Goal: Task Accomplishment & Management: Manage account settings

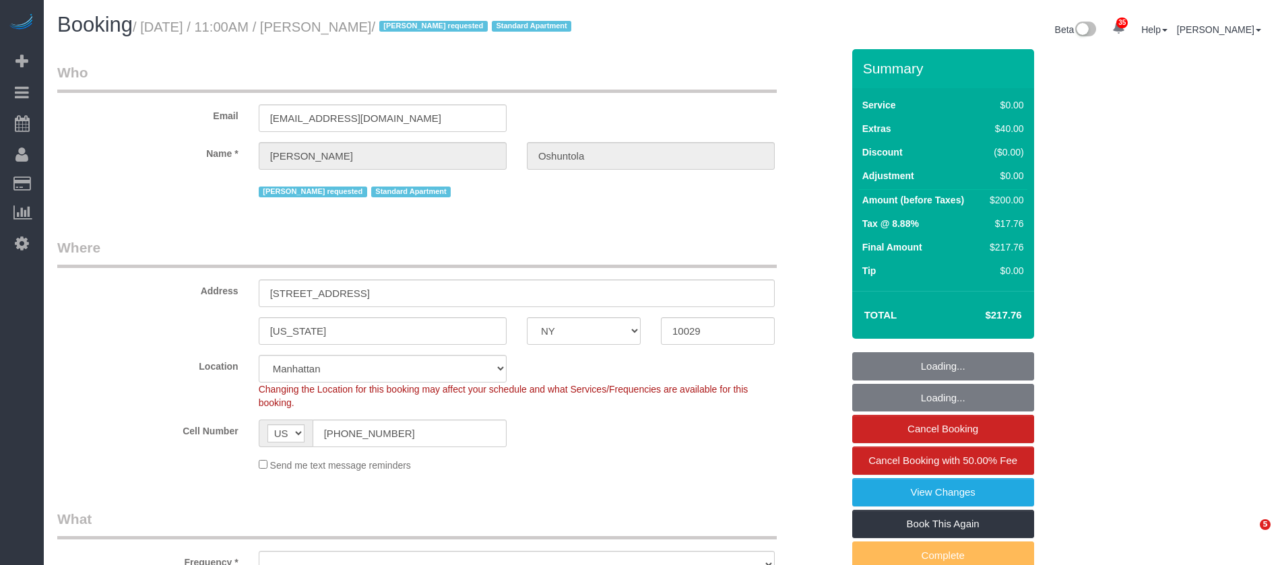
select select "NY"
select select "string:stripe-pm_1QrhwN4VGloSiKo7UlGiOlJ6"
select select "number:89"
select select "number:90"
select select "number:15"
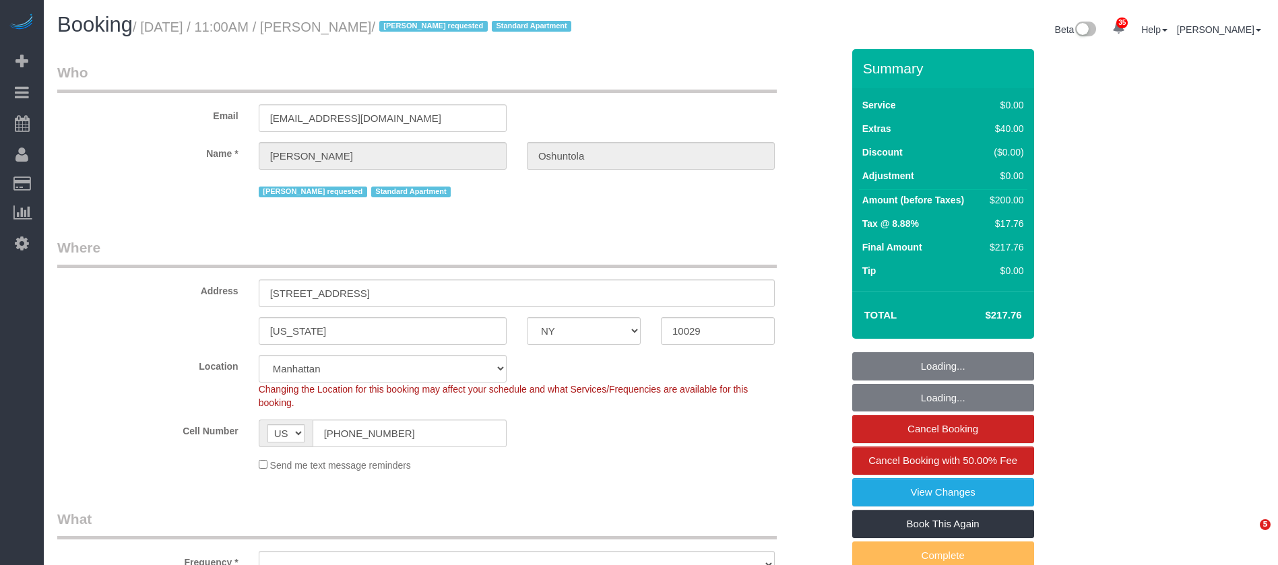
select select "number:5"
select select "object:1362"
select select "1"
select select "spot1"
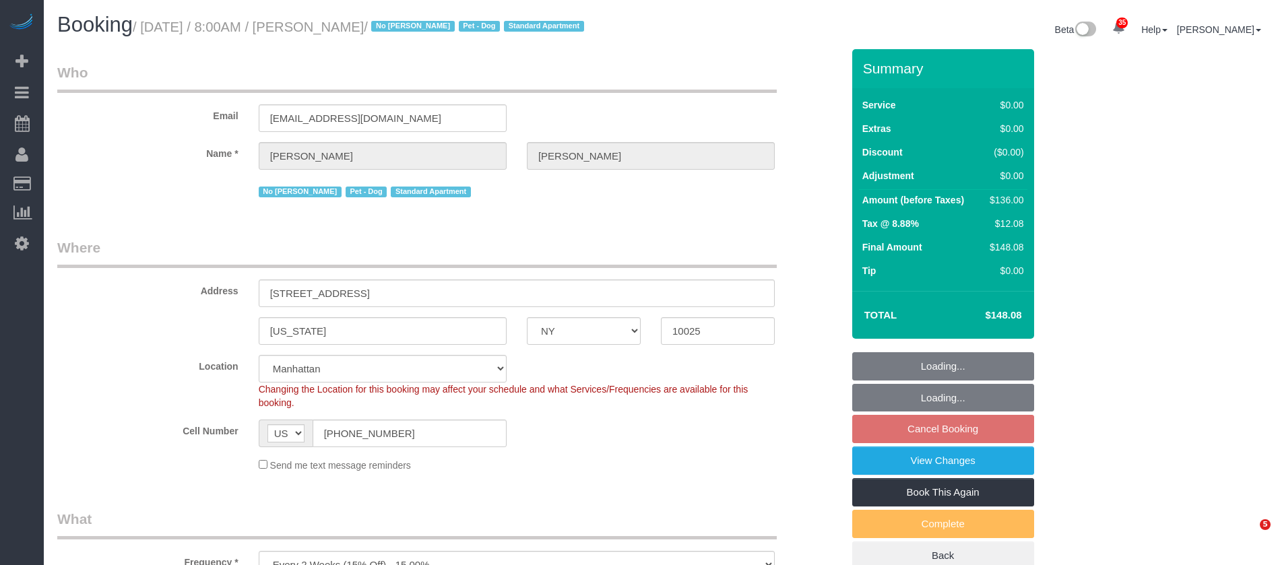
select select "NY"
select select "1"
select select "spot1"
select select "number:89"
select select "number:90"
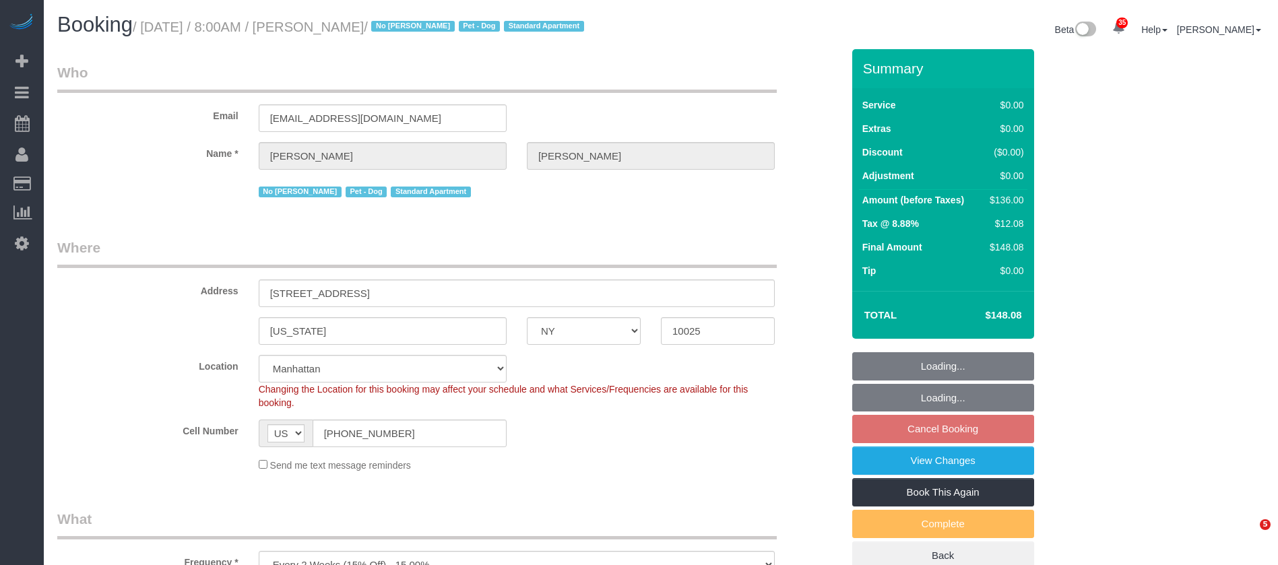
select select "number:13"
select select "number:5"
select select "NY"
select select "2"
select select "spot3"
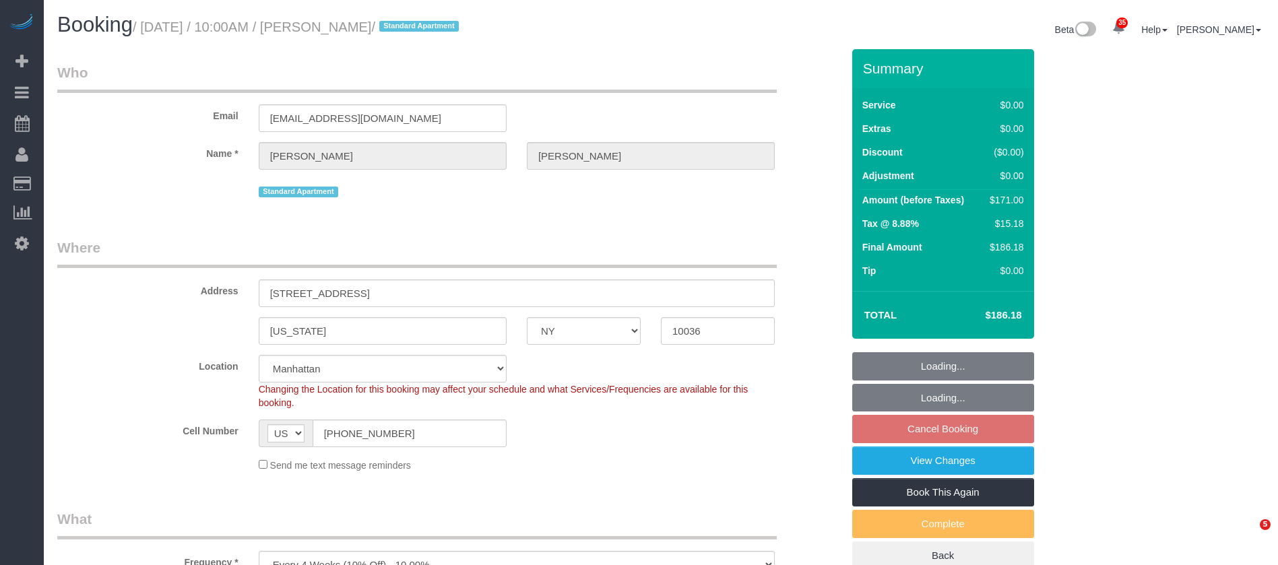
select select "number:89"
select select "number:74"
select select "number:15"
select select "number:6"
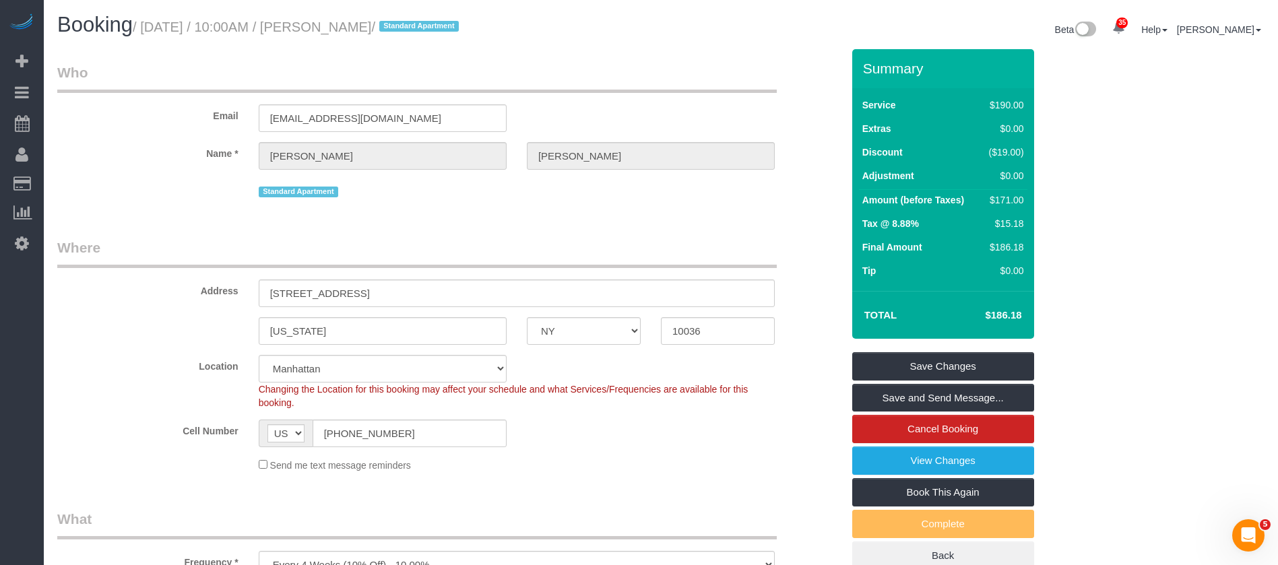
drag, startPoint x: 141, startPoint y: 25, endPoint x: 397, endPoint y: 20, distance: 255.4
click at [397, 20] on small "/ October 08, 2025 / 10:00AM / Sam Hutton / Standard Apartment" at bounding box center [298, 27] width 330 height 15
copy small "October 08, 2025 / 10:00AM / Sam Hutton"
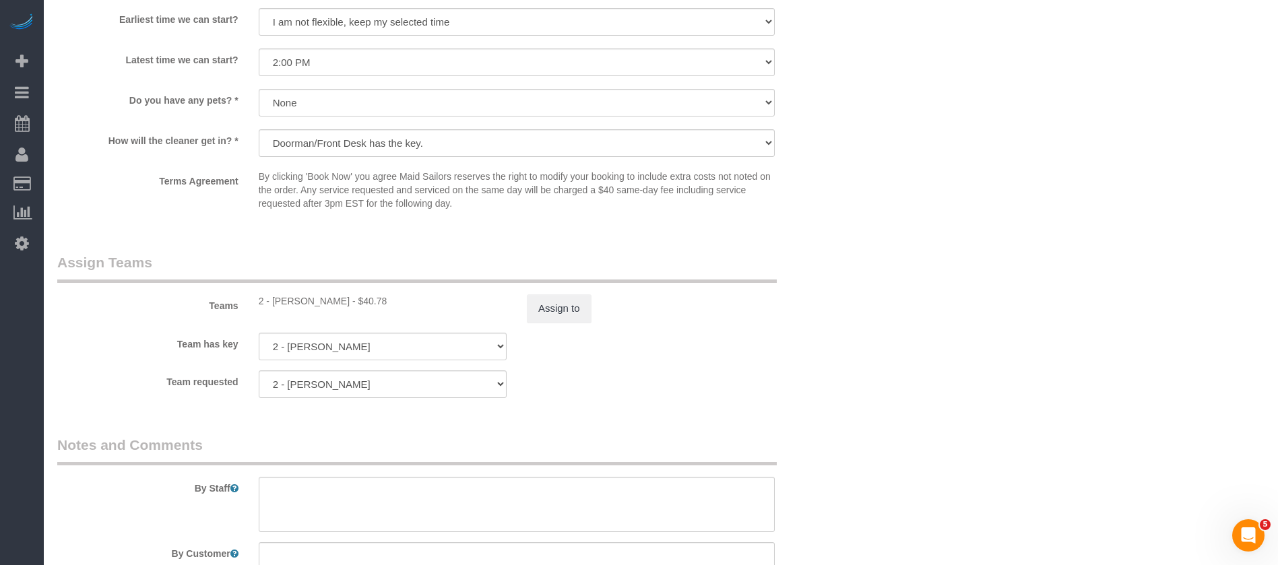
scroll to position [1622, 0]
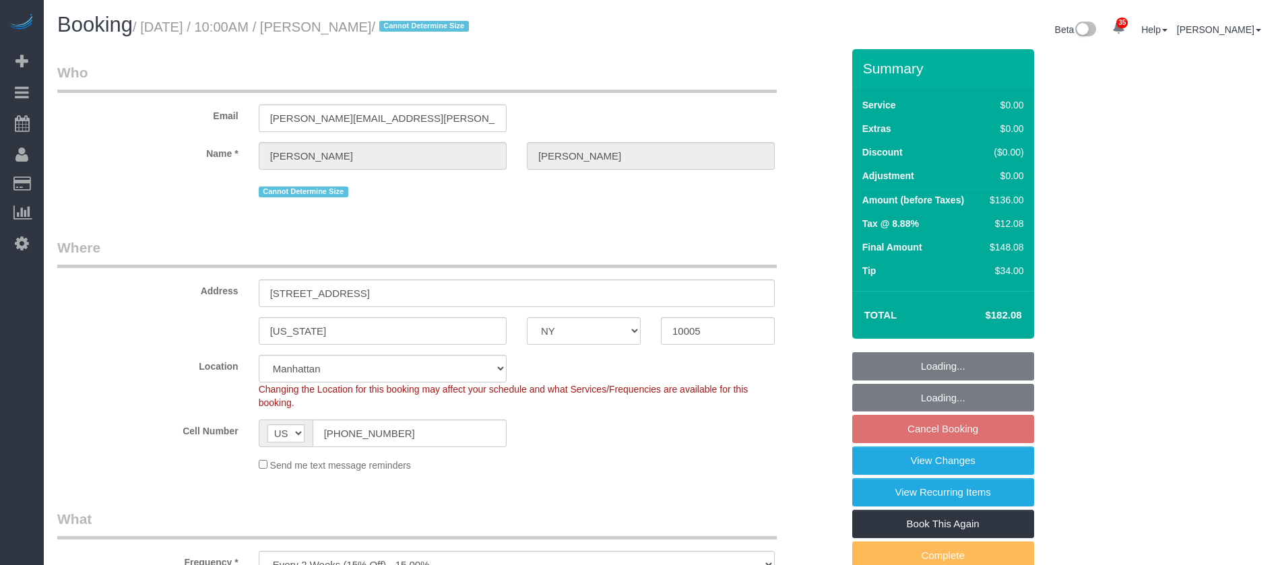
select select "NY"
select select "1"
select select "spot63"
select select "number:58"
select select "number:76"
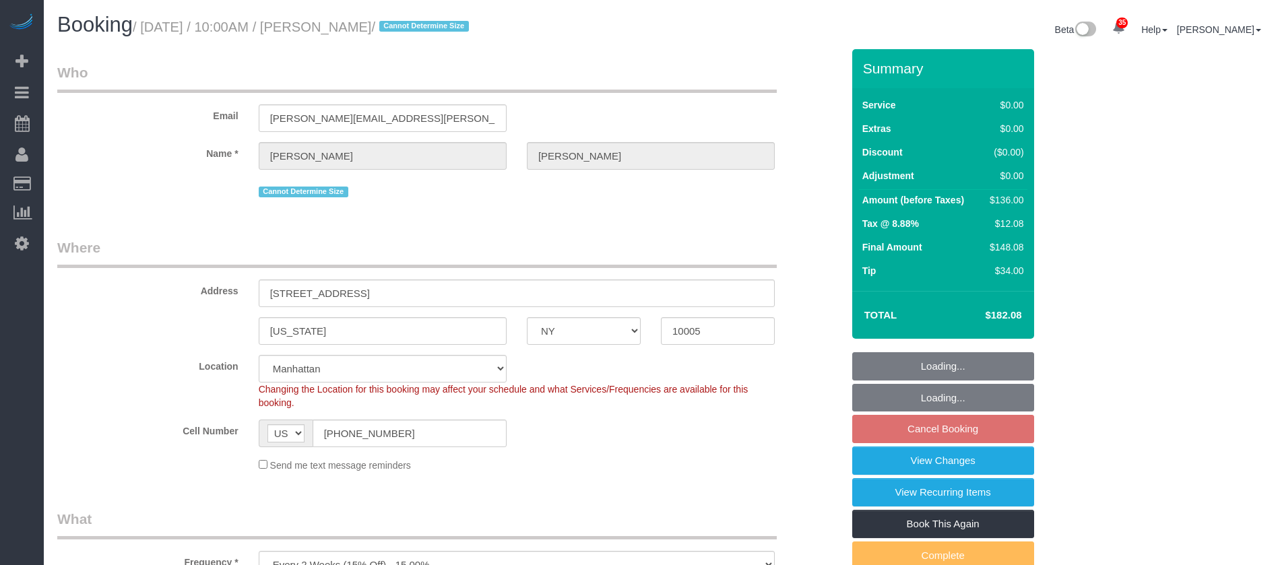
select select "number:15"
select select "number:6"
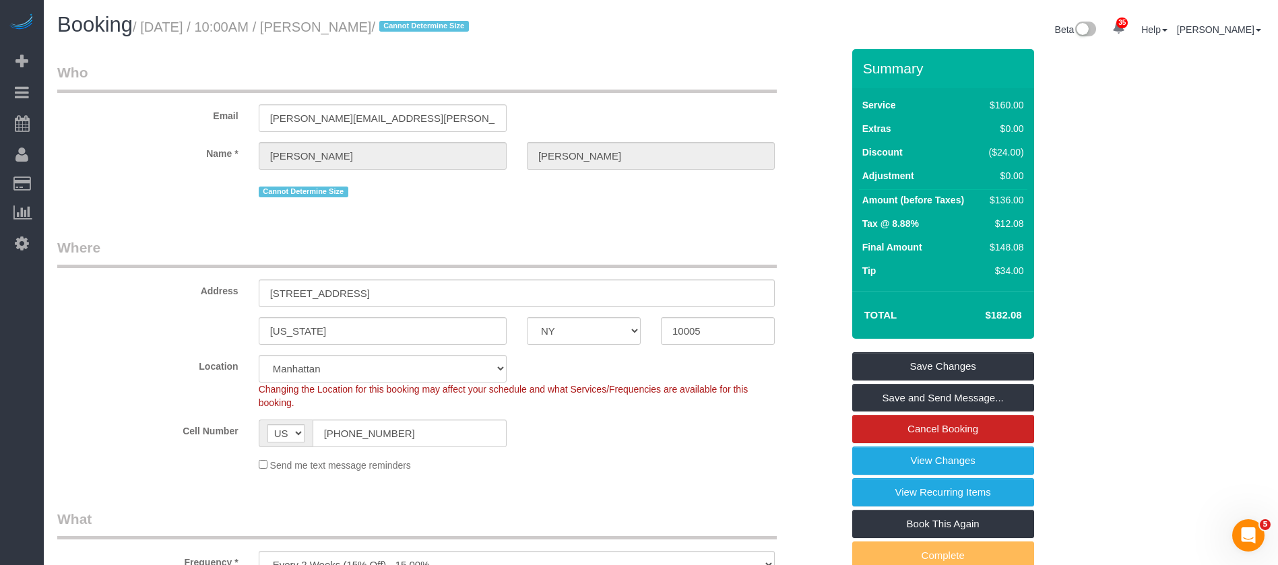
drag, startPoint x: 144, startPoint y: 24, endPoint x: 402, endPoint y: 22, distance: 258.0
click at [402, 22] on small "/ October 08, 2025 / 10:00AM / Emily Annis / Cannot Determine Size" at bounding box center [303, 27] width 340 height 15
copy small "October 08, 2025 / 10:00AM / Emily Annis"
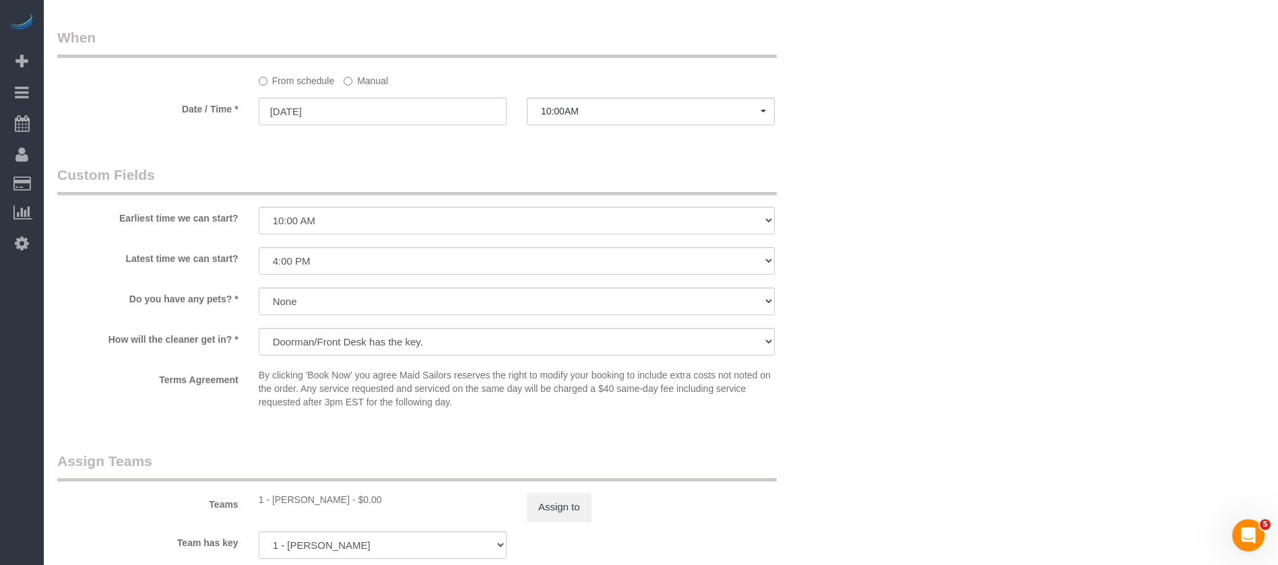
scroll to position [1516, 0]
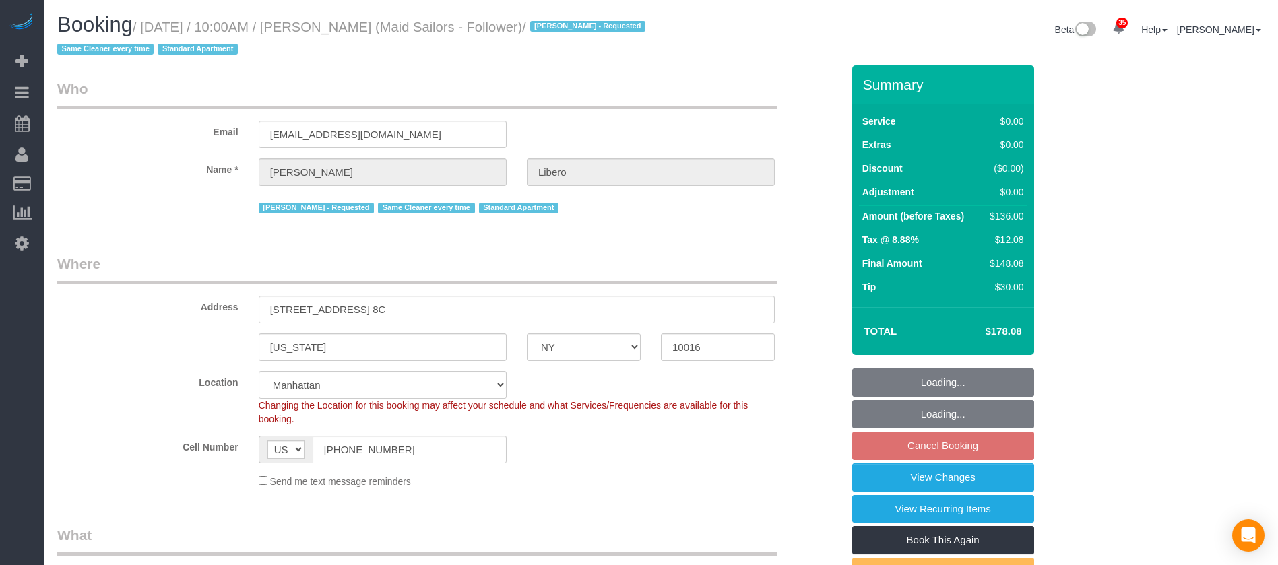
select select "NY"
select select "1"
select select "spot3"
select select "number:57"
select select "number:90"
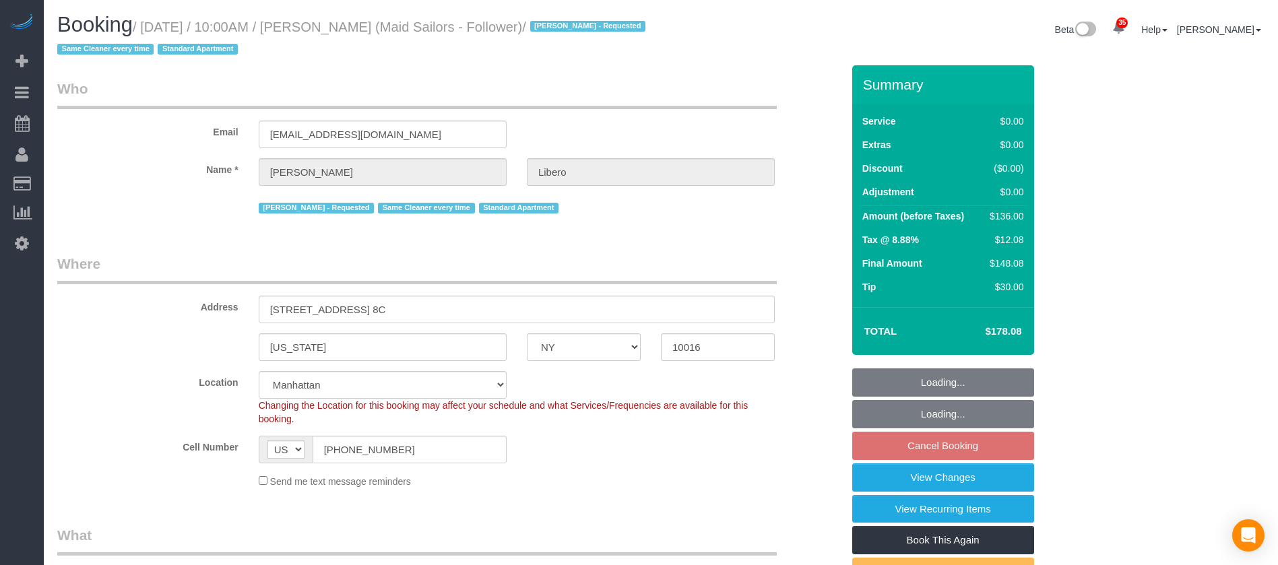
select select "number:15"
select select "number:6"
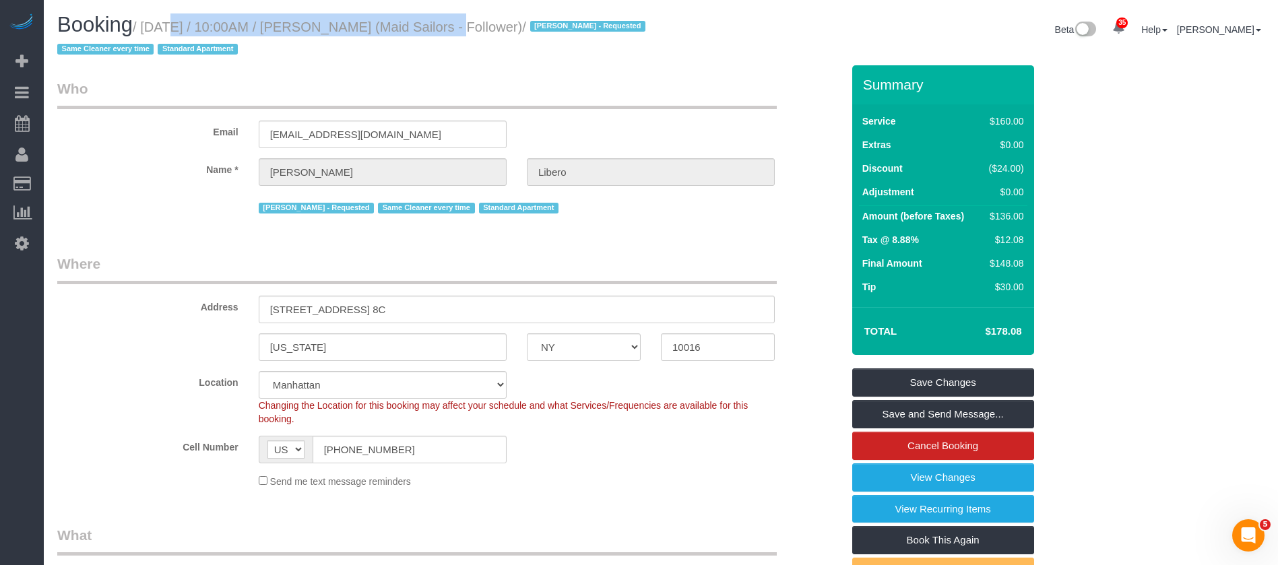
drag, startPoint x: 146, startPoint y: 25, endPoint x: 432, endPoint y: 24, distance: 286.3
click at [432, 24] on small "/ October 08, 2025 / 10:00AM / Madeleine Libero (Maid Sailors - Follower) / Mar…" at bounding box center [353, 39] width 592 height 38
copy small "October 08, 2025 / 10:00AM / Madeleine Libero"
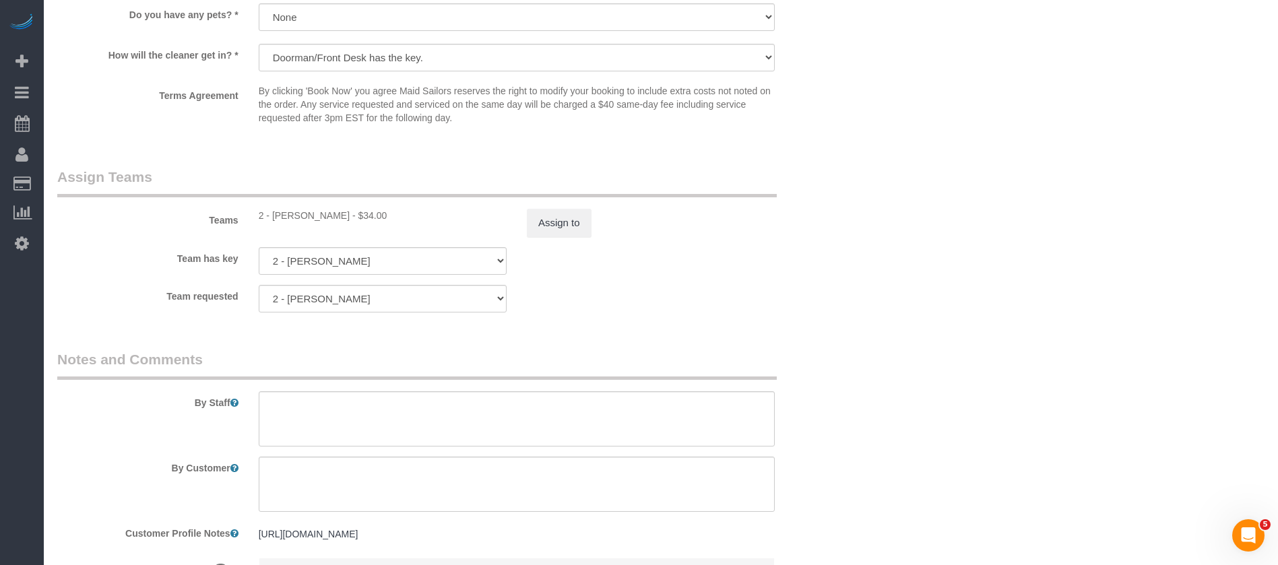
scroll to position [1811, 0]
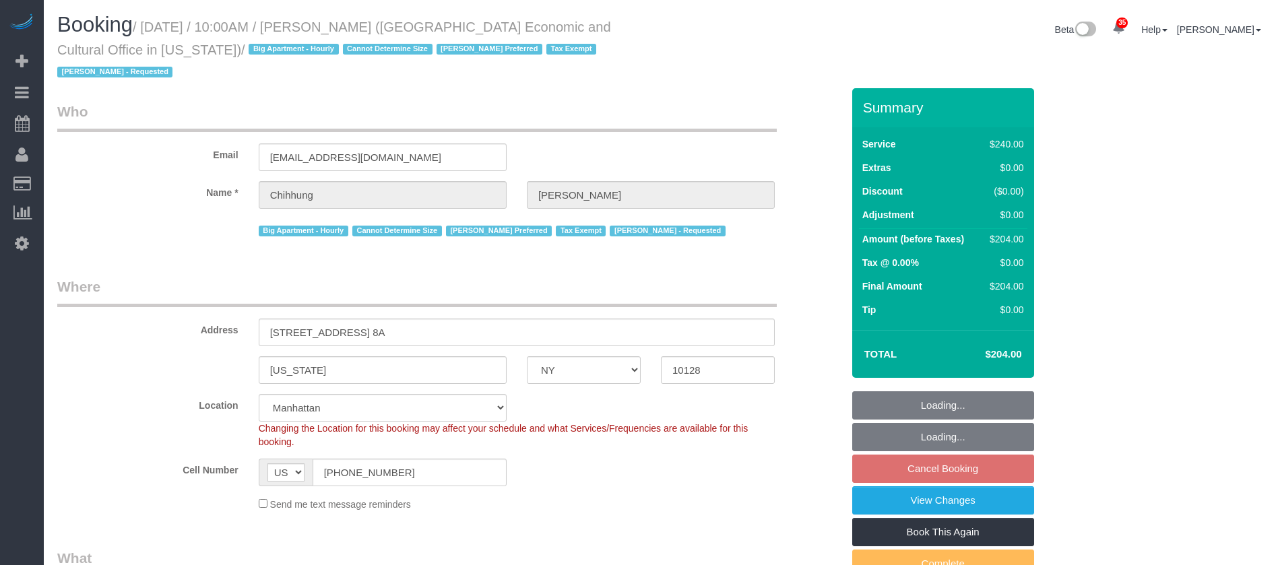
select select "NY"
select select "180"
select select "spot3"
select select "number:58"
select select "number:71"
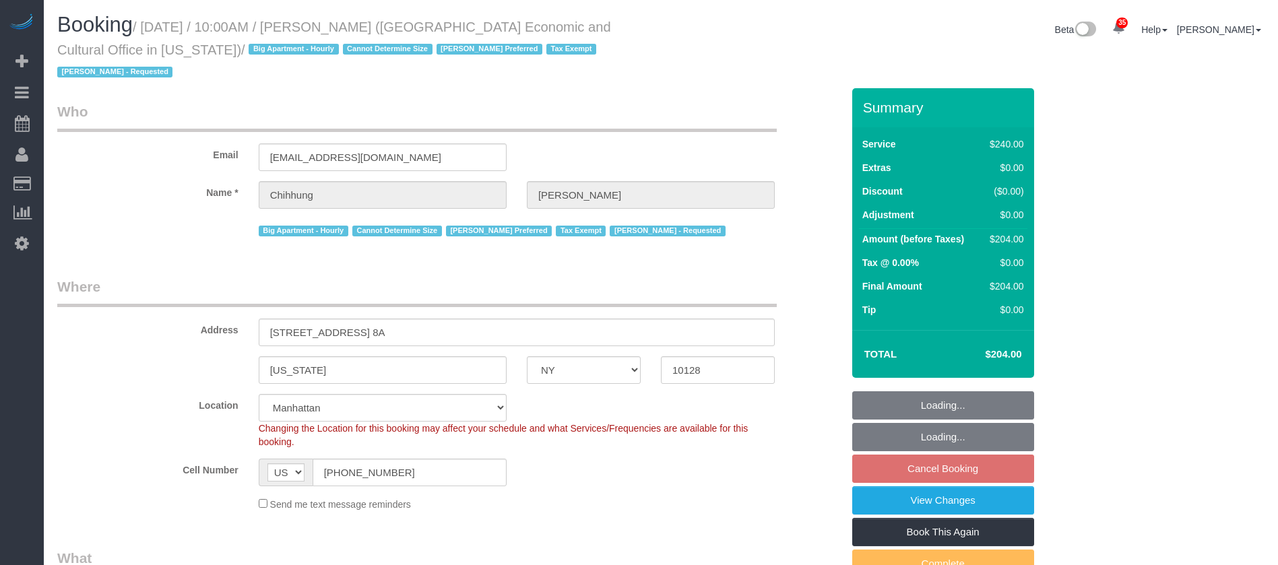
select select "number:15"
select select "number:6"
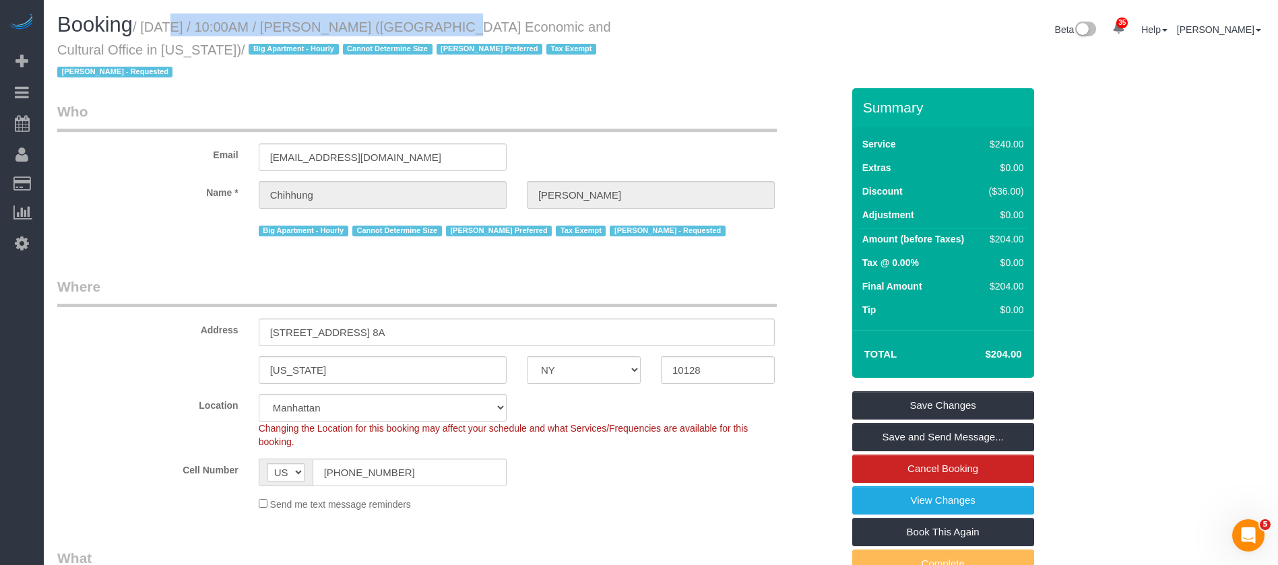
drag, startPoint x: 146, startPoint y: 26, endPoint x: 426, endPoint y: 23, distance: 279.6
click at [426, 23] on small "/ October 08, 2025 / 10:00AM / Chihhung Wang (Taipei Economic and Cultural Offi…" at bounding box center [334, 50] width 554 height 61
copy small "October 08, 2025 / 10:00AM / Chihhung Wang"
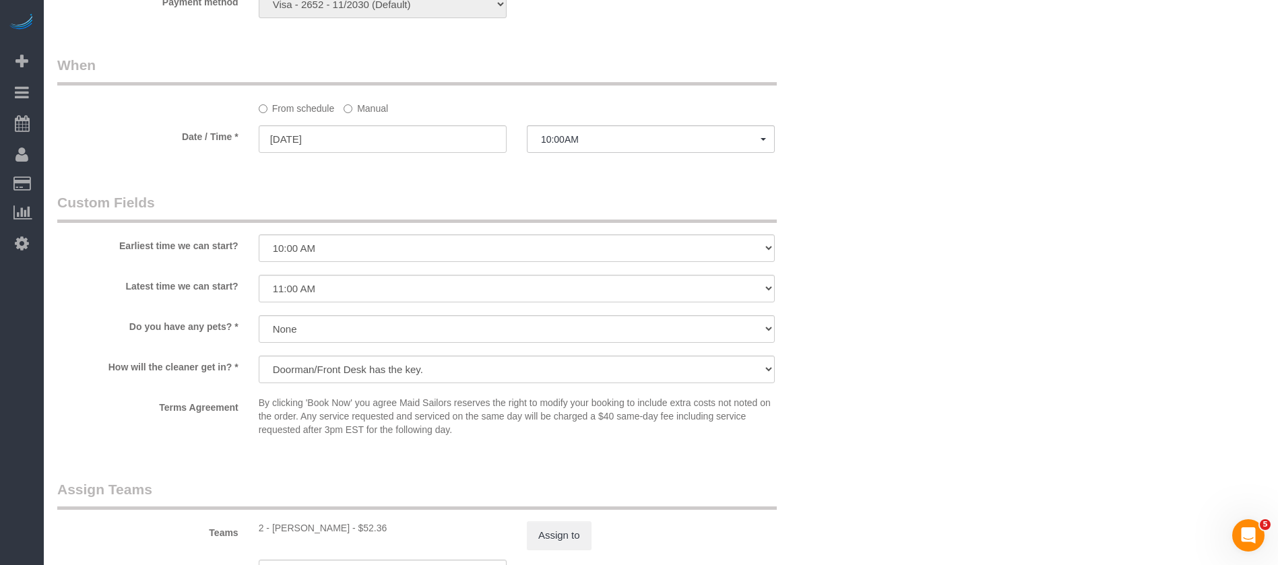
scroll to position [1516, 0]
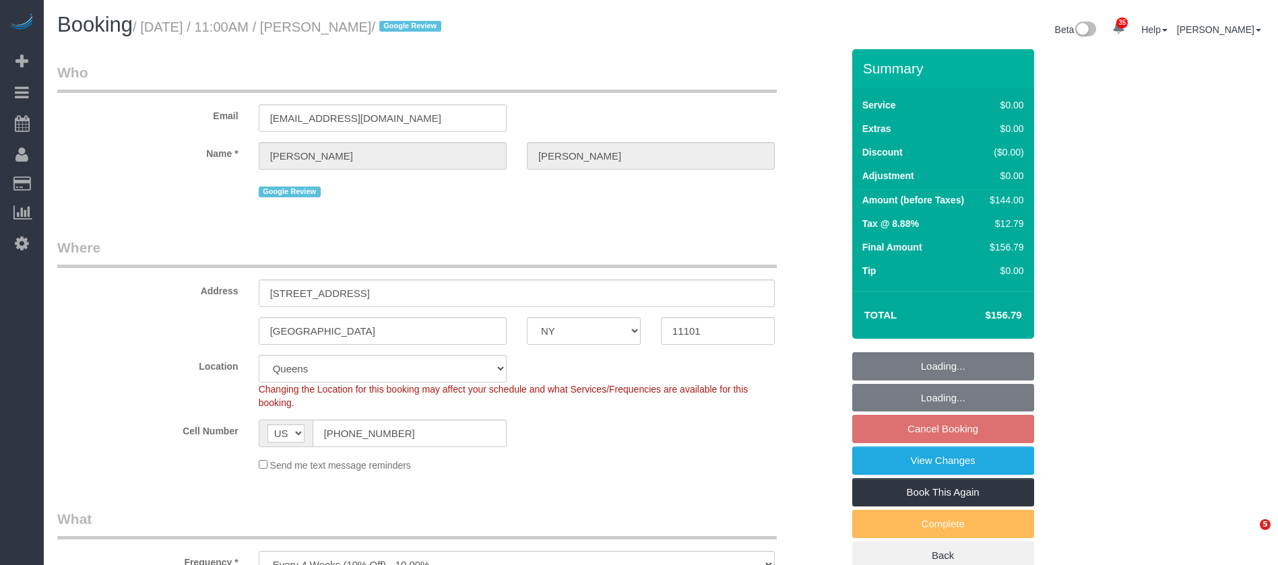
select select "NY"
select select "1"
select select "number:59"
select select "number:77"
select select "number:15"
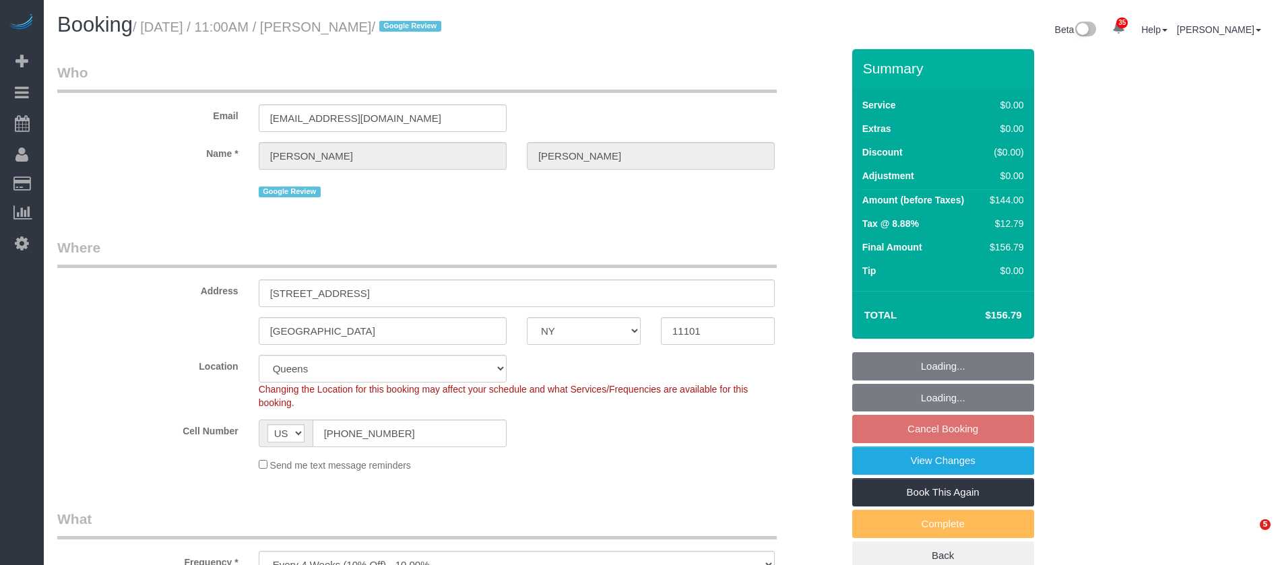
select select "number:5"
select select "spot59"
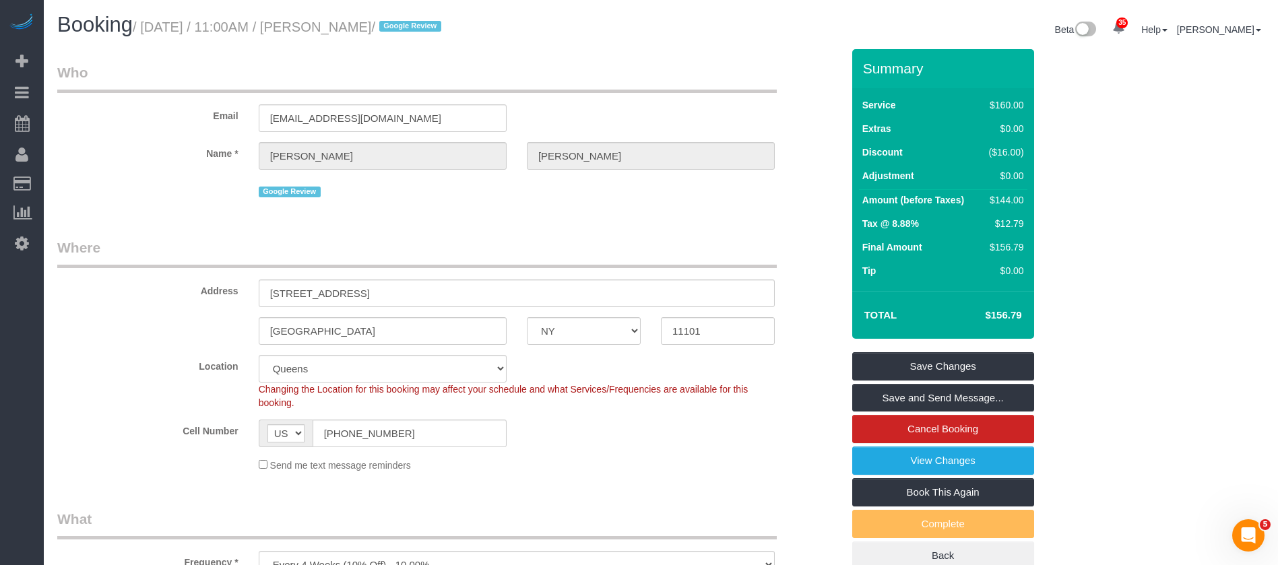
drag, startPoint x: 147, startPoint y: 26, endPoint x: 417, endPoint y: 28, distance: 270.1
click at [415, 28] on small "/ October 08, 2025 / 11:00AM / Brady Richter / Google Review" at bounding box center [289, 27] width 313 height 15
copy small "October 08, 2025 / 11:00AM / Brady Richter /"
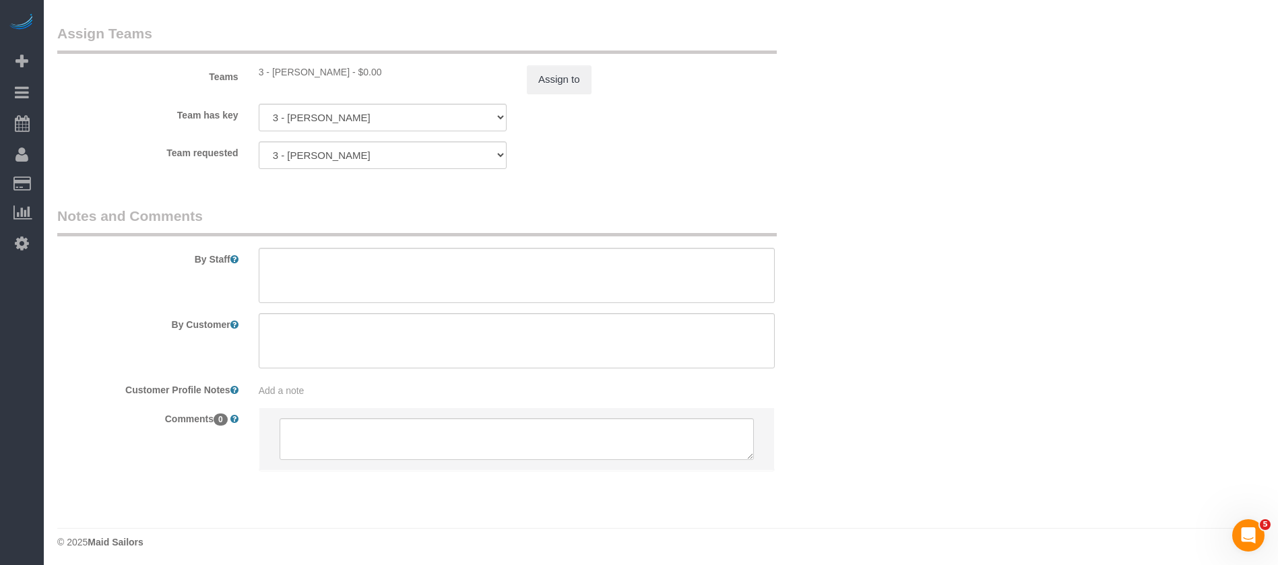
scroll to position [1765, 0]
click at [577, 72] on button "Assign to" at bounding box center [559, 76] width 65 height 28
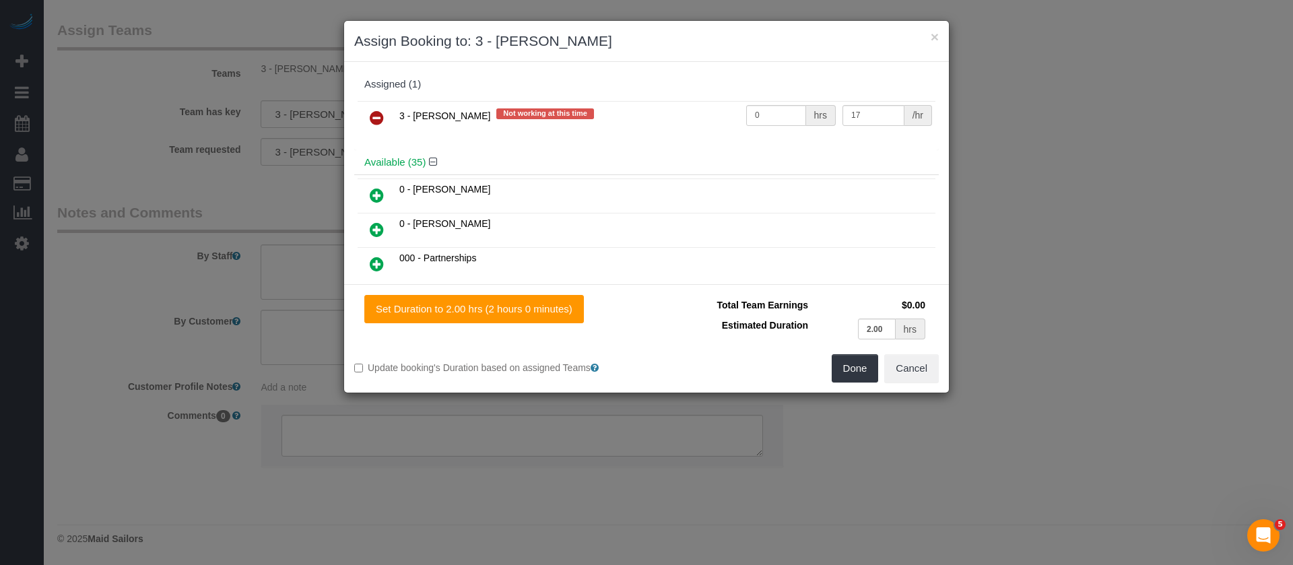
click at [381, 117] on icon at bounding box center [377, 118] width 14 height 16
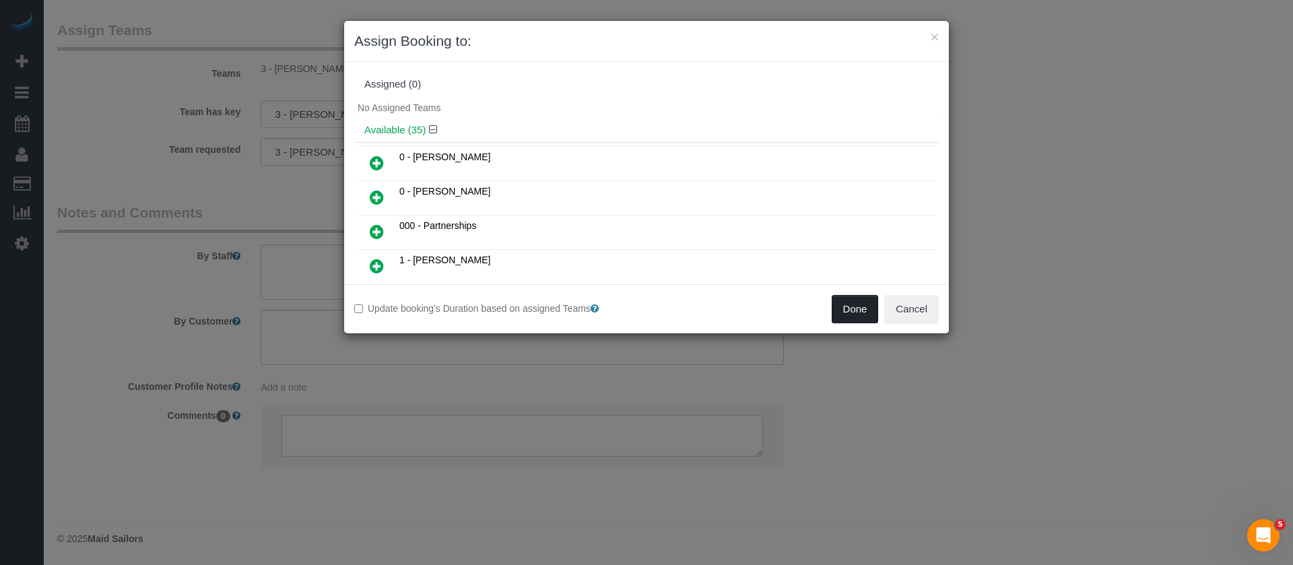
click at [852, 313] on button "Done" at bounding box center [855, 309] width 47 height 28
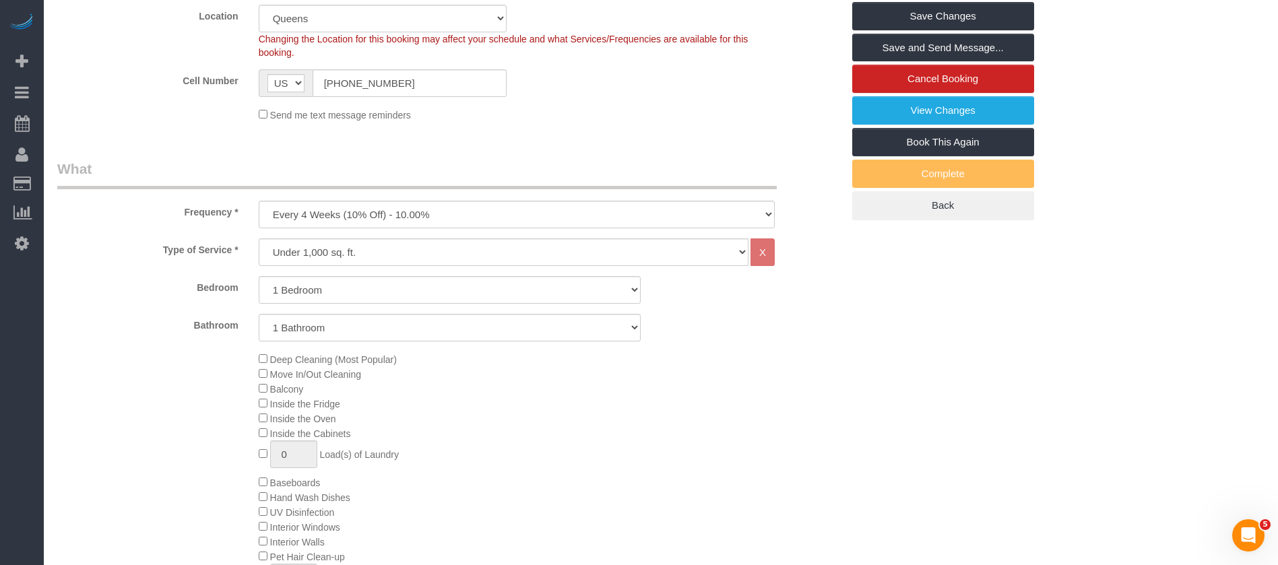
scroll to position [148, 0]
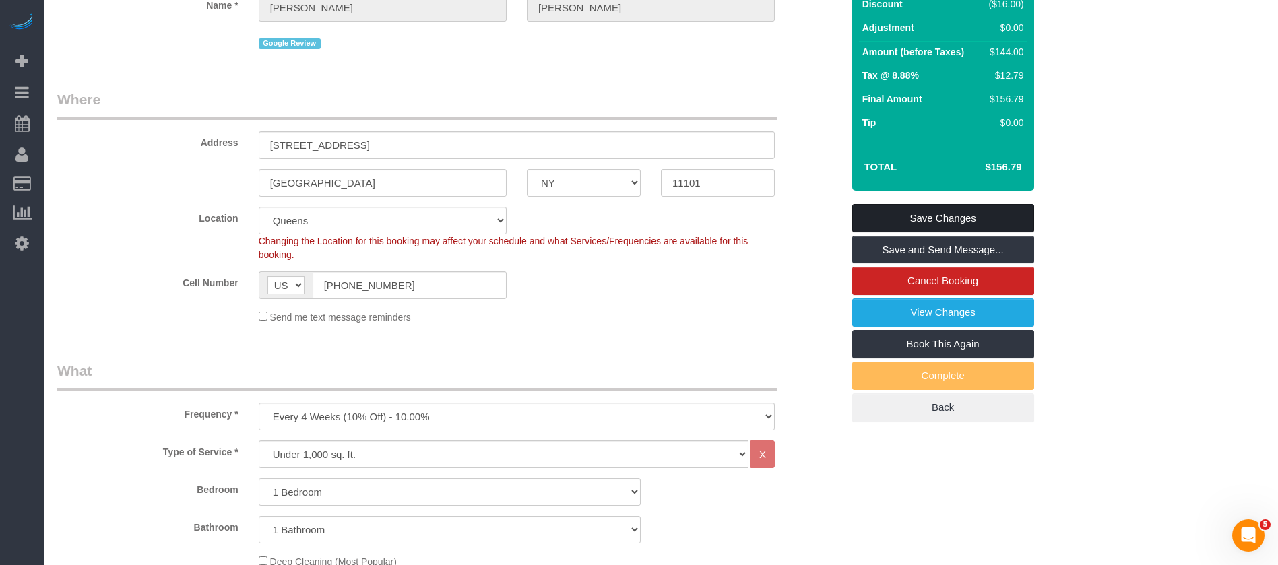
click at [979, 221] on link "Save Changes" at bounding box center [943, 218] width 182 height 28
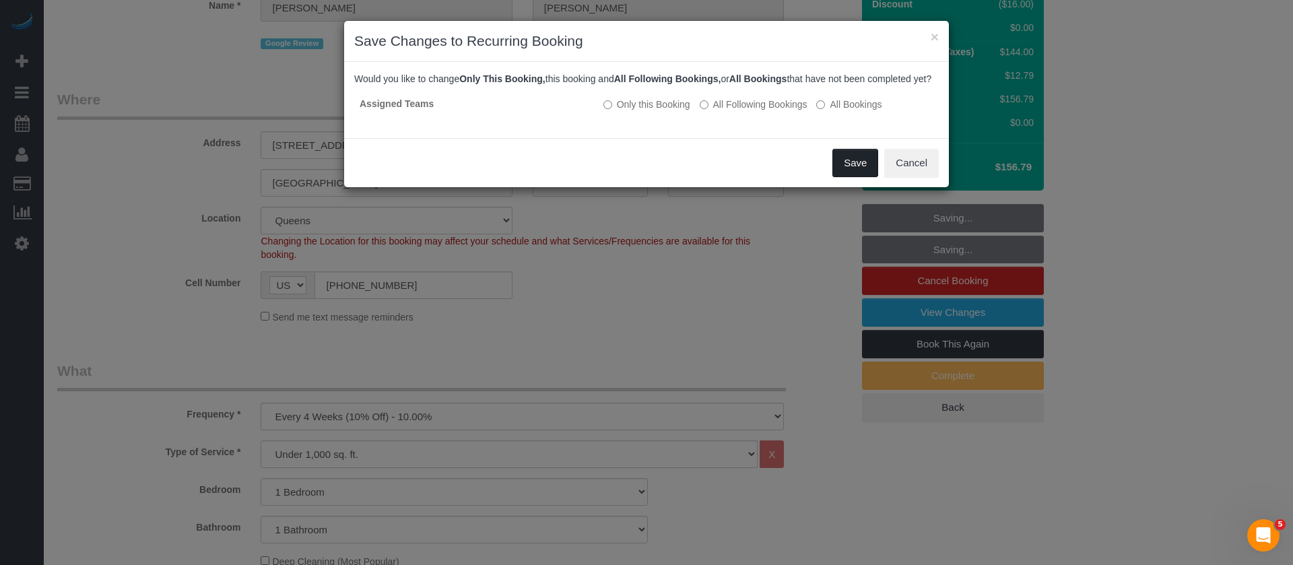
click at [870, 162] on button "Save" at bounding box center [856, 163] width 46 height 28
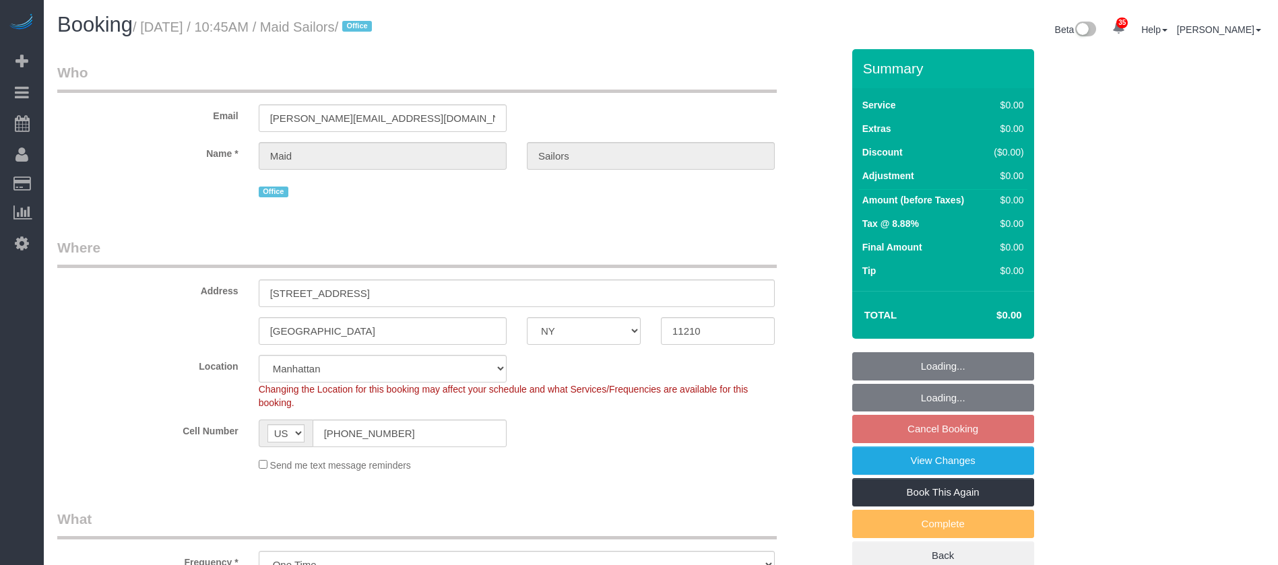
select select "NY"
select select "210"
select select "number:89"
select select "number:90"
select select "number:15"
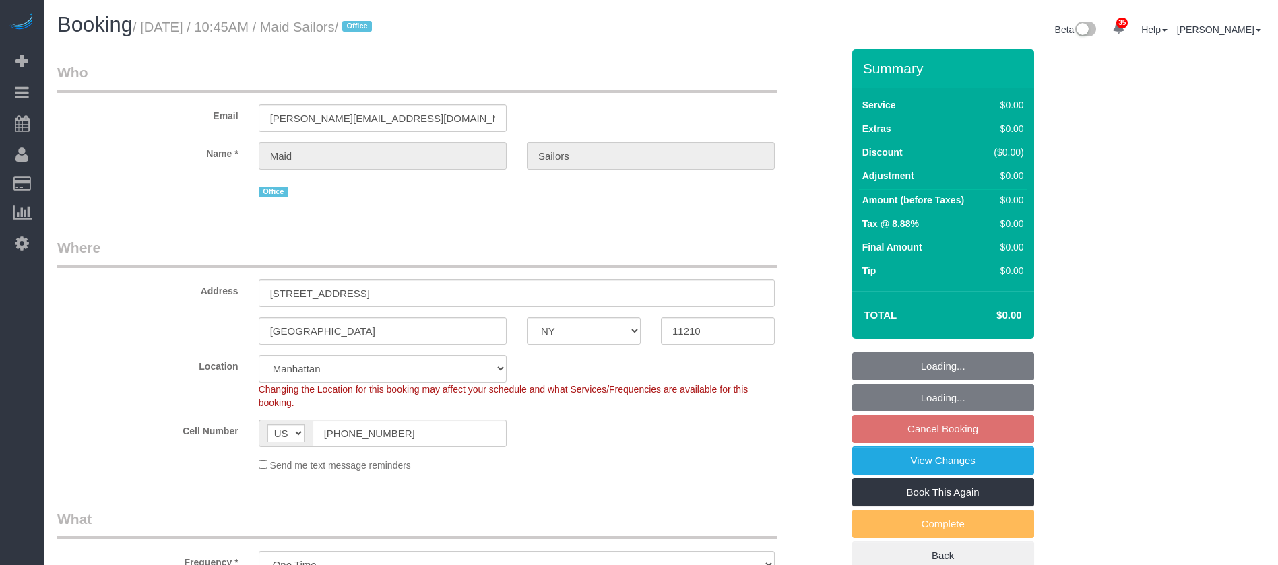
select select "number:5"
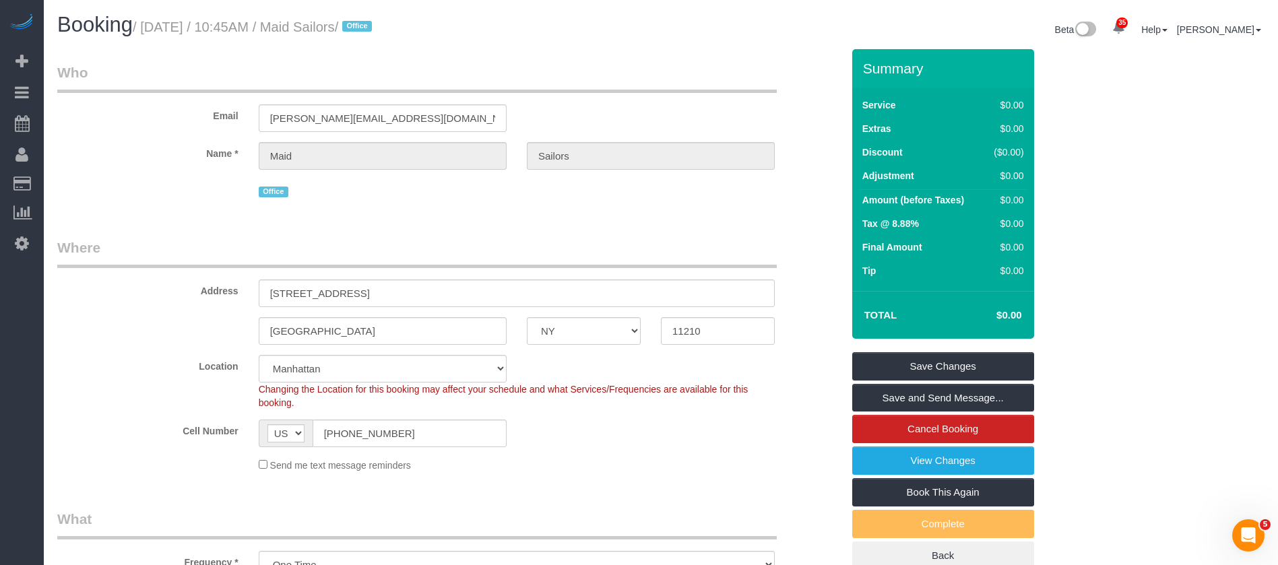
drag, startPoint x: 143, startPoint y: 21, endPoint x: 464, endPoint y: 46, distance: 321.7
click at [376, 21] on small "/ October 08, 2025 / 10:45AM / Maid Sailors / Office" at bounding box center [254, 27] width 243 height 15
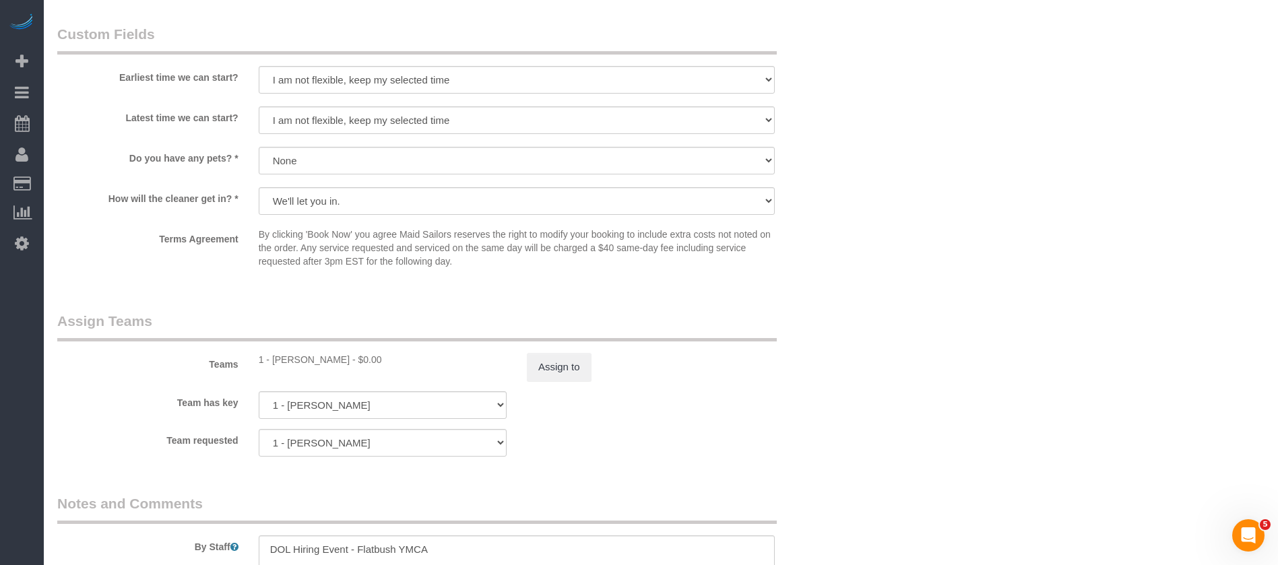
scroll to position [1035, 0]
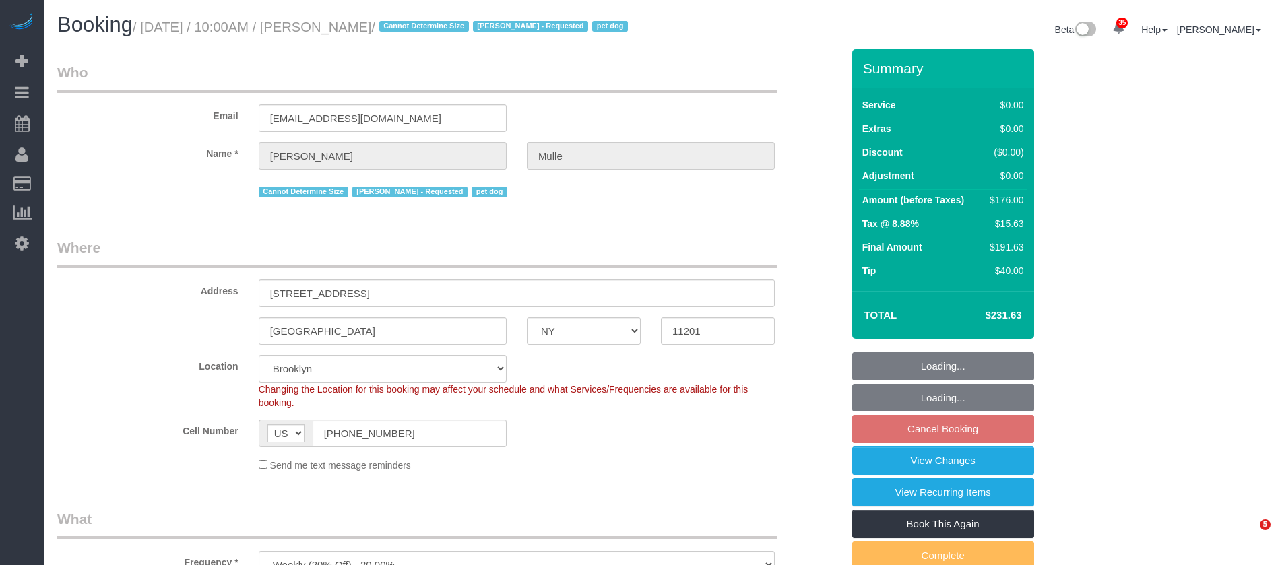
select select "NY"
select select "2"
select select "spot63"
select select "number:58"
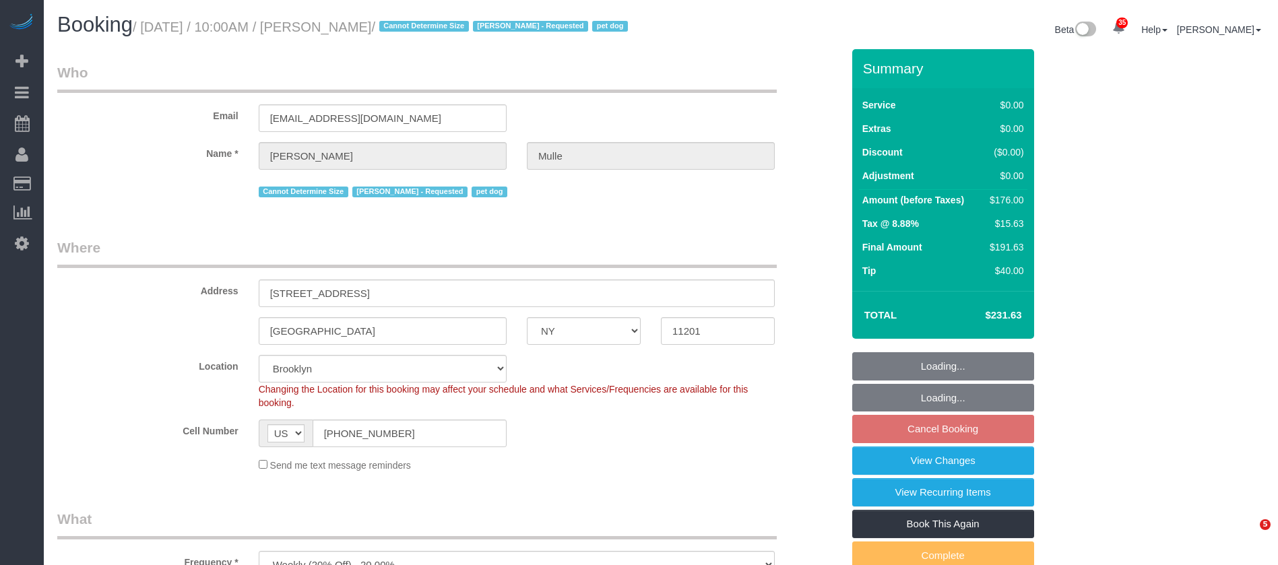
select select "number:76"
select select "number:13"
select select "number:6"
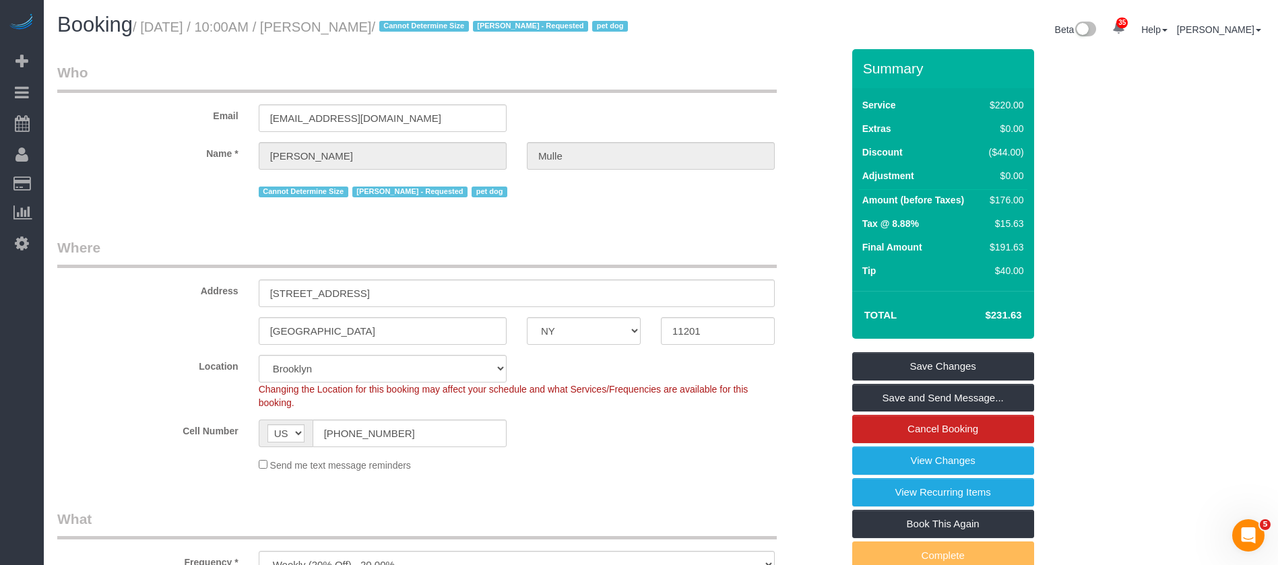
drag, startPoint x: 143, startPoint y: 26, endPoint x: 401, endPoint y: 26, distance: 258.0
click at [401, 26] on small "/ October 08, 2025 / 10:00AM / David Mulle / Cannot Determine Size Eveling Merc…" at bounding box center [382, 27] width 499 height 15
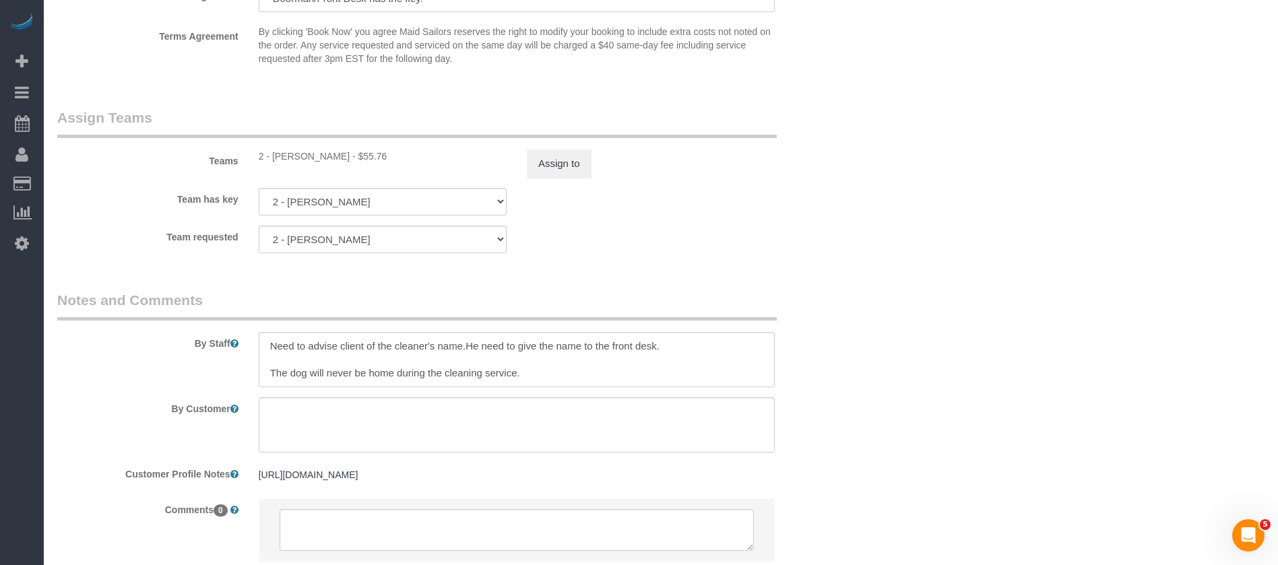
scroll to position [1718, 0]
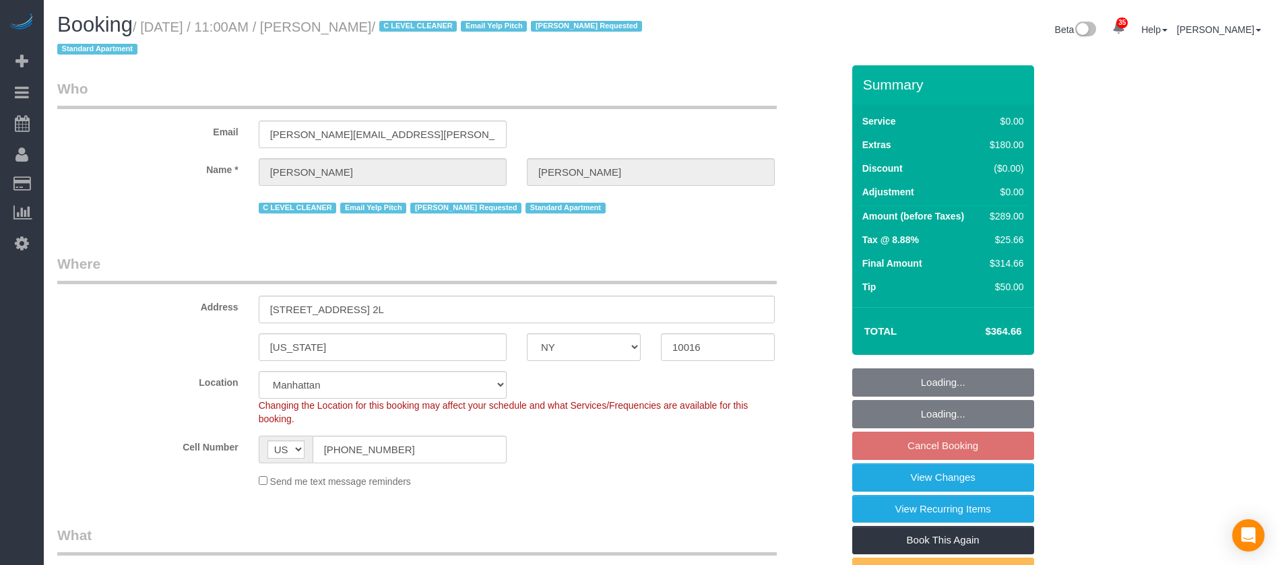
select select "NY"
select select "1"
select select "spot4"
select select "number:89"
select select "number:90"
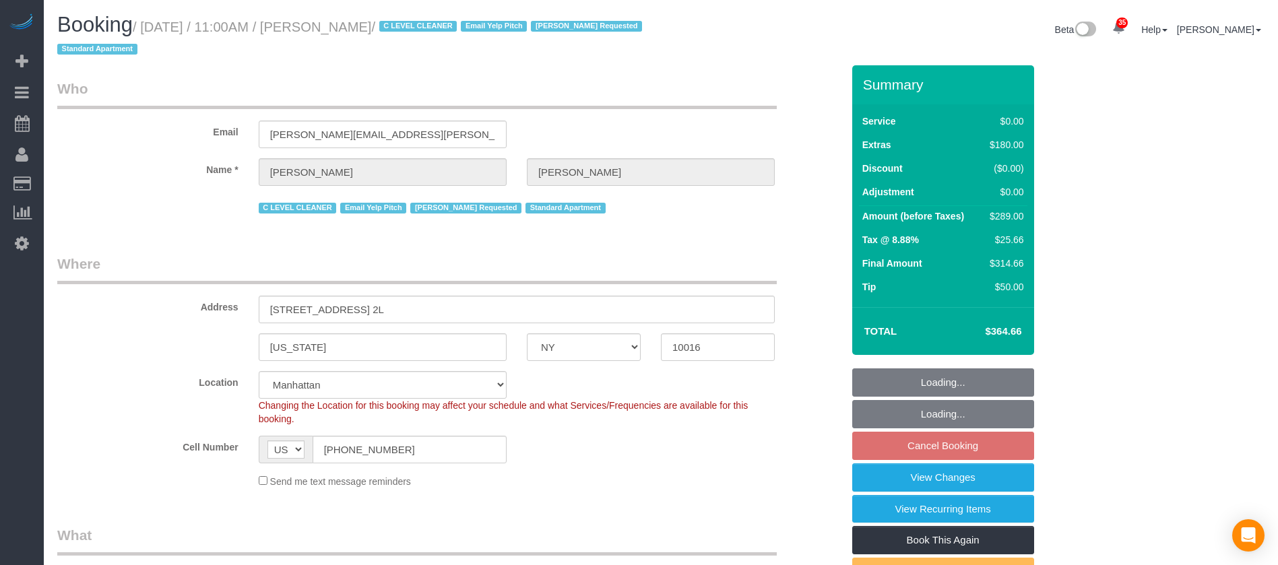
select select "number:15"
select select "number:6"
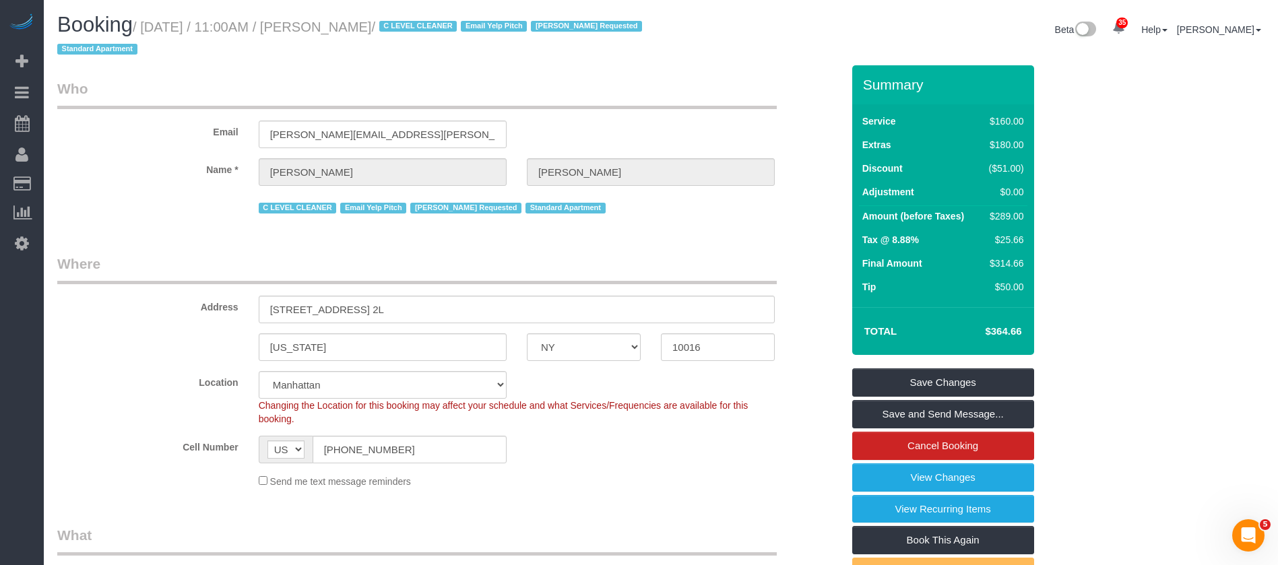
drag, startPoint x: 146, startPoint y: 24, endPoint x: 449, endPoint y: 42, distance: 304.4
click at [453, 30] on small "/ October 08, 2025 / 11:00AM / Jacqueline Bonneau / C LEVEL CLEANER Email Yelp …" at bounding box center [351, 39] width 589 height 38
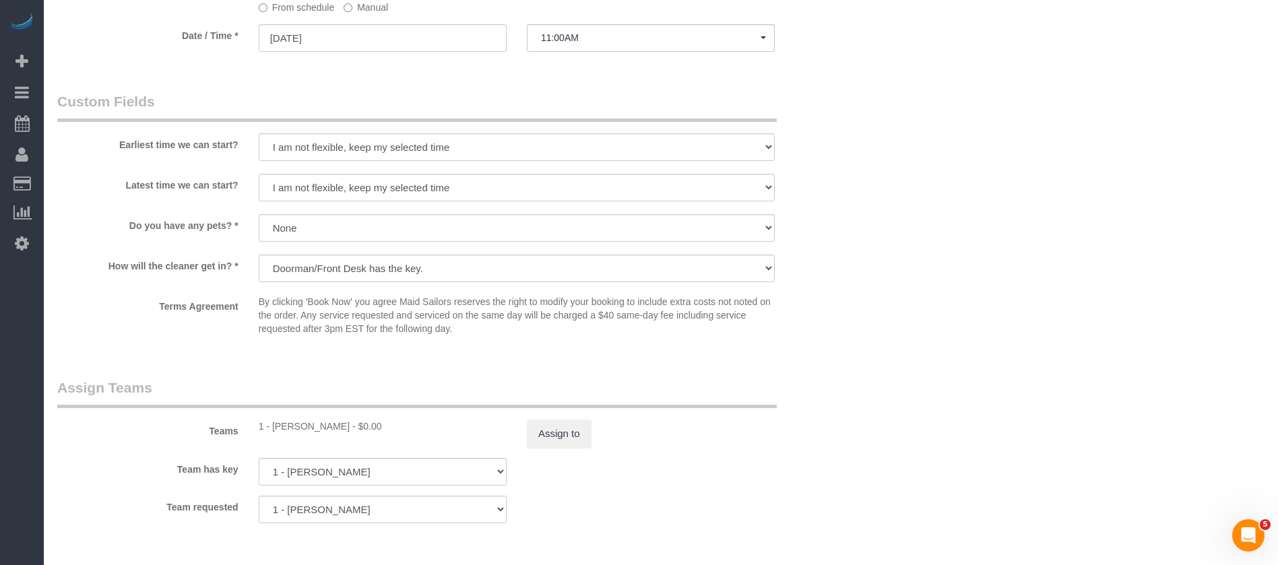
scroll to position [1617, 0]
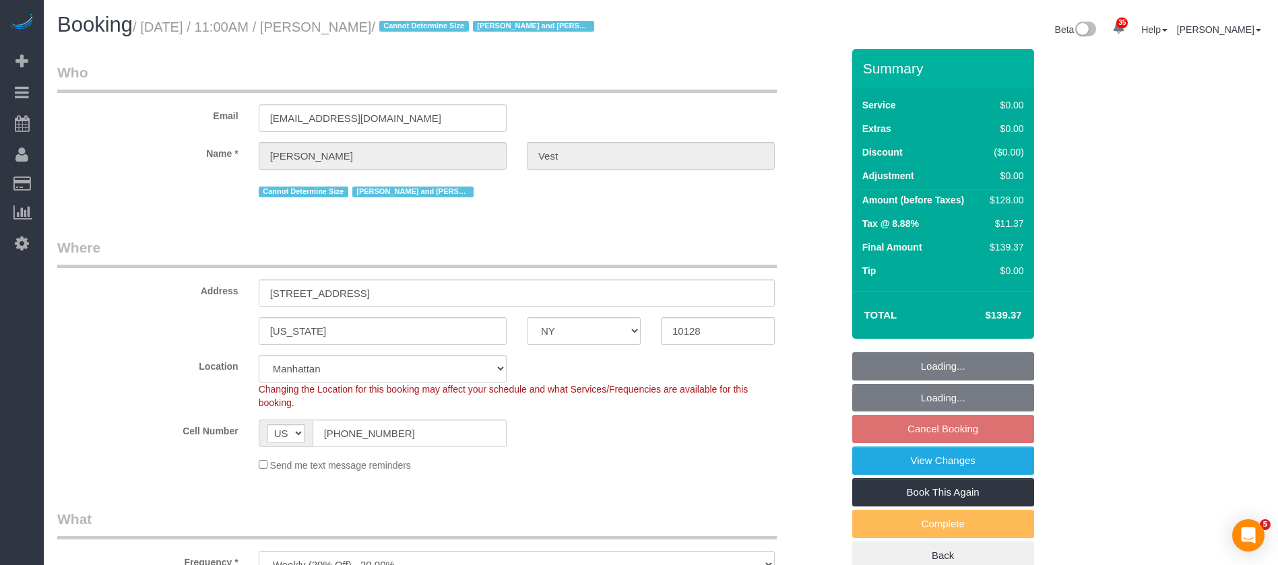
select select "NY"
select select "1"
select select "number:57"
select select "number:74"
select select "number:15"
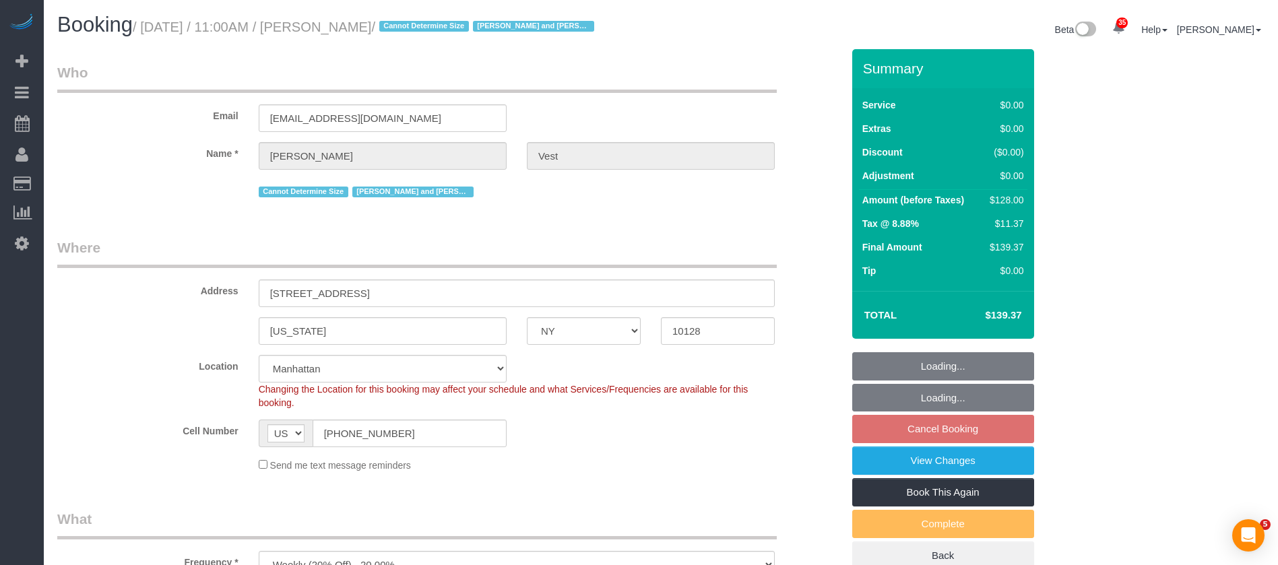
select select "number:6"
select select "spot64"
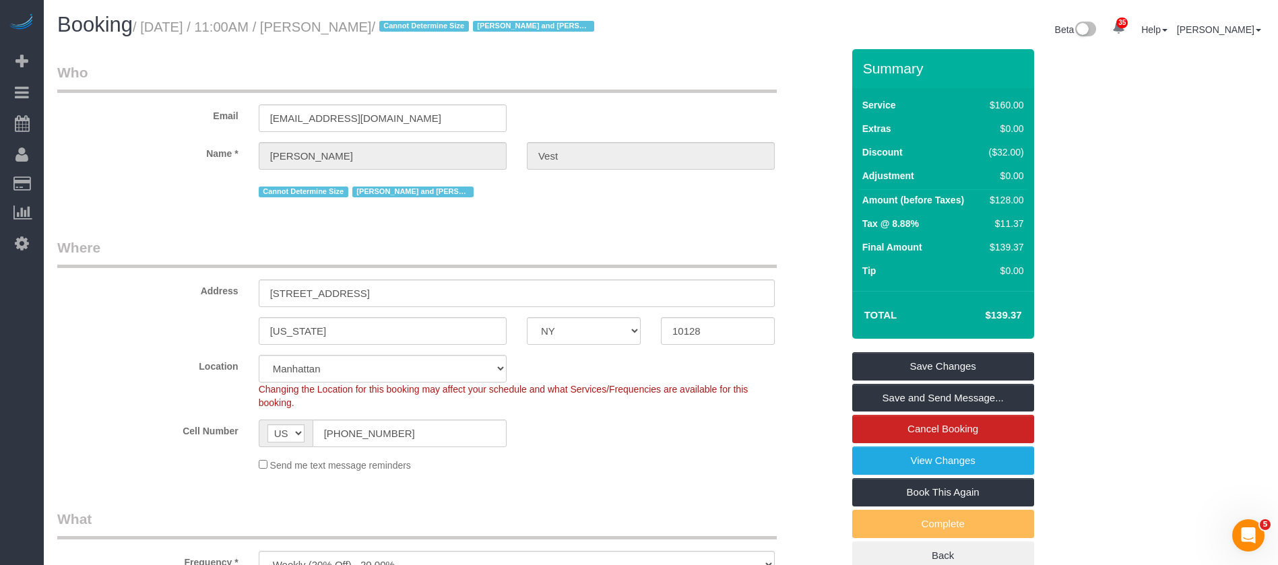
drag, startPoint x: 145, startPoint y: 30, endPoint x: 384, endPoint y: 34, distance: 239.2
click at [384, 34] on small "/ [DATE] / 11:00AM / [PERSON_NAME] / Cannot Determine Size [PERSON_NAME] and [P…" at bounding box center [365, 27] width 465 height 15
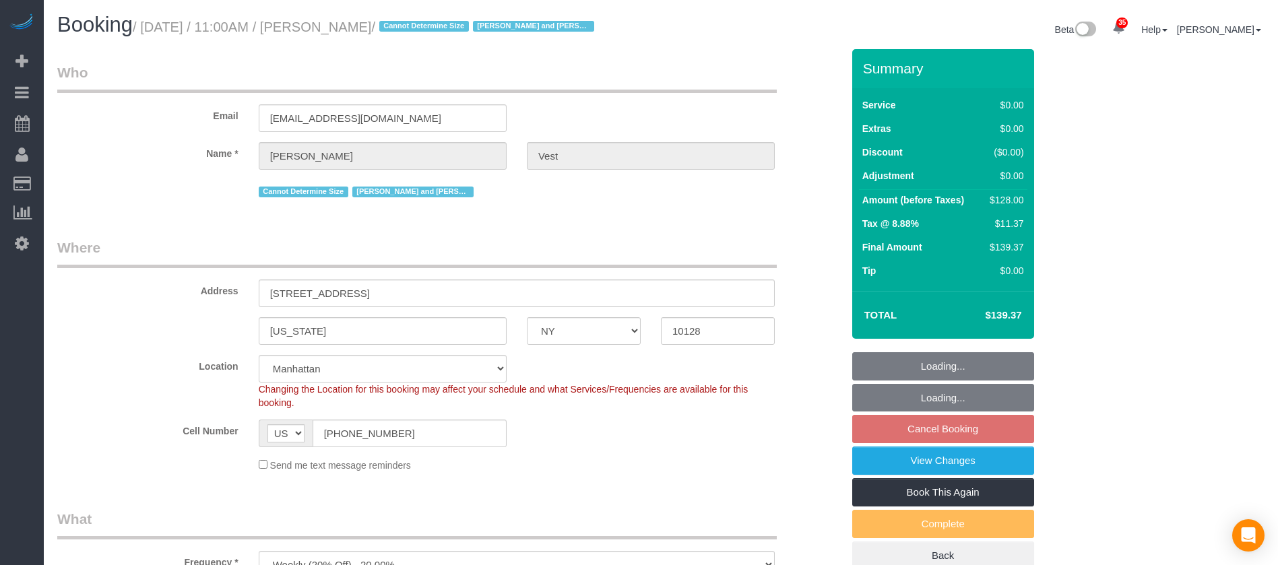
select select "NY"
select select "1"
select select "number:57"
select select "number:74"
select select "number:15"
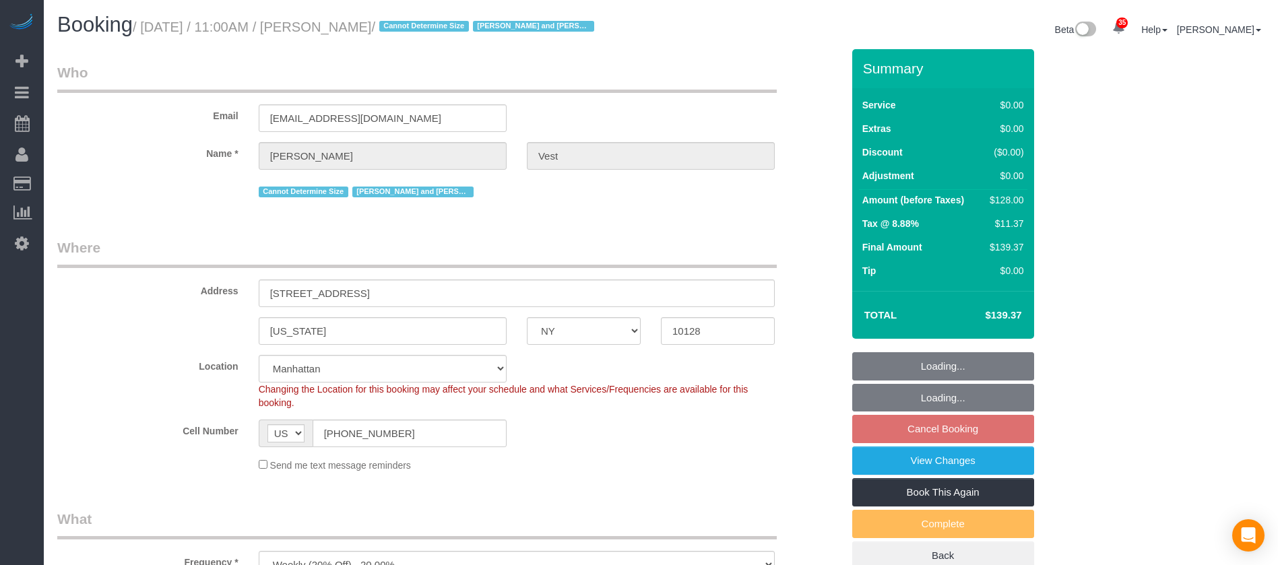
select select "number:6"
select select "spot64"
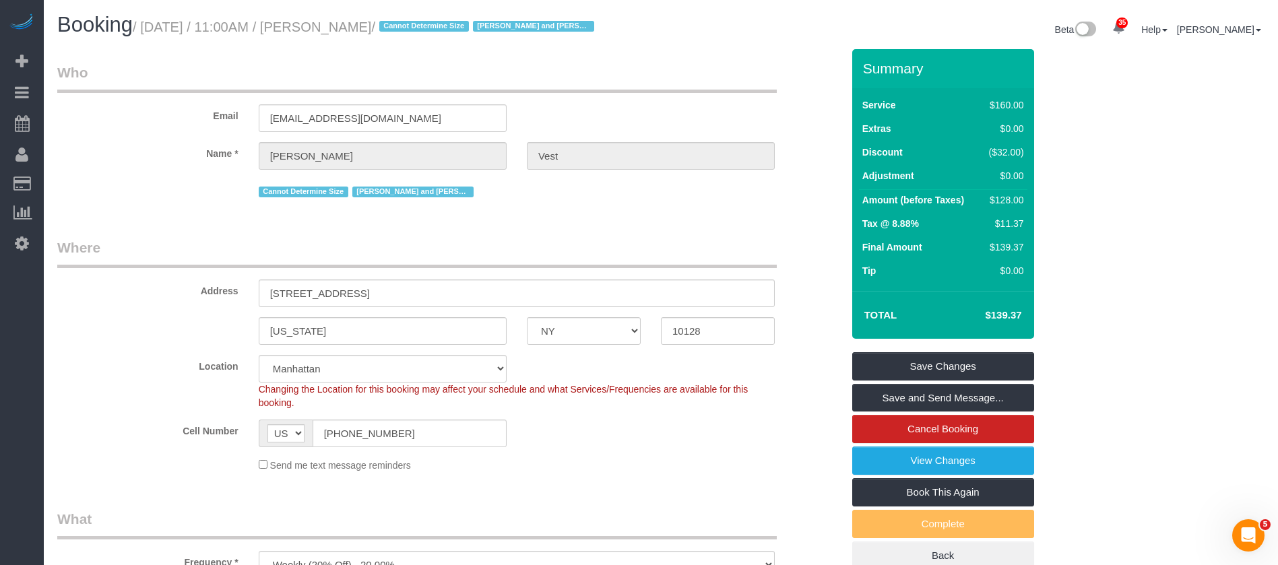
drag, startPoint x: 144, startPoint y: 24, endPoint x: 406, endPoint y: 28, distance: 261.4
click at [406, 28] on small "/ October 08, 2025 / 11:00AM / Jennifer Vest / Cannot Determine Size Isabella a…" at bounding box center [365, 27] width 465 height 15
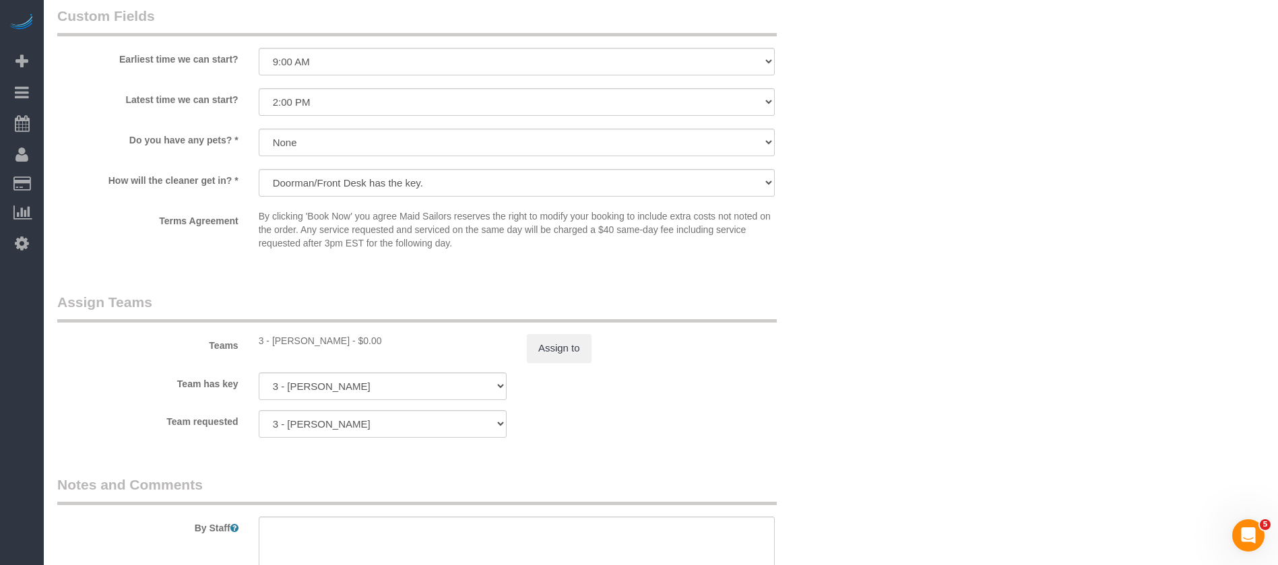
scroll to position [1718, 0]
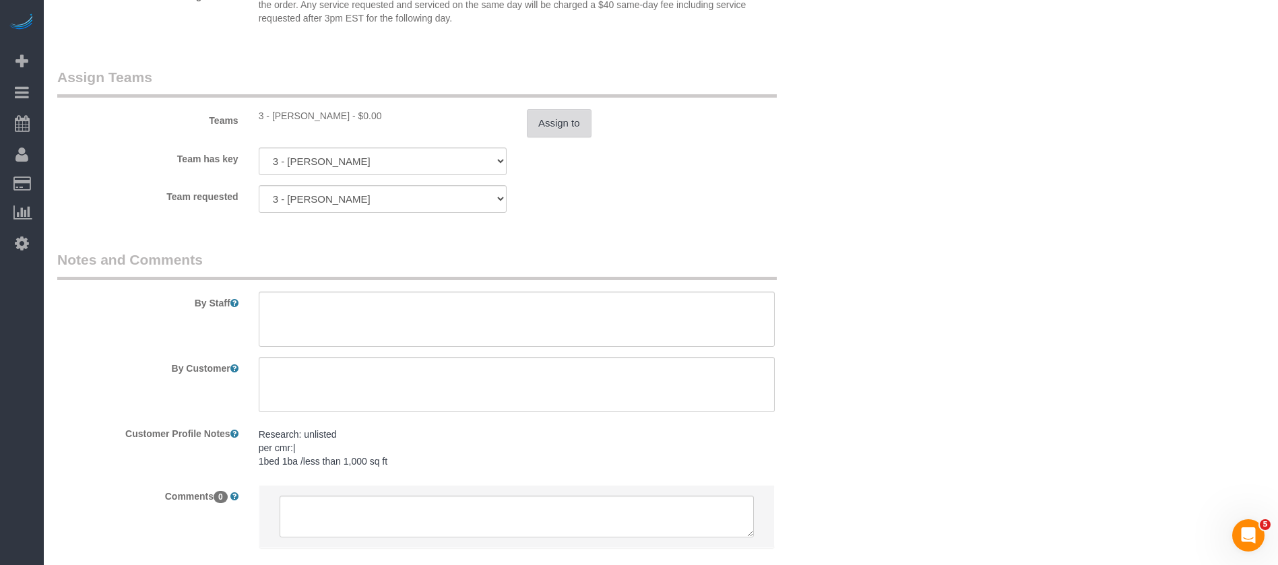
click at [581, 119] on button "Assign to" at bounding box center [559, 123] width 65 height 28
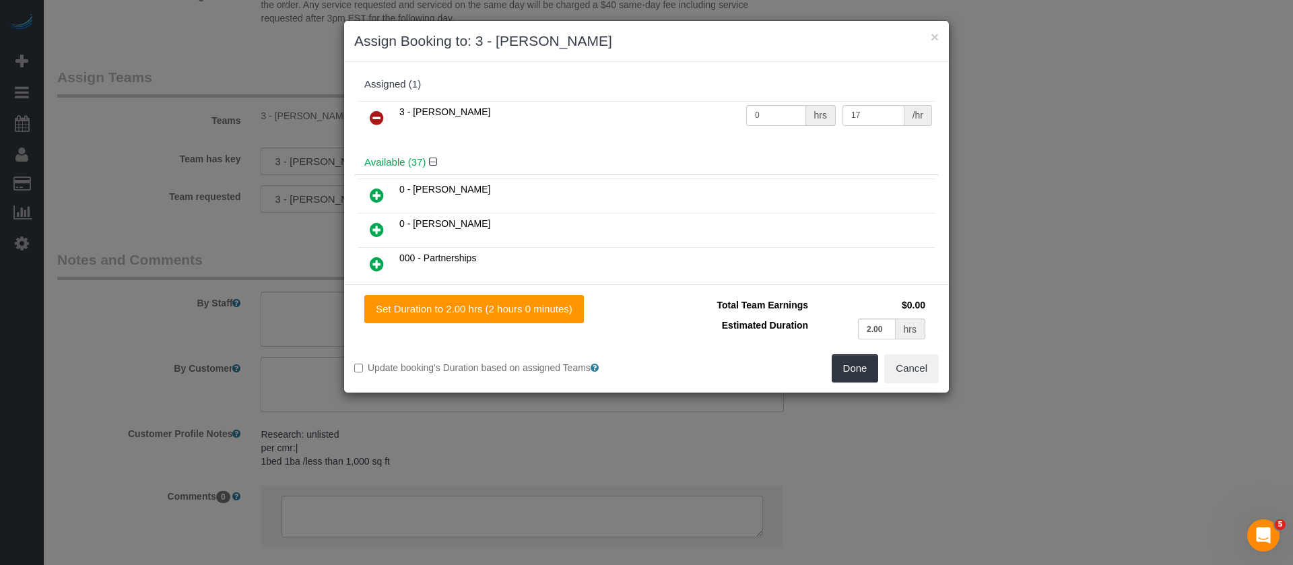
click at [375, 114] on icon at bounding box center [377, 118] width 14 height 16
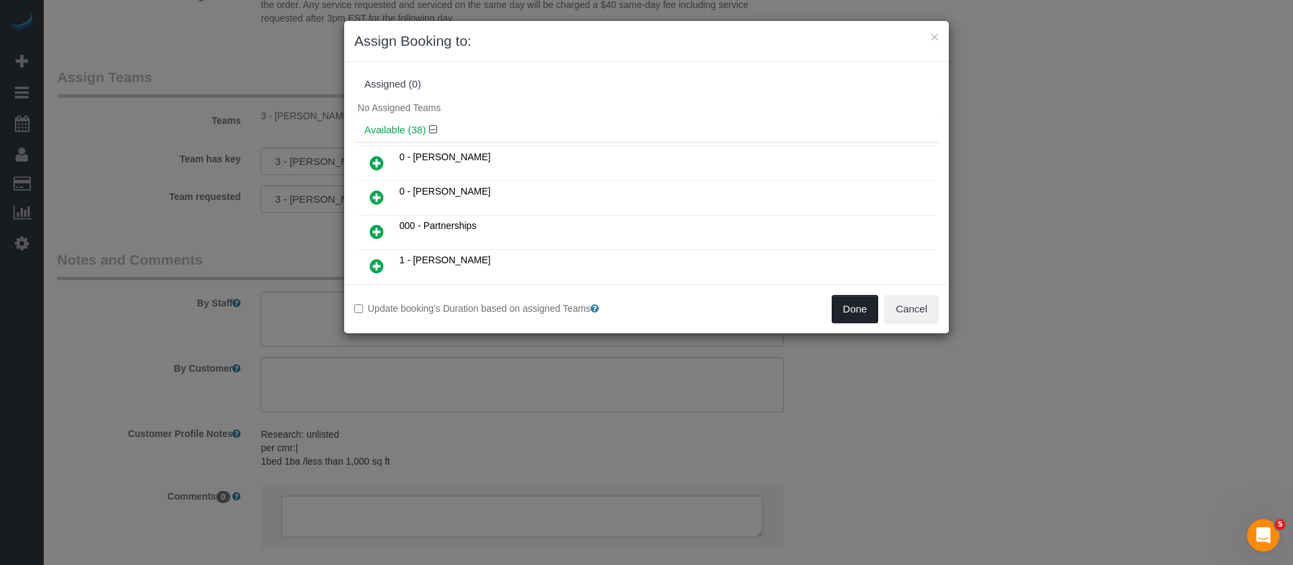
click at [846, 309] on button "Done" at bounding box center [855, 309] width 47 height 28
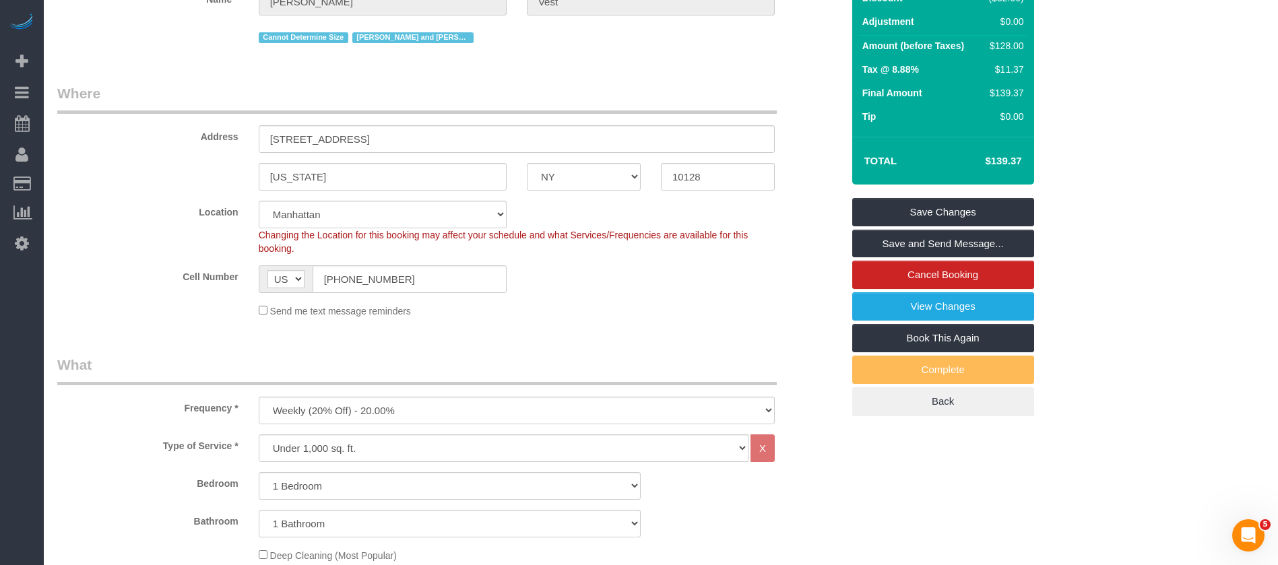
scroll to position [0, 0]
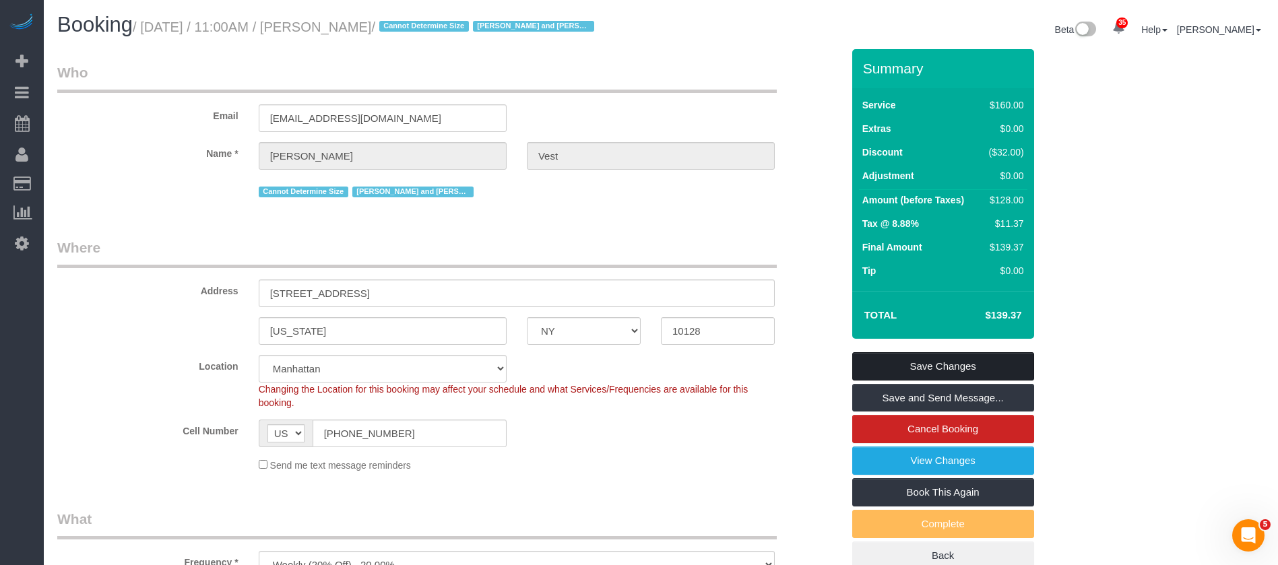
click at [963, 352] on link "Save Changes" at bounding box center [943, 366] width 182 height 28
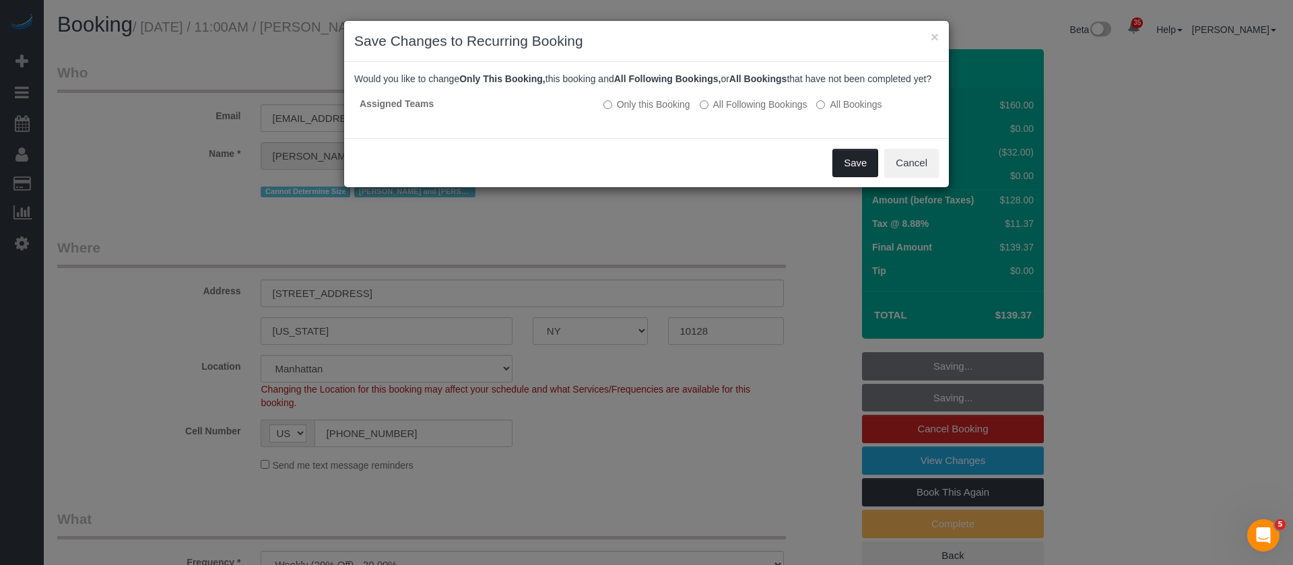
click at [854, 177] on button "Save" at bounding box center [856, 163] width 46 height 28
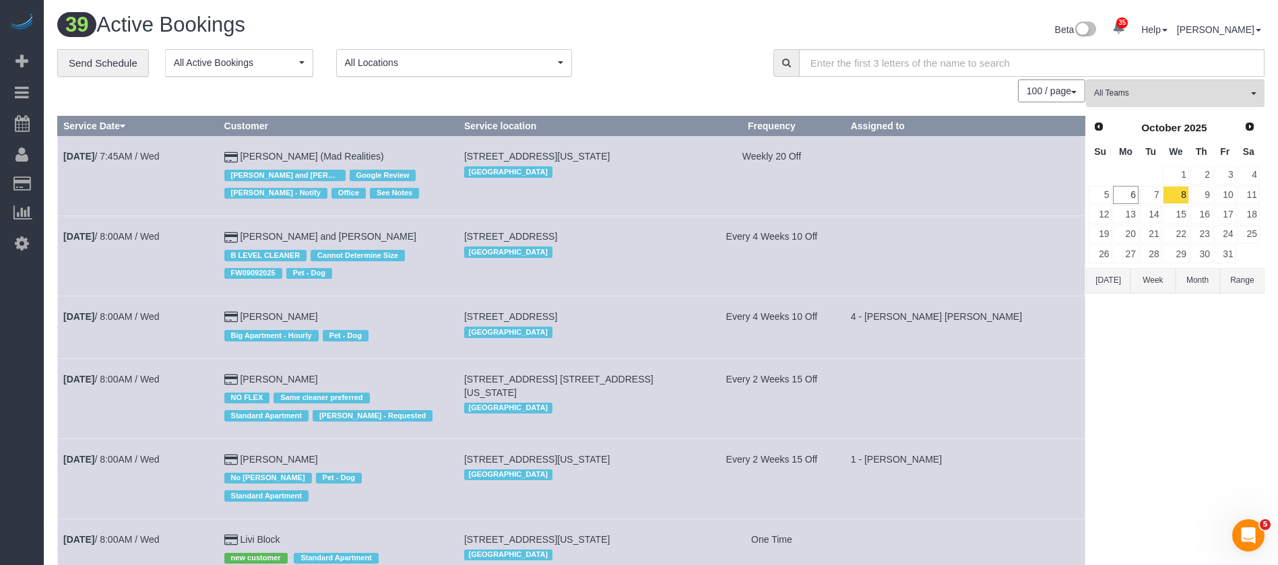
click at [548, 57] on span "All Locations" at bounding box center [450, 62] width 210 height 13
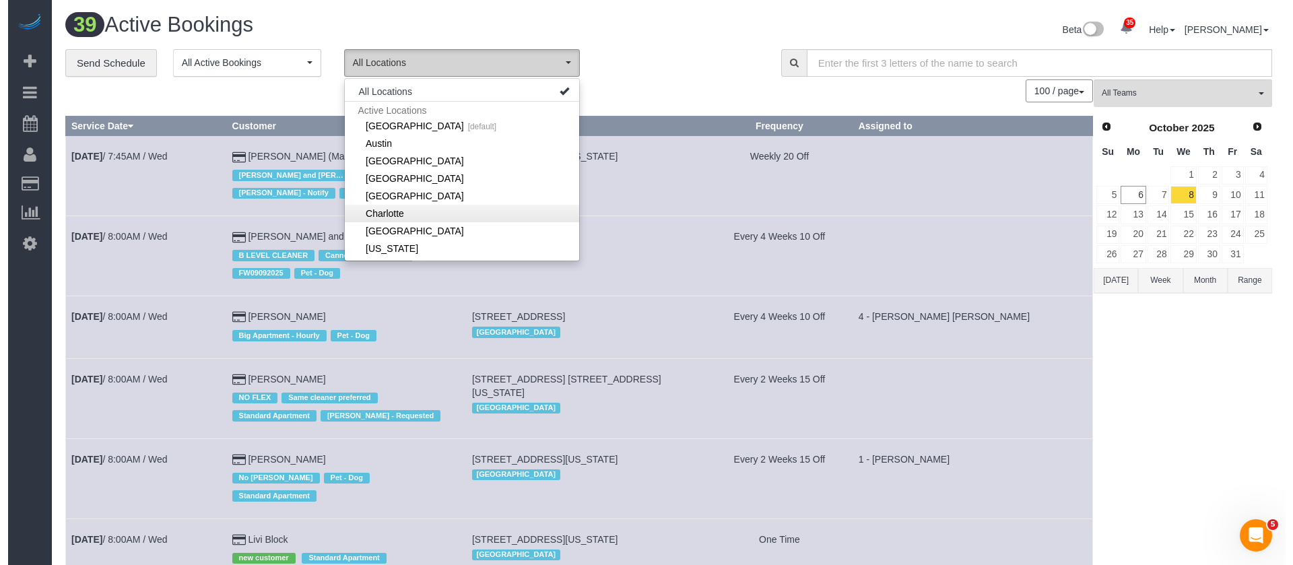
scroll to position [101, 0]
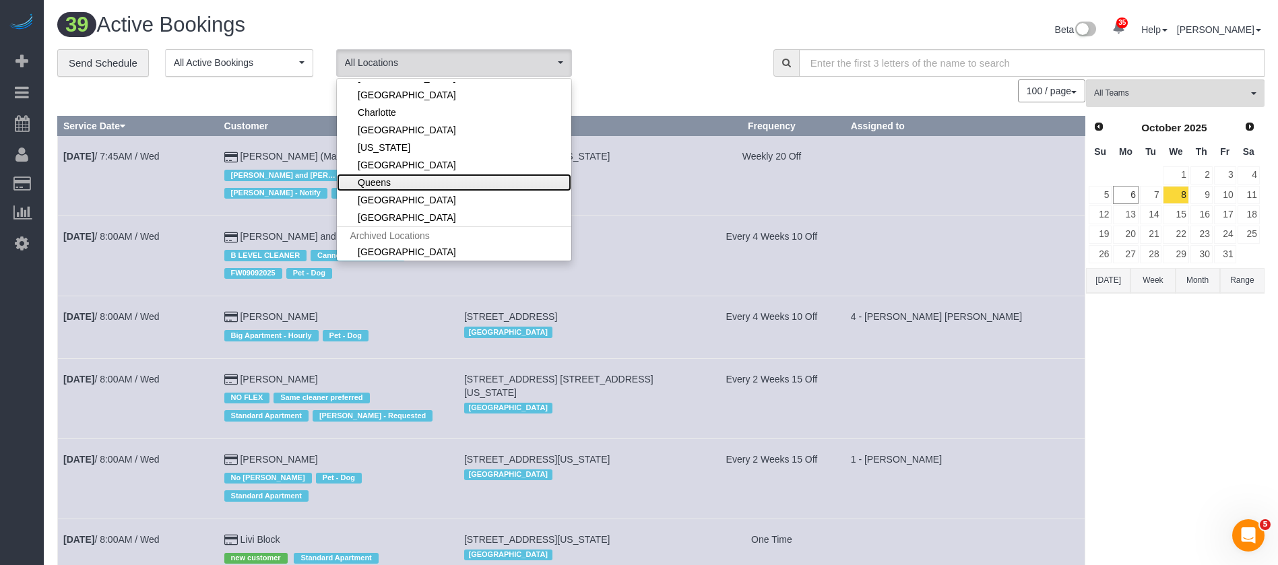
click at [416, 185] on link "Queens" at bounding box center [454, 183] width 234 height 18
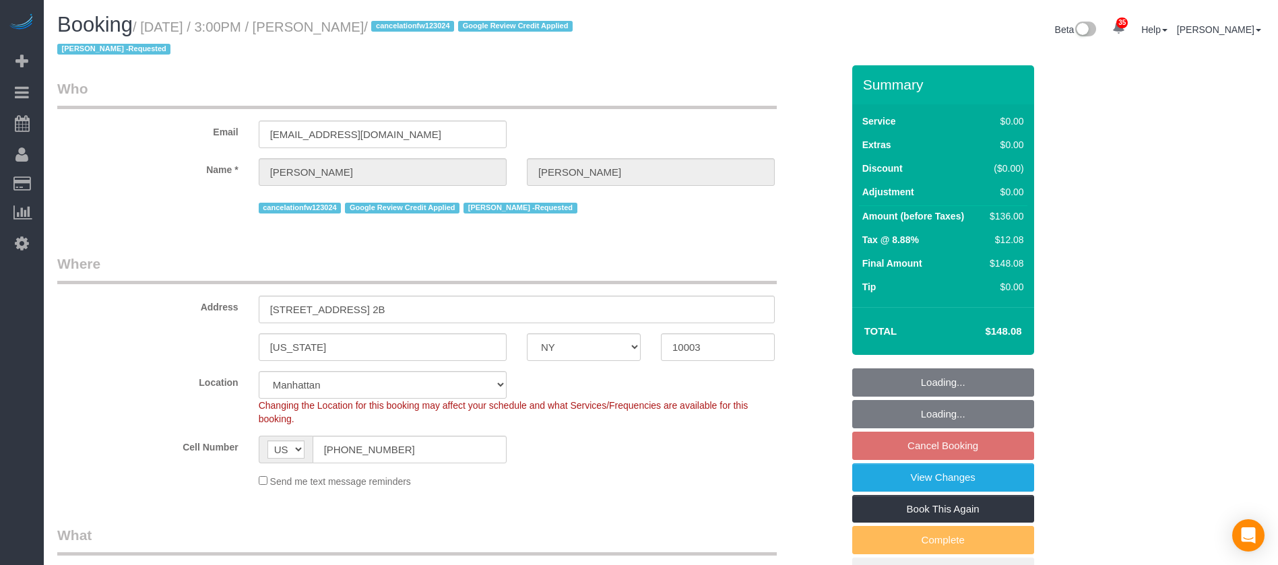
select select "NY"
select select "1"
select select "number:89"
select select "number:90"
select select "number:15"
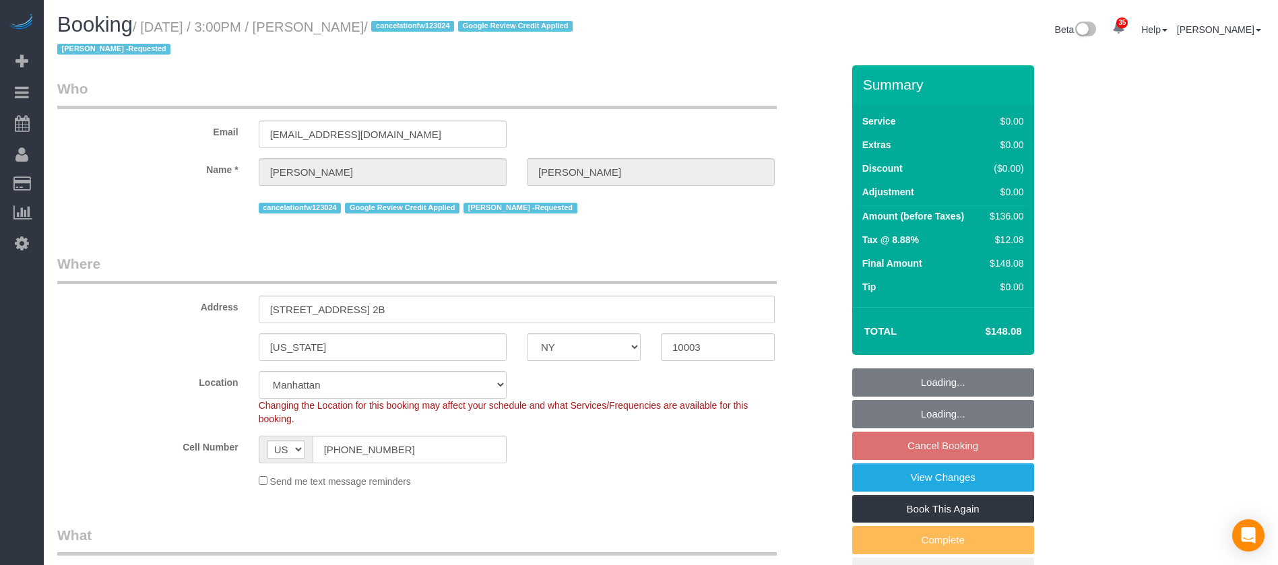
select select "number:7"
select select "spot68"
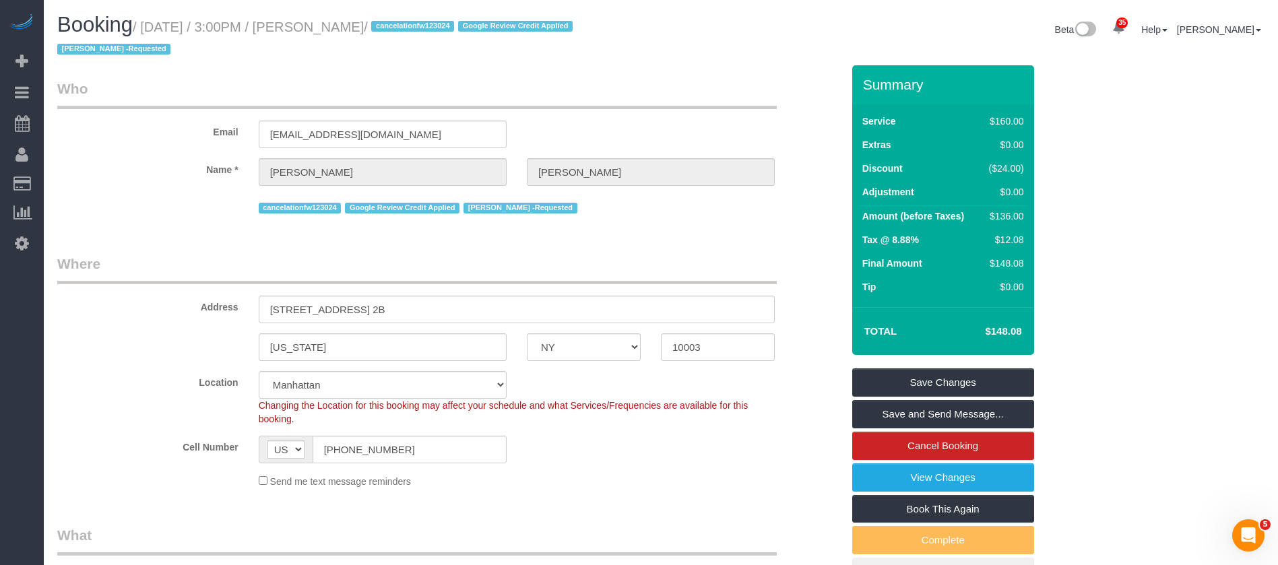
drag, startPoint x: 148, startPoint y: 28, endPoint x: 385, endPoint y: 44, distance: 237.7
click at [375, 38] on h1 "Booking / October 08, 2025 / 3:00PM / Katie Dillard / cancelationfw123024 Googl…" at bounding box center [353, 36] width 593 height 46
drag, startPoint x: 566, startPoint y: 101, endPoint x: 419, endPoint y: 72, distance: 149.7
click at [567, 100] on legend "Who" at bounding box center [416, 94] width 719 height 30
drag, startPoint x: 190, startPoint y: 23, endPoint x: 414, endPoint y: 34, distance: 223.9
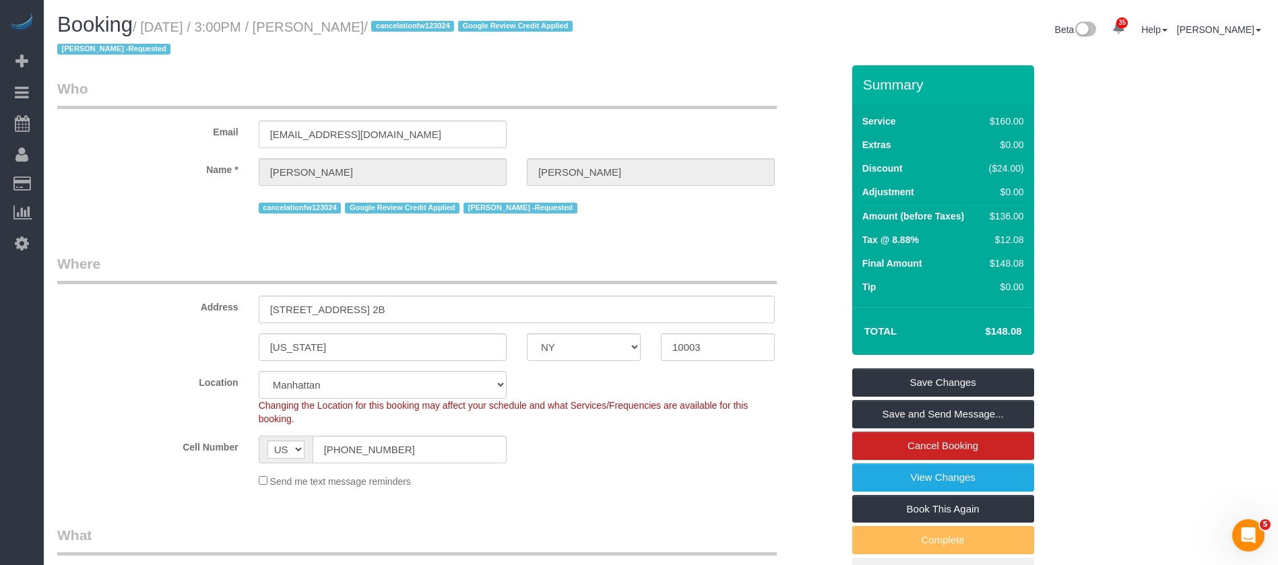
click at [399, 26] on small "/ October 08, 2025 / 3:00PM / Katie Dillard / cancelationfw123024 Google Review…" at bounding box center [316, 39] width 519 height 38
copy small "October 08, 2025 / 3:00PM / Katie Dillard"
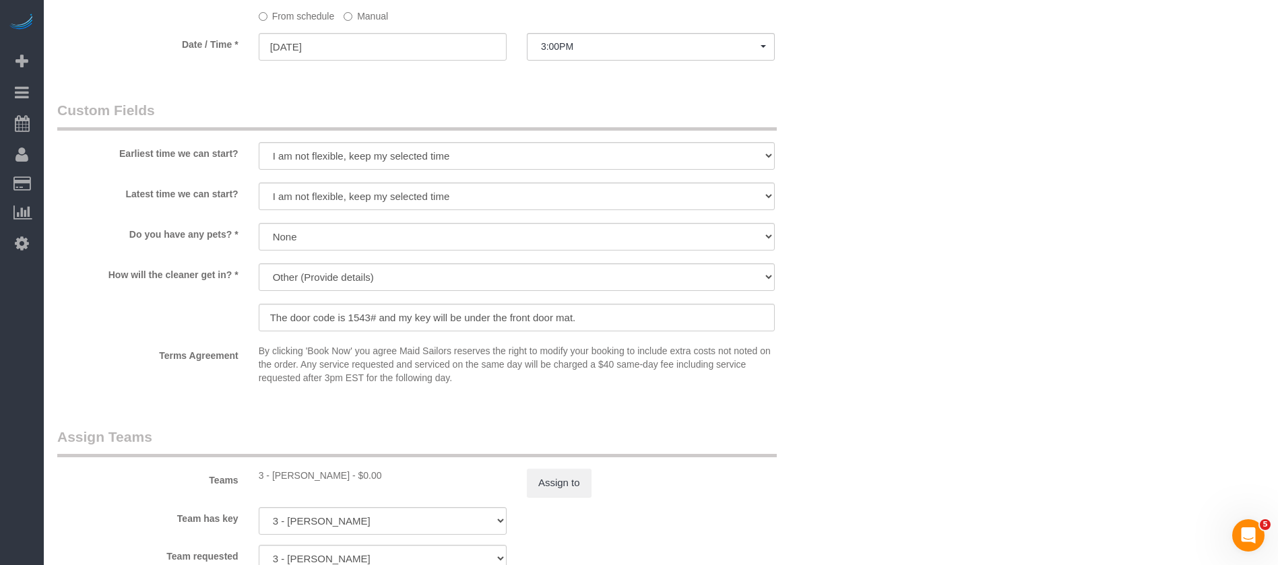
scroll to position [1516, 0]
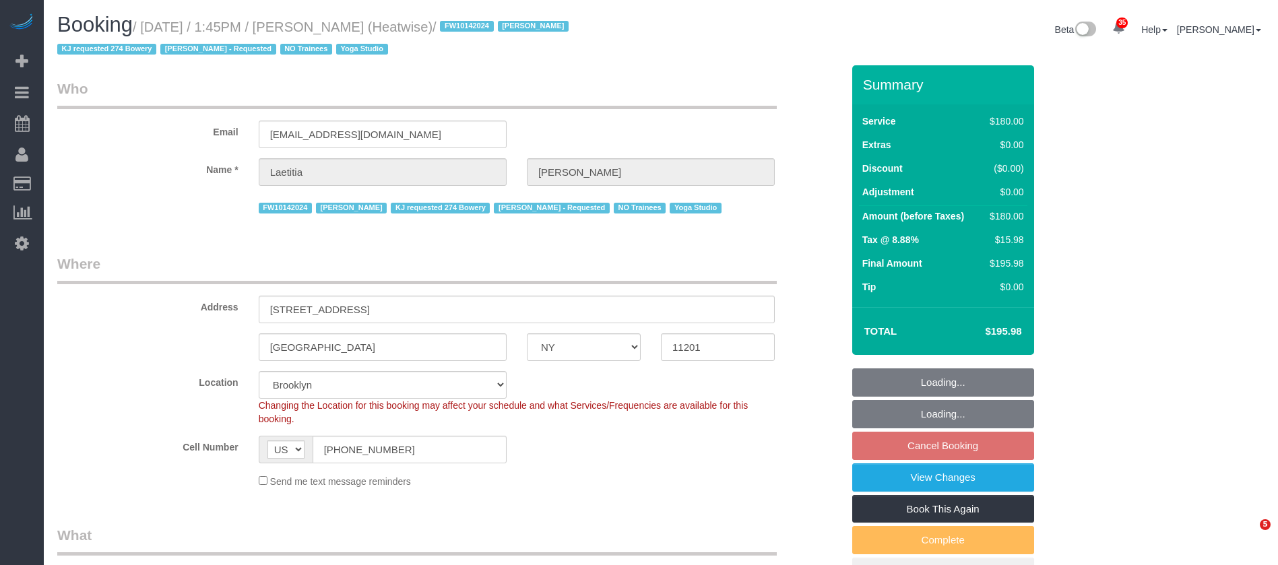
select select "NY"
select select "180"
select select "number:89"
select select "number:90"
select select "number:15"
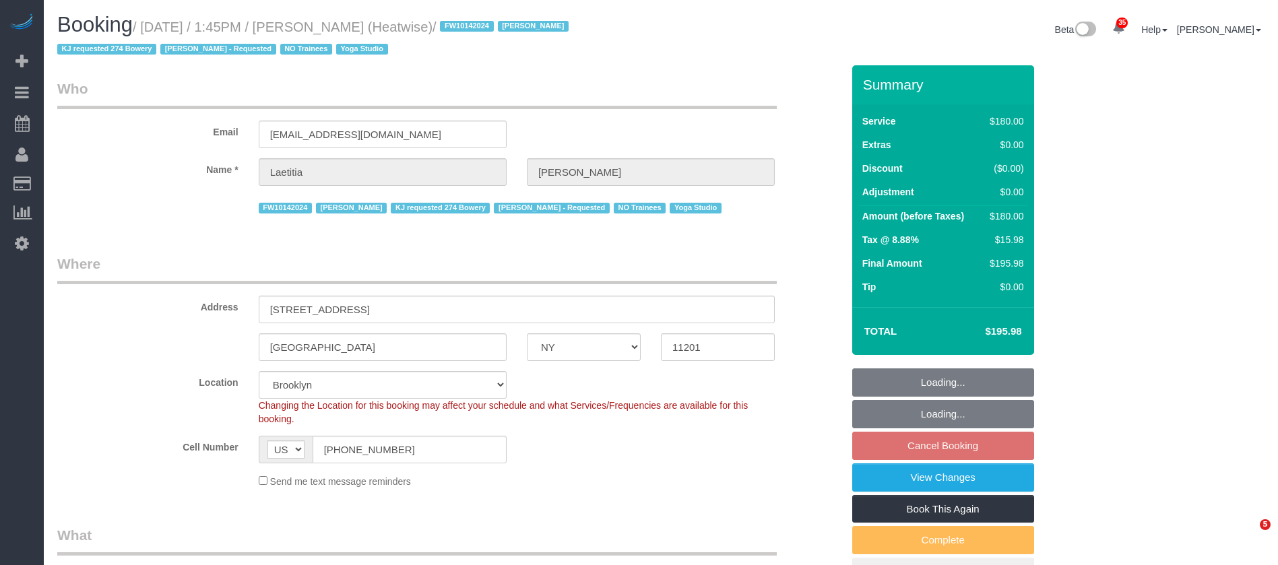
select select "number:7"
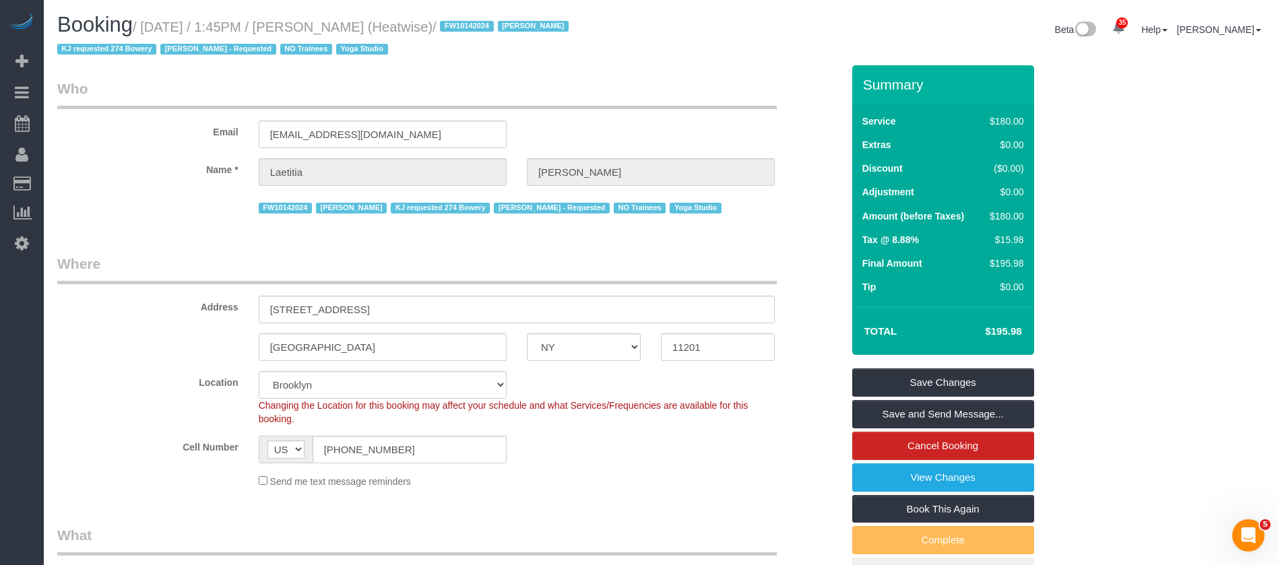
drag, startPoint x: 145, startPoint y: 28, endPoint x: 406, endPoint y: 20, distance: 260.8
click at [406, 20] on small "/ October 08, 2025 / 1:45PM / Laetitia Laurin (Heatwise) / FW10142024 Jacky Xu …" at bounding box center [314, 39] width 515 height 38
drag, startPoint x: 476, startPoint y: 190, endPoint x: 515, endPoint y: 216, distance: 47.3
click at [494, 206] on sui-booking-customer "Email laetitia@heatwise-studio.com Name * Laetitia Laurin FW10142024 Jacky Xu K…" at bounding box center [449, 148] width 785 height 138
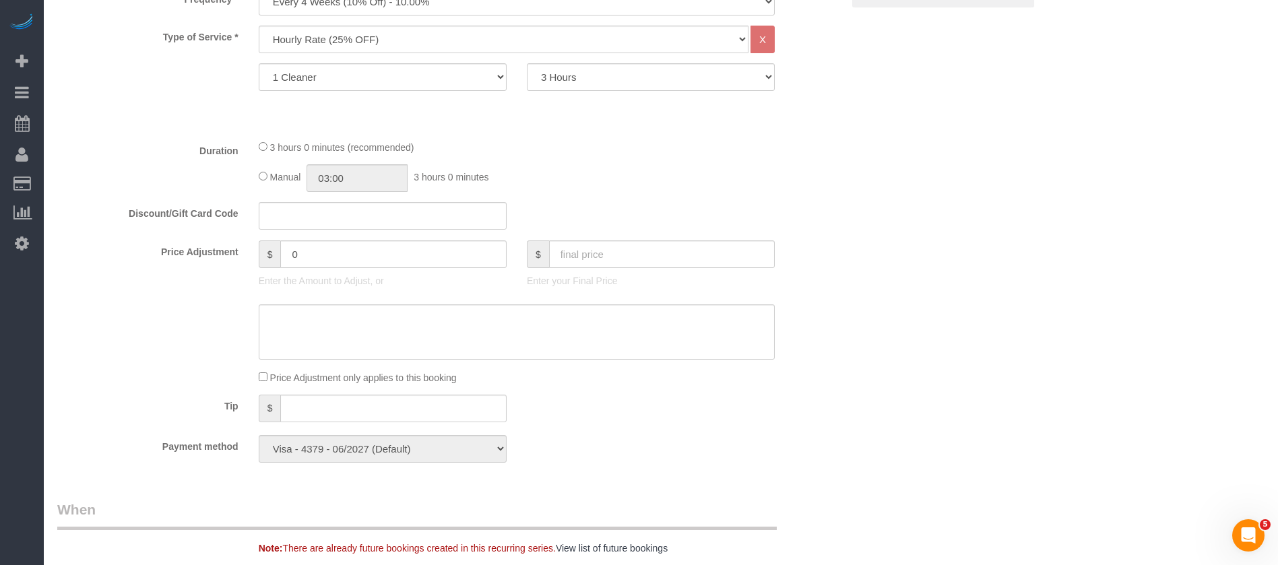
scroll to position [606, 0]
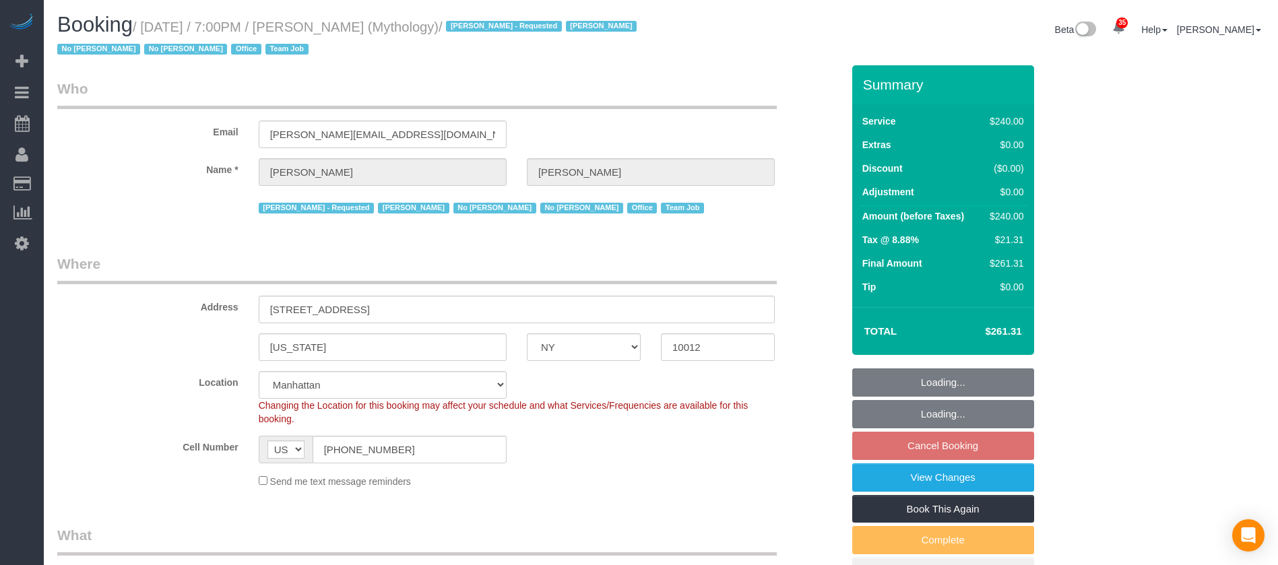
select select "NY"
select select "2"
select select "120"
select select "spot12"
select select "number:89"
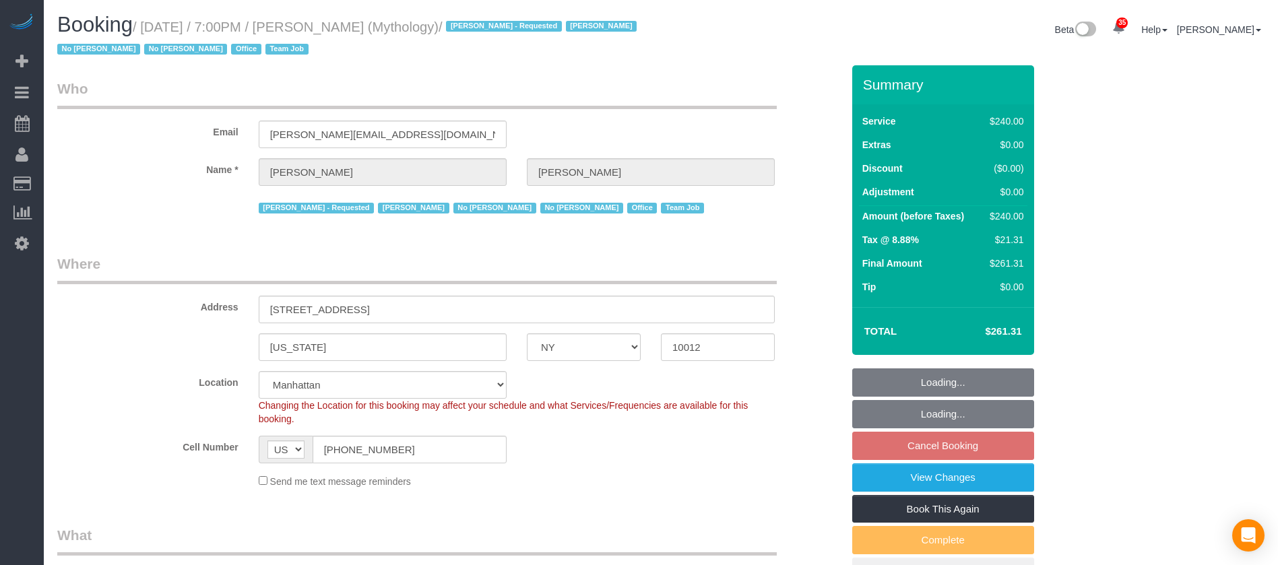
select select "number:90"
select select "number:15"
select select "number:7"
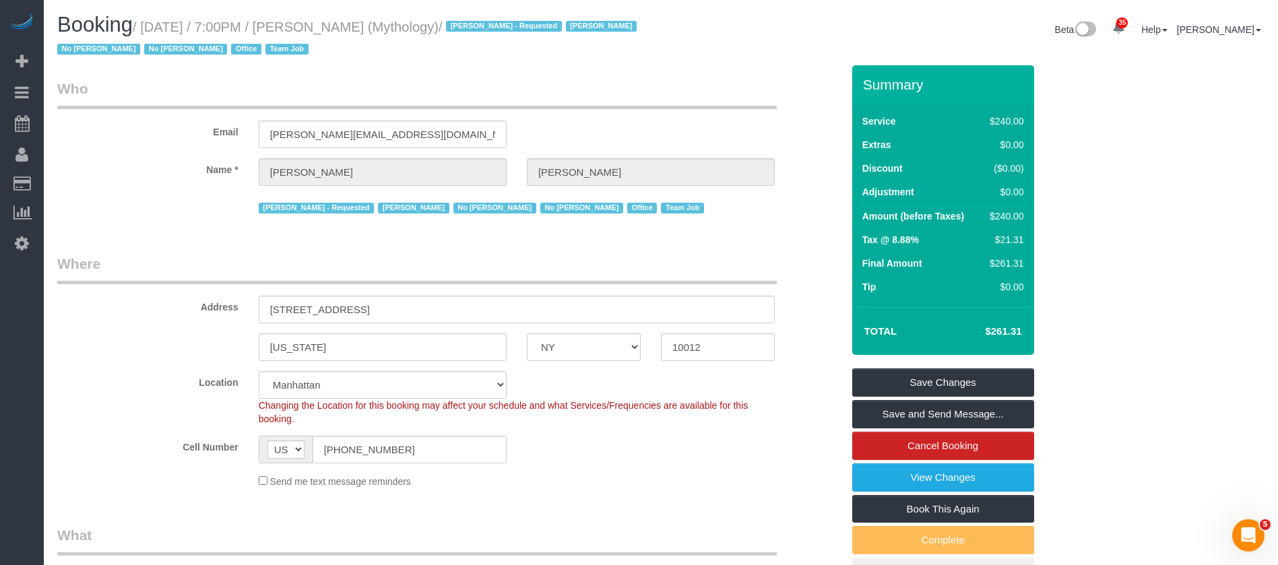
drag, startPoint x: 147, startPoint y: 24, endPoint x: 416, endPoint y: 25, distance: 268.8
click at [416, 25] on small "/ October 08, 2025 / 7:00PM / Elaine Pugsley (Mythology) / Ebony Howard - Reque…" at bounding box center [348, 39] width 583 height 38
copy small "October 08, 2025 / 7:00PM / Elaine Pugsley"
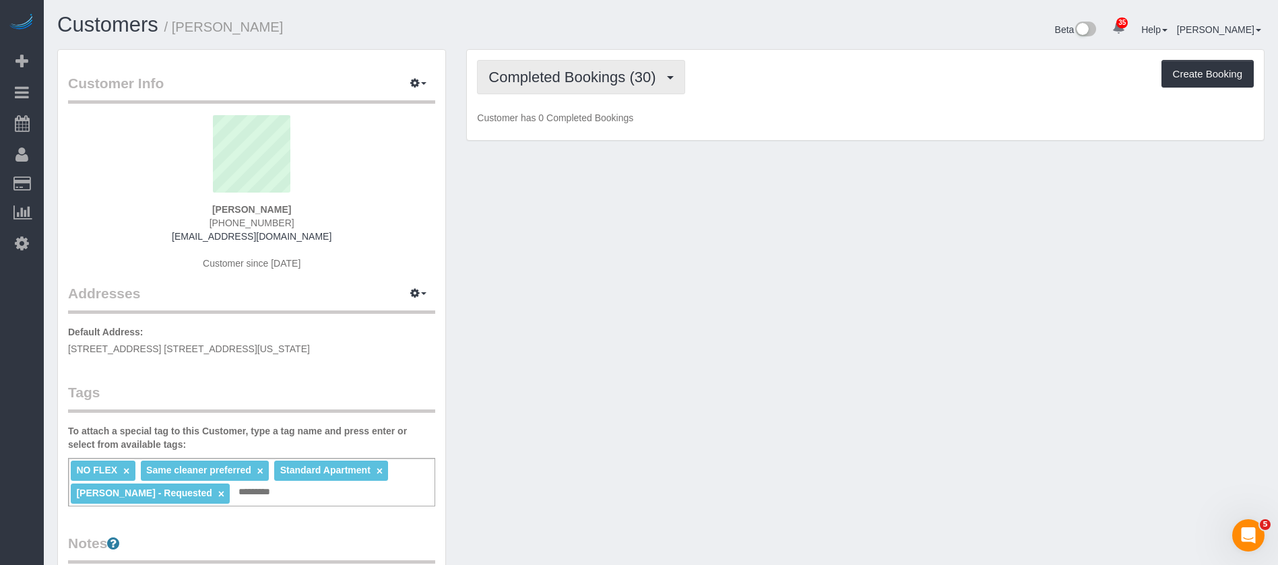
click at [670, 67] on button "Completed Bookings (30)" at bounding box center [580, 77] width 207 height 34
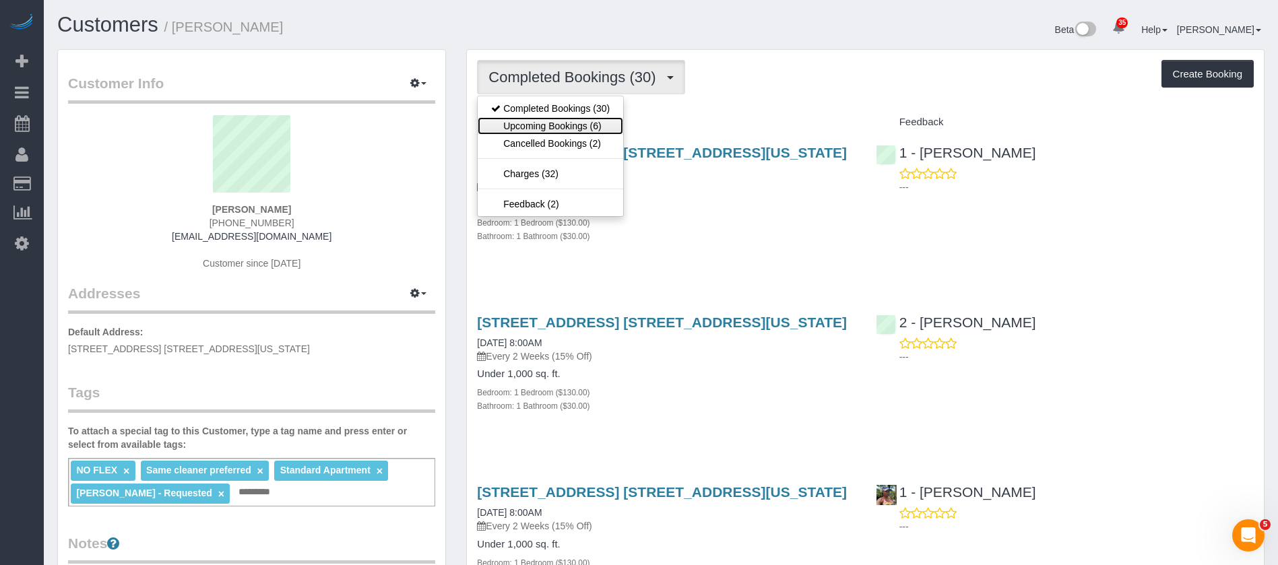
click at [550, 117] on link "Upcoming Bookings (6)" at bounding box center [551, 126] width 146 height 18
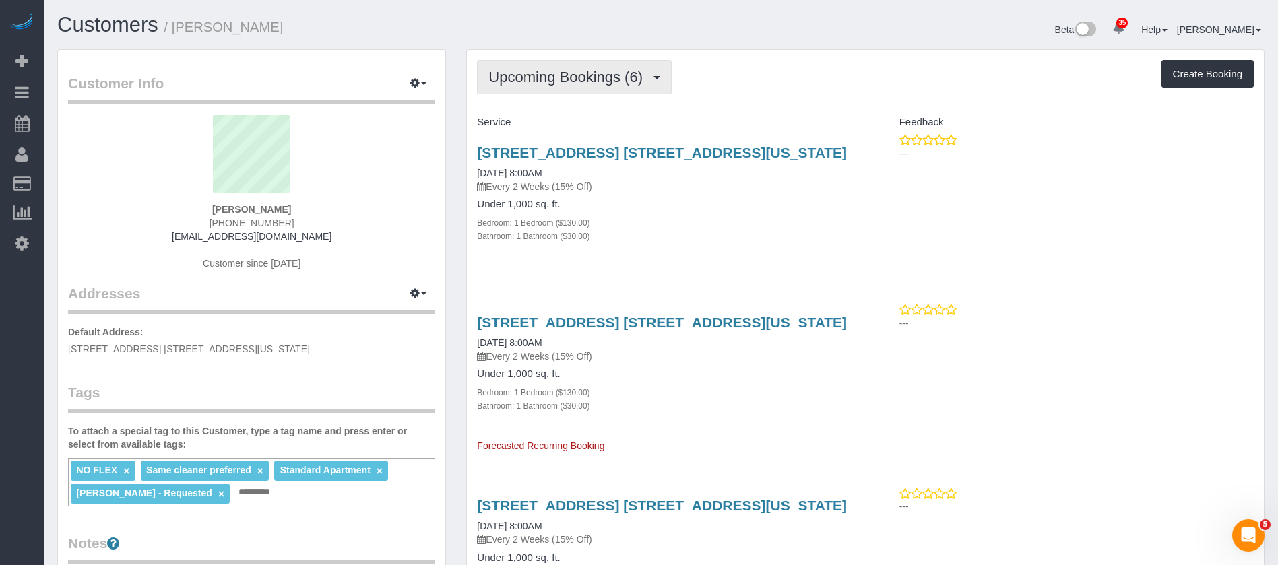
click at [649, 75] on span "Upcoming Bookings (6)" at bounding box center [568, 77] width 161 height 17
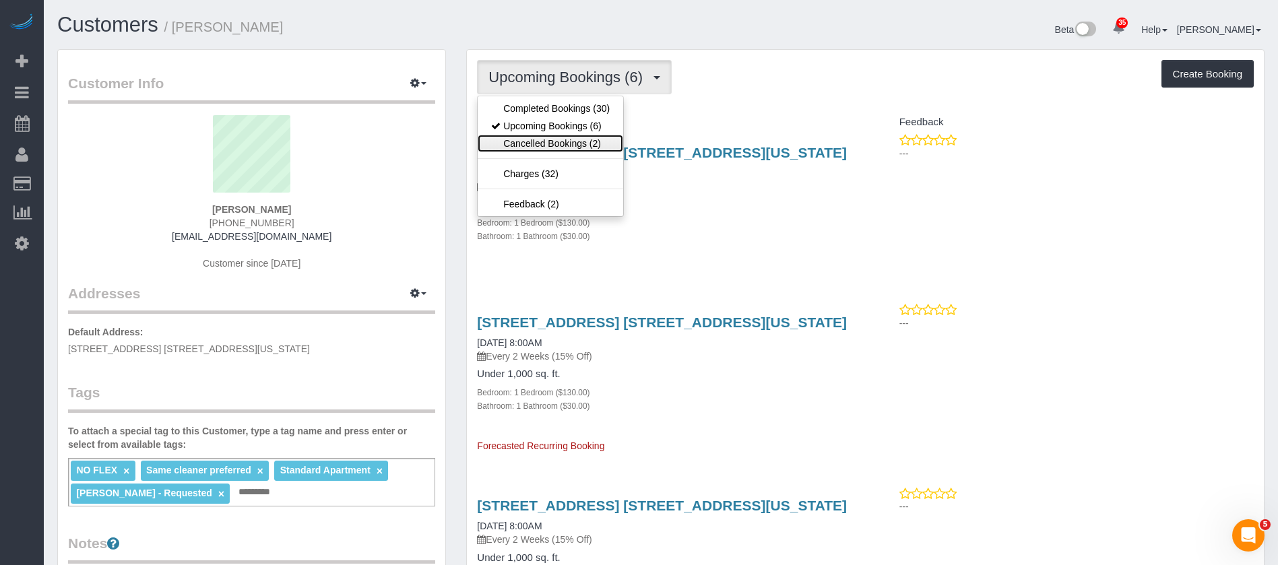
click at [579, 138] on link "Cancelled Bookings (2)" at bounding box center [551, 144] width 146 height 18
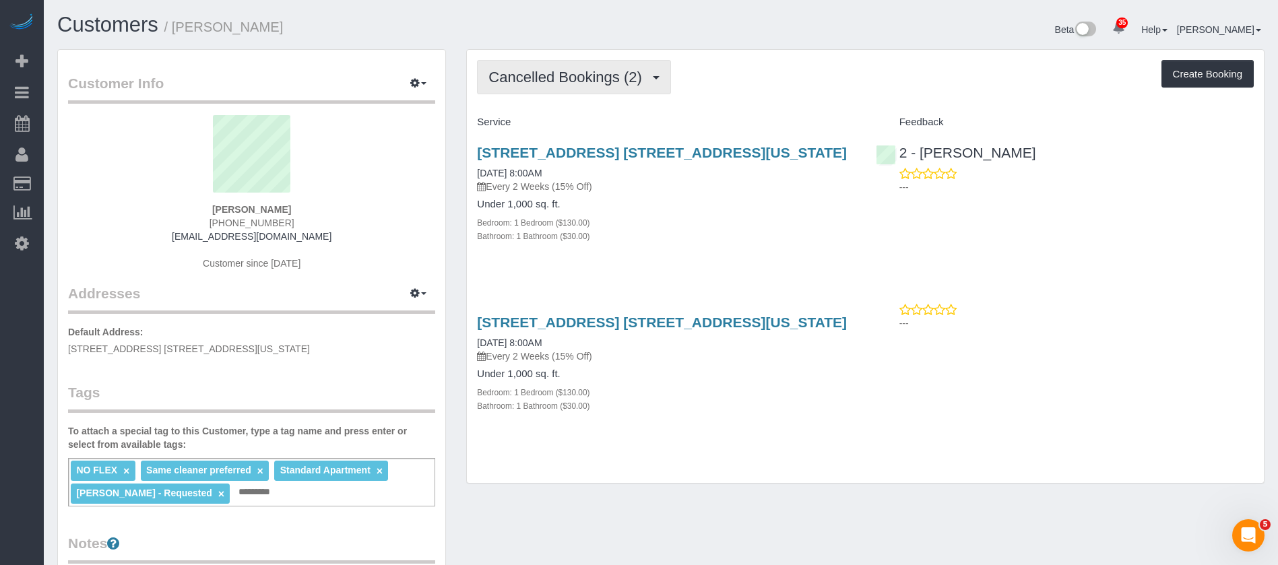
click at [633, 88] on button "Cancelled Bookings (2)" at bounding box center [574, 77] width 194 height 34
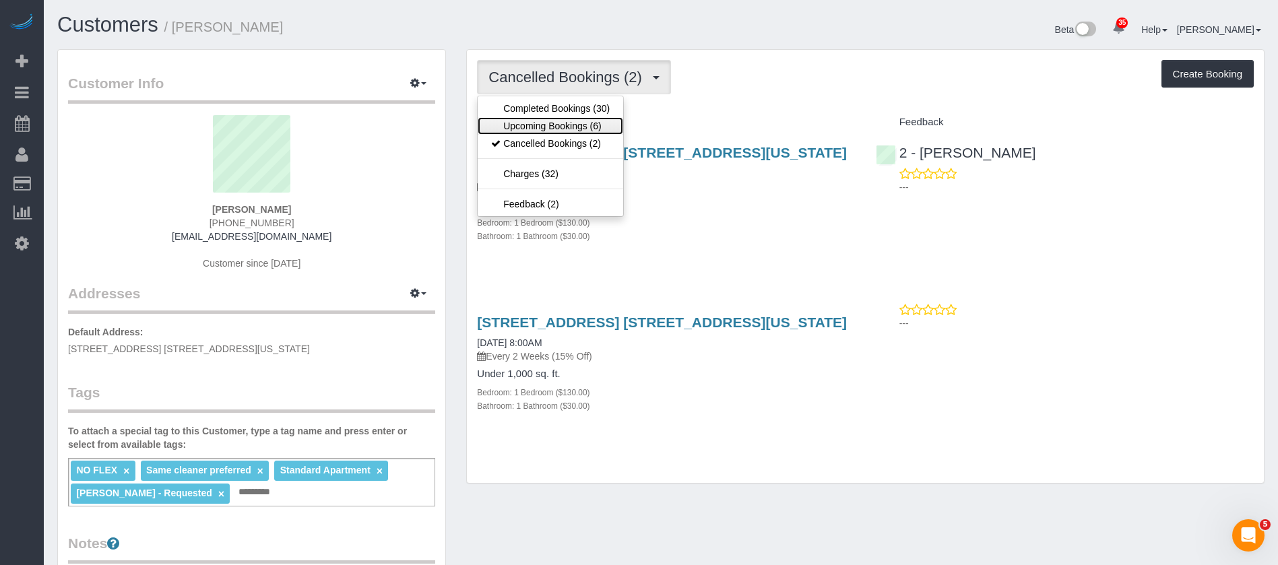
click at [545, 126] on link "Upcoming Bookings (6)" at bounding box center [551, 126] width 146 height 18
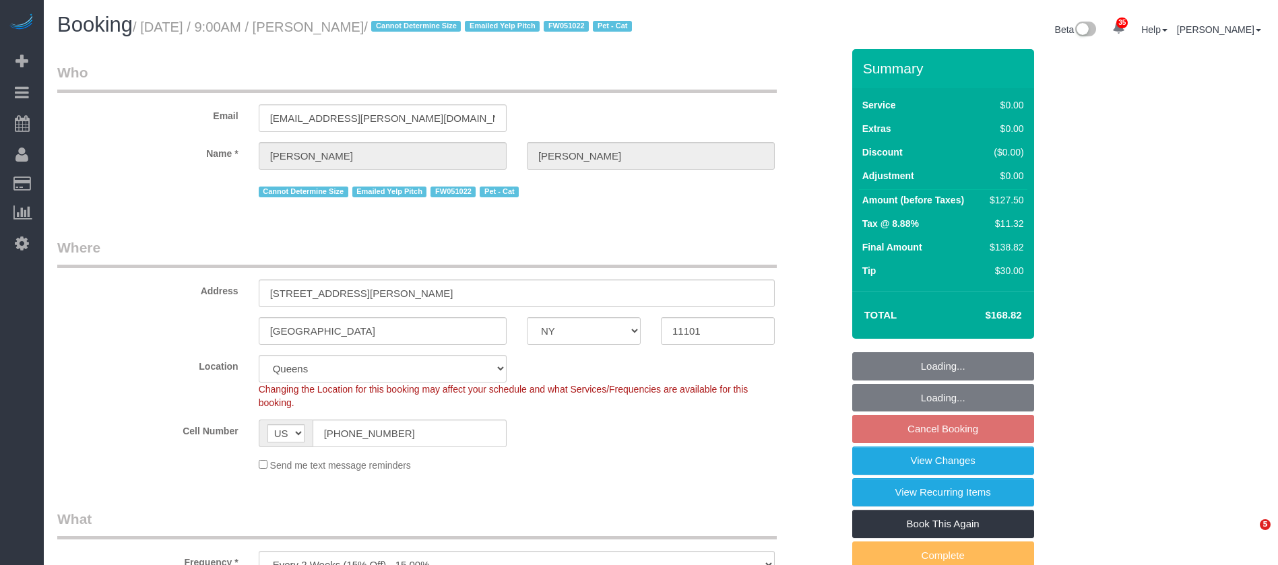
select select "NY"
select select "1"
select select "spot2"
select select "number:89"
select select "number:90"
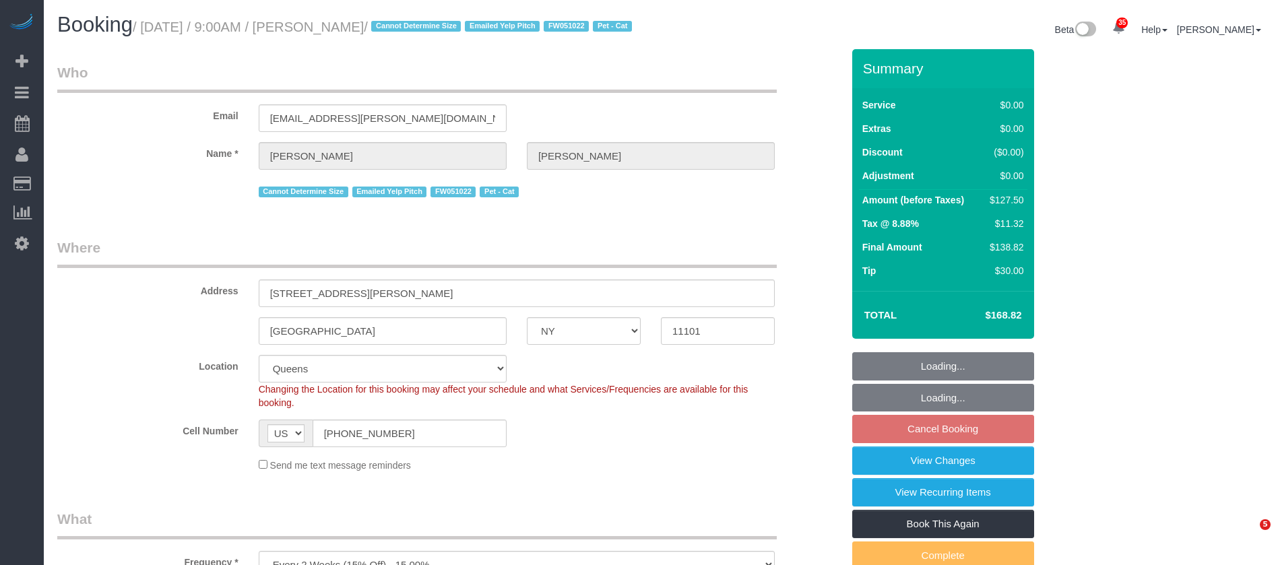
select select "number:14"
select select "number:6"
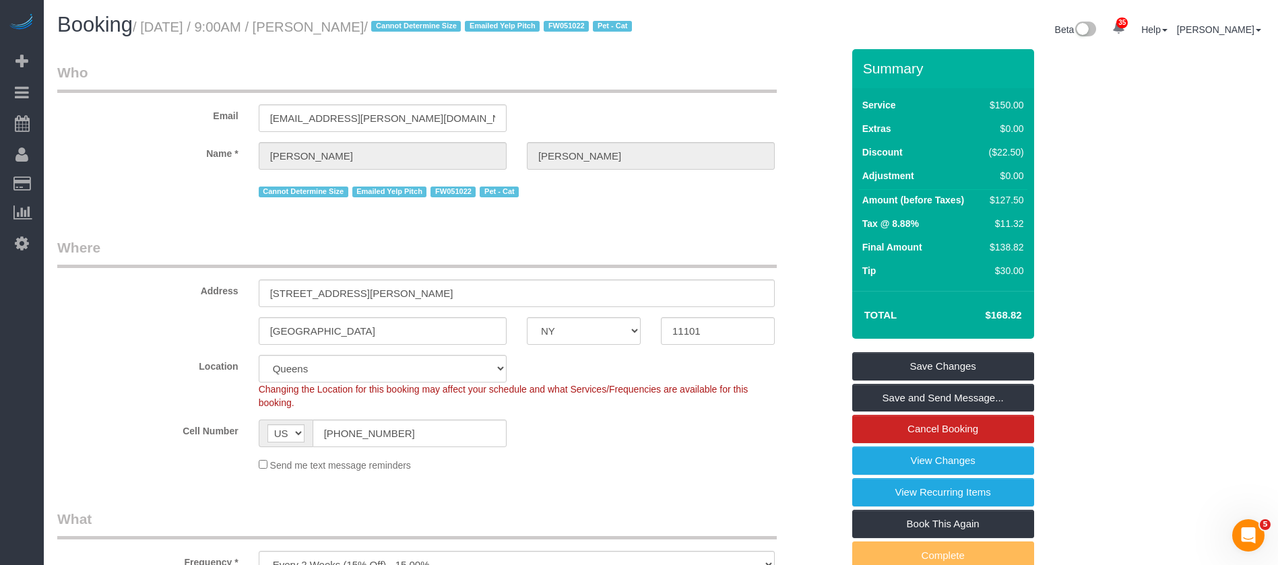
drag, startPoint x: 144, startPoint y: 28, endPoint x: 397, endPoint y: 20, distance: 252.8
click at [397, 20] on small "/ October 08, 2025 / 9:00AM / Sara Carlini / Cannot Determine Size Emailed Yelp…" at bounding box center [384, 27] width 503 height 15
copy small "October 08, 2025 / 9:00AM / Sara Carlini"
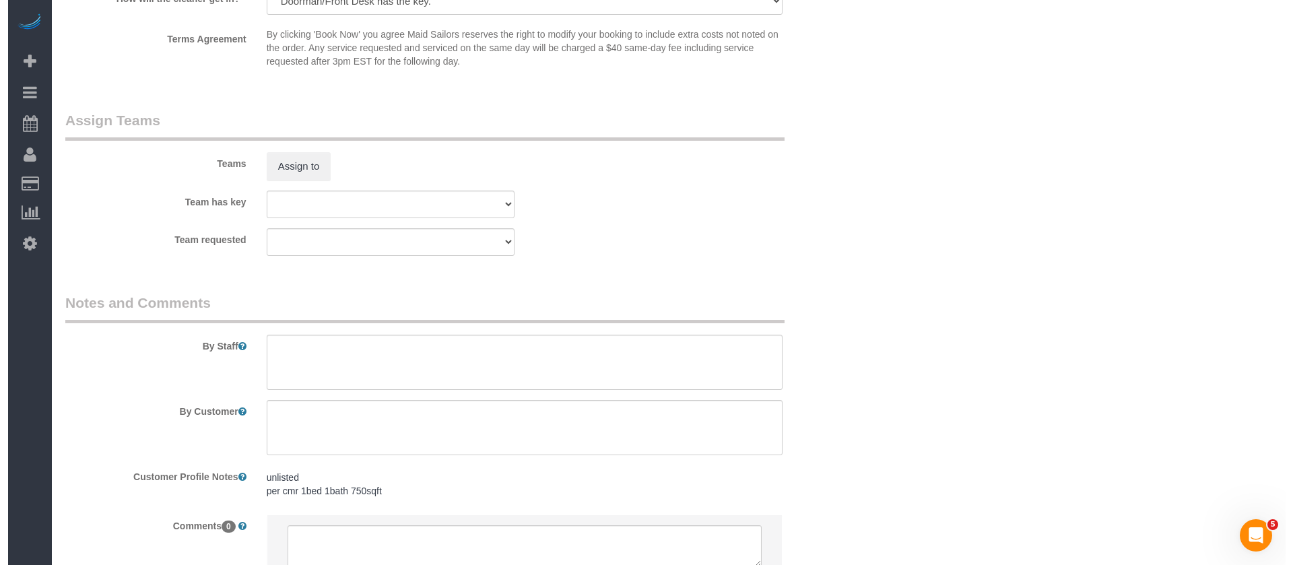
scroll to position [1780, 0]
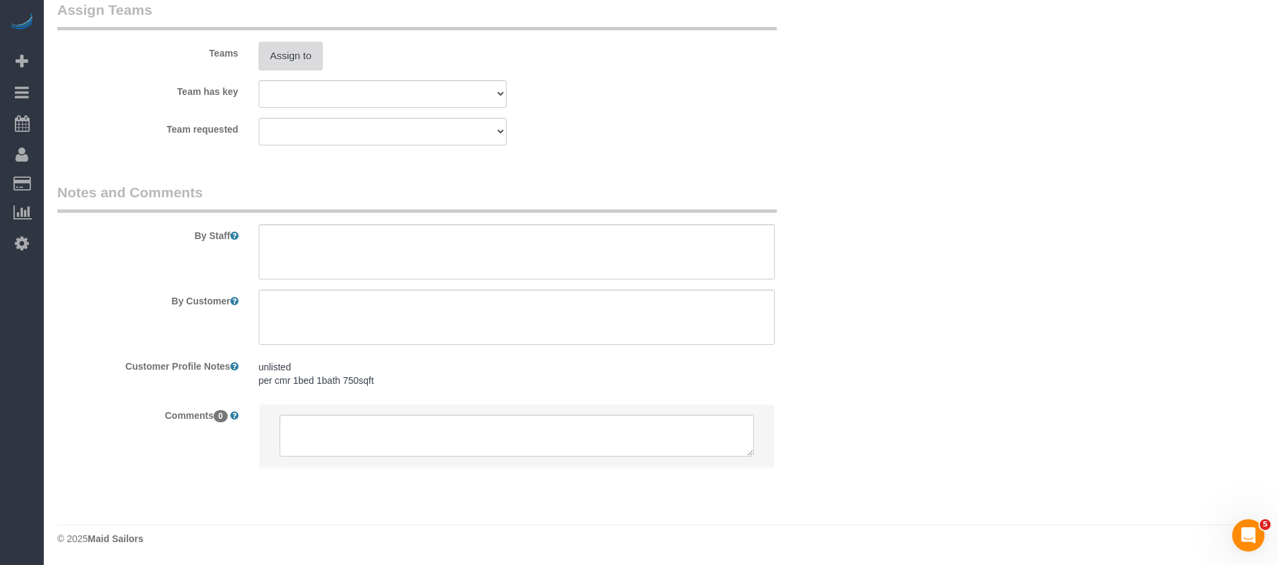
click at [300, 61] on button "Assign to" at bounding box center [291, 56] width 65 height 28
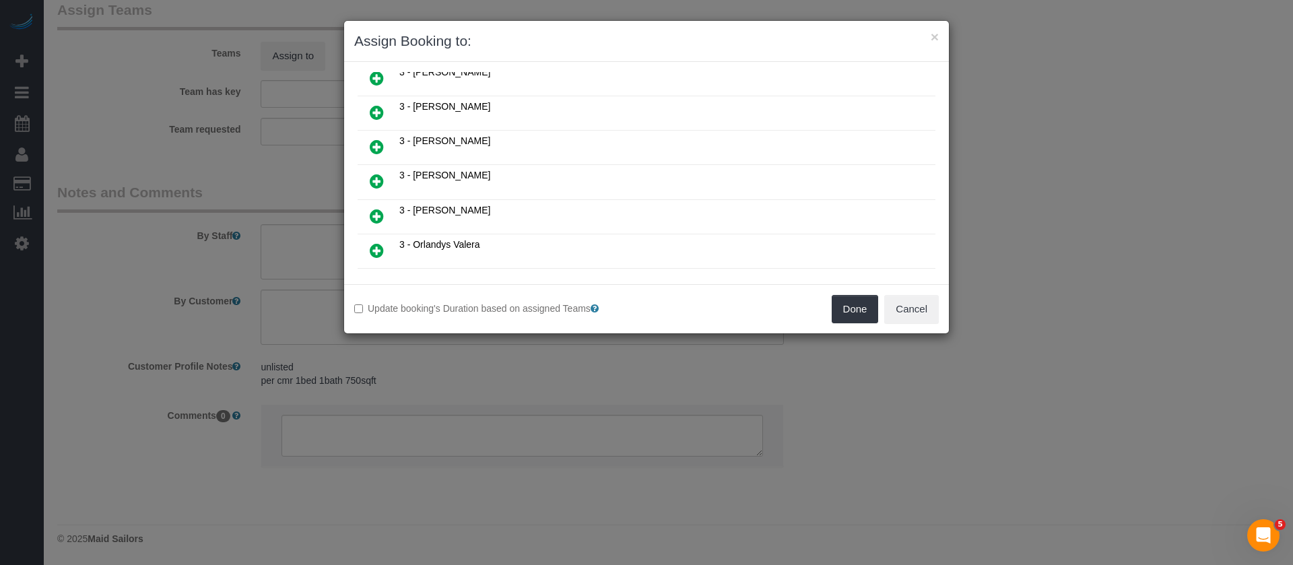
scroll to position [909, 0]
drag, startPoint x: 375, startPoint y: 183, endPoint x: 694, endPoint y: 269, distance: 330.8
click at [375, 184] on icon at bounding box center [377, 184] width 14 height 16
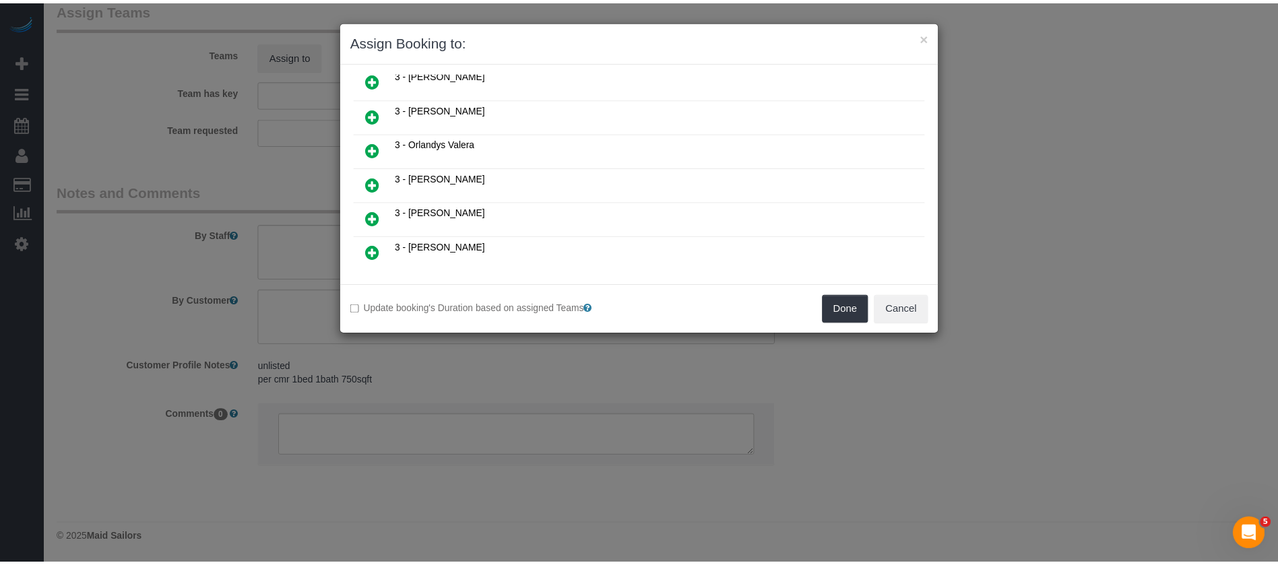
scroll to position [942, 0]
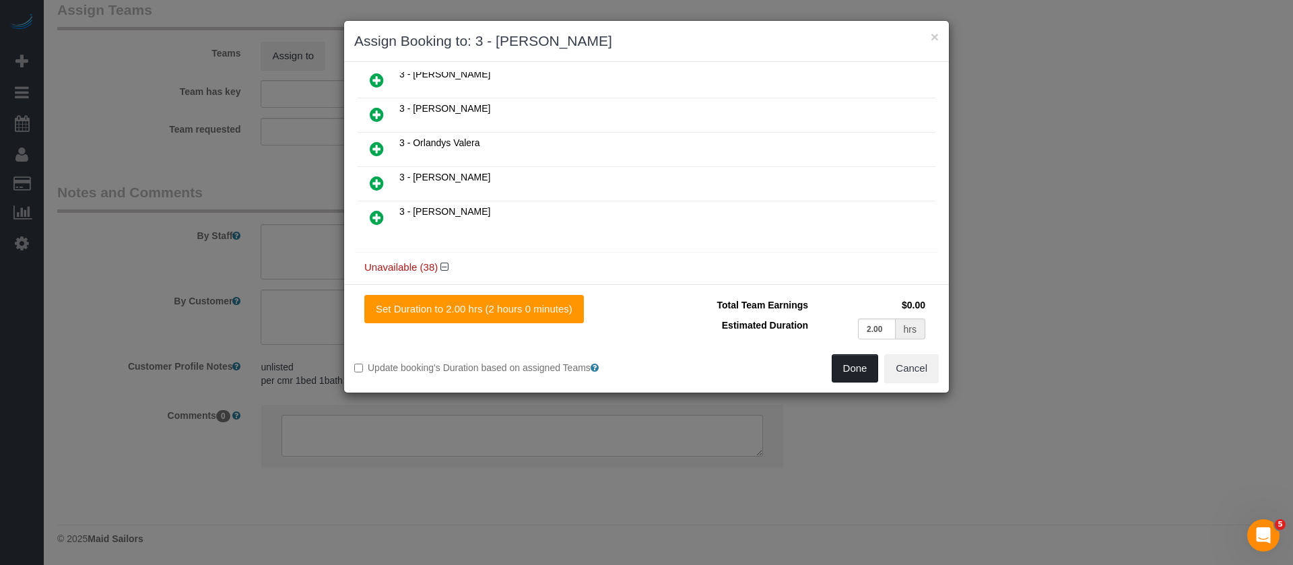
click at [849, 365] on button "Done" at bounding box center [855, 368] width 47 height 28
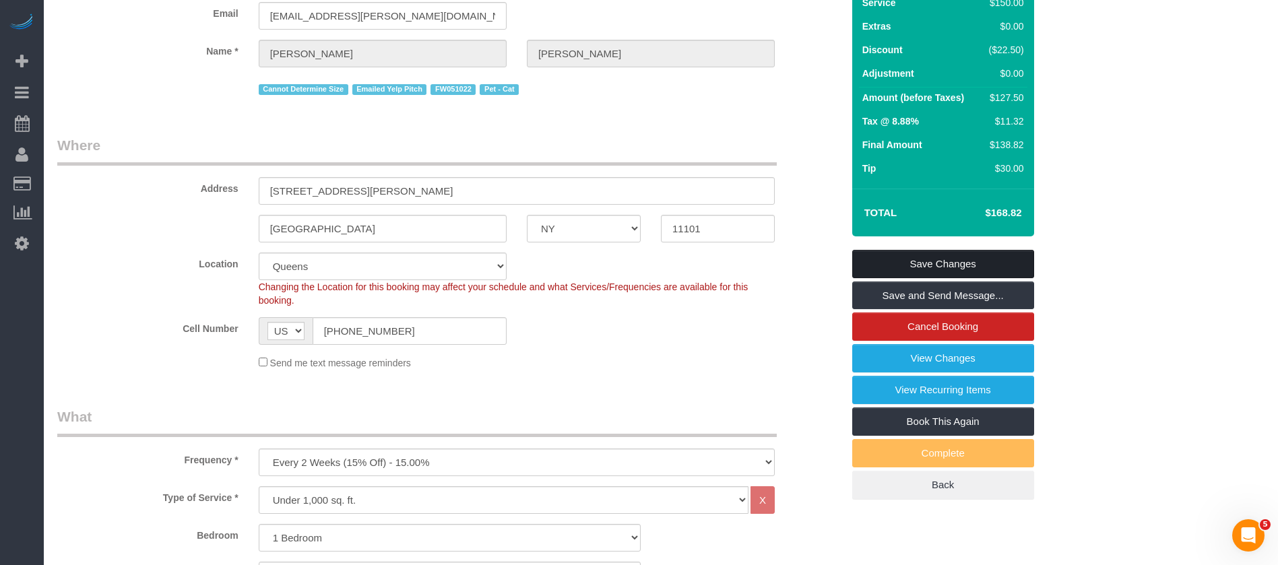
scroll to position [63, 0]
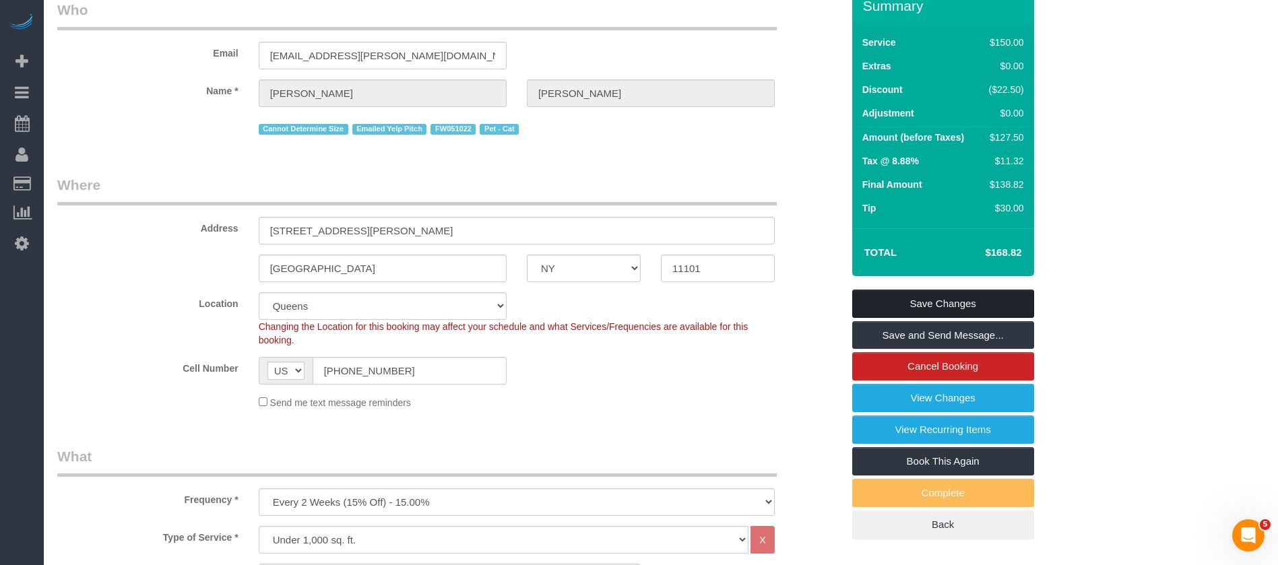
click at [955, 310] on link "Save Changes" at bounding box center [943, 304] width 182 height 28
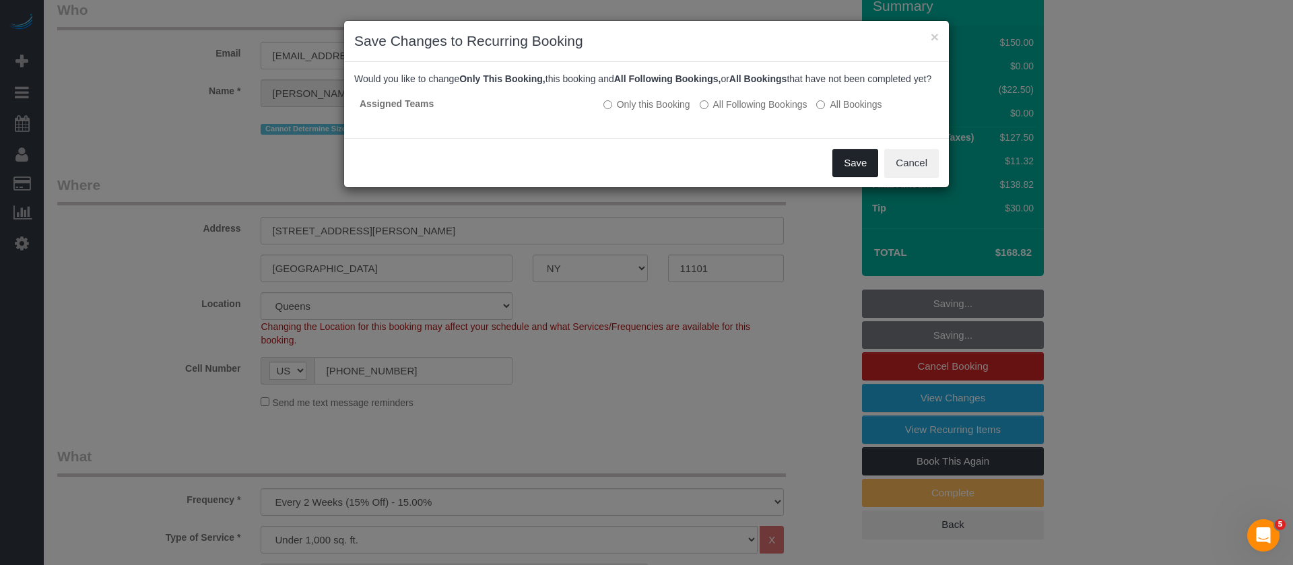
click at [858, 175] on button "Save" at bounding box center [856, 163] width 46 height 28
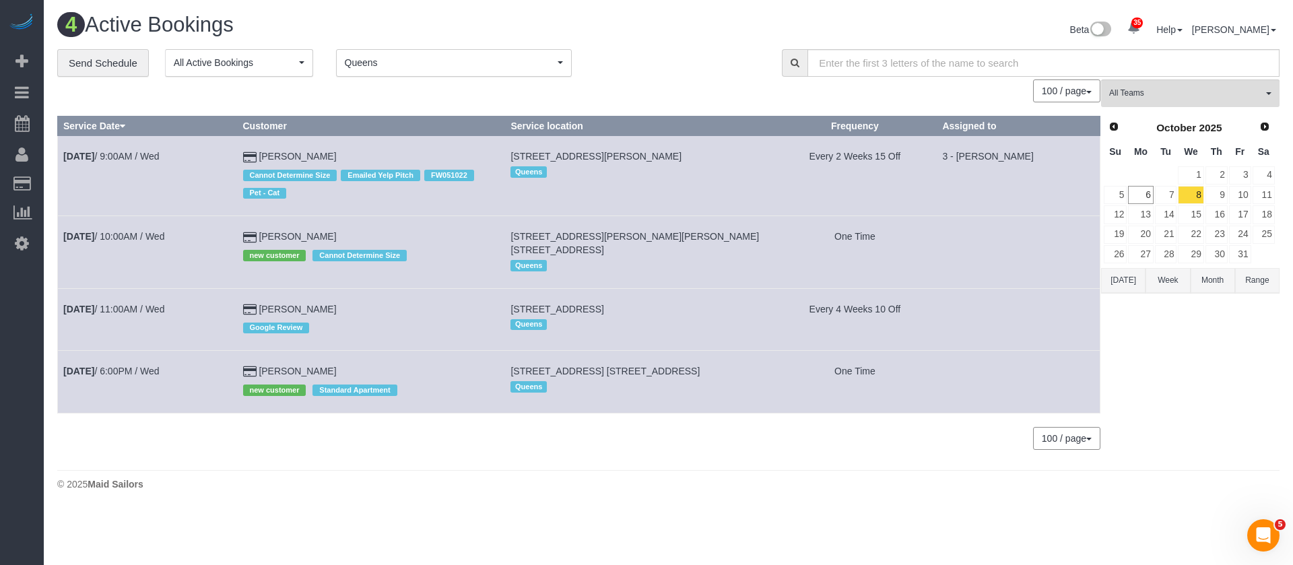
drag, startPoint x: 523, startPoint y: 153, endPoint x: 728, endPoint y: 179, distance: 205.7
click at [734, 180] on td "28-10 Jackson Avenue, Apt.41n, Long Island City, NY 11101 Queens" at bounding box center [639, 176] width 268 height 80
click at [678, 183] on td "28-10 Jackson Avenue, Apt.41n, Long Island City, NY 11101 Queens" at bounding box center [639, 176] width 268 height 80
click at [597, 154] on span "[STREET_ADDRESS][PERSON_NAME]" at bounding box center [596, 156] width 171 height 11
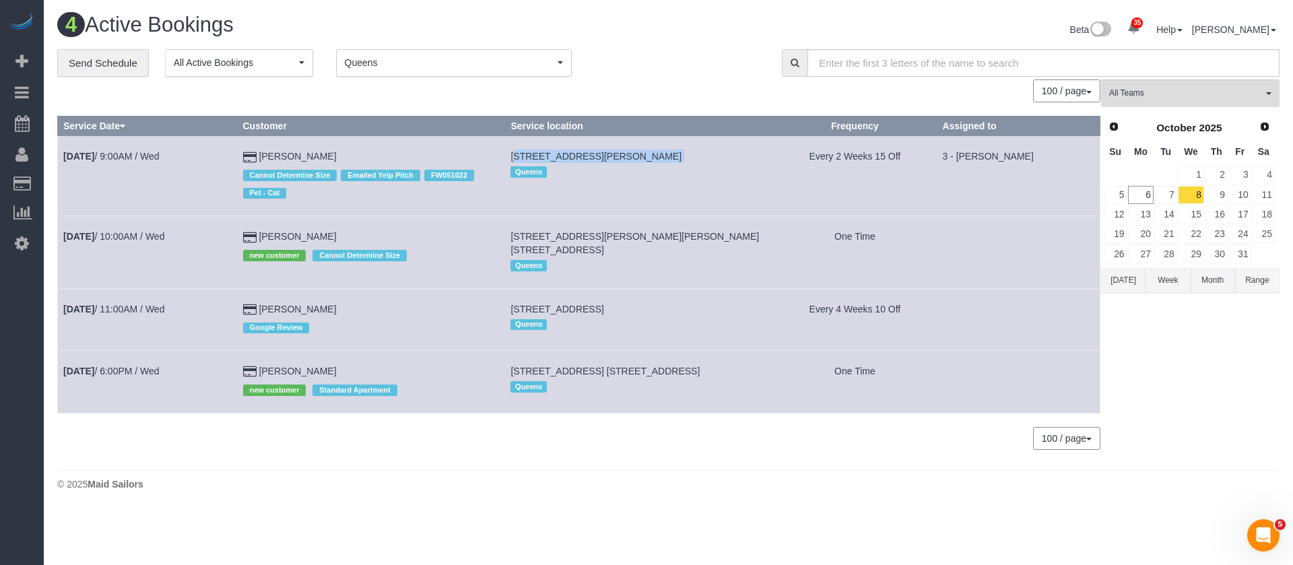
click at [597, 154] on span "[STREET_ADDRESS][PERSON_NAME]" at bounding box center [596, 156] width 171 height 11
copy td "[STREET_ADDRESS][PERSON_NAME]"
drag, startPoint x: 519, startPoint y: 307, endPoint x: 756, endPoint y: 303, distance: 236.5
click at [756, 303] on td "536 47th Road, Apt 1r, Long Island City, NY 11101 Queens" at bounding box center [639, 319] width 268 height 62
copy span "[STREET_ADDRESS]"
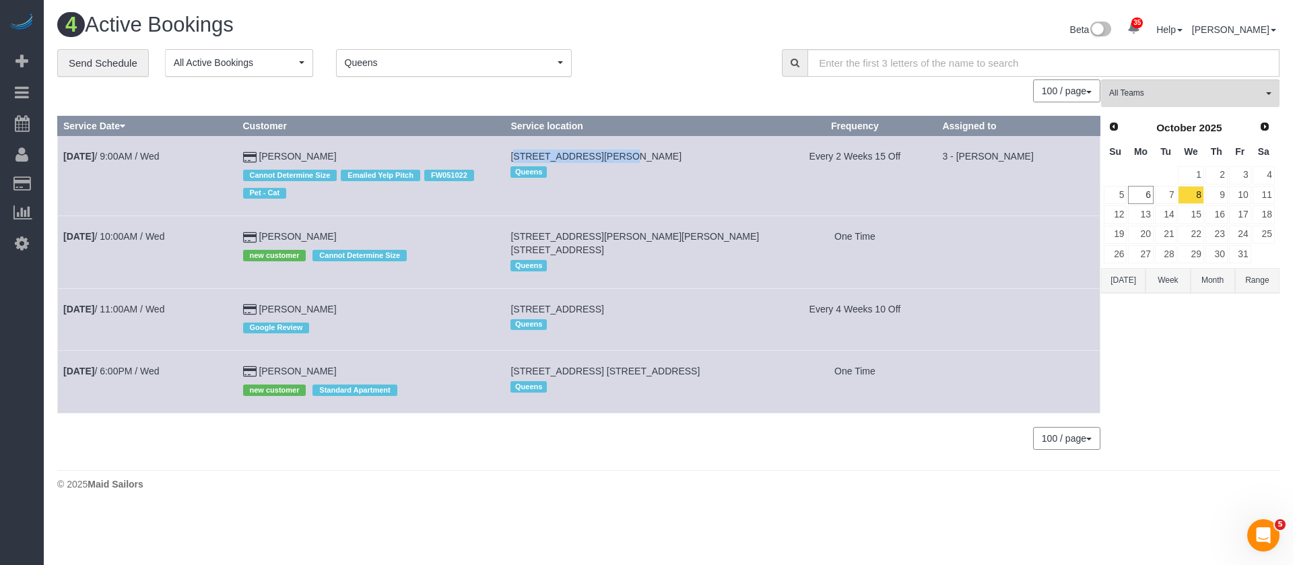
drag, startPoint x: 520, startPoint y: 152, endPoint x: 622, endPoint y: 154, distance: 102.4
click at [622, 154] on td "28-10 Jackson Avenue, Apt.41n, Long Island City, NY 11101 Queens" at bounding box center [639, 176] width 268 height 80
copy span "28-10 Jackson Avenue,"
click at [697, 186] on td "28-10 Jackson Avenue, Apt.41n, Long Island City, NY 11101 Queens" at bounding box center [639, 176] width 268 height 80
click at [682, 155] on span "[STREET_ADDRESS][PERSON_NAME]" at bounding box center [596, 156] width 171 height 11
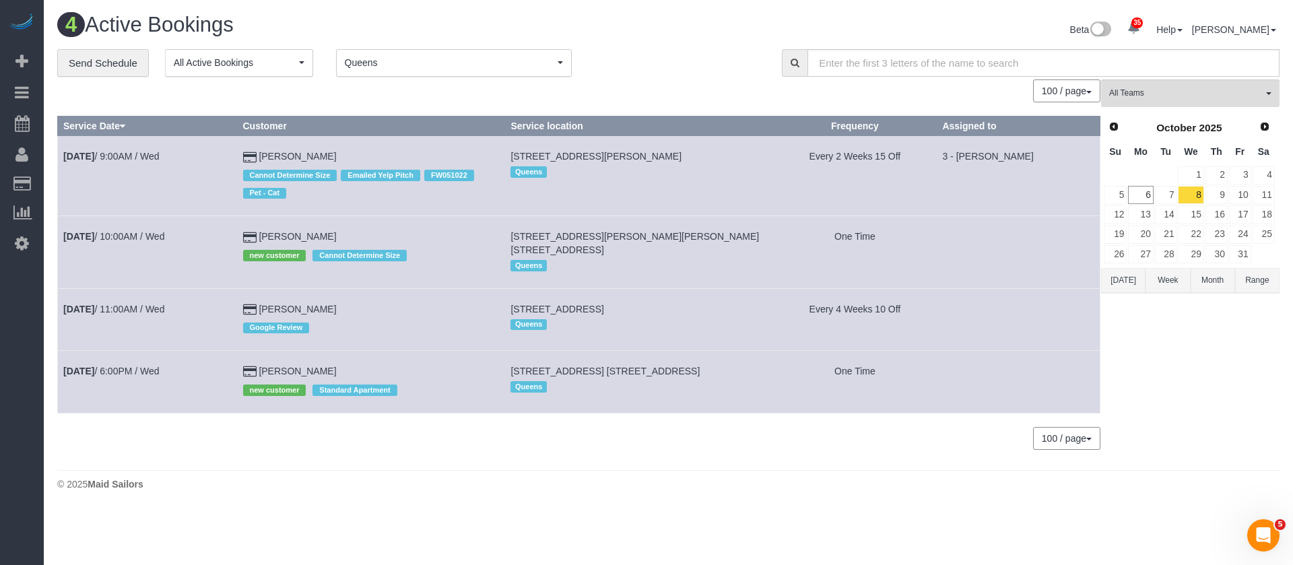
drag, startPoint x: 530, startPoint y: 154, endPoint x: 774, endPoint y: 151, distance: 243.9
click at [682, 151] on span "[STREET_ADDRESS][PERSON_NAME]" at bounding box center [596, 156] width 171 height 11
drag, startPoint x: 757, startPoint y: 171, endPoint x: 574, endPoint y: 158, distance: 183.7
click at [752, 172] on div "Queens" at bounding box center [639, 172] width 257 height 18
drag, startPoint x: 524, startPoint y: 152, endPoint x: 794, endPoint y: 152, distance: 270.1
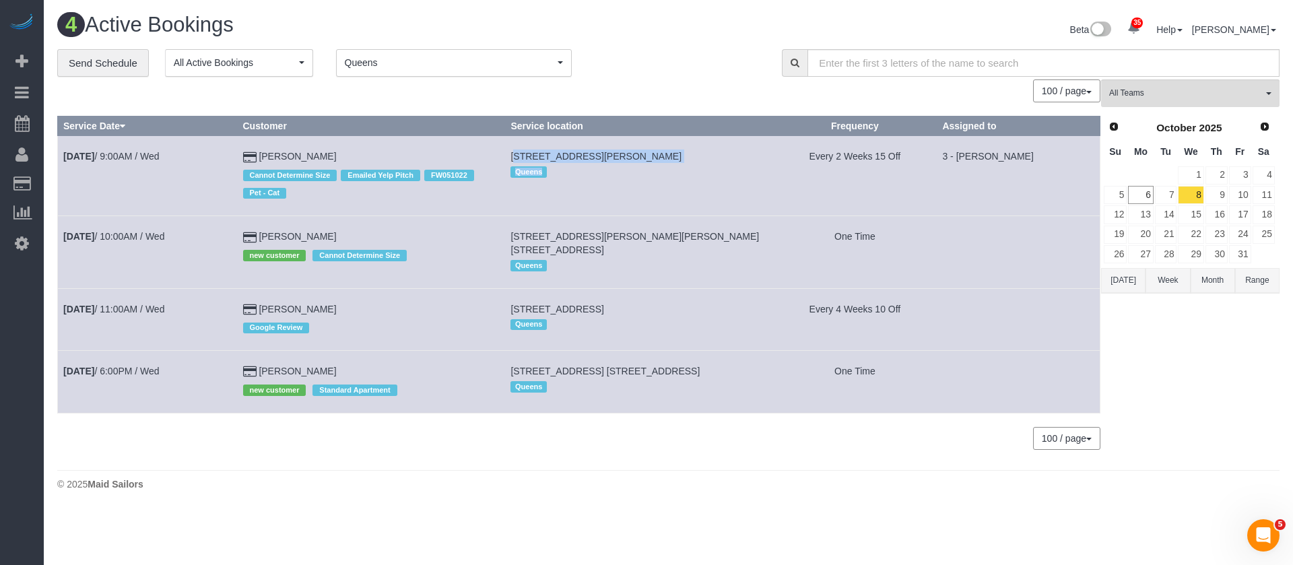
click at [794, 152] on tr "Oct 8th / 9:00AM / Wed Sara Carlini Cannot Determine Size Emailed Yelp Pitch FW…" at bounding box center [579, 176] width 1043 height 80
copy tr "28-10 Jackson Avenue, Apt.41n, Long Island City, NY 11101 Queens"
drag, startPoint x: 520, startPoint y: 369, endPoint x: 781, endPoint y: 367, distance: 261.4
click at [773, 367] on td "25-10 38th Avenue, Apt. 4b, Long Island City, NY 11101 Queens" at bounding box center [639, 382] width 268 height 62
copy span "25-10 38th Avenue, Apt. 4b, Long Island City, NY 11101"
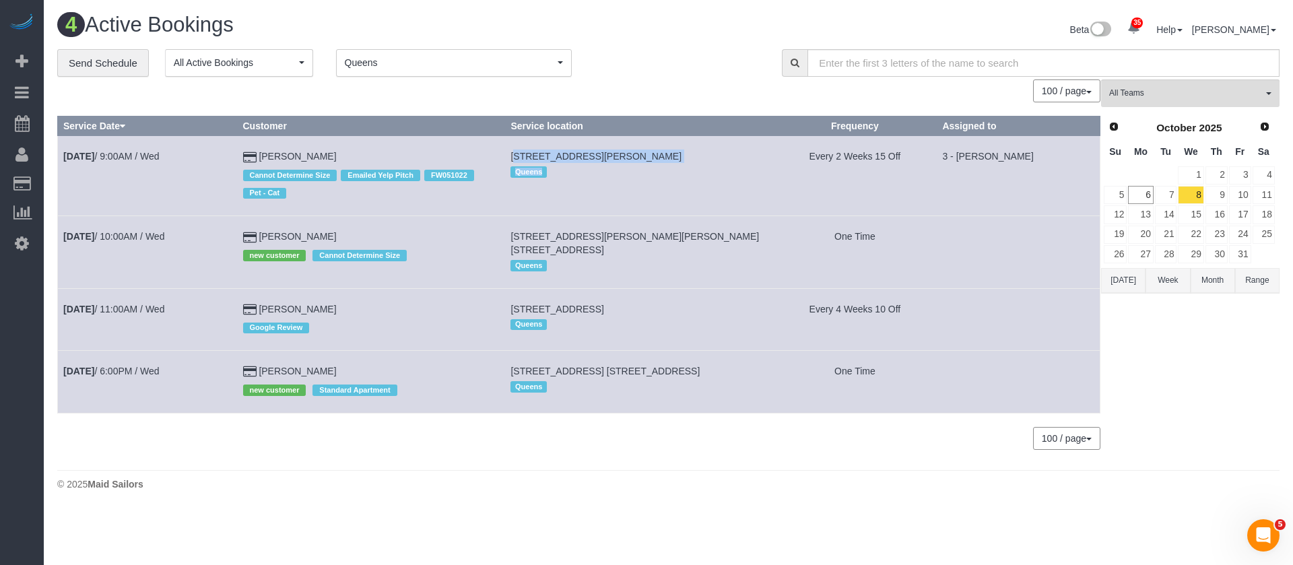
click at [564, 64] on button "Queens Queens" at bounding box center [454, 63] width 236 height 28
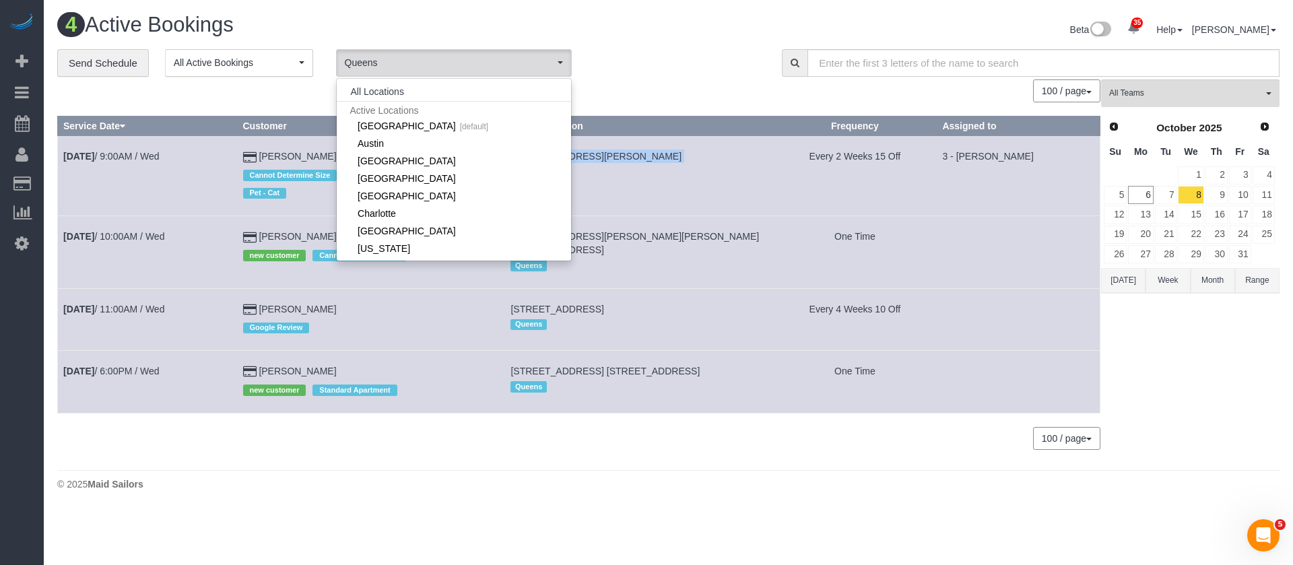
scroll to position [115, 0]
click at [797, 179] on td "Every 2 Weeks 15 Off" at bounding box center [855, 176] width 164 height 80
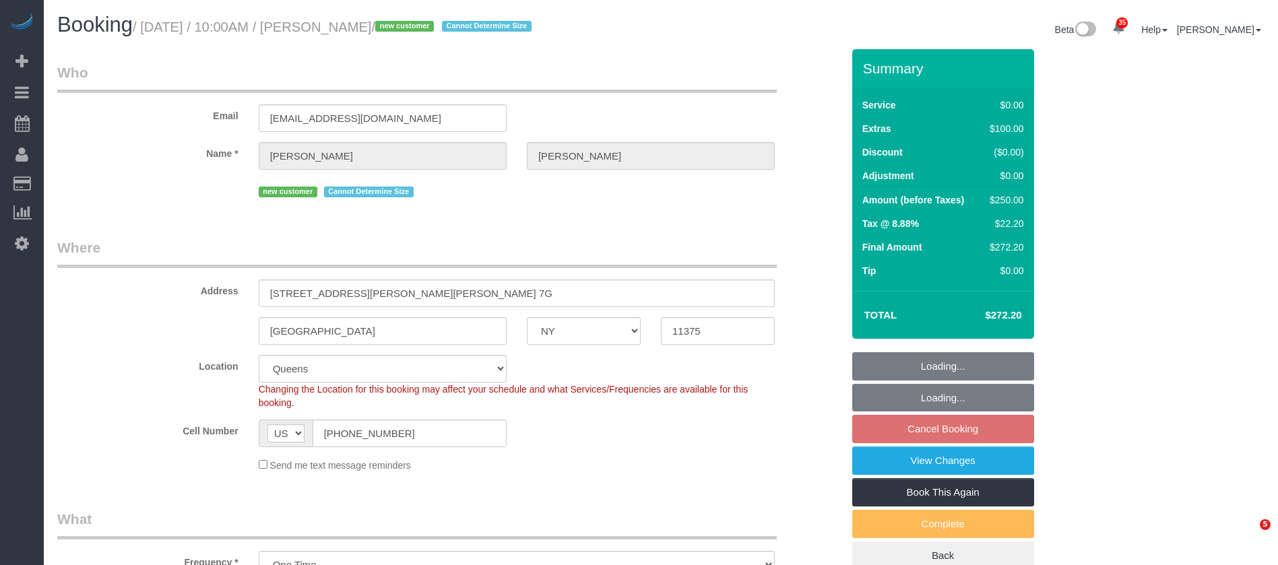
select select "NY"
select select "number:56"
select select "number:77"
select select "number:13"
select select "number:5"
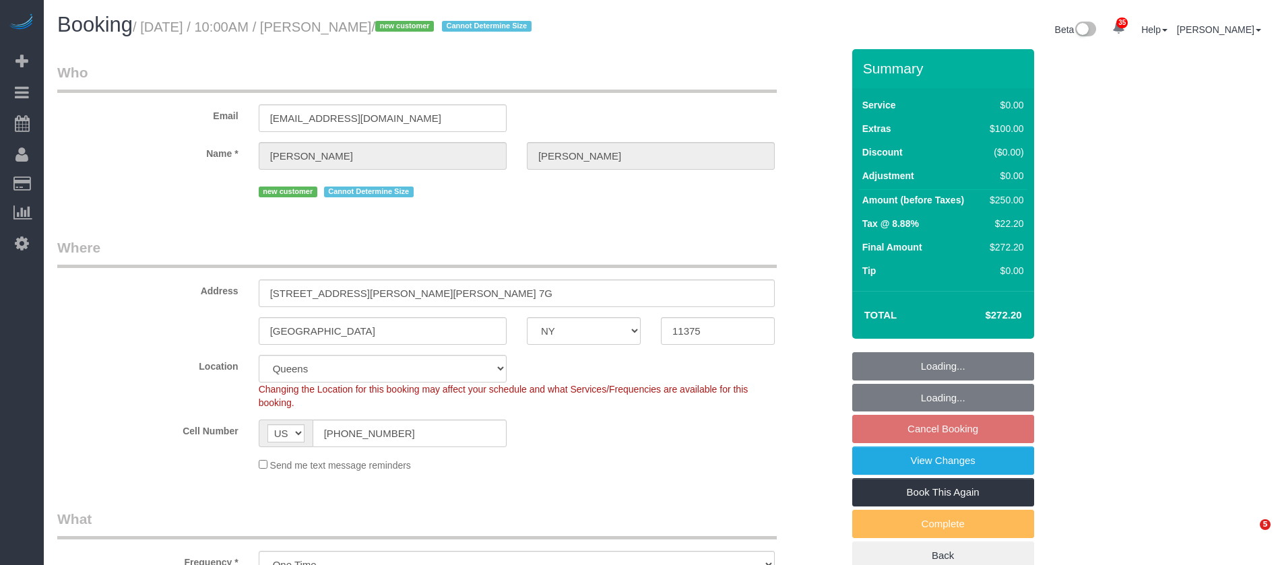
select select "spot58"
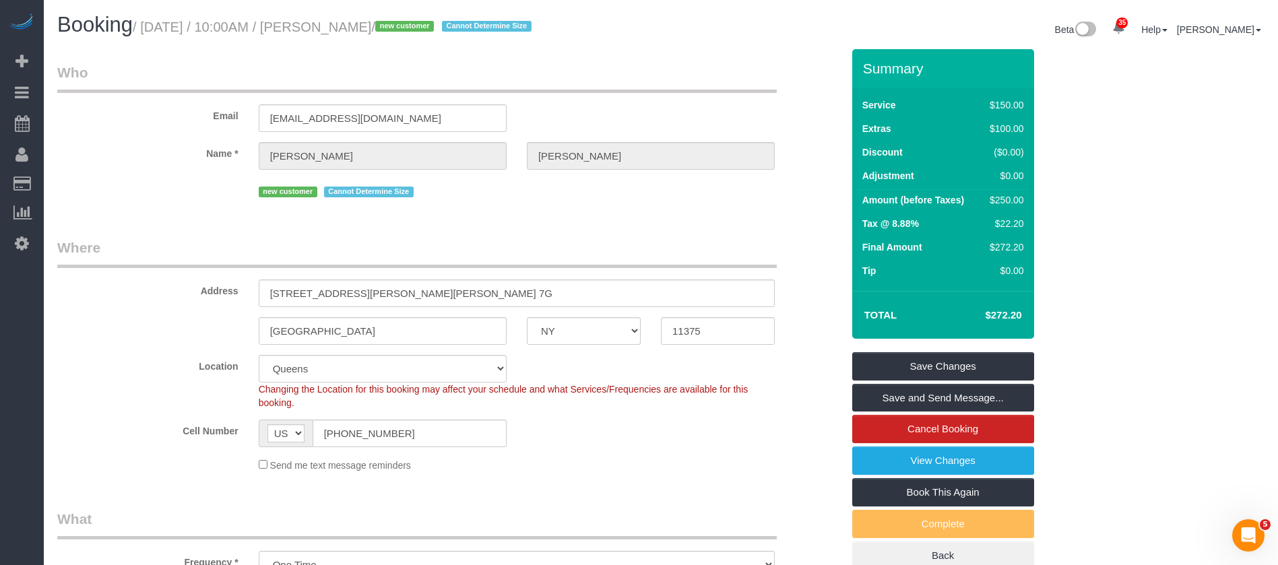
drag, startPoint x: 149, startPoint y: 25, endPoint x: 423, endPoint y: 43, distance: 274.8
click at [413, 28] on small "/ October 08, 2025 / 10:00AM / Maryann Allen / new customer Cannot Determine Si…" at bounding box center [334, 27] width 403 height 15
copy small "October 08, 2025 / 10:00AM / Maryann Allen"
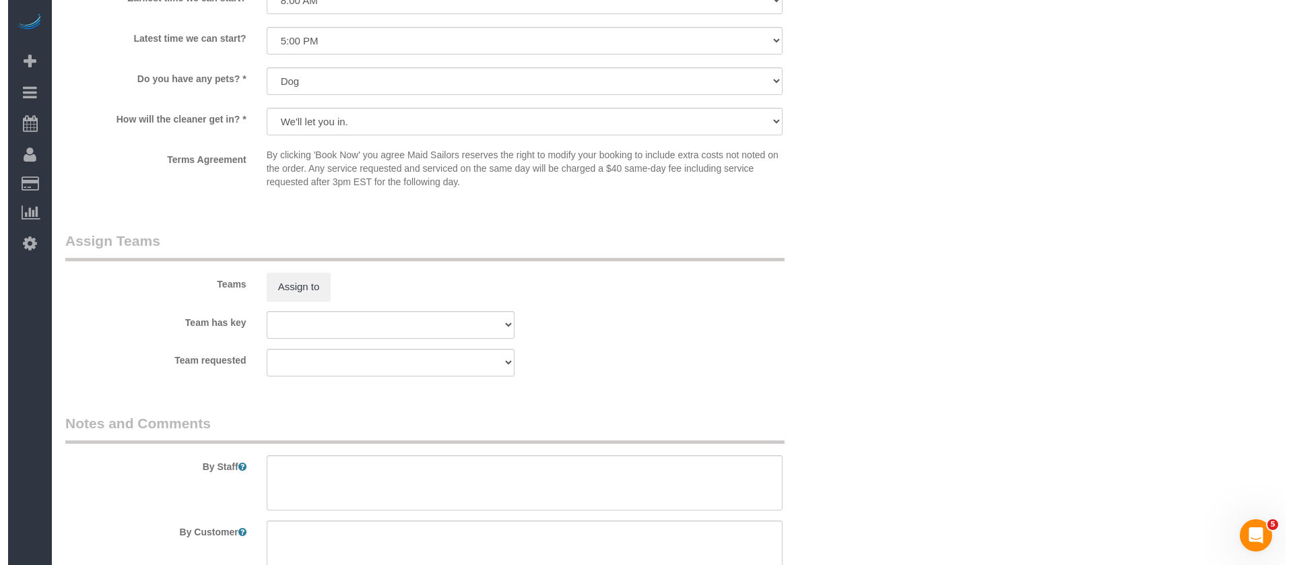
scroll to position [1617, 0]
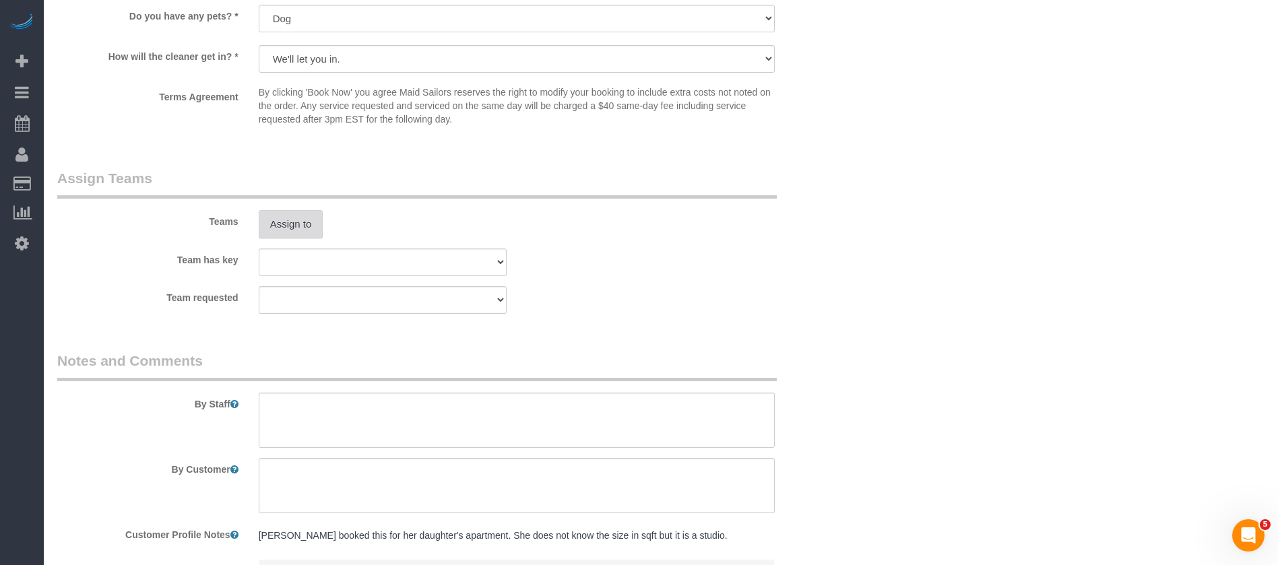
click at [315, 214] on button "Assign to" at bounding box center [291, 224] width 65 height 28
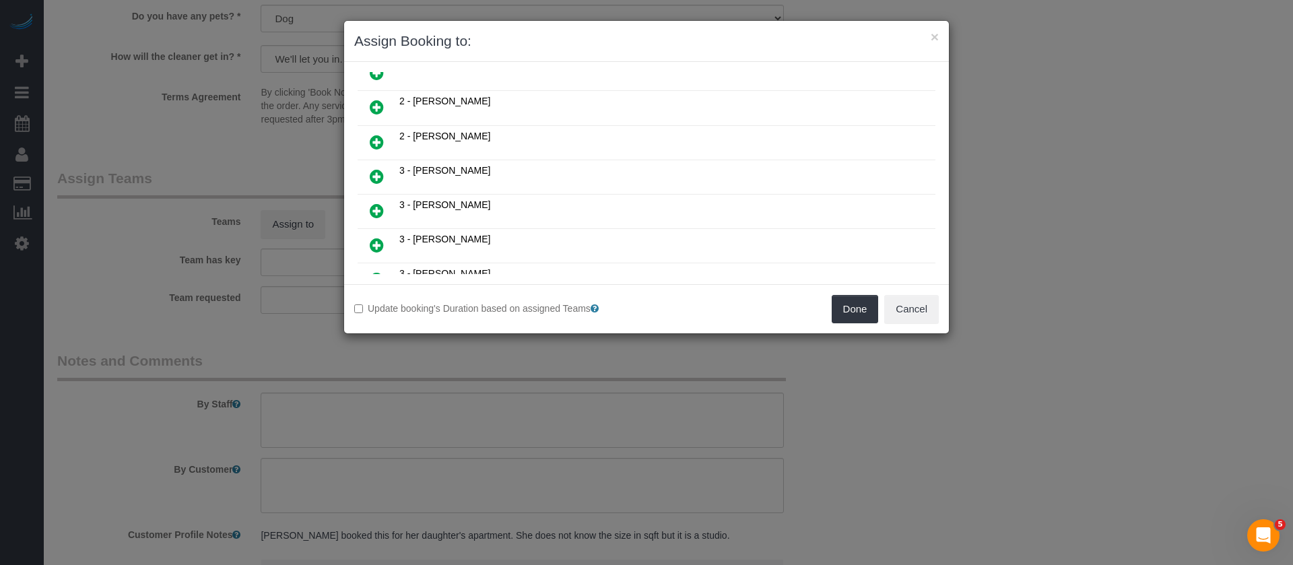
scroll to position [909, 0]
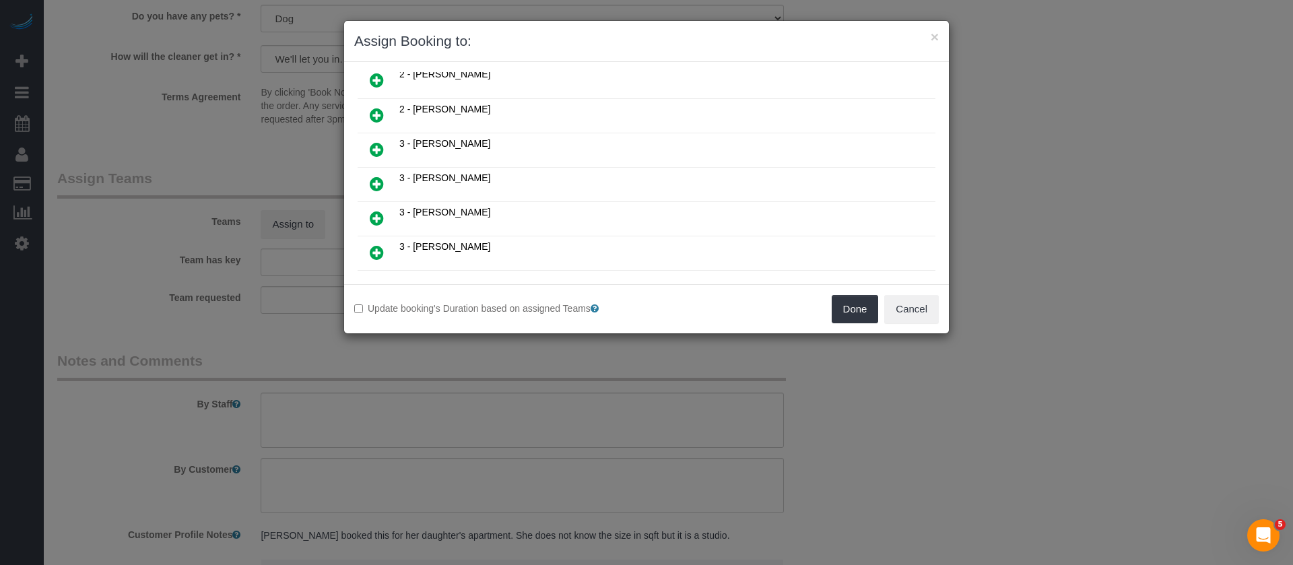
click at [366, 179] on link at bounding box center [377, 184] width 32 height 27
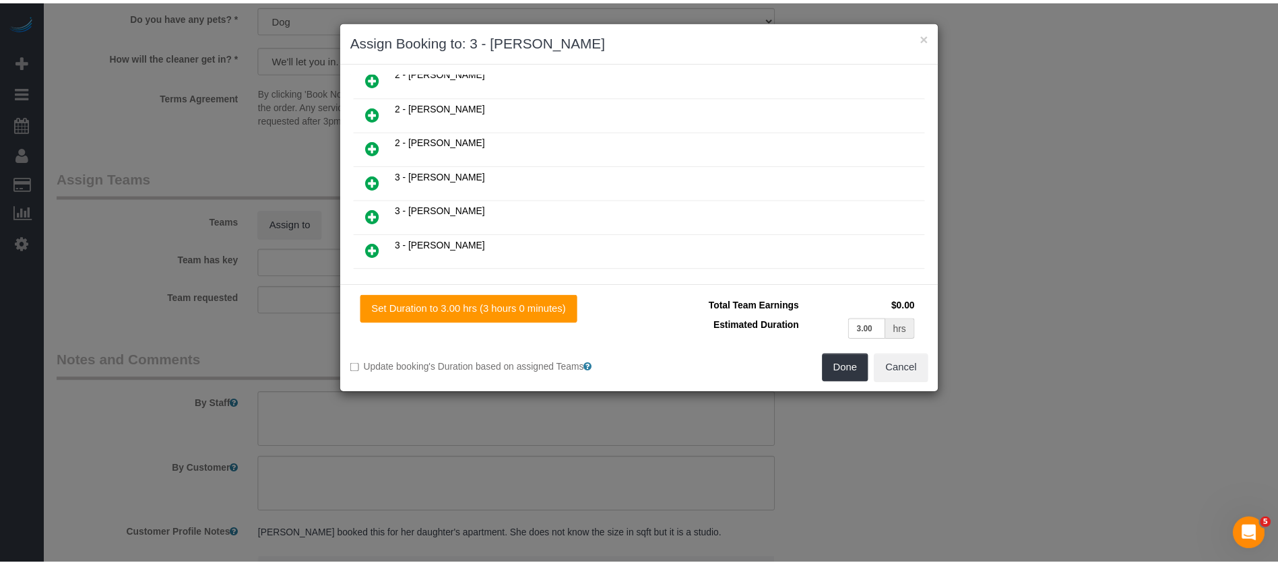
scroll to position [942, 0]
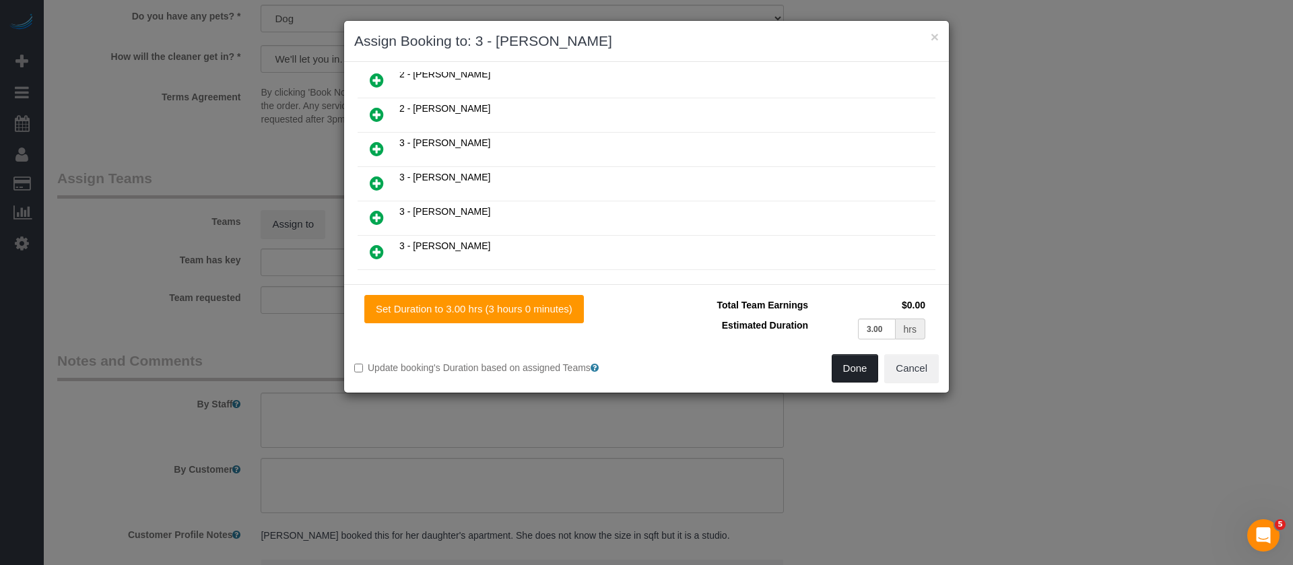
click at [848, 369] on button "Done" at bounding box center [855, 368] width 47 height 28
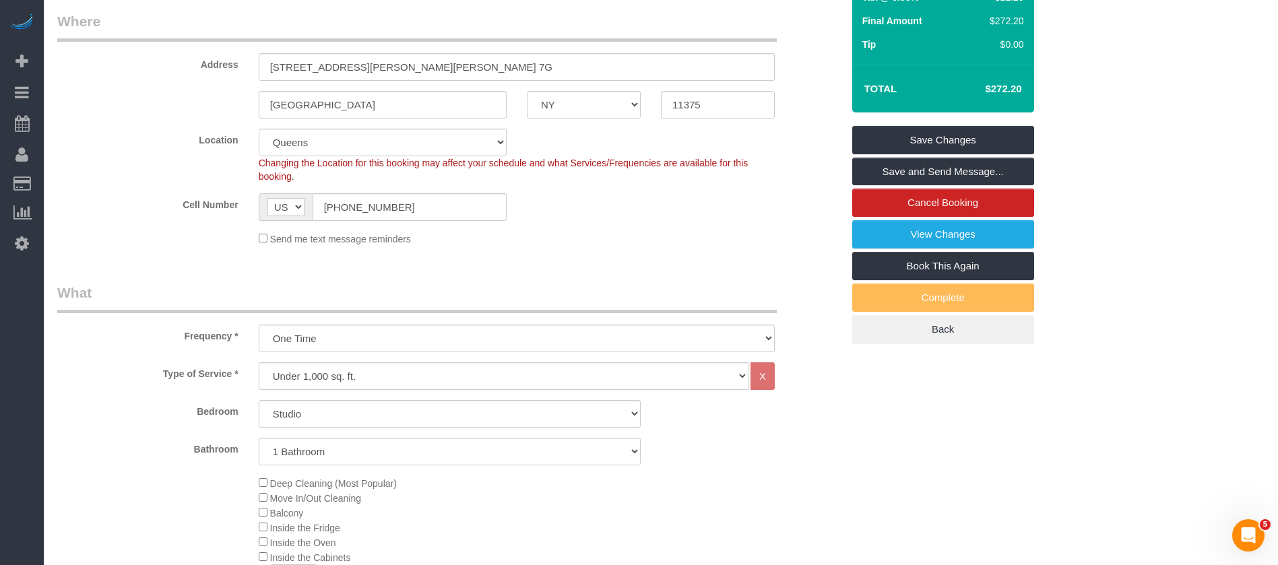
scroll to position [101, 0]
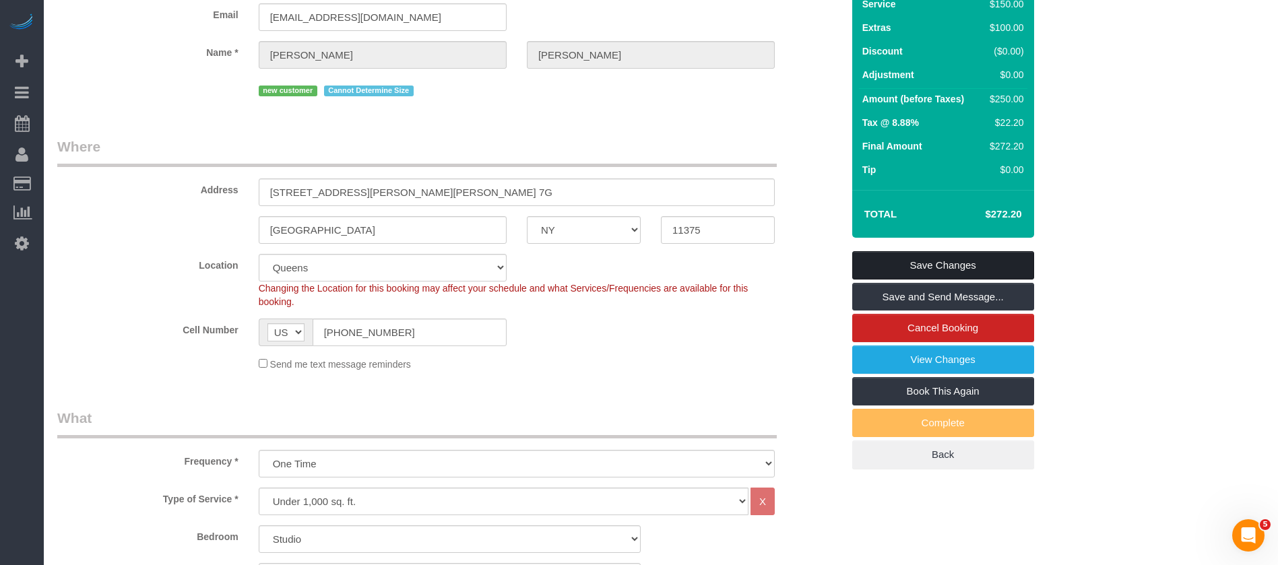
drag, startPoint x: 992, startPoint y: 261, endPoint x: 963, endPoint y: 257, distance: 28.6
click at [992, 261] on link "Save Changes" at bounding box center [943, 265] width 182 height 28
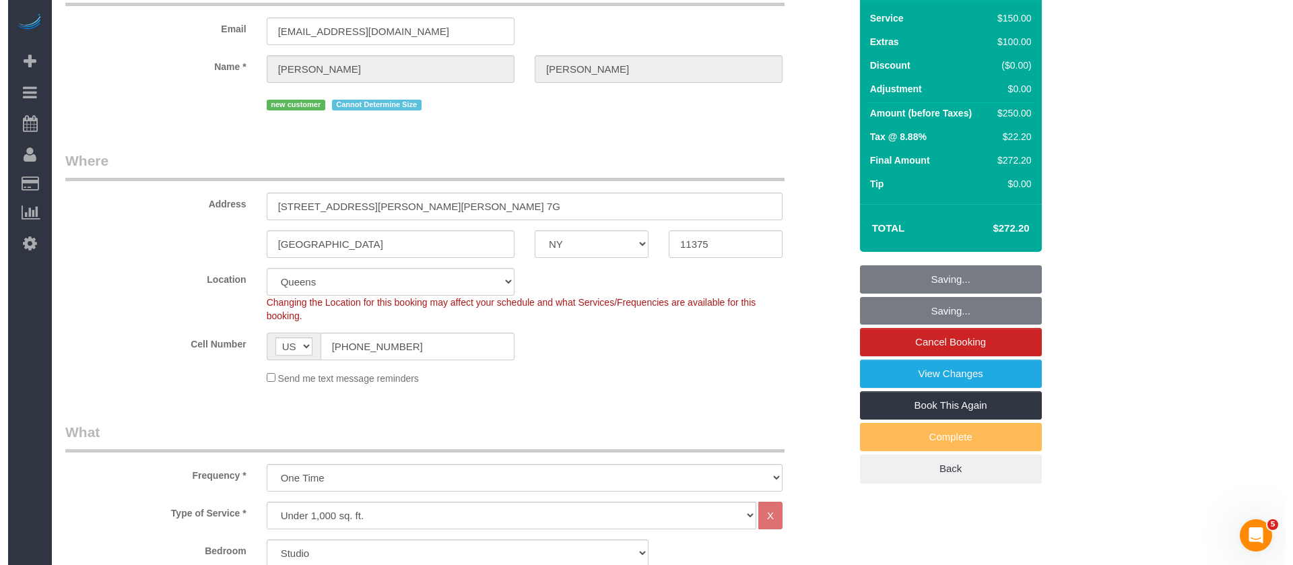
scroll to position [0, 0]
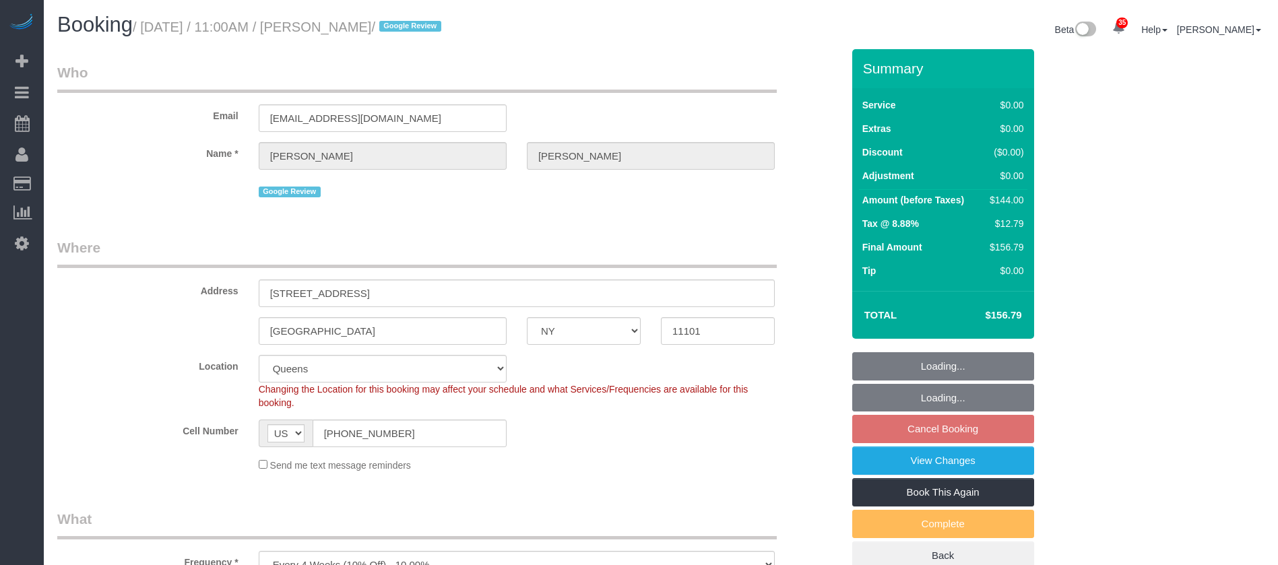
select select "NY"
select select "1"
select select "number:59"
select select "number:77"
select select "number:15"
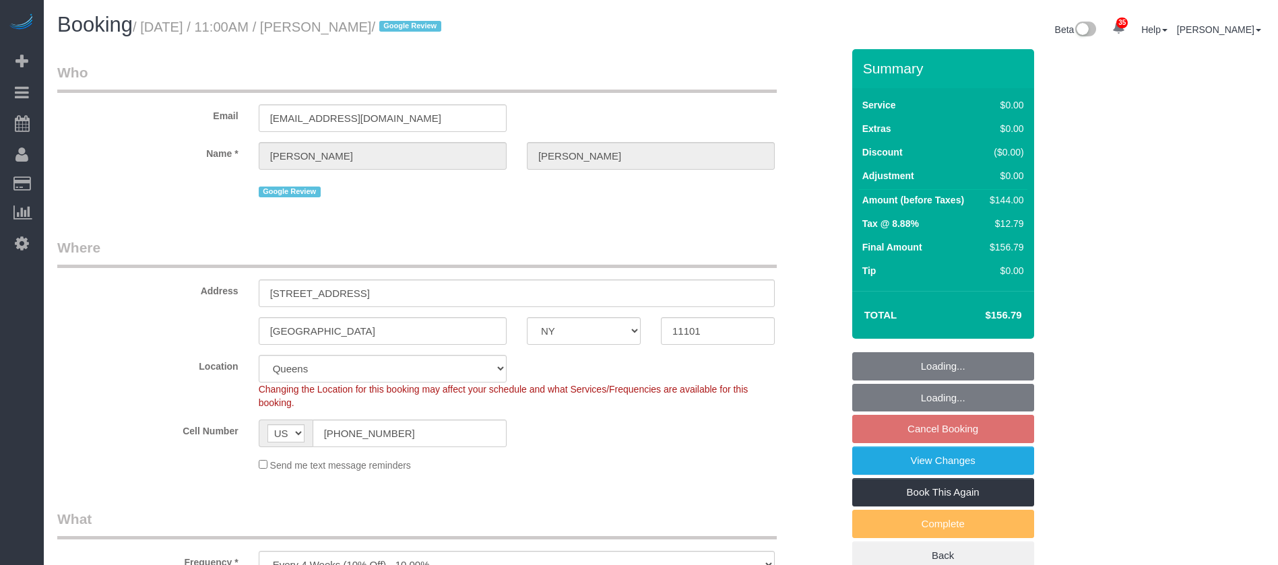
select select "number:5"
select select "spot59"
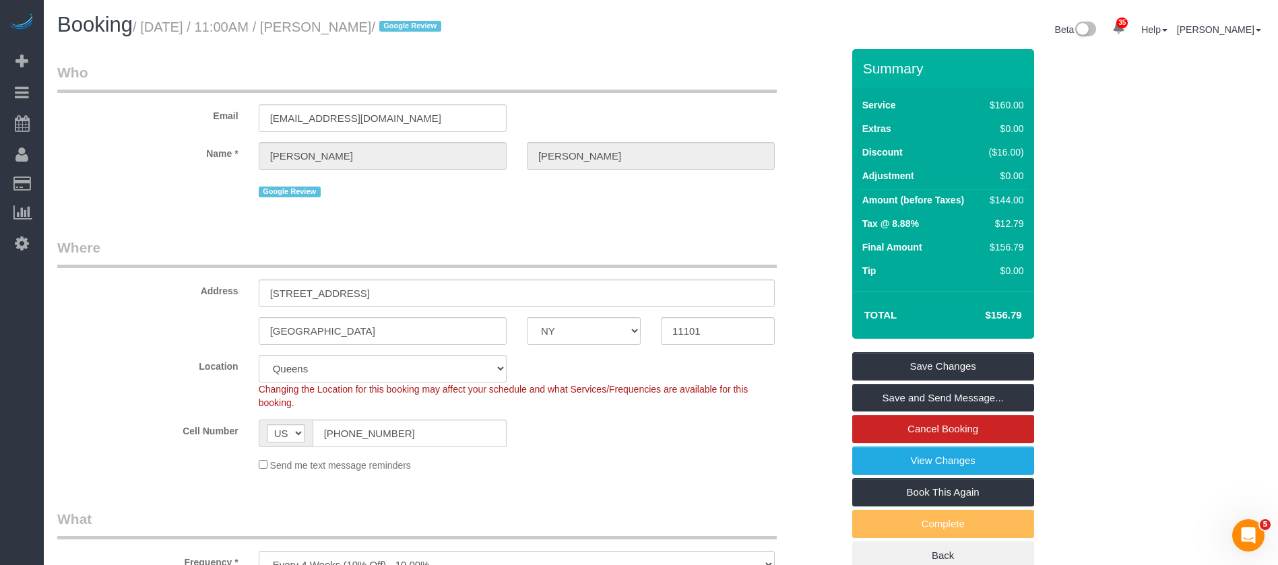
drag, startPoint x: 148, startPoint y: 21, endPoint x: 411, endPoint y: 24, distance: 263.4
click at [411, 24] on small "/ October 08, 2025 / 11:00AM / Brady Richter / Google Review" at bounding box center [289, 27] width 313 height 15
copy small "October 08, 2025 / 11:00AM / Brady Richter"
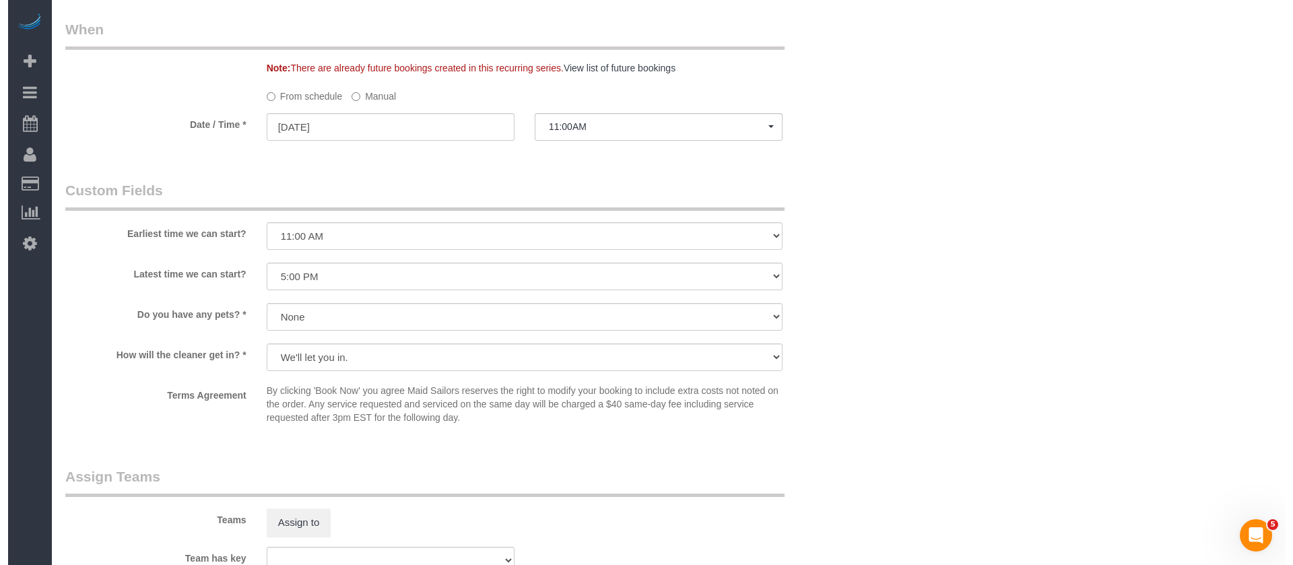
scroll to position [1415, 0]
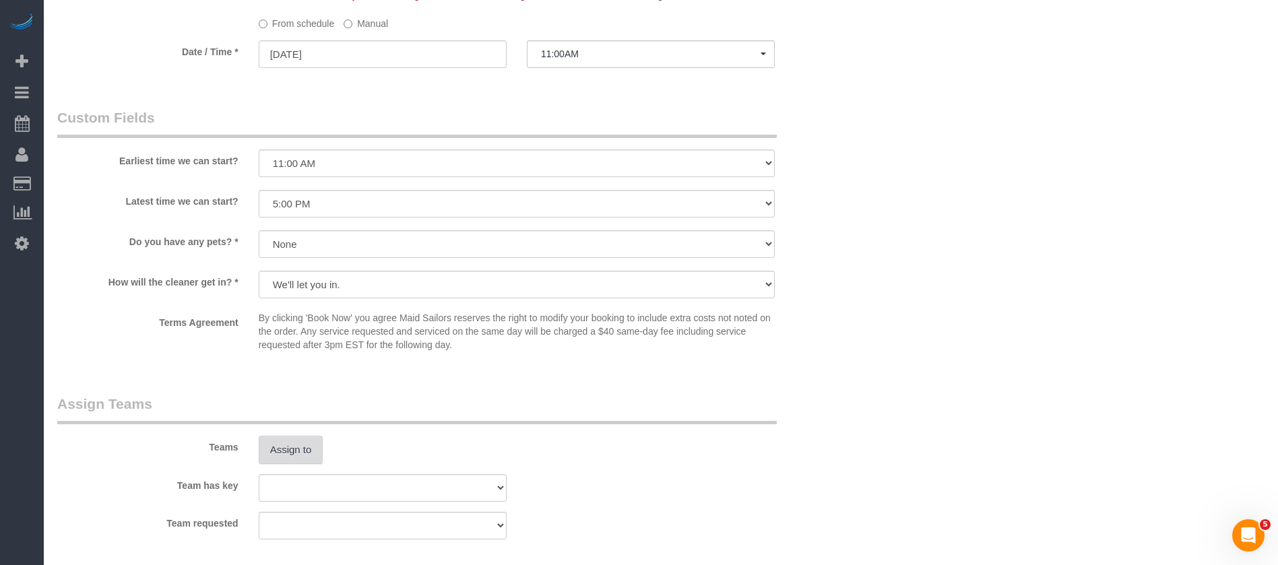
click at [289, 442] on button "Assign to" at bounding box center [291, 450] width 65 height 28
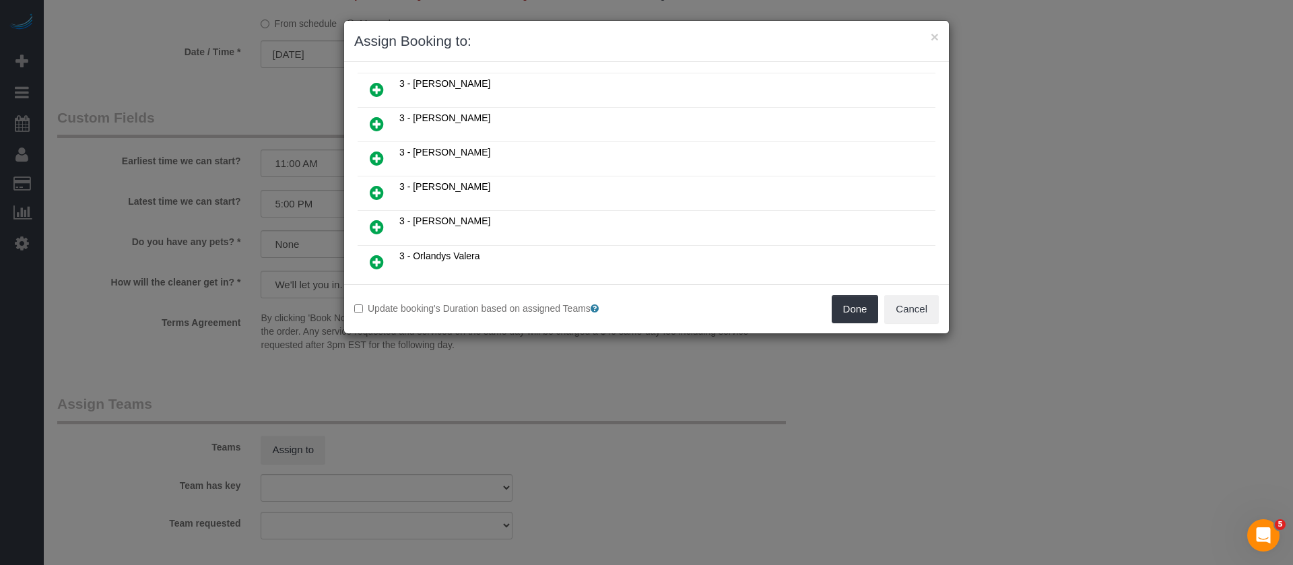
scroll to position [1112, 0]
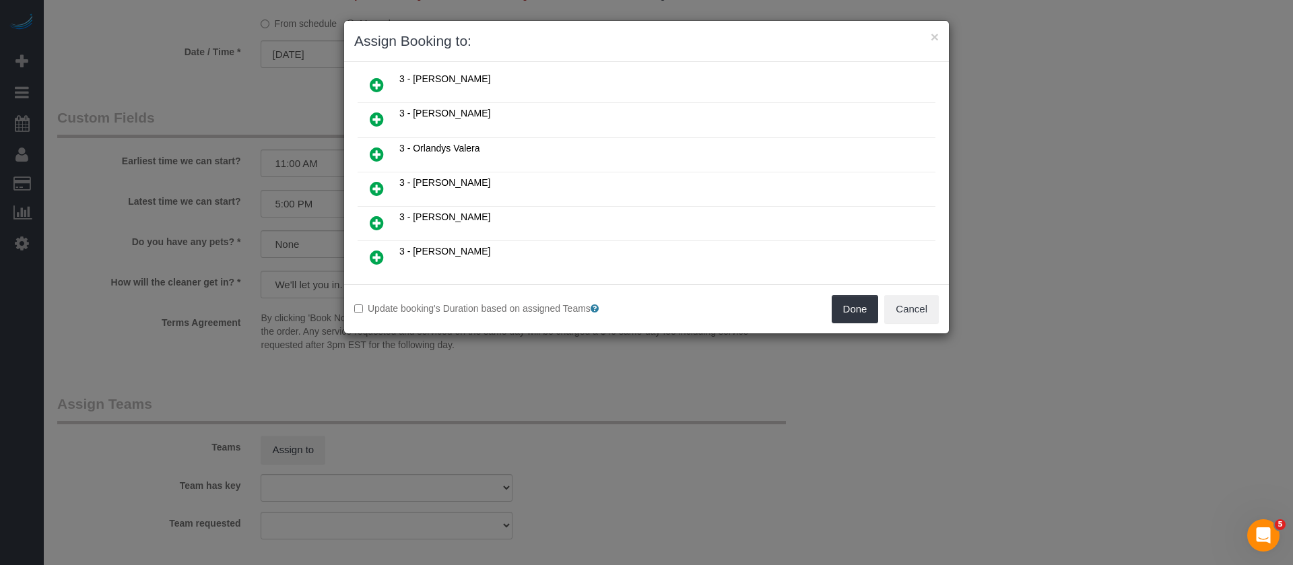
click at [374, 187] on icon at bounding box center [377, 189] width 14 height 16
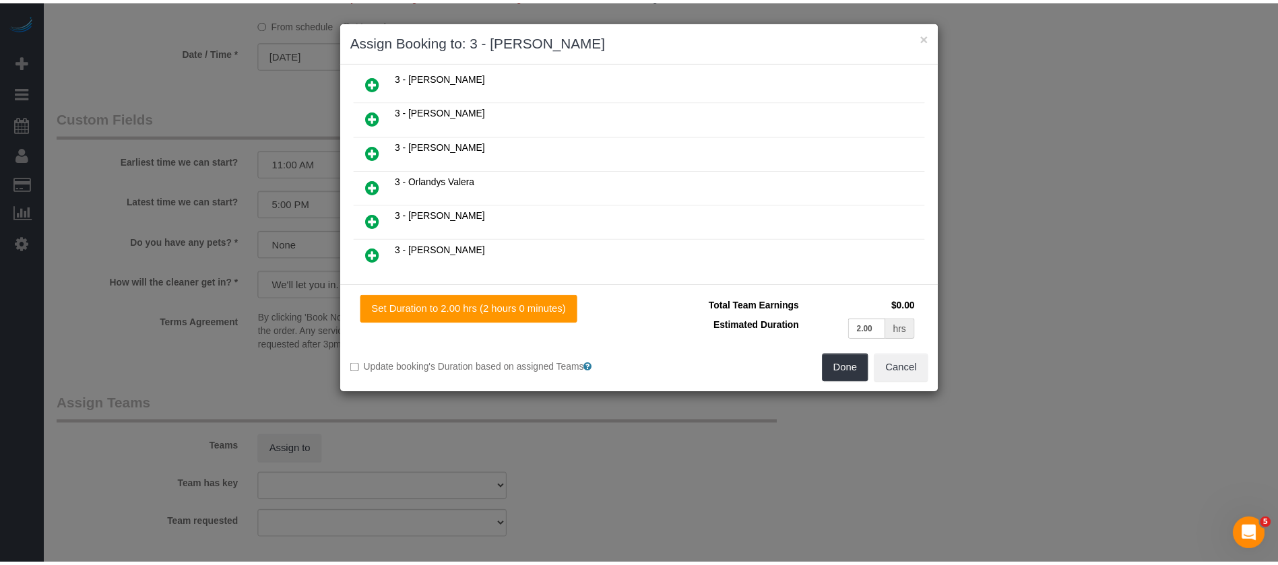
scroll to position [1144, 0]
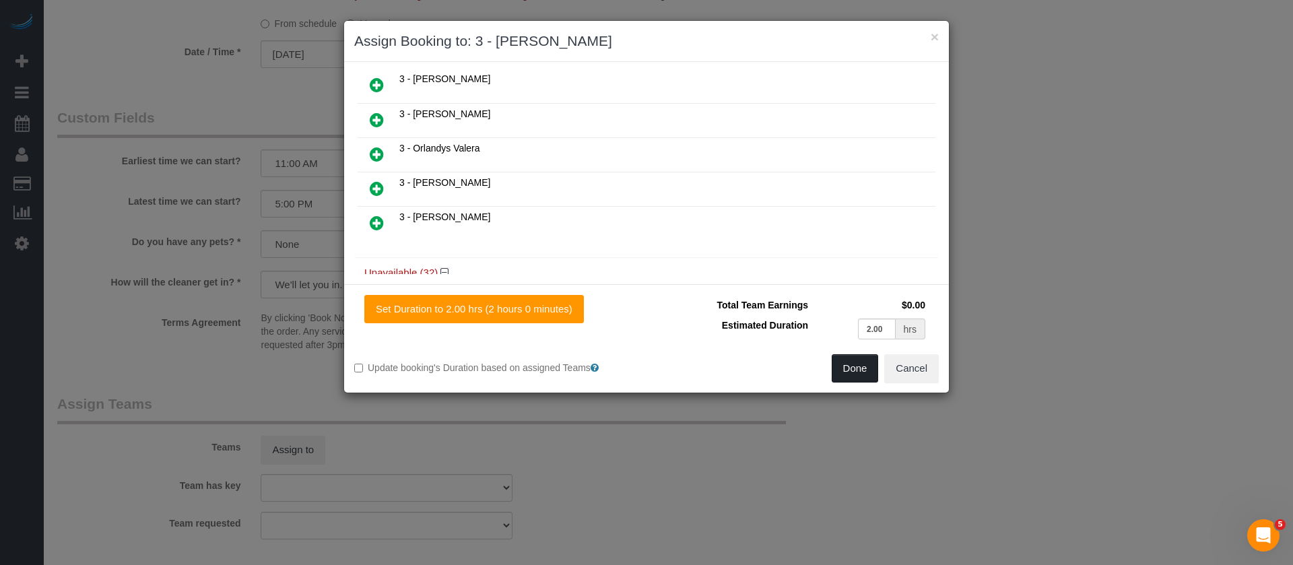
click at [839, 370] on button "Done" at bounding box center [855, 368] width 47 height 28
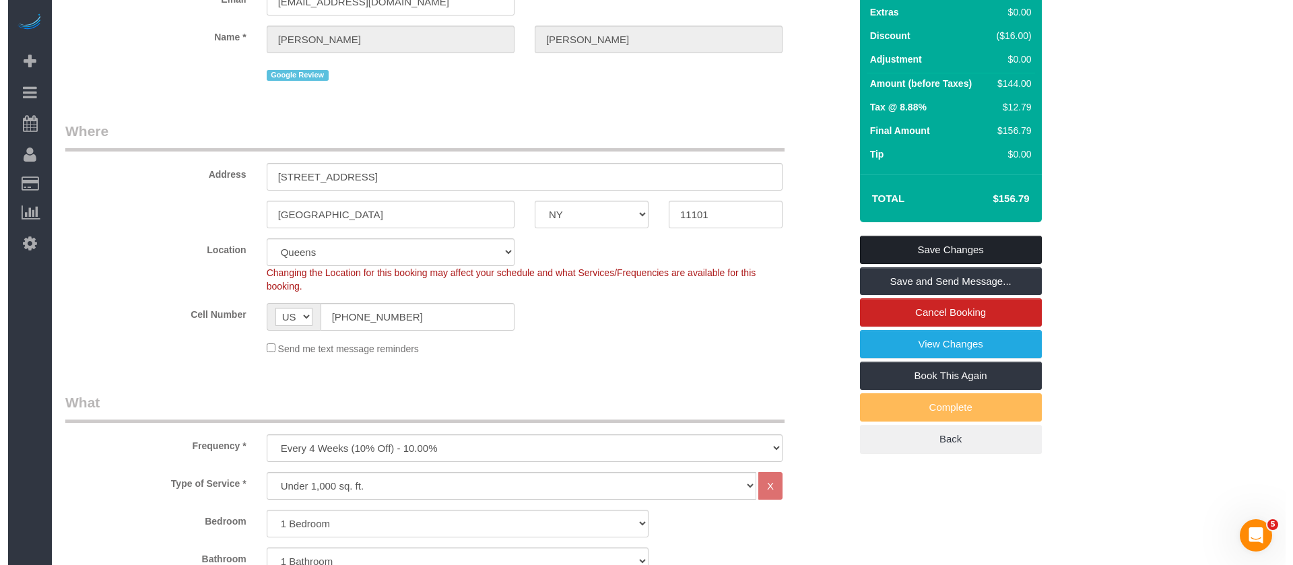
scroll to position [0, 0]
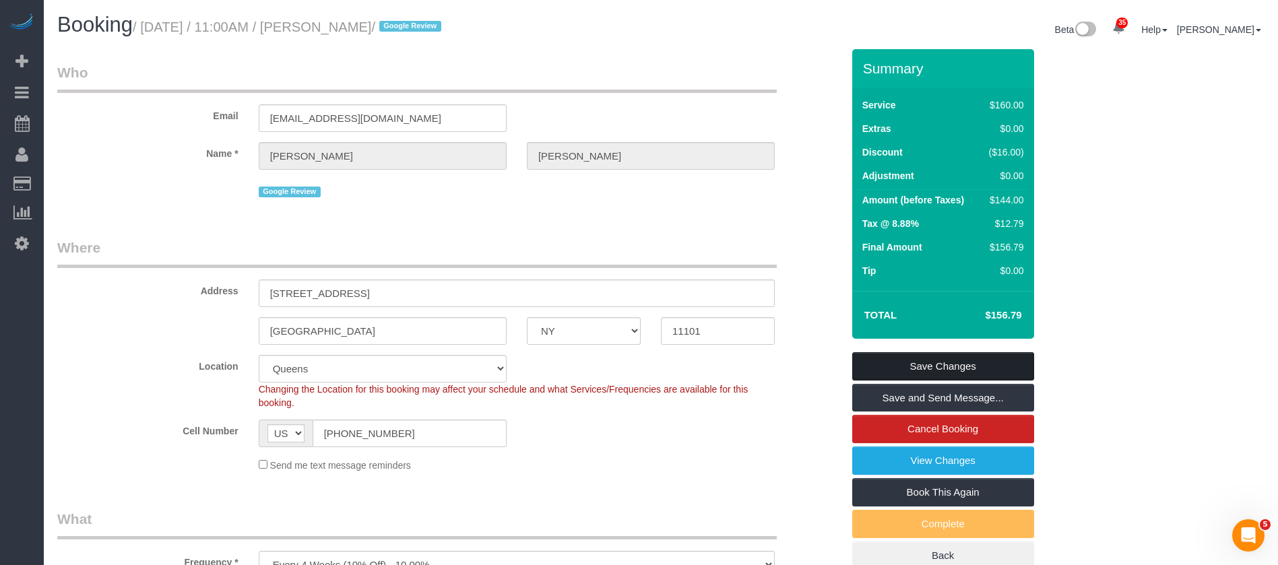
click at [995, 364] on link "Save Changes" at bounding box center [943, 366] width 182 height 28
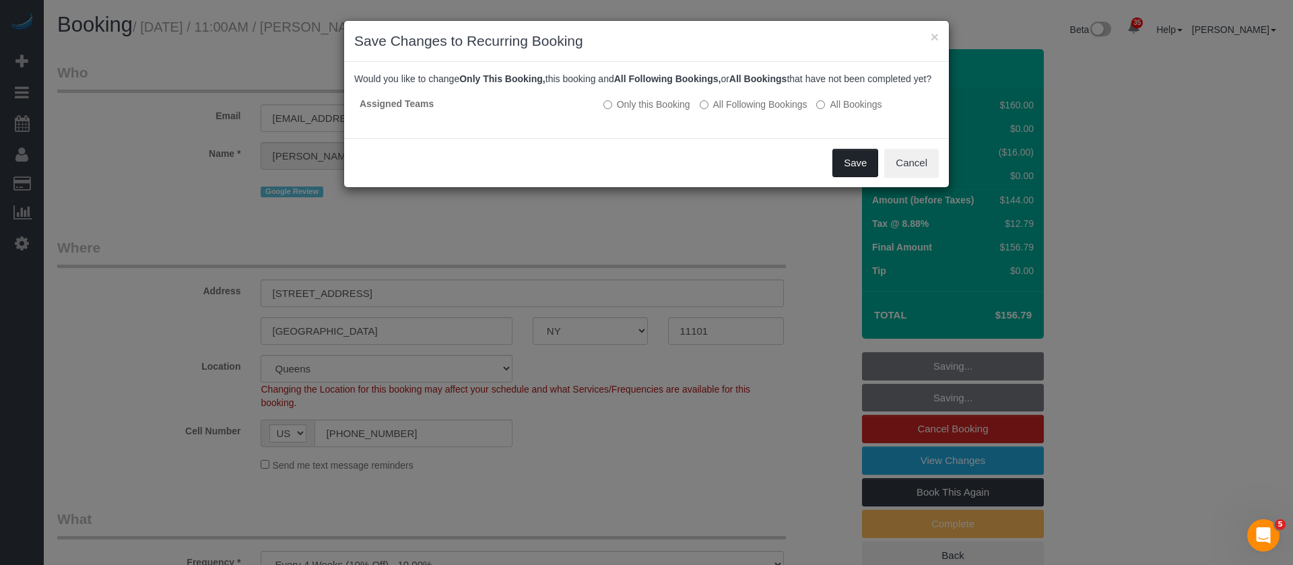
click at [861, 177] on button "Save" at bounding box center [856, 163] width 46 height 28
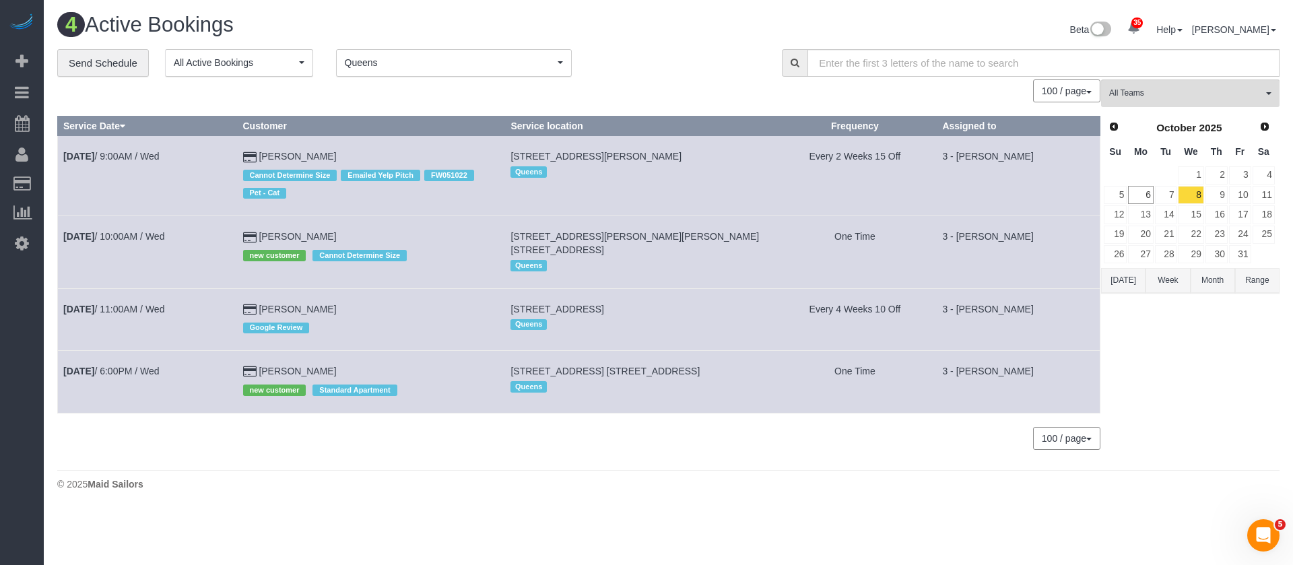
click at [534, 58] on span "Queens" at bounding box center [450, 62] width 210 height 13
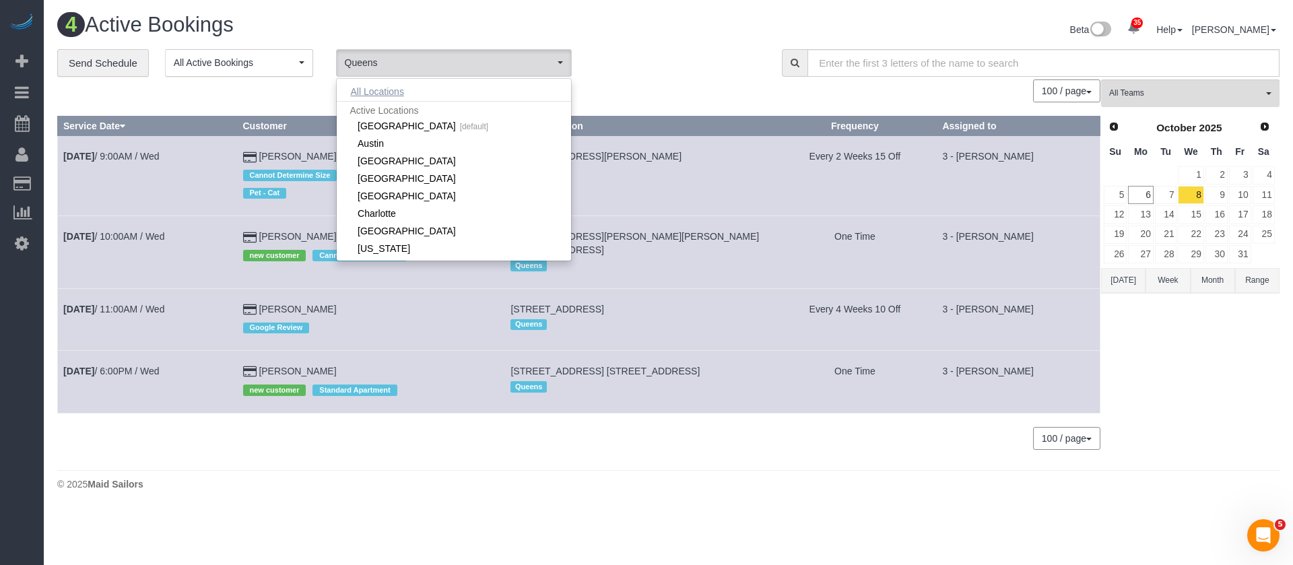
click at [389, 86] on button "All Locations" at bounding box center [378, 91] width 82 height 19
click at [664, 30] on div "4 Active Bookings" at bounding box center [358, 27] width 622 height 29
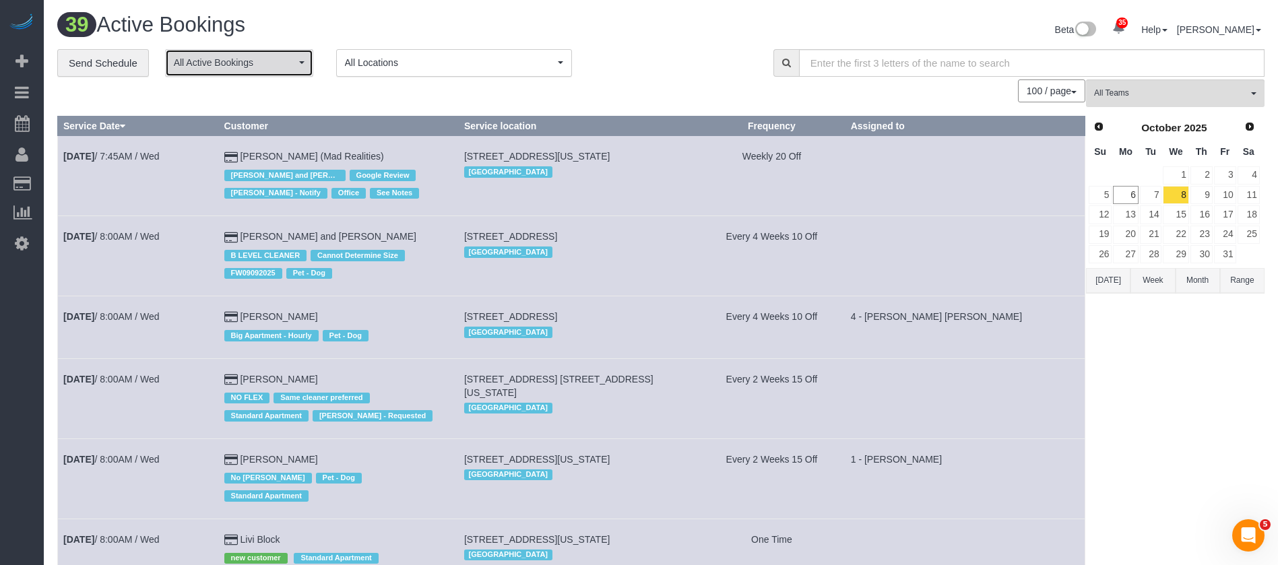
click at [295, 71] on button "All Active Bookings" at bounding box center [239, 63] width 148 height 28
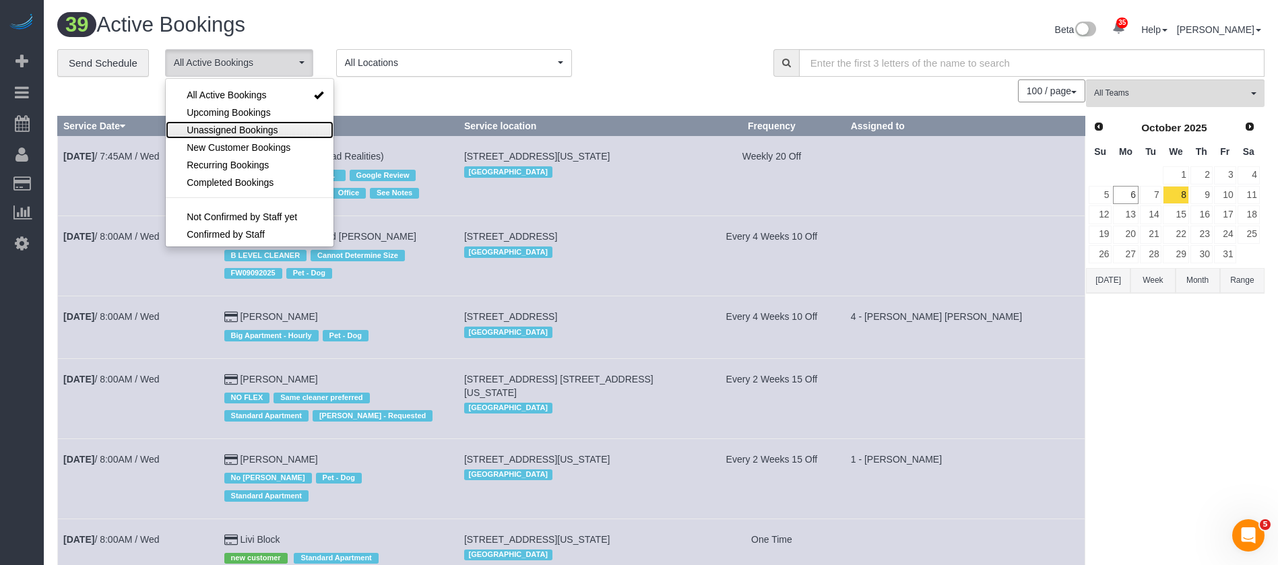
click at [247, 130] on span "Unassigned Bookings" at bounding box center [232, 129] width 91 height 13
select select "**********"
click at [451, 99] on div "100 / page 10 / page 20 / page 30 / page 40 / page 50 / page 100 / page" at bounding box center [571, 90] width 1028 height 23
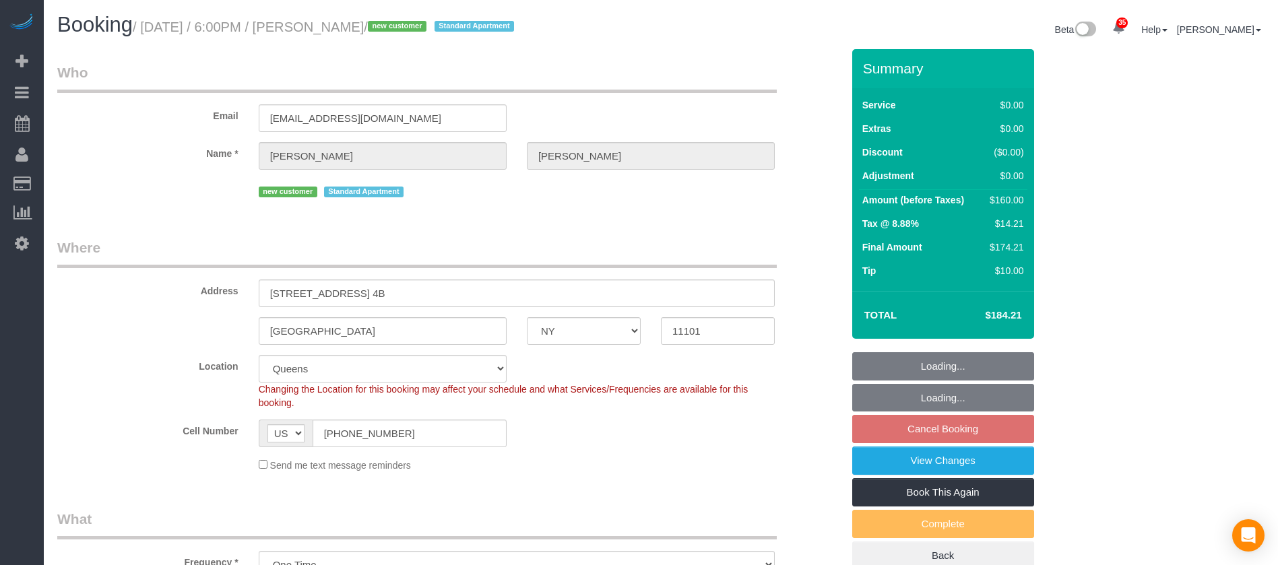
select select "NY"
select select "number:89"
select select "number:90"
select select "number:15"
select select "number:7"
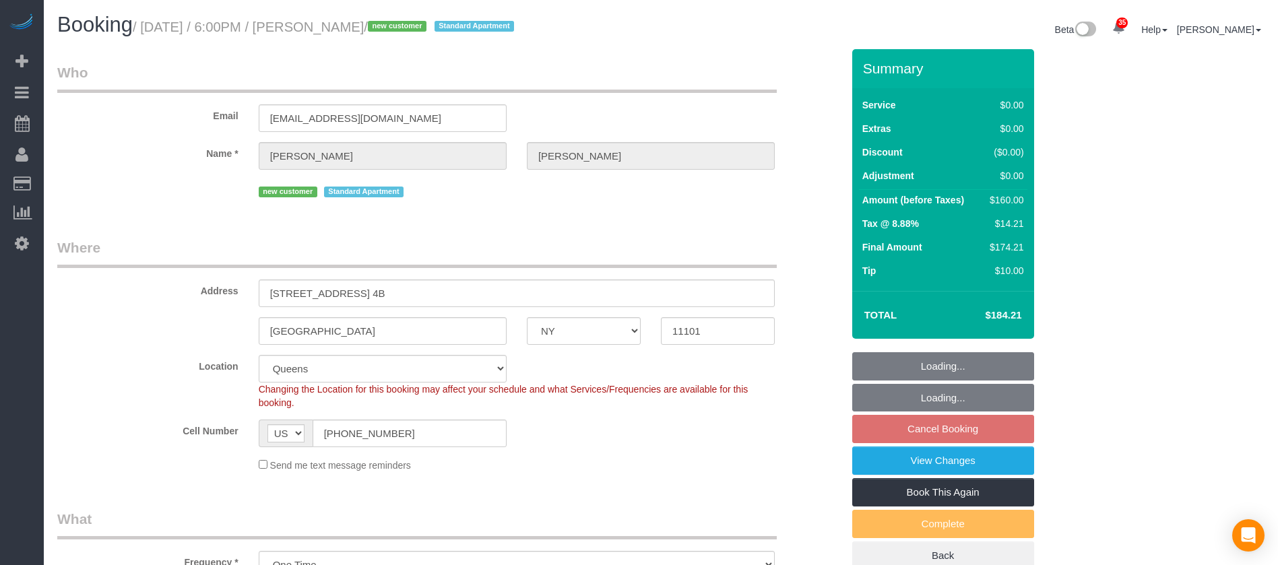
select select "object:1758"
select select "spot66"
select select "1"
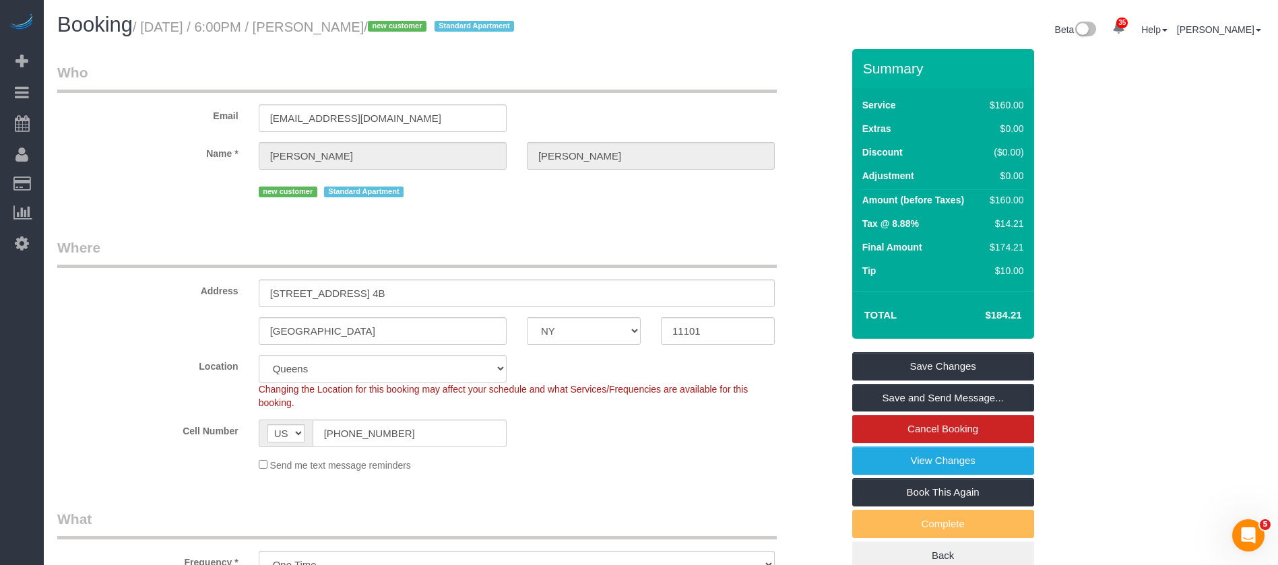
drag, startPoint x: 146, startPoint y: 24, endPoint x: 413, endPoint y: 28, distance: 267.5
click at [413, 28] on small "/ [DATE] / 6:00PM / [PERSON_NAME] / new customer Standard Apartment" at bounding box center [325, 27] width 385 height 15
copy small "[DATE] / 6:00PM / [PERSON_NAME]"
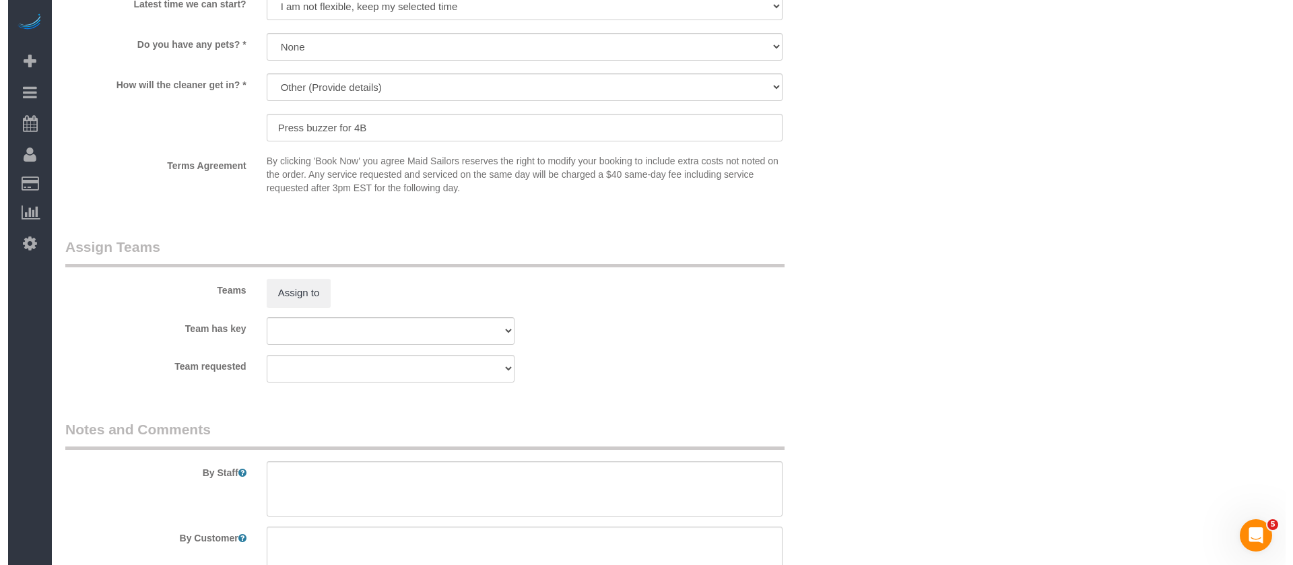
scroll to position [1812, 0]
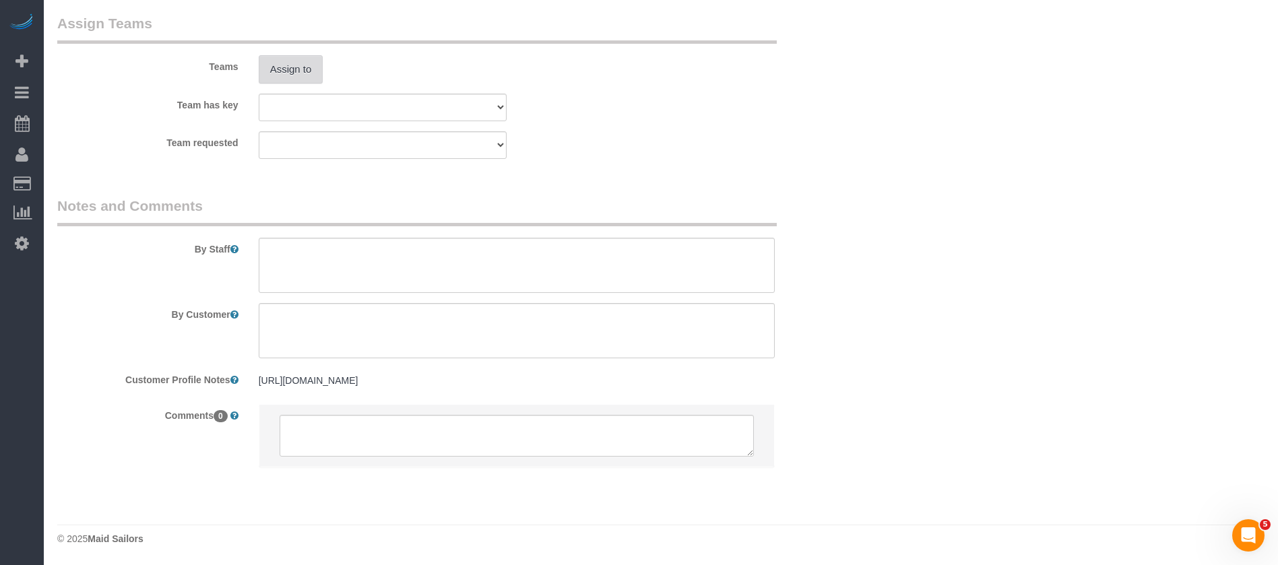
click at [282, 75] on button "Assign to" at bounding box center [291, 69] width 65 height 28
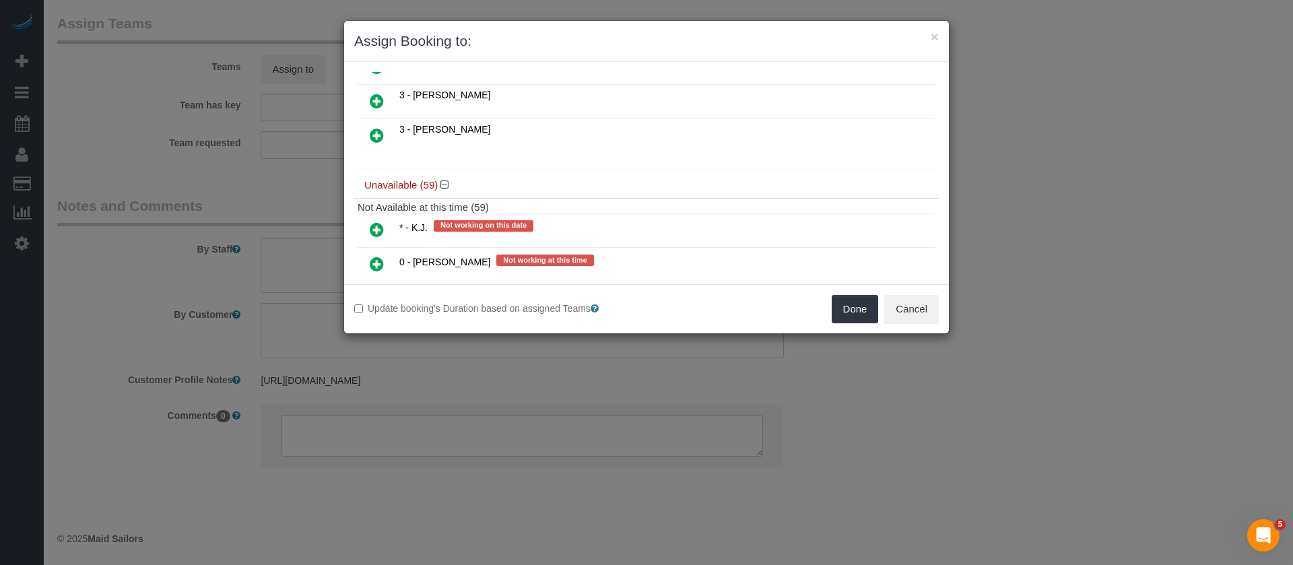
scroll to position [202, 0]
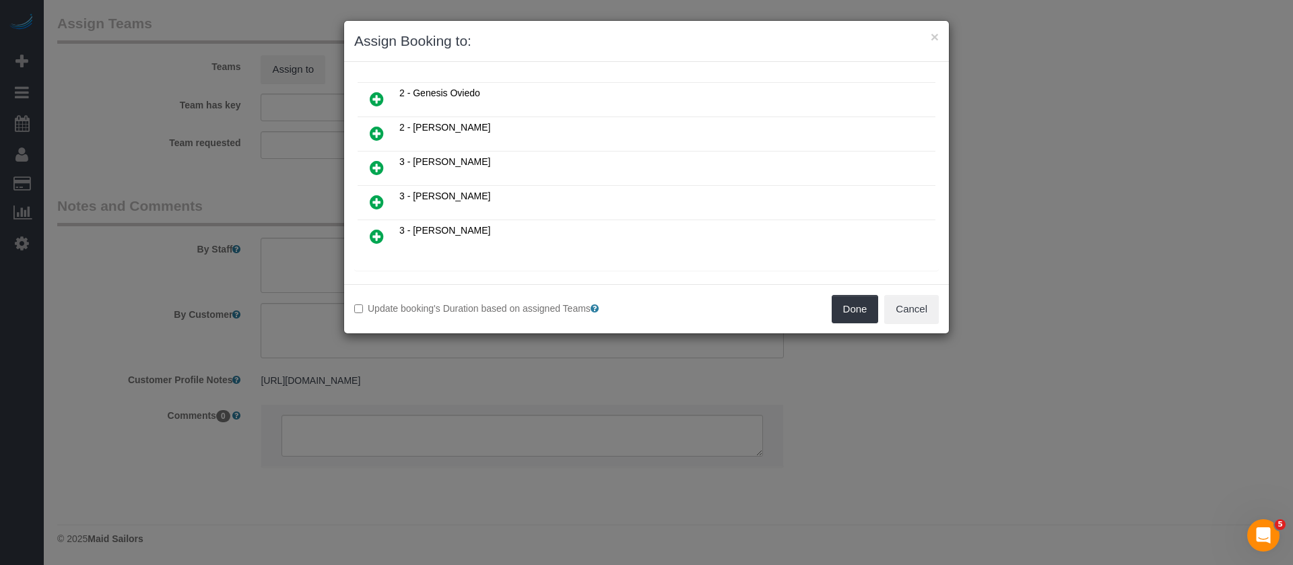
click at [375, 195] on icon at bounding box center [377, 202] width 14 height 16
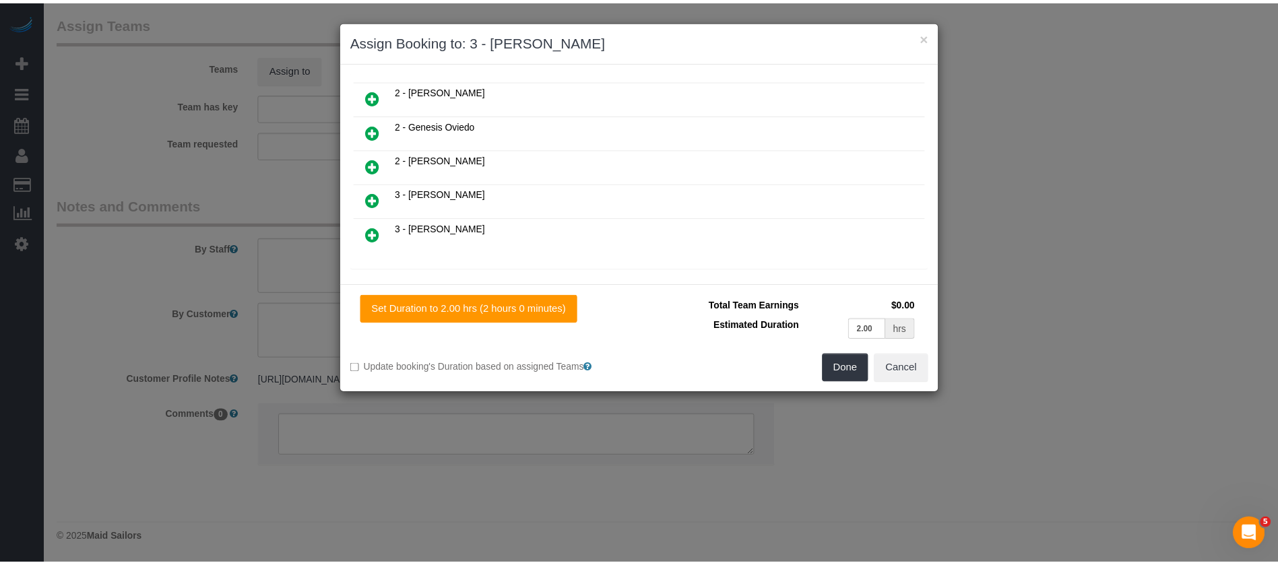
scroll to position [235, 0]
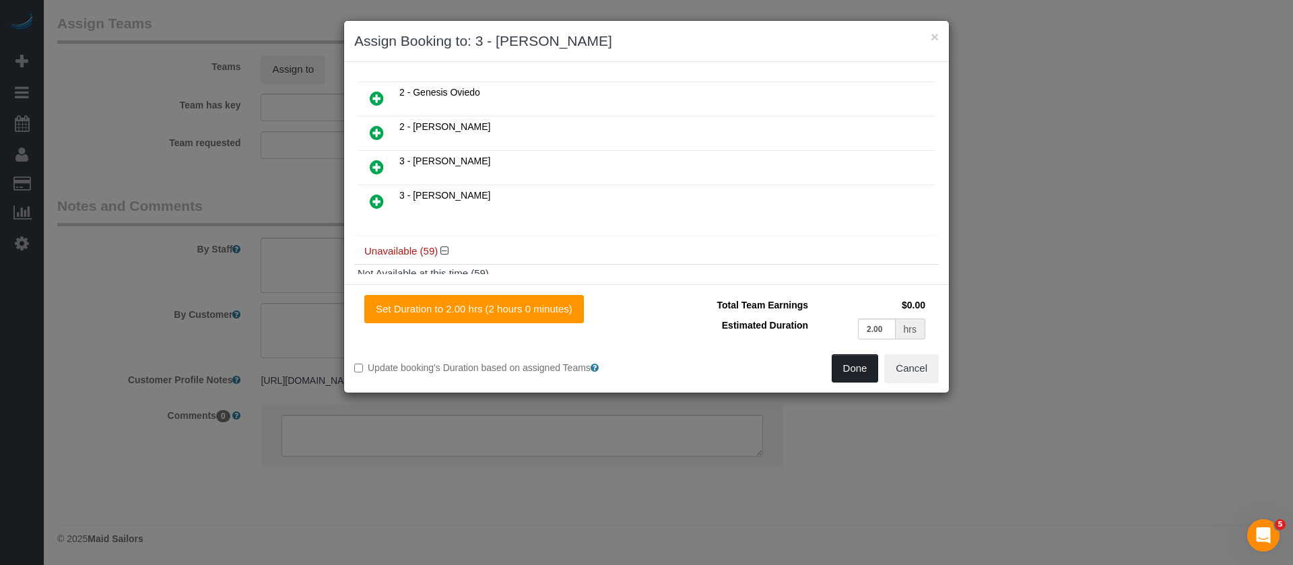
click at [860, 368] on button "Done" at bounding box center [855, 368] width 47 height 28
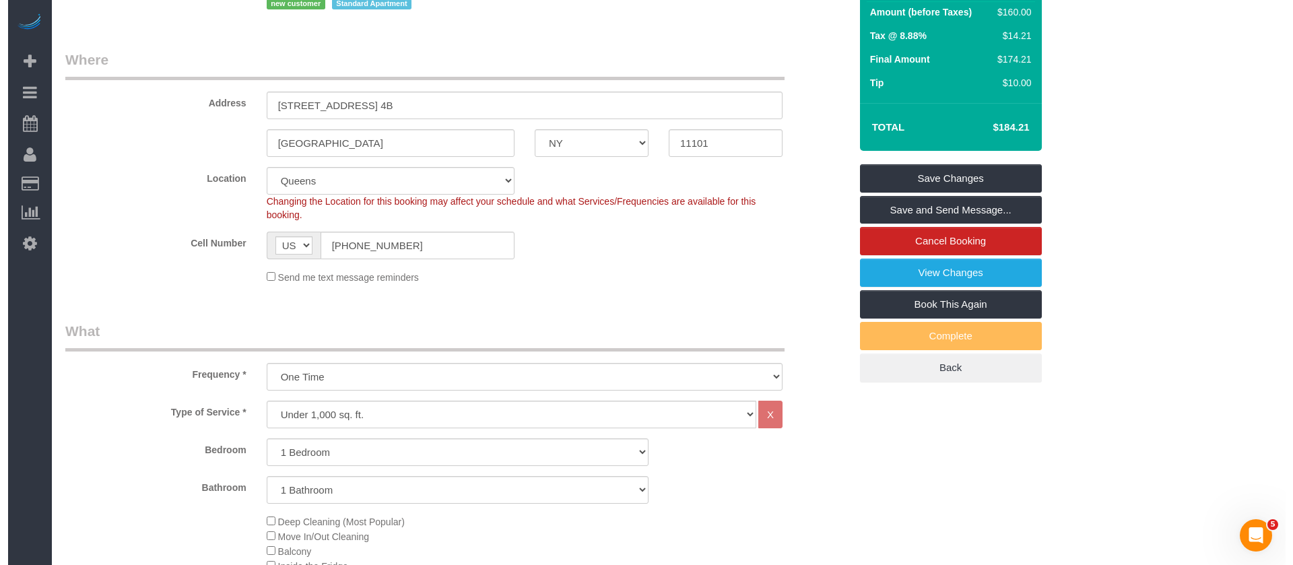
scroll to position [0, 0]
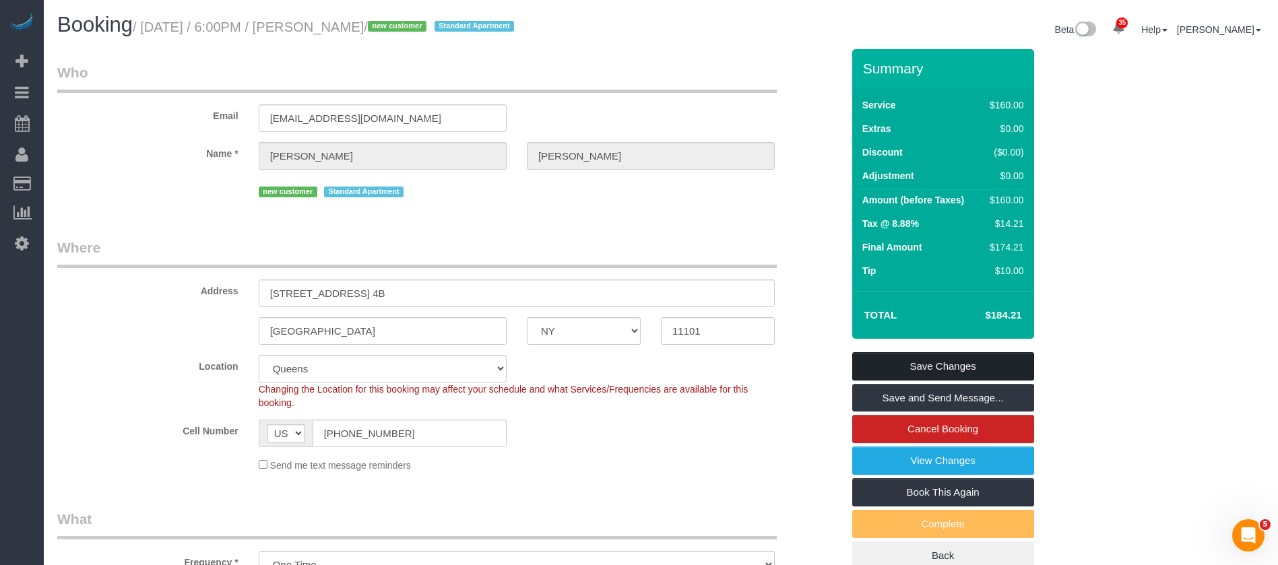
drag, startPoint x: 963, startPoint y: 358, endPoint x: 935, endPoint y: 329, distance: 40.0
click at [962, 357] on link "Save Changes" at bounding box center [943, 366] width 182 height 28
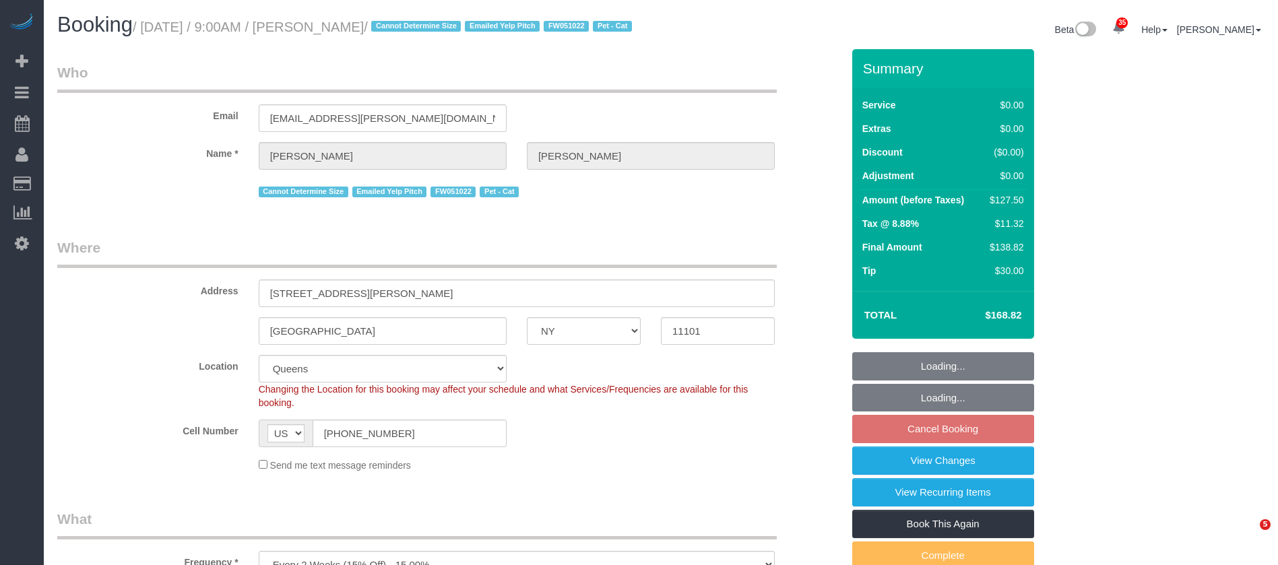
select select "NY"
select select "1"
select select "spot2"
select select "number:89"
select select "number:90"
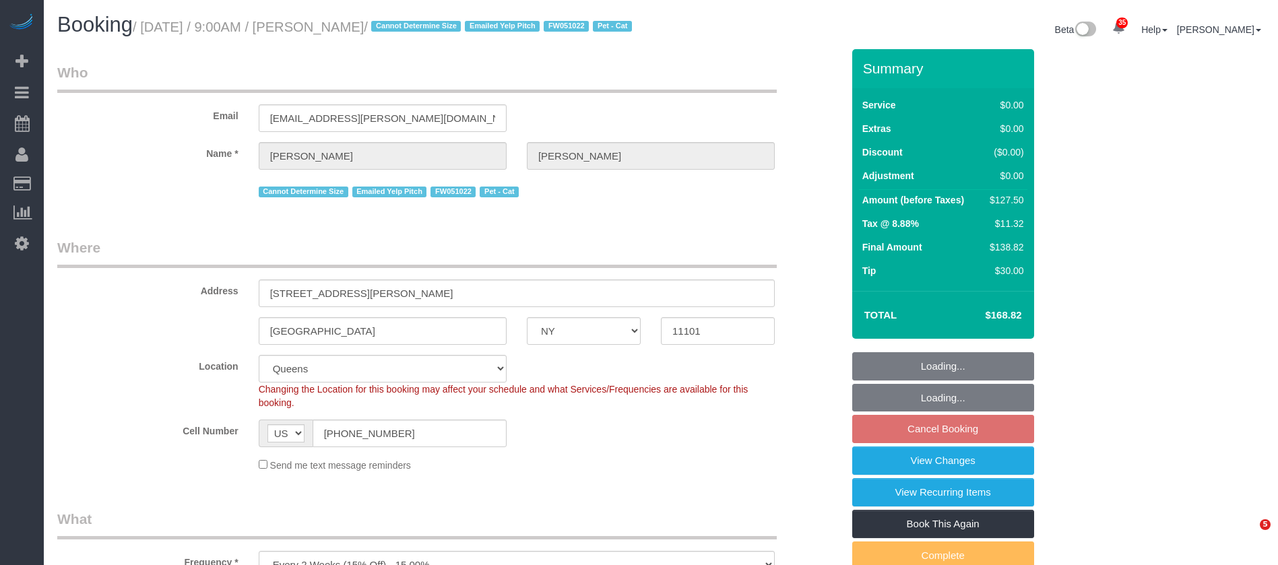
select select "number:14"
select select "number:6"
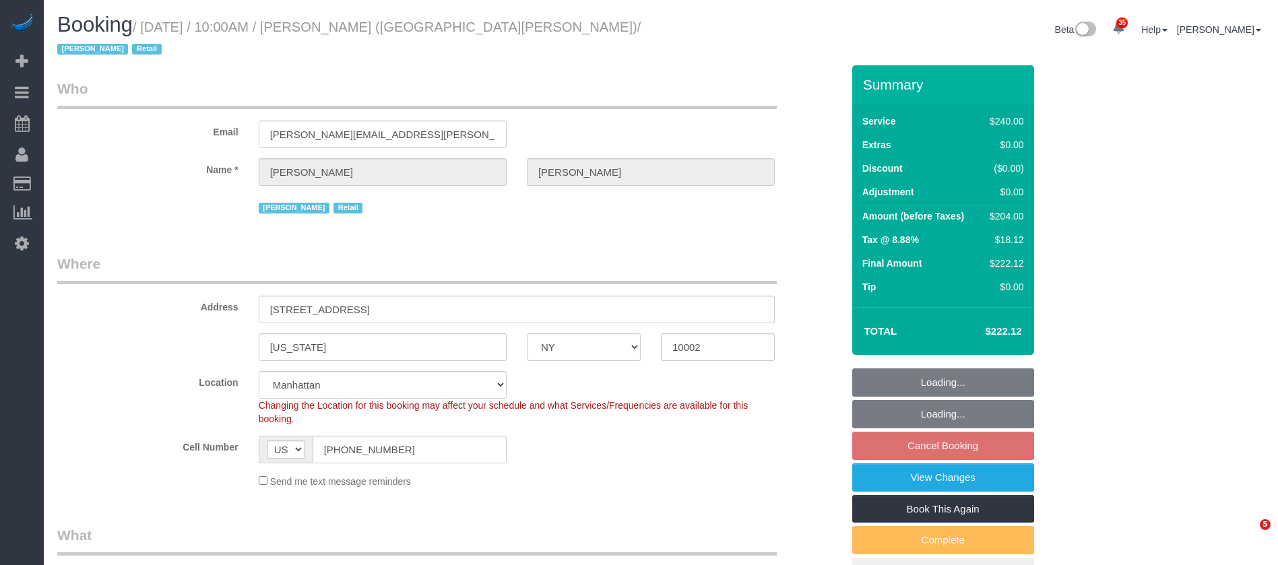
select select "NY"
select select "2"
select select "90"
select select "spot3"
select select "number:89"
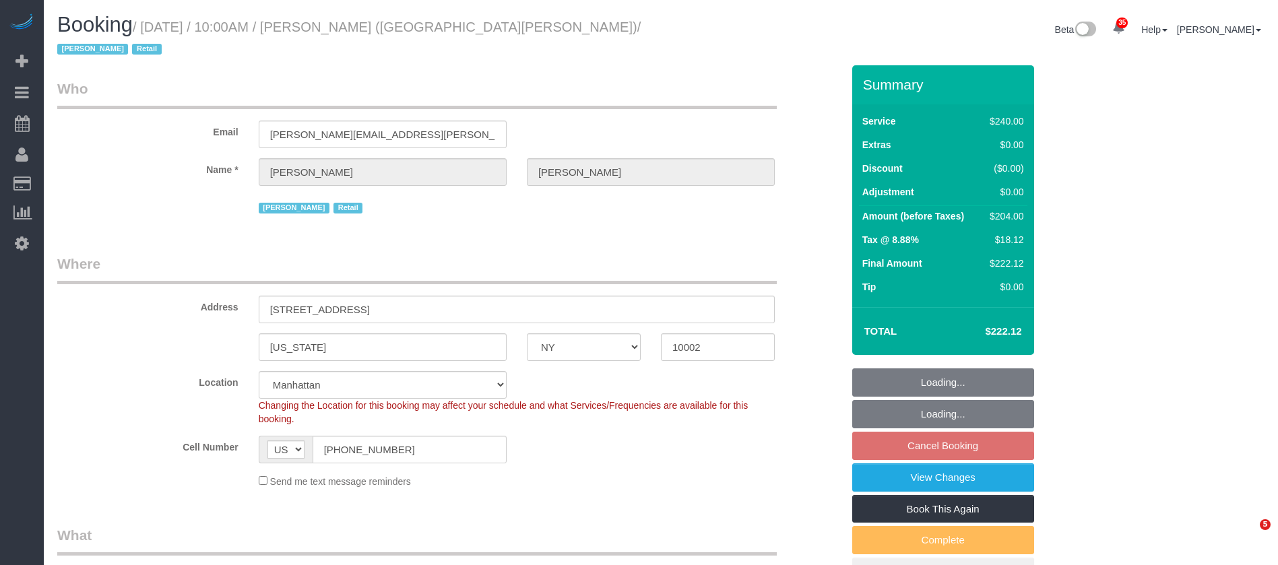
select select "number:90"
select select "number:15"
select select "number:7"
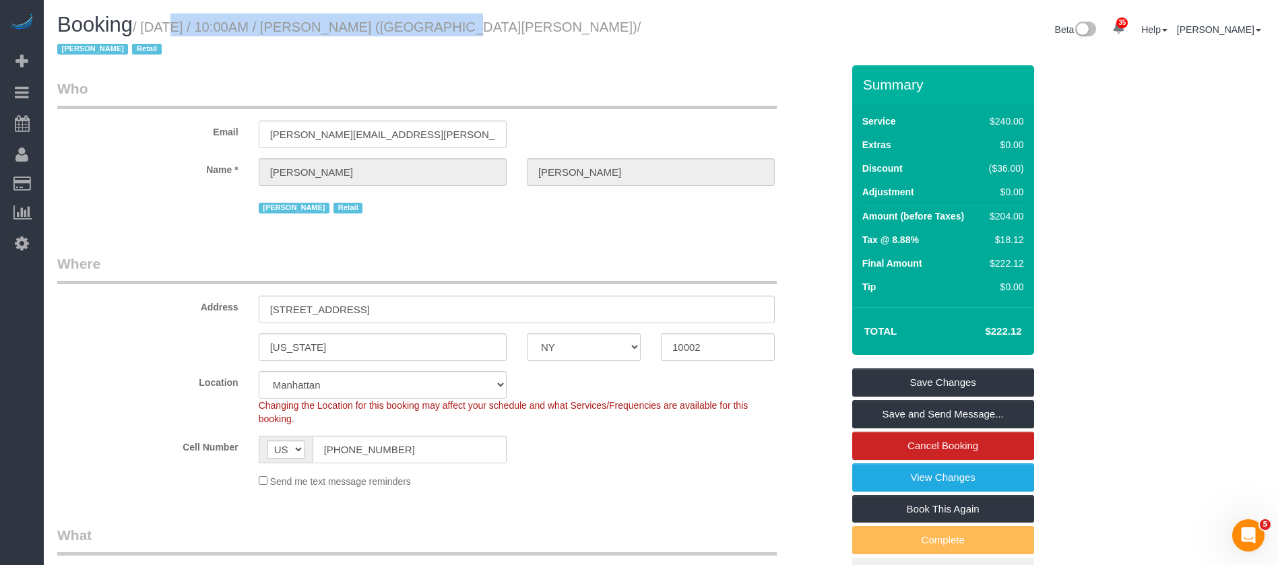
drag, startPoint x: 145, startPoint y: 27, endPoint x: 399, endPoint y: 21, distance: 254.7
click at [399, 21] on small "/ October 08, 2025 / 10:00AM / Brett Taylor (AKILA NY) / Jacky Xu Retail" at bounding box center [348, 39] width 583 height 38
copy small "October 08, 2025 / 10:00AM / Brett Taylor"
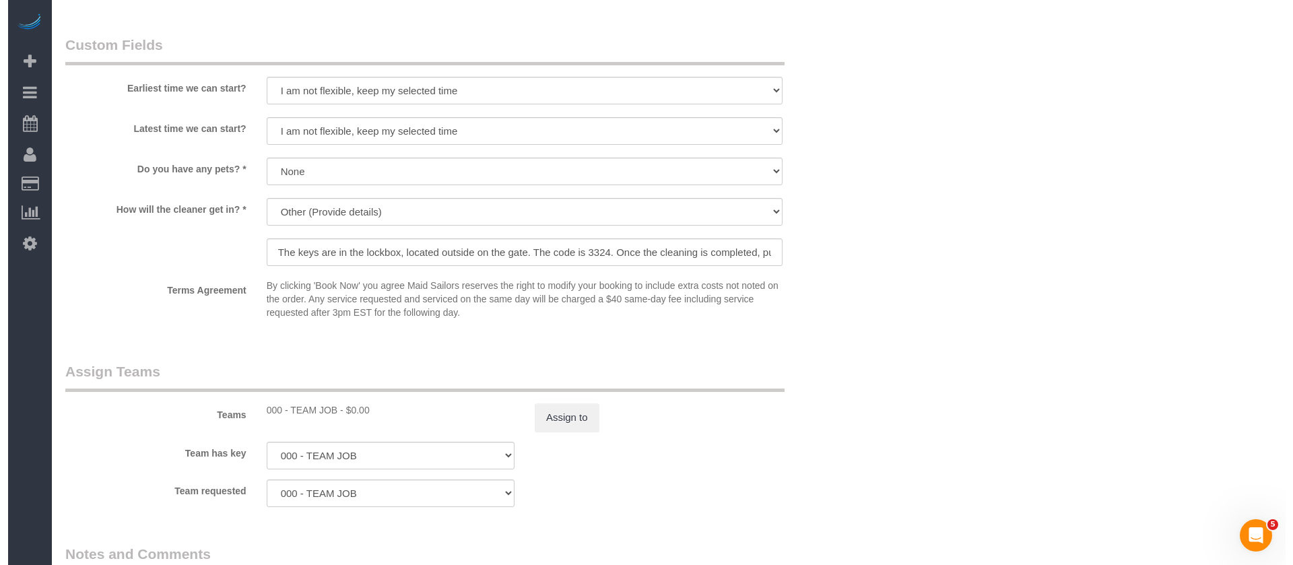
scroll to position [1213, 0]
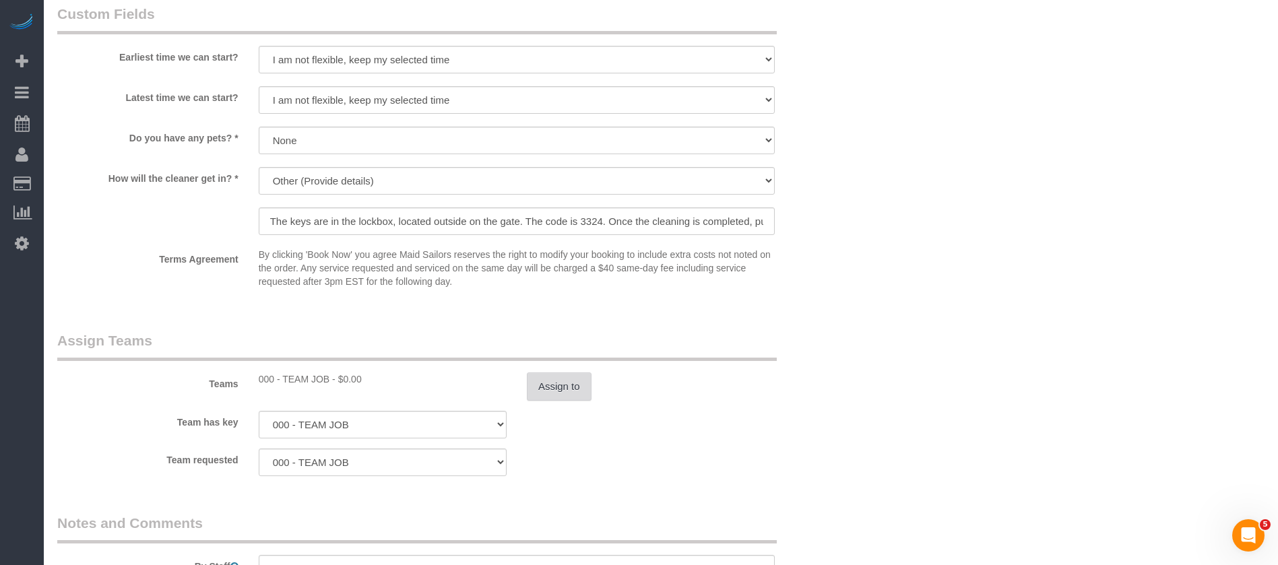
click at [540, 373] on button "Assign to" at bounding box center [559, 387] width 65 height 28
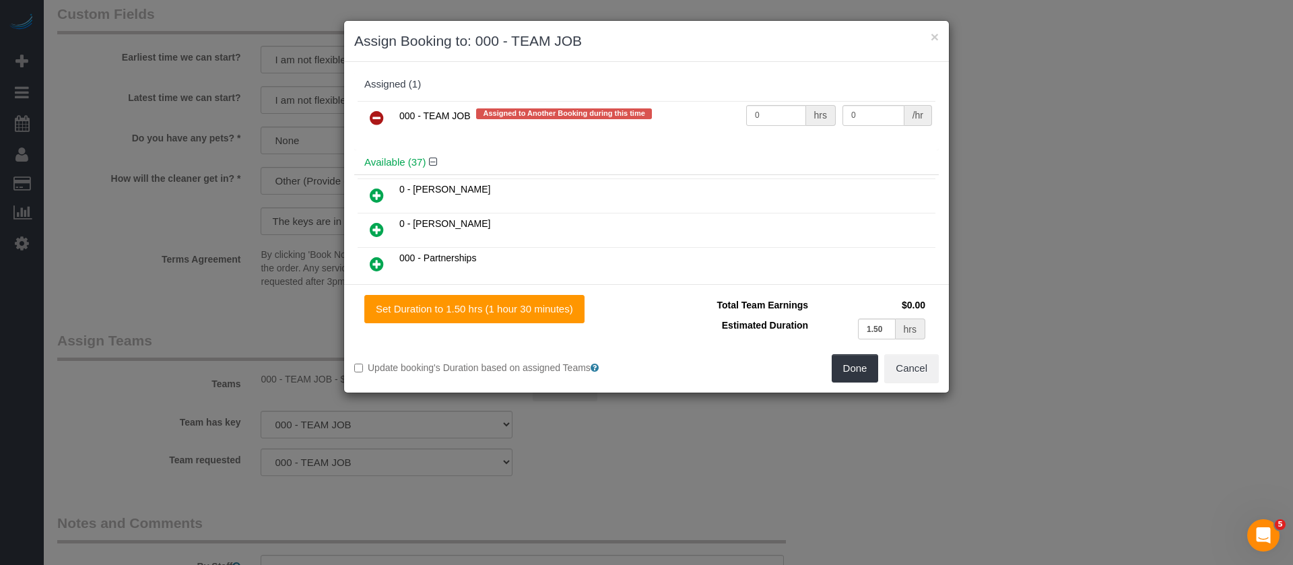
drag, startPoint x: 377, startPoint y: 110, endPoint x: 602, endPoint y: 154, distance: 229.9
click at [377, 111] on icon at bounding box center [377, 118] width 14 height 16
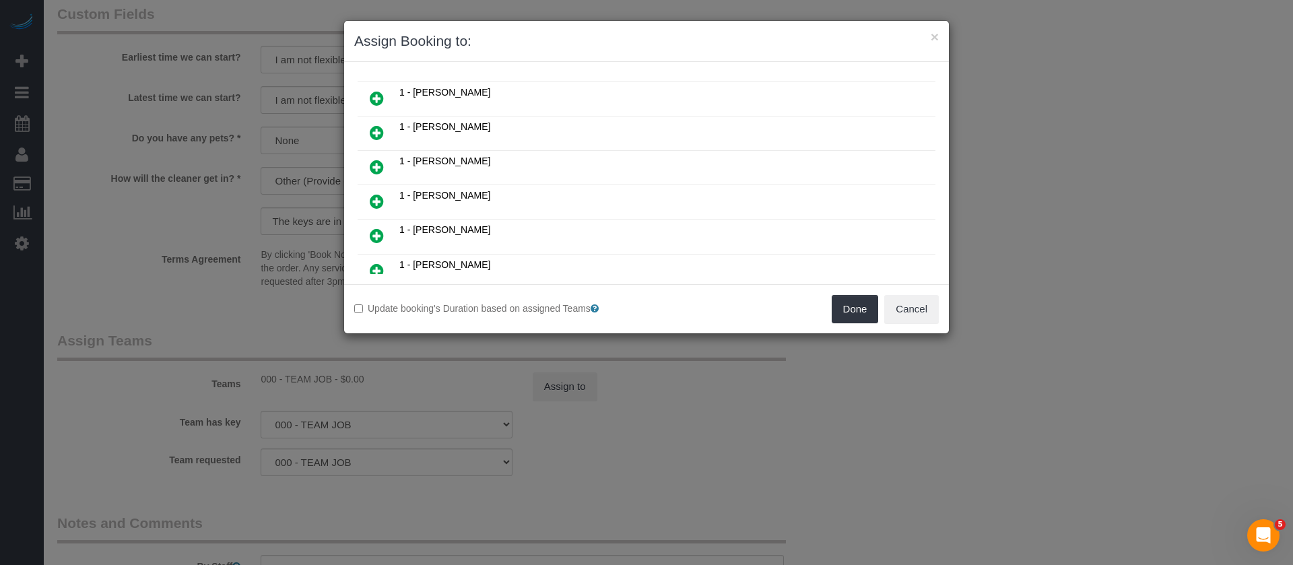
scroll to position [303, 0]
click at [377, 201] on icon at bounding box center [377, 204] width 14 height 16
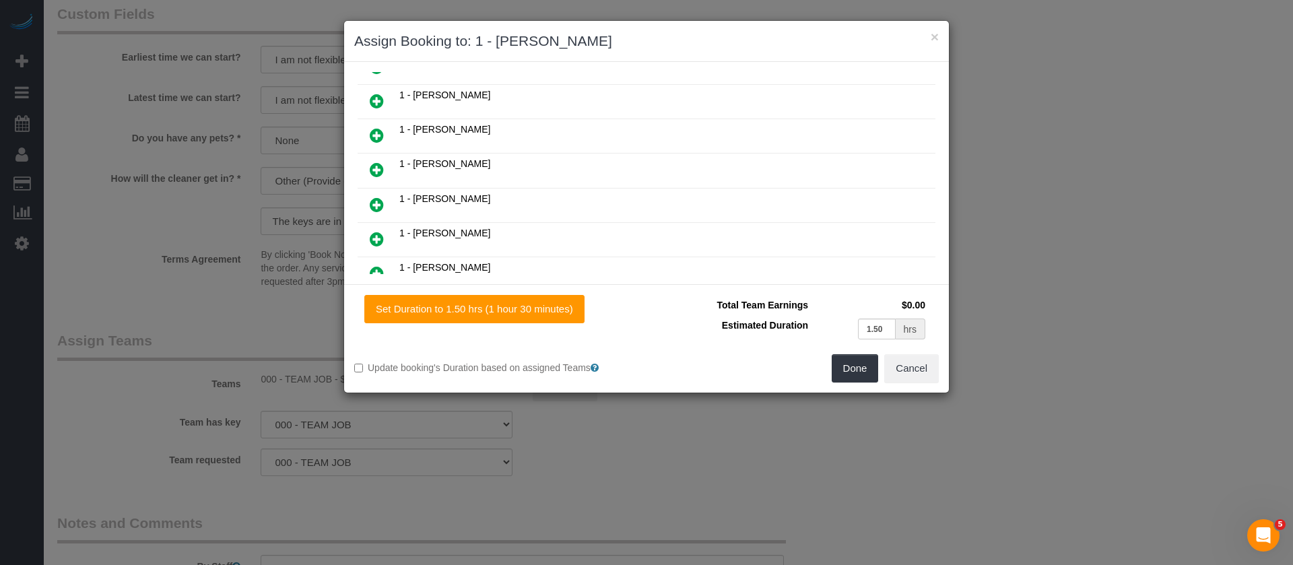
scroll to position [437, 0]
click at [371, 209] on icon at bounding box center [377, 207] width 14 height 16
click at [842, 371] on button "Done" at bounding box center [855, 368] width 47 height 28
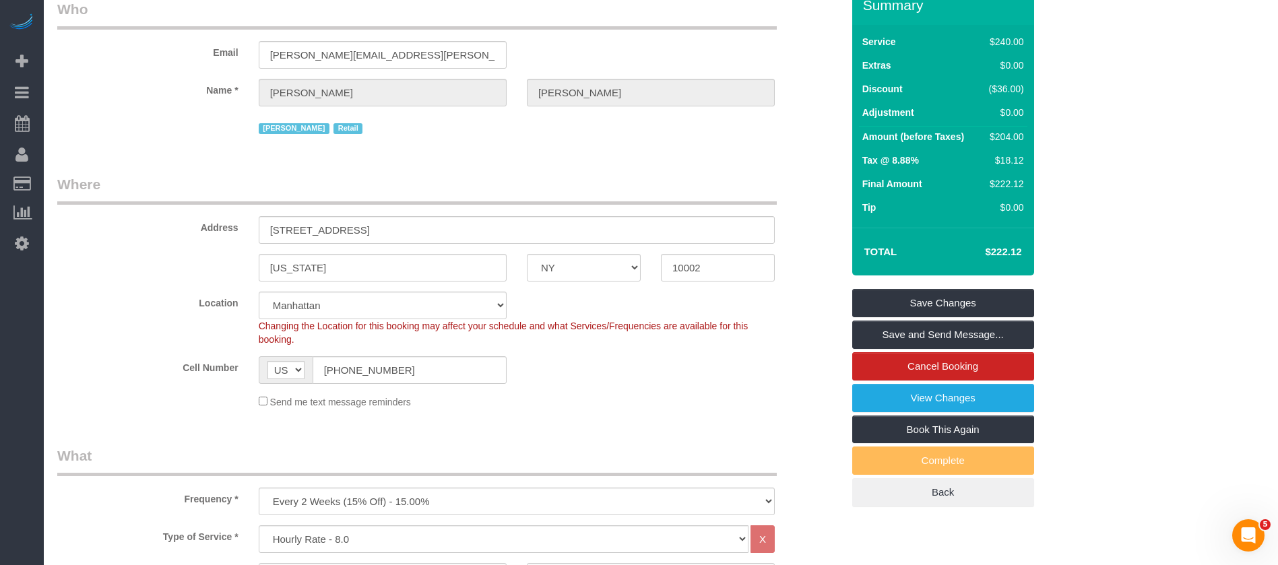
scroll to position [0, 0]
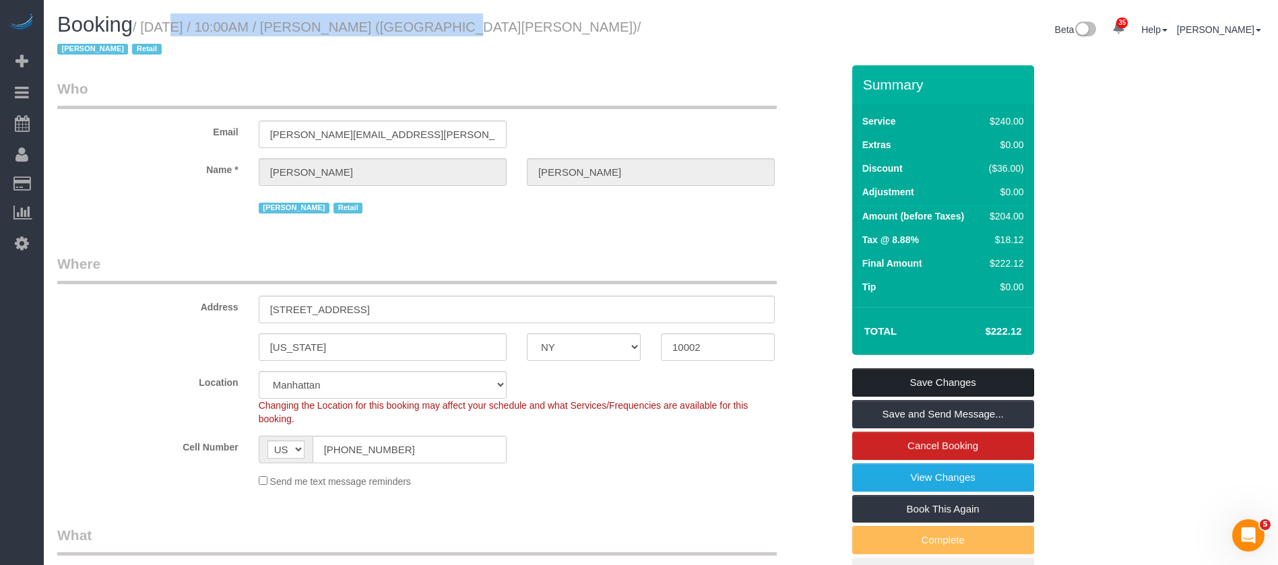
drag, startPoint x: 987, startPoint y: 365, endPoint x: 913, endPoint y: 346, distance: 76.0
click at [985, 368] on link "Save Changes" at bounding box center [943, 382] width 182 height 28
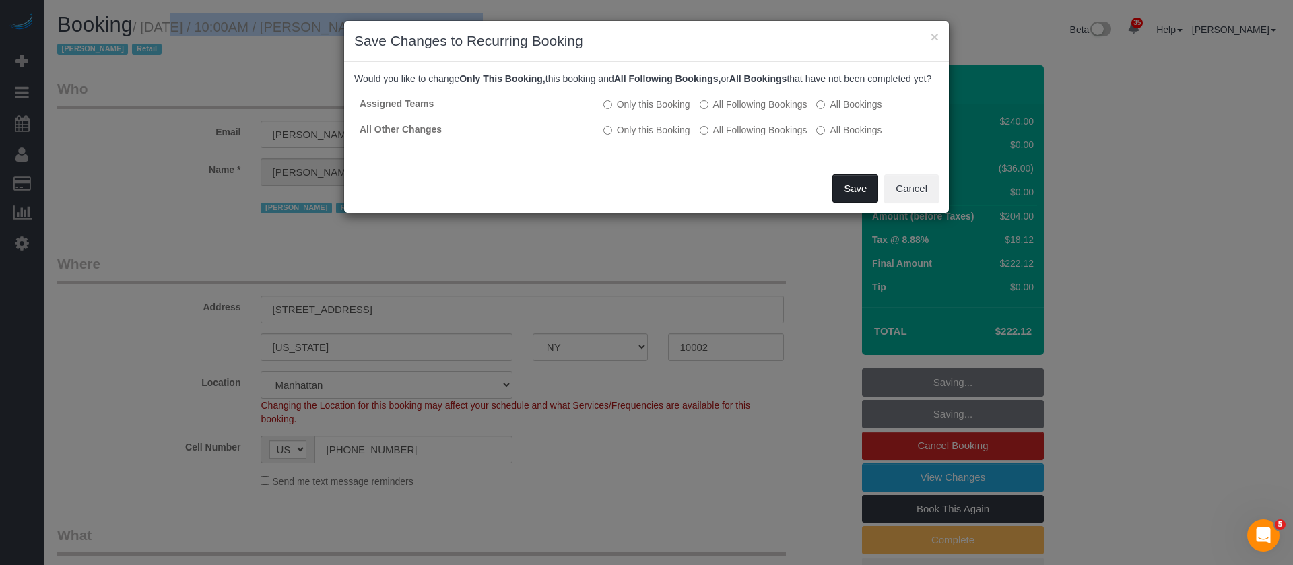
click at [845, 196] on button "Save" at bounding box center [856, 188] width 46 height 28
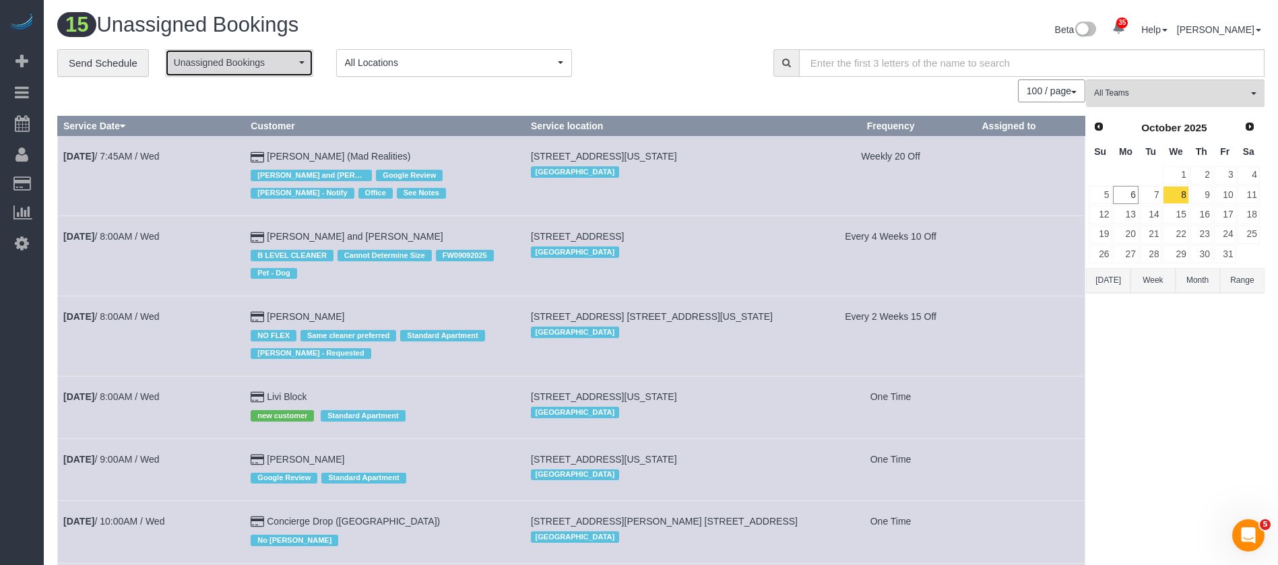
click at [270, 63] on span "Unassigned Bookings" at bounding box center [235, 62] width 122 height 13
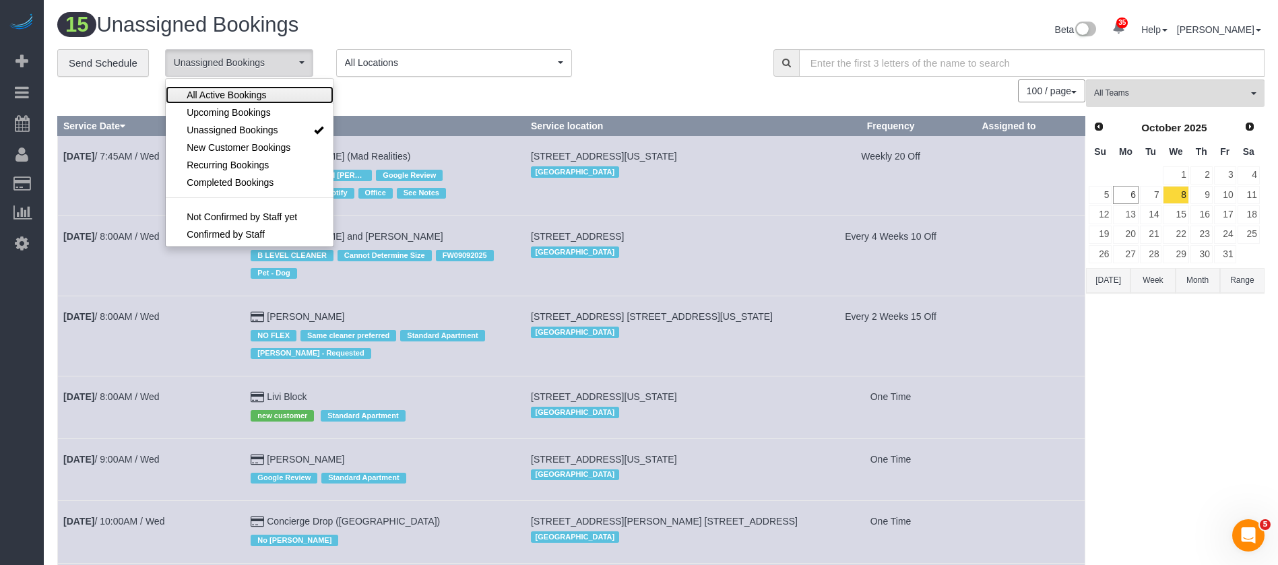
click at [263, 96] on span "All Active Bookings" at bounding box center [226, 94] width 79 height 13
select select "***"
click at [588, 86] on div "100 / page 10 / page 20 / page 30 / page 40 / page 50 / page 100 / page" at bounding box center [571, 90] width 1028 height 23
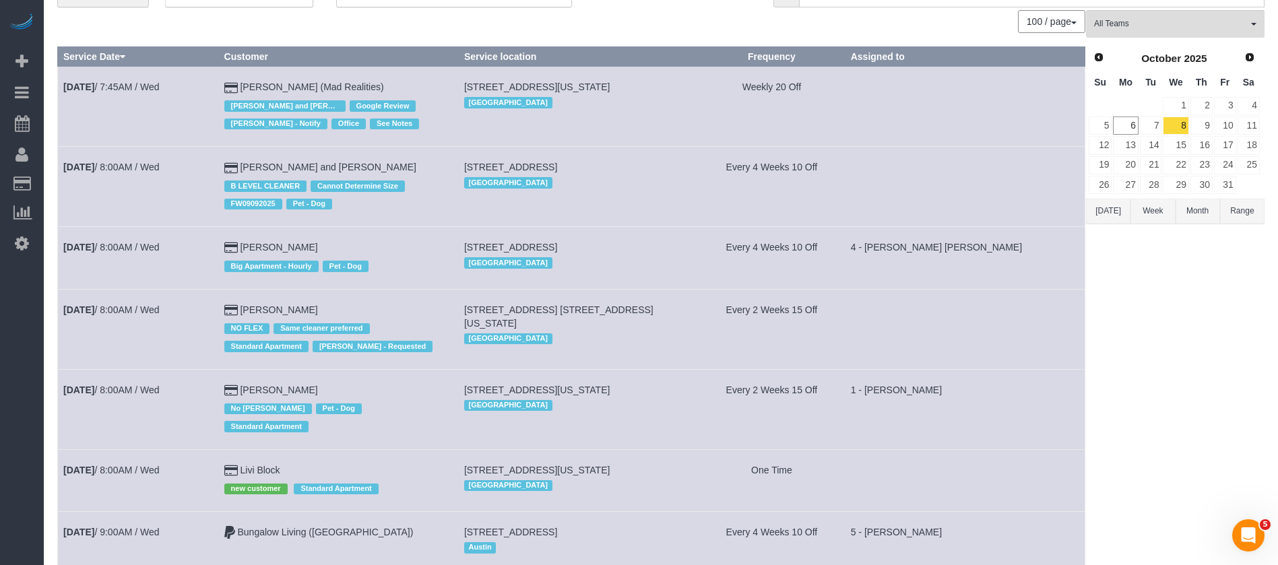
scroll to position [0, 0]
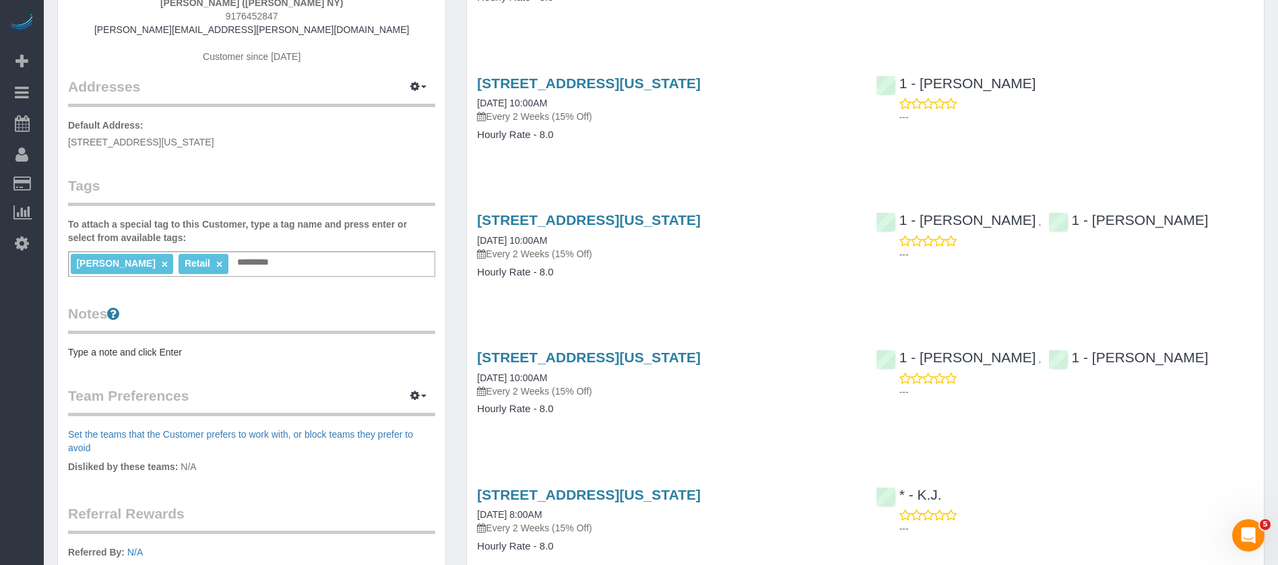
scroll to position [202, 0]
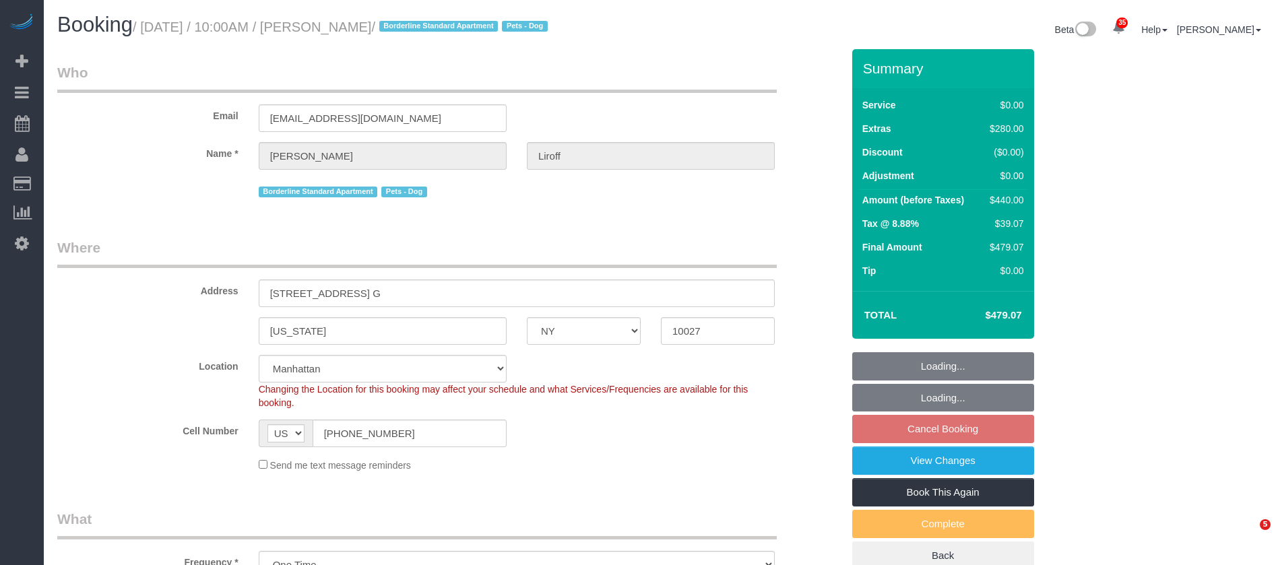
select select "NY"
select select "1"
select select "string:stripe-pm_1SF0jr4VGloSiKo7C6AJgNDs"
select select "spot3"
select select "number:57"
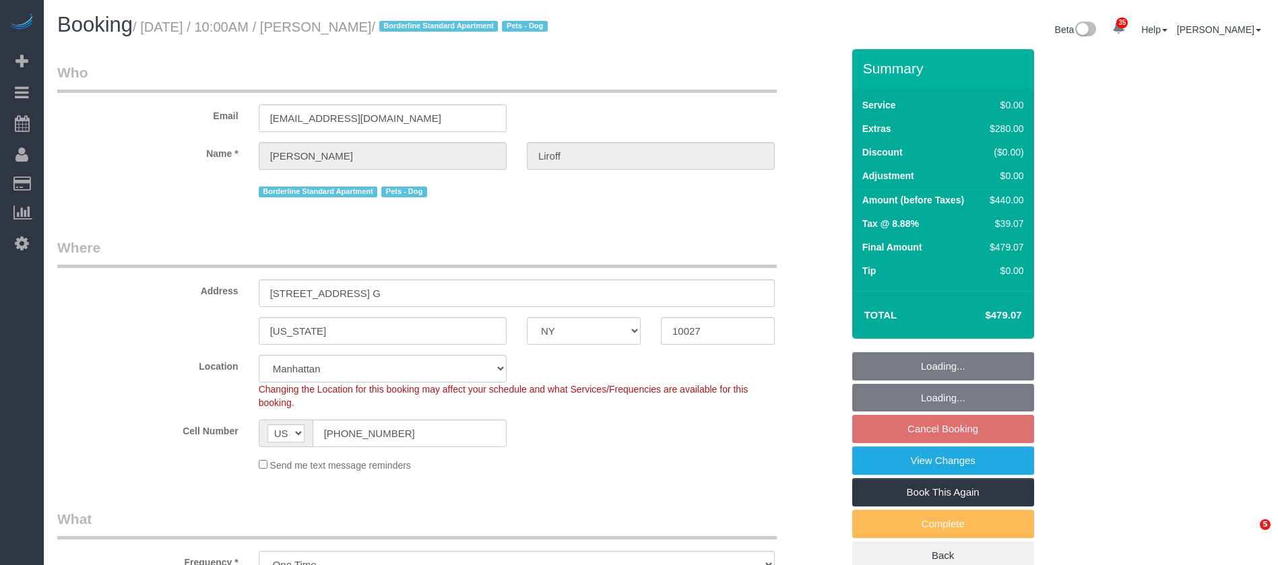
select select "number:76"
select select "number:15"
select select "number:5"
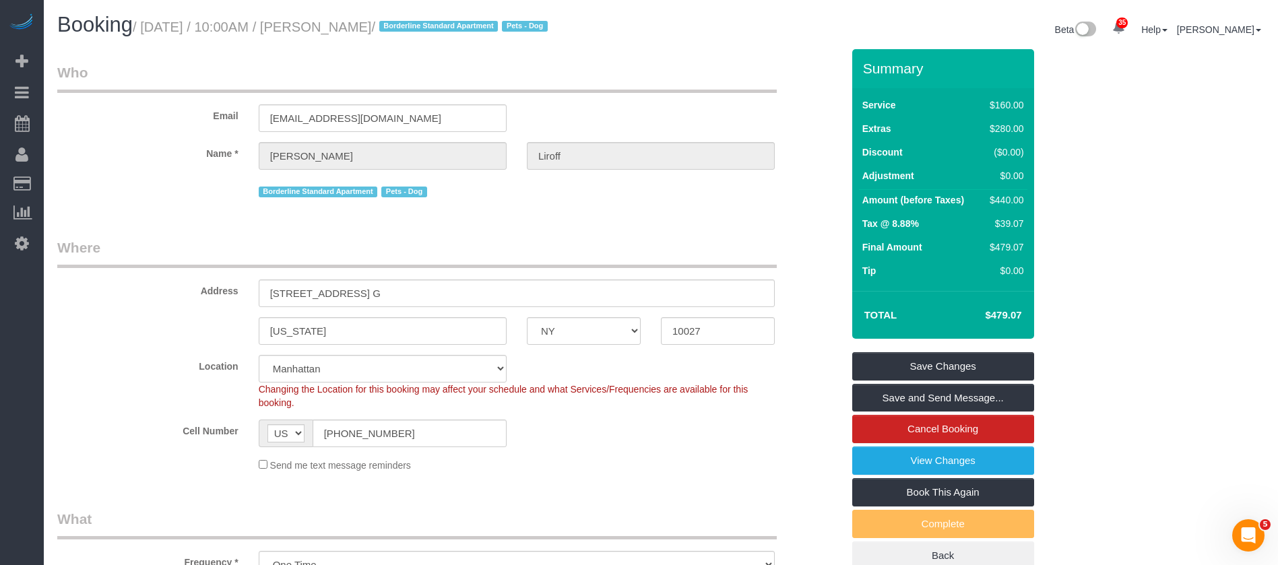
drag, startPoint x: 147, startPoint y: 24, endPoint x: 412, endPoint y: 22, distance: 265.4
click at [412, 22] on small "/ October 08, 2025 / 10:00AM / Michael Liroff / Borderline Standard Apartment P…" at bounding box center [342, 27] width 419 height 15
copy small "October 08, 2025 / 10:00AM / Michael Liroff"
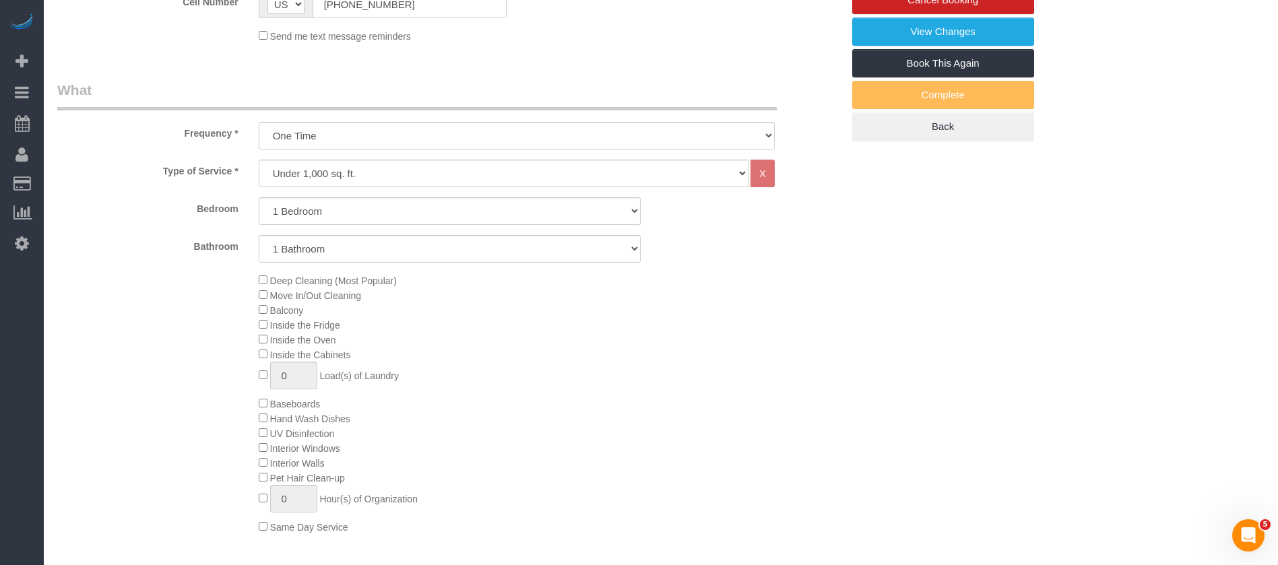
scroll to position [202, 0]
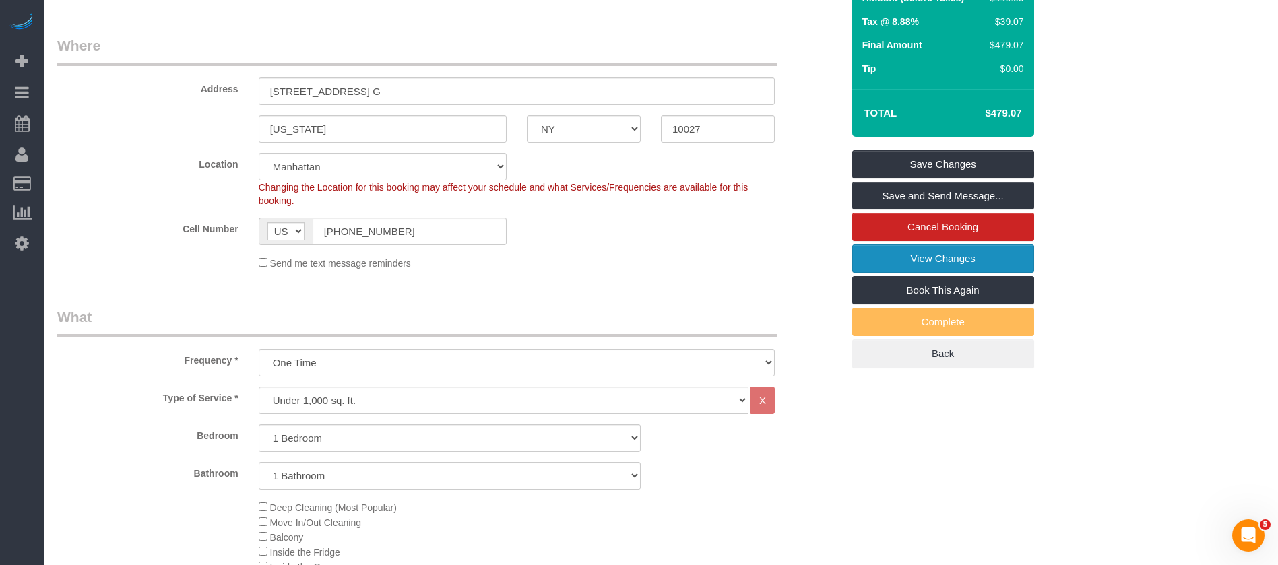
click at [959, 260] on link "View Changes" at bounding box center [943, 259] width 182 height 28
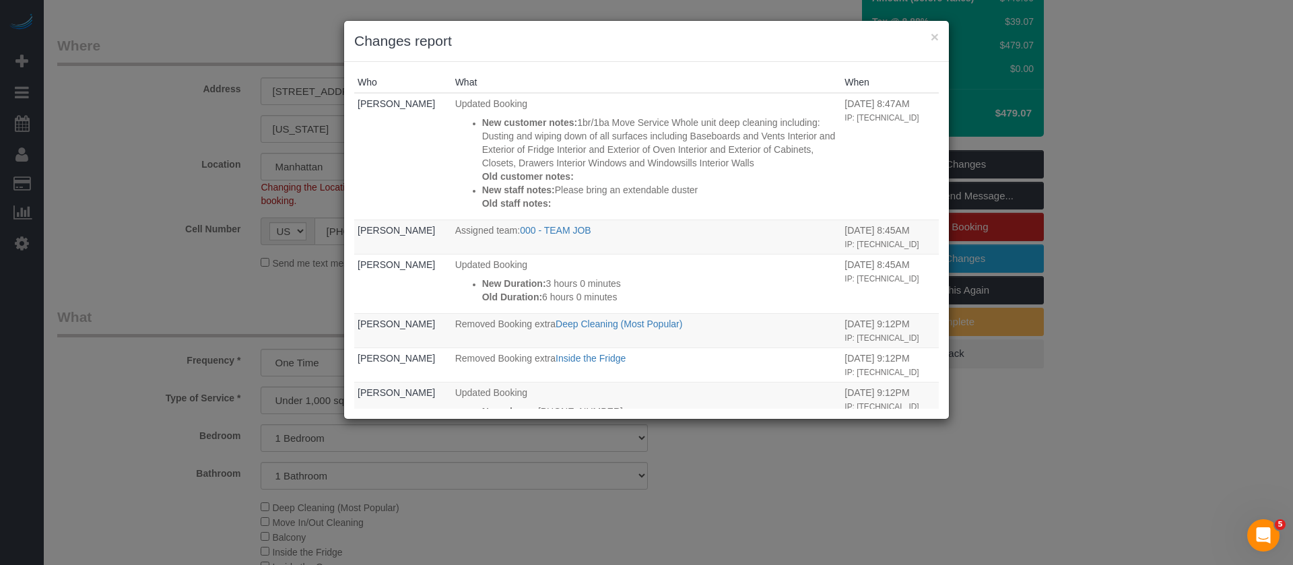
click at [930, 36] on h3 "Changes report" at bounding box center [646, 41] width 585 height 20
click at [938, 36] on button "×" at bounding box center [935, 37] width 8 height 14
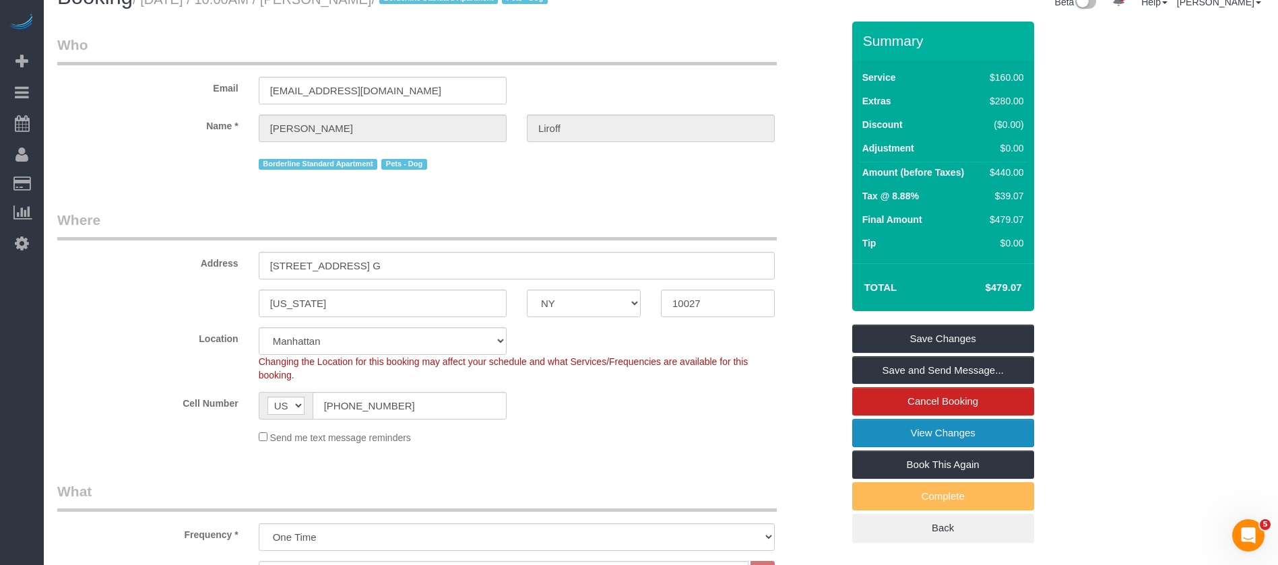
scroll to position [0, 0]
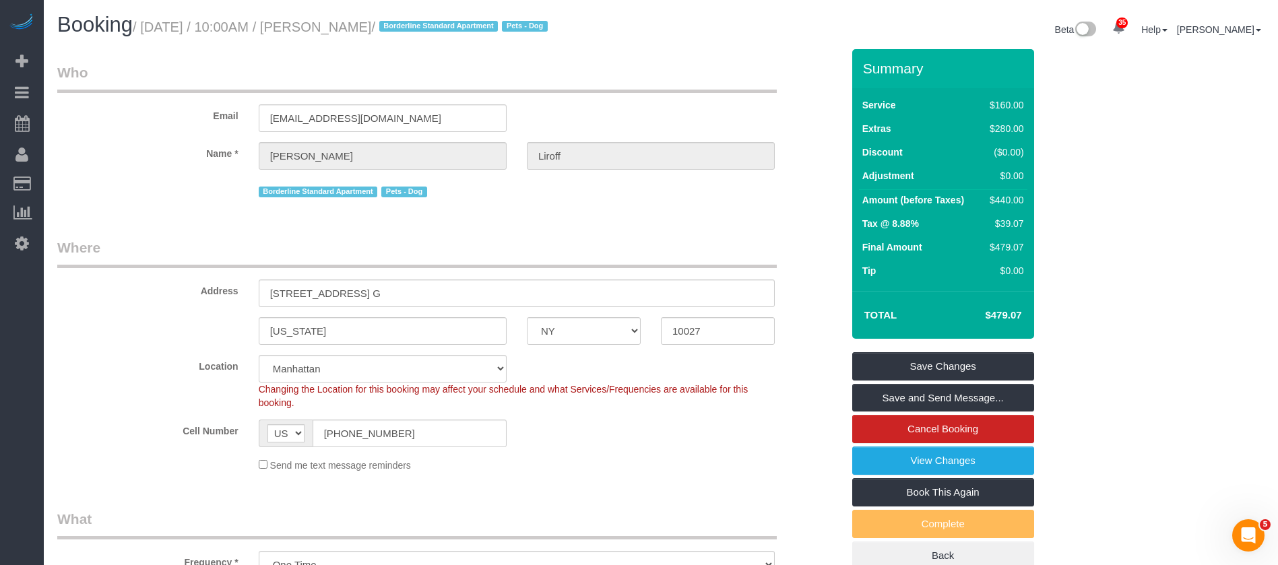
drag, startPoint x: 148, startPoint y: 26, endPoint x: 420, endPoint y: 77, distance: 276.4
click at [412, 28] on small "/ October 08, 2025 / 10:00AM / Michael Liroff / Borderline Standard Apartment P…" at bounding box center [342, 27] width 419 height 15
copy small "October 08, 2025 / 10:00AM / Michael Liroff"
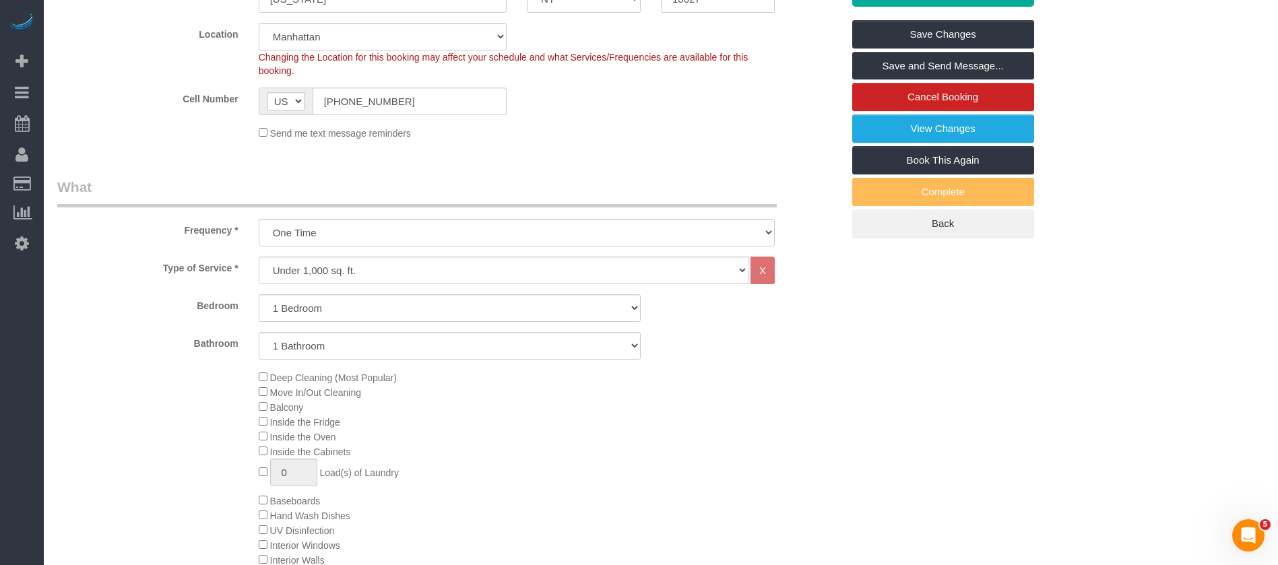
scroll to position [303, 0]
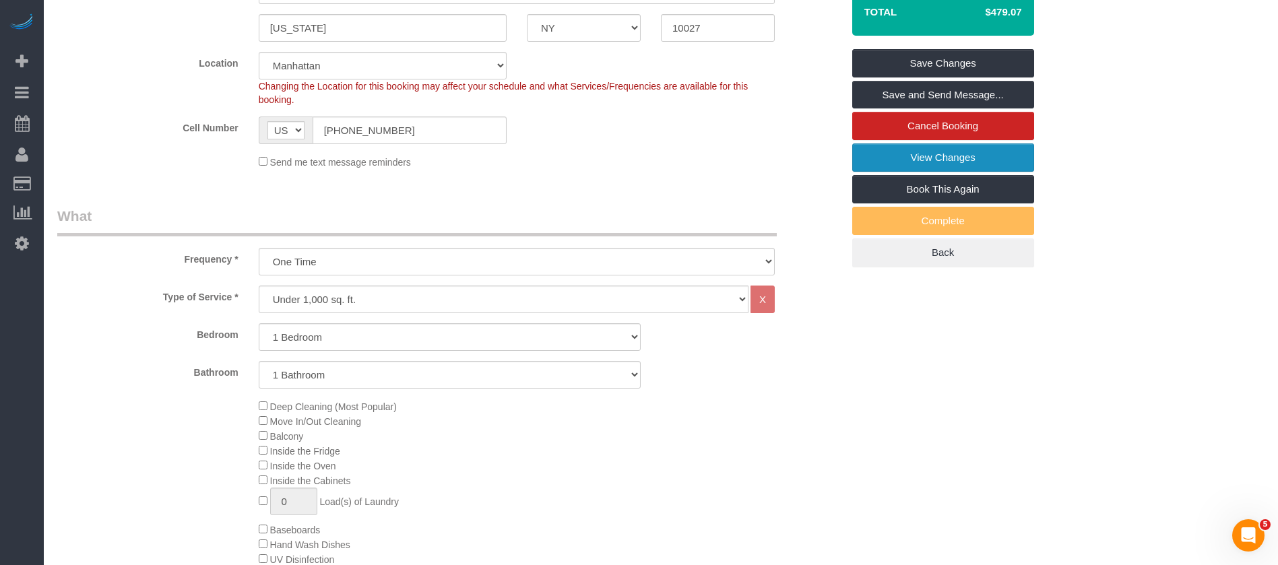
click at [901, 149] on link "View Changes" at bounding box center [943, 157] width 182 height 28
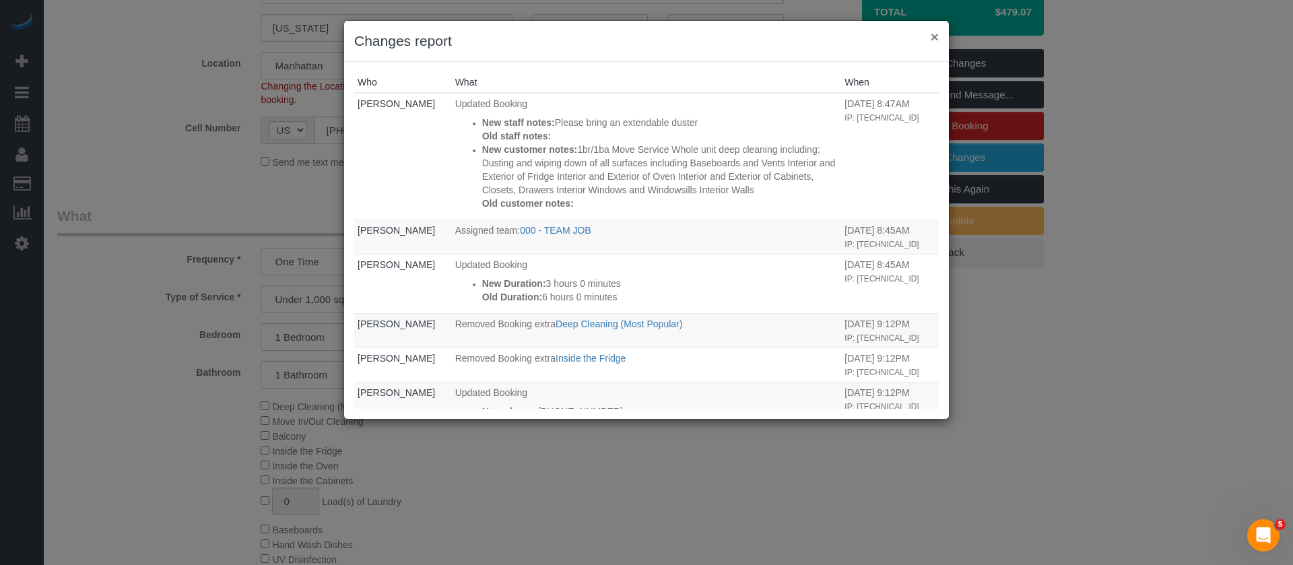
click at [938, 37] on button "×" at bounding box center [935, 37] width 8 height 14
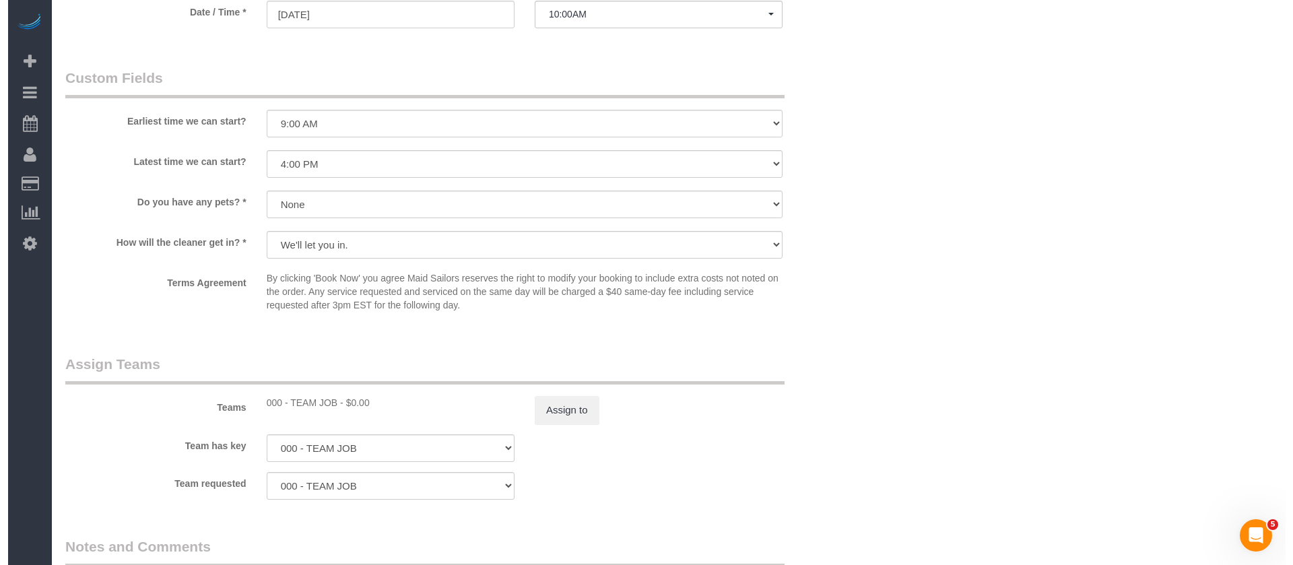
scroll to position [1516, 0]
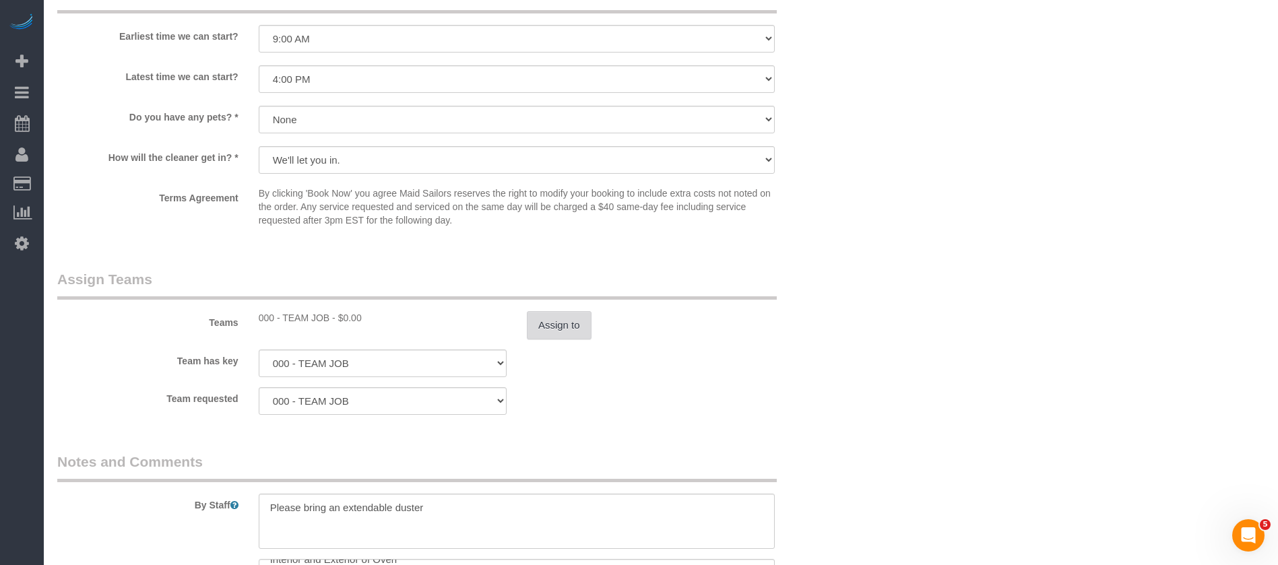
click at [545, 328] on button "Assign to" at bounding box center [559, 325] width 65 height 28
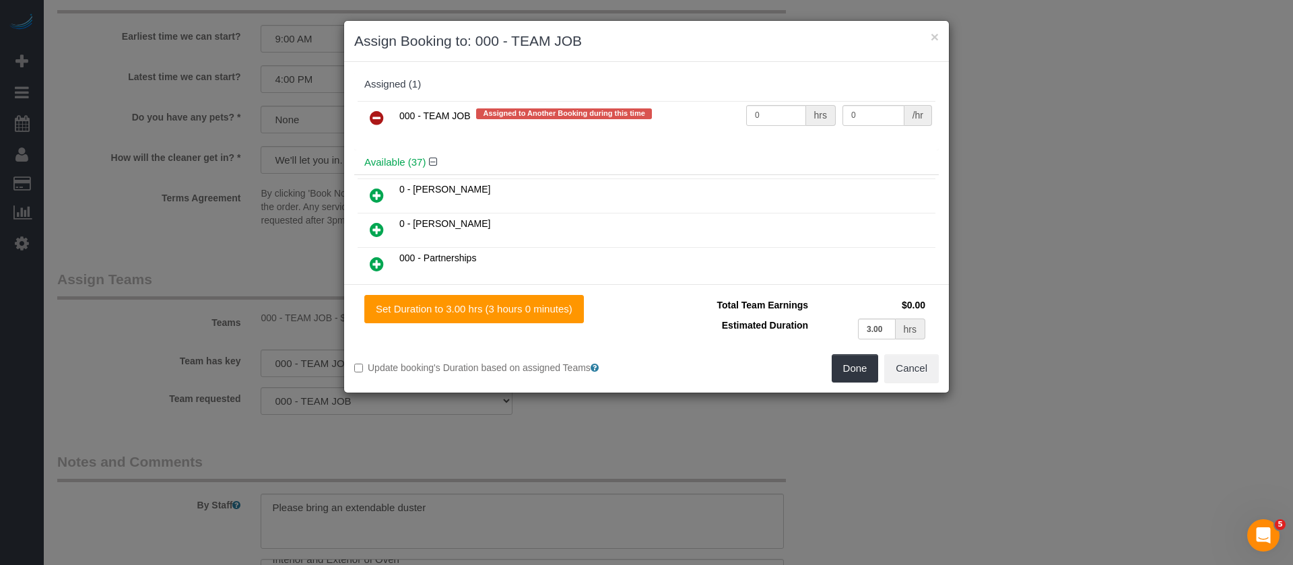
click at [375, 119] on icon at bounding box center [377, 118] width 14 height 16
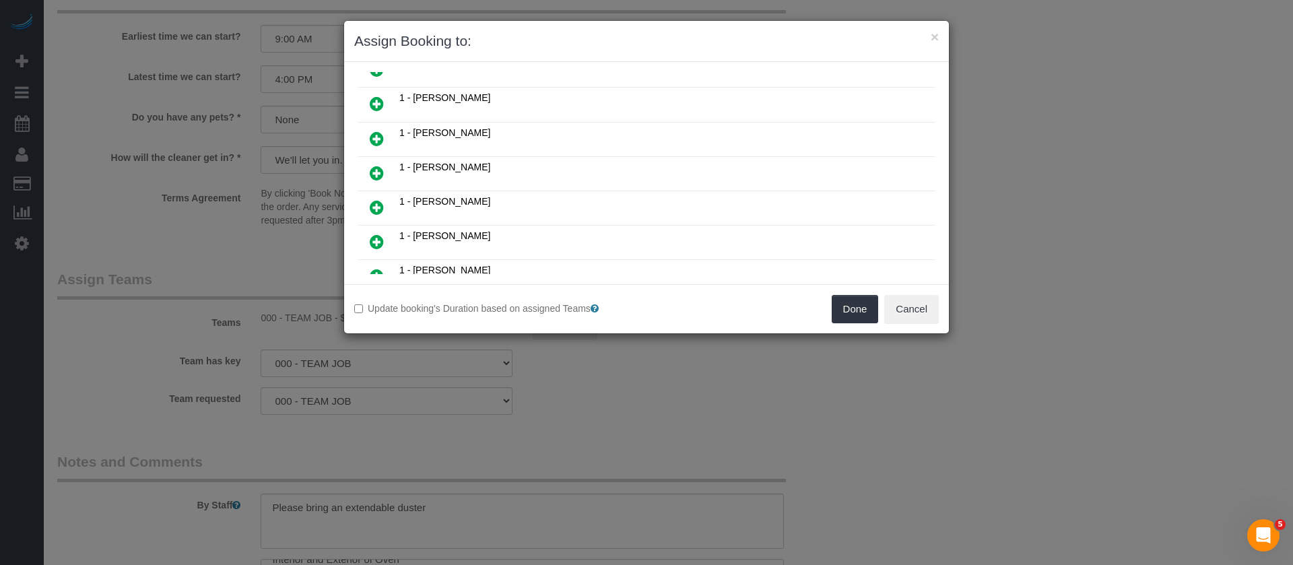
scroll to position [404, 0]
click at [376, 171] on icon at bounding box center [377, 172] width 14 height 16
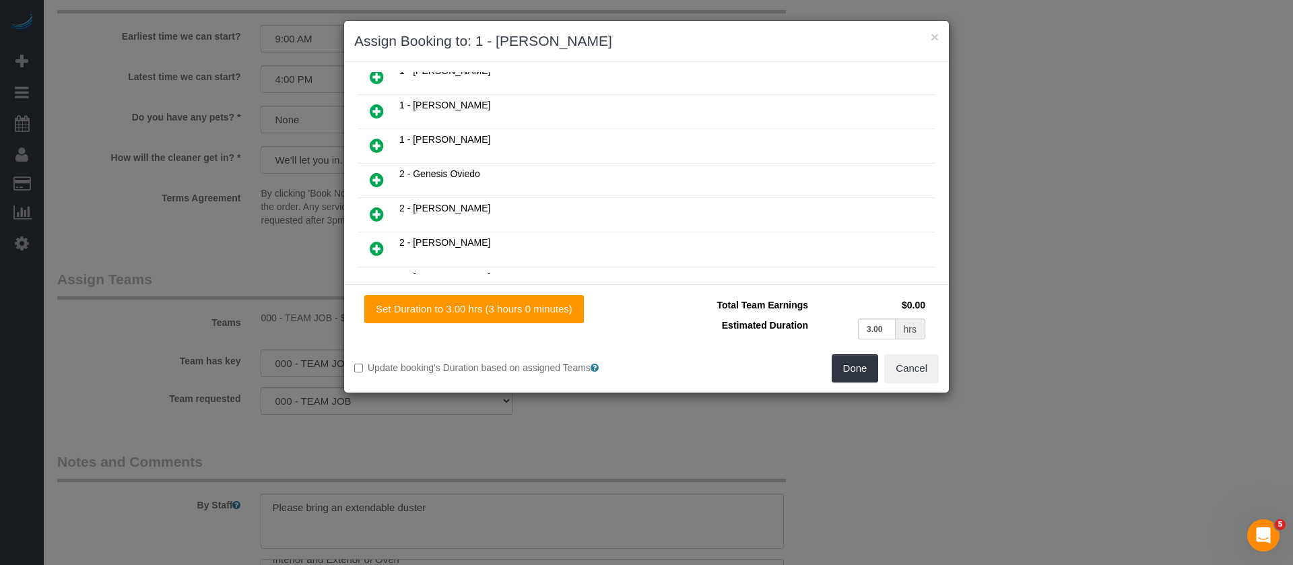
scroll to position [740, 0]
drag, startPoint x: 372, startPoint y: 243, endPoint x: 393, endPoint y: 249, distance: 21.7
click at [373, 243] on icon at bounding box center [377, 248] width 14 height 16
click at [839, 368] on button "Done" at bounding box center [855, 368] width 47 height 28
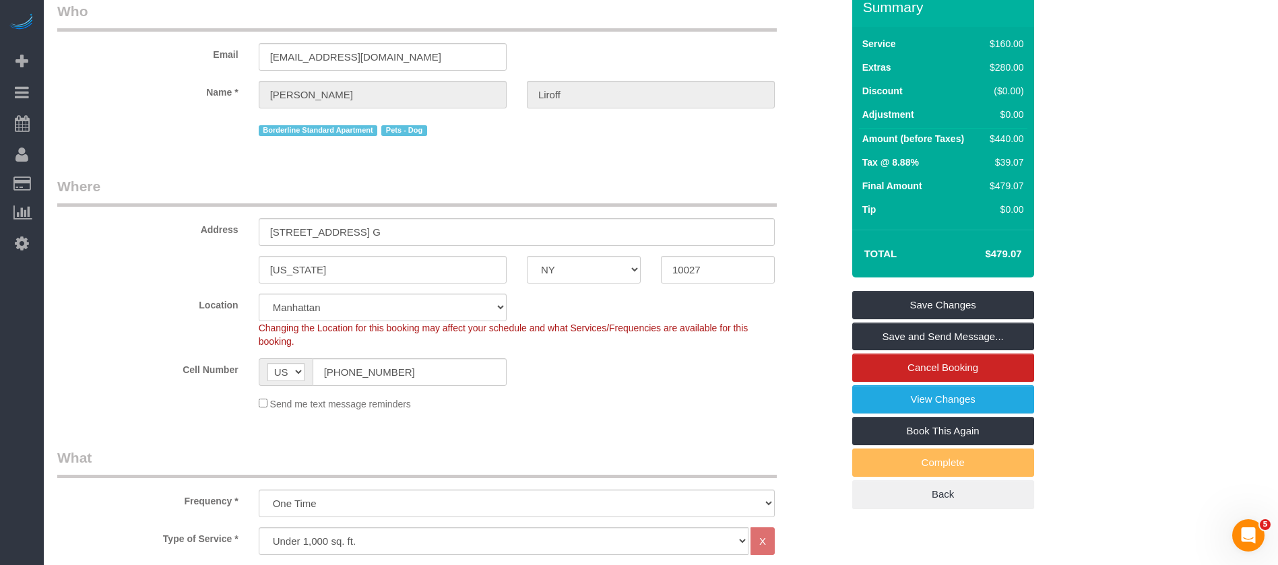
scroll to position [0, 0]
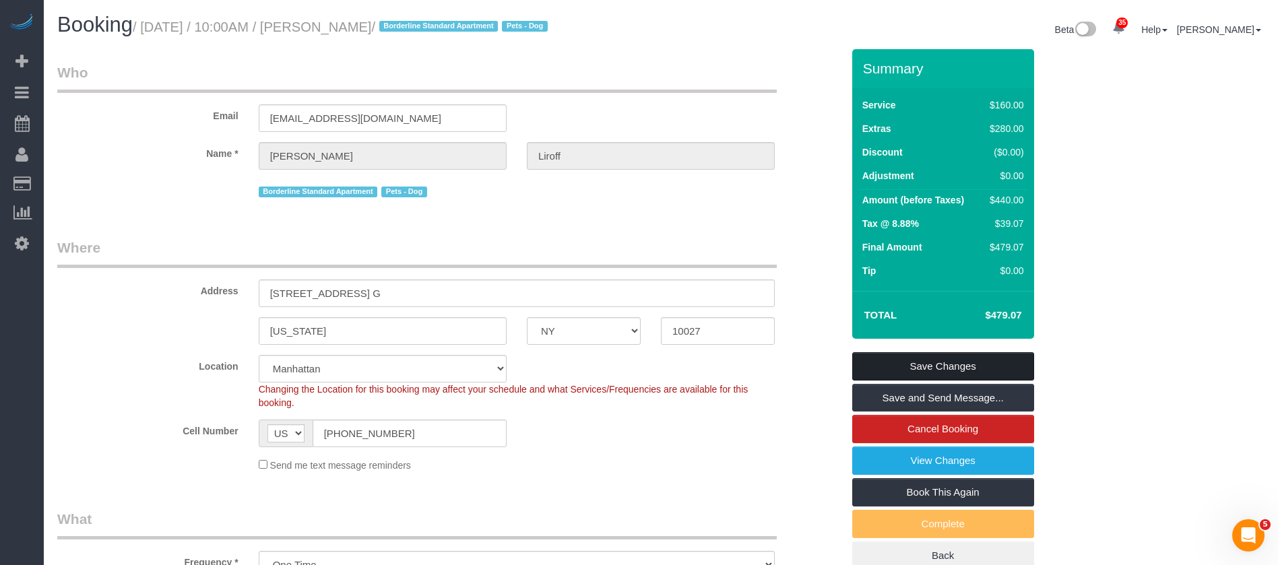
click at [986, 369] on link "Save Changes" at bounding box center [943, 366] width 182 height 28
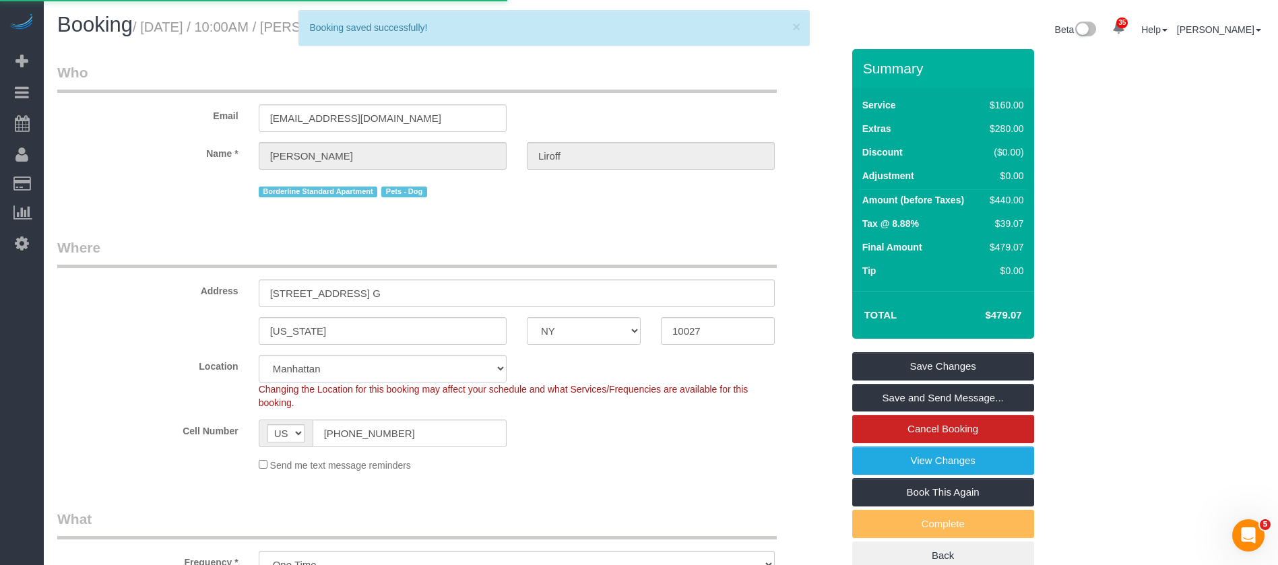
select select "**********"
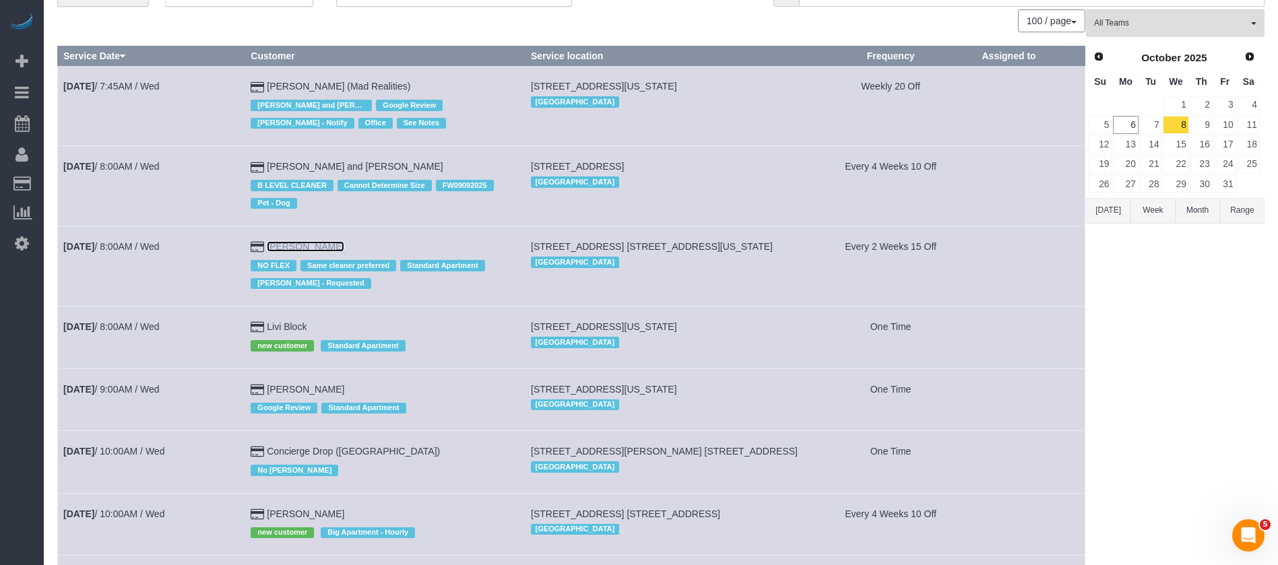
scroll to position [101, 0]
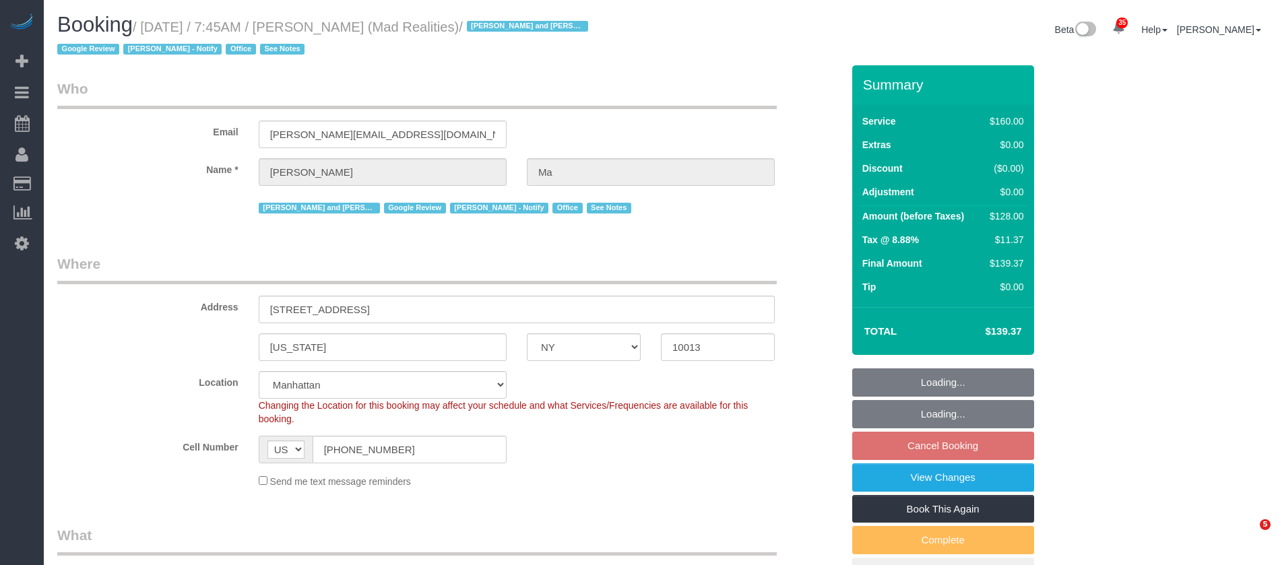
select select "NY"
select select "number:89"
select select "number:90"
select select "number:15"
select select "number:7"
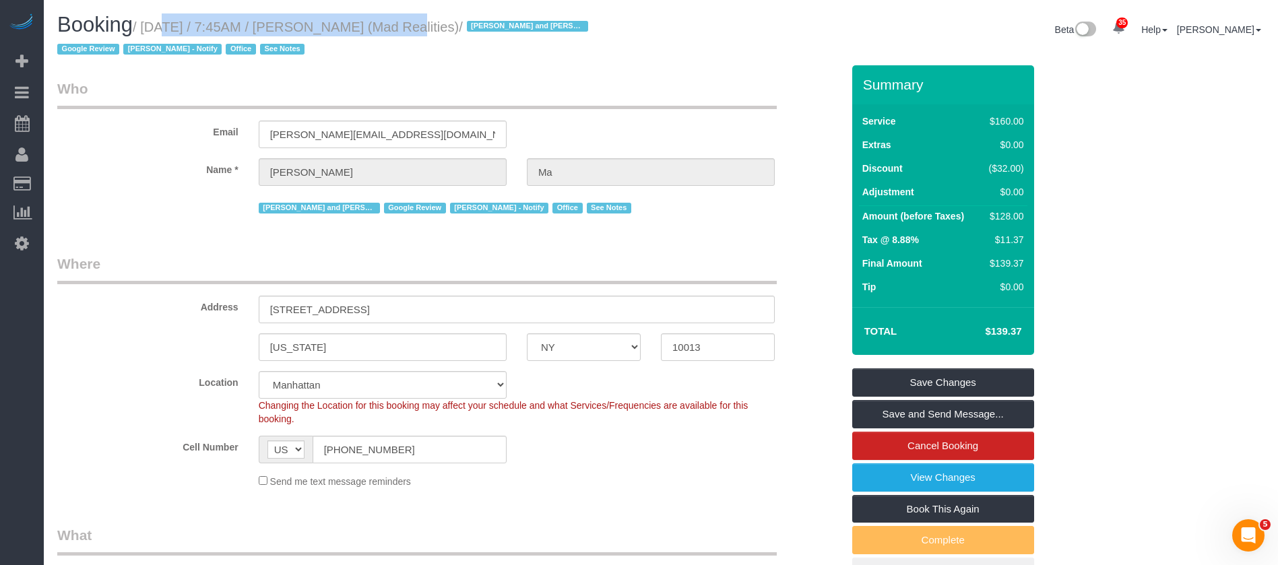
drag, startPoint x: 142, startPoint y: 24, endPoint x: 369, endPoint y: 22, distance: 227.0
click at [369, 22] on small "/ [DATE] / 7:45AM / [PERSON_NAME] (Mad Realities) / [PERSON_NAME] and Amidatou …" at bounding box center [324, 39] width 535 height 38
copy small "[DATE] / 7:45AM / [PERSON_NAME]"
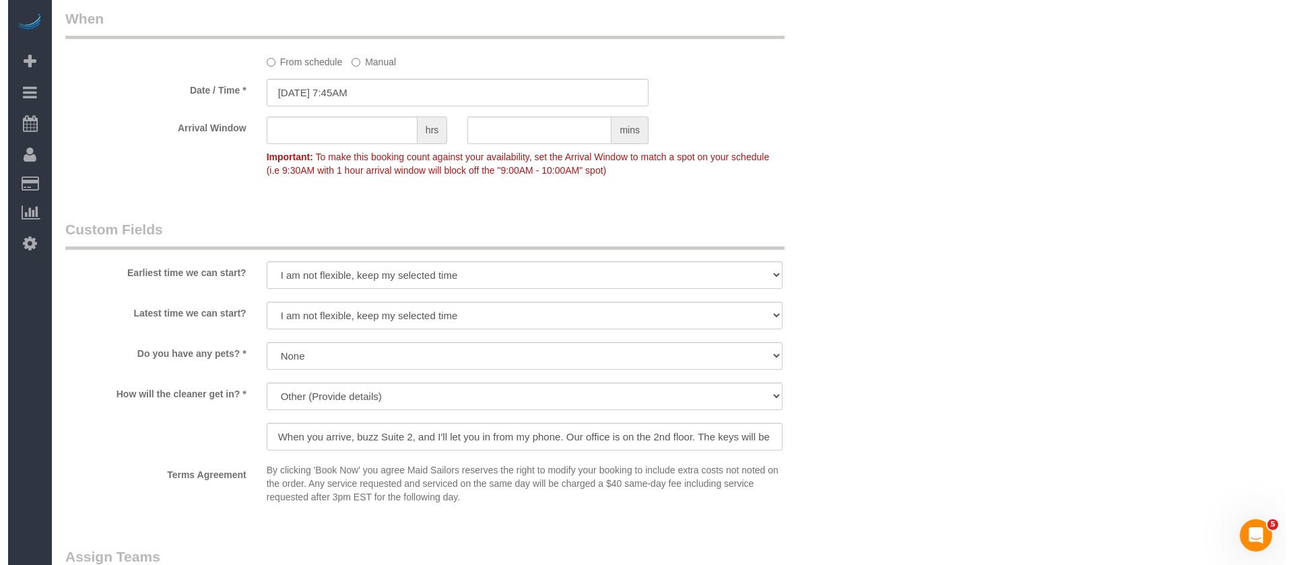
scroll to position [1314, 0]
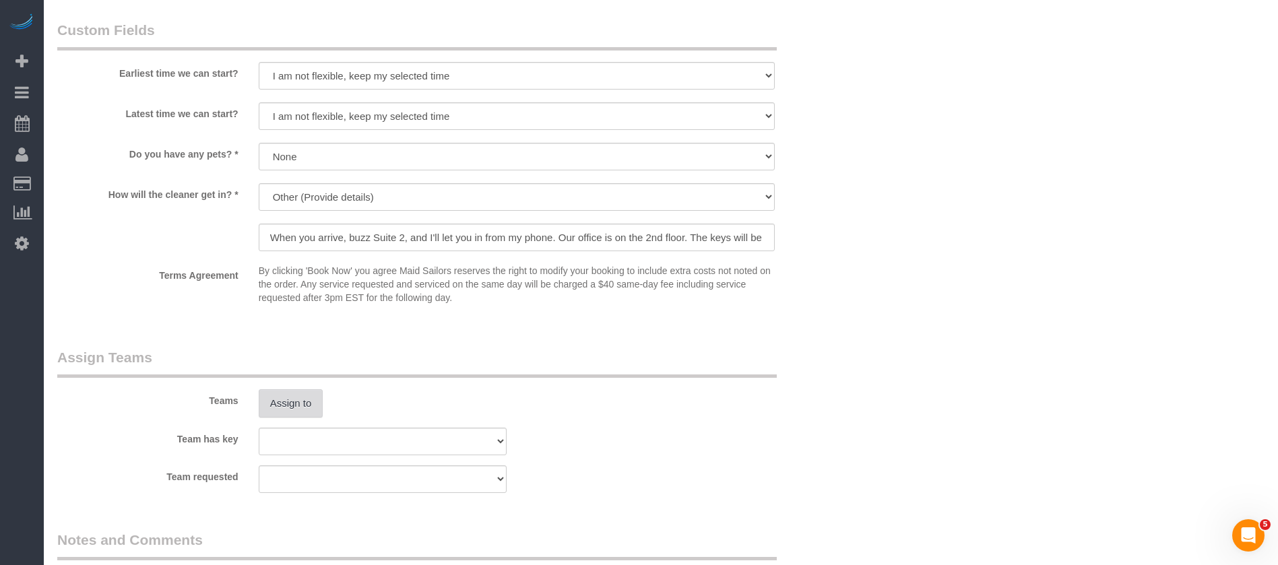
click at [293, 391] on button "Assign to" at bounding box center [291, 403] width 65 height 28
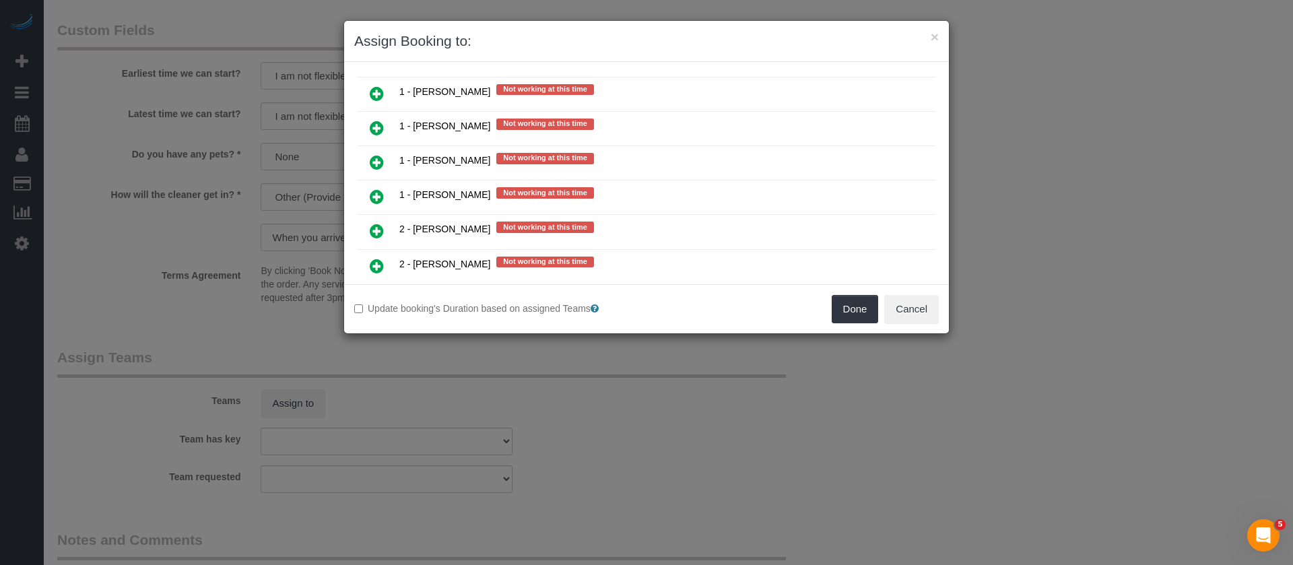
scroll to position [1516, 0]
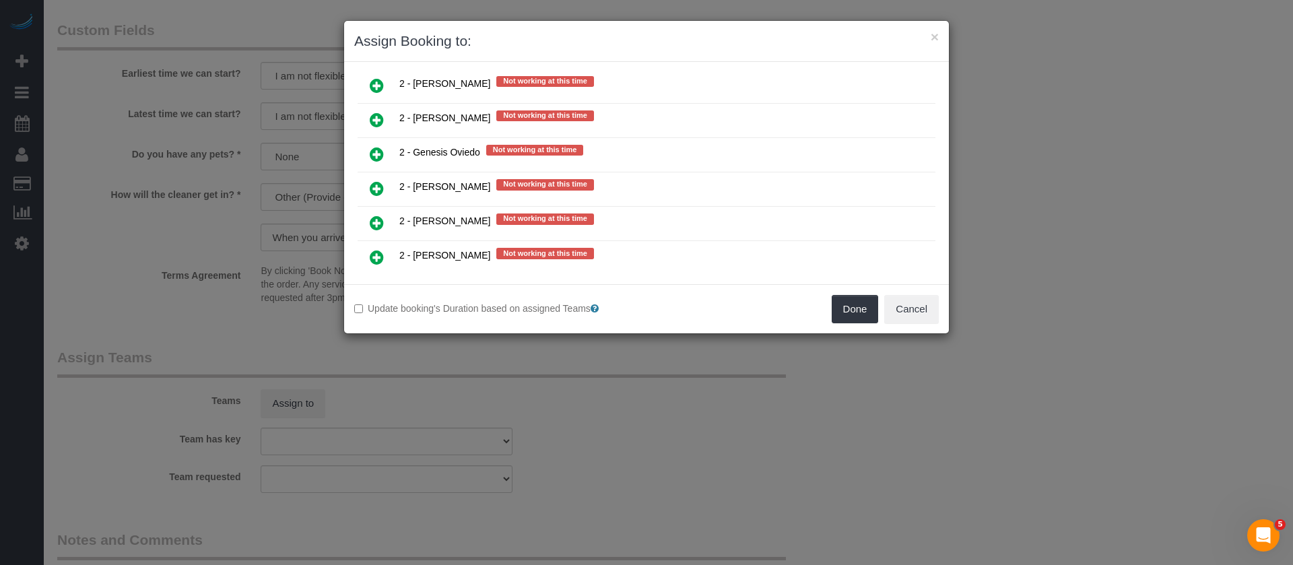
click at [375, 152] on icon at bounding box center [377, 154] width 14 height 16
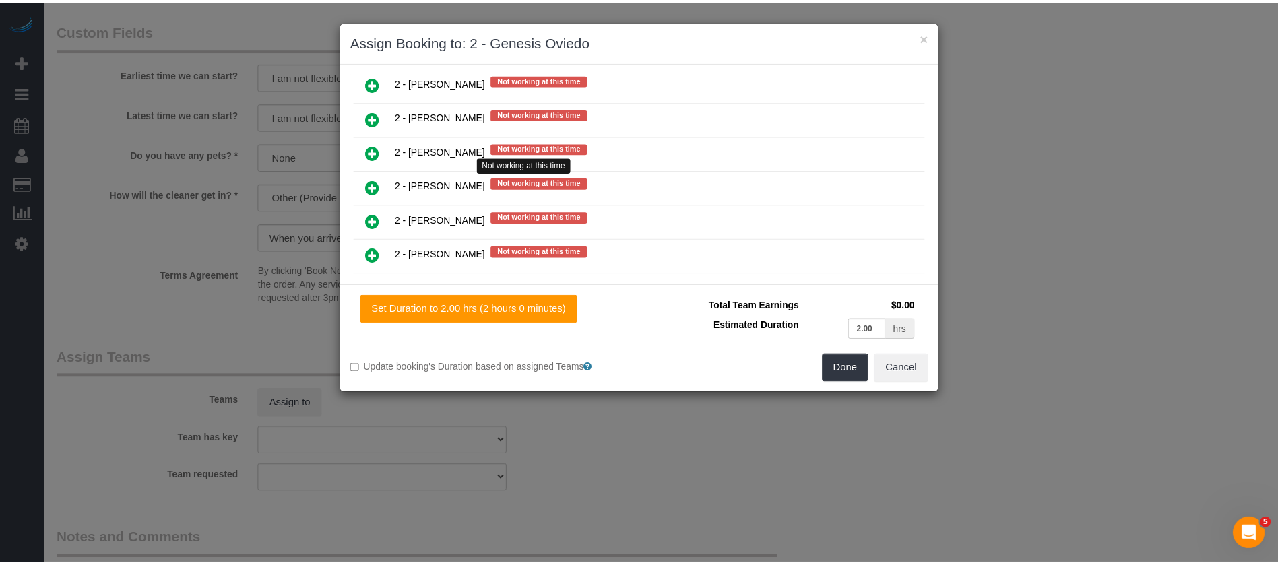
scroll to position [1548, 0]
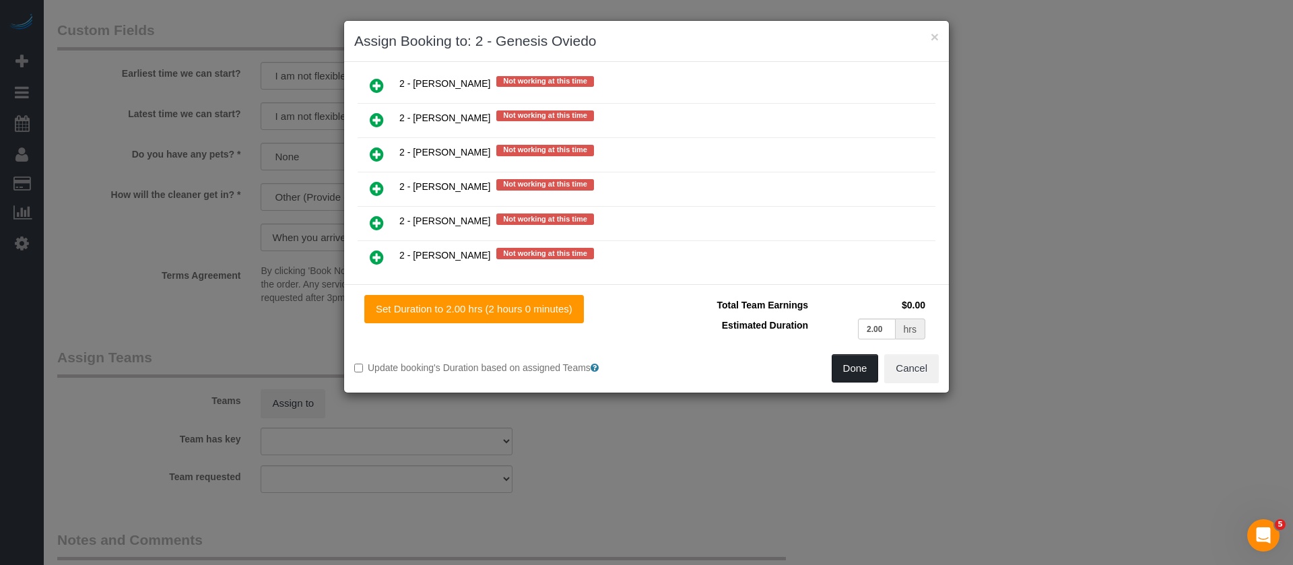
click at [859, 364] on button "Done" at bounding box center [855, 368] width 47 height 28
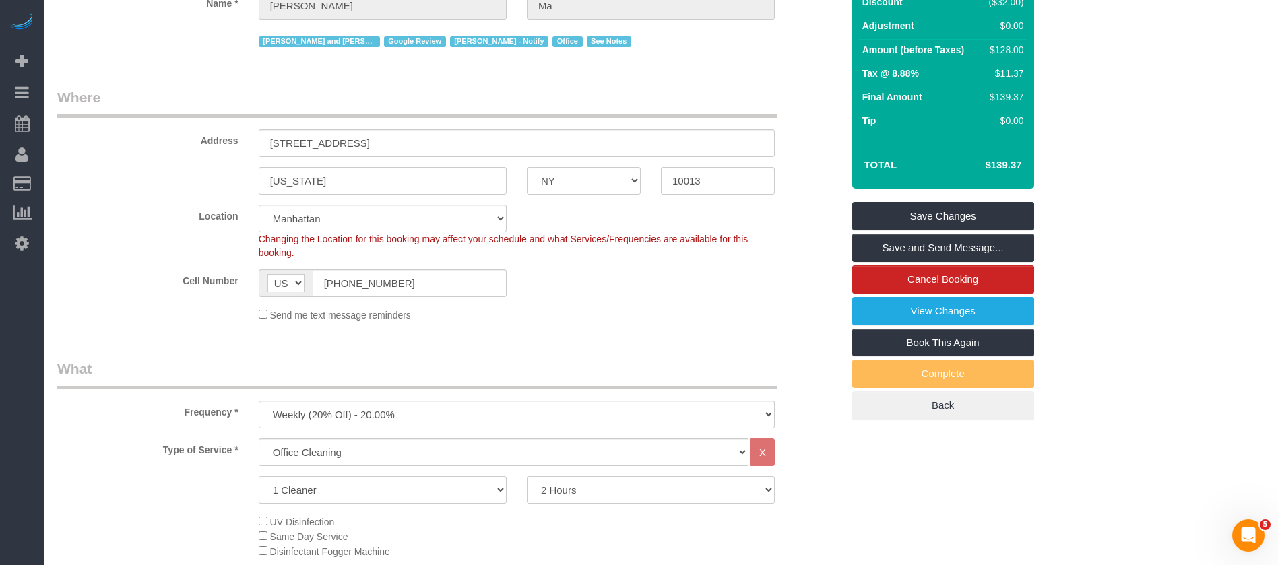
scroll to position [0, 0]
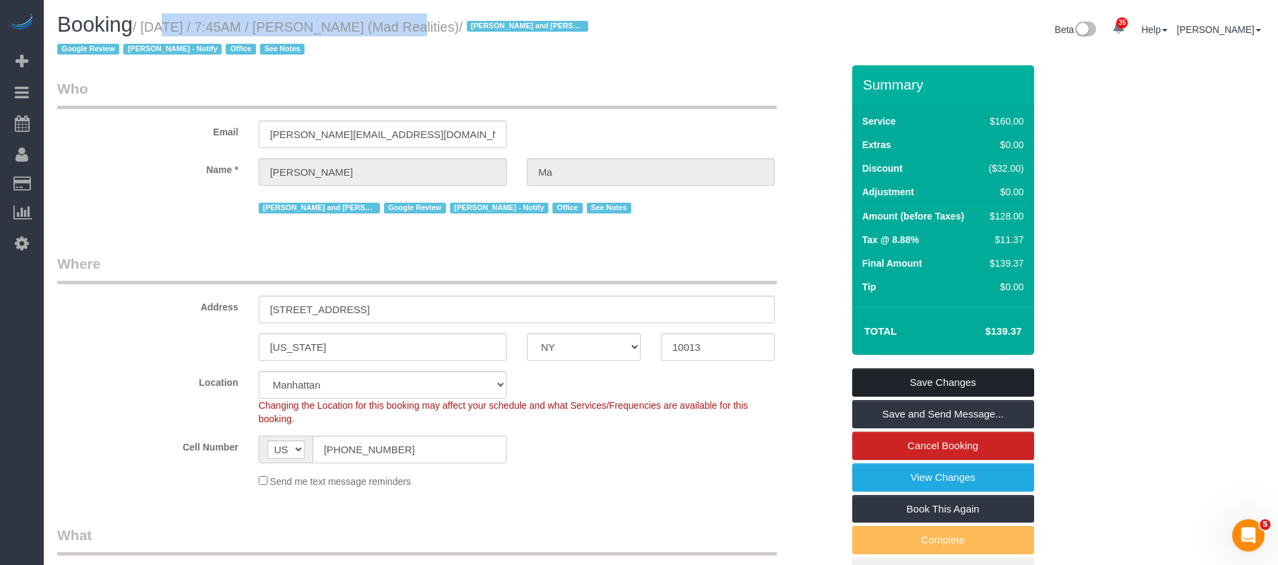
drag, startPoint x: 961, startPoint y: 372, endPoint x: 723, endPoint y: 271, distance: 258.1
click at [960, 372] on link "Save Changes" at bounding box center [943, 382] width 182 height 28
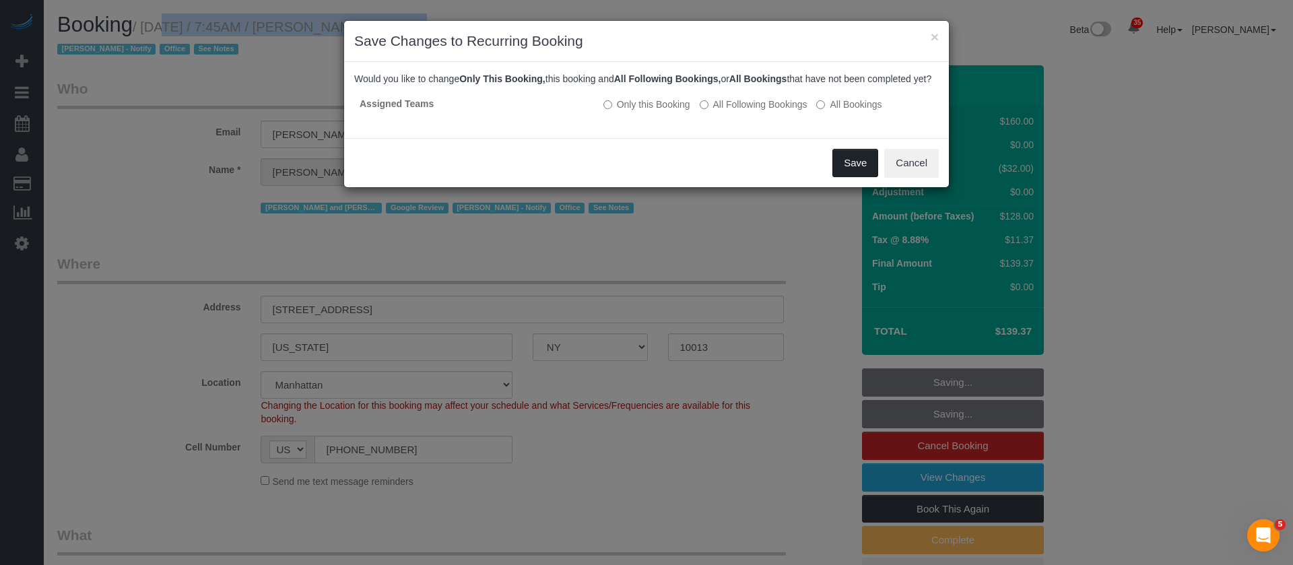
click at [842, 171] on button "Save" at bounding box center [856, 163] width 46 height 28
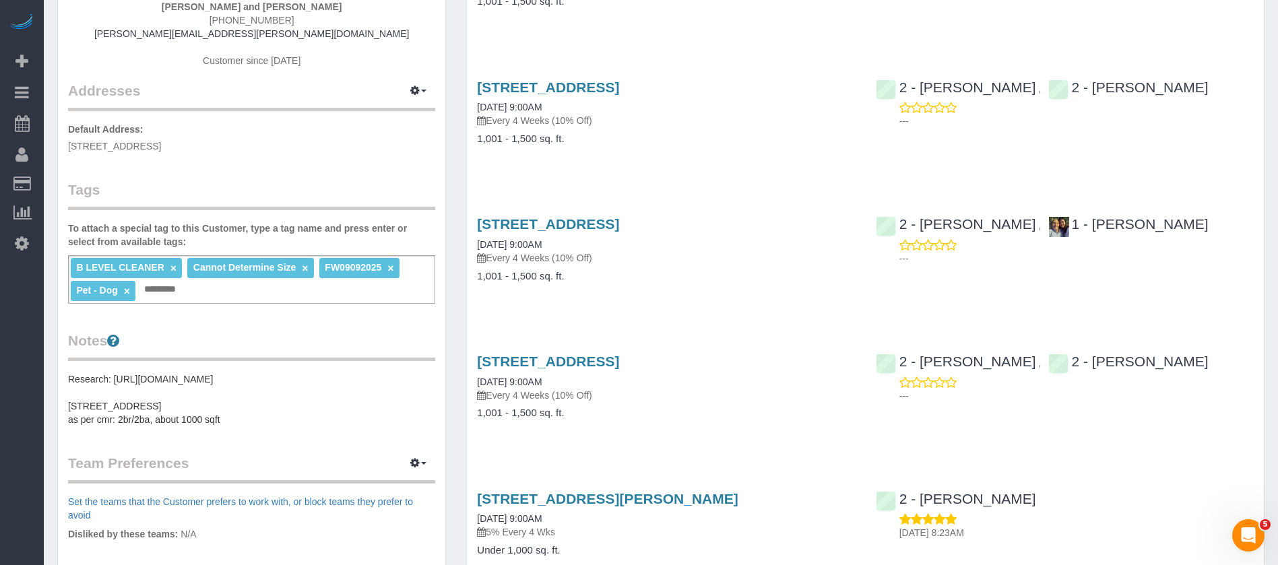
scroll to position [202, 0]
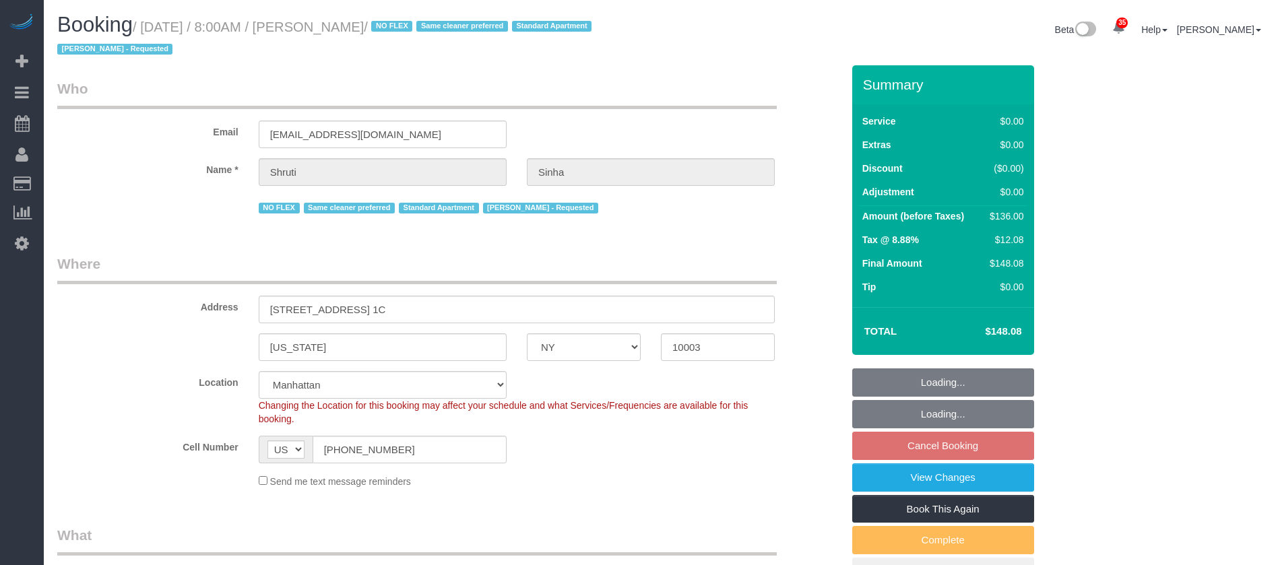
select select "NY"
select select "1"
select select "spot1"
select select "number:89"
select select "number:90"
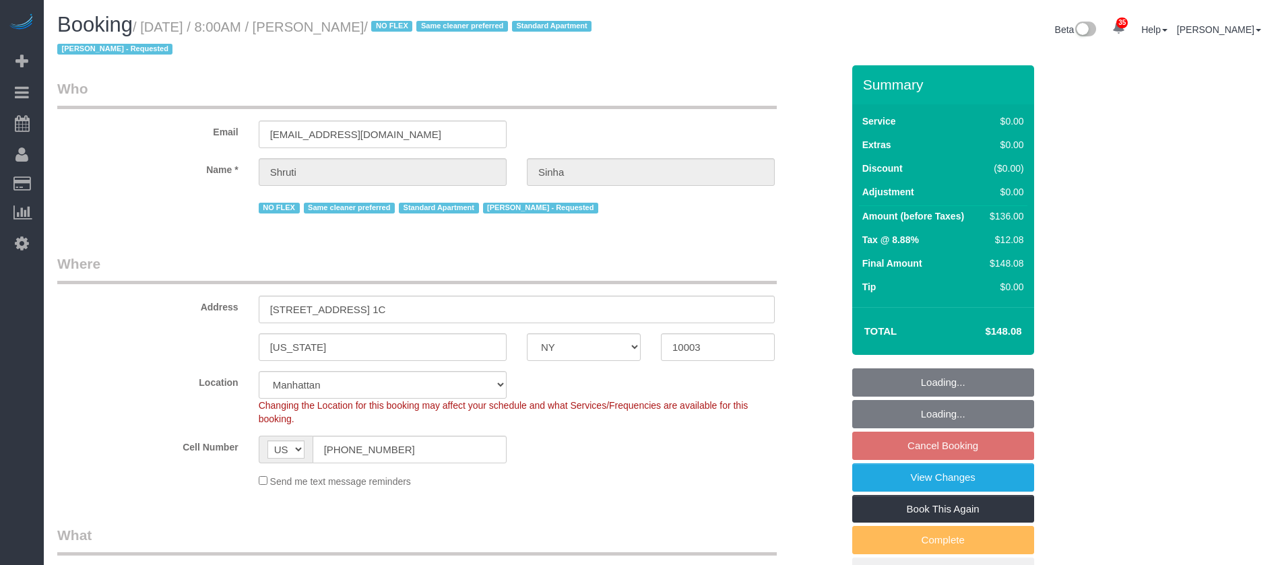
select select "number:15"
select select "number:5"
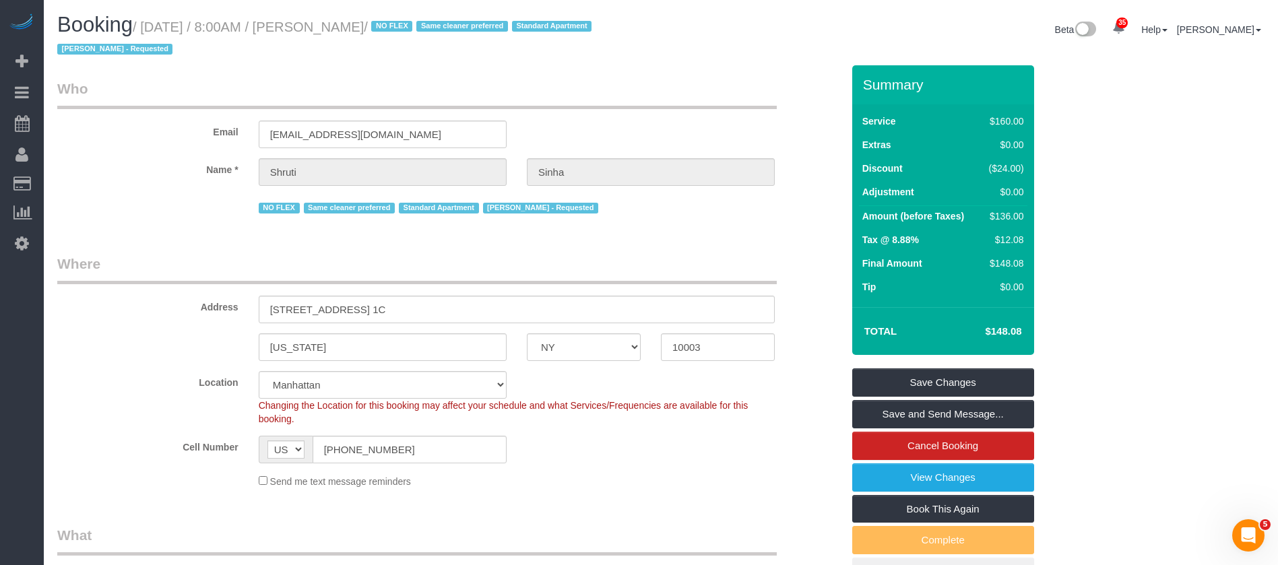
drag, startPoint x: 145, startPoint y: 24, endPoint x: 399, endPoint y: 25, distance: 254.6
click at [399, 25] on small "/ October 08, 2025 / 8:00AM / Shruti Sinha / NO FLEX Same cleaner preferred Sta…" at bounding box center [326, 39] width 538 height 38
copy small "October 08, 2025 / 8:00AM / Shruti Sinha"
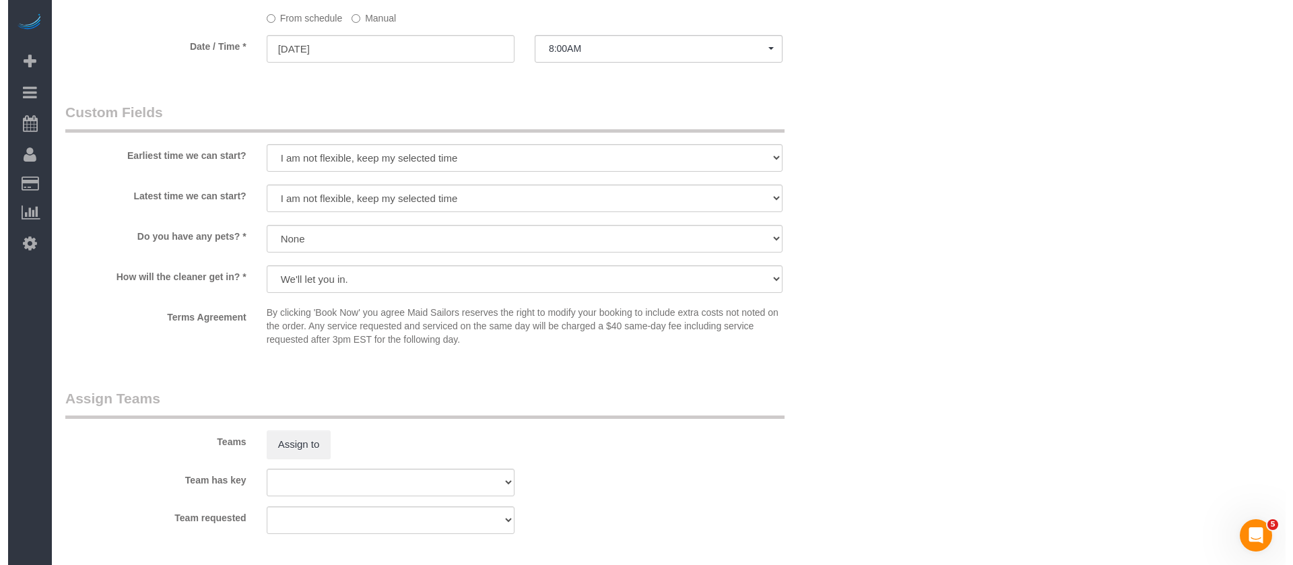
scroll to position [1415, 0]
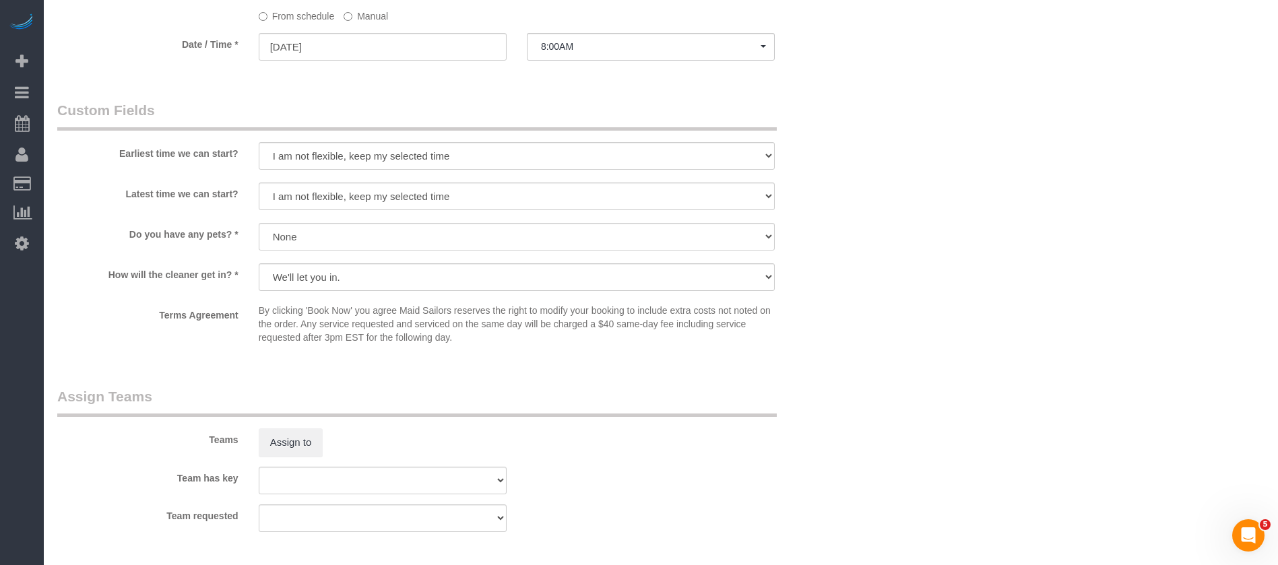
click at [282, 424] on div "Teams Assign to" at bounding box center [449, 422] width 805 height 70
click at [307, 440] on button "Assign to" at bounding box center [291, 442] width 65 height 28
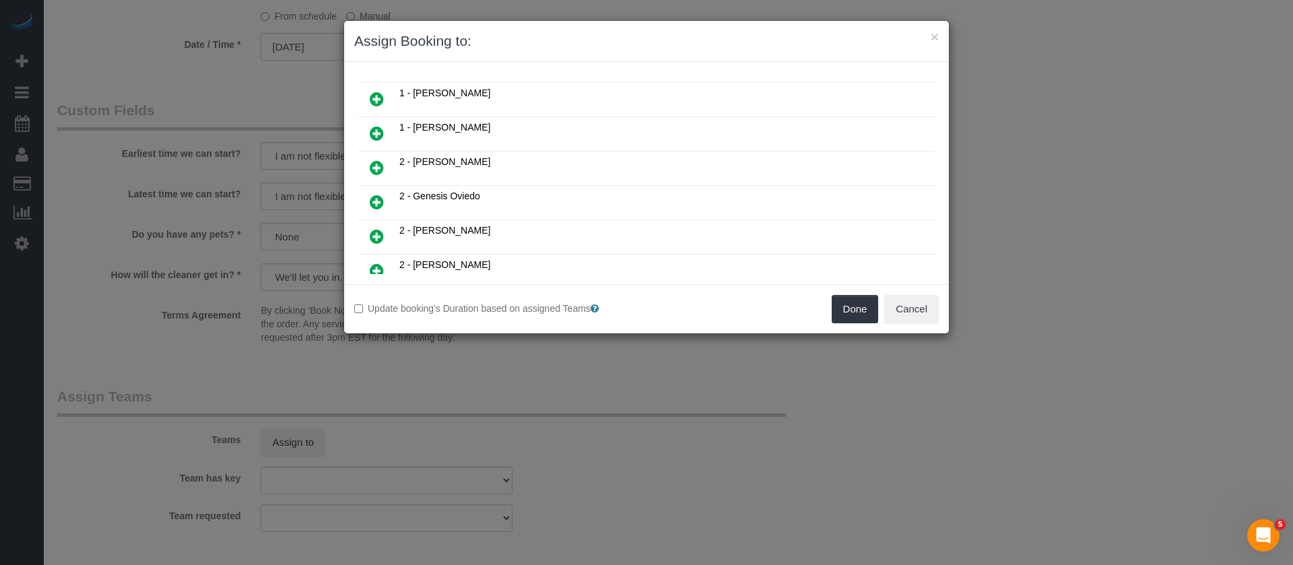
scroll to position [0, 0]
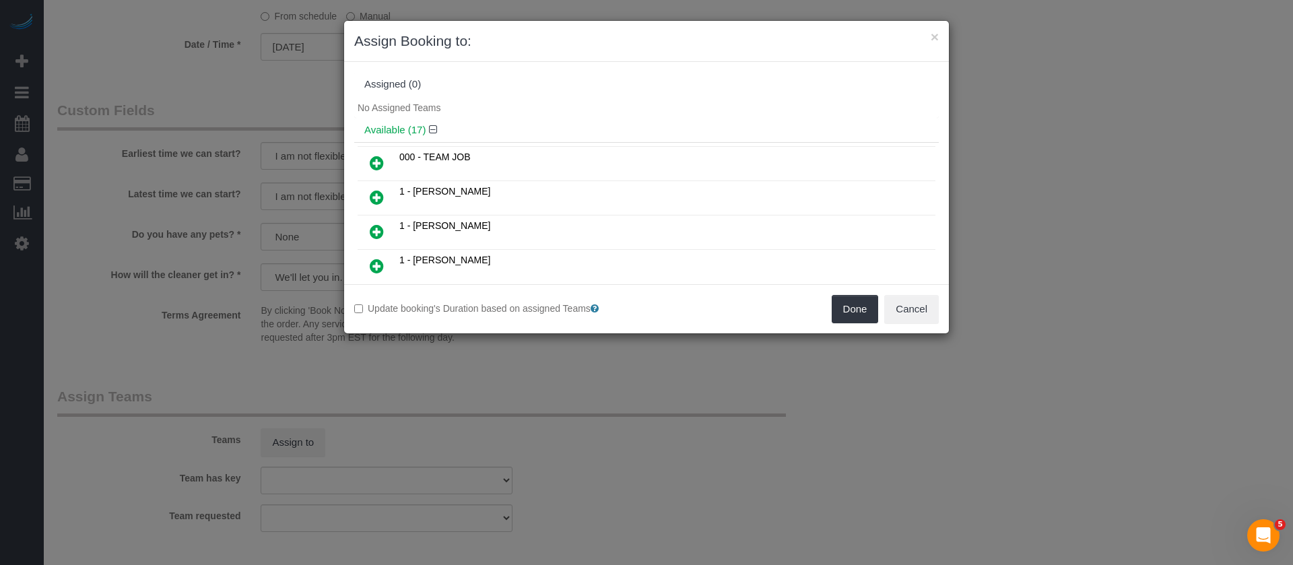
click at [377, 264] on icon at bounding box center [377, 266] width 14 height 16
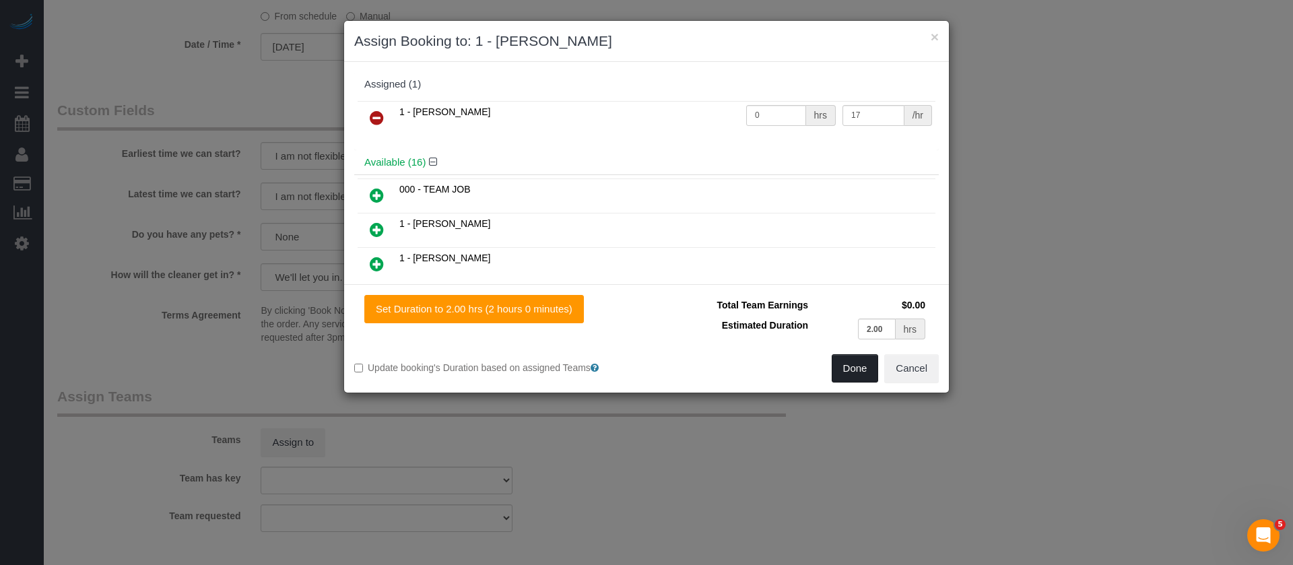
click at [850, 368] on button "Done" at bounding box center [855, 368] width 47 height 28
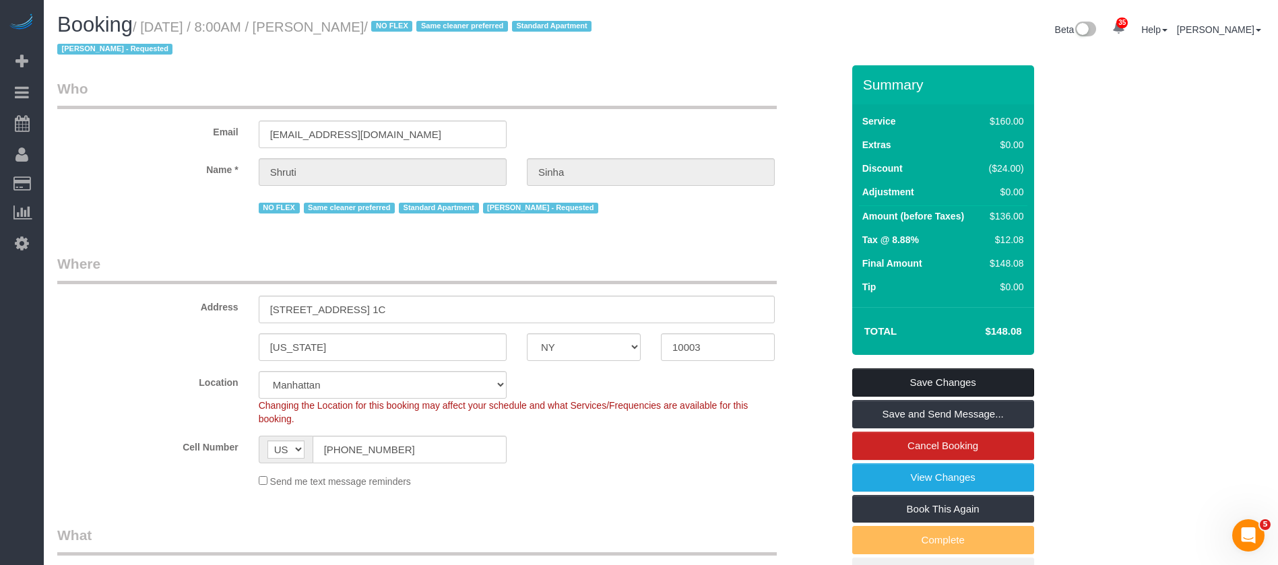
click at [986, 381] on link "Save Changes" at bounding box center [943, 382] width 182 height 28
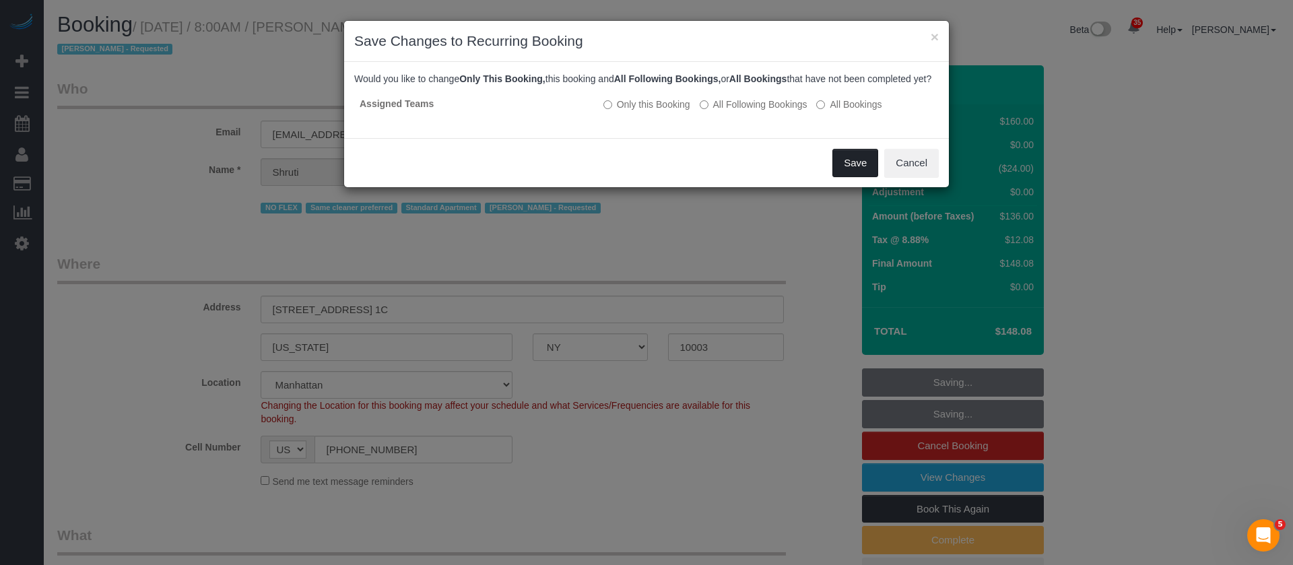
click at [850, 164] on button "Save" at bounding box center [856, 163] width 46 height 28
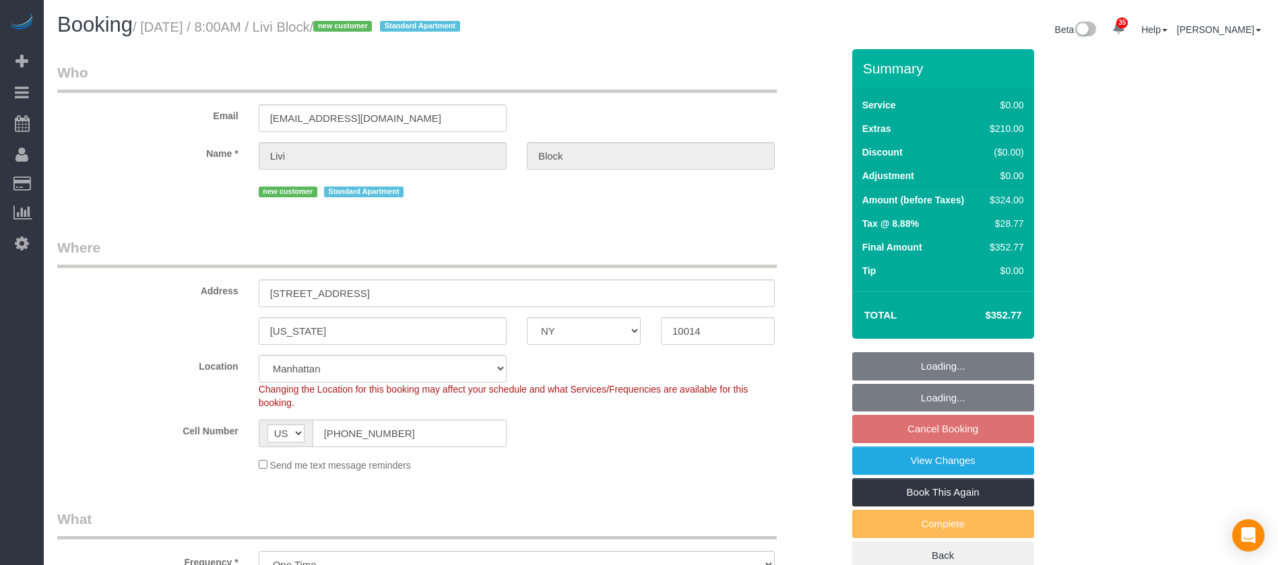
select select "NY"
select select "number:56"
select select "number:69"
select select "number:15"
select select "number:5"
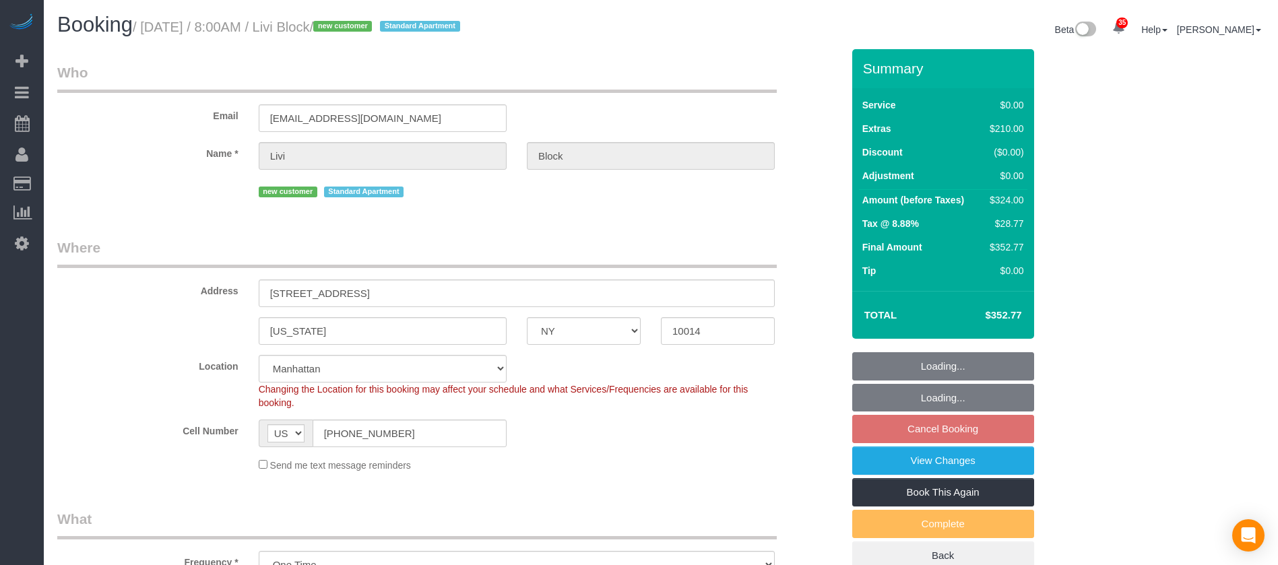
select select "object:1489"
select select "spot1"
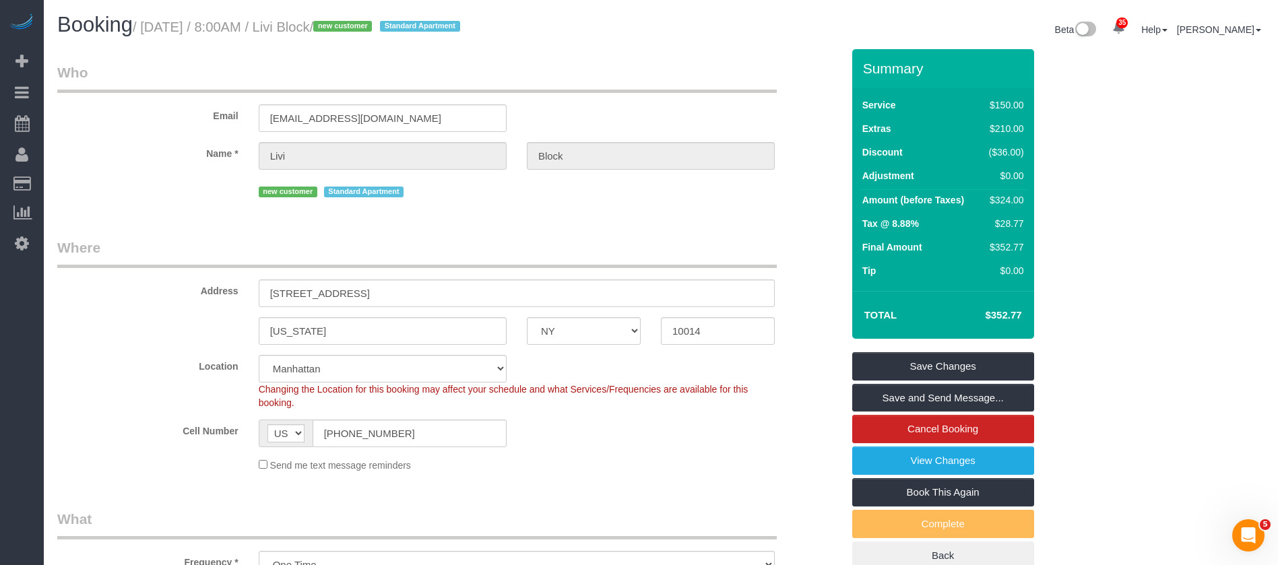
drag, startPoint x: 141, startPoint y: 20, endPoint x: 380, endPoint y: 26, distance: 239.2
click at [380, 26] on small "/ October 08, 2025 / 8:00AM / Livi Block / new customer Standard Apartment" at bounding box center [298, 27] width 331 height 15
copy small "October 08, 2025 / 8:00AM / Livi Block"
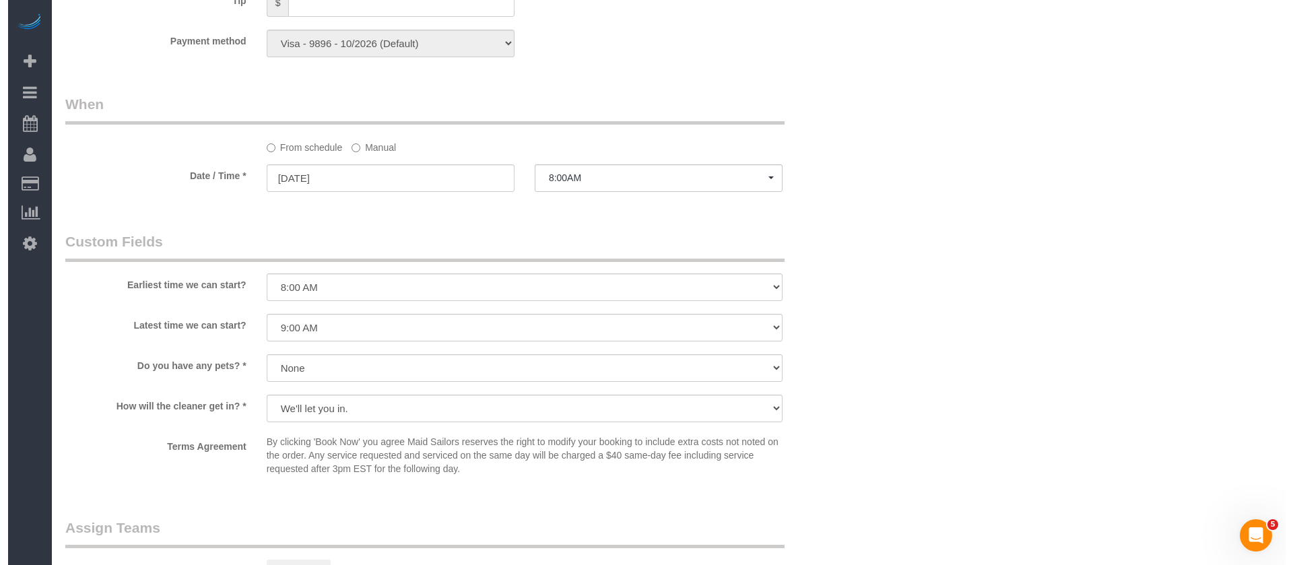
scroll to position [1516, 0]
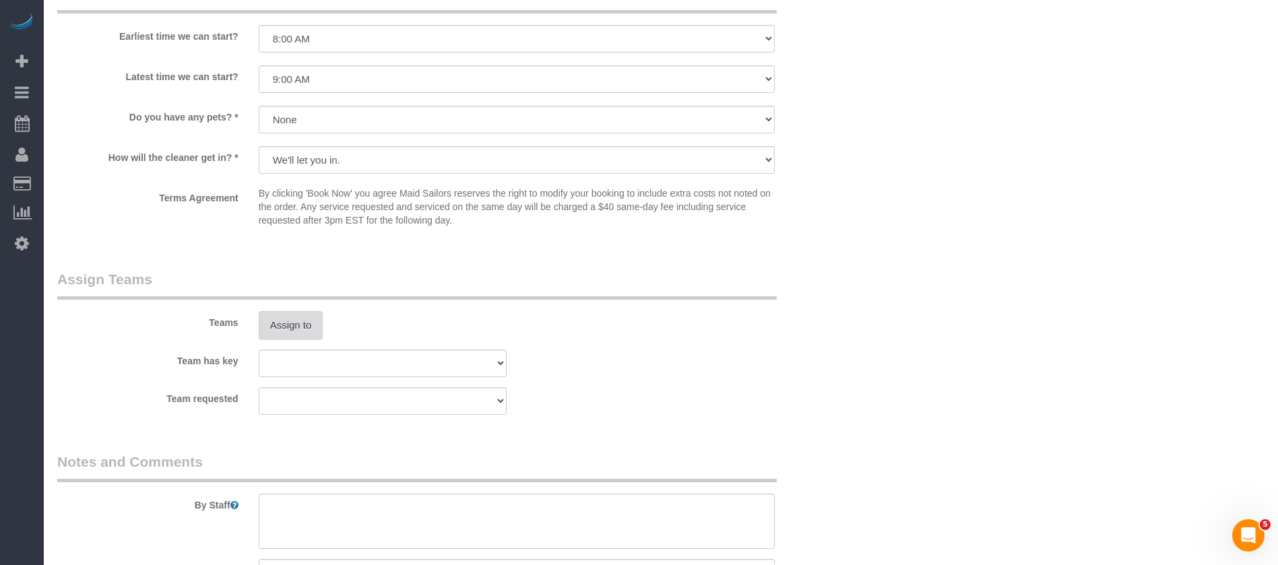
click at [291, 321] on button "Assign to" at bounding box center [291, 325] width 65 height 28
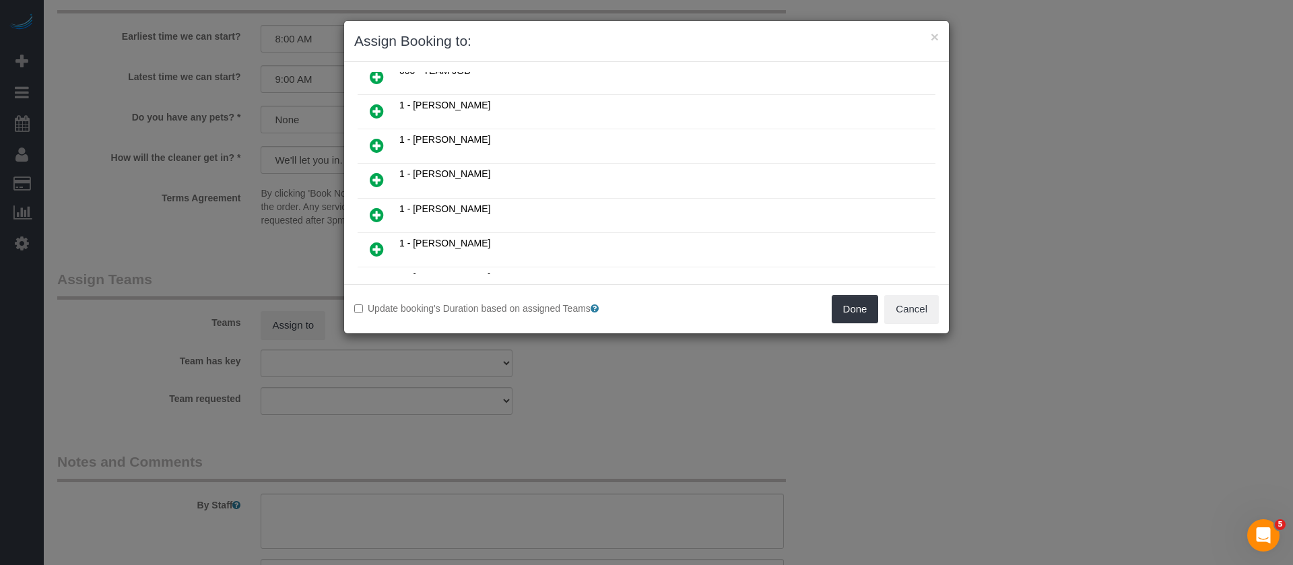
scroll to position [202, 0]
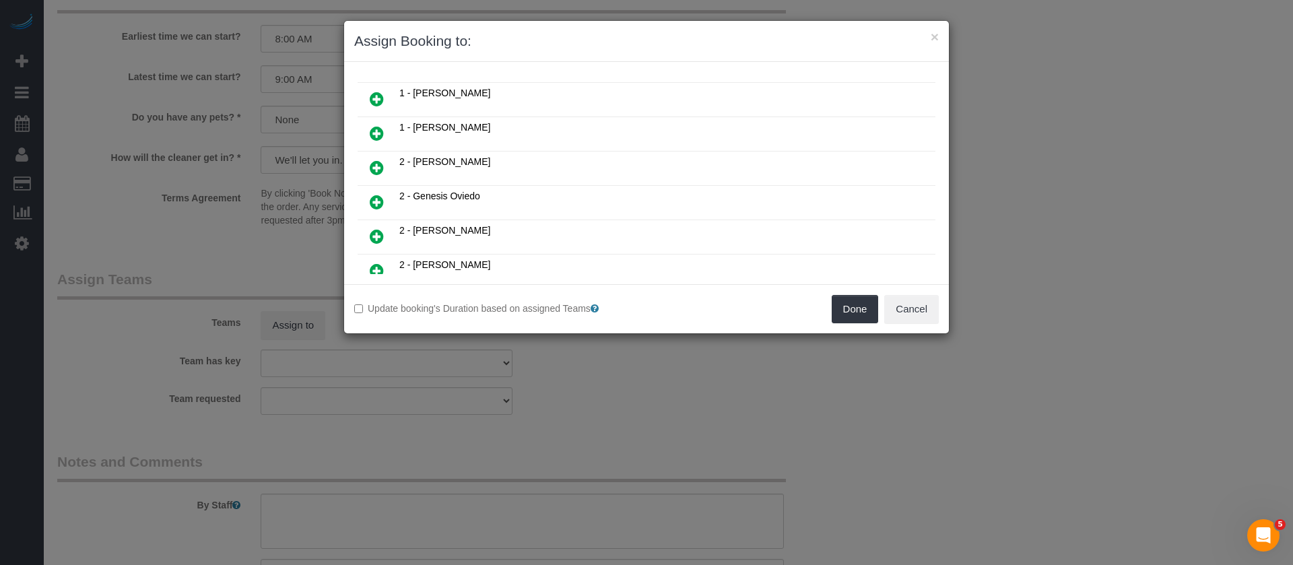
click at [369, 130] on link at bounding box center [377, 134] width 32 height 27
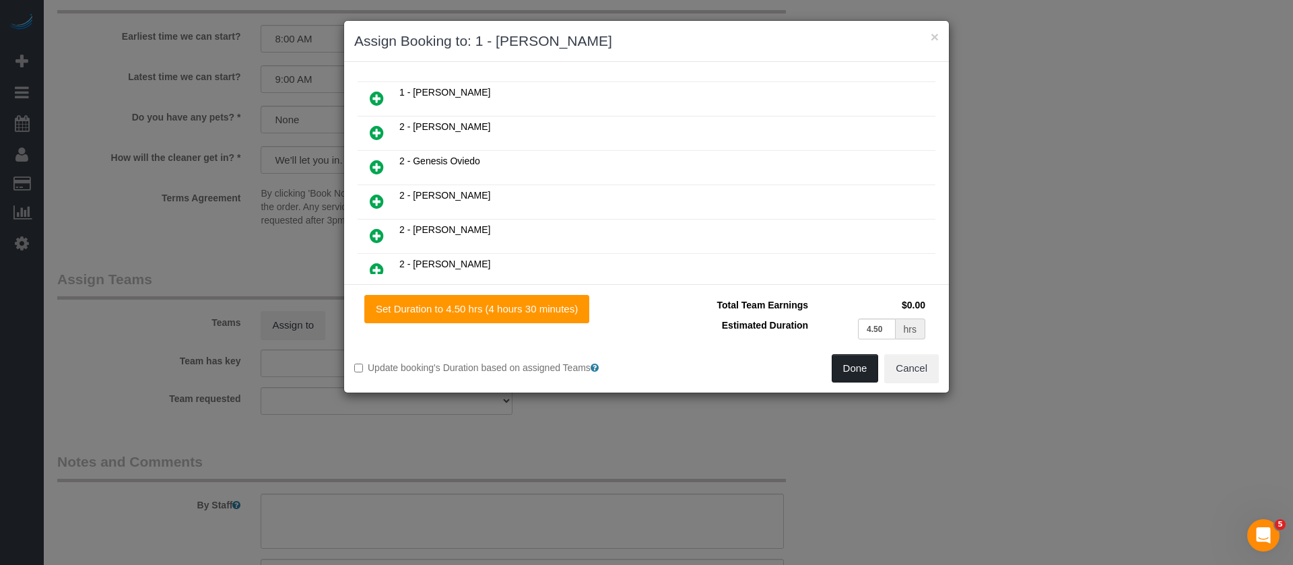
click at [855, 361] on button "Done" at bounding box center [855, 368] width 47 height 28
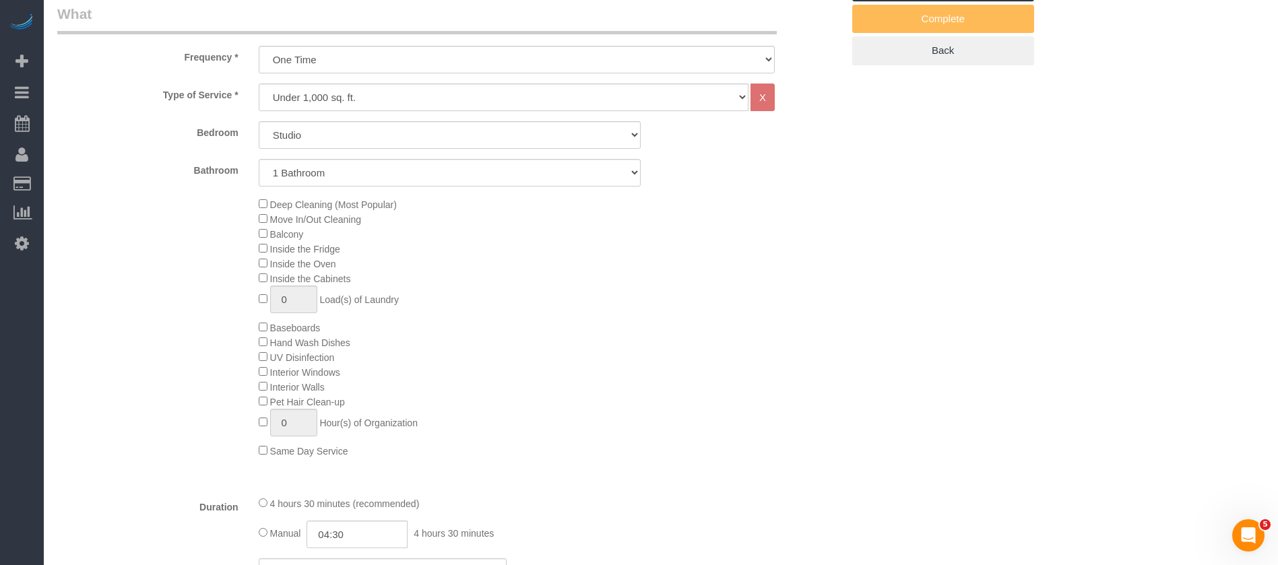
scroll to position [101, 0]
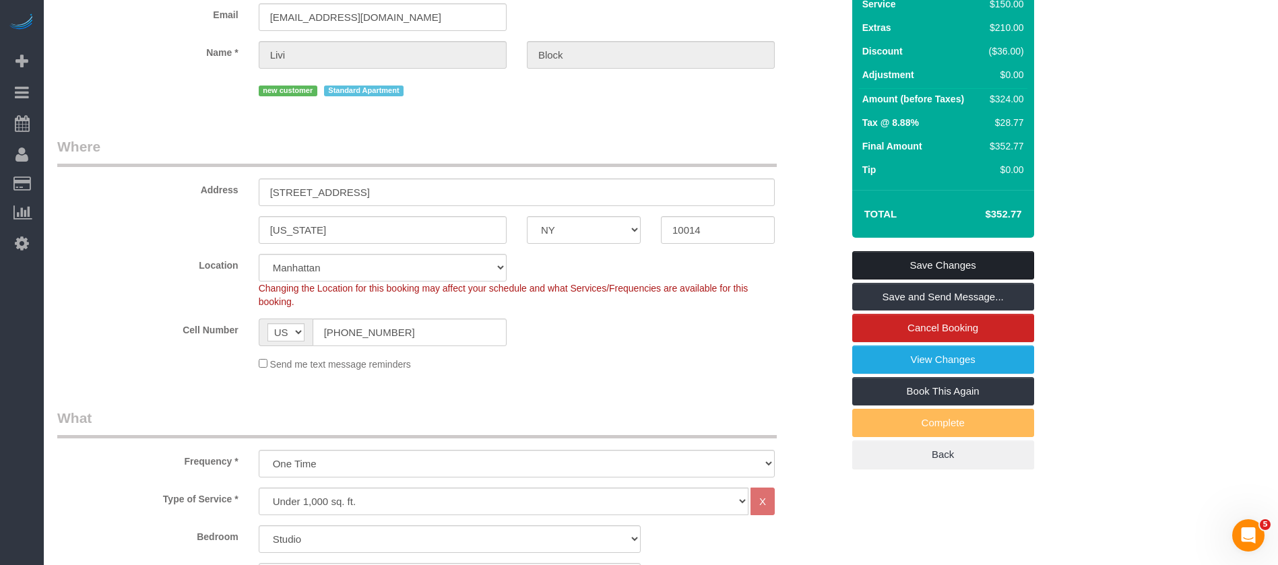
click at [979, 264] on link "Save Changes" at bounding box center [943, 265] width 182 height 28
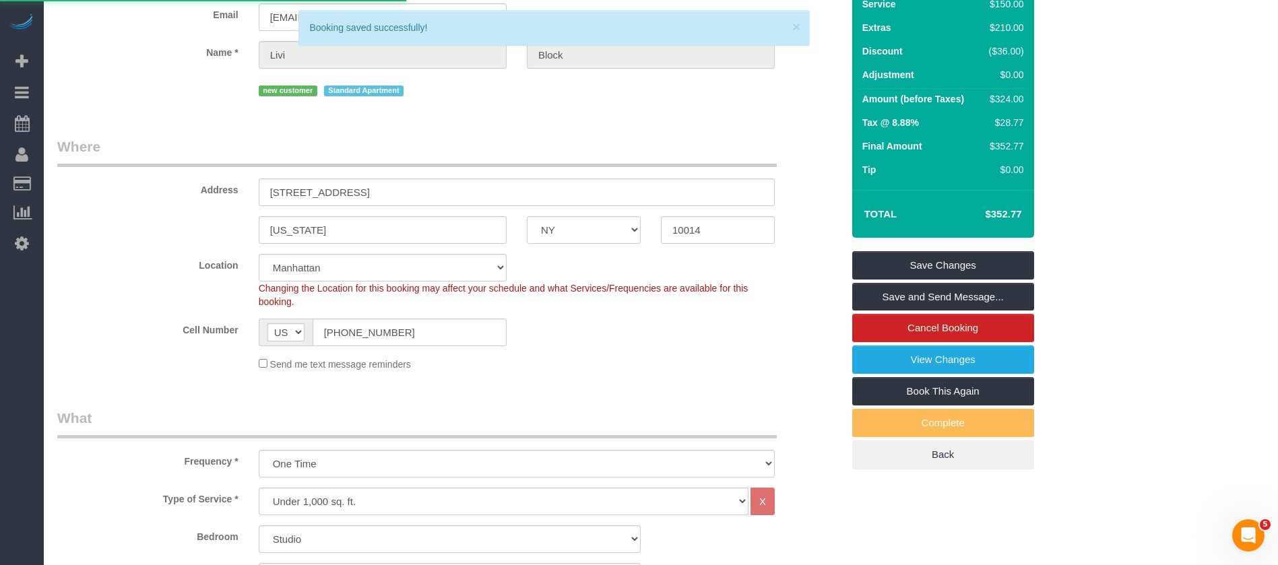
select select "**********"
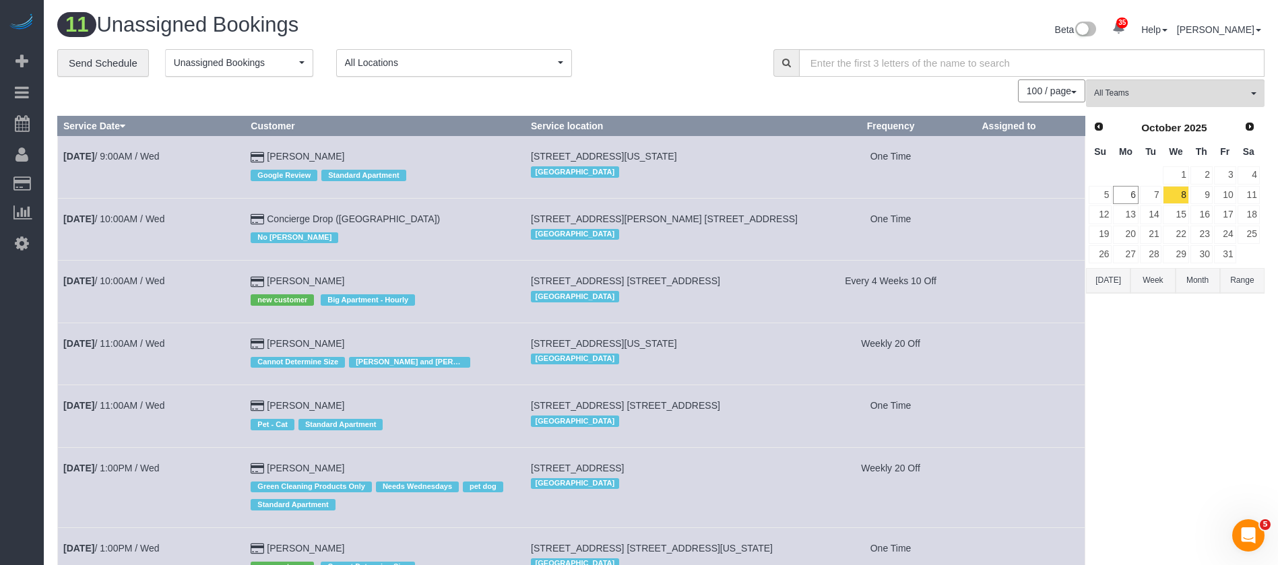
drag, startPoint x: 137, startPoint y: 221, endPoint x: 113, endPoint y: 199, distance: 33.0
click at [119, 232] on td "Oct 8th / 10:00AM / Wed" at bounding box center [151, 229] width 187 height 62
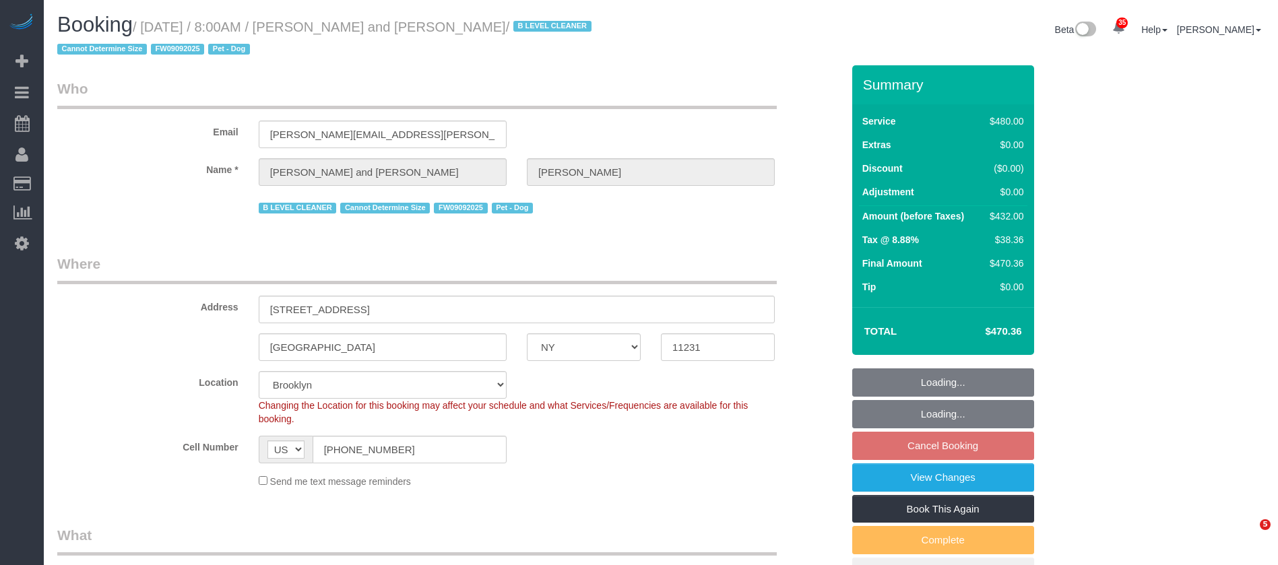
select select "NY"
select select "2"
select select "180"
select select "number:57"
select select "number:72"
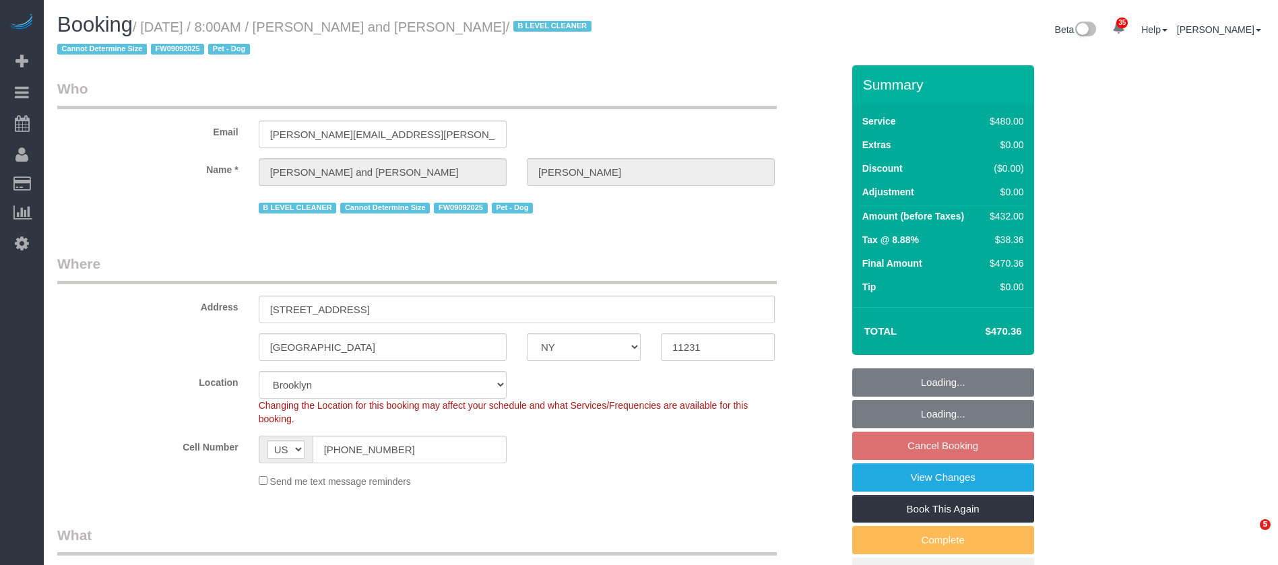
select select "number:13"
select select "number:5"
select select "object:1407"
select select "spot1"
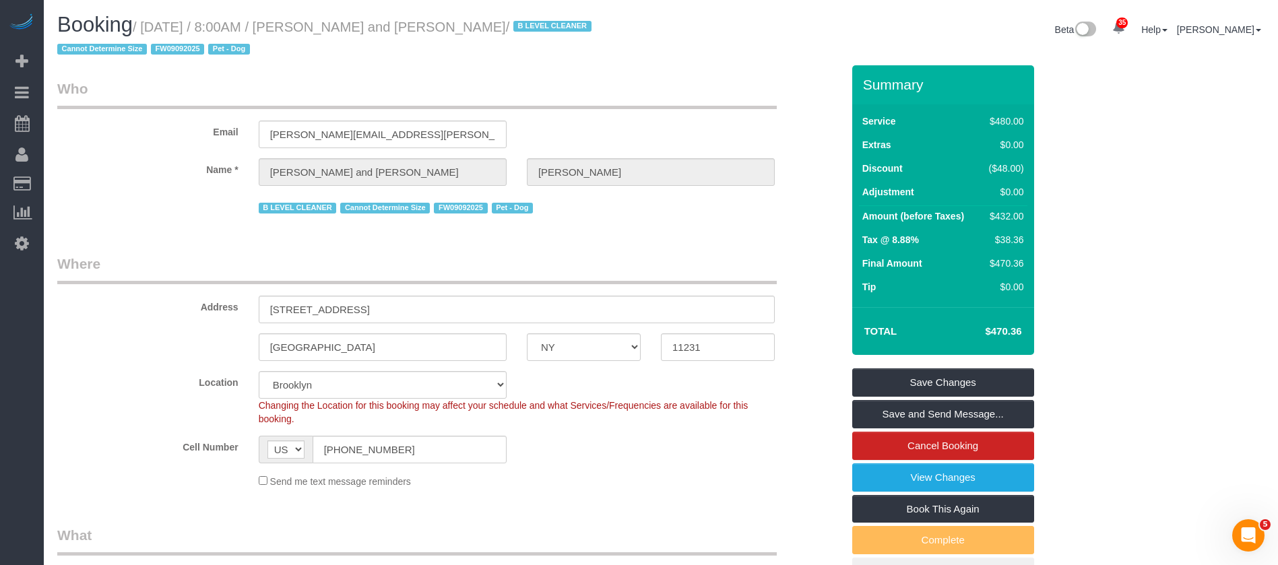
drag, startPoint x: 146, startPoint y: 24, endPoint x: 523, endPoint y: 25, distance: 377.2
click at [523, 25] on small "/ [DATE] / 8:00AM / [PERSON_NAME] and [PERSON_NAME] / B LEVEL CLEANER Cannot De…" at bounding box center [326, 39] width 538 height 38
copy small "[DATE] / 8:00AM / [PERSON_NAME] and [PERSON_NAME]"
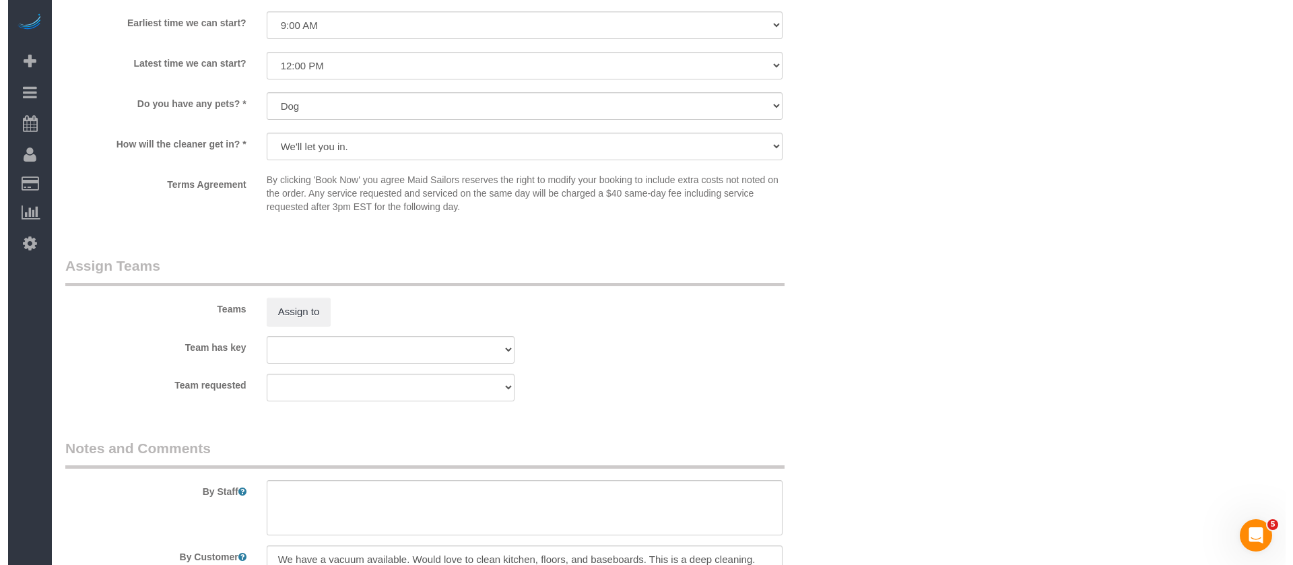
scroll to position [1516, 0]
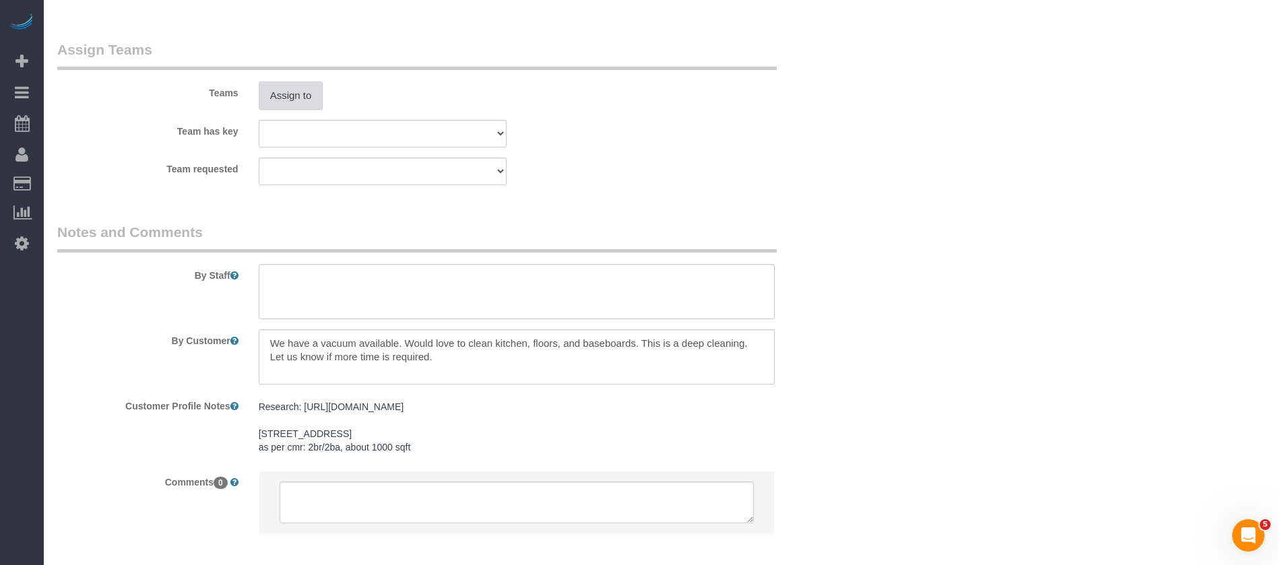
click at [265, 100] on button "Assign to" at bounding box center [291, 96] width 65 height 28
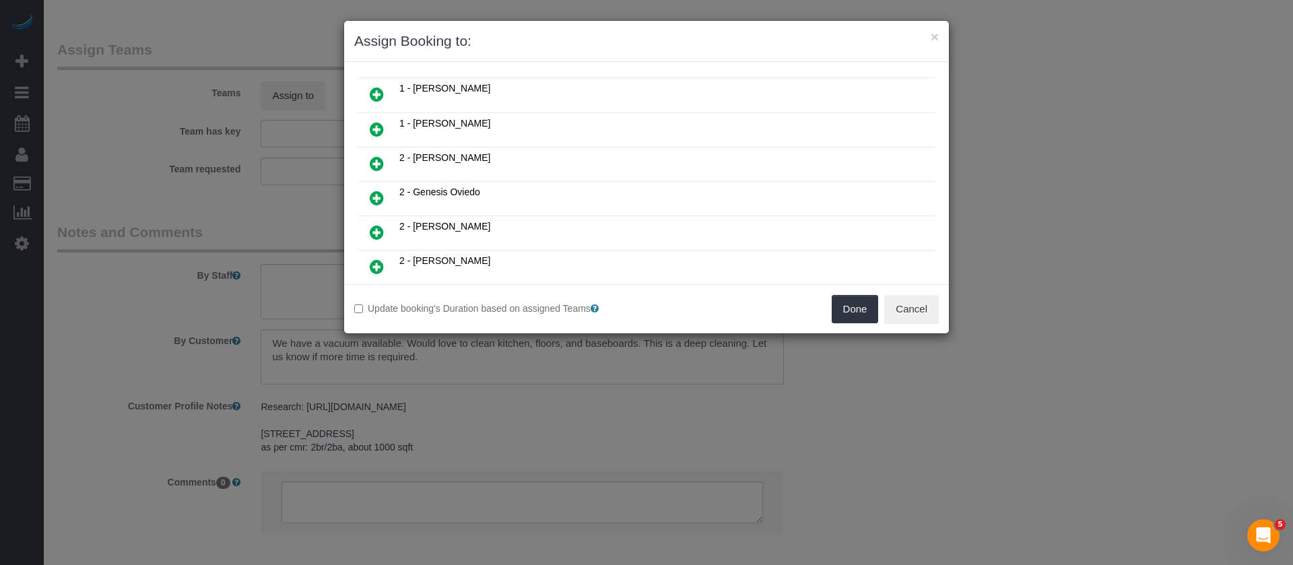
scroll to position [202, 0]
click at [376, 232] on icon at bounding box center [377, 236] width 14 height 16
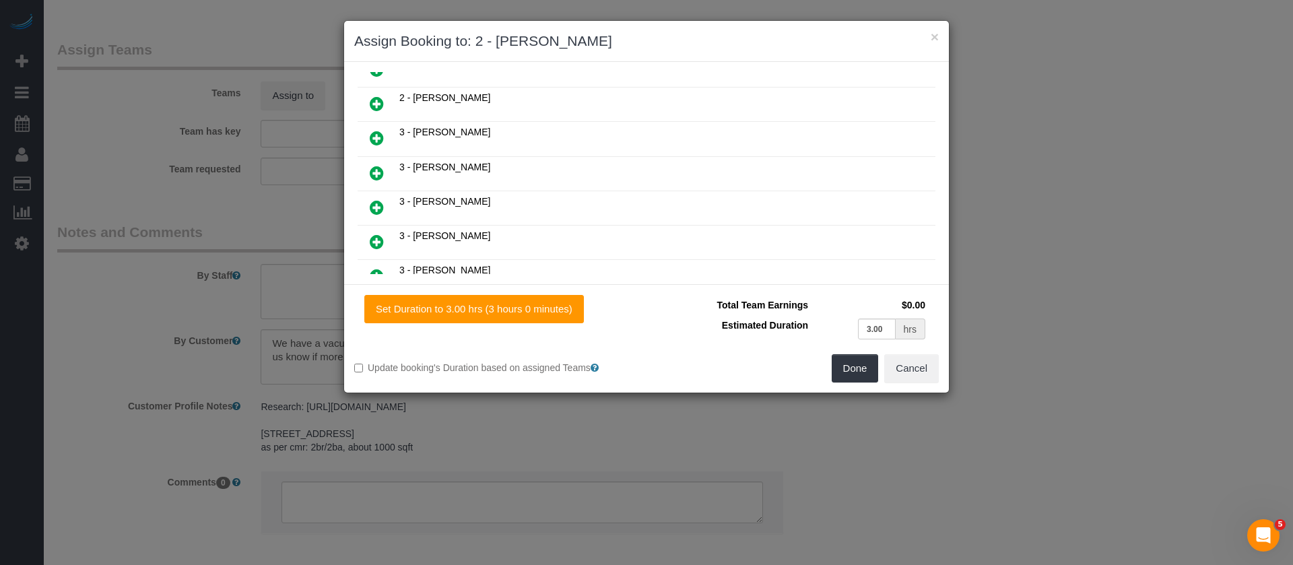
scroll to position [336, 0]
click at [377, 165] on icon at bounding box center [377, 169] width 14 height 16
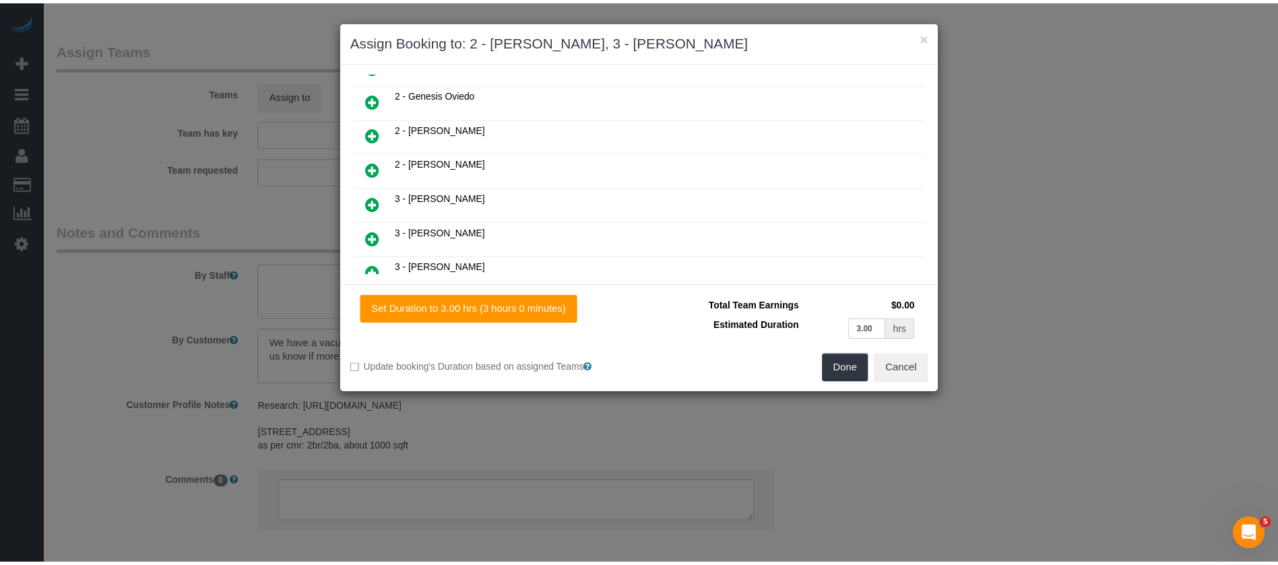
scroll to position [371, 0]
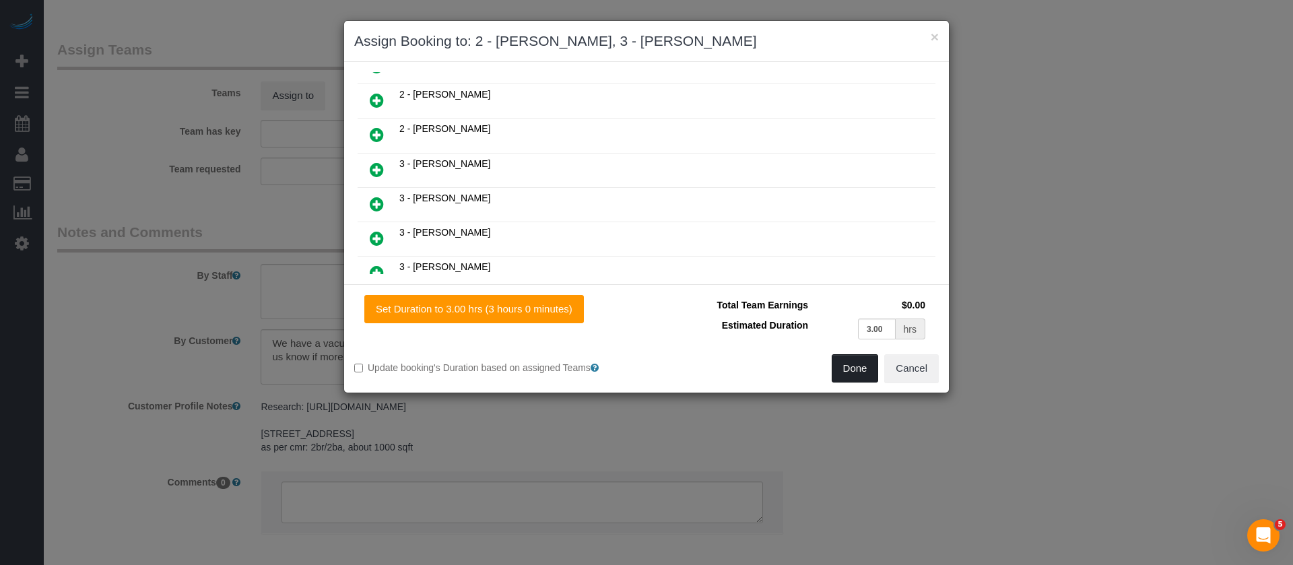
click at [849, 366] on button "Done" at bounding box center [855, 368] width 47 height 28
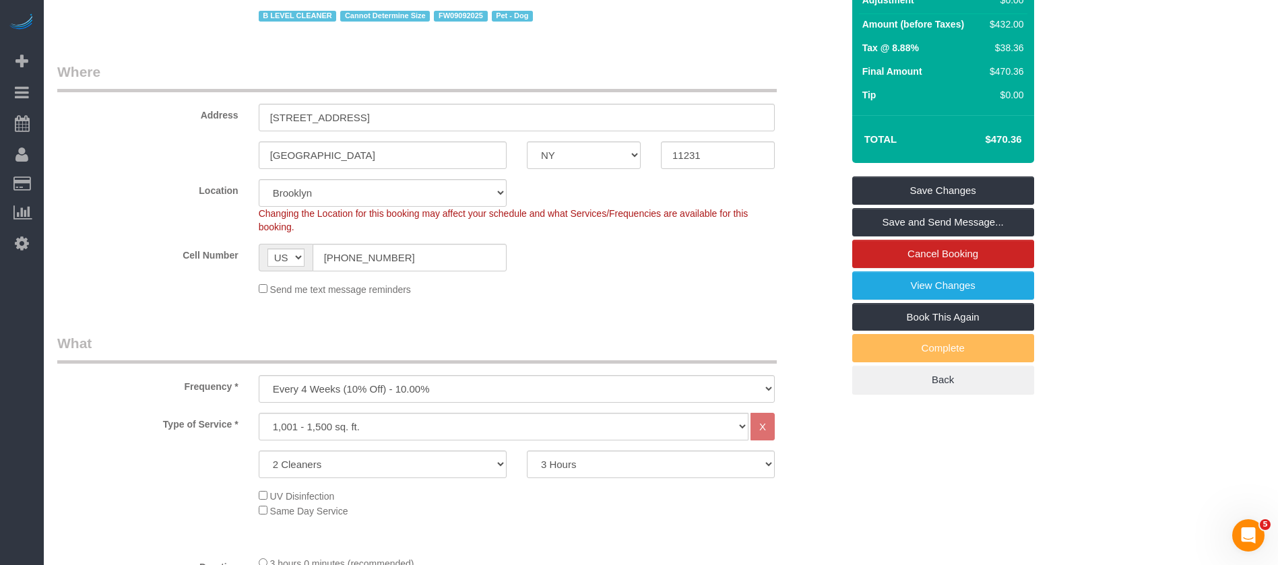
scroll to position [101, 0]
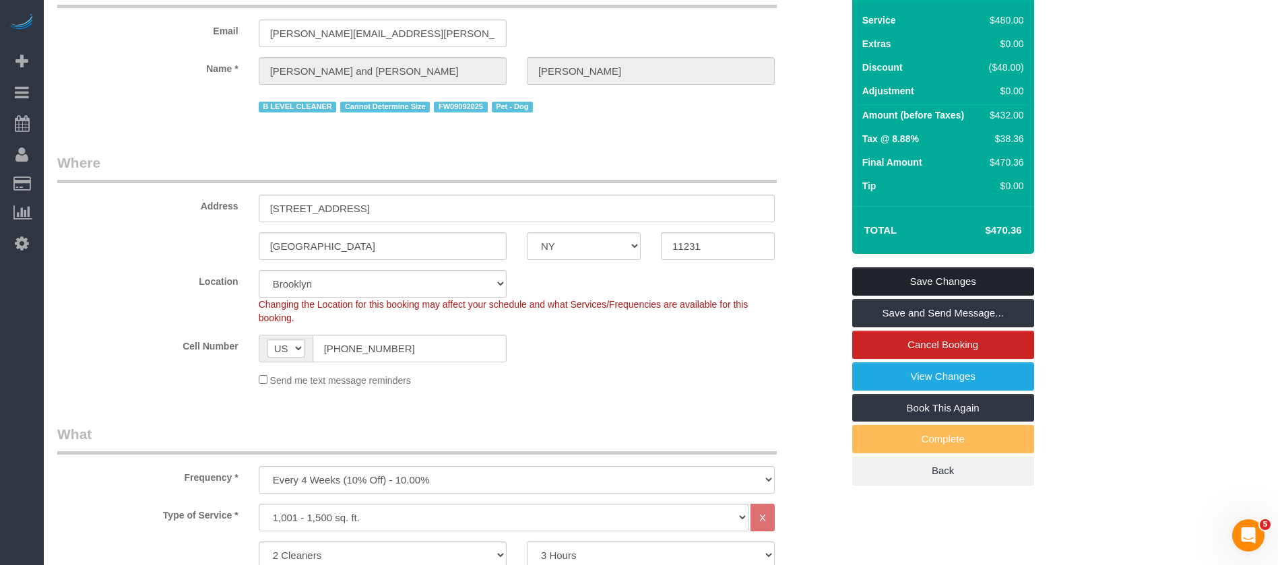
click at [975, 272] on link "Save Changes" at bounding box center [943, 281] width 182 height 28
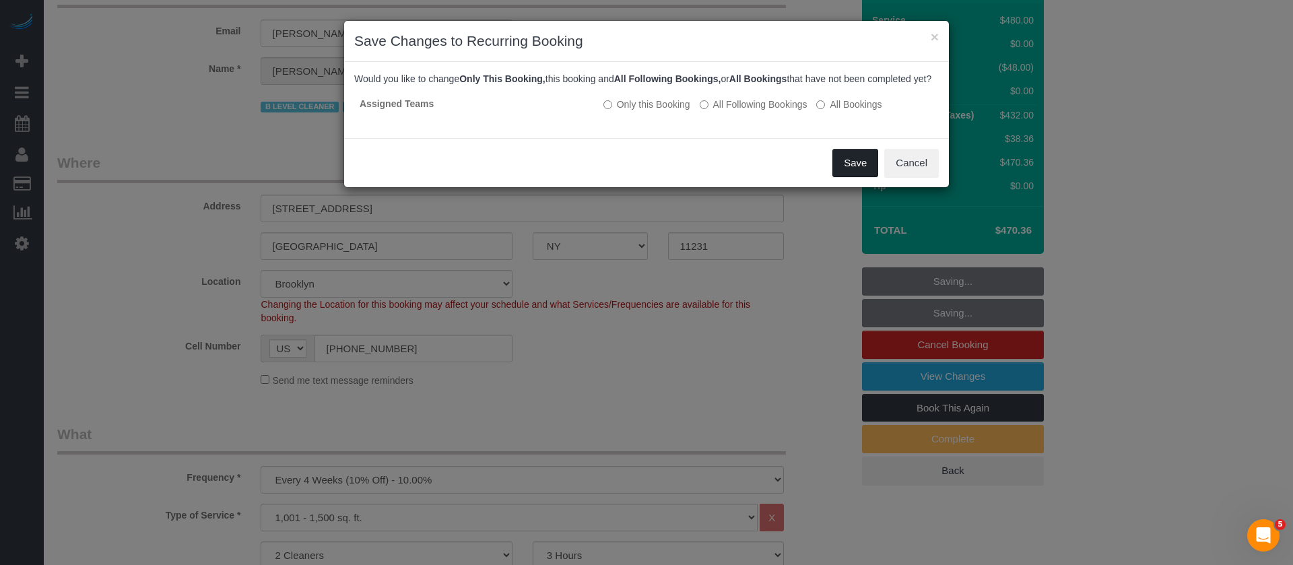
click at [853, 177] on button "Save" at bounding box center [856, 163] width 46 height 28
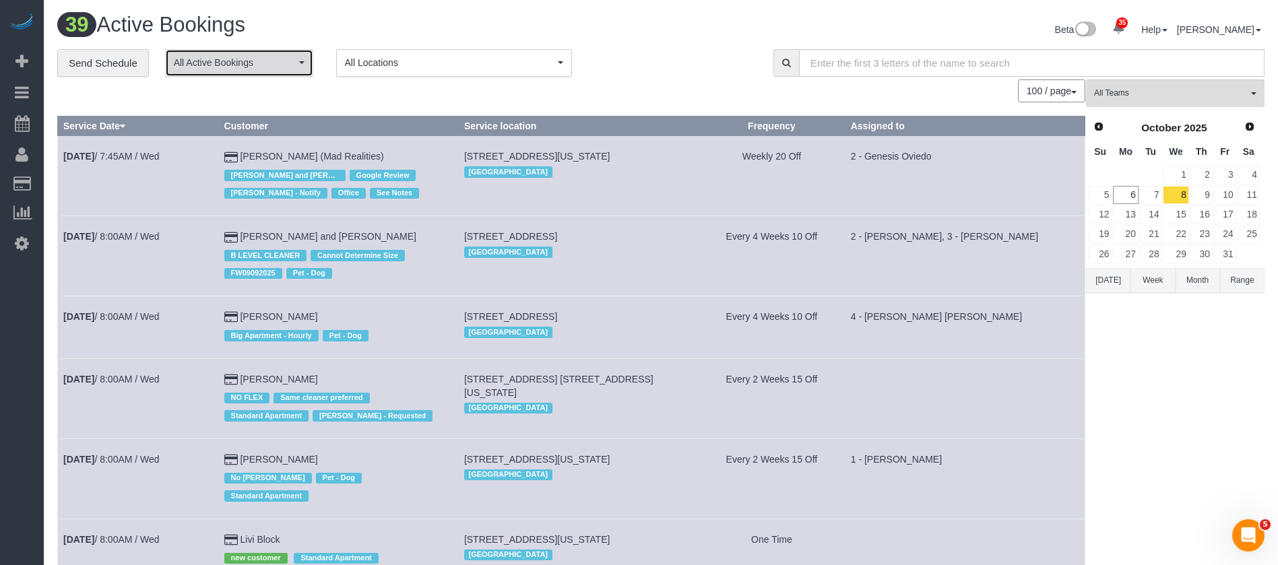
click at [299, 73] on button "All Active Bookings" at bounding box center [239, 63] width 148 height 28
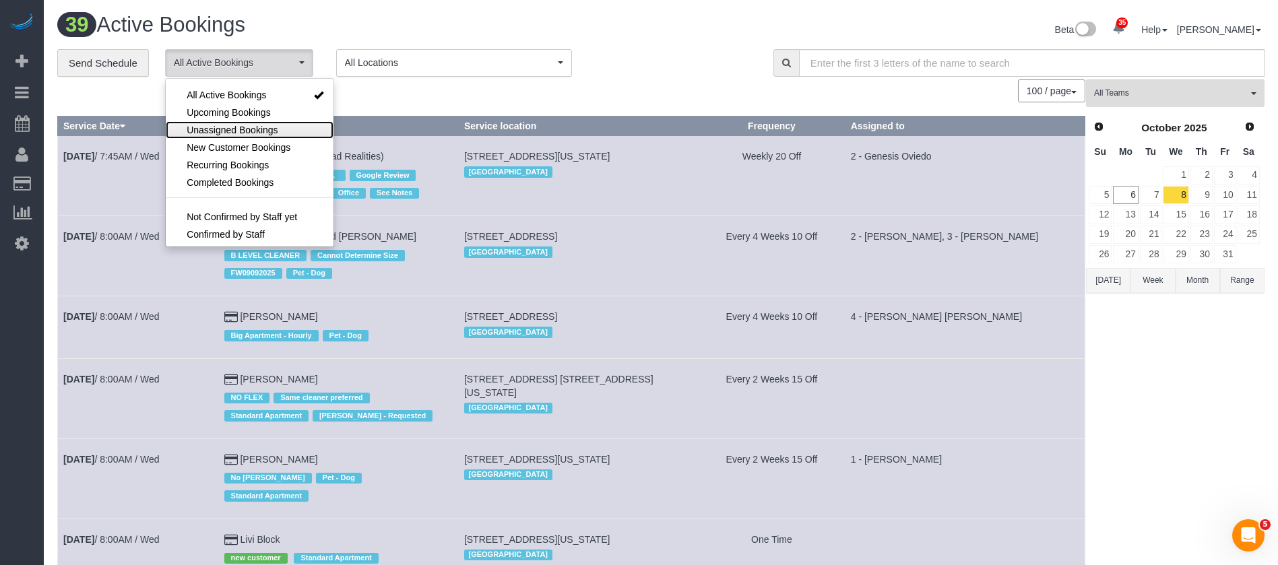
click at [245, 125] on span "Unassigned Bookings" at bounding box center [232, 129] width 91 height 13
select select "**********"
click at [504, 93] on div "100 / page 10 / page 20 / page 30 / page 40 / page 50 / page 100 / page" at bounding box center [571, 90] width 1028 height 23
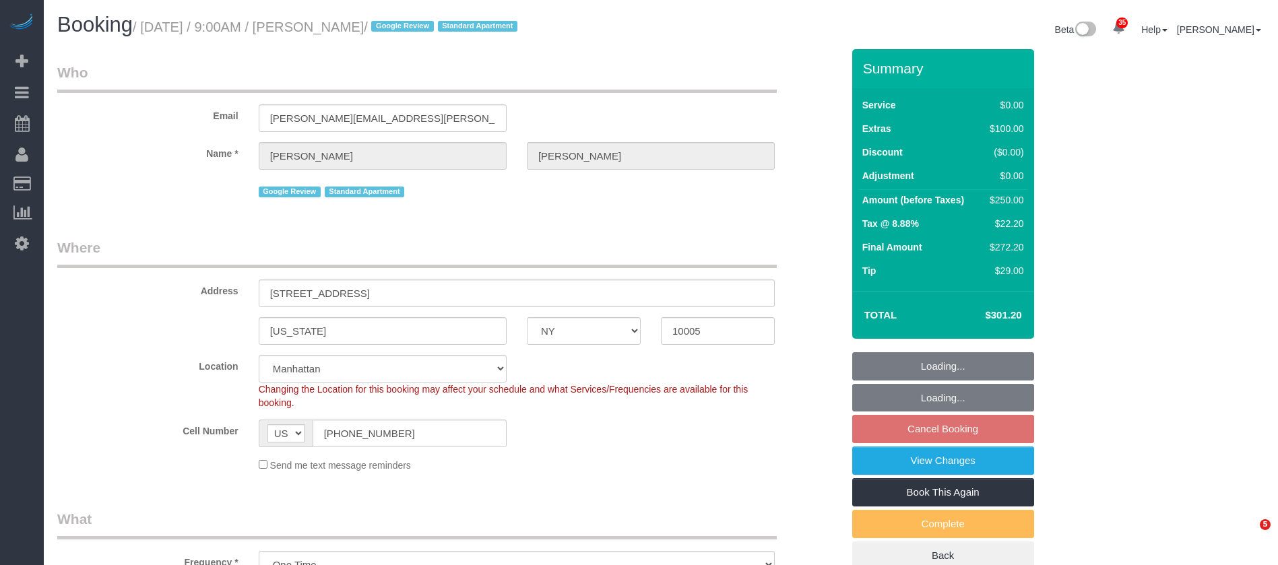
select select "NY"
select select "spot2"
select select "number:56"
select select "number:90"
select select "number:15"
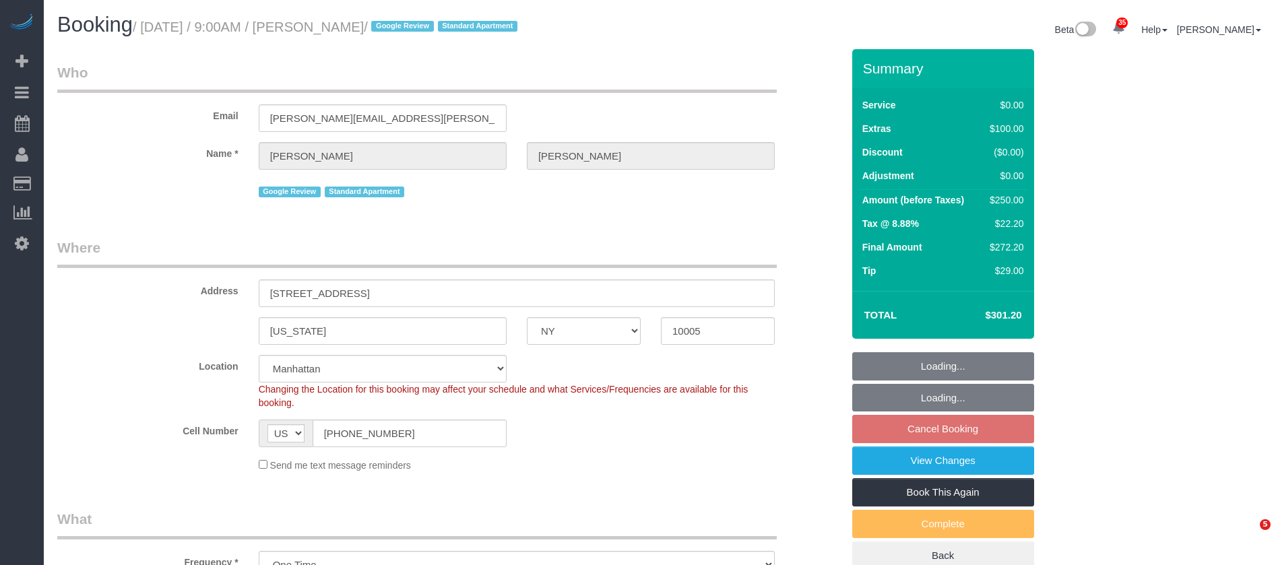
select select "number:5"
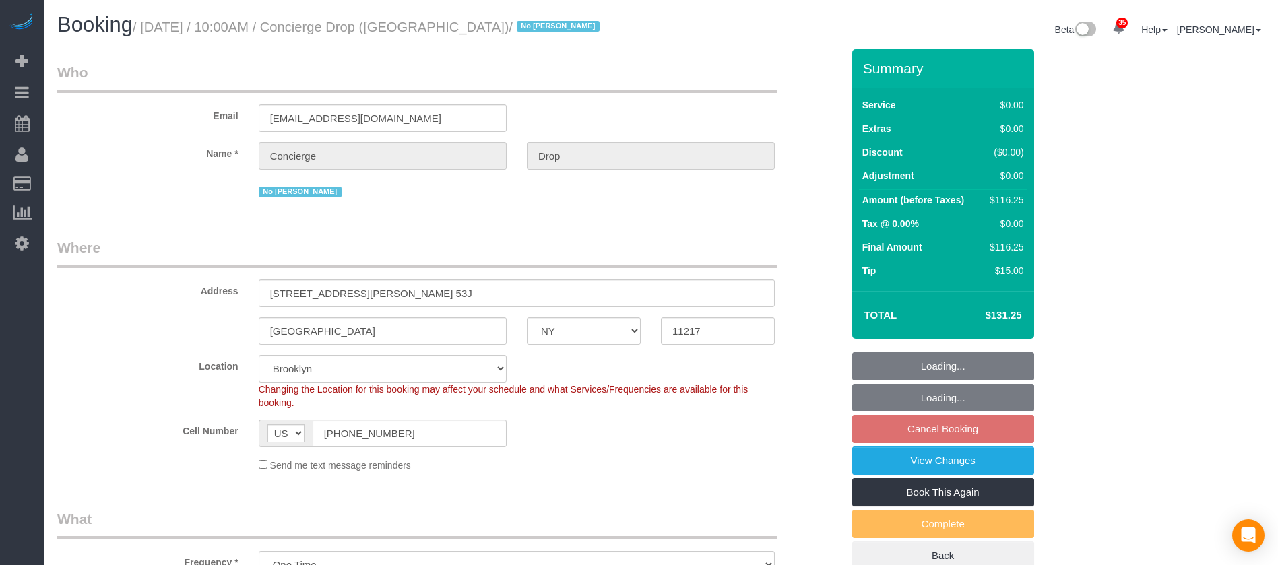
select select "NY"
select select "spot3"
select select "number:89"
select select "number:90"
select select "number:15"
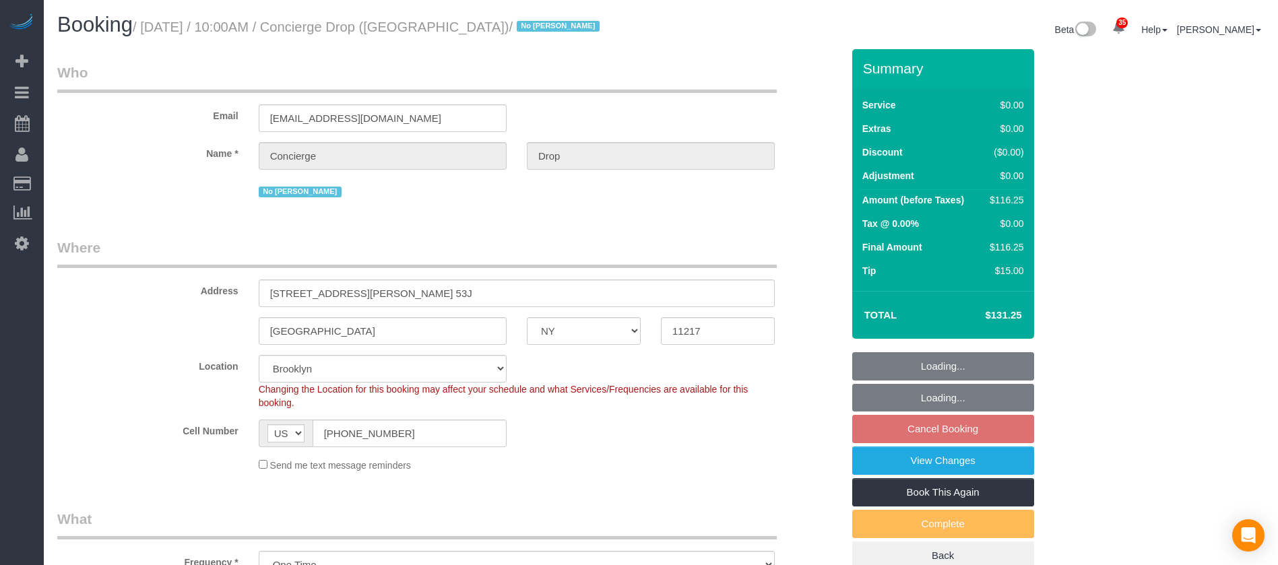
select select "number:5"
select select "spot63"
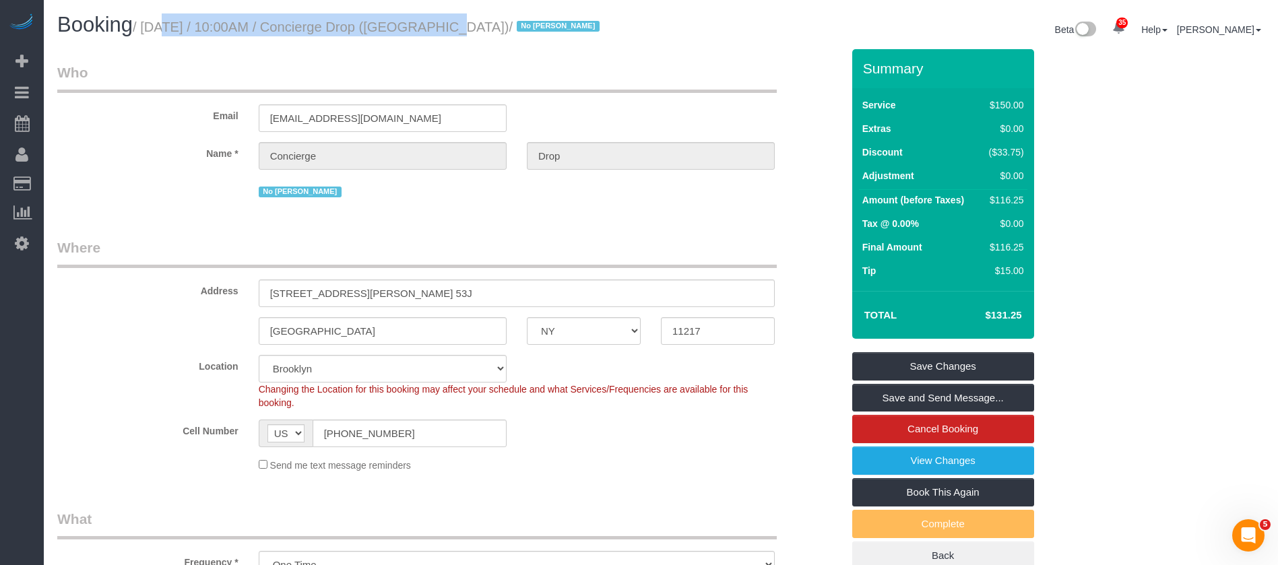
drag, startPoint x: 143, startPoint y: 24, endPoint x: 424, endPoint y: 30, distance: 281.0
click at [424, 30] on small "/ October 08, 2025 / 10:00AM / Concierge Drop (NYC) / No Eveling Mercado" at bounding box center [368, 27] width 471 height 15
copy small "October 08, 2025 / 10:00AM / Concierge Drop"
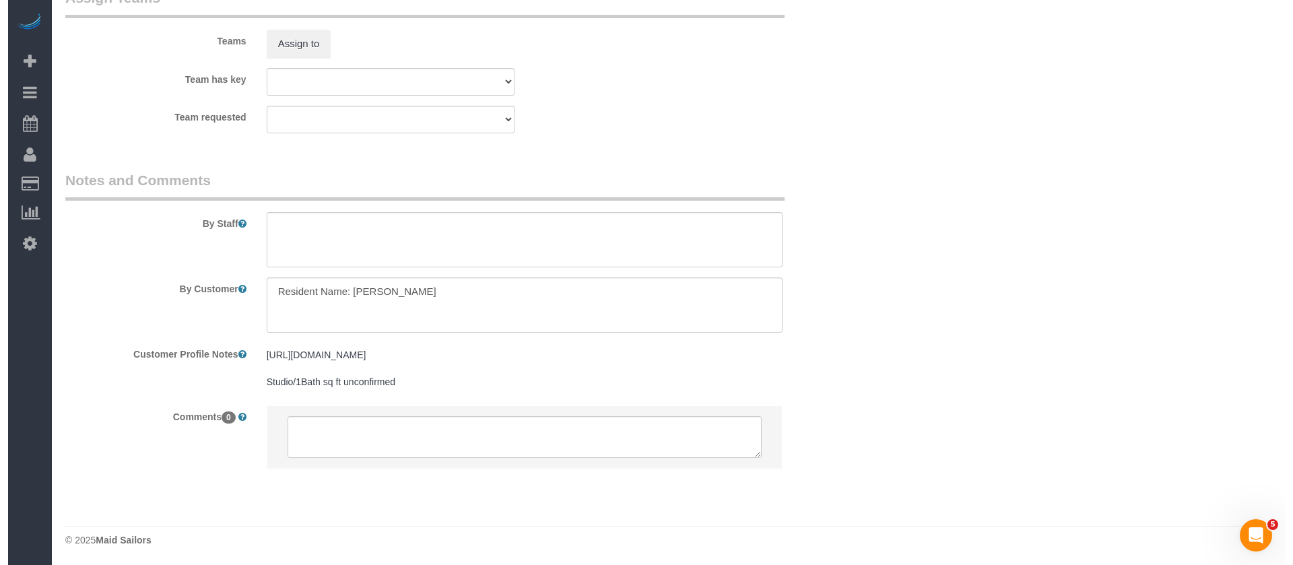
scroll to position [1799, 0]
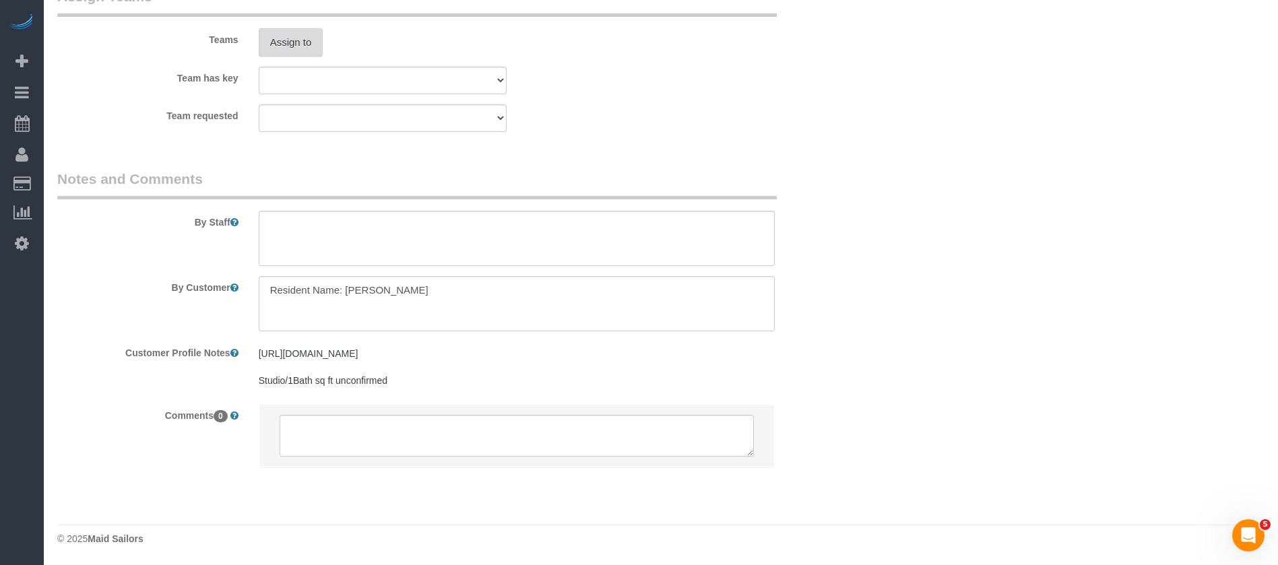
click at [298, 46] on button "Assign to" at bounding box center [291, 42] width 65 height 28
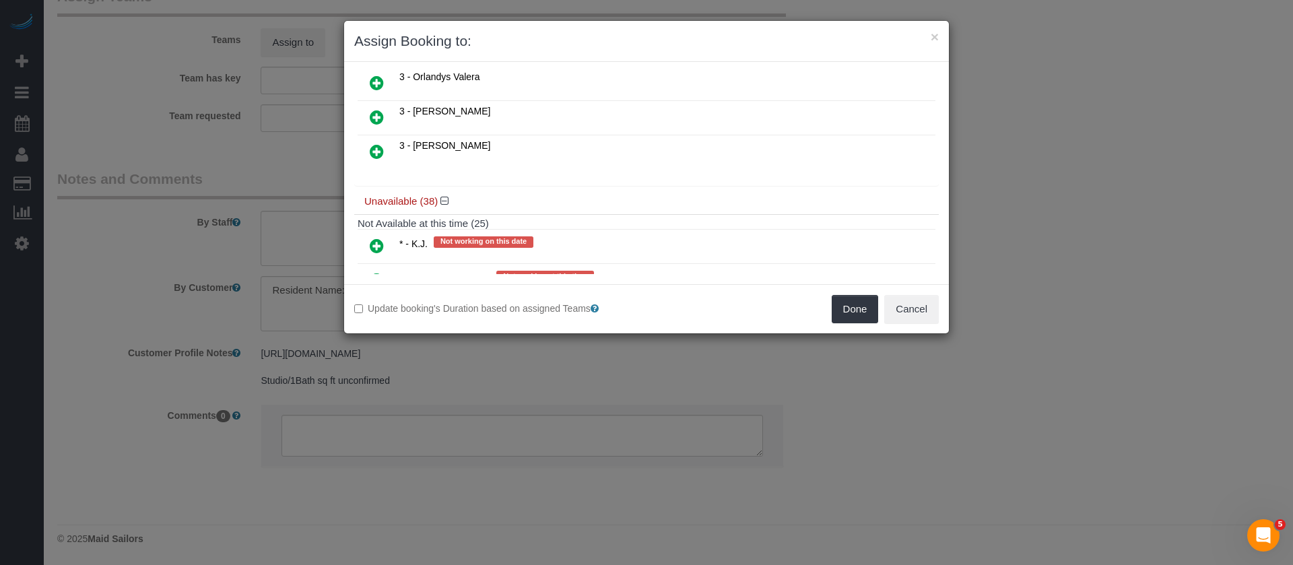
scroll to position [1213, 0]
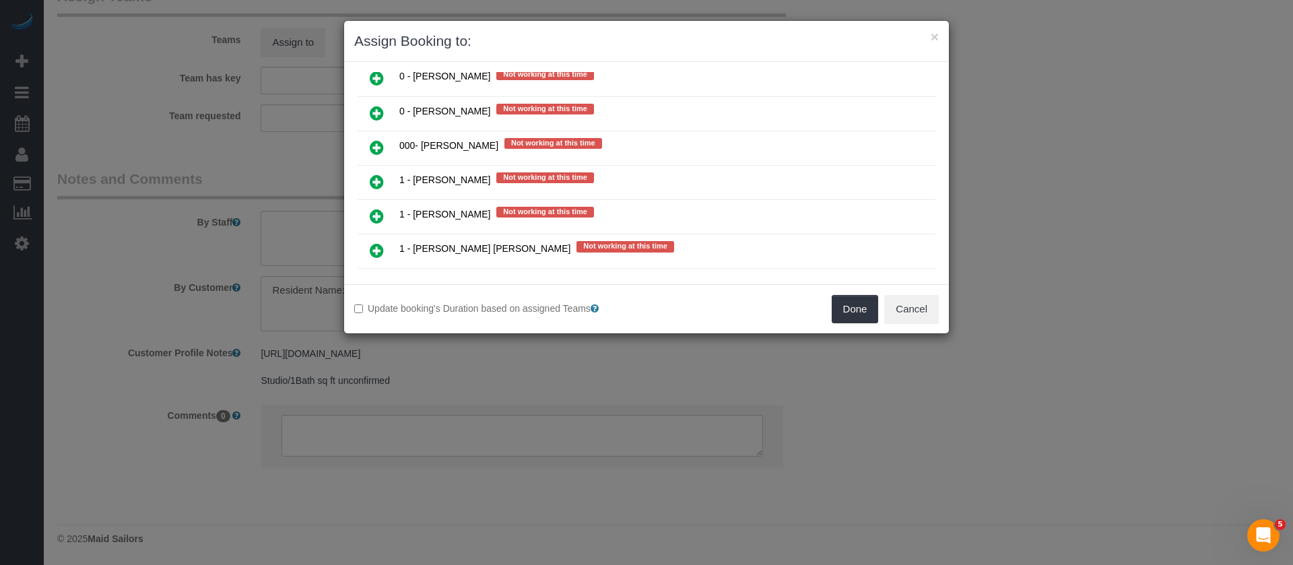
click at [373, 149] on icon at bounding box center [377, 147] width 14 height 16
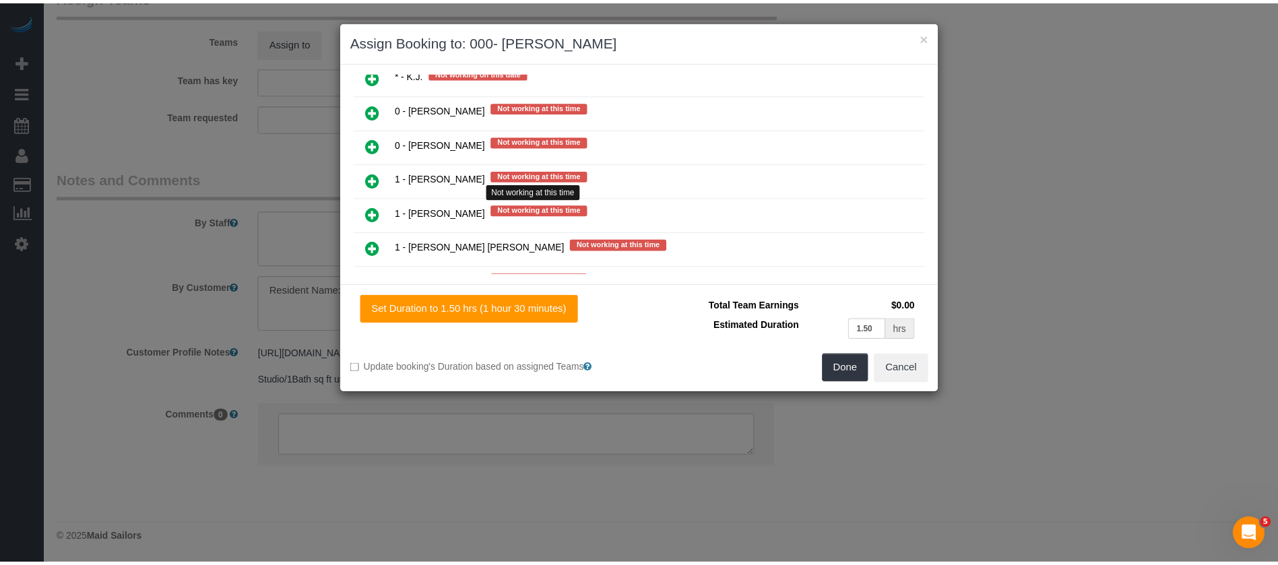
scroll to position [1246, 0]
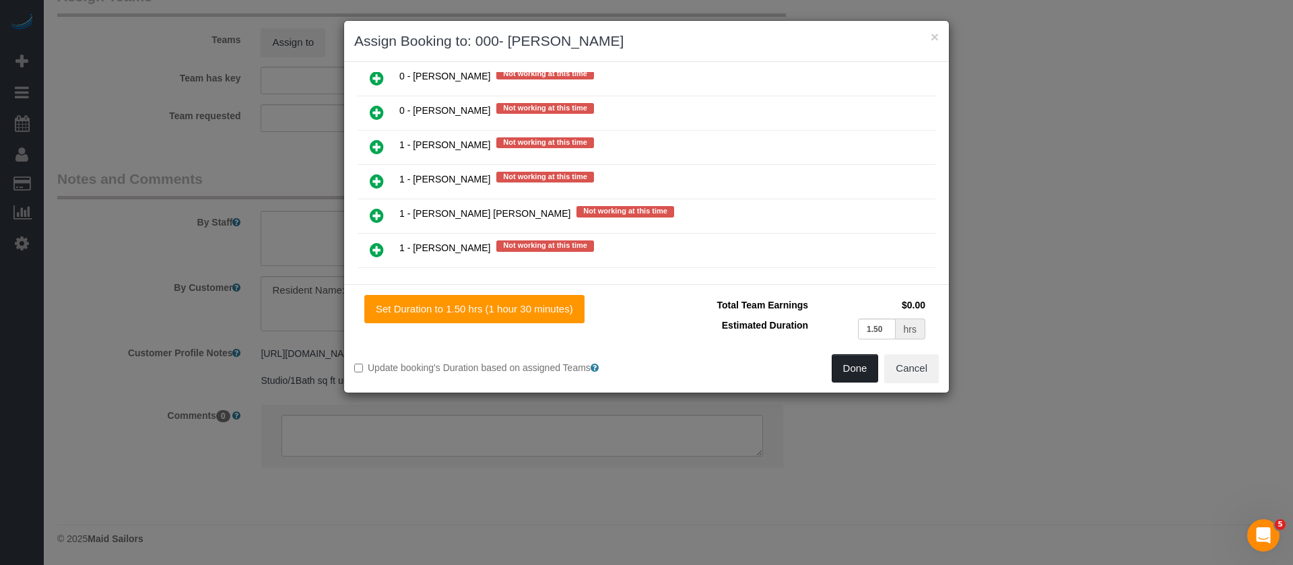
click at [850, 368] on button "Done" at bounding box center [855, 368] width 47 height 28
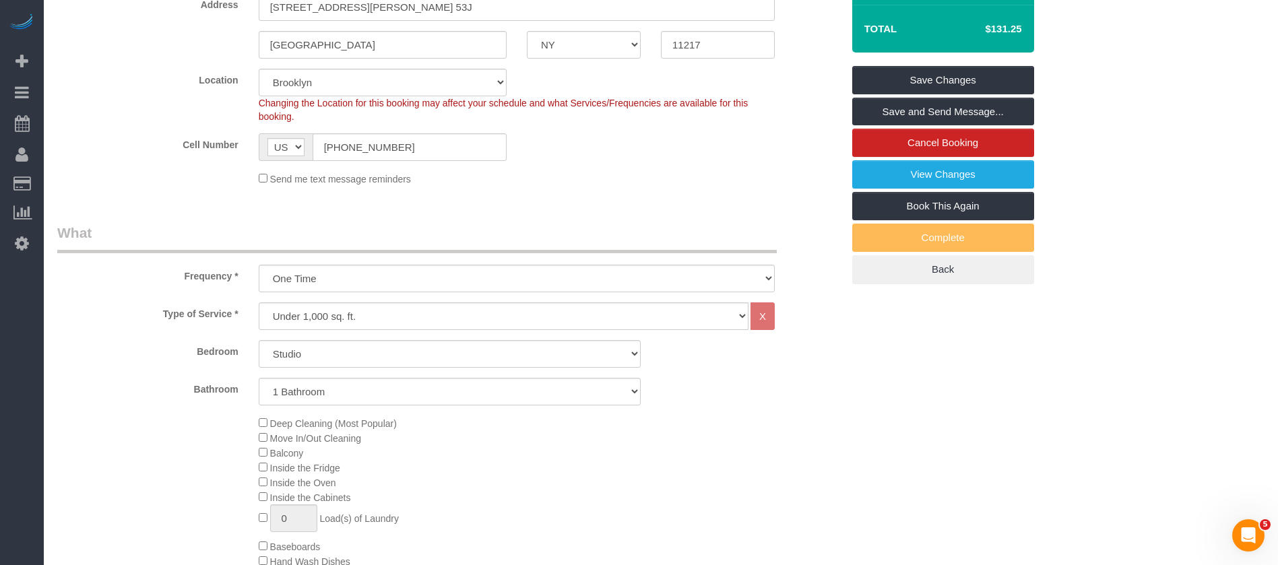
scroll to position [81, 0]
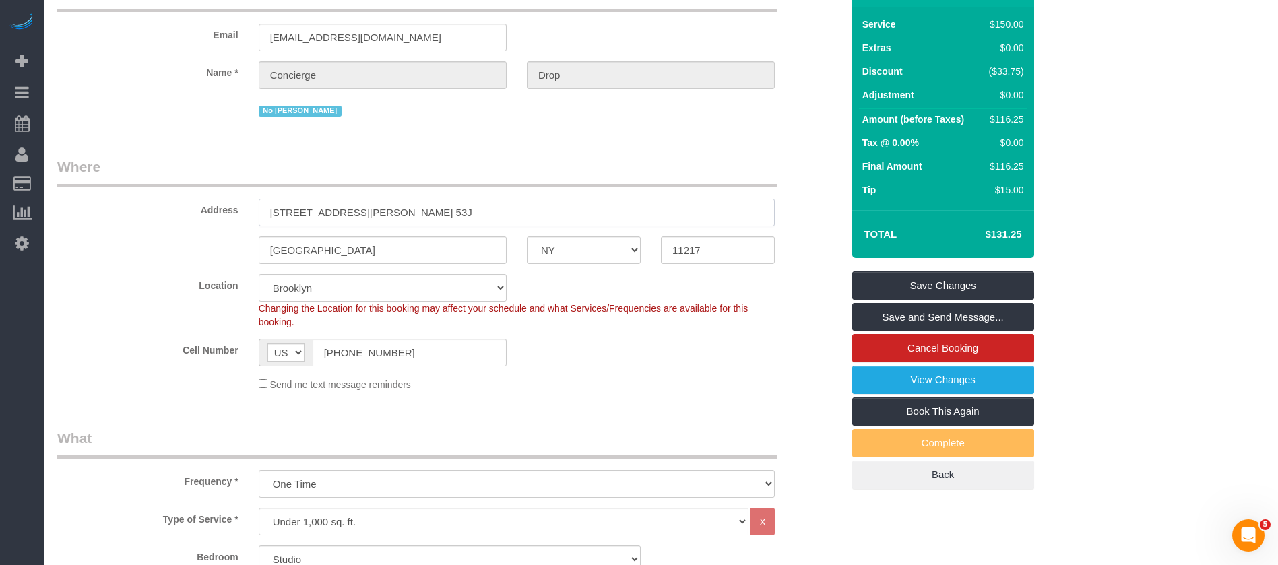
drag, startPoint x: 265, startPoint y: 210, endPoint x: 582, endPoint y: 210, distance: 316.6
click at [582, 210] on input "333 Schermerhorn Street, Apt. 53J" at bounding box center [517, 213] width 516 height 28
click at [997, 278] on link "Save Changes" at bounding box center [943, 285] width 182 height 28
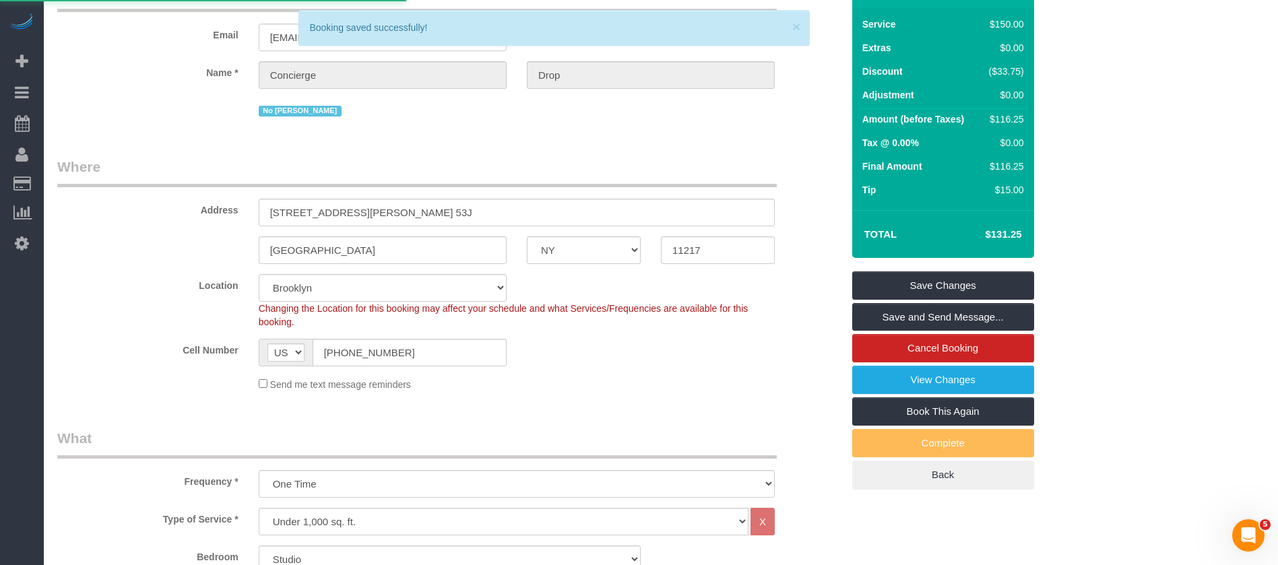
select select "**********"
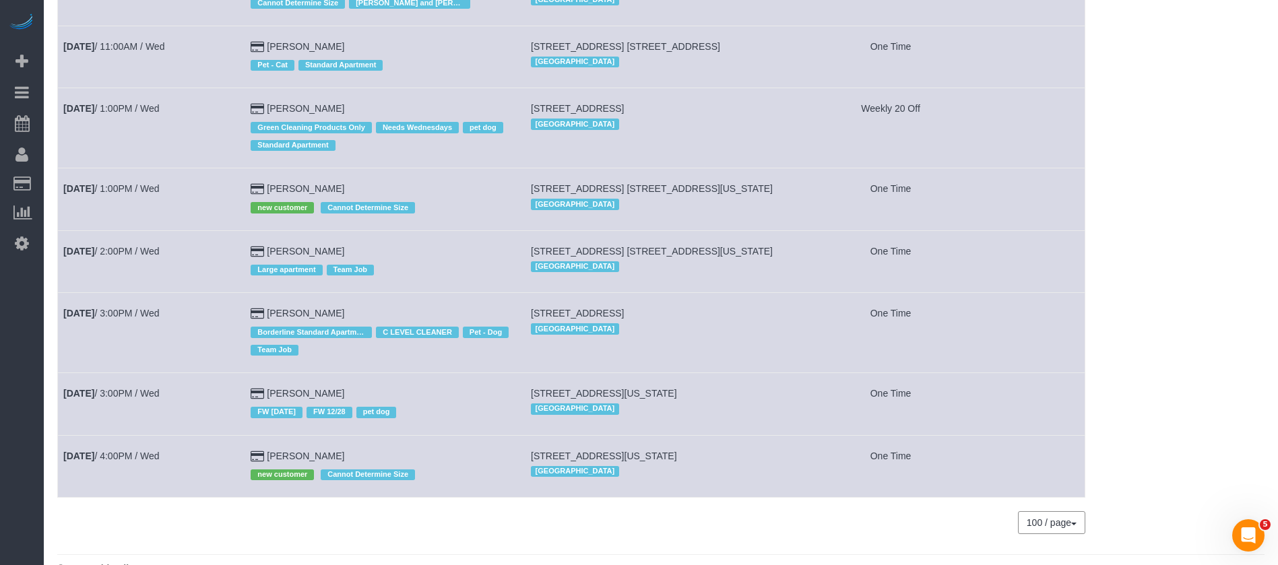
scroll to position [303, 0]
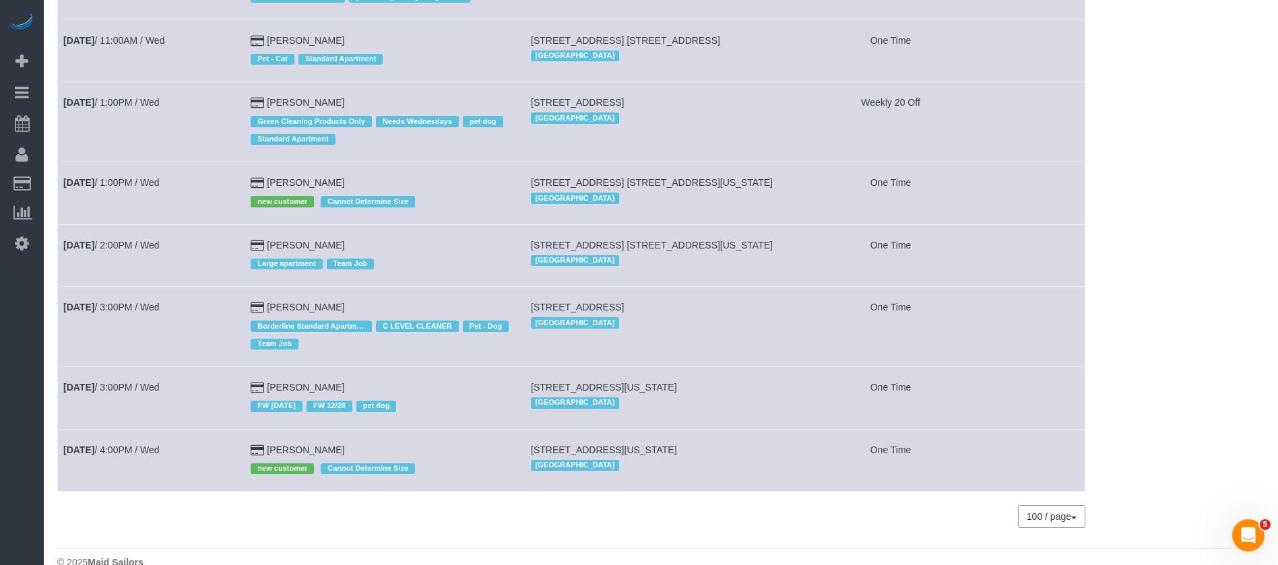
drag, startPoint x: 146, startPoint y: 239, endPoint x: 118, endPoint y: 267, distance: 39.5
click at [118, 271] on td "Oct 8th / 2:00PM / Wed" at bounding box center [151, 255] width 187 height 62
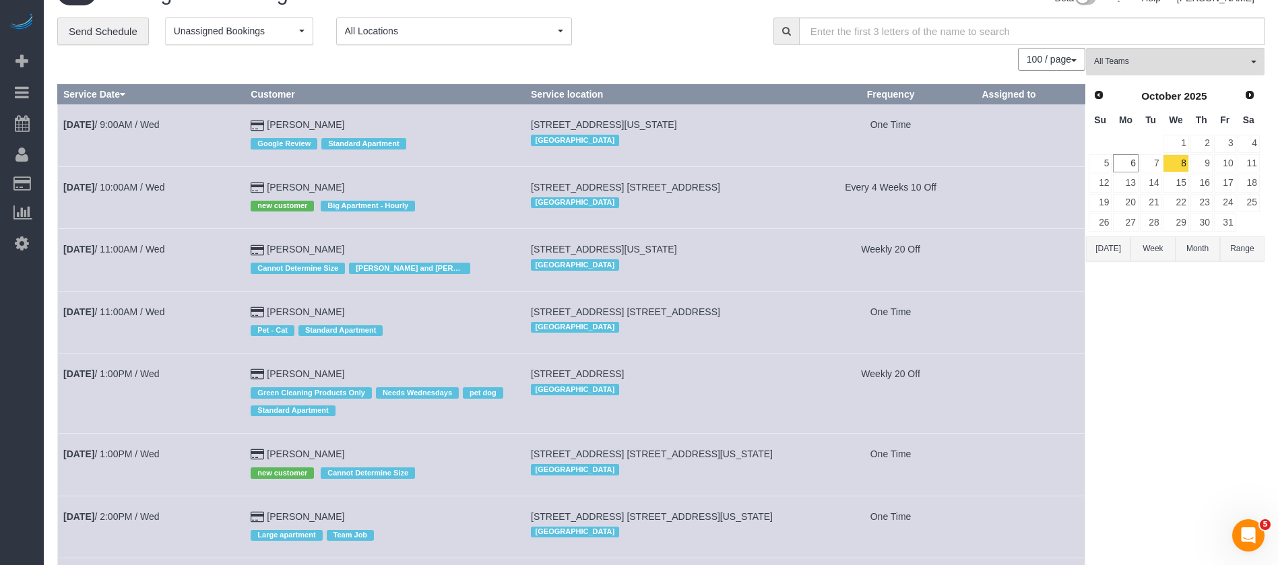
scroll to position [0, 0]
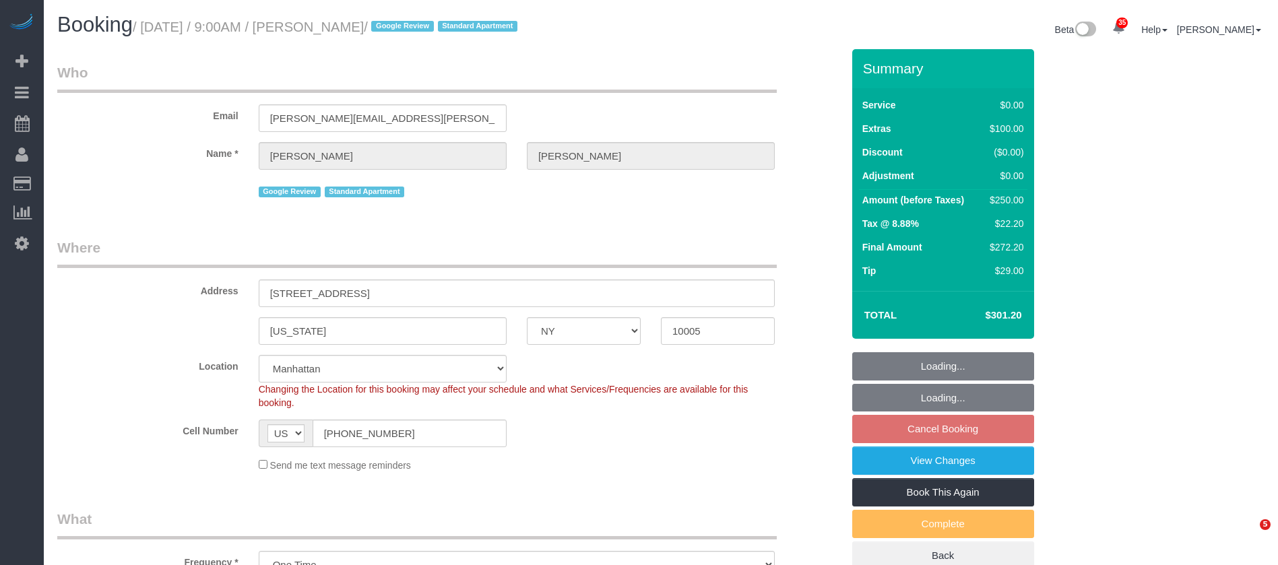
select select "NY"
select select "spot2"
select select "number:56"
select select "number:90"
select select "number:15"
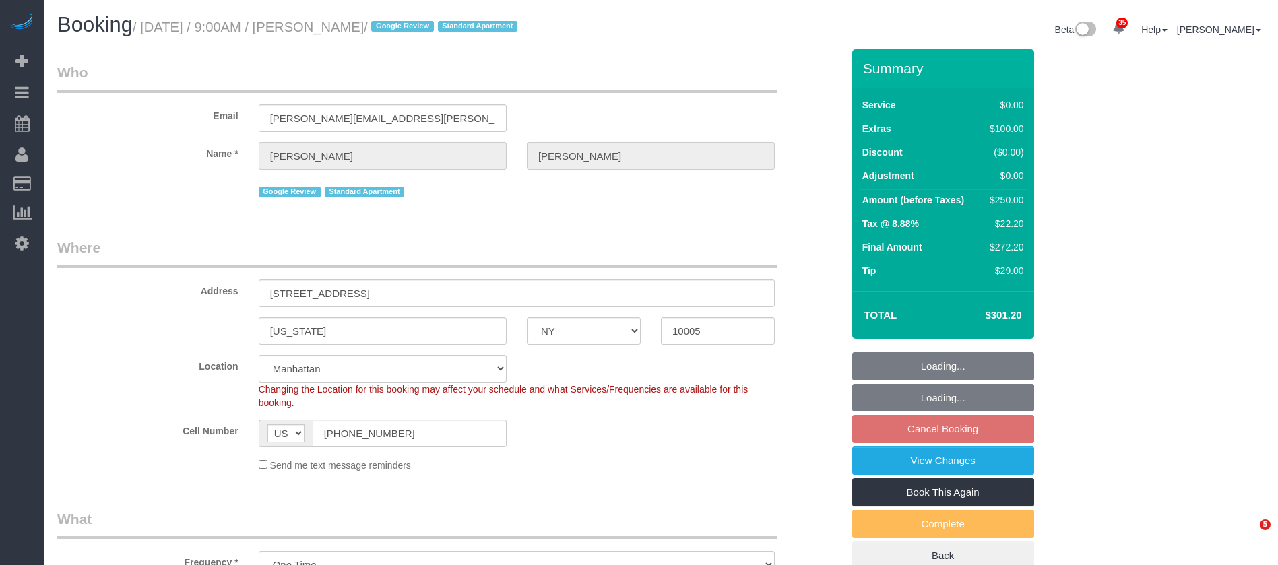
select select "number:5"
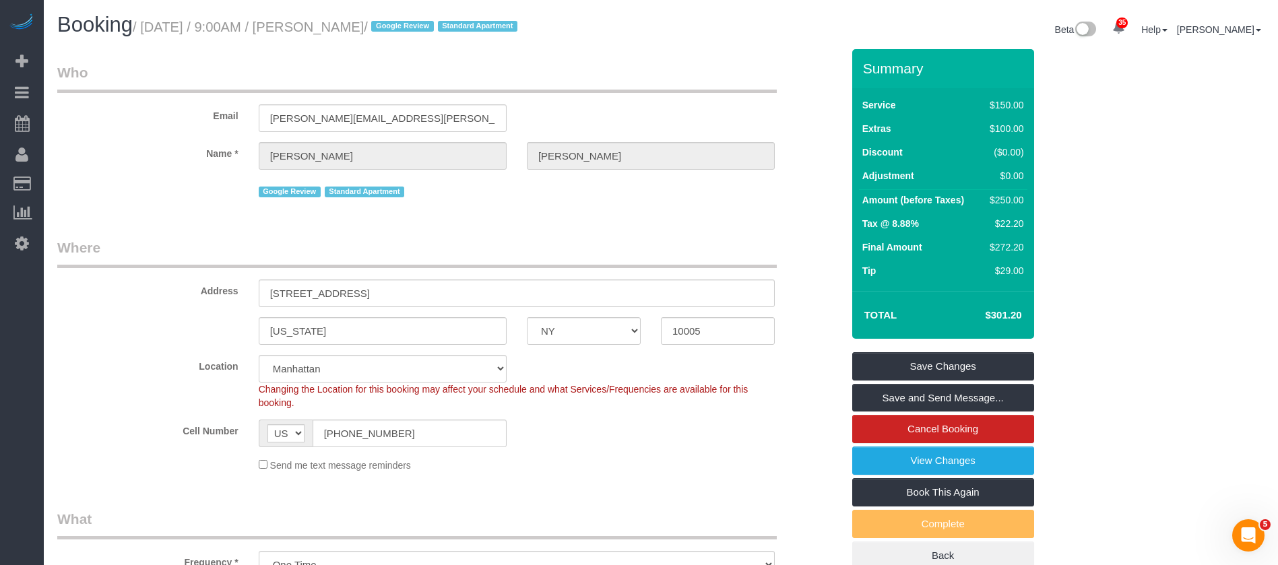
drag, startPoint x: 148, startPoint y: 20, endPoint x: 397, endPoint y: 24, distance: 248.6
click at [399, 24] on small "/ [DATE] / 9:00AM / [PERSON_NAME] / Google Review Standard Apartment" at bounding box center [327, 27] width 389 height 15
copy small "[DATE] / 9:00AM / [PERSON_NAME] /"
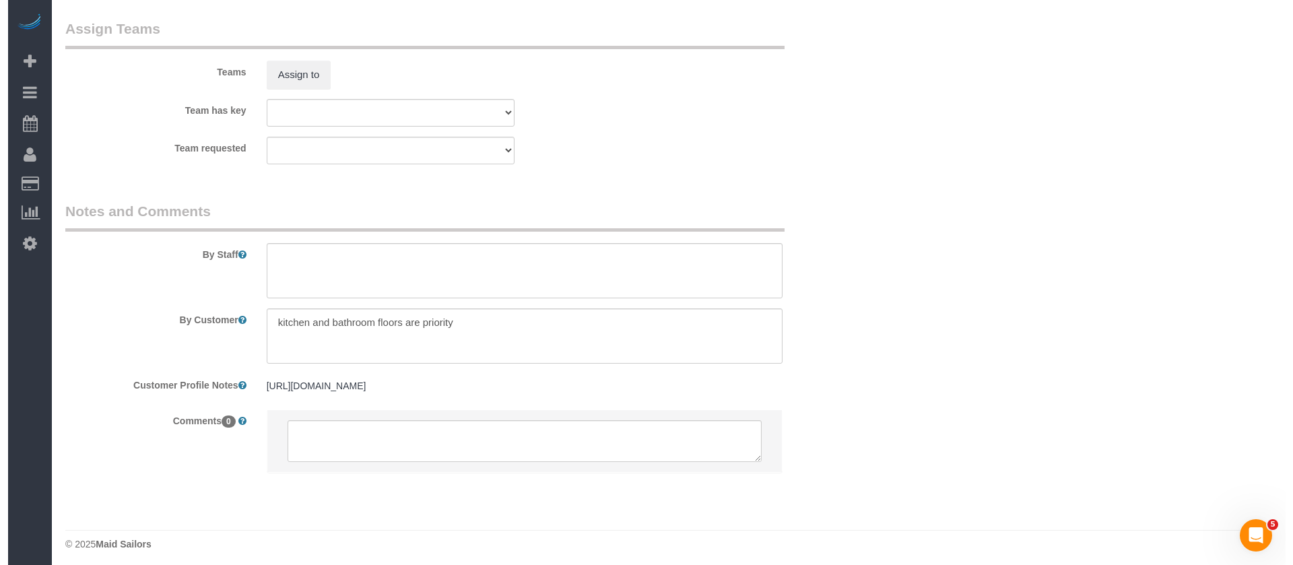
scroll to position [1772, 0]
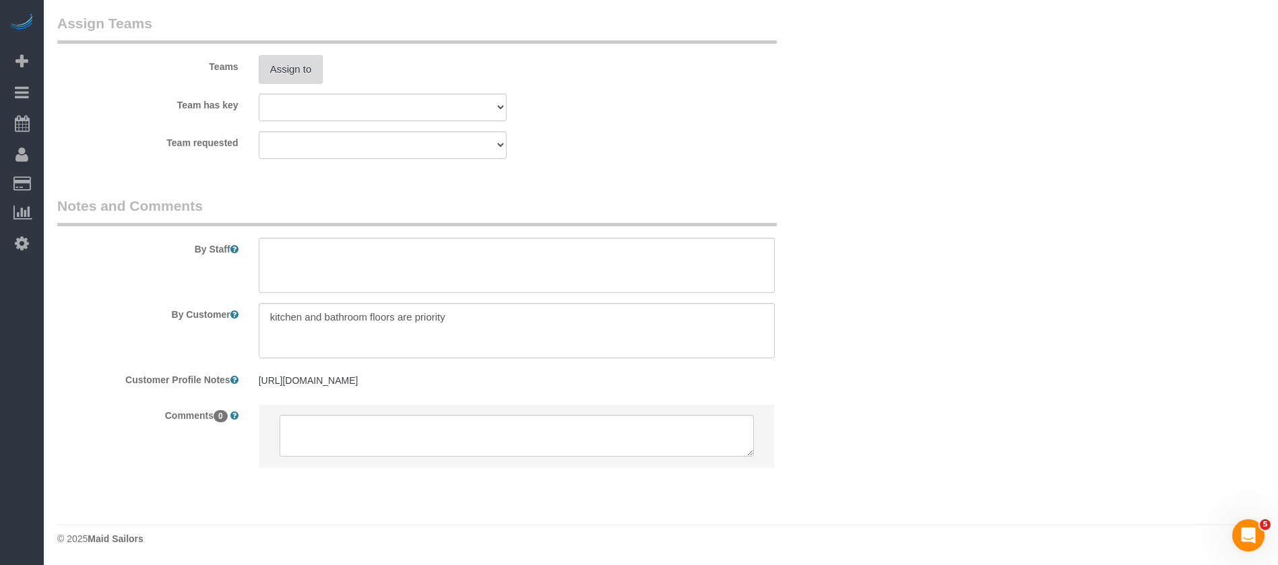
click at [312, 73] on button "Assign to" at bounding box center [291, 69] width 65 height 28
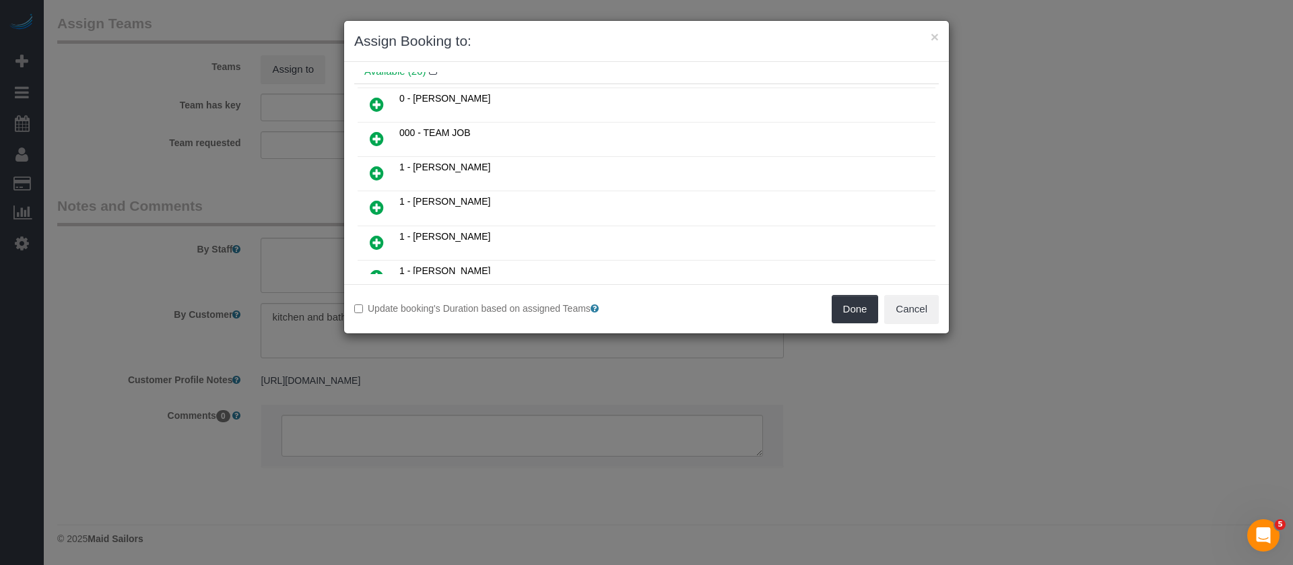
scroll to position [101, 0]
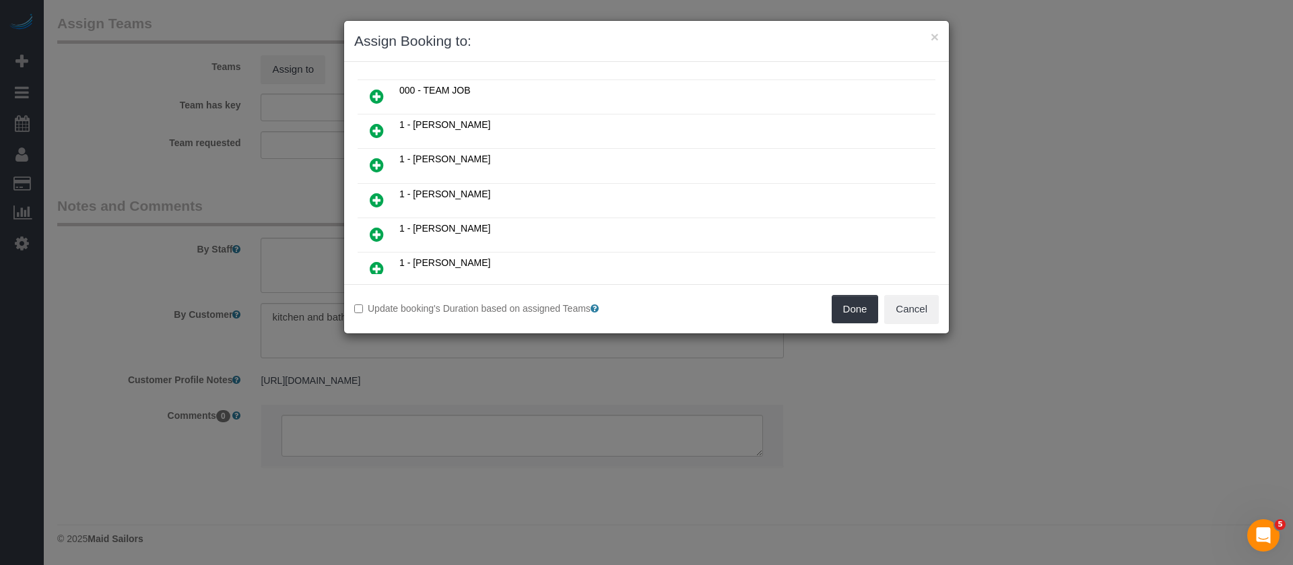
click at [373, 163] on icon at bounding box center [377, 165] width 14 height 16
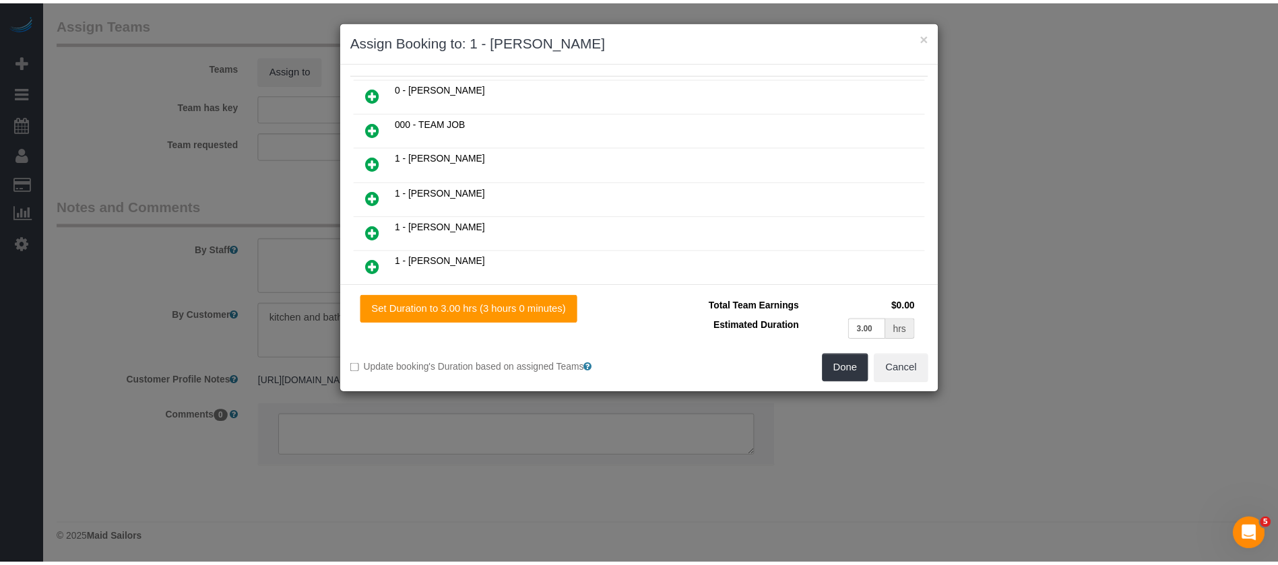
scroll to position [133, 0]
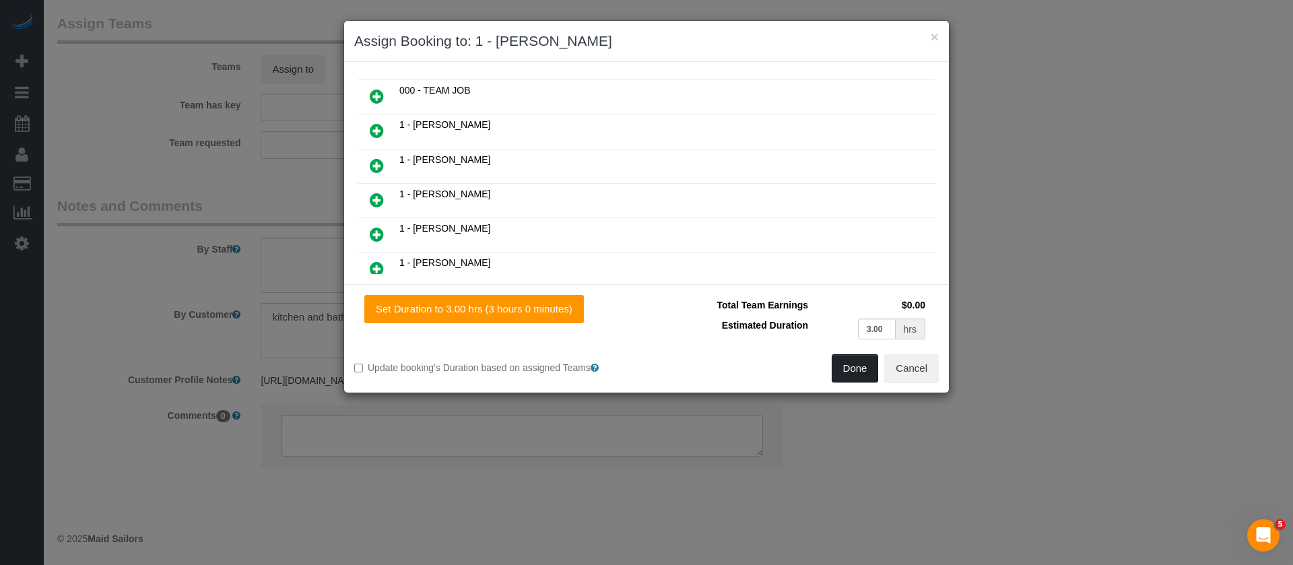
click at [862, 371] on button "Done" at bounding box center [855, 368] width 47 height 28
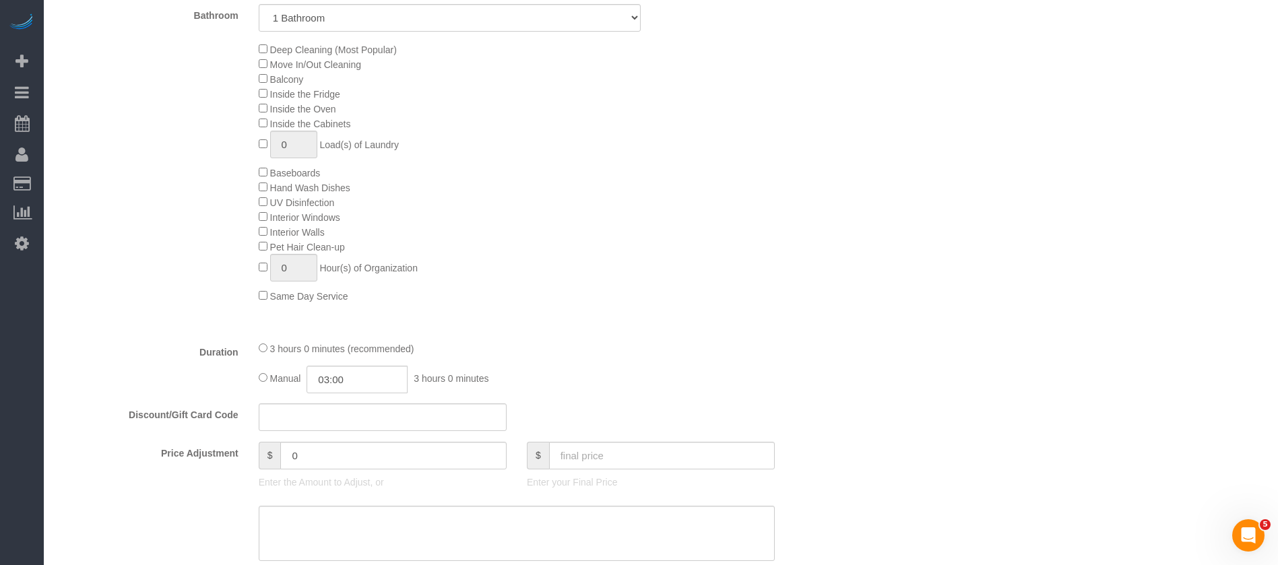
scroll to position [155, 0]
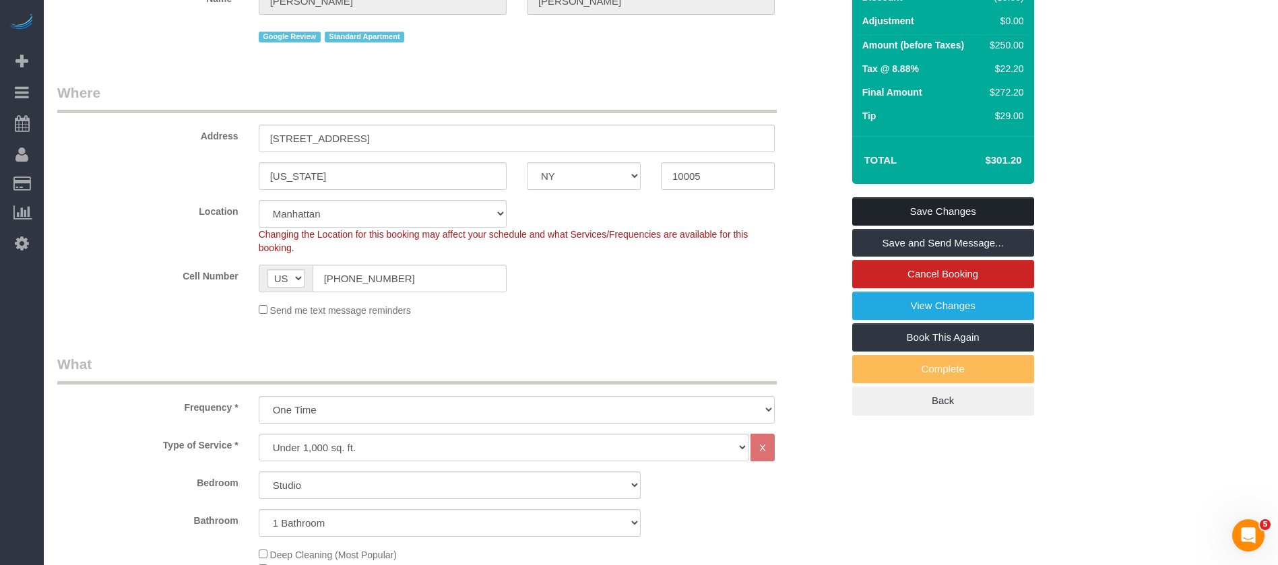
click at [906, 209] on link "Save Changes" at bounding box center [943, 211] width 182 height 28
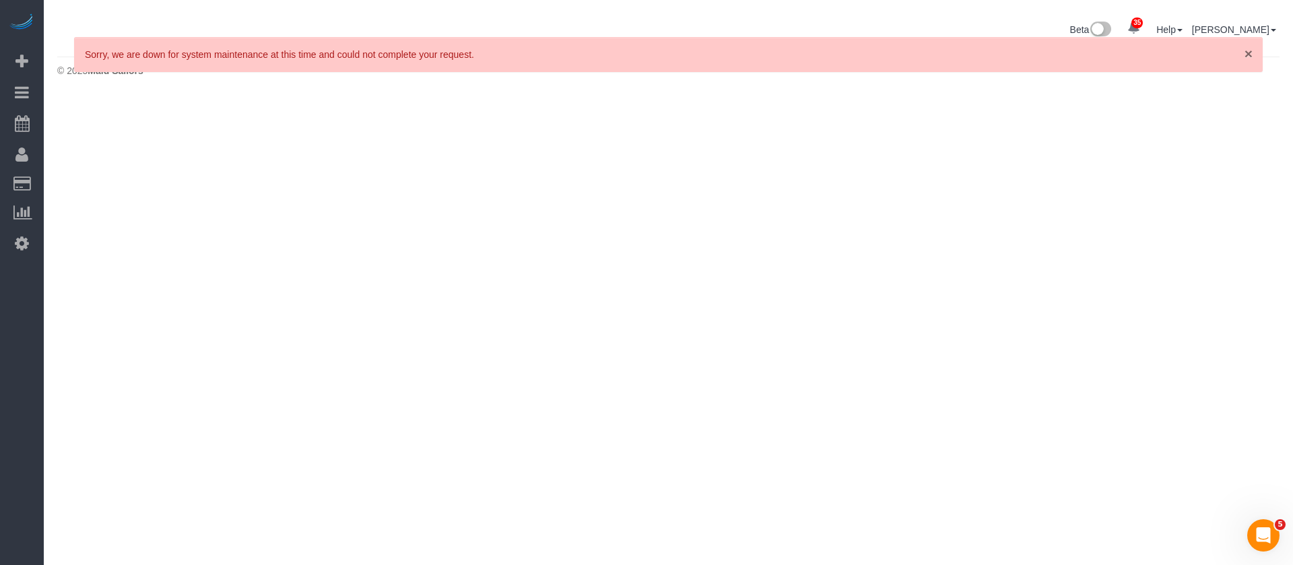
click at [1248, 49] on span "×" at bounding box center [1249, 53] width 8 height 15
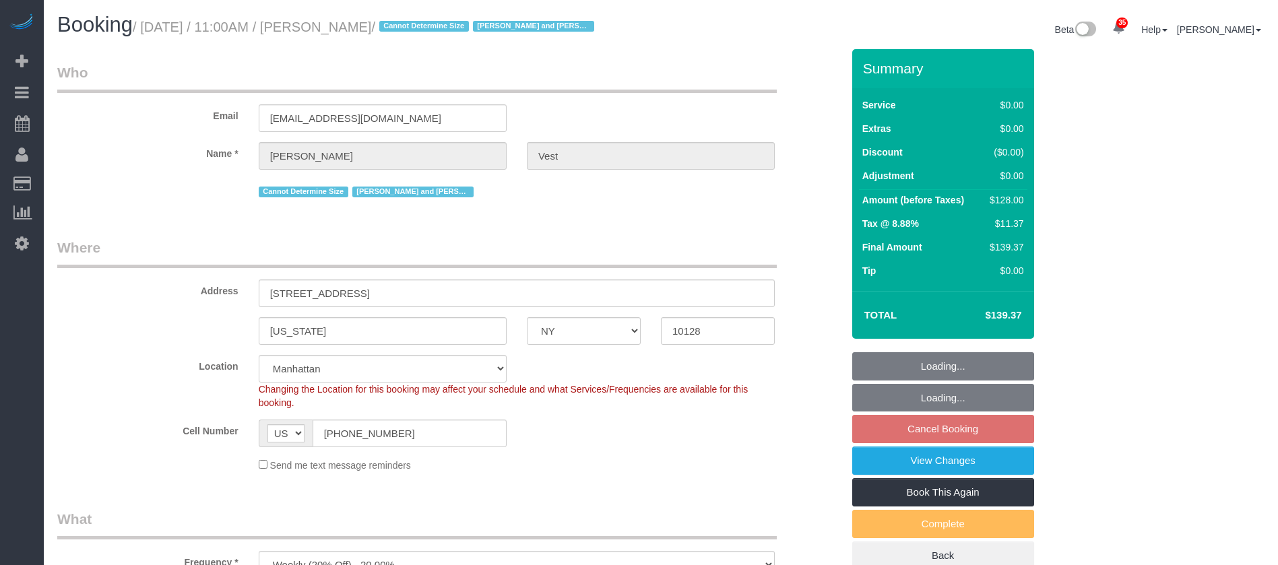
select select "NY"
select select "1"
select select "spot4"
select select "number:57"
select select "number:74"
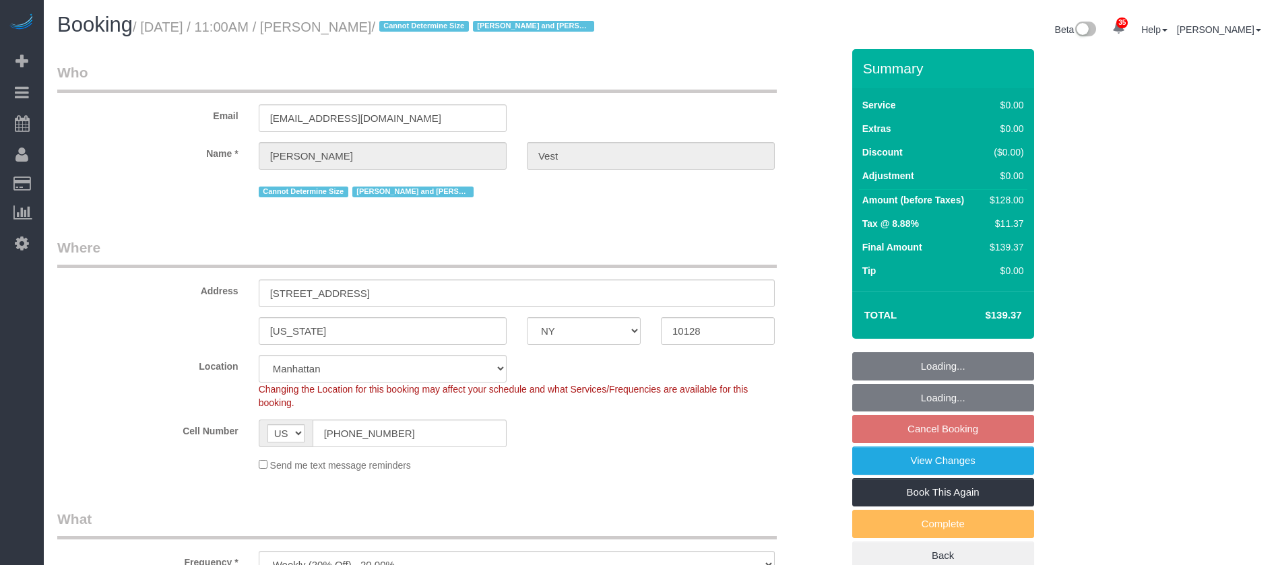
select select "number:15"
select select "number:6"
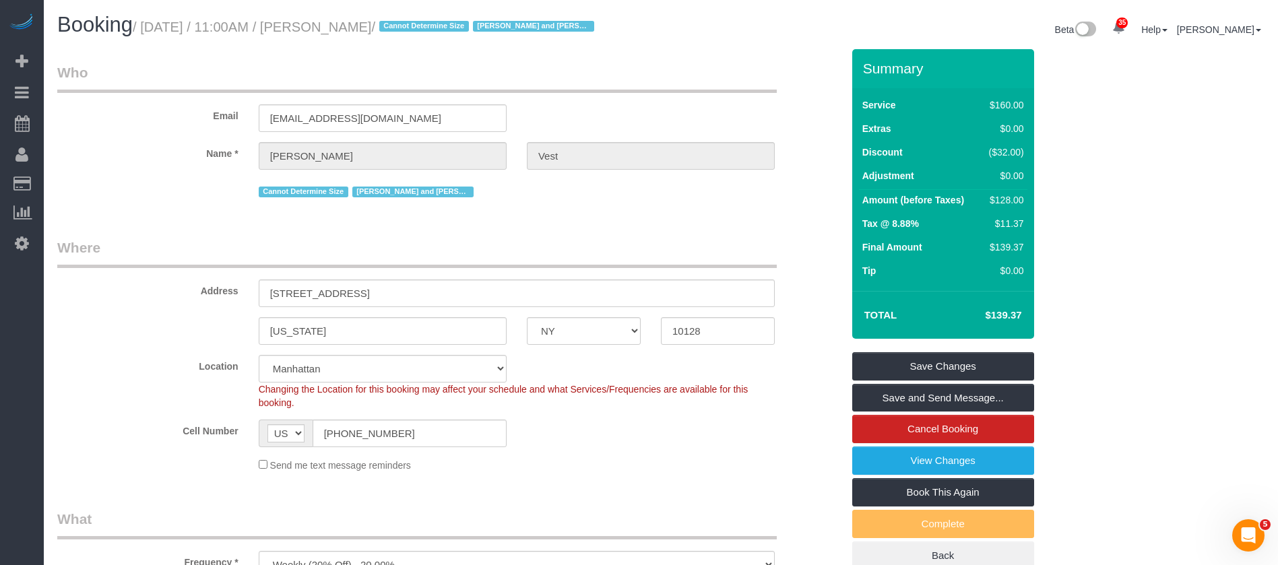
drag, startPoint x: 143, startPoint y: 30, endPoint x: 408, endPoint y: 28, distance: 264.8
click at [406, 24] on small "/ [DATE] / 11:00AM / [PERSON_NAME] / Cannot Determine Size [PERSON_NAME] and [P…" at bounding box center [365, 27] width 465 height 15
copy small "[DATE] / 11:00AM / [PERSON_NAME]"
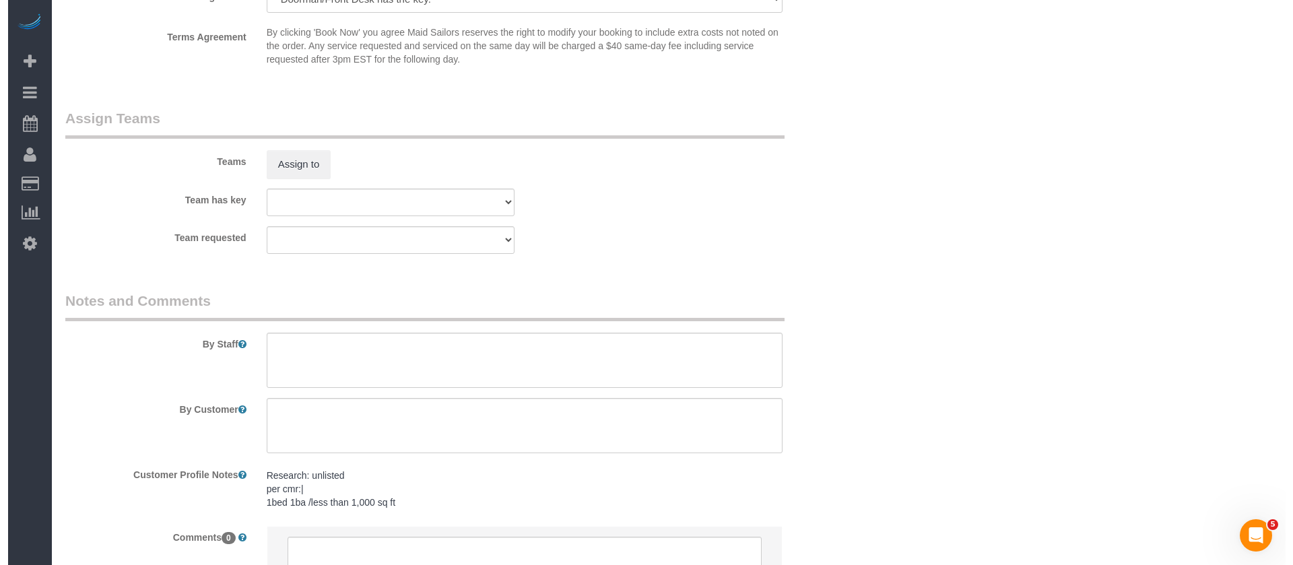
scroll to position [1718, 0]
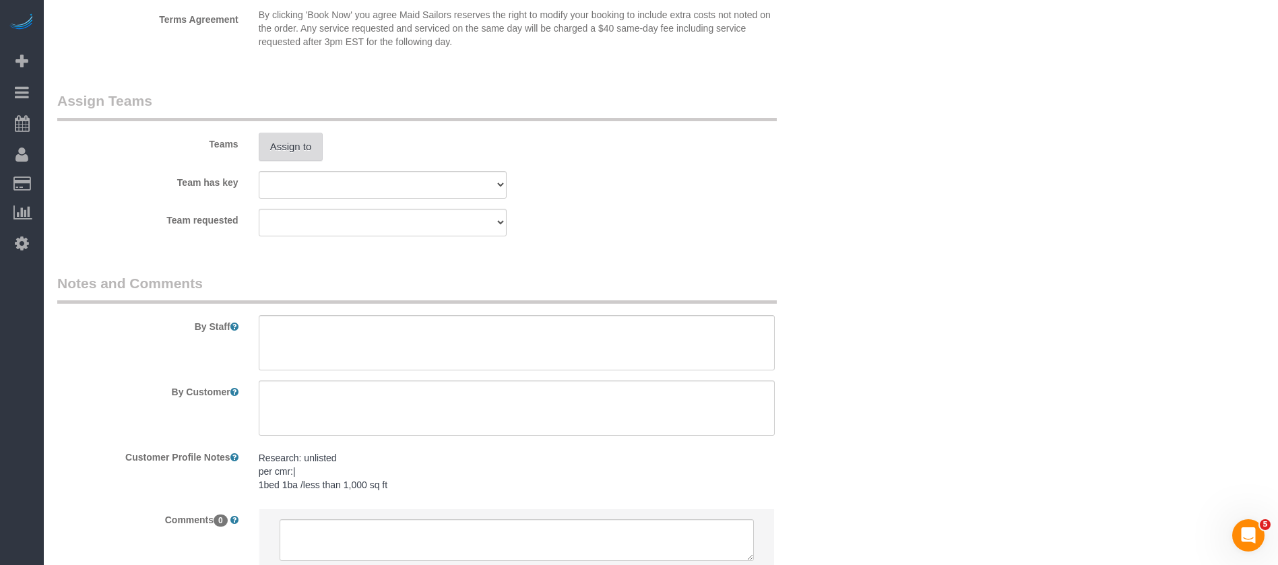
click at [293, 159] on button "Assign to" at bounding box center [291, 147] width 65 height 28
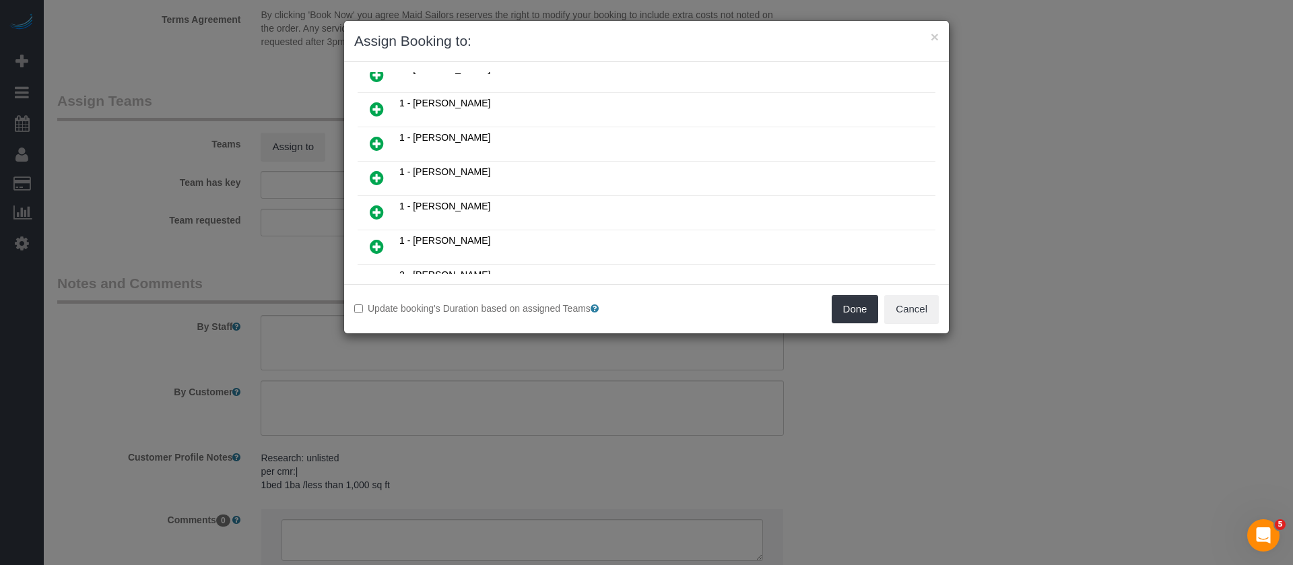
scroll to position [505, 0]
click at [380, 238] on icon at bounding box center [377, 243] width 14 height 16
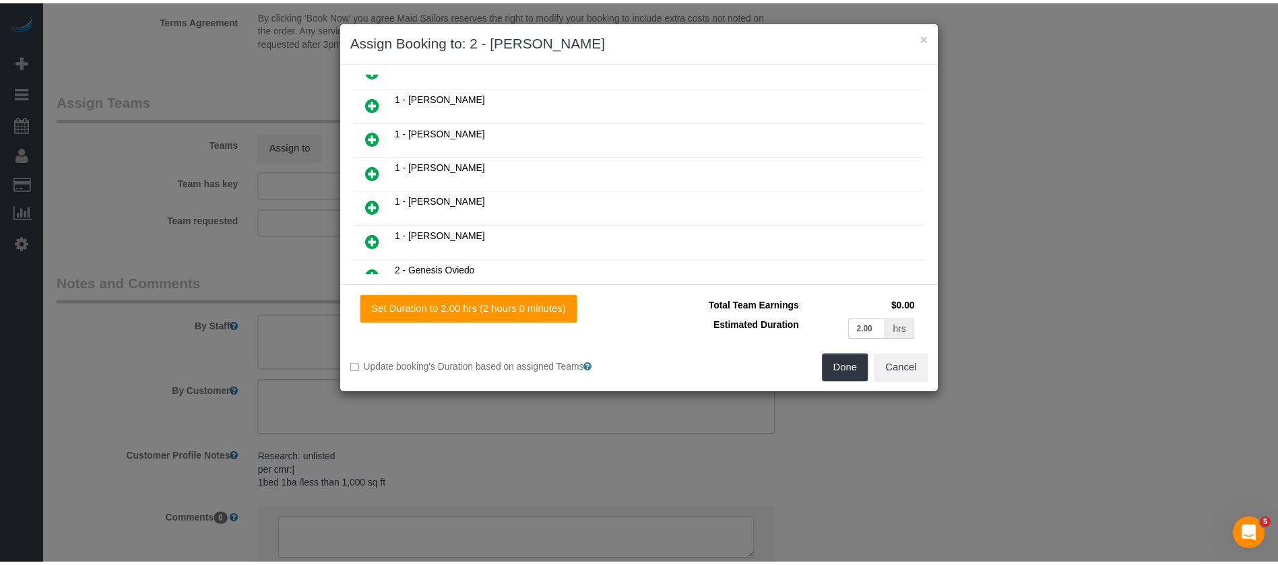
scroll to position [538, 0]
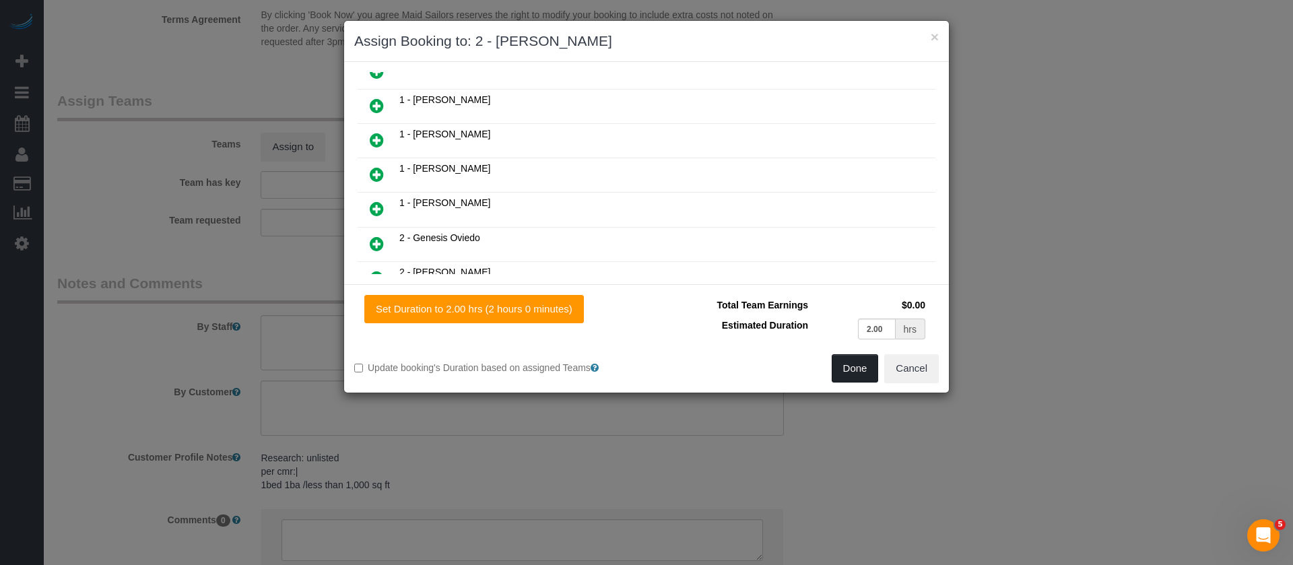
drag, startPoint x: 848, startPoint y: 371, endPoint x: 841, endPoint y: 366, distance: 7.9
click at [849, 371] on button "Done" at bounding box center [855, 368] width 47 height 28
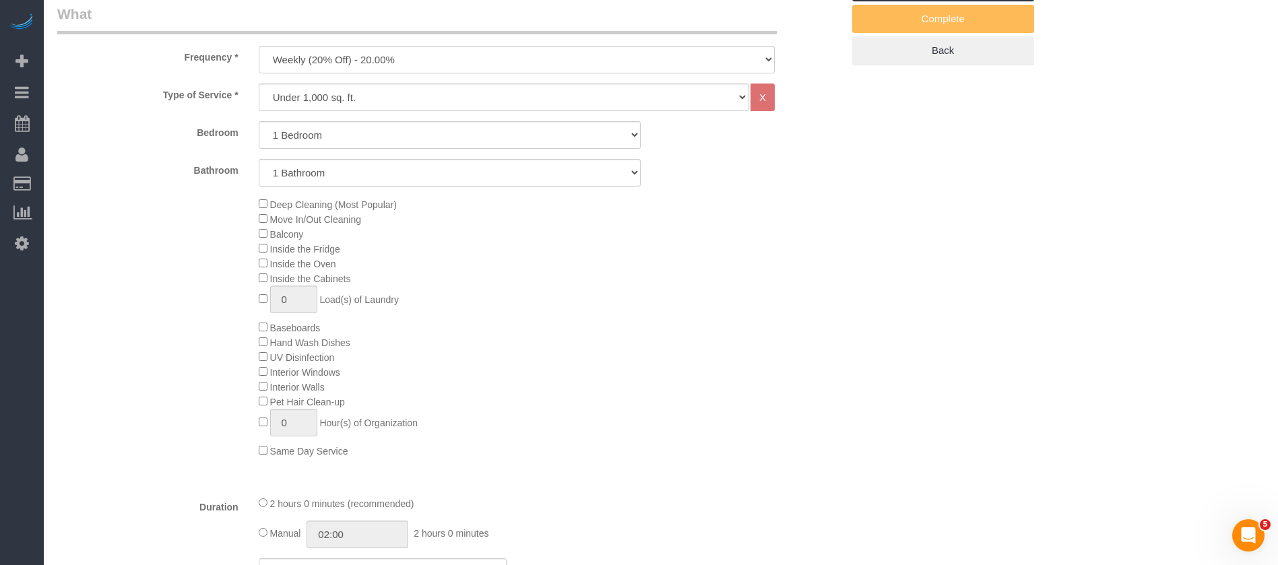
scroll to position [202, 0]
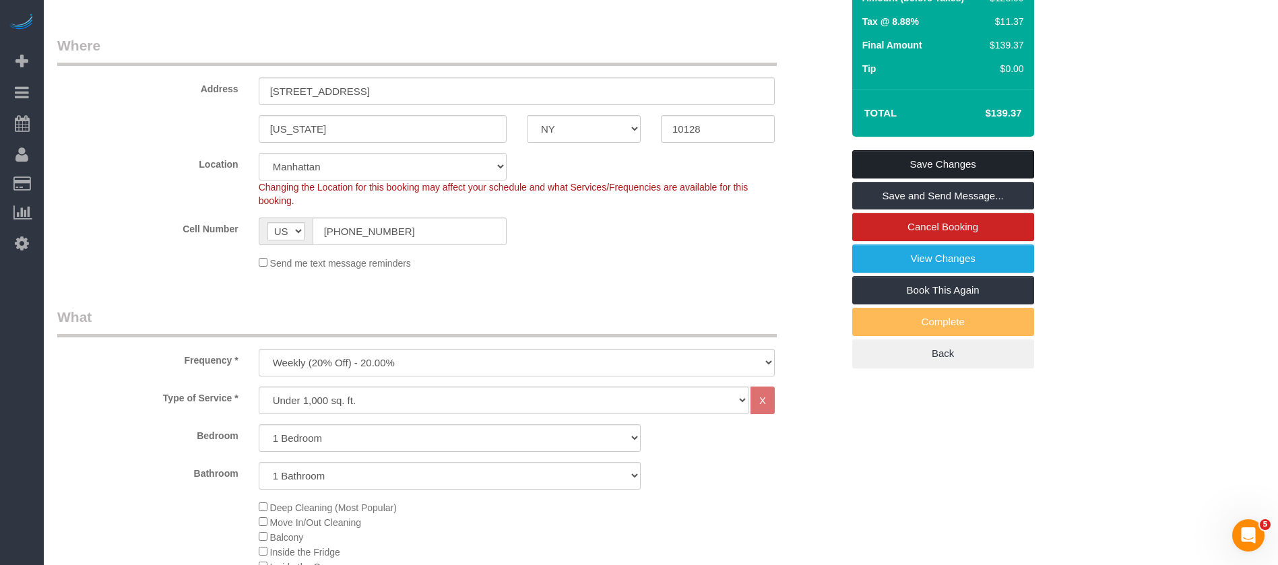
click at [1002, 164] on link "Save Changes" at bounding box center [943, 164] width 182 height 28
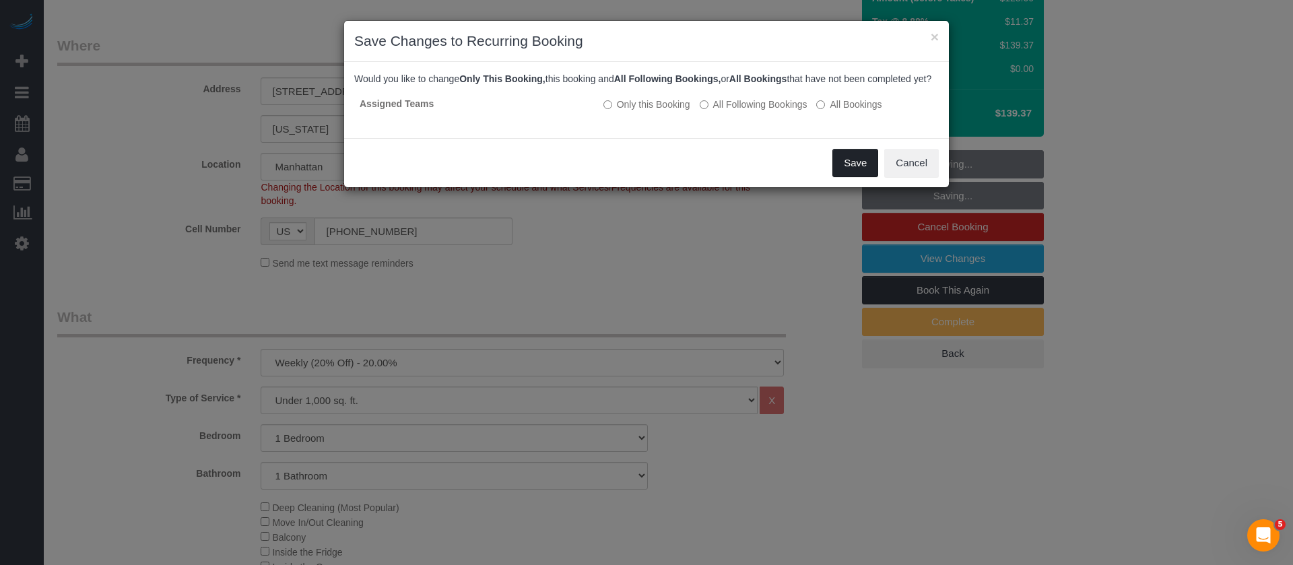
click at [859, 173] on button "Save" at bounding box center [856, 163] width 46 height 28
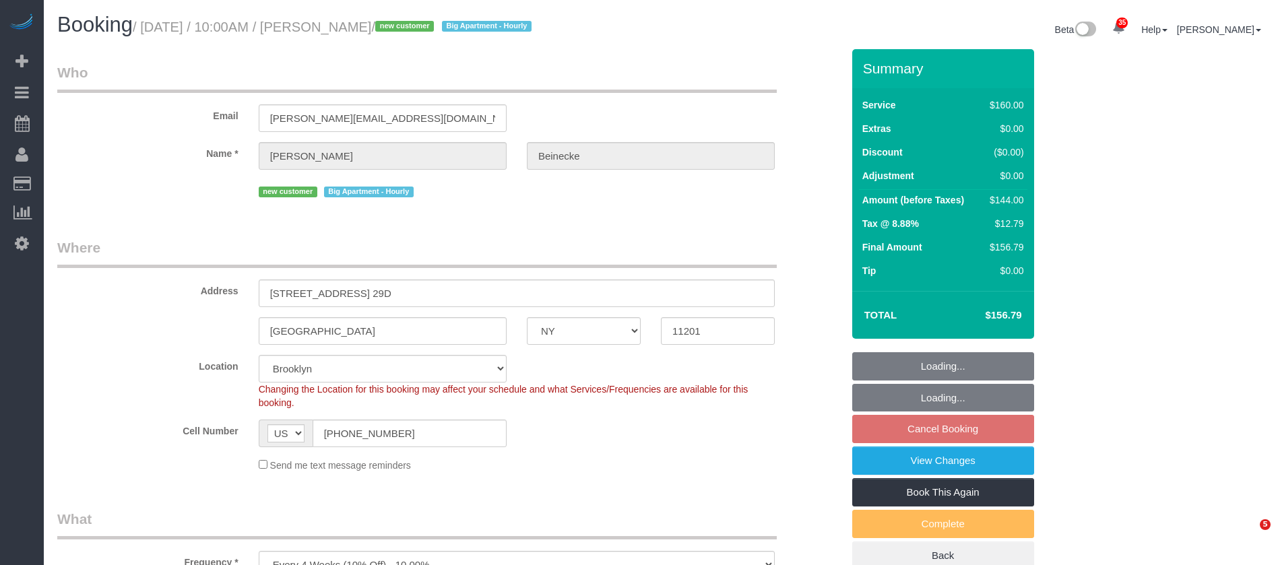
select select "NY"
select select "spot3"
select select "number:89"
select select "number:90"
select select "number:15"
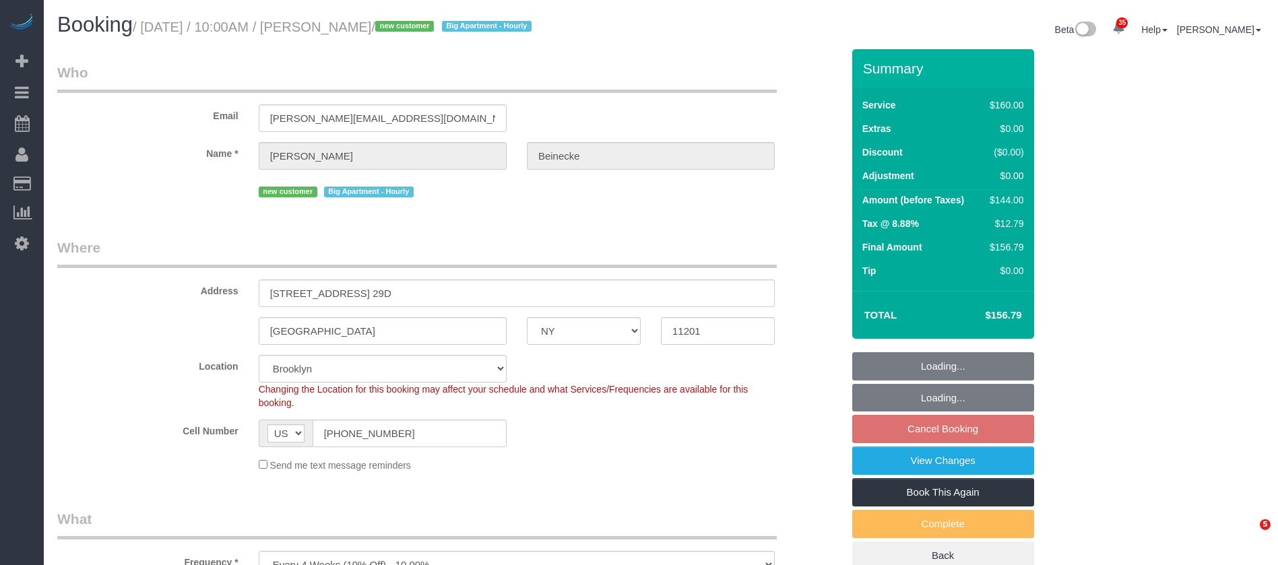
select select "number:5"
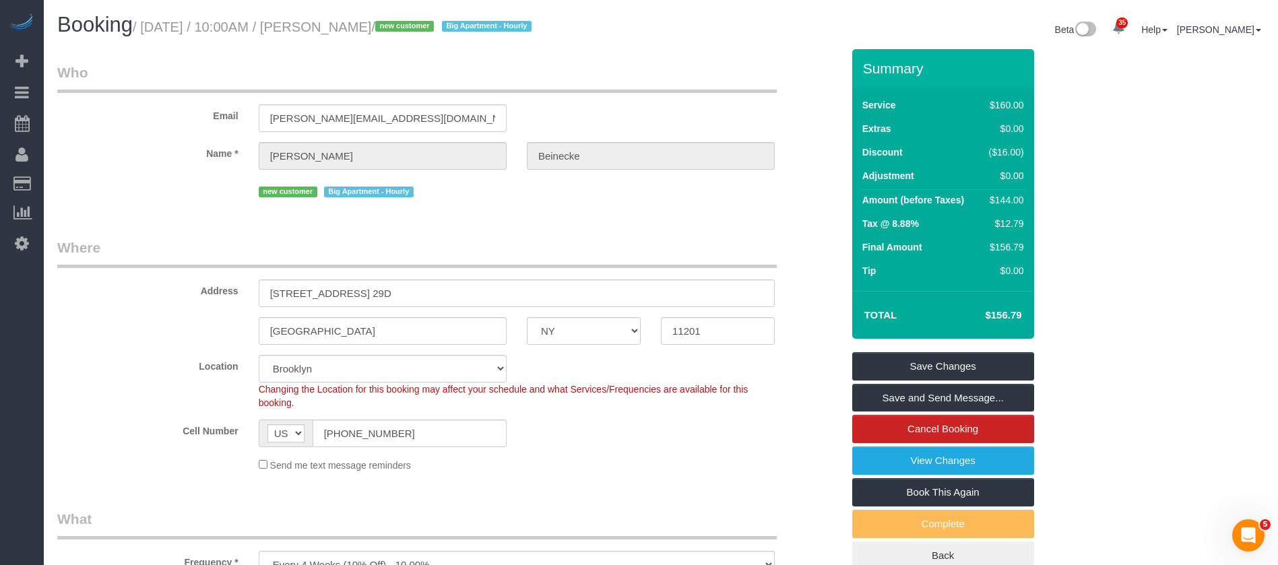
drag, startPoint x: 146, startPoint y: 26, endPoint x: 431, endPoint y: 81, distance: 290.8
click at [436, 22] on small "/ [DATE] / 10:00AM / [PERSON_NAME] / new customer Big Apartment - Hourly" at bounding box center [334, 27] width 403 height 15
copy small "[DATE] / 10:00AM / [PERSON_NAME]"
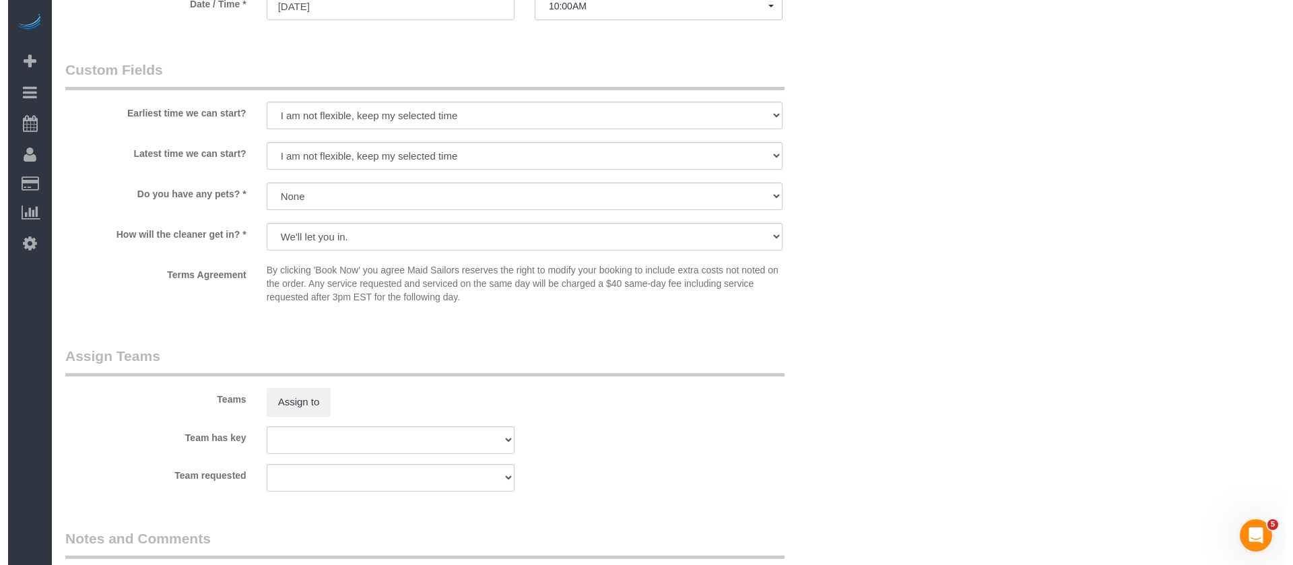
scroll to position [1516, 0]
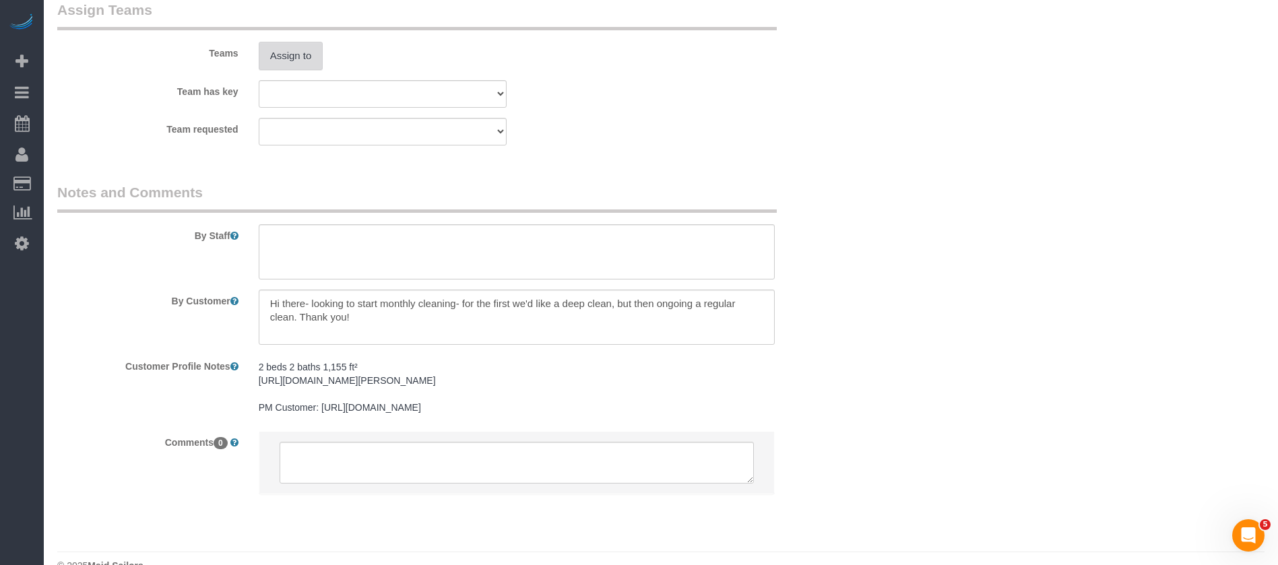
click at [289, 67] on button "Assign to" at bounding box center [291, 56] width 65 height 28
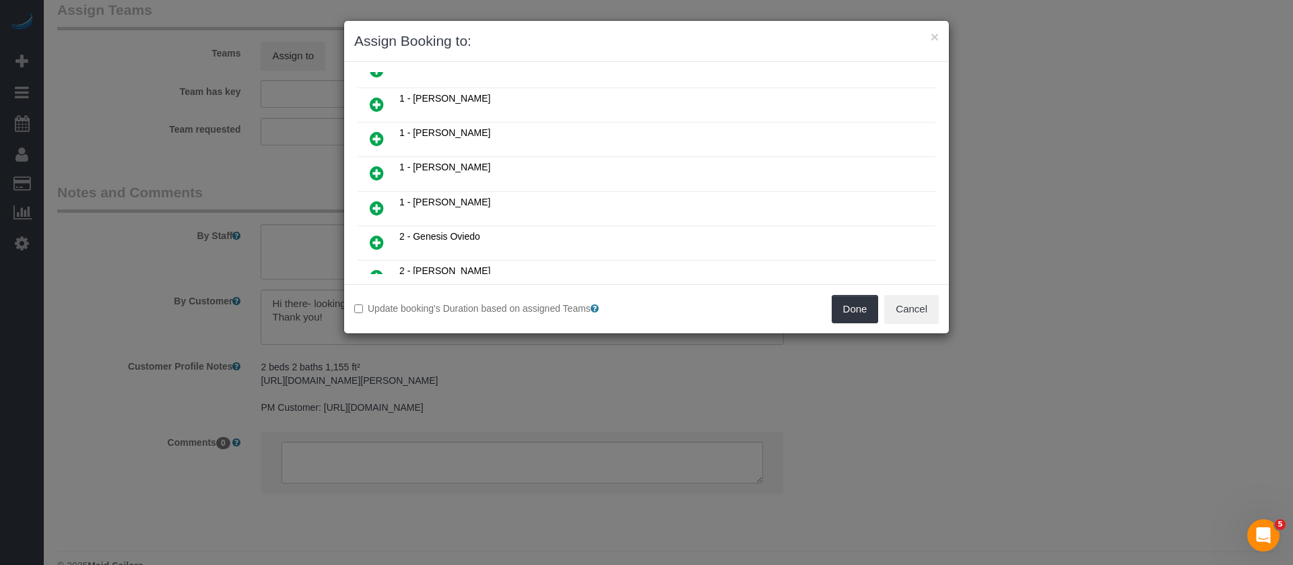
scroll to position [606, 0]
drag, startPoint x: 379, startPoint y: 243, endPoint x: 410, endPoint y: 243, distance: 30.3
click at [379, 243] on icon at bounding box center [377, 246] width 14 height 16
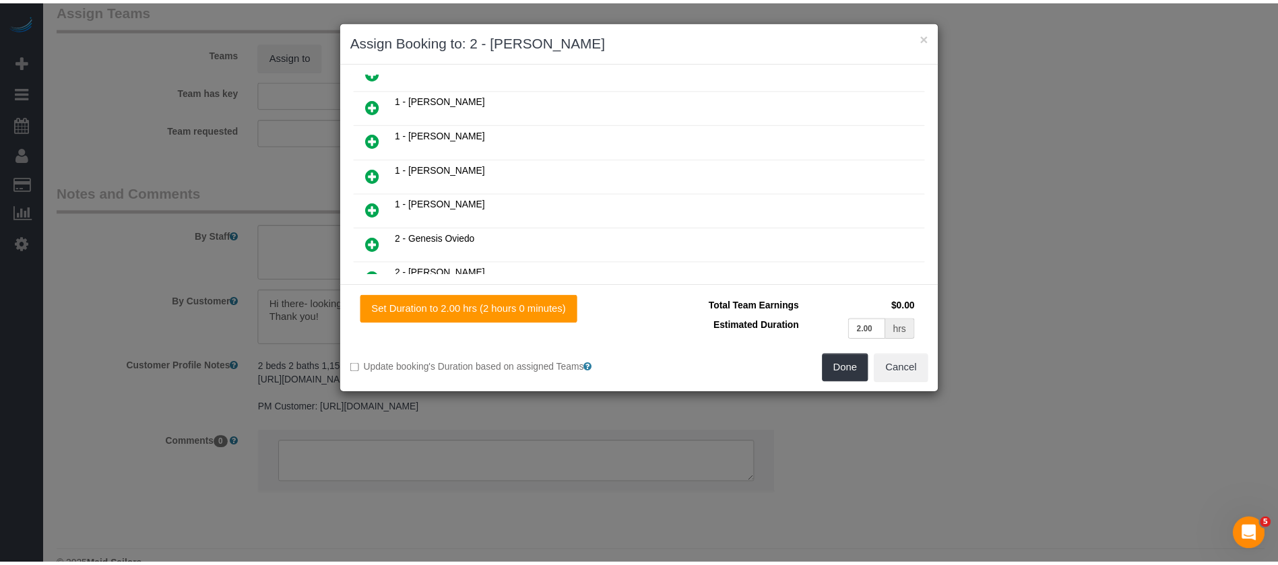
scroll to position [639, 0]
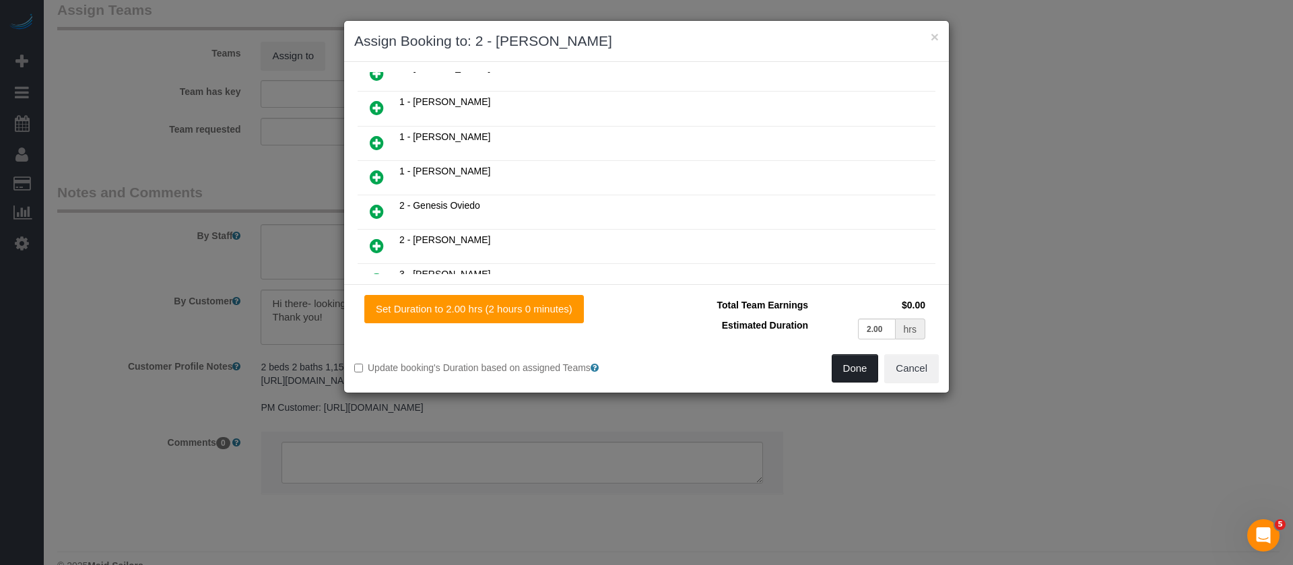
click at [847, 369] on button "Done" at bounding box center [855, 368] width 47 height 28
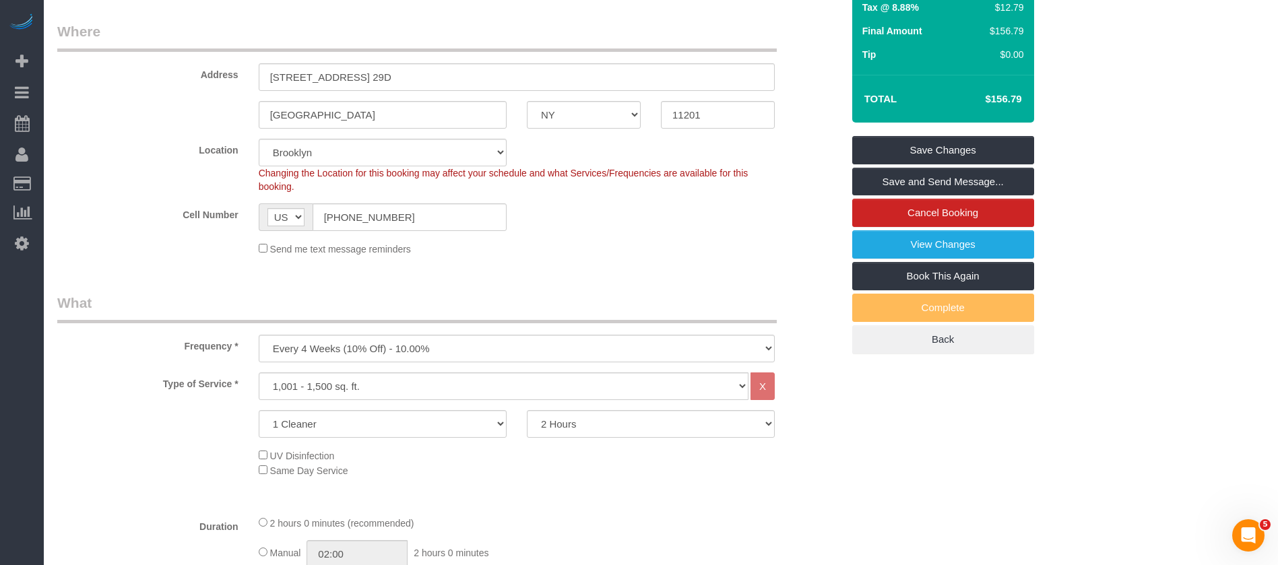
scroll to position [0, 0]
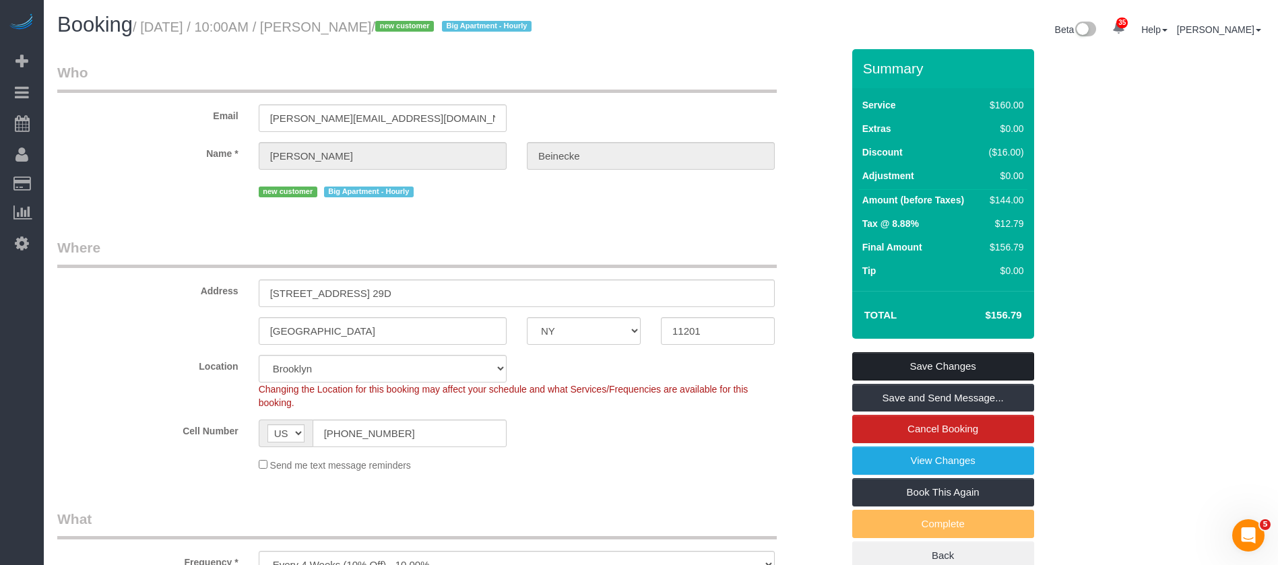
drag, startPoint x: 980, startPoint y: 359, endPoint x: 910, endPoint y: 337, distance: 73.5
click at [979, 358] on link "Save Changes" at bounding box center [943, 366] width 182 height 28
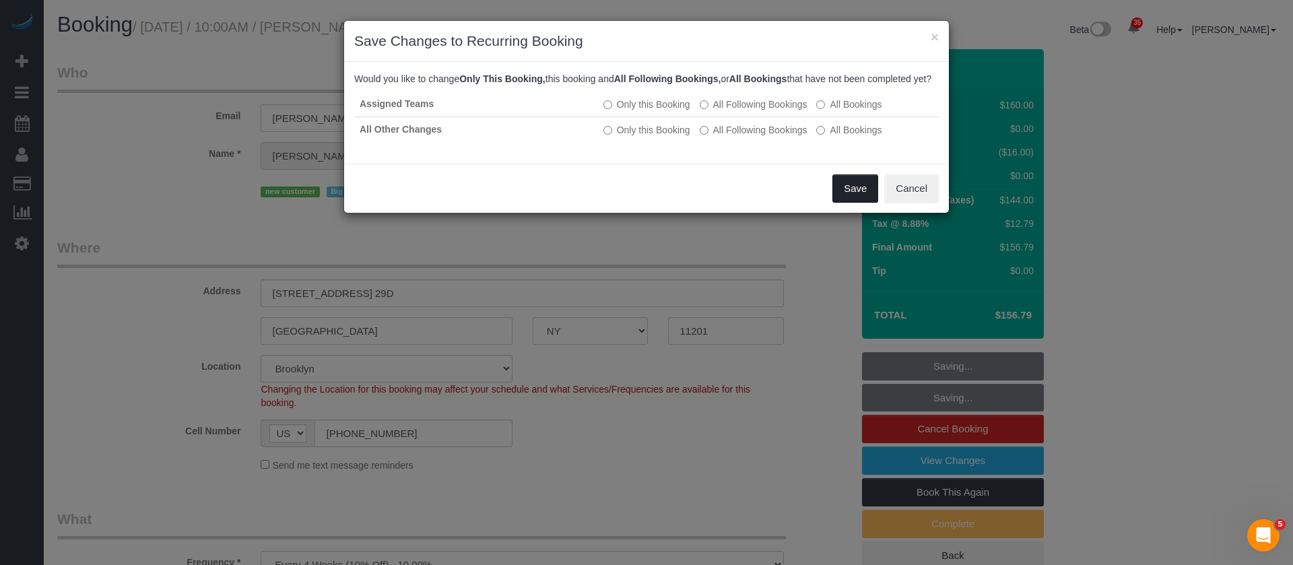
click at [844, 203] on button "Save" at bounding box center [856, 188] width 46 height 28
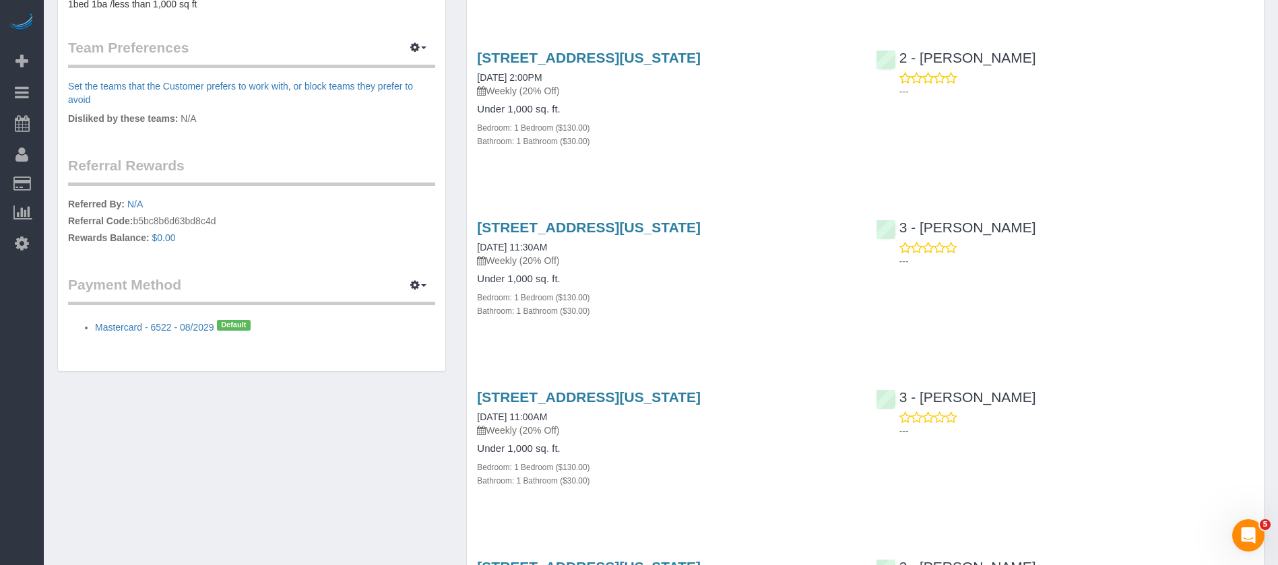
scroll to position [606, 0]
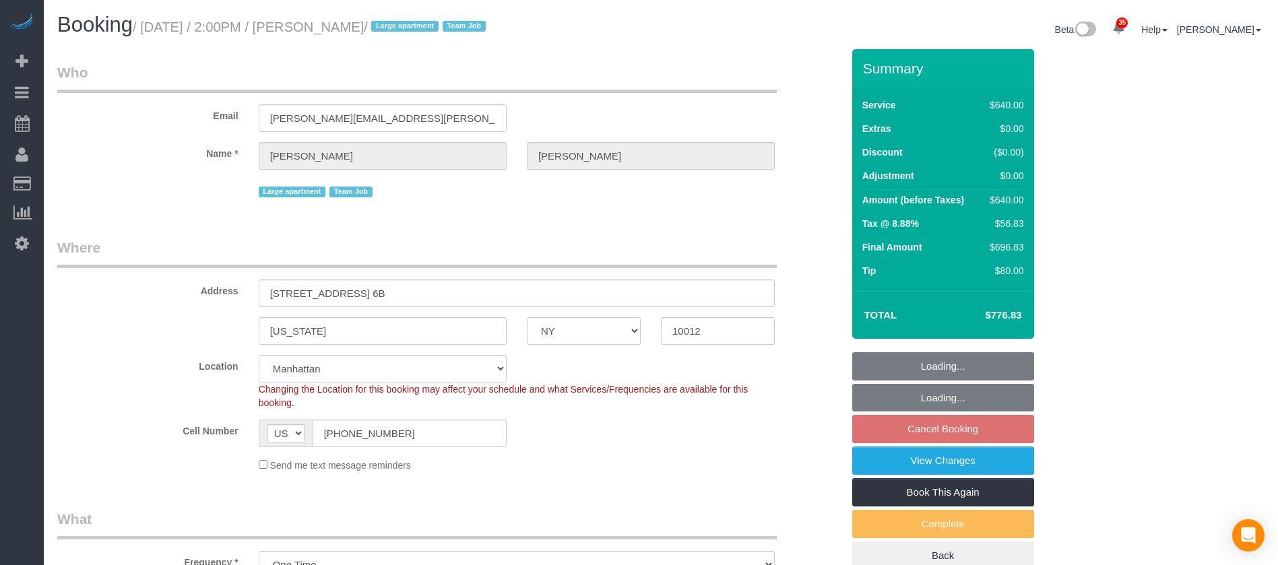
select select "NY"
select select "240"
select select "string:stripe-pm_1S6Gzo4VGloSiKo7bUrrxfkt"
select select "number:62"
select select "number:75"
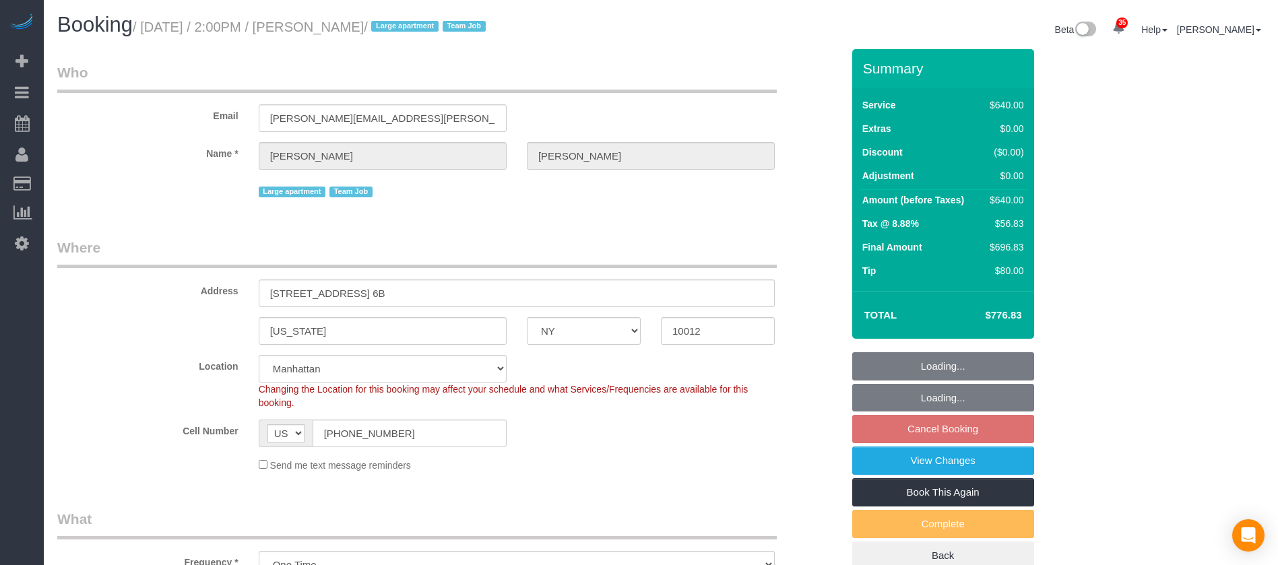
select select "number:15"
select select "number:6"
select select "spot67"
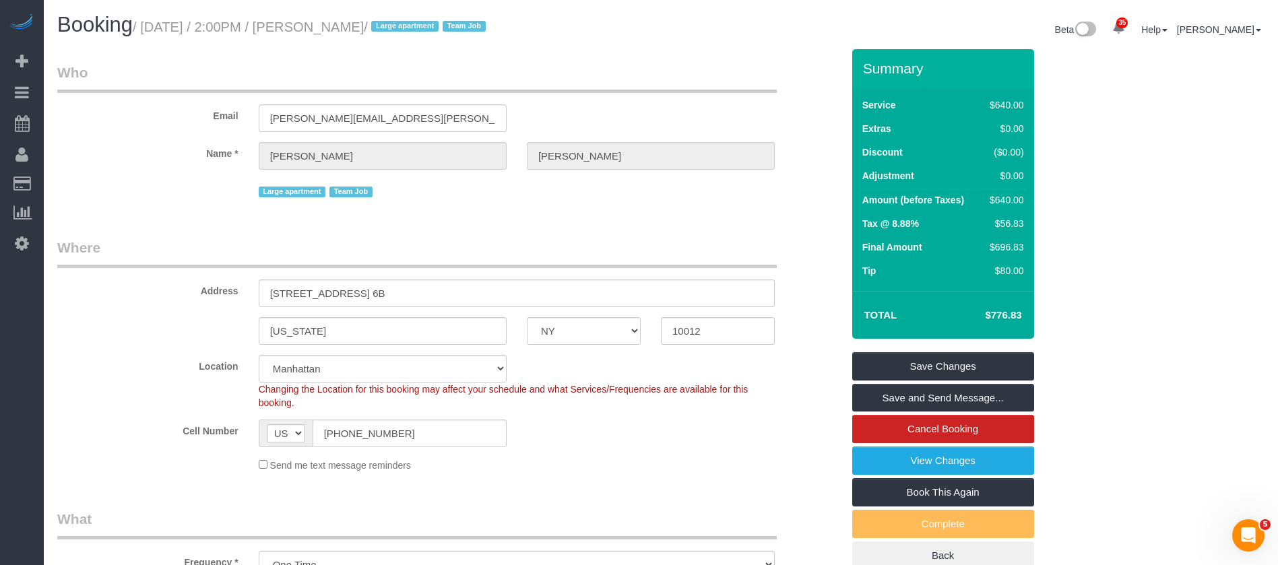
drag, startPoint x: 144, startPoint y: 23, endPoint x: 449, endPoint y: 21, distance: 305.2
click at [449, 21] on small "/ October 08, 2025 / 2:00PM / Stephanie Zilberman / Large apartment Team Job" at bounding box center [311, 27] width 357 height 15
copy small "October 08, 2025 / 2:00PM / Stephanie Zilberman"
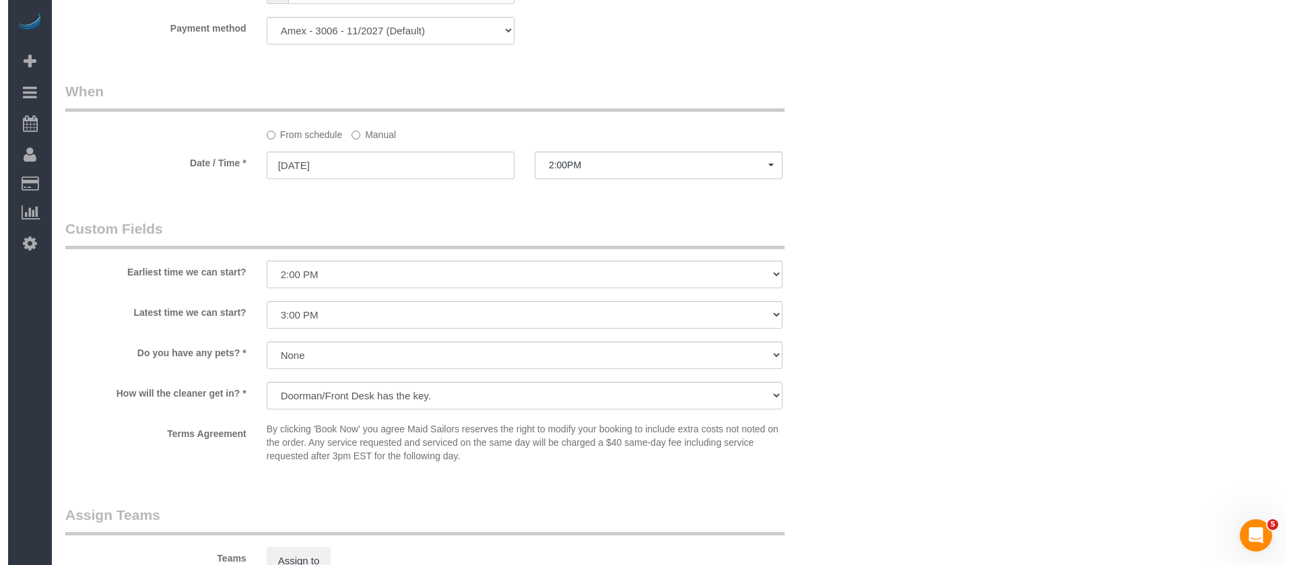
scroll to position [1415, 0]
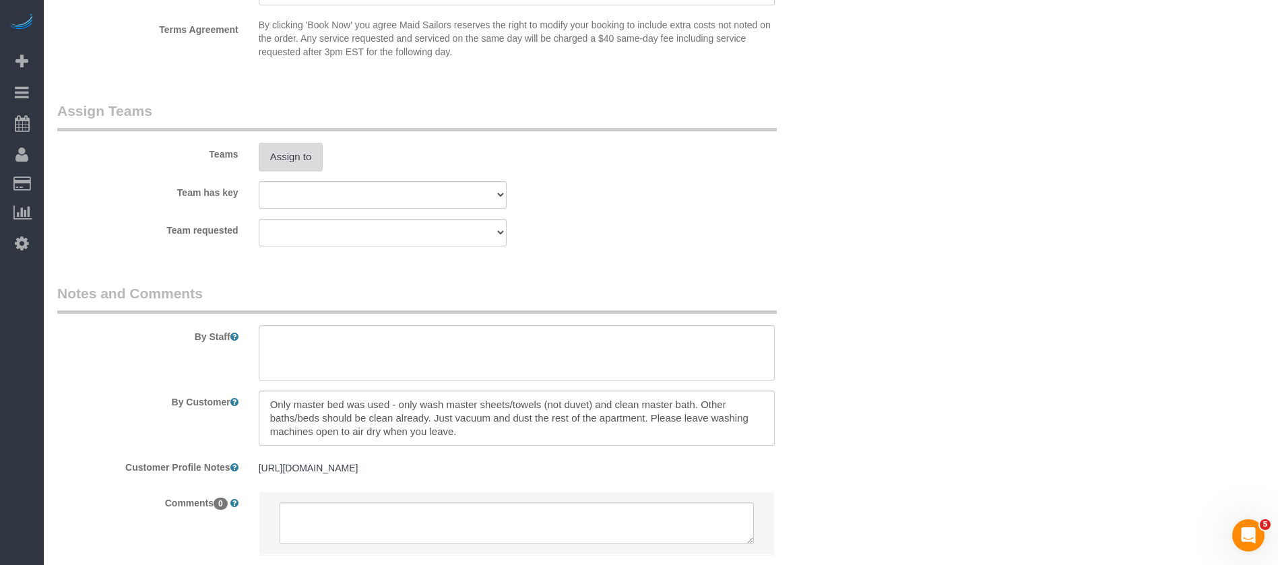
click at [288, 155] on button "Assign to" at bounding box center [291, 157] width 65 height 28
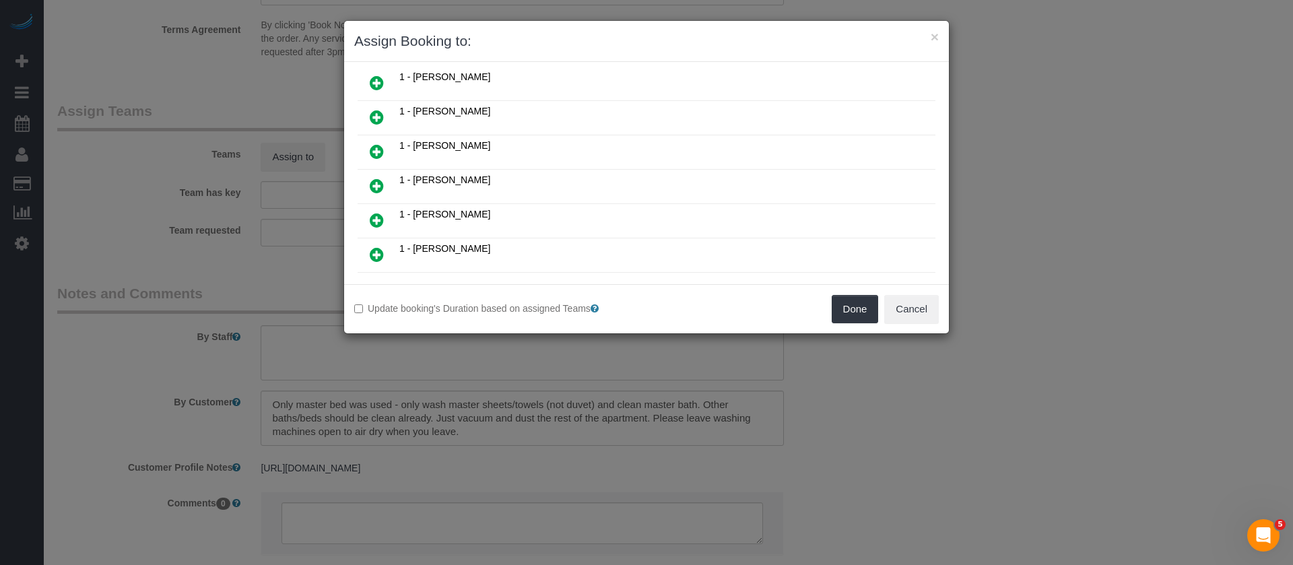
scroll to position [505, 0]
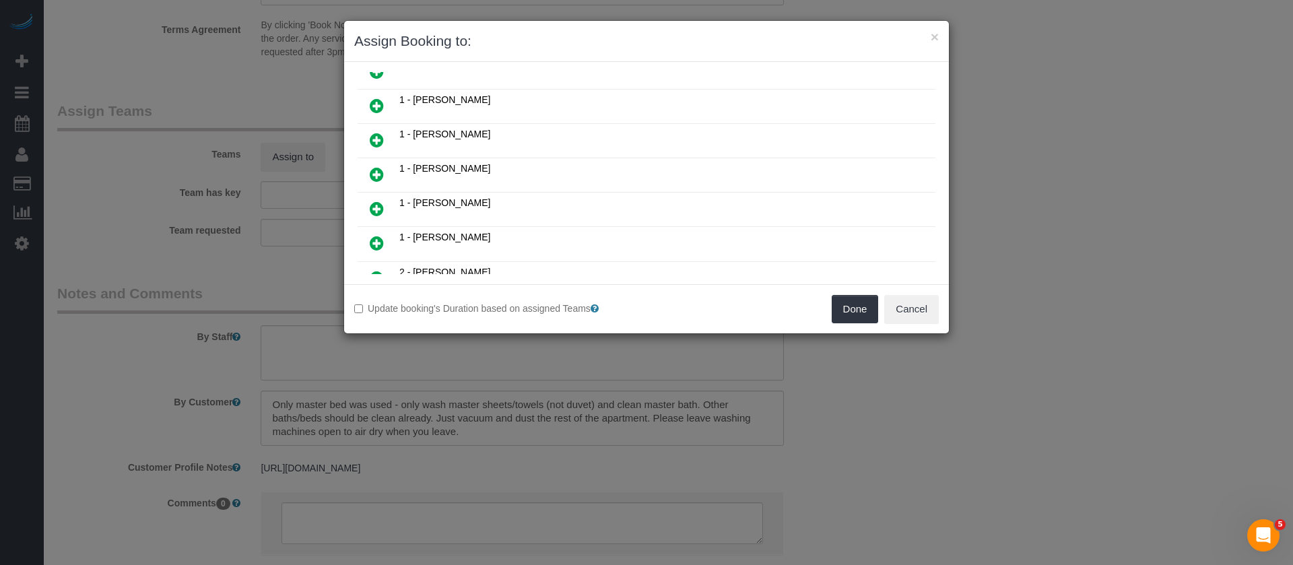
click at [373, 203] on icon at bounding box center [377, 209] width 14 height 16
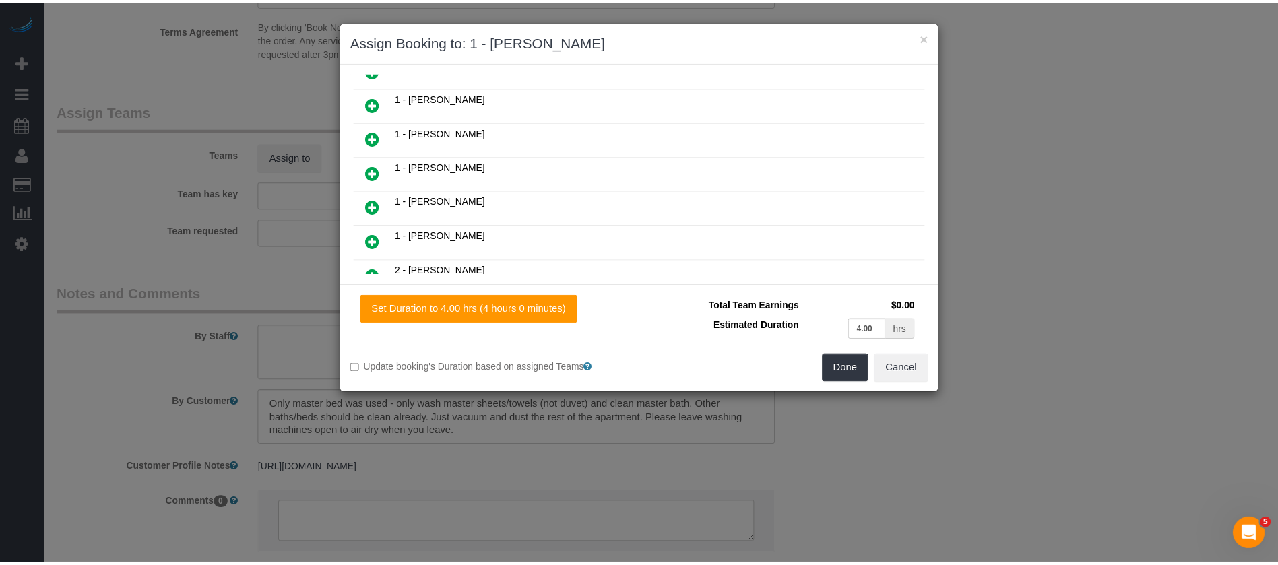
scroll to position [538, 0]
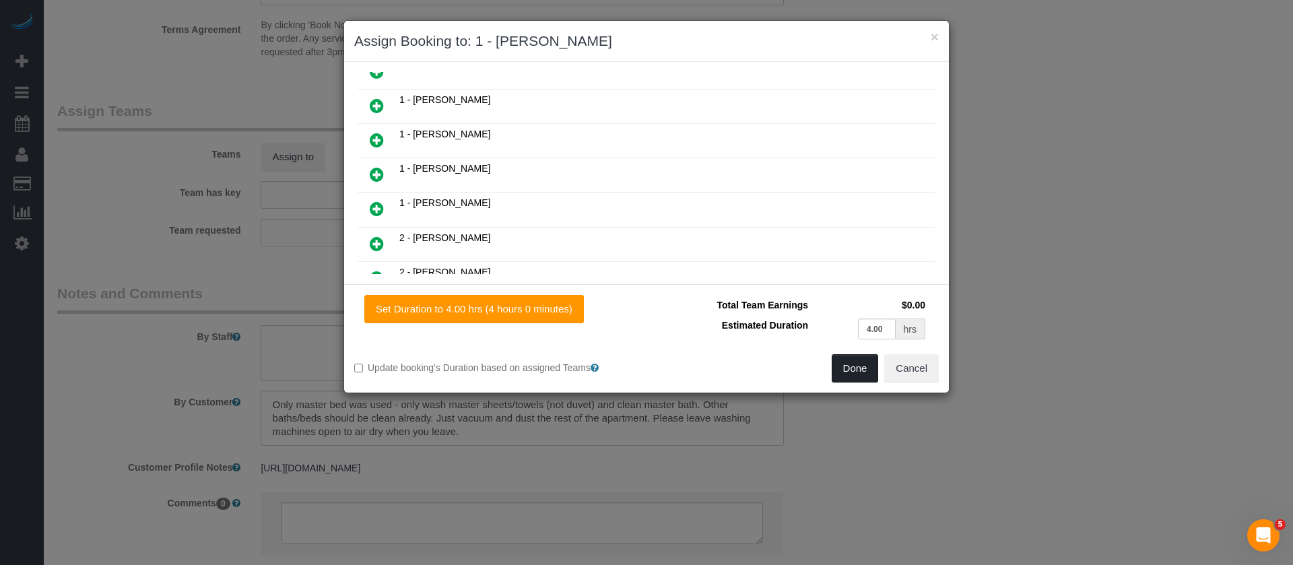
click at [853, 366] on button "Done" at bounding box center [855, 368] width 47 height 28
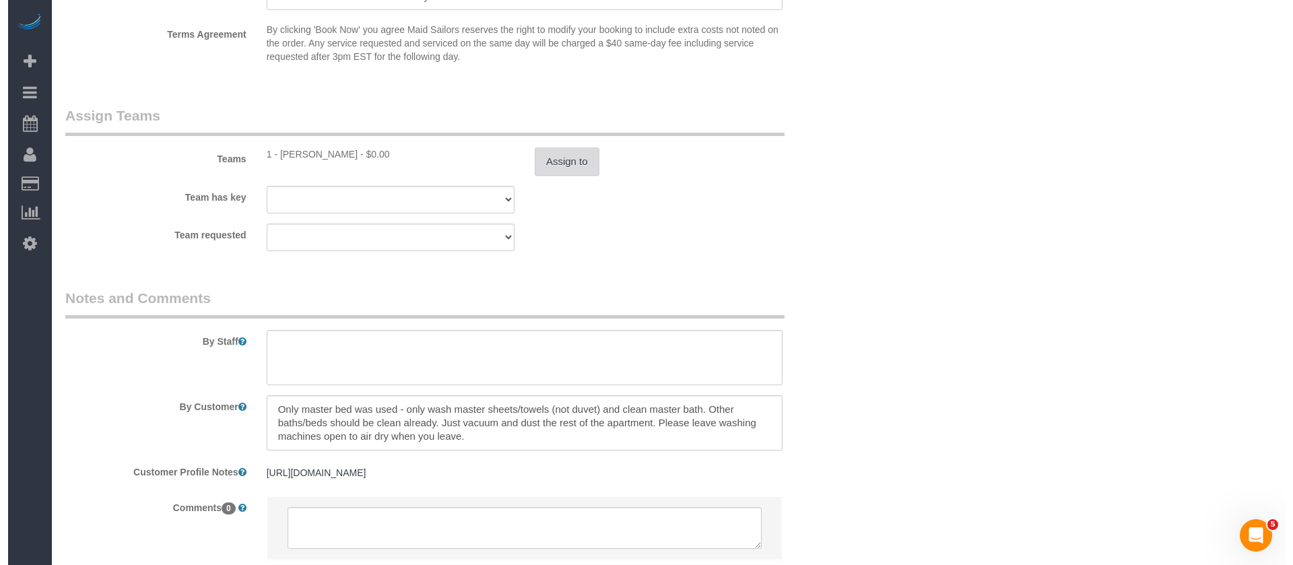
scroll to position [1415, 0]
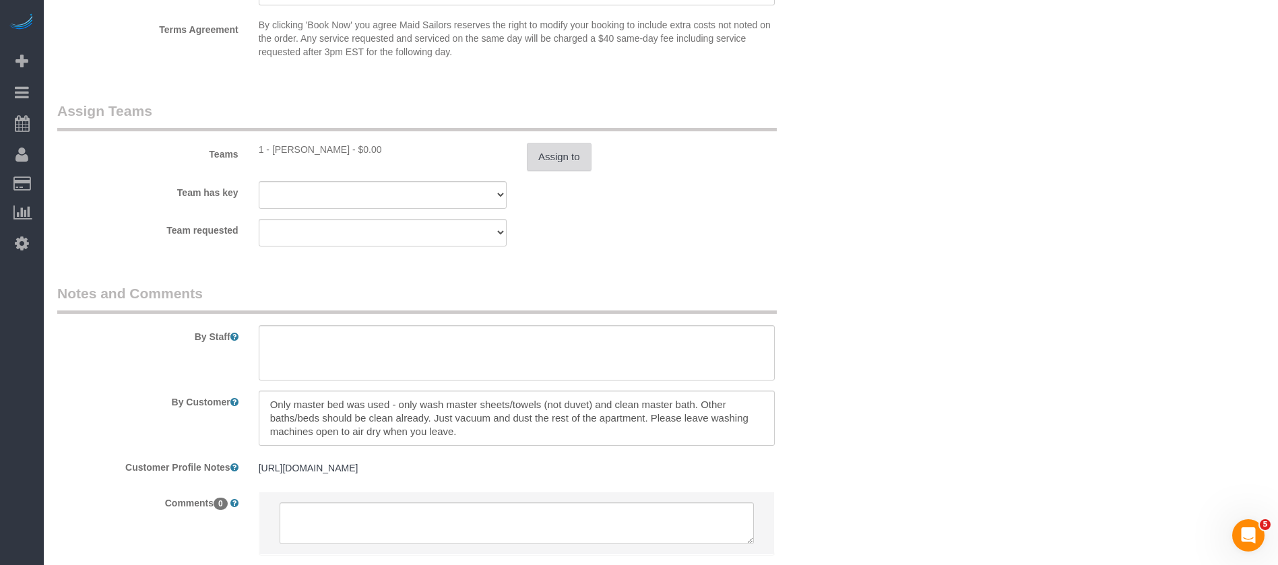
click at [552, 158] on button "Assign to" at bounding box center [559, 157] width 65 height 28
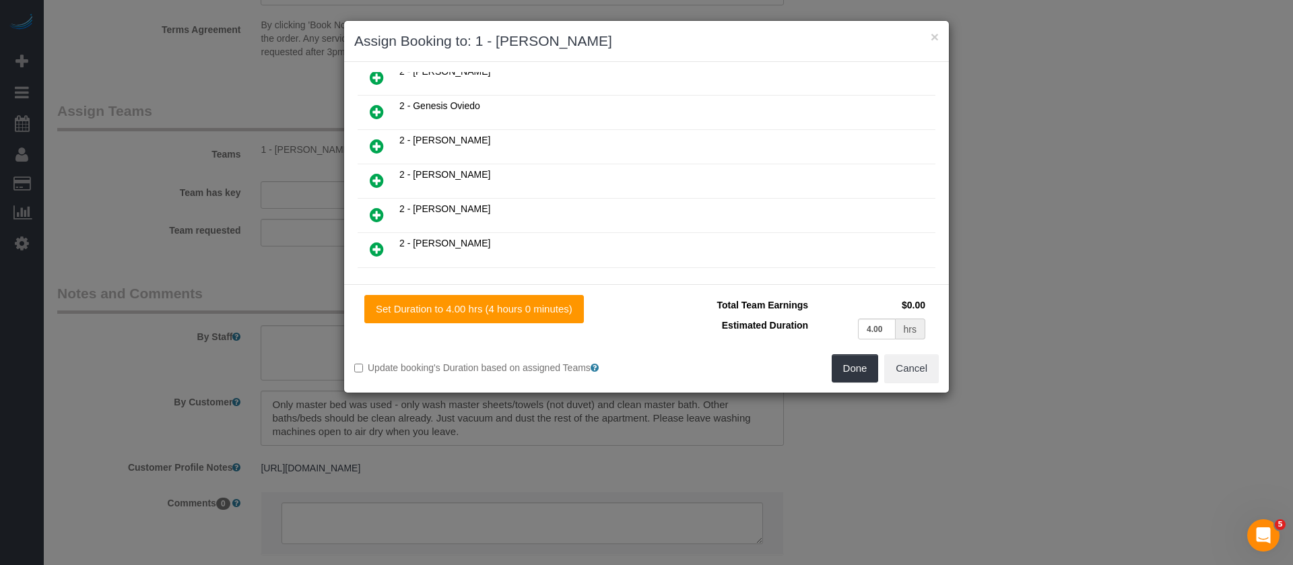
scroll to position [707, 0]
click at [377, 211] on icon at bounding box center [377, 211] width 14 height 16
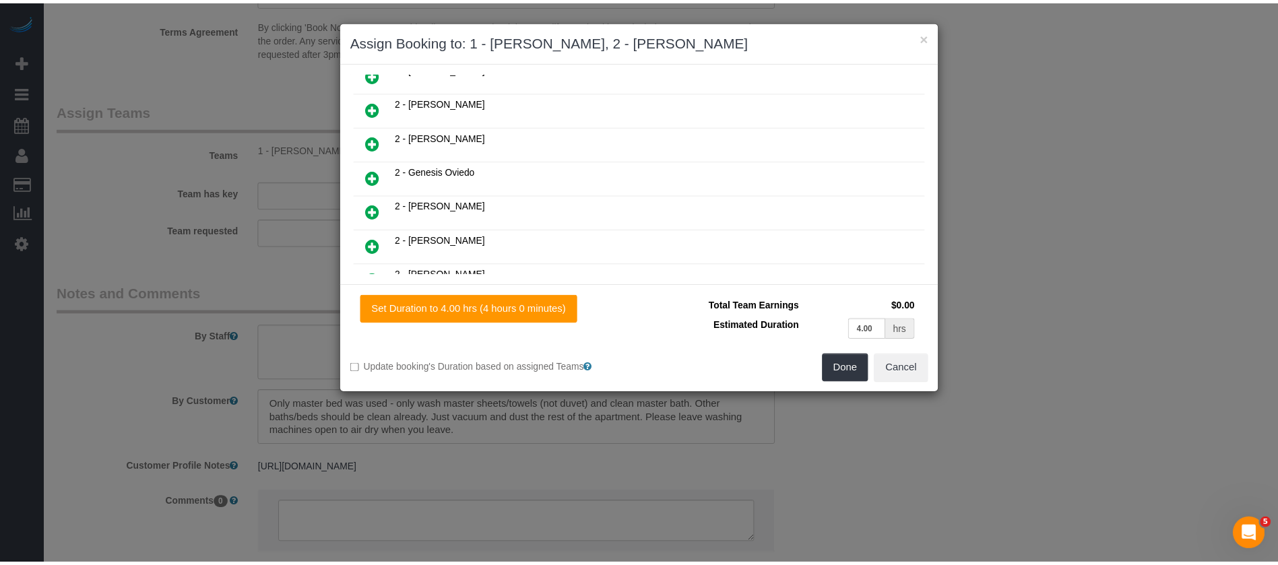
scroll to position [742, 0]
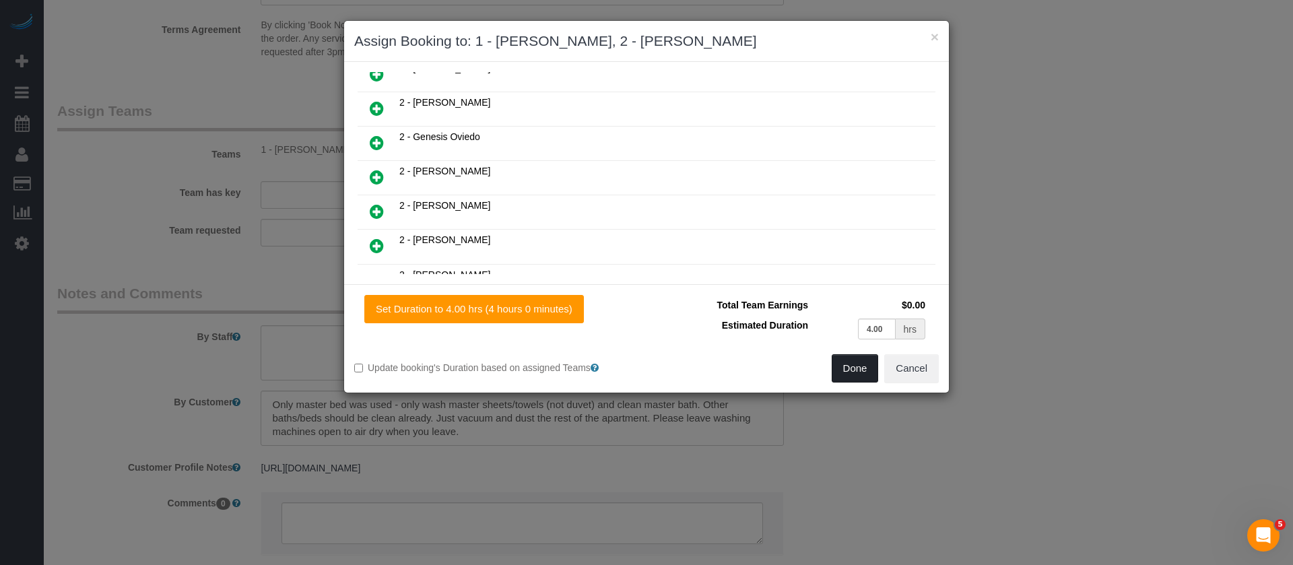
click at [865, 370] on button "Done" at bounding box center [855, 368] width 47 height 28
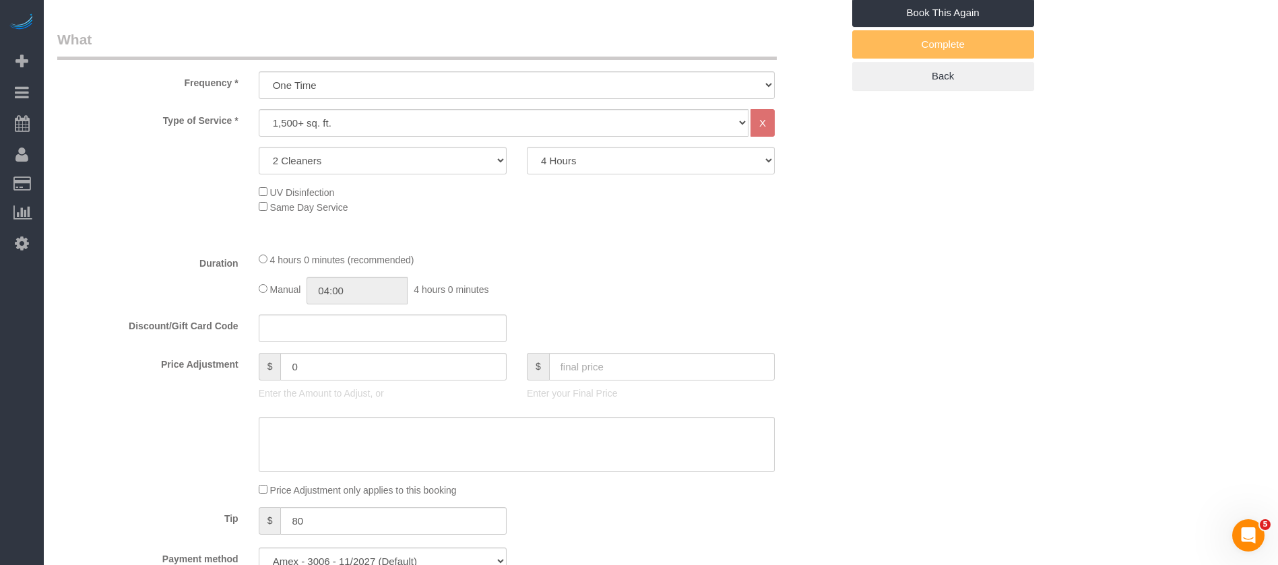
scroll to position [202, 0]
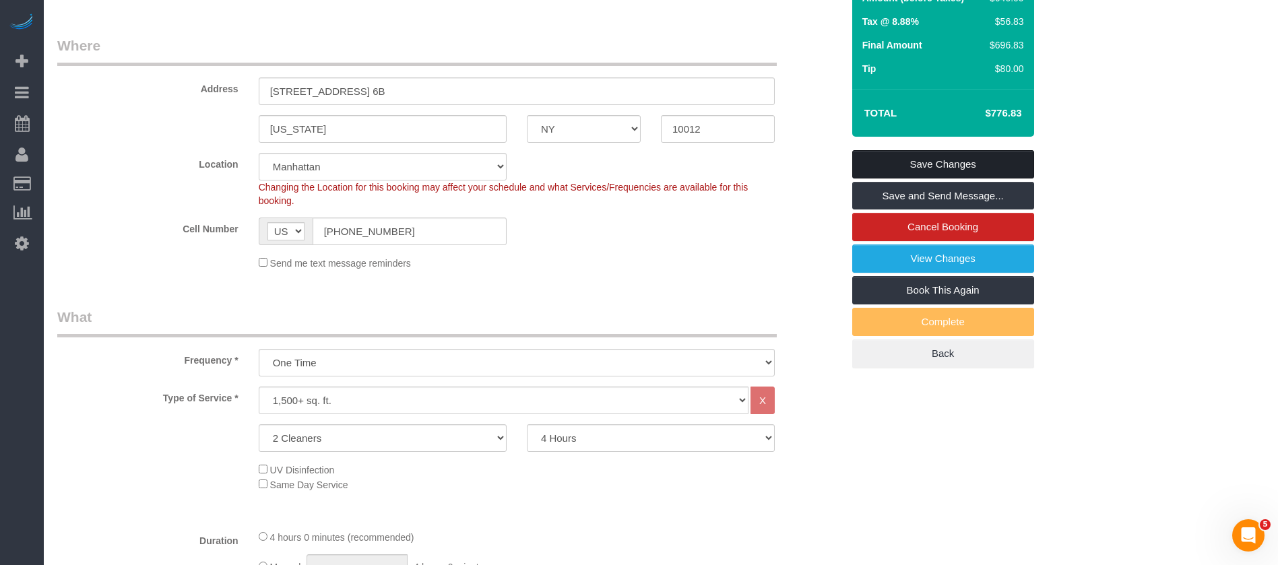
click at [973, 154] on link "Save Changes" at bounding box center [943, 164] width 182 height 28
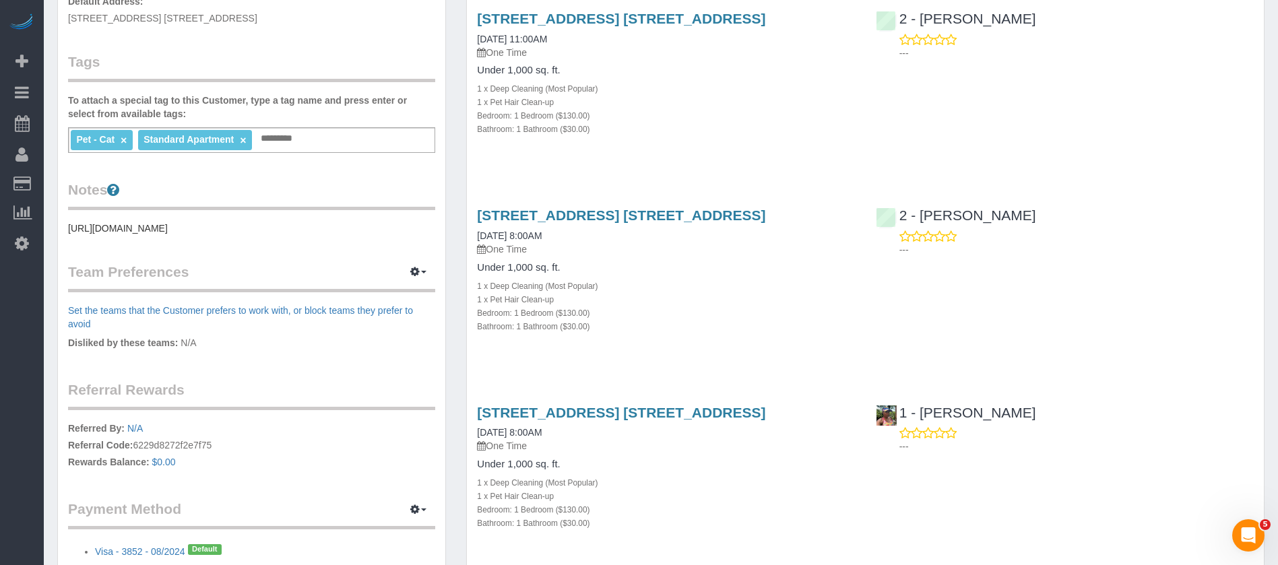
scroll to position [404, 0]
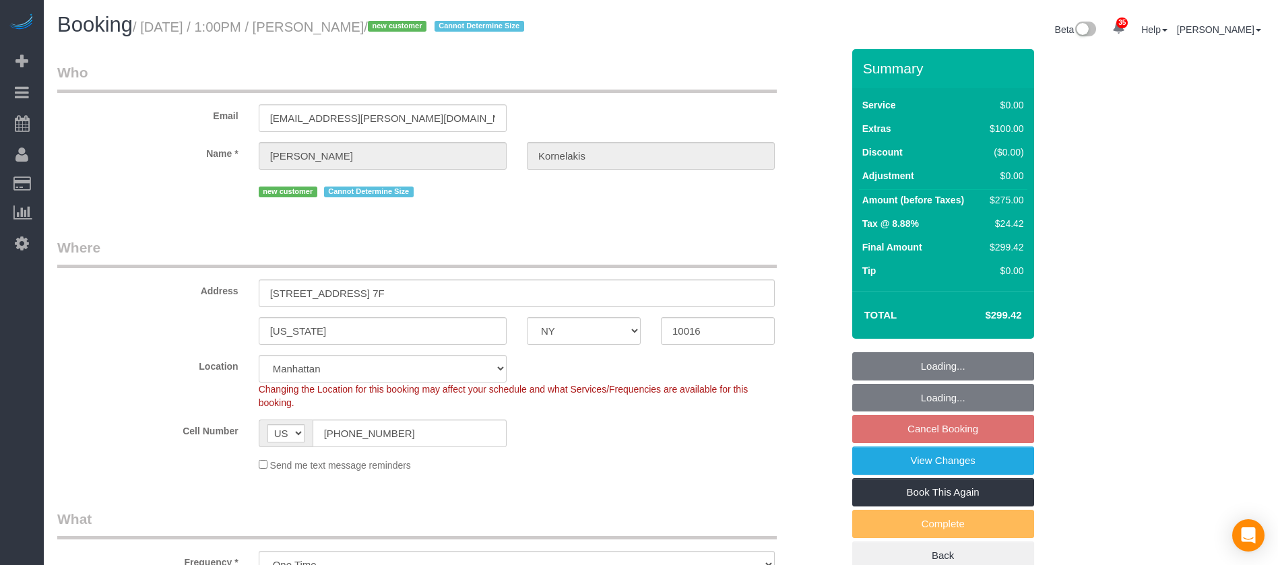
select select "NY"
select select "2"
select select "number:61"
select select "number:77"
select select "number:15"
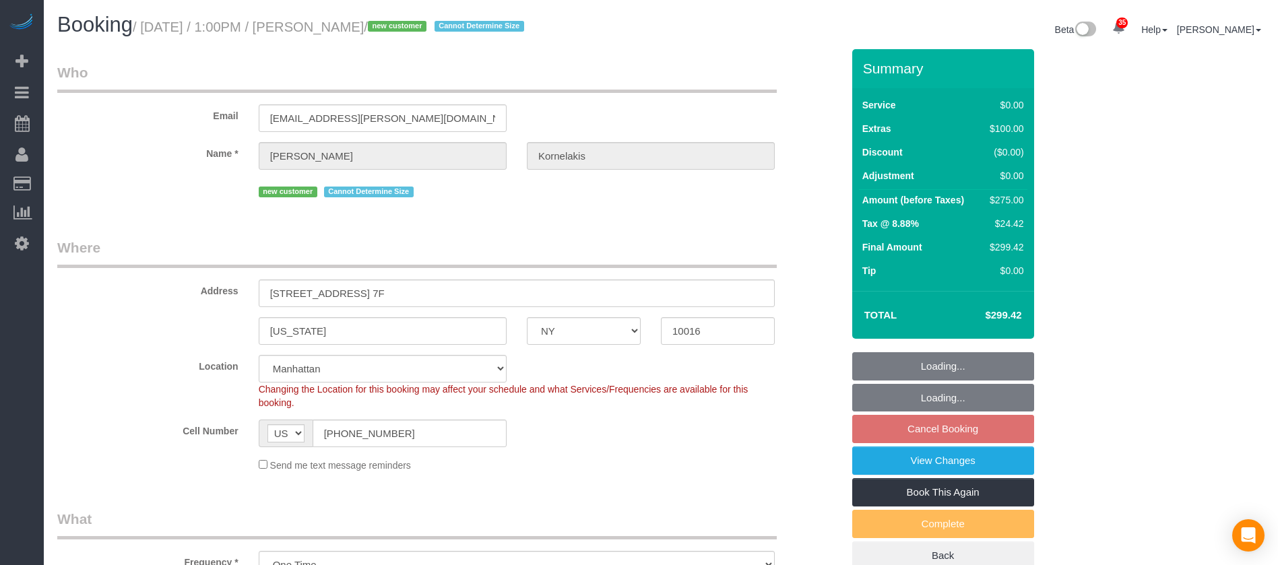
select select "number:5"
select select "spot66"
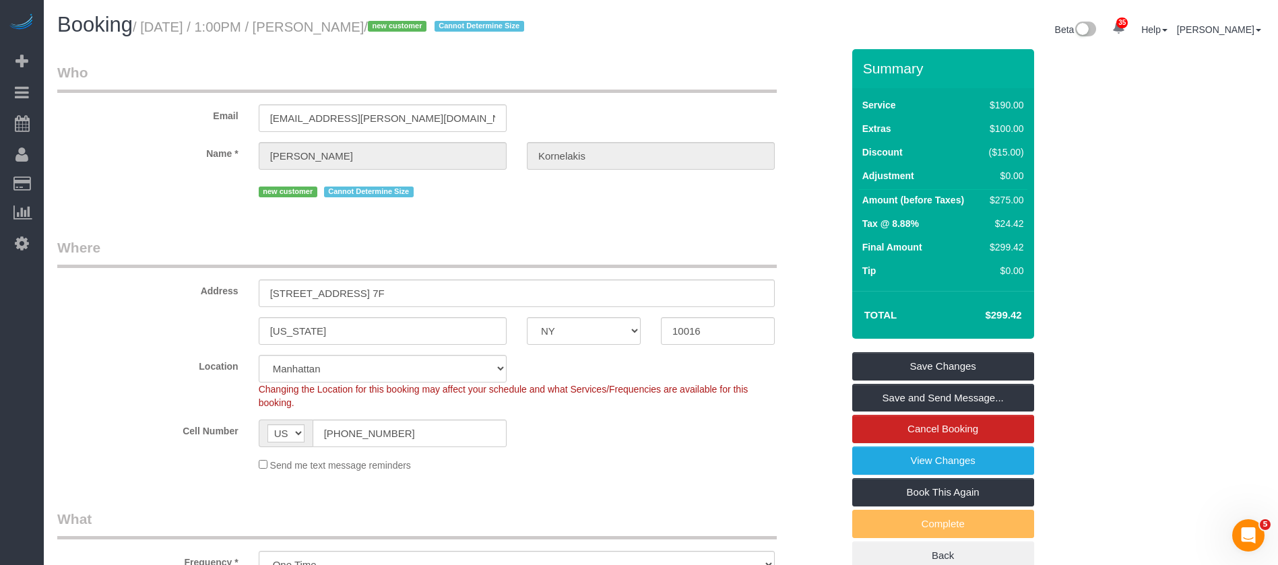
drag, startPoint x: 148, startPoint y: 28, endPoint x: 418, endPoint y: 16, distance: 270.4
click at [418, 16] on h1 "Booking / October 08, 2025 / 1:00PM / Nora Kornelakis / new customer Cannot Det…" at bounding box center [353, 24] width 593 height 23
copy small "October 08, 2025 / 1:00PM / Nora Kornelakis"
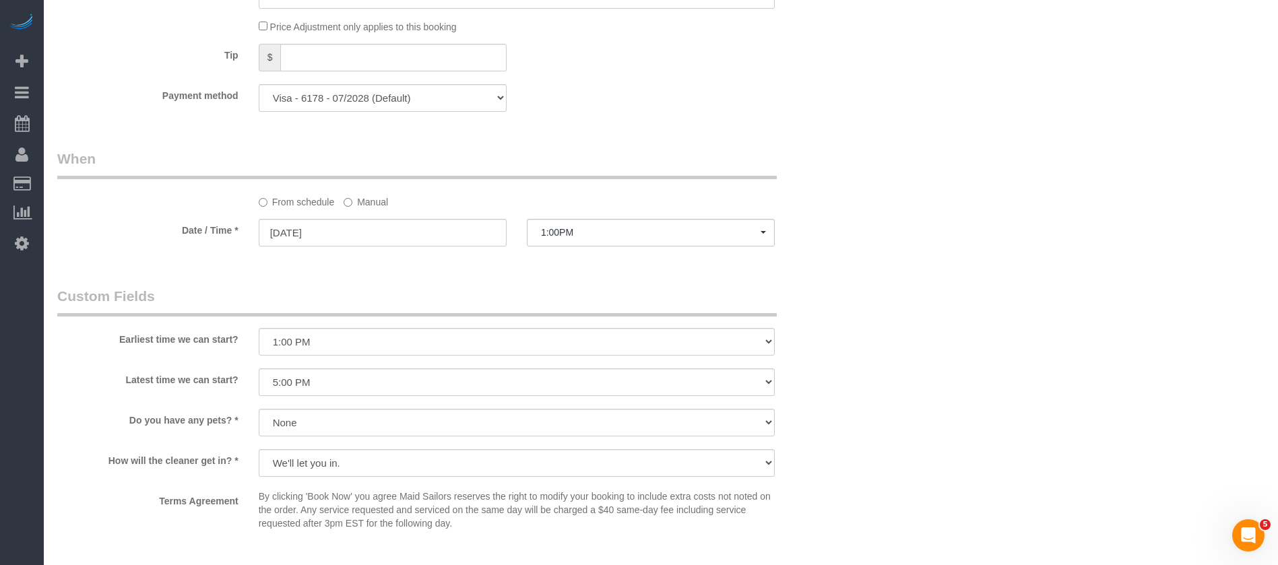
scroll to position [909, 0]
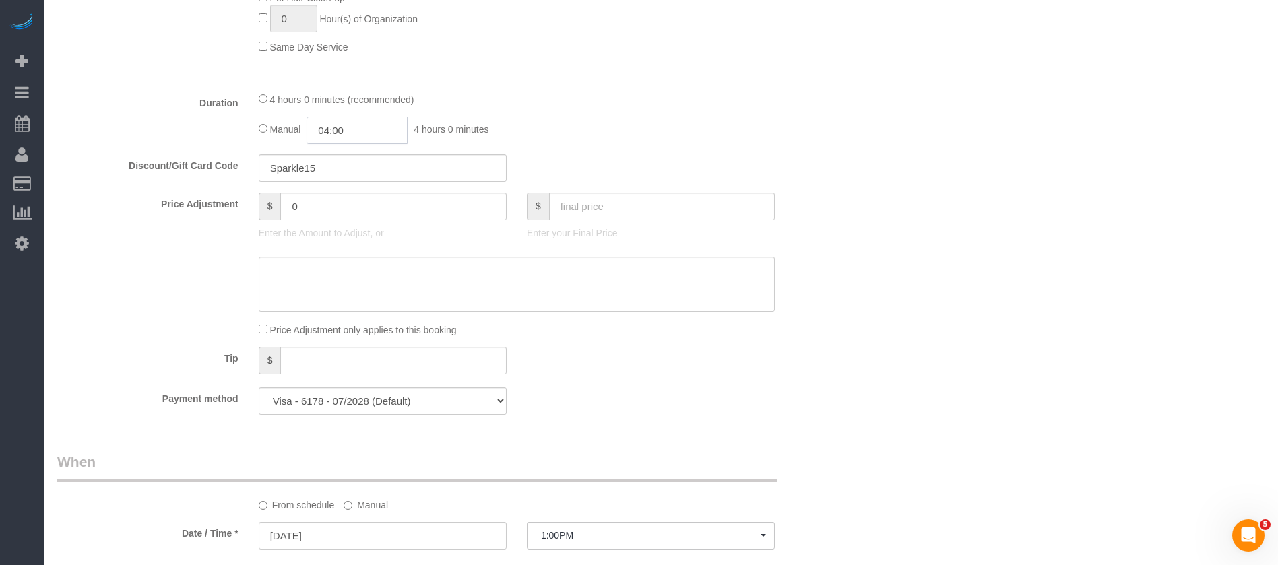
click at [358, 127] on input "04:00" at bounding box center [357, 131] width 101 height 28
drag, startPoint x: 340, startPoint y: 198, endPoint x: 482, endPoint y: 177, distance: 144.3
click at [341, 198] on li "02:00" at bounding box center [343, 202] width 60 height 18
type input "02:00"
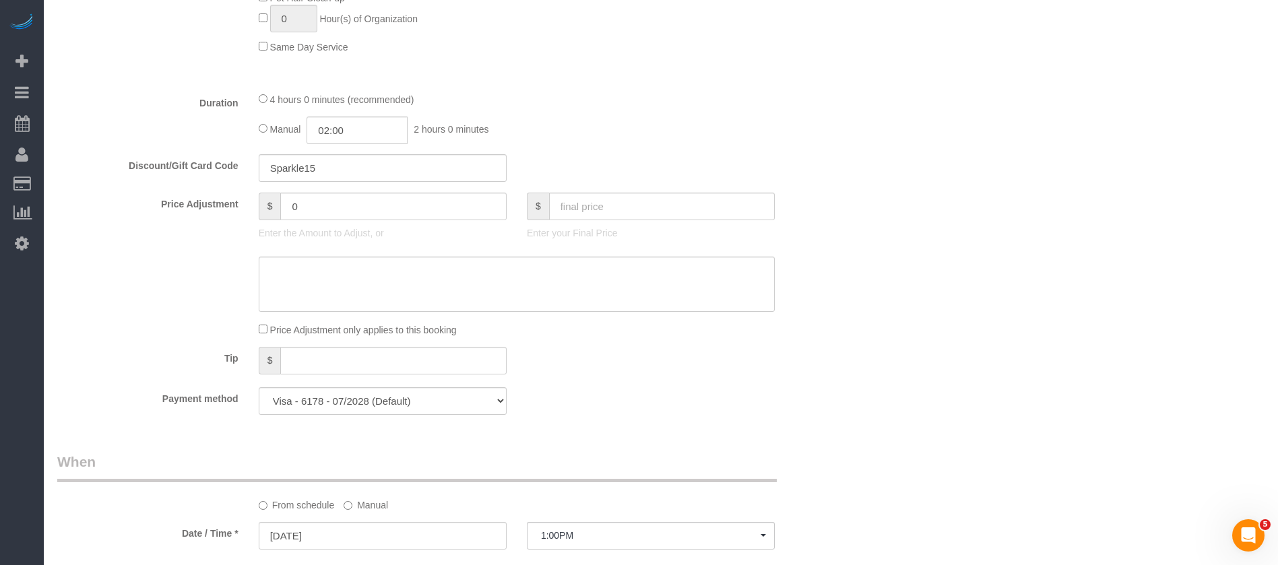
click at [573, 156] on div "Discount/Gift Card Code Sparkle15" at bounding box center [449, 168] width 805 height 28
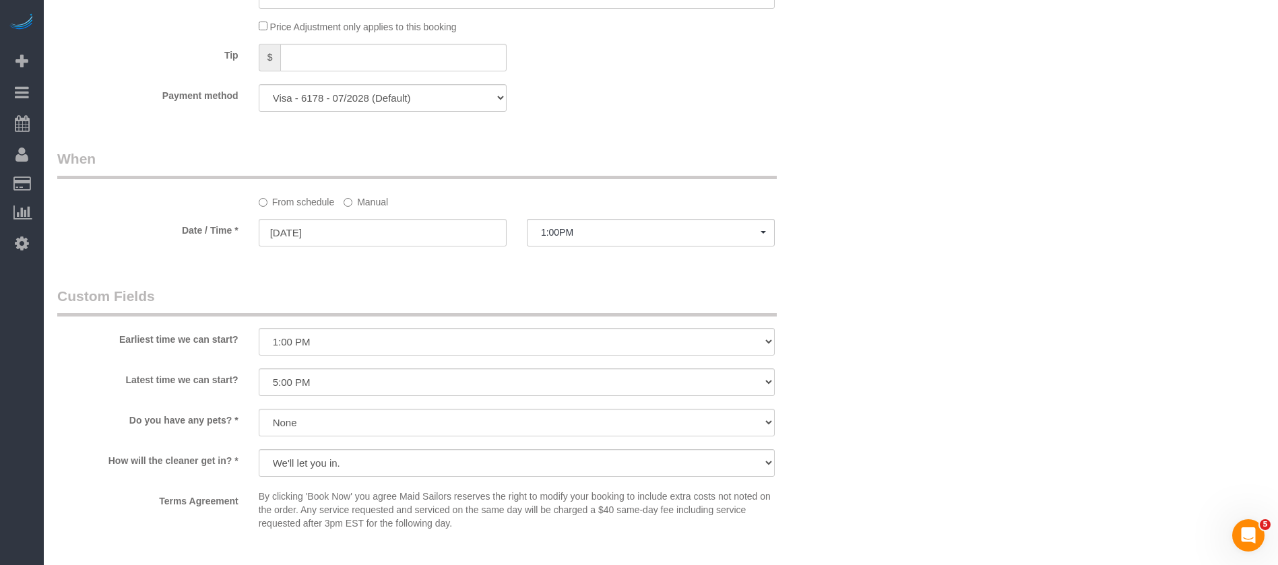
select select "spot126"
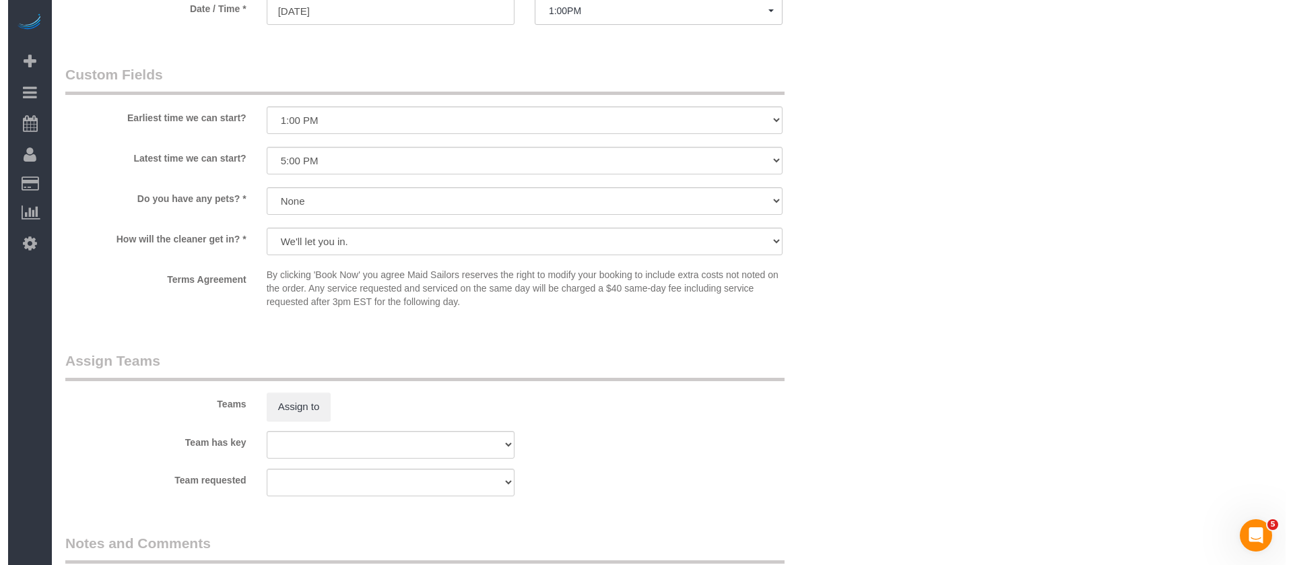
scroll to position [1516, 0]
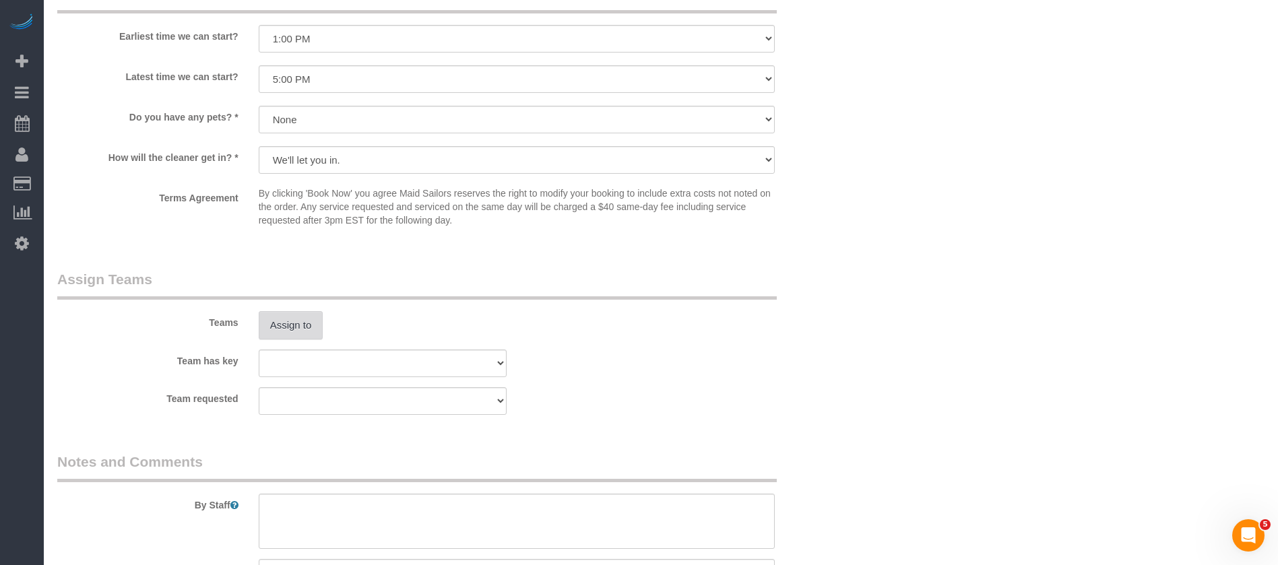
click at [277, 325] on button "Assign to" at bounding box center [291, 325] width 65 height 28
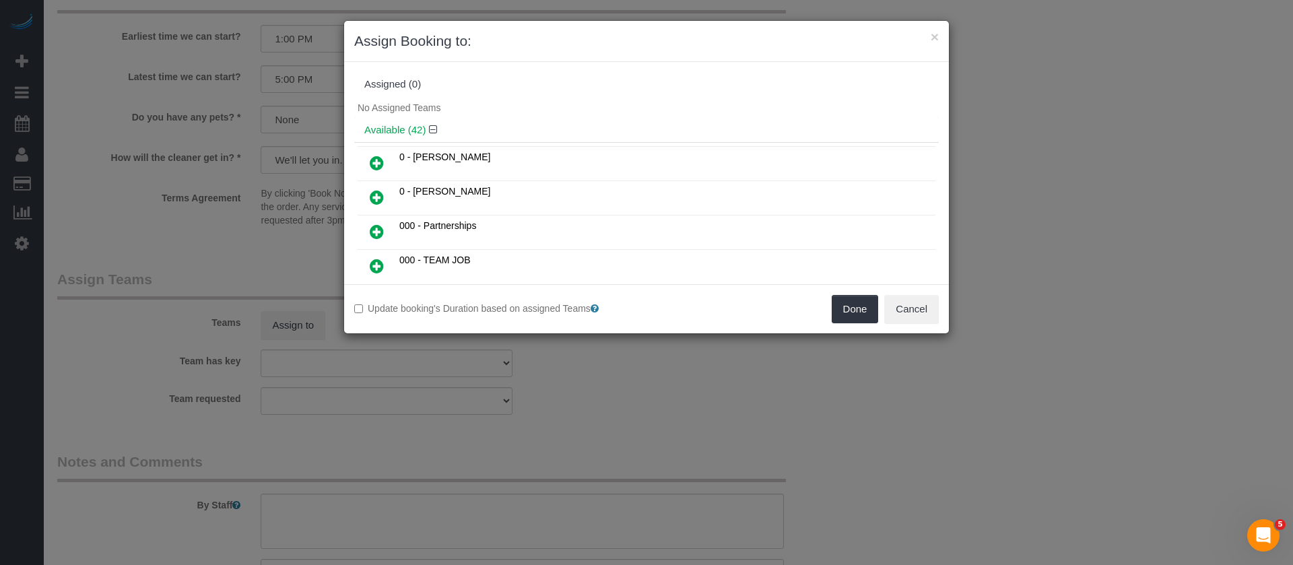
scroll to position [404, 0]
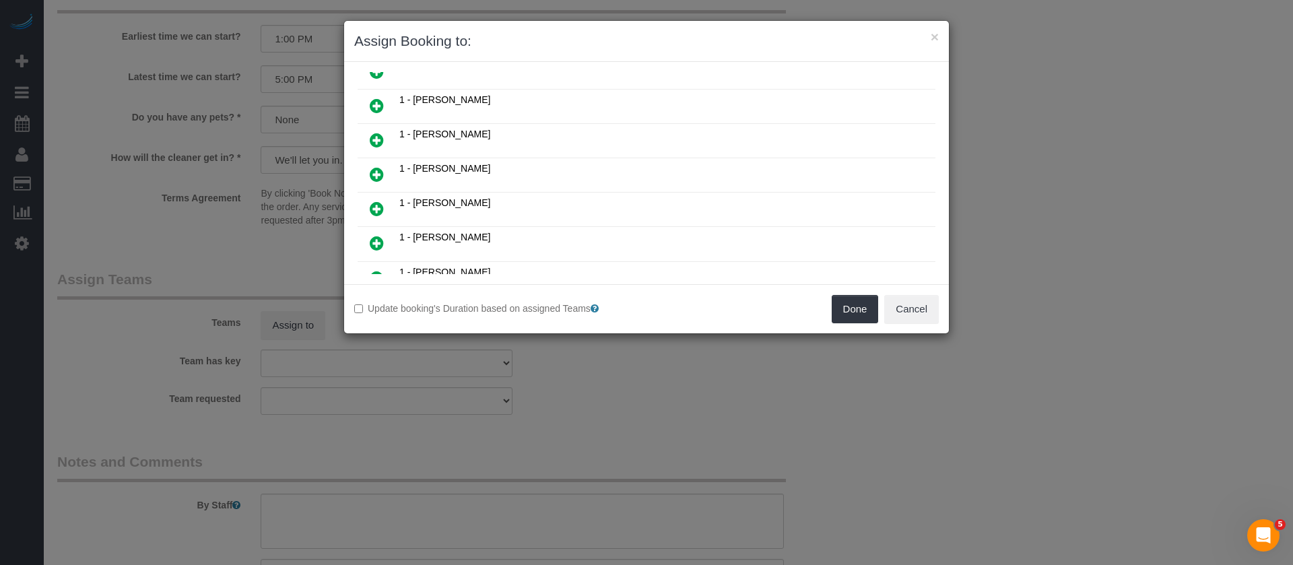
click at [384, 172] on link at bounding box center [377, 175] width 32 height 27
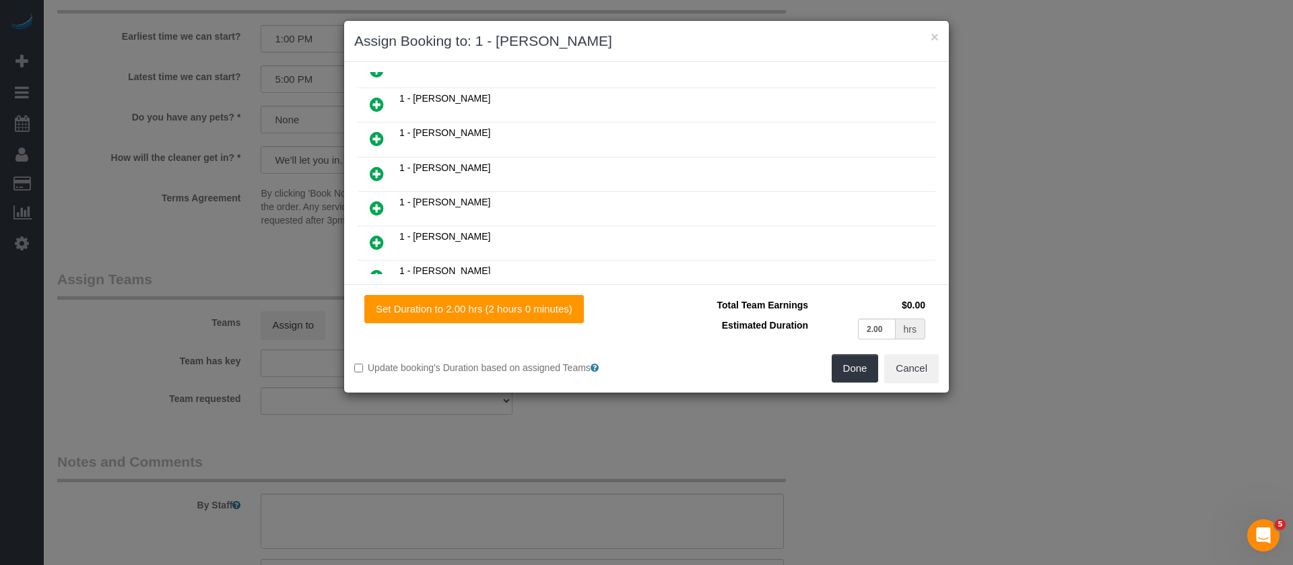
scroll to position [335, 0]
click at [373, 170] on icon at bounding box center [377, 170] width 14 height 16
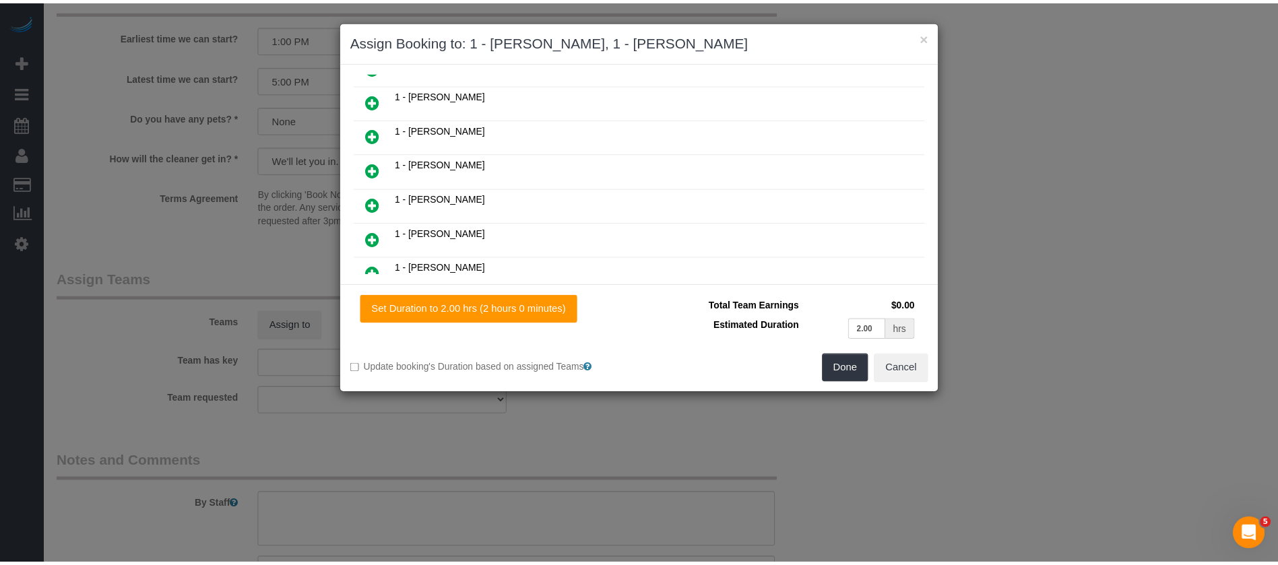
scroll to position [370, 0]
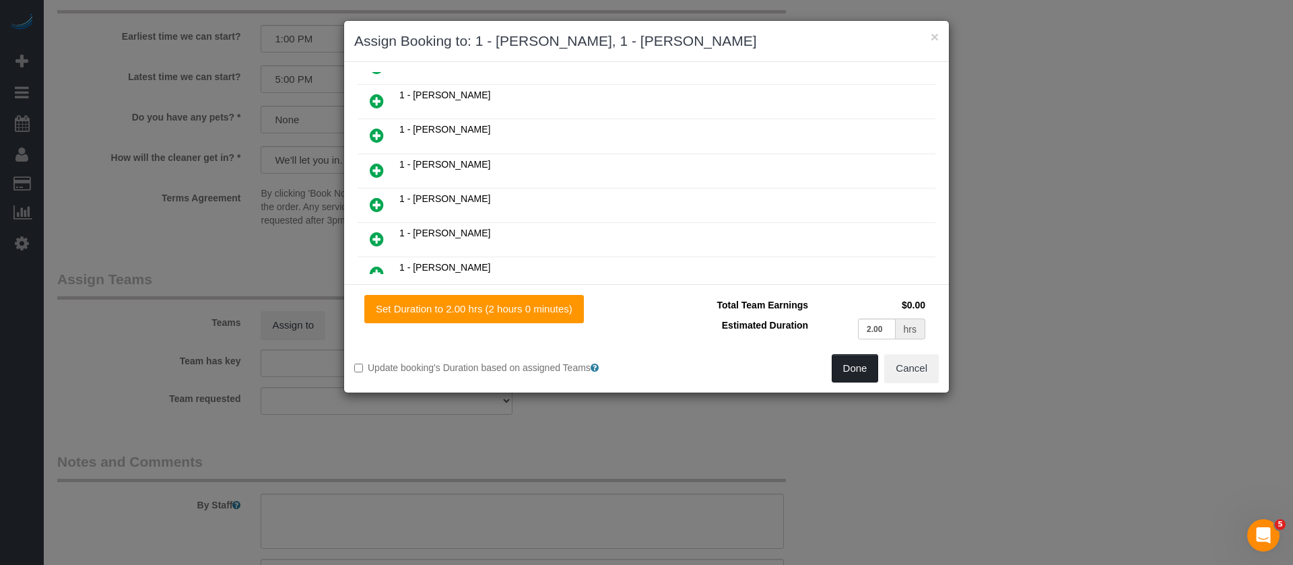
click at [856, 373] on button "Done" at bounding box center [855, 368] width 47 height 28
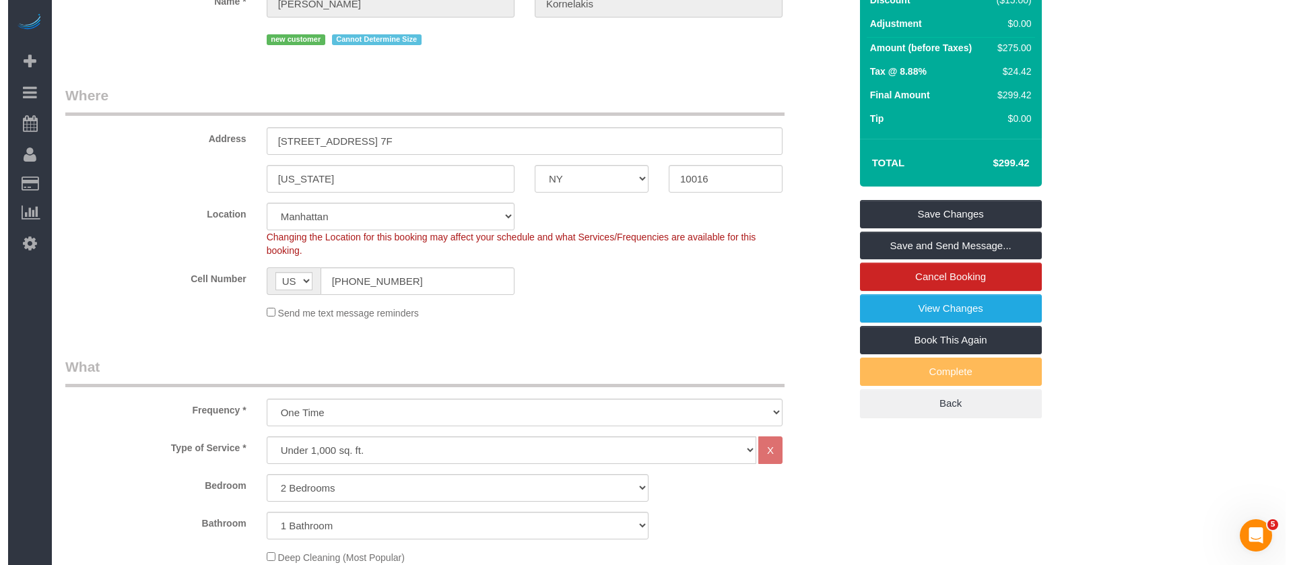
scroll to position [0, 0]
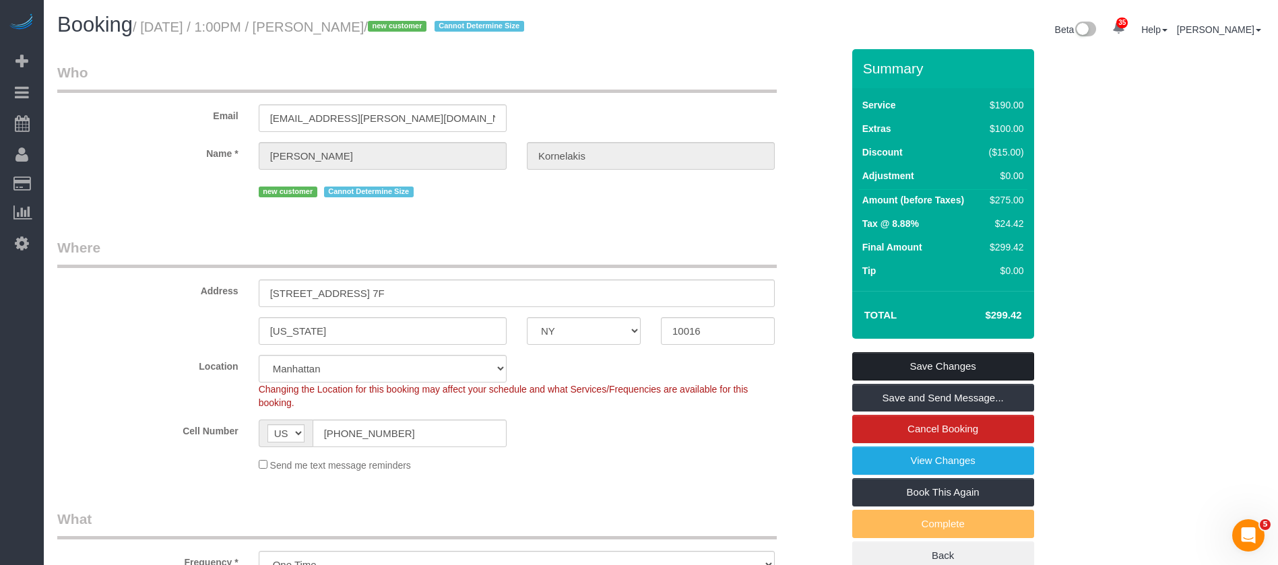
click at [971, 358] on link "Save Changes" at bounding box center [943, 366] width 182 height 28
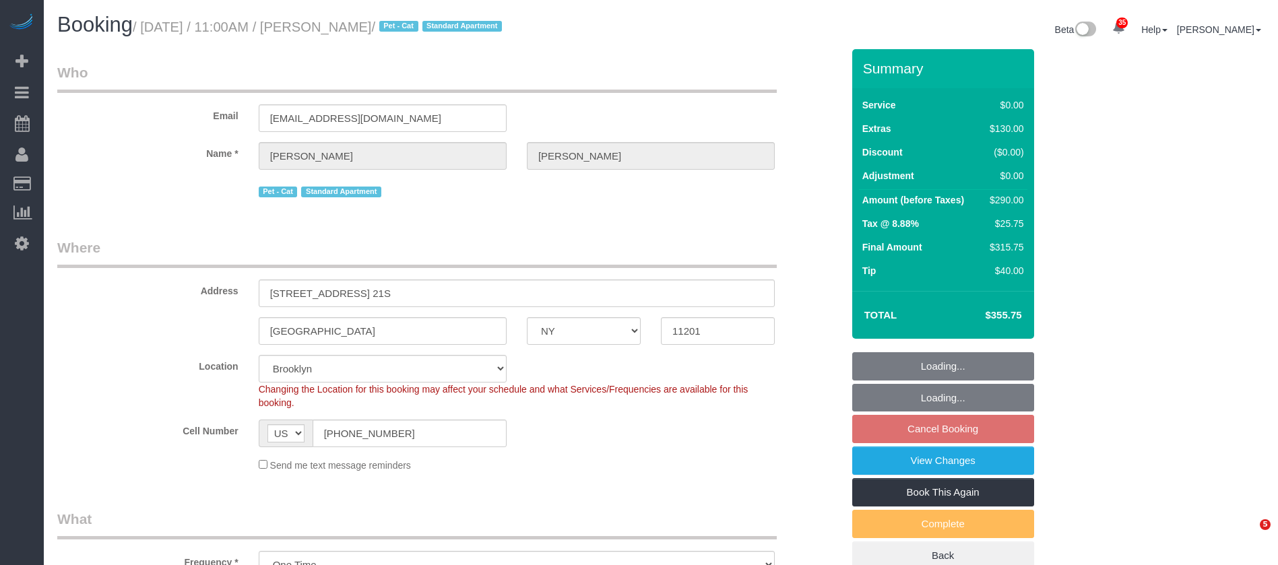
select select "NY"
select select "1"
select select "spot4"
select select "number:58"
select select "number:75"
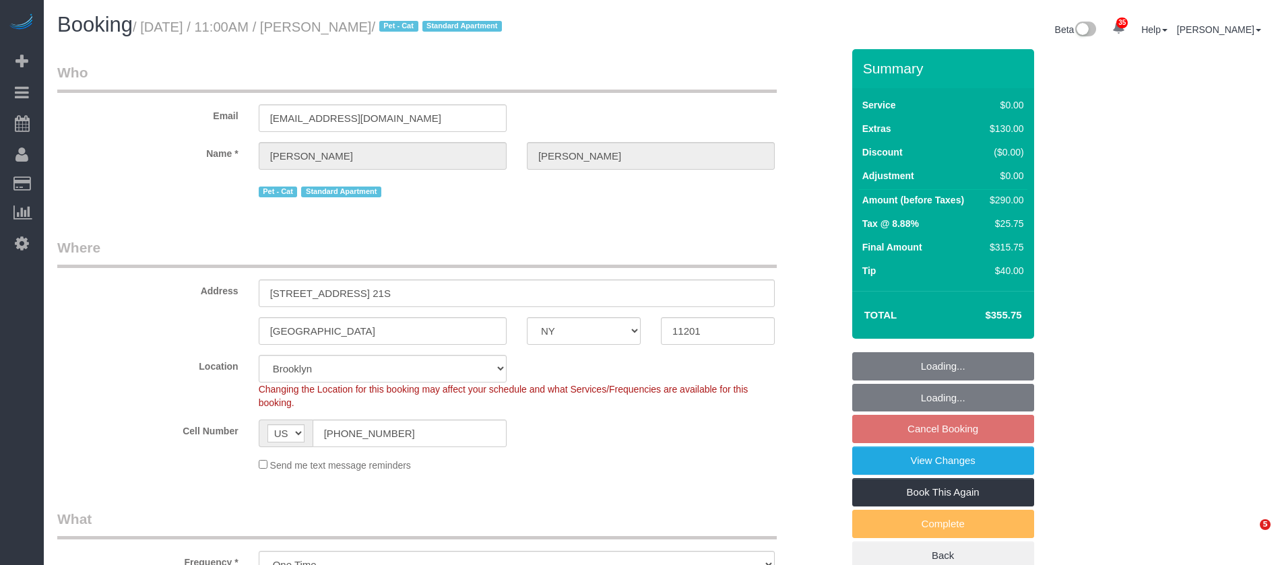
select select "number:14"
select select "number:6"
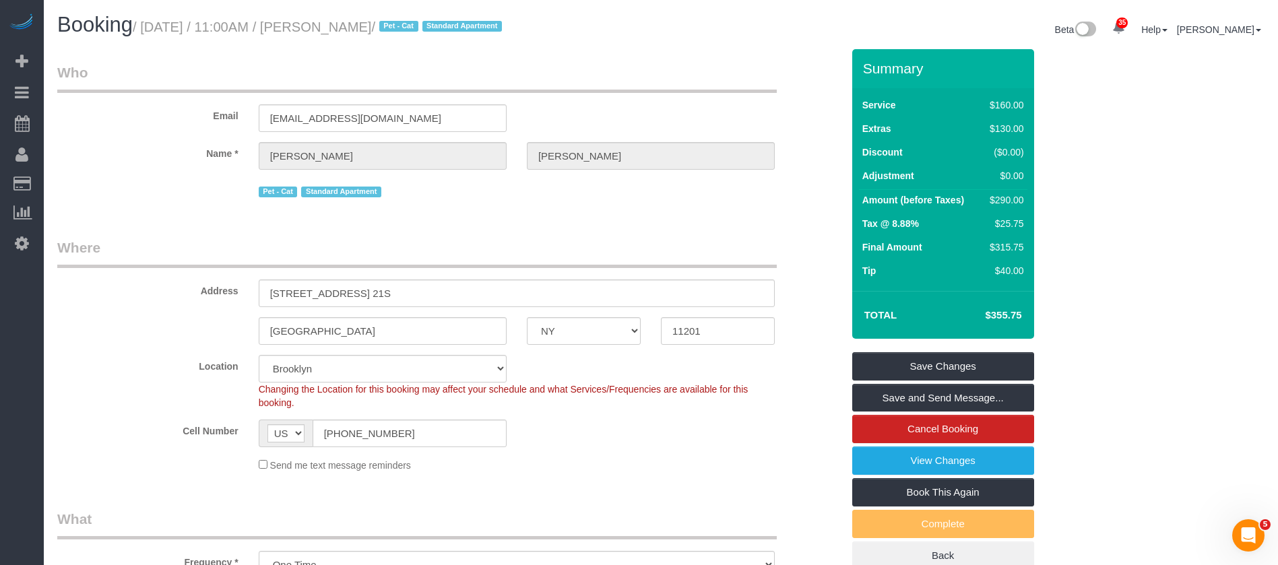
drag, startPoint x: 149, startPoint y: 25, endPoint x: 397, endPoint y: 20, distance: 248.0
click at [397, 20] on small "/ [DATE] / 11:00AM / [PERSON_NAME] / Pet - Cat Standard Apartment" at bounding box center [319, 27] width 373 height 15
copy small "[DATE] / 11:00AM / [PERSON_NAME]"
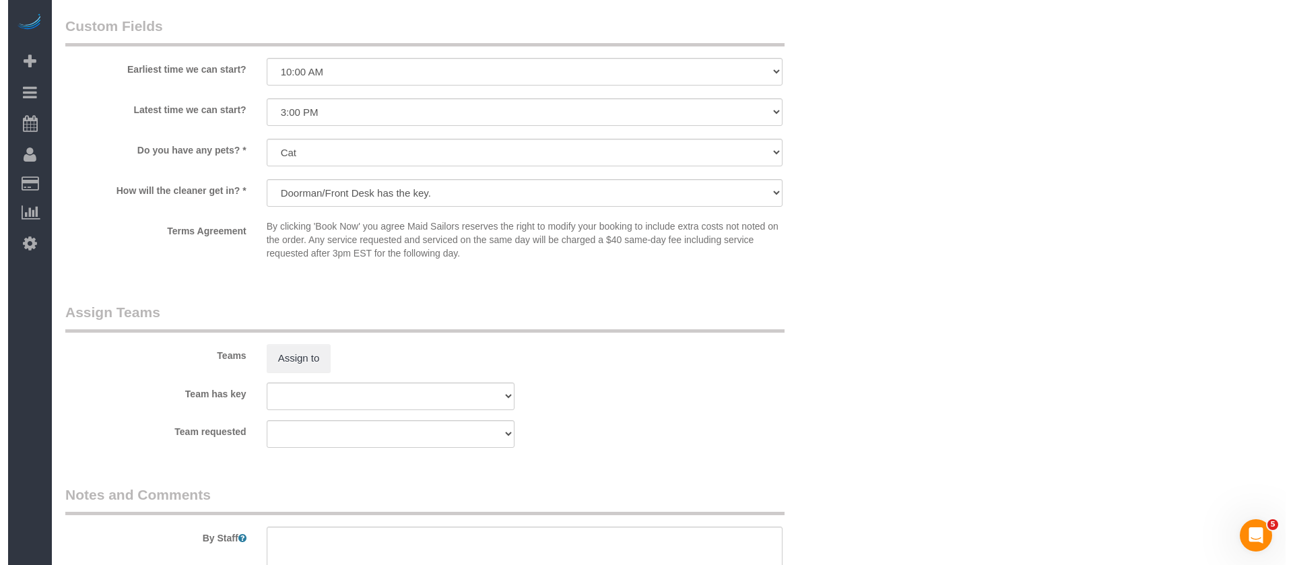
scroll to position [1617, 0]
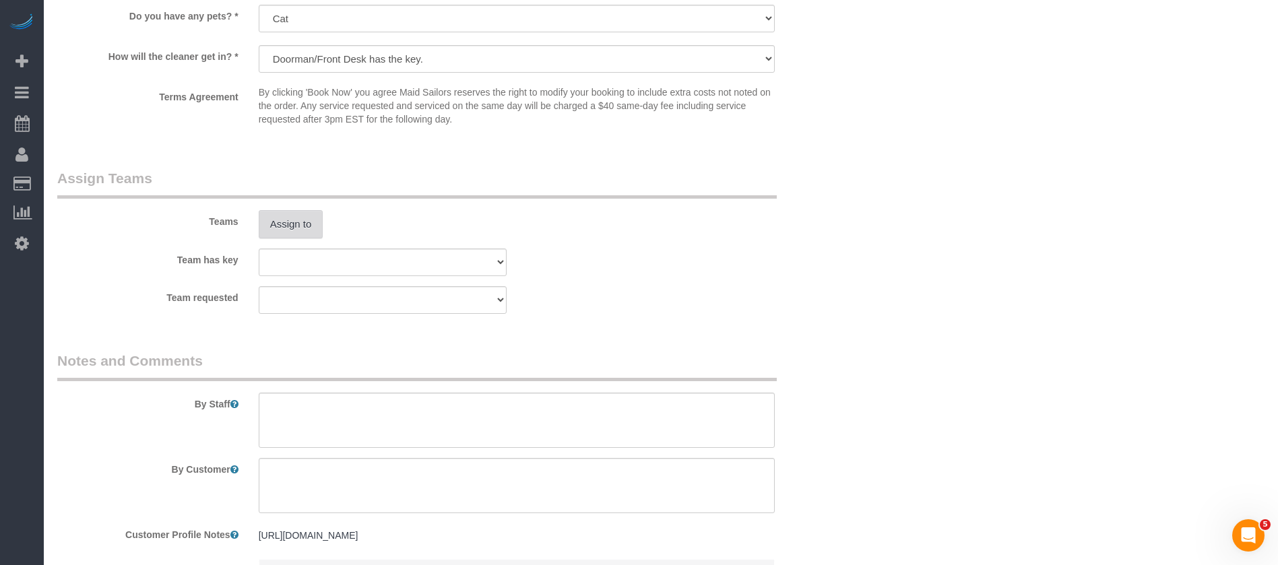
click at [288, 228] on button "Assign to" at bounding box center [291, 224] width 65 height 28
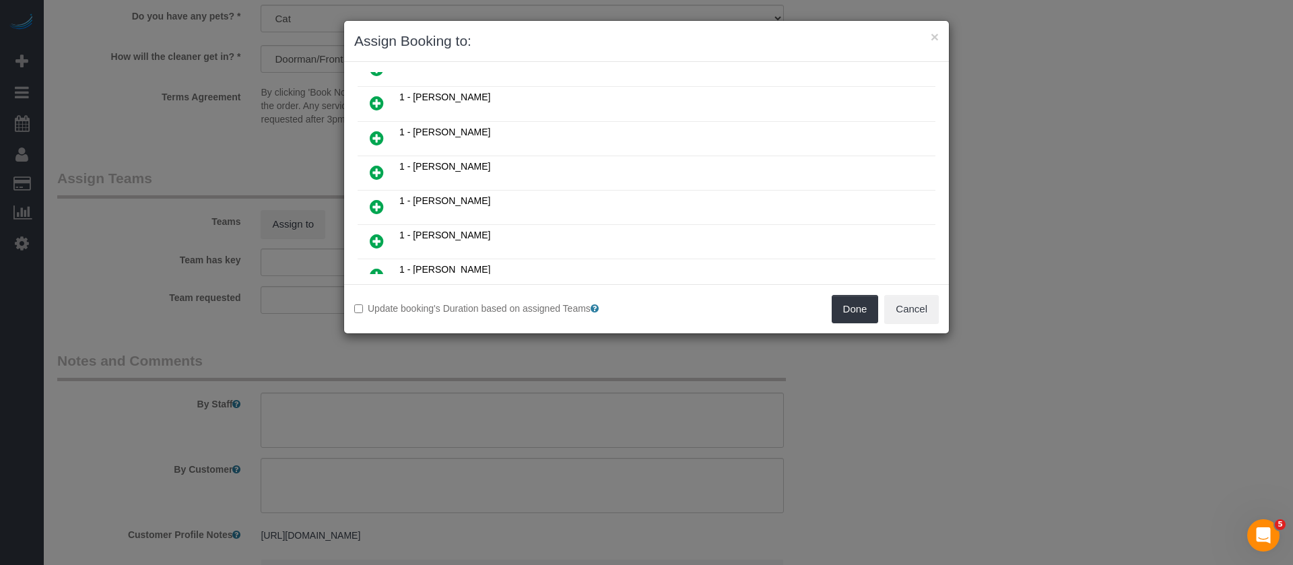
scroll to position [505, 0]
click at [377, 203] on icon at bounding box center [377, 209] width 14 height 16
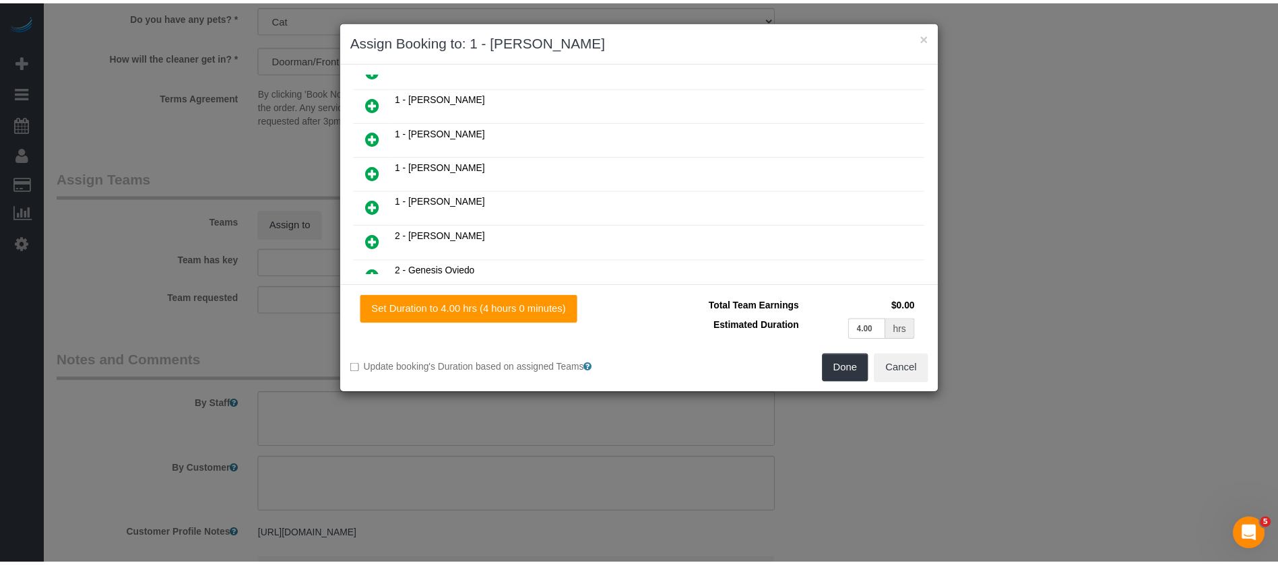
scroll to position [538, 0]
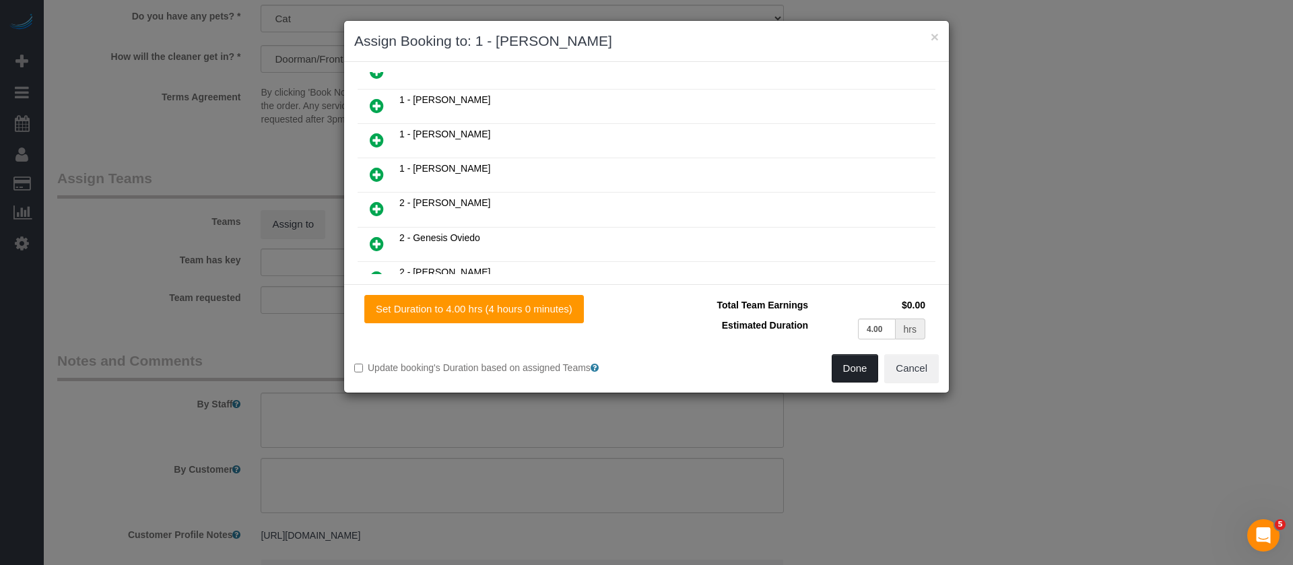
click at [858, 367] on button "Done" at bounding box center [855, 368] width 47 height 28
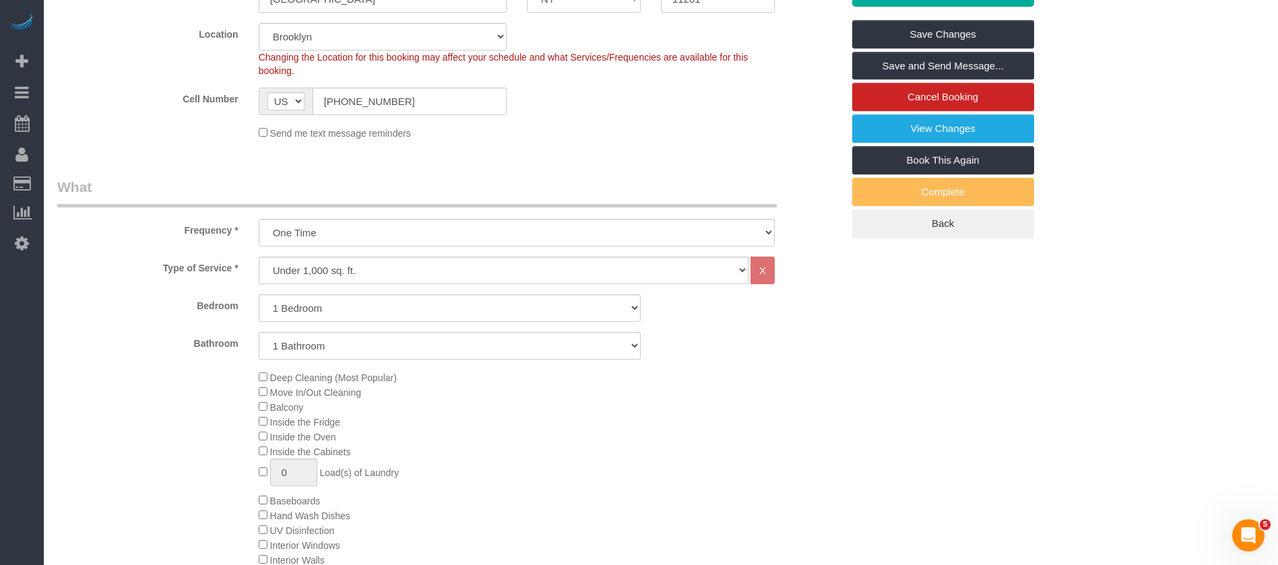
scroll to position [101, 0]
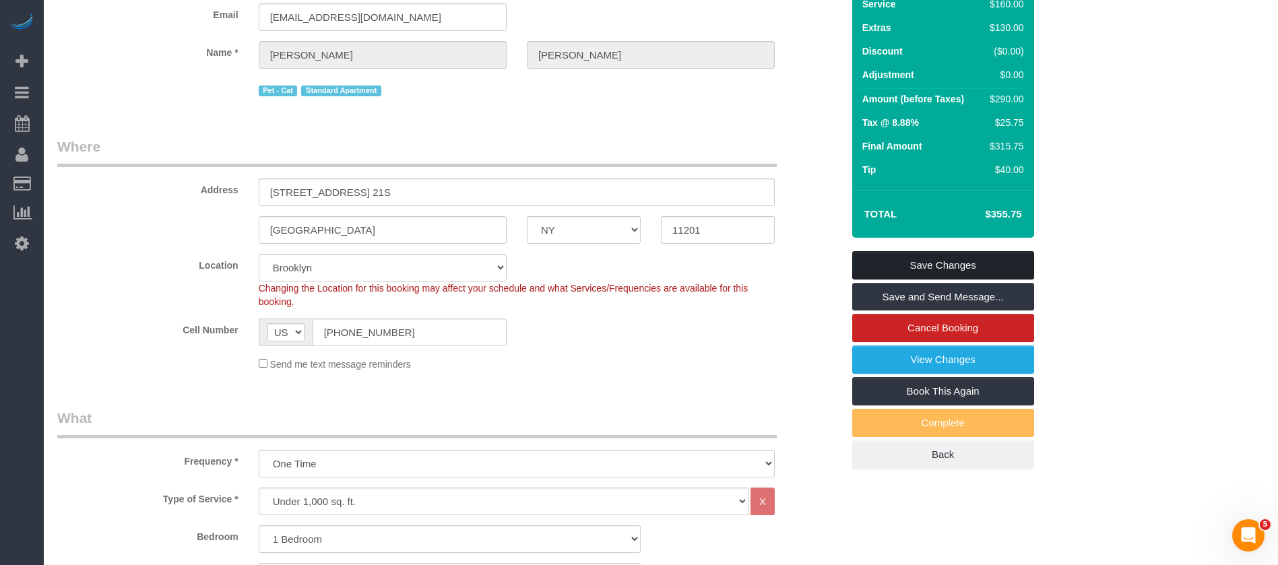
click at [998, 263] on link "Save Changes" at bounding box center [943, 265] width 182 height 28
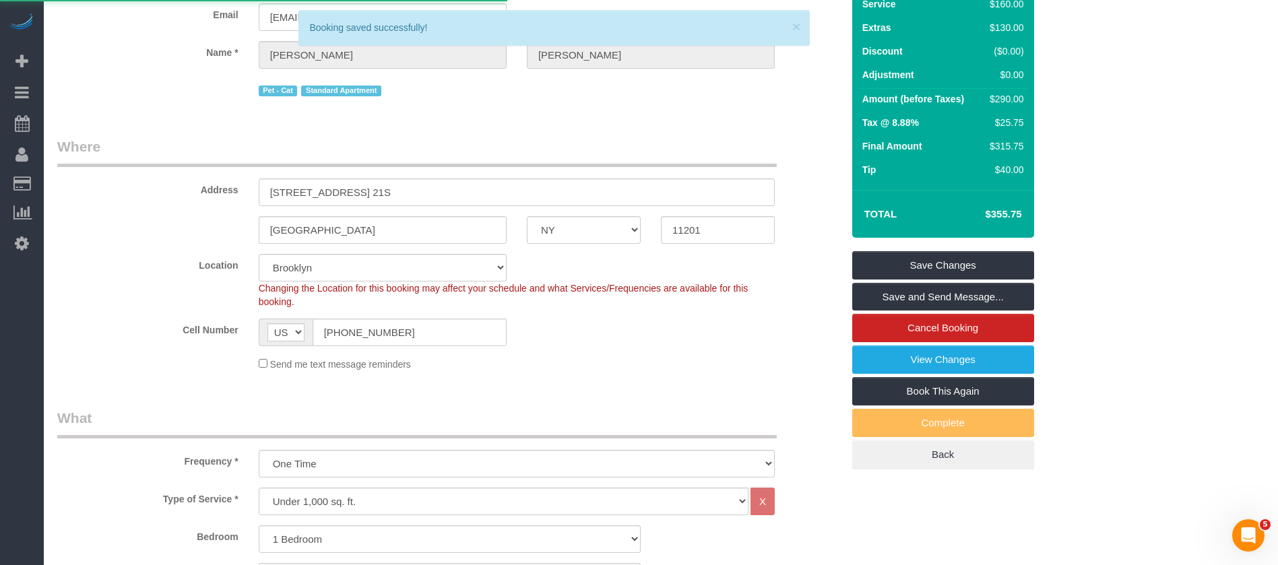
select select "**********"
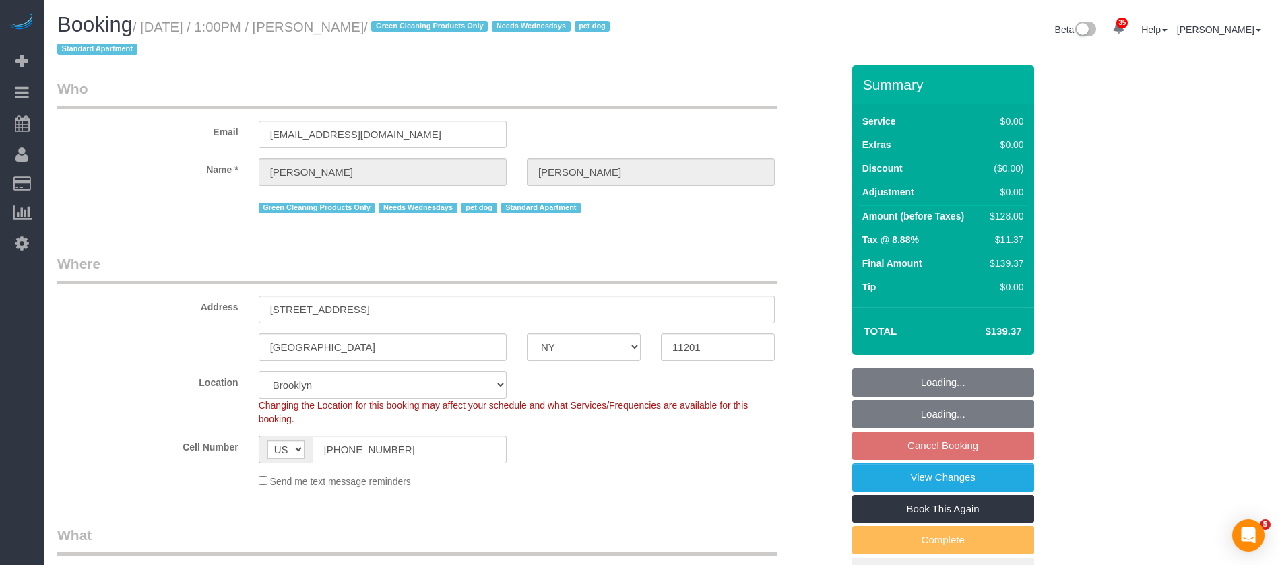
select select "NY"
select select "1"
select select "number:57"
select select "number:74"
select select "number:13"
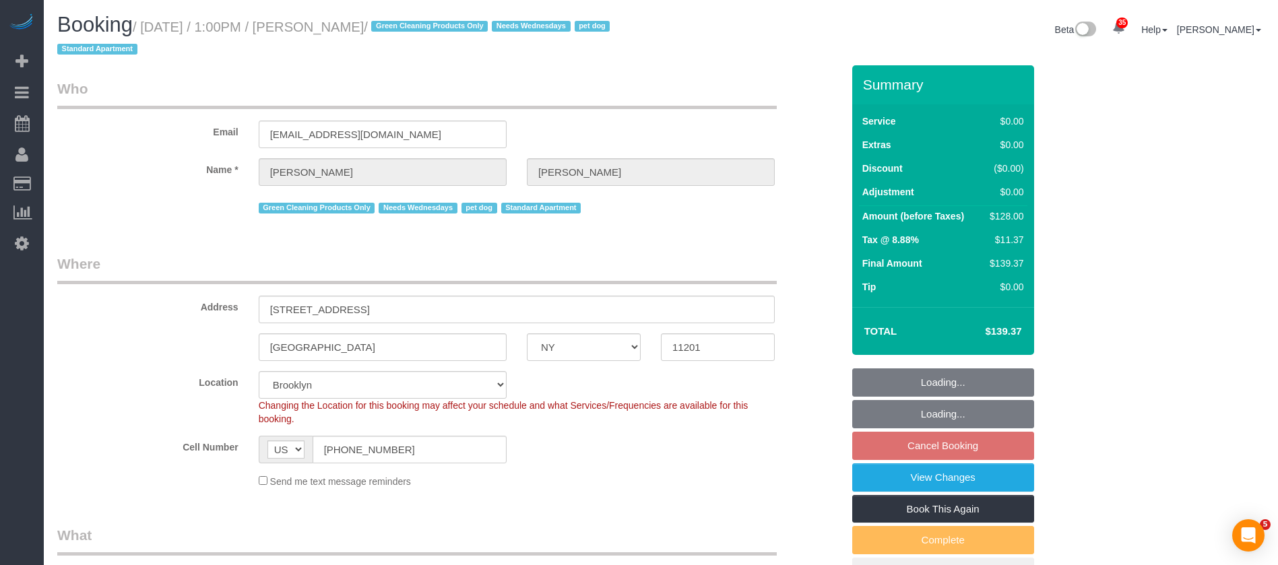
select select "number:7"
select select "spot66"
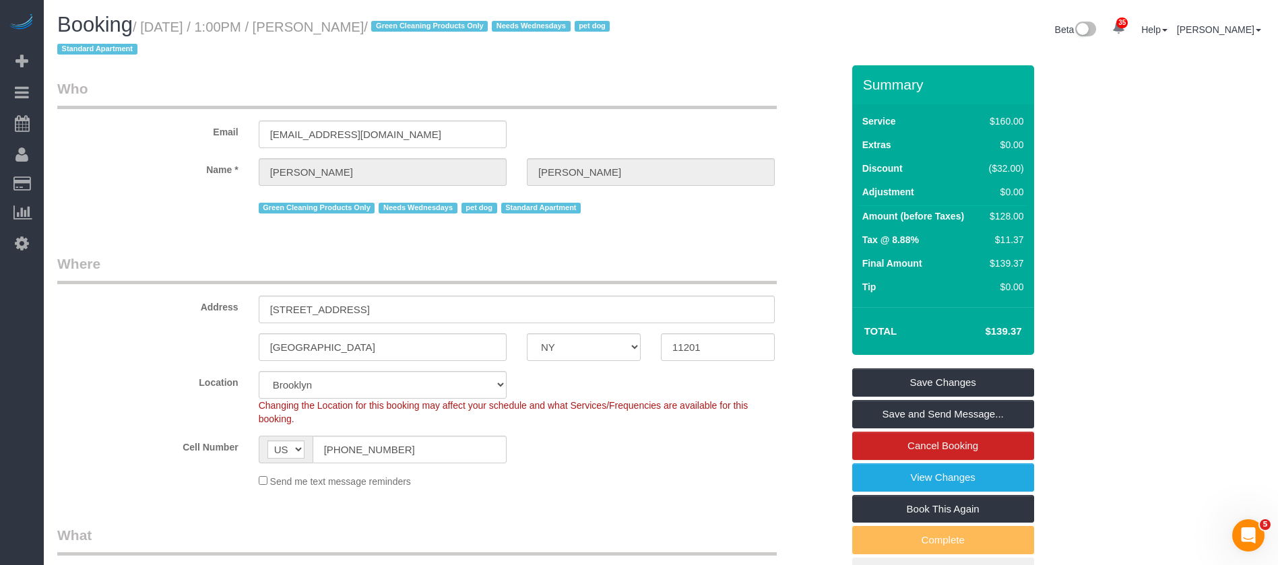
drag, startPoint x: 147, startPoint y: 20, endPoint x: 401, endPoint y: 122, distance: 274.5
click at [407, 20] on small "/ October 08, 2025 / 1:00PM / Jennifer Alpert / Green Cleaning Products Only Ne…" at bounding box center [335, 39] width 556 height 38
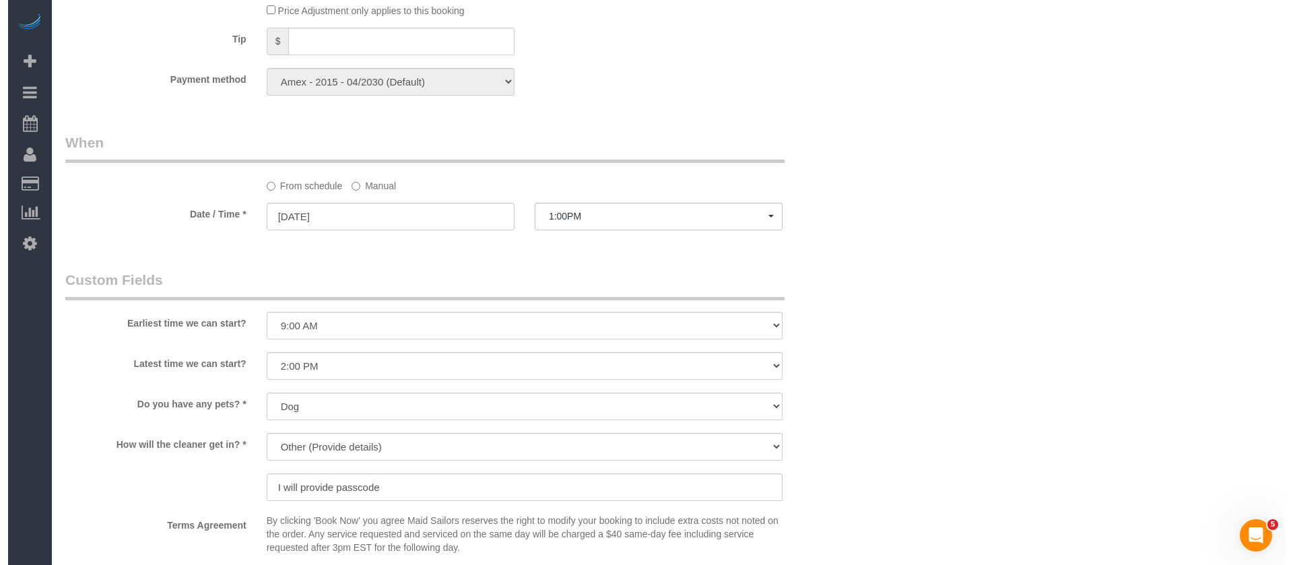
scroll to position [1516, 0]
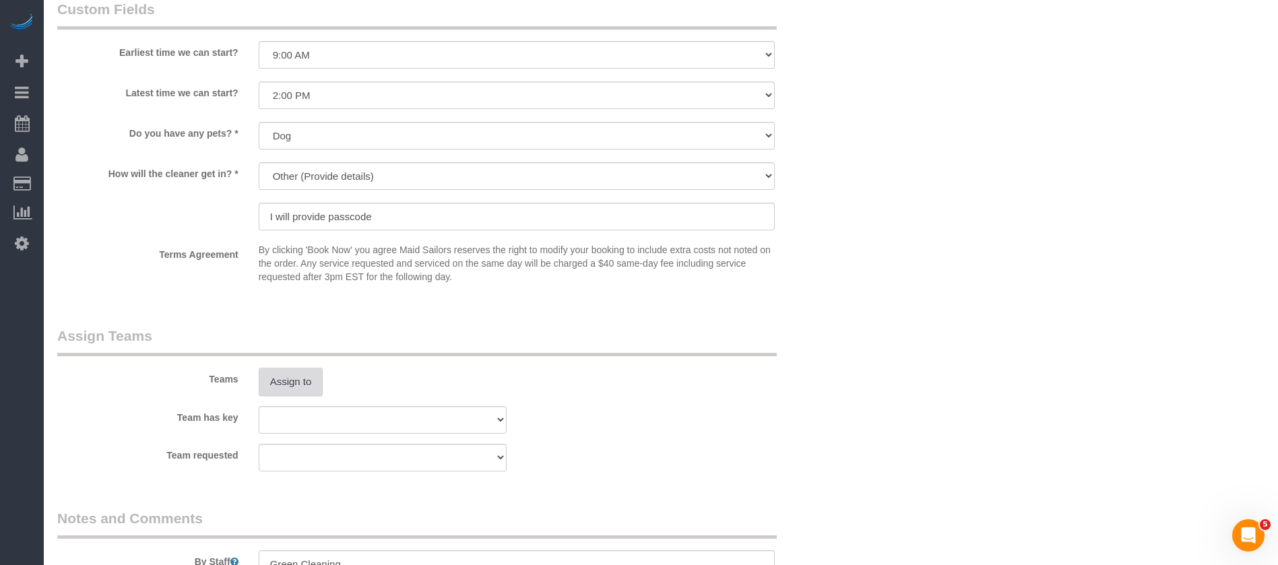
click at [298, 368] on button "Assign to" at bounding box center [291, 382] width 65 height 28
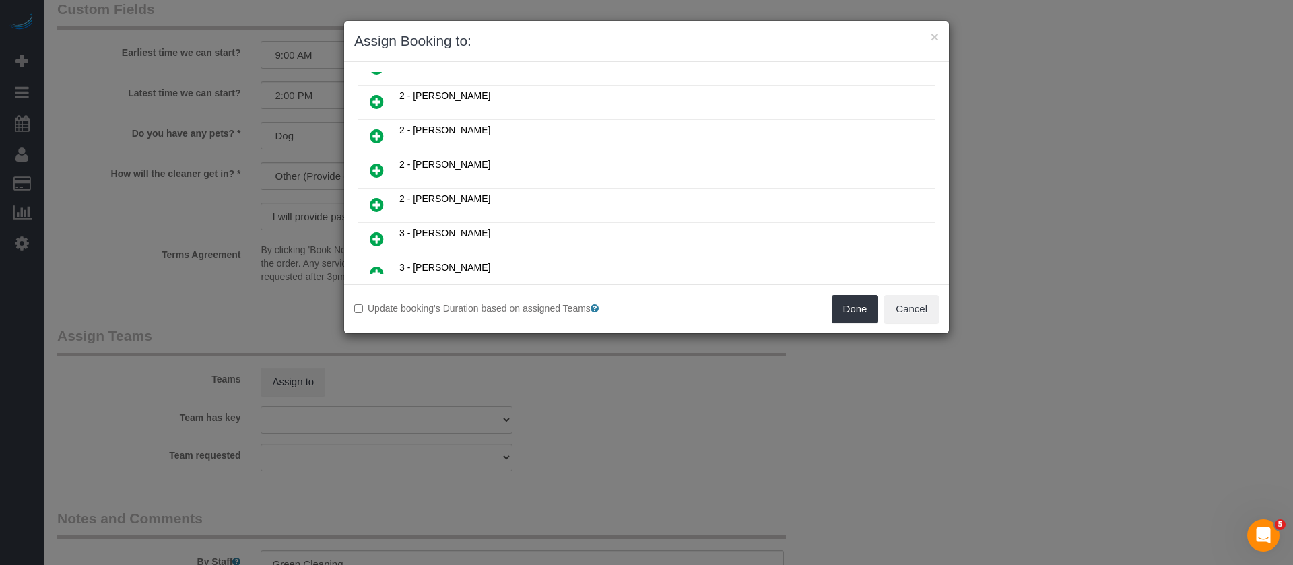
scroll to position [1010, 0]
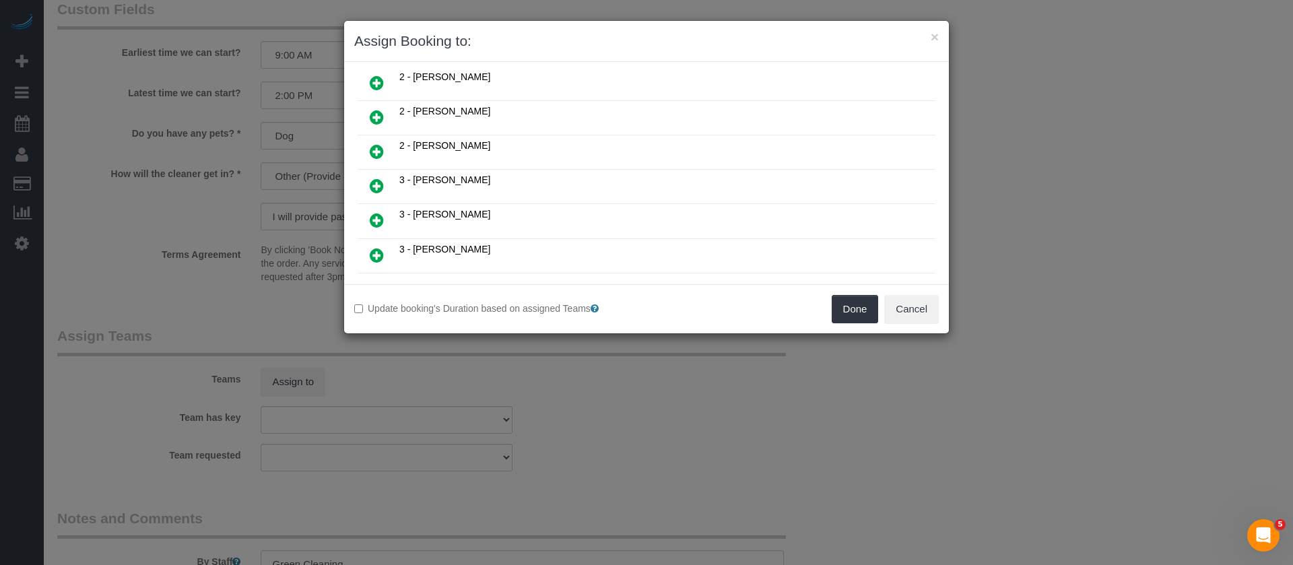
click at [379, 113] on icon at bounding box center [377, 117] width 14 height 16
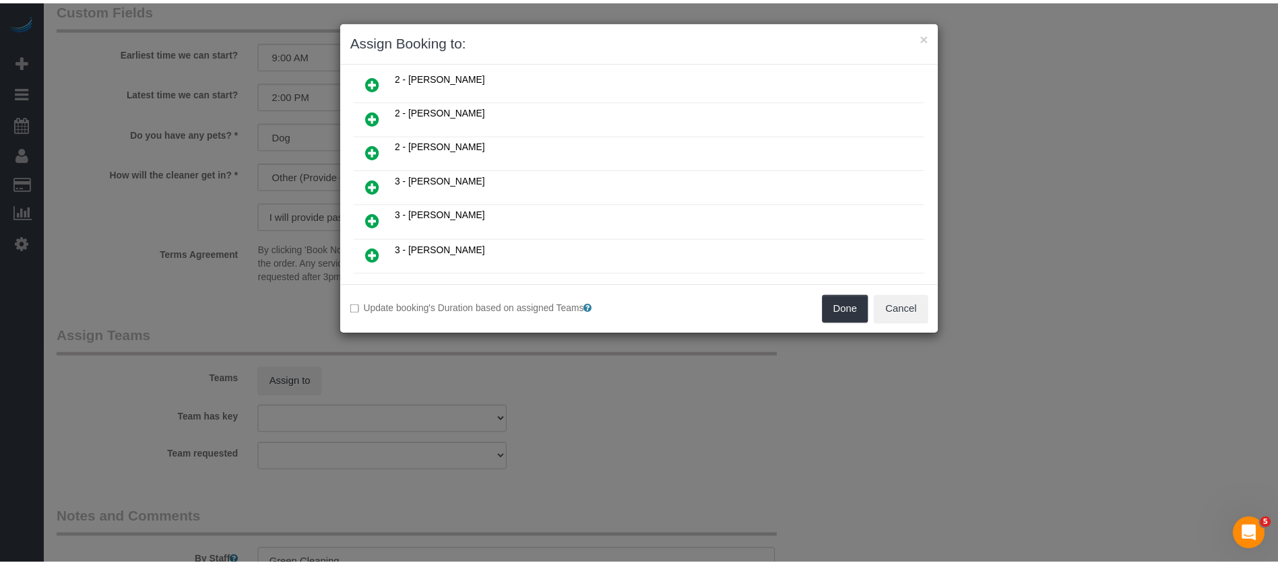
scroll to position [1043, 0]
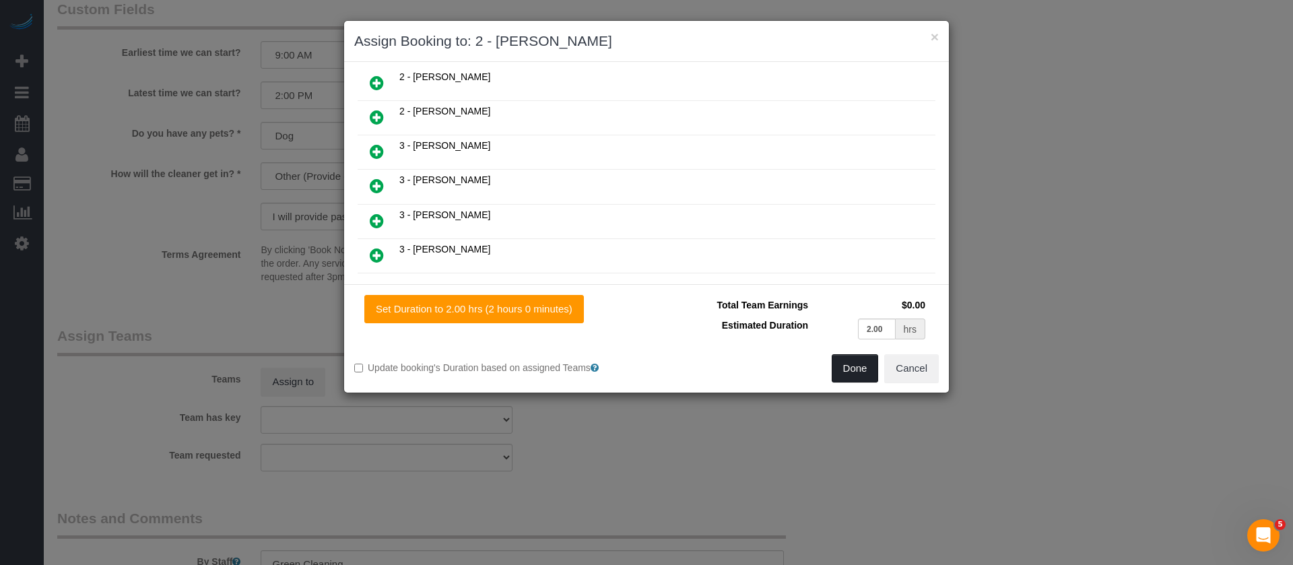
drag, startPoint x: 836, startPoint y: 373, endPoint x: 846, endPoint y: 356, distance: 19.1
click at [837, 373] on button "Done" at bounding box center [855, 368] width 47 height 28
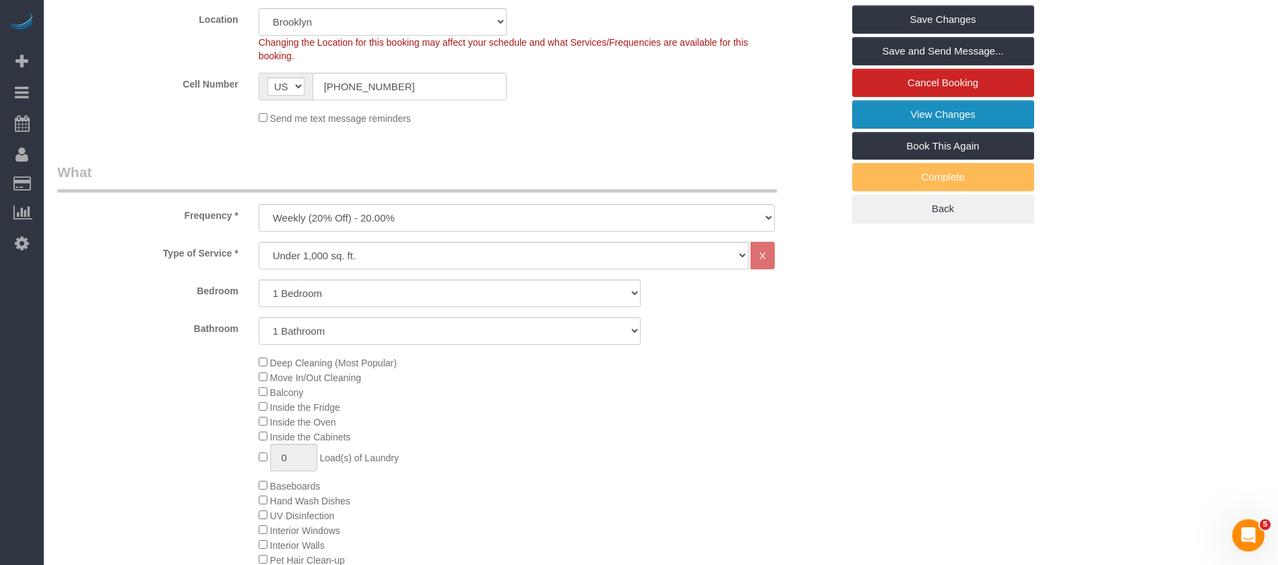
scroll to position [202, 0]
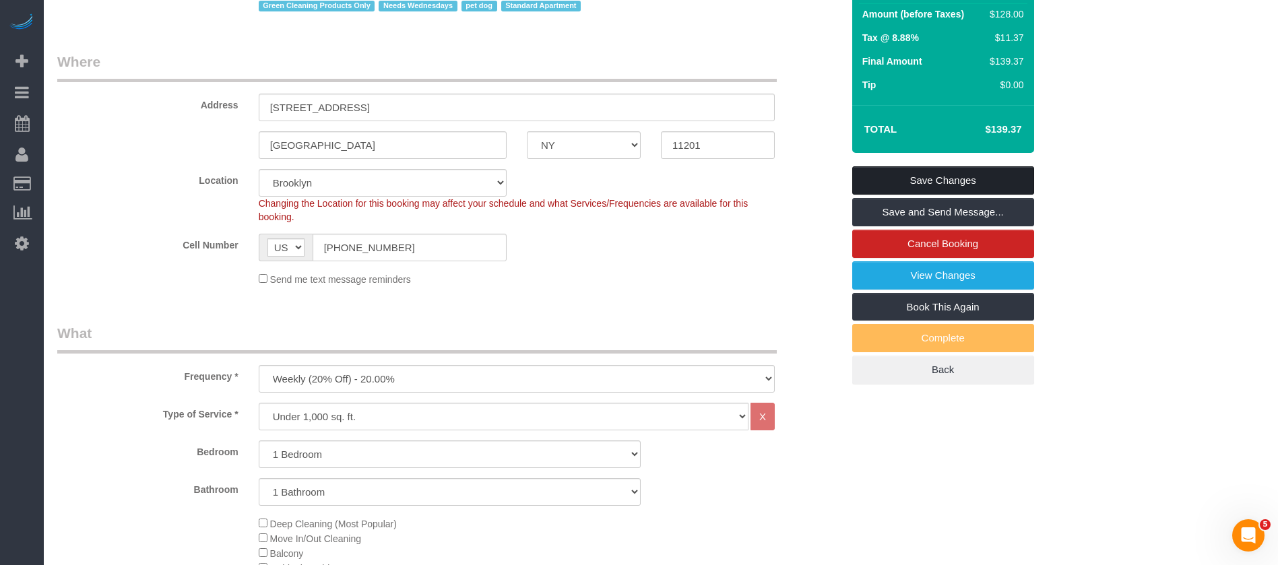
drag, startPoint x: 983, startPoint y: 169, endPoint x: 803, endPoint y: 78, distance: 201.6
click at [983, 168] on link "Save Changes" at bounding box center [943, 180] width 182 height 28
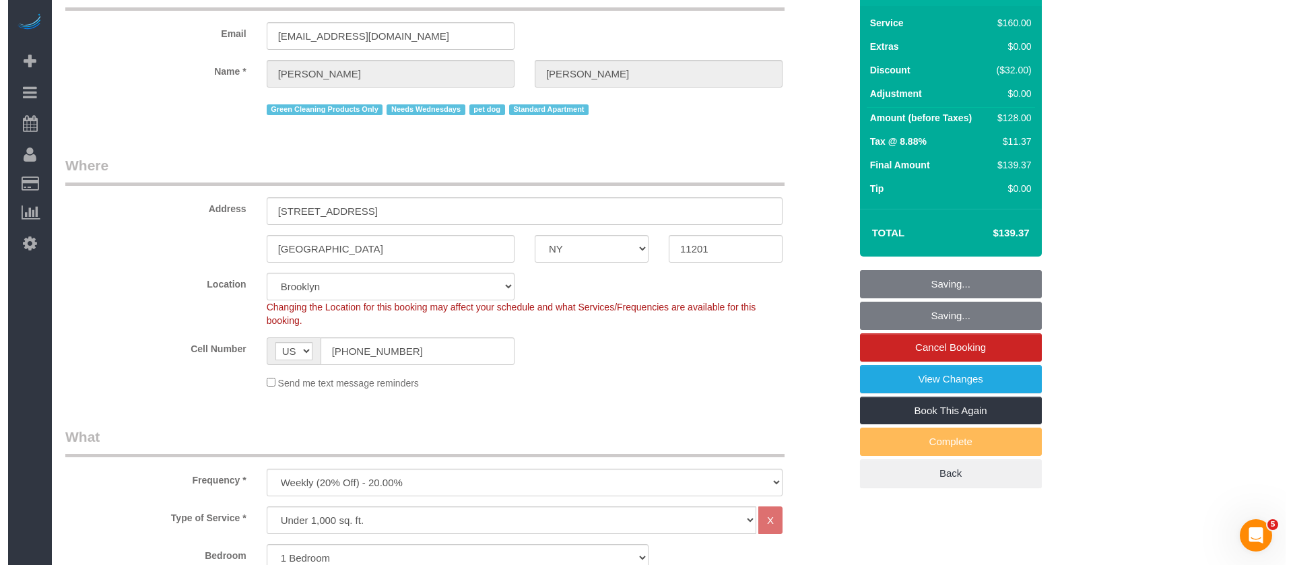
scroll to position [0, 0]
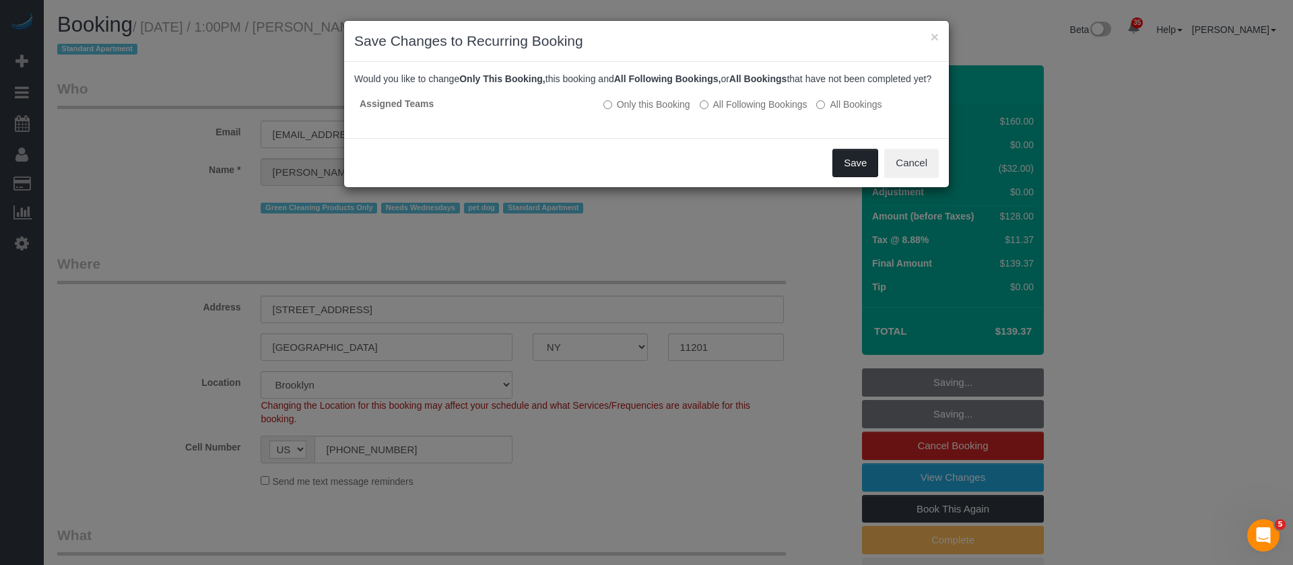
click at [847, 170] on button "Save" at bounding box center [856, 163] width 46 height 28
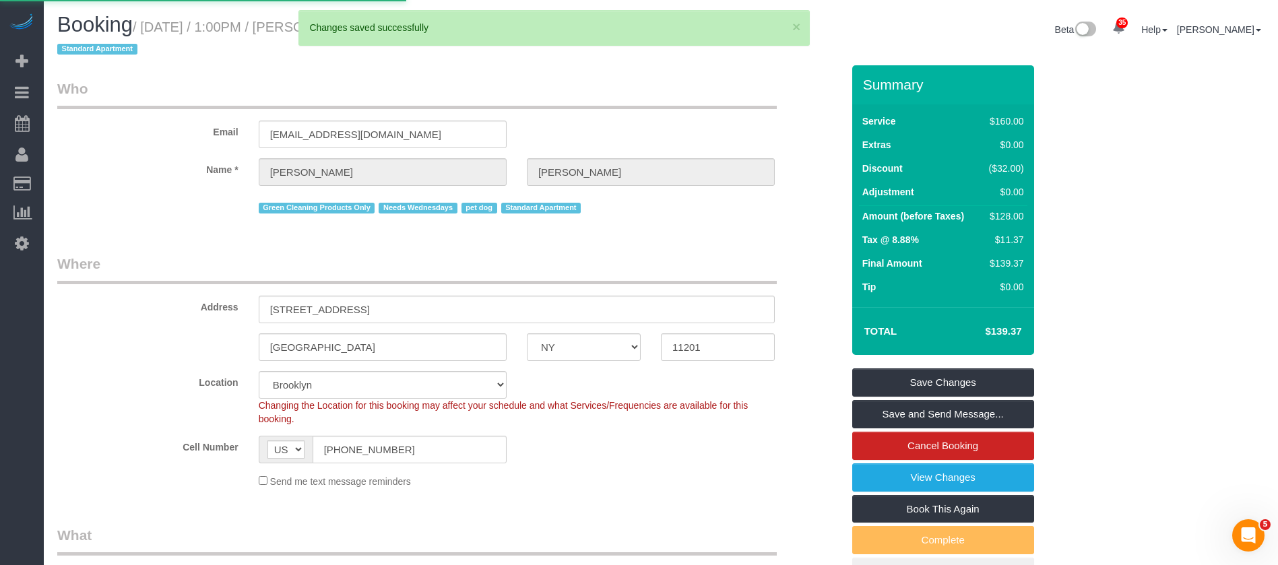
select select "**********"
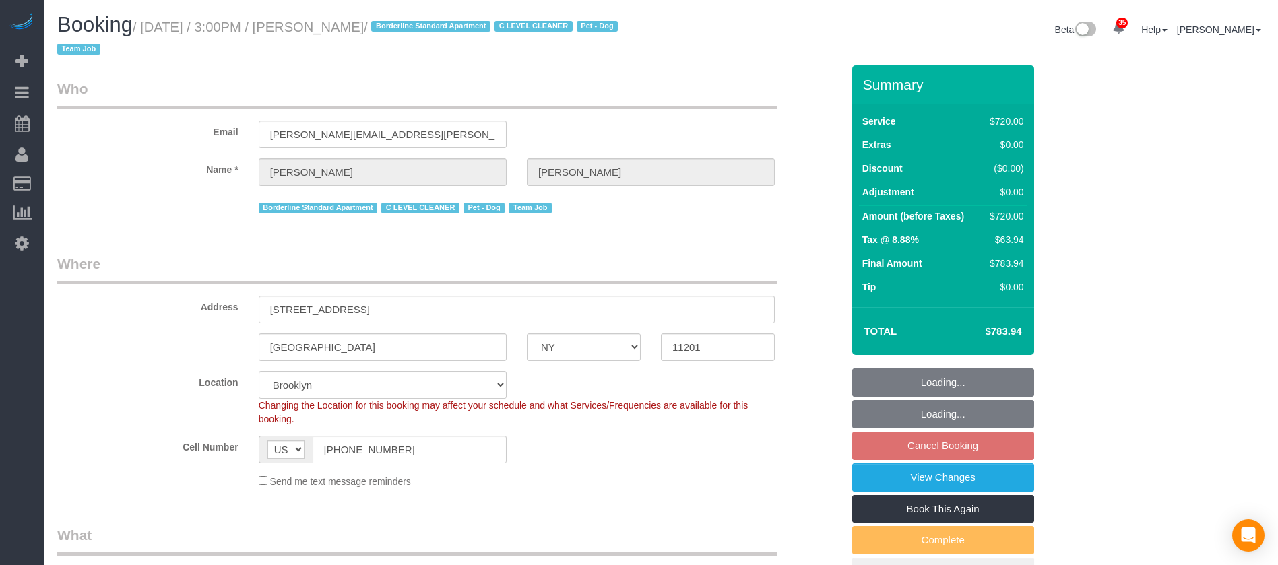
select select "NY"
select select "3"
select select "180"
select select "string:stripe-pm_1SE9fS4VGloSiKo7iQJ7ZpLW"
select select "number:63"
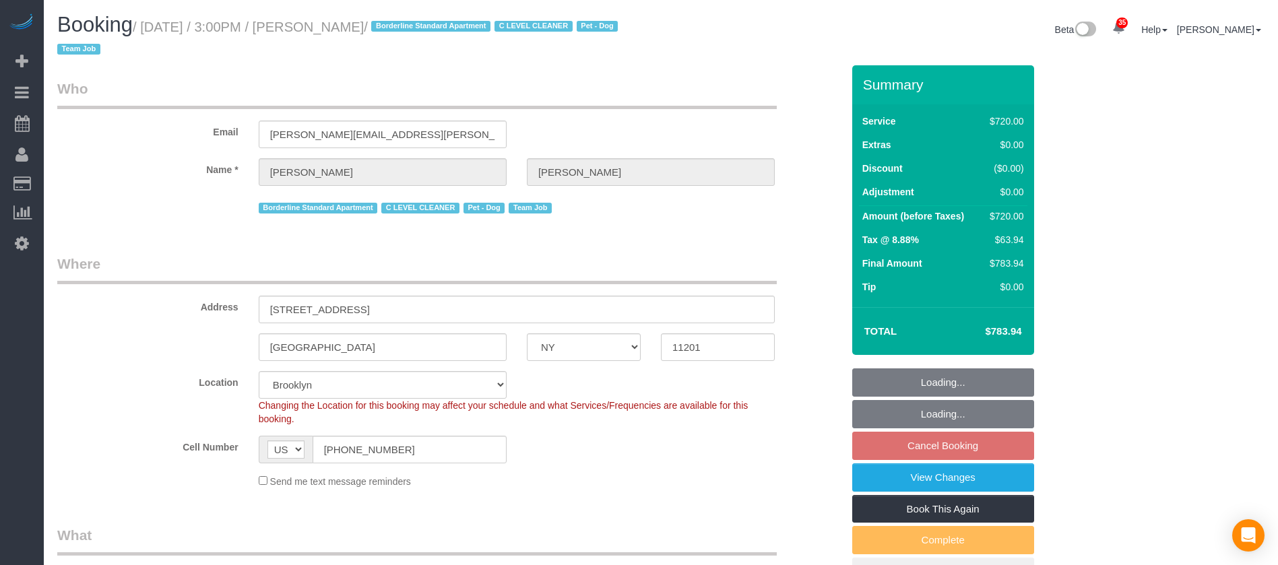
select select "number:78"
select select "number:13"
select select "number:5"
select select "spot68"
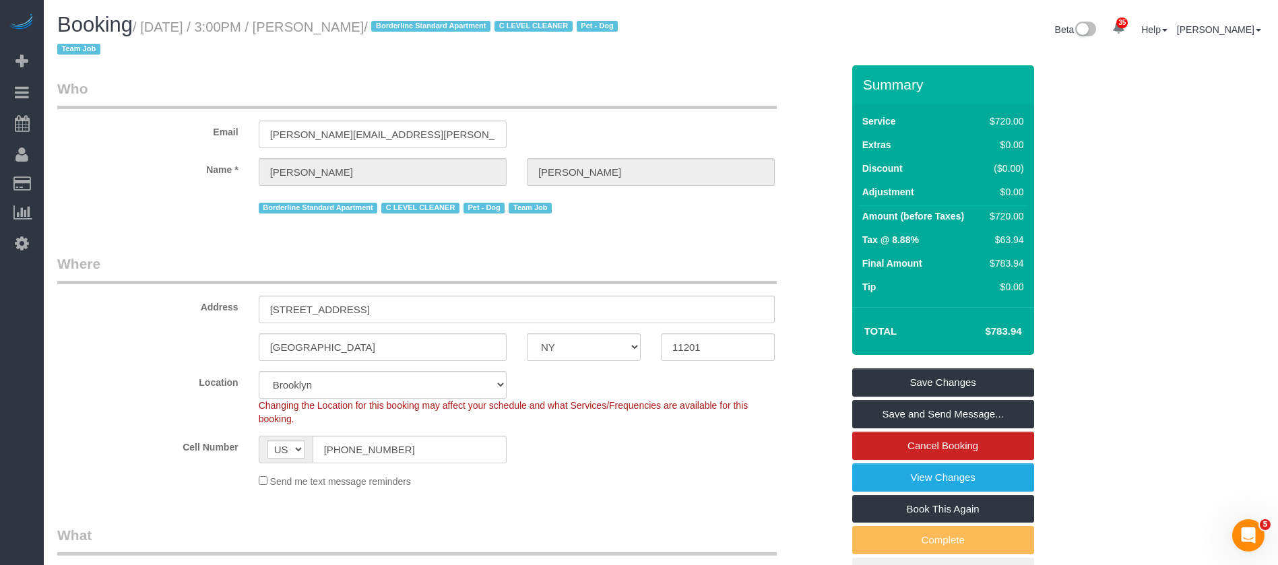
drag, startPoint x: 150, startPoint y: 26, endPoint x: 423, endPoint y: 34, distance: 273.0
click at [423, 34] on small "/ October 08, 2025 / 3:00PM / Katherine Absher / Borderline Standard Apartment …" at bounding box center [339, 39] width 565 height 38
copy small "October 08, 2025 / 3:00PM / Katherine Absher"
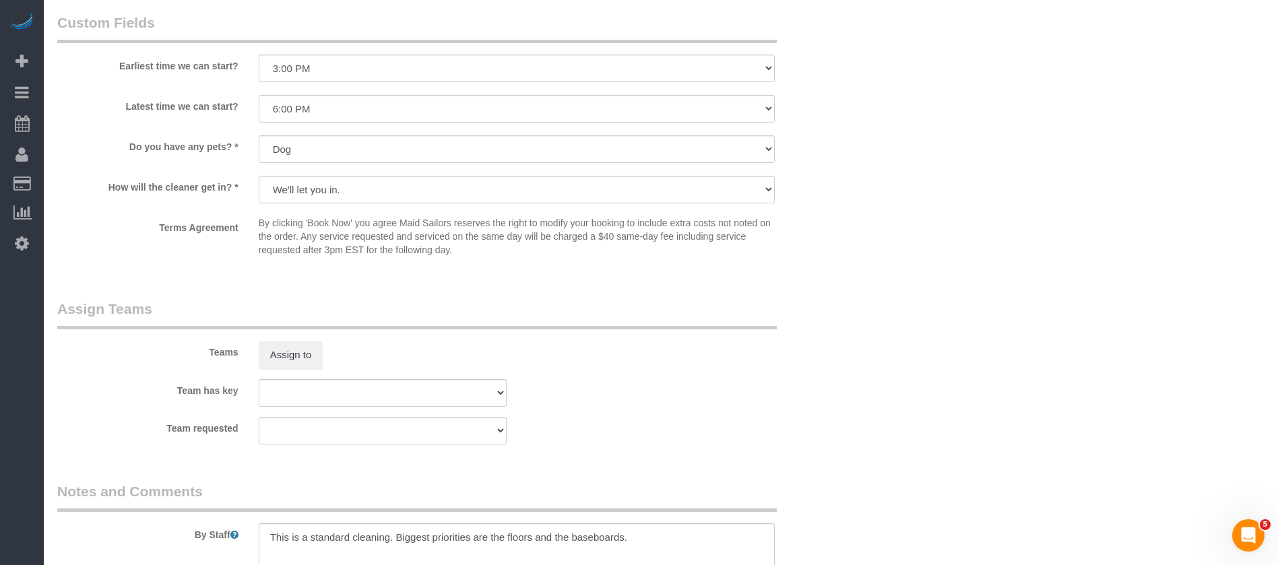
scroll to position [1215, 0]
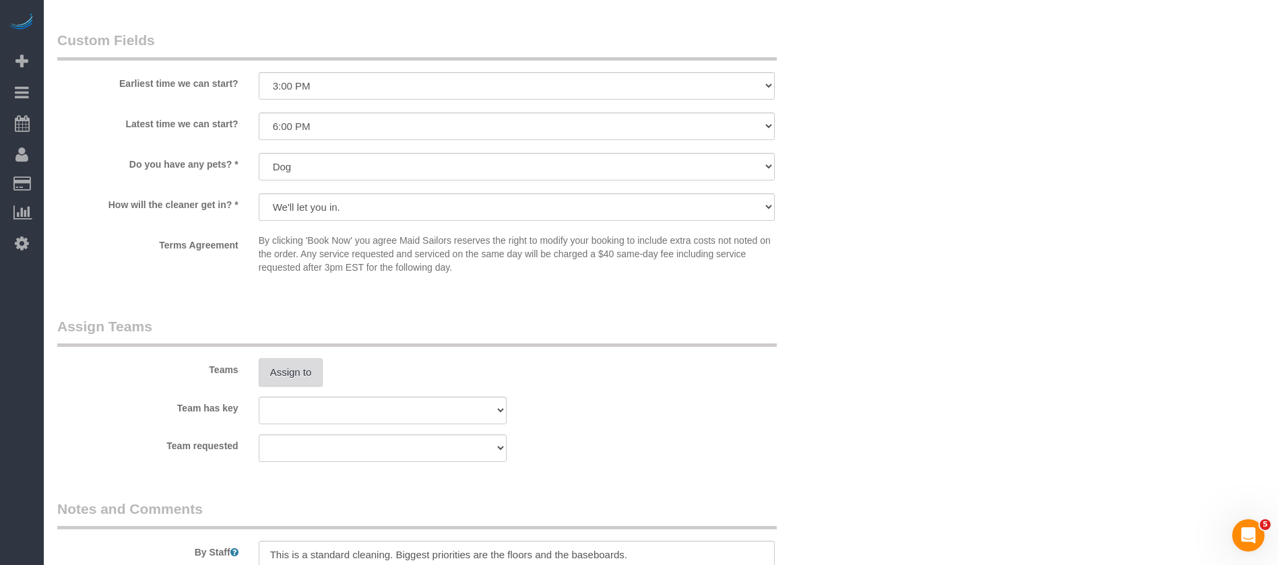
click at [299, 375] on button "Assign to" at bounding box center [291, 372] width 65 height 28
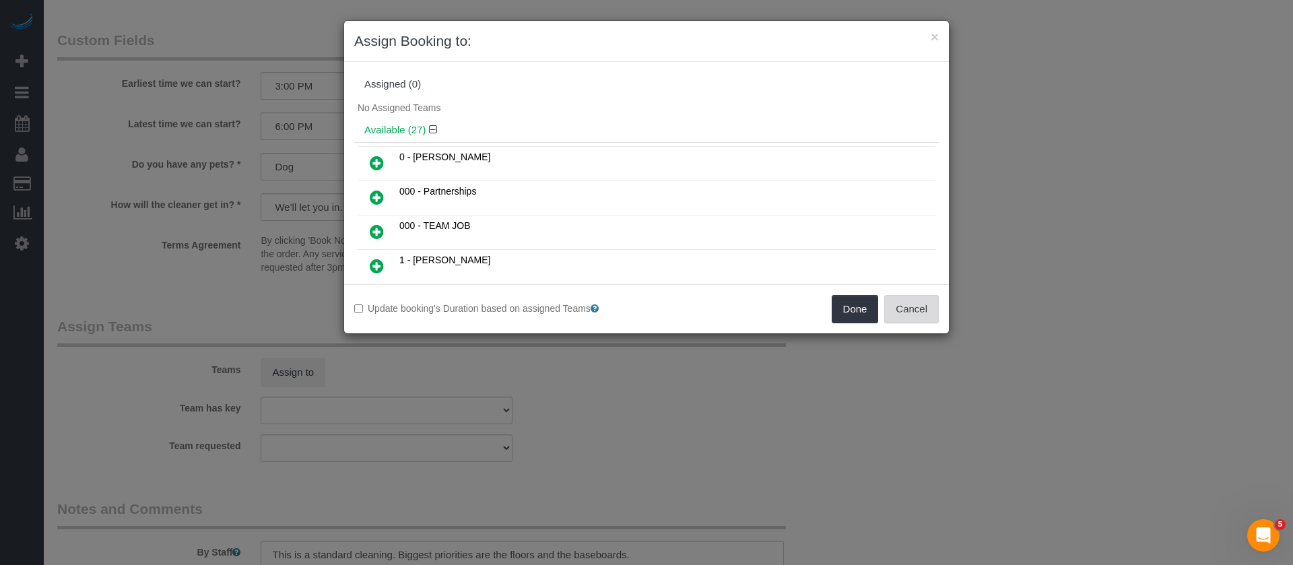
click at [921, 307] on button "Cancel" at bounding box center [912, 309] width 55 height 28
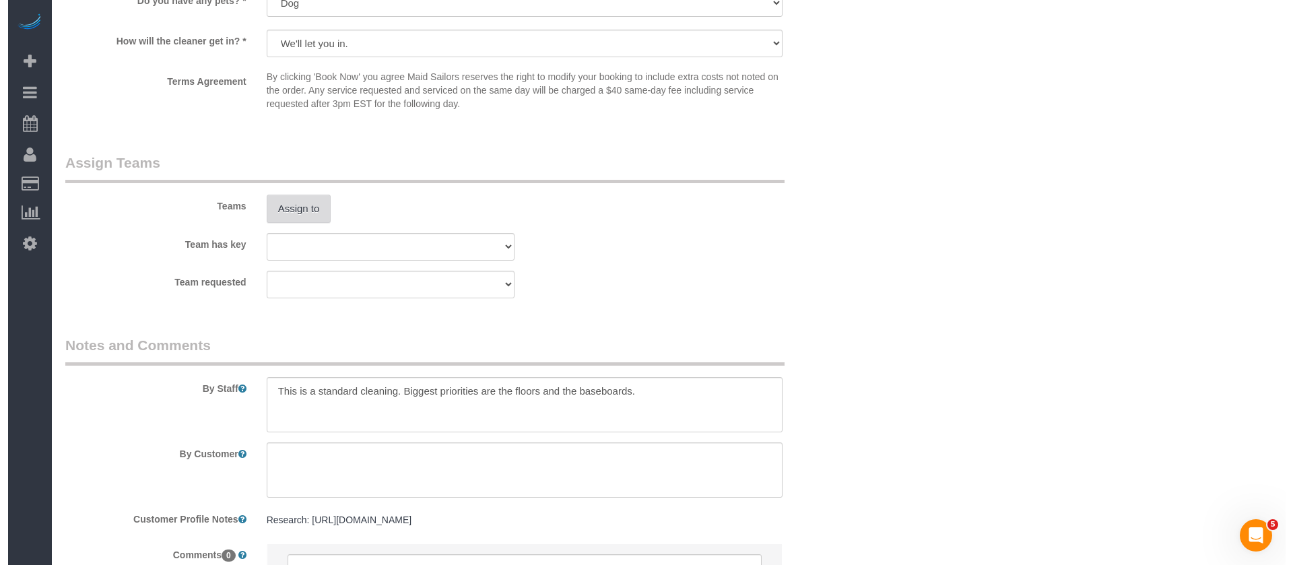
scroll to position [1516, 0]
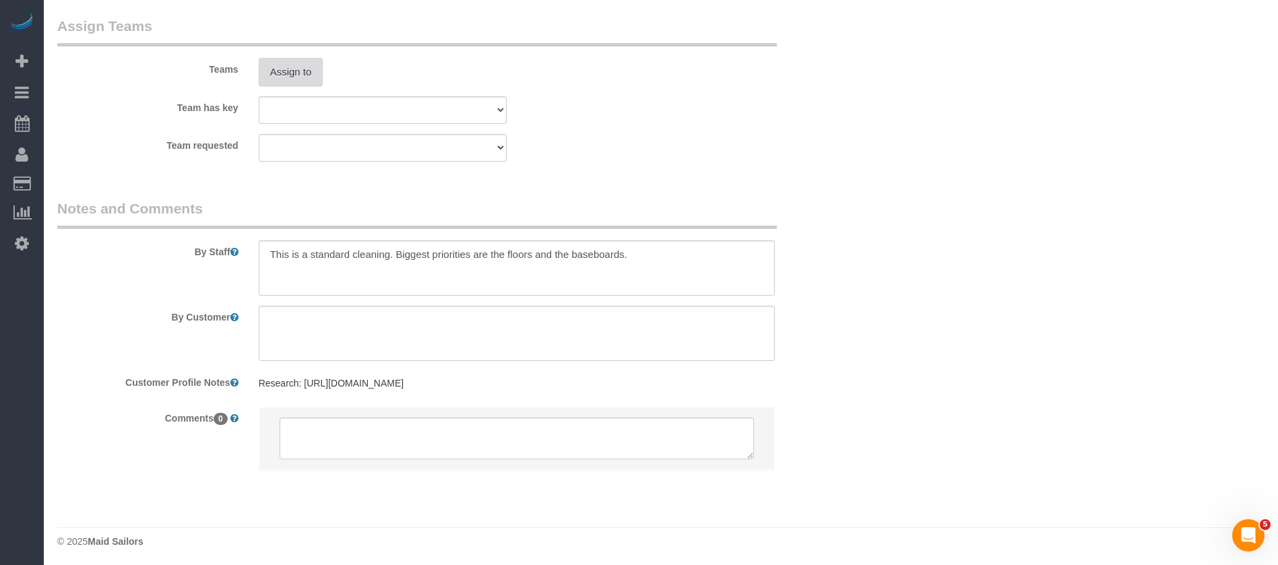
click at [304, 71] on button "Assign to" at bounding box center [291, 72] width 65 height 28
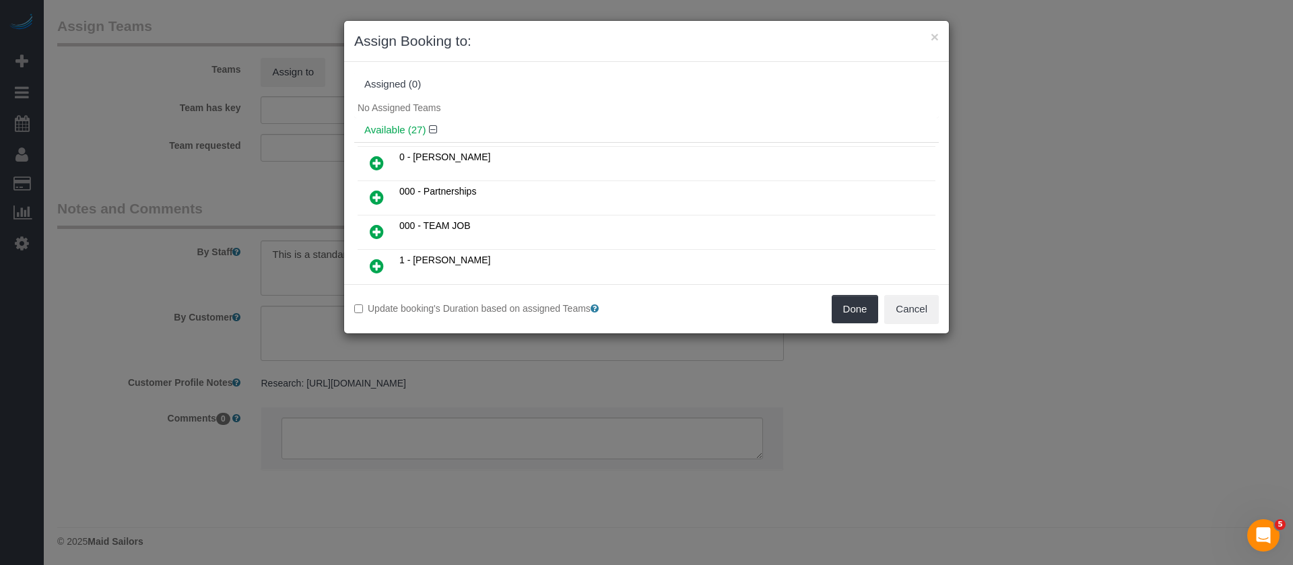
click at [374, 224] on icon at bounding box center [377, 232] width 14 height 16
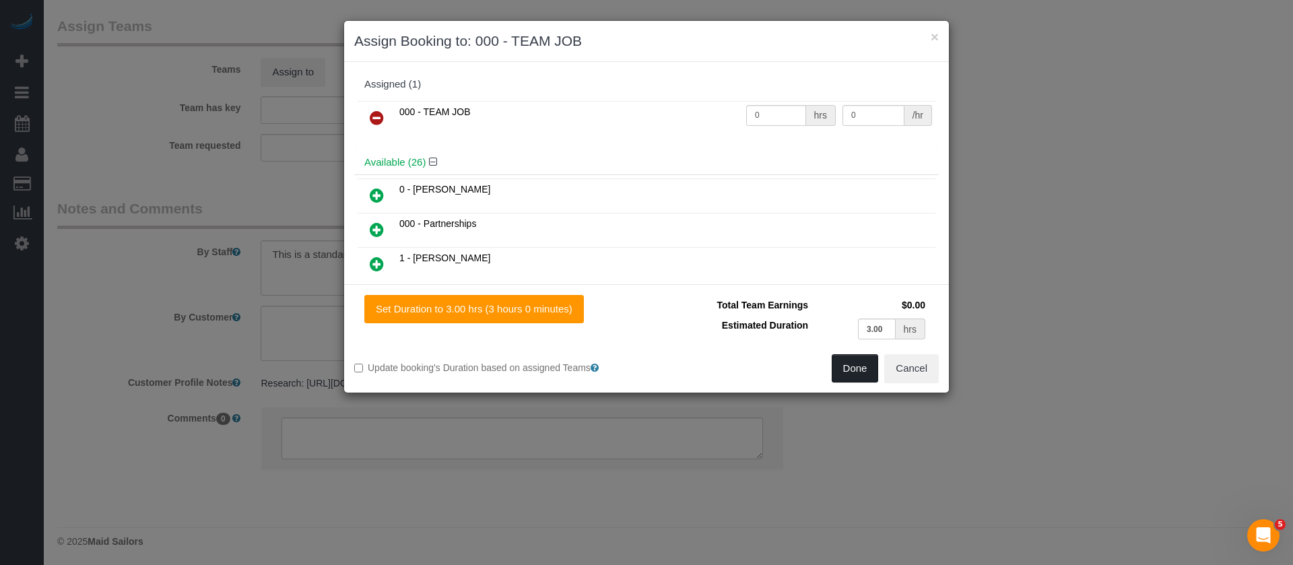
click at [865, 364] on button "Done" at bounding box center [855, 368] width 47 height 28
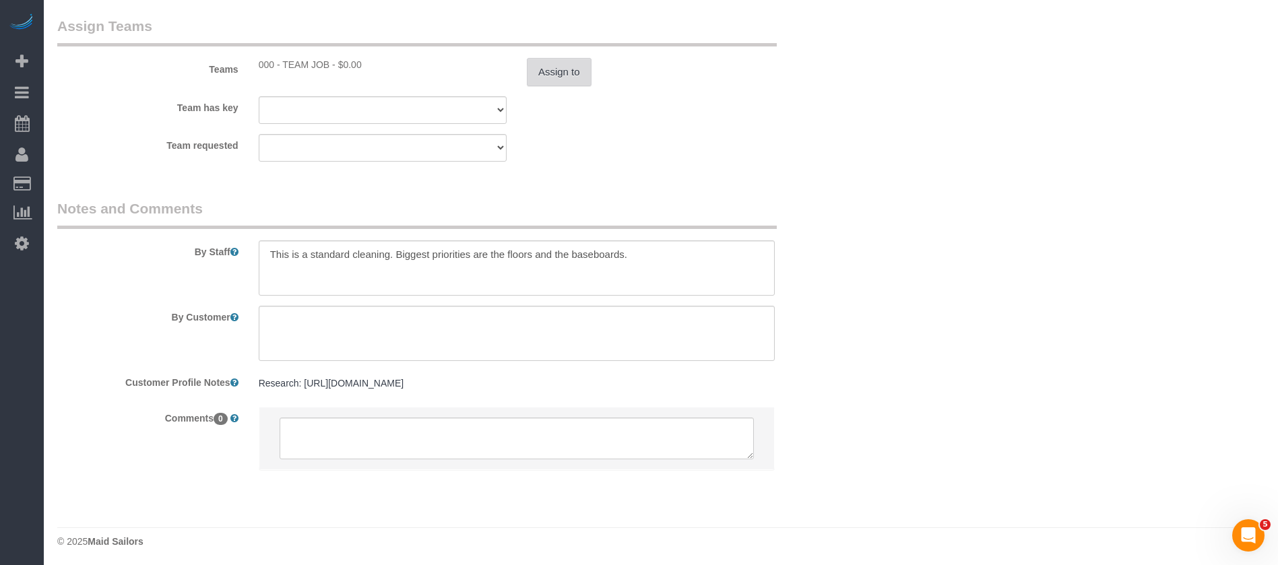
click at [562, 82] on button "Assign to" at bounding box center [559, 72] width 65 height 28
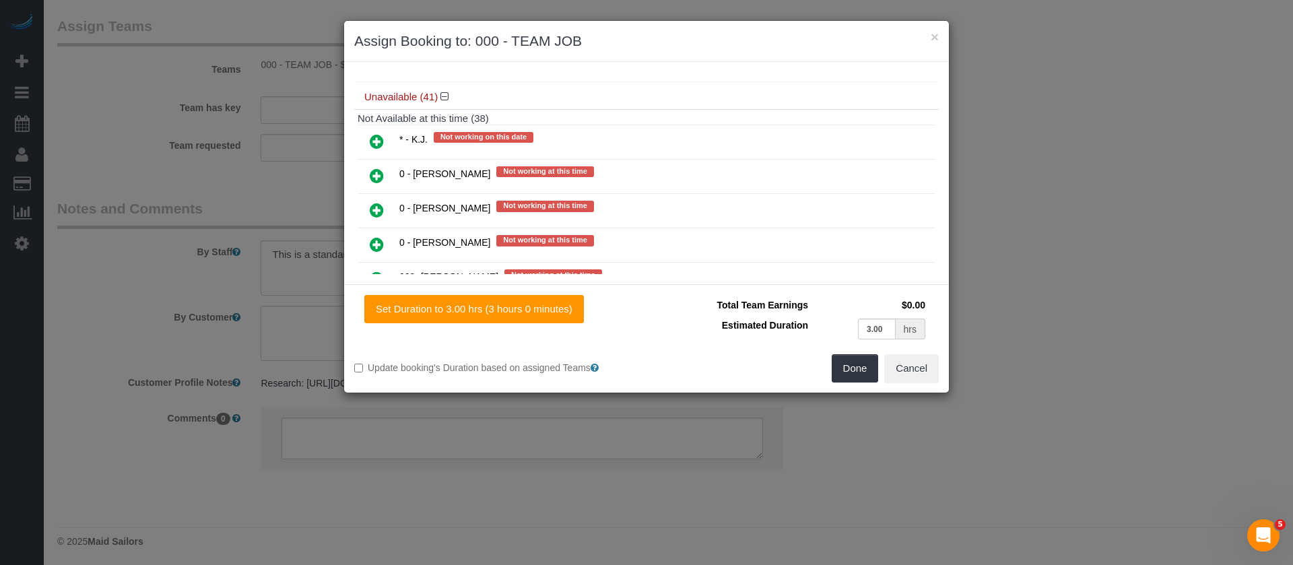
scroll to position [1111, 0]
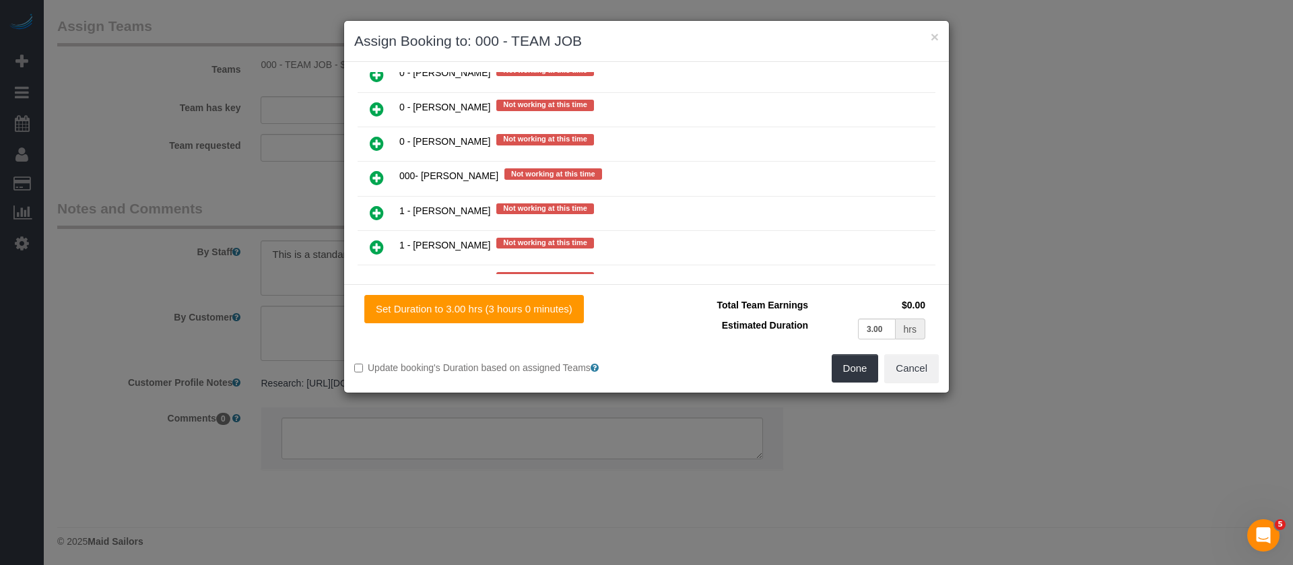
click at [375, 172] on icon at bounding box center [377, 178] width 14 height 16
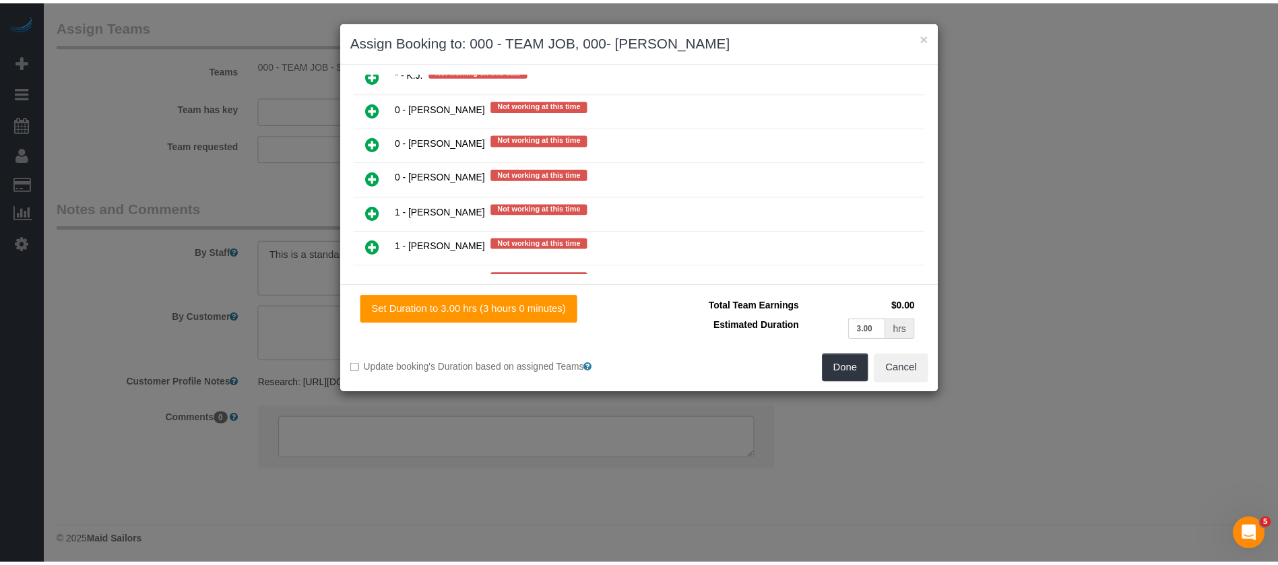
scroll to position [1145, 0]
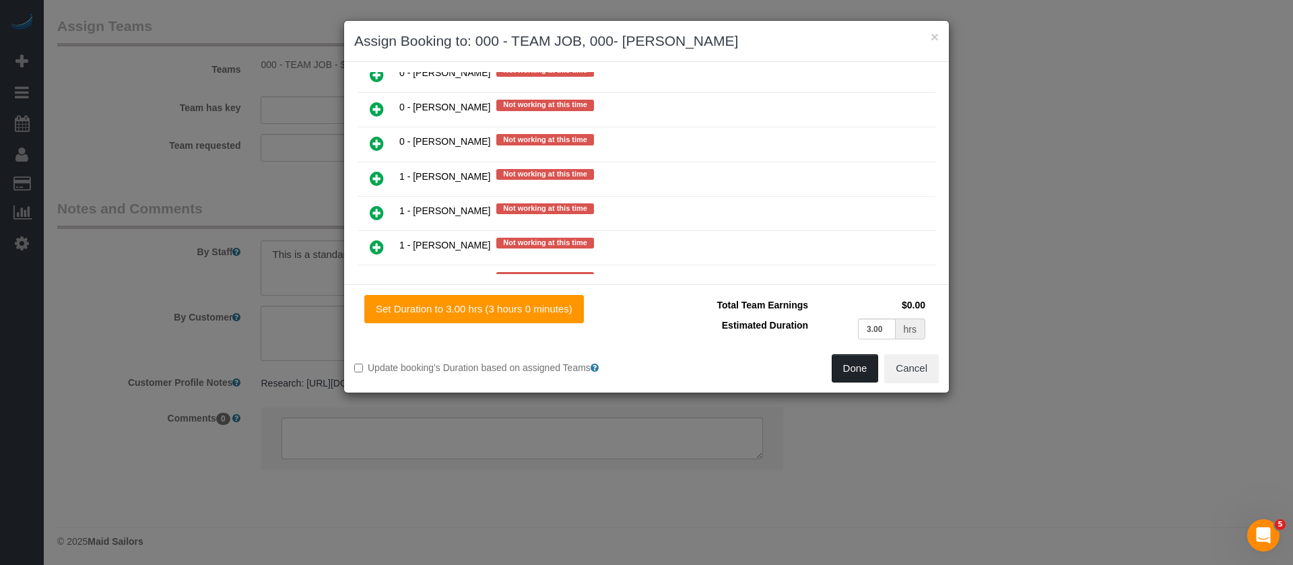
click at [853, 371] on button "Done" at bounding box center [855, 368] width 47 height 28
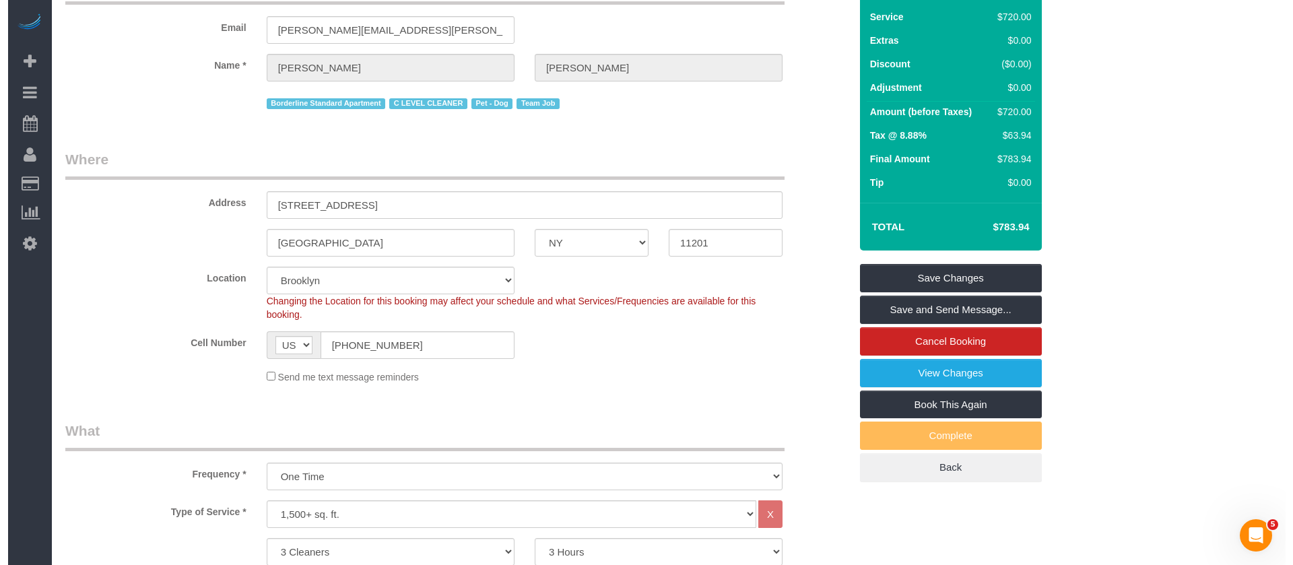
scroll to position [0, 0]
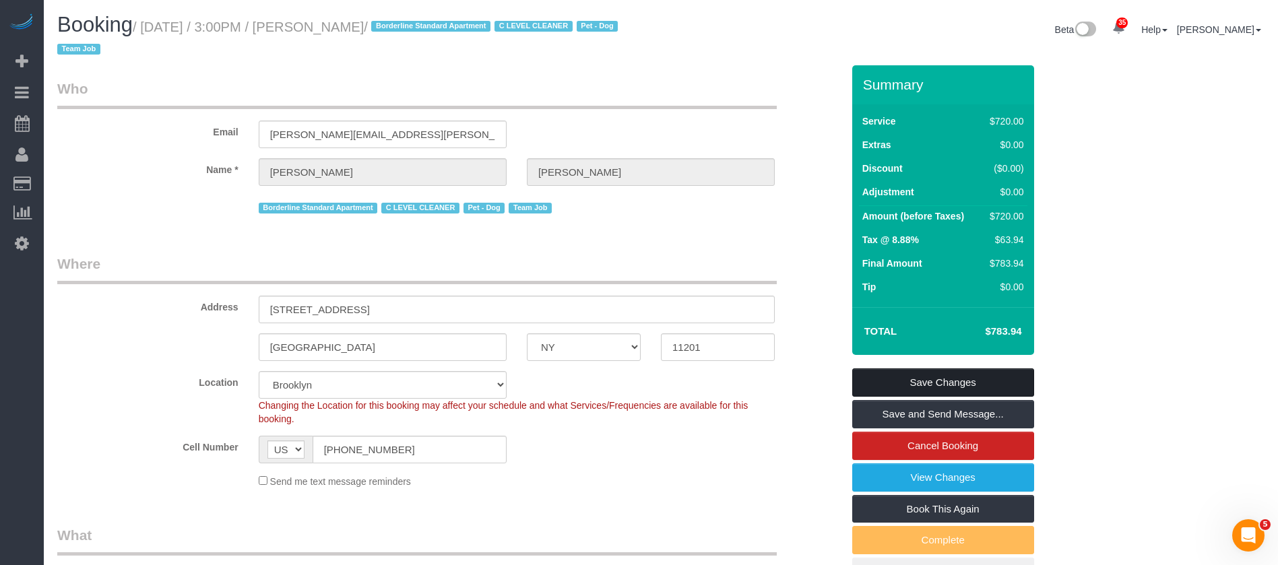
click at [941, 385] on link "Save Changes" at bounding box center [943, 382] width 182 height 28
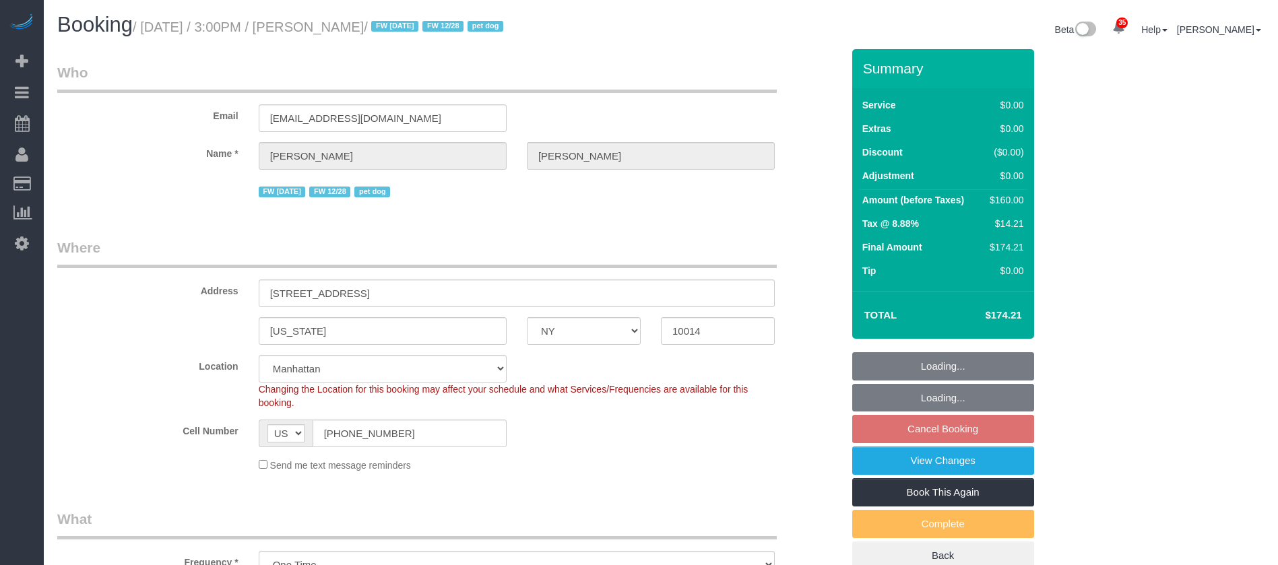
select select "NY"
select select "1"
select select "spot8"
select select "number:63"
select select "number:76"
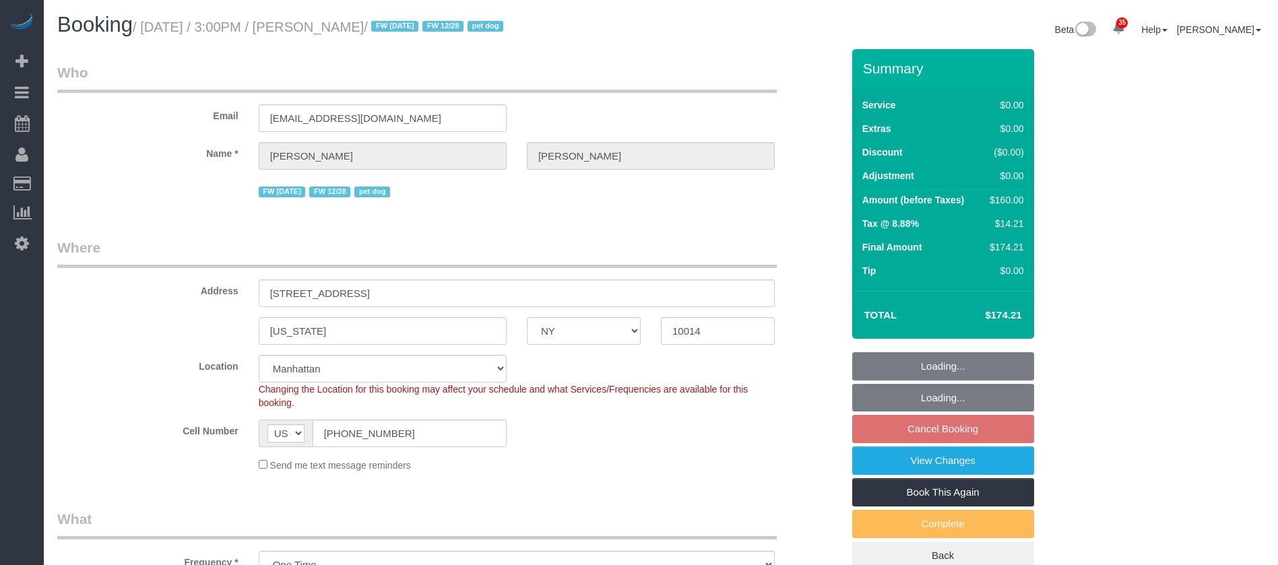
select select "number:13"
select select "number:5"
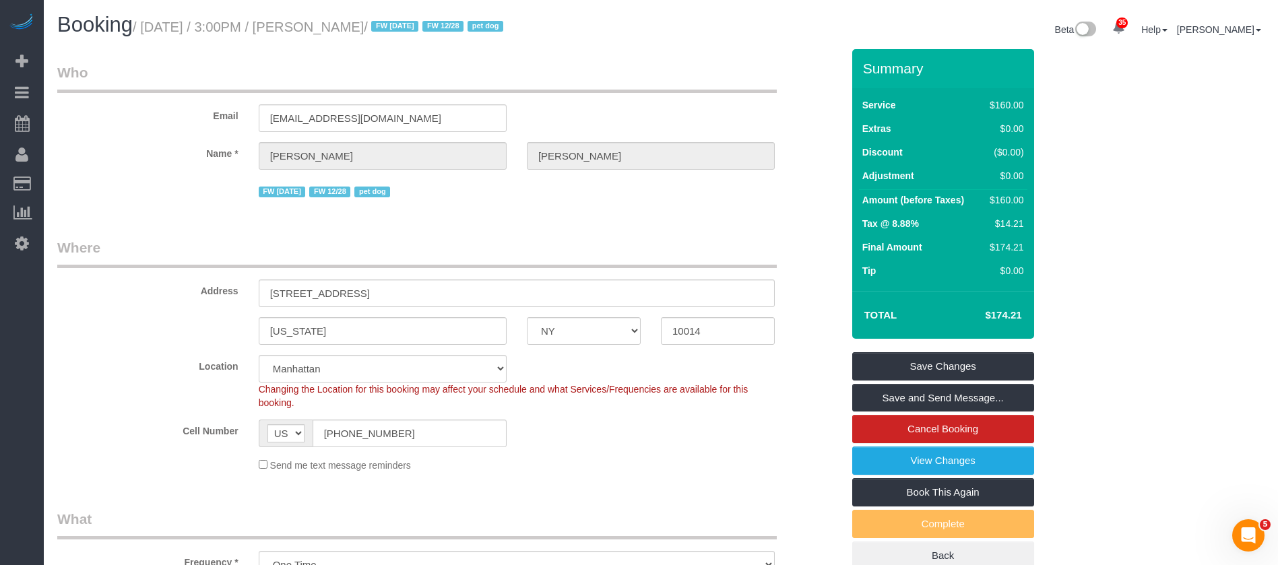
drag, startPoint x: 146, startPoint y: 30, endPoint x: 424, endPoint y: 25, distance: 278.3
click at [424, 25] on small "/ [DATE] / 3:00PM / [PERSON_NAME] / FW [DATE] FW 12/28 pet dog" at bounding box center [320, 27] width 375 height 15
copy small "[DATE] / 3:00PM / [PERSON_NAME]"
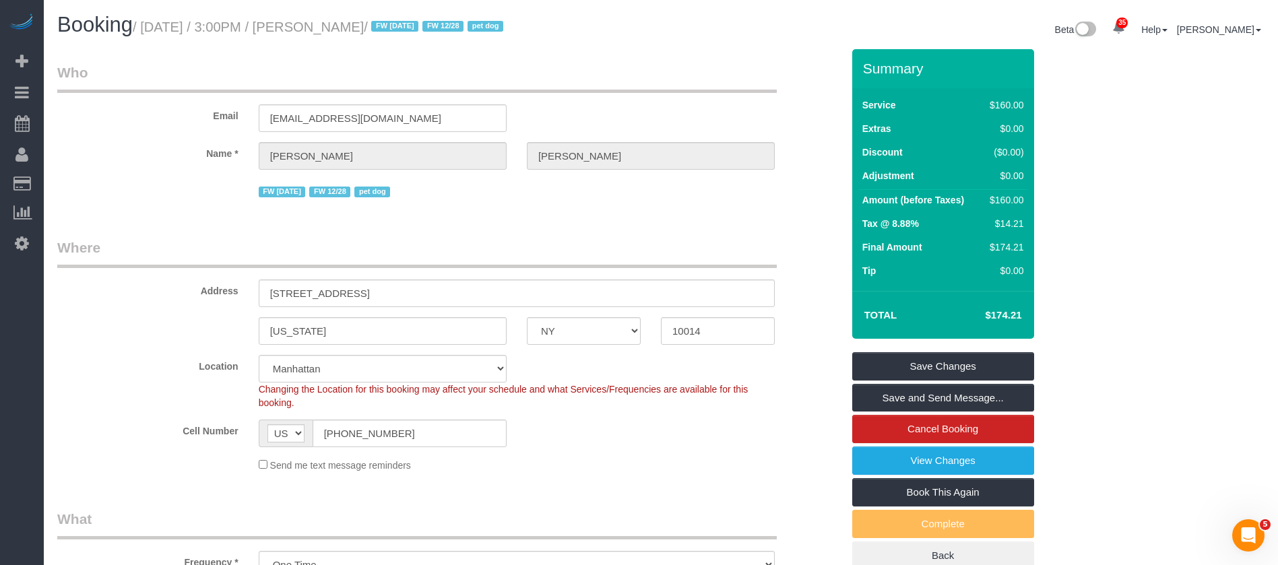
copy small "[DATE] / 3:00PM / [PERSON_NAME]"
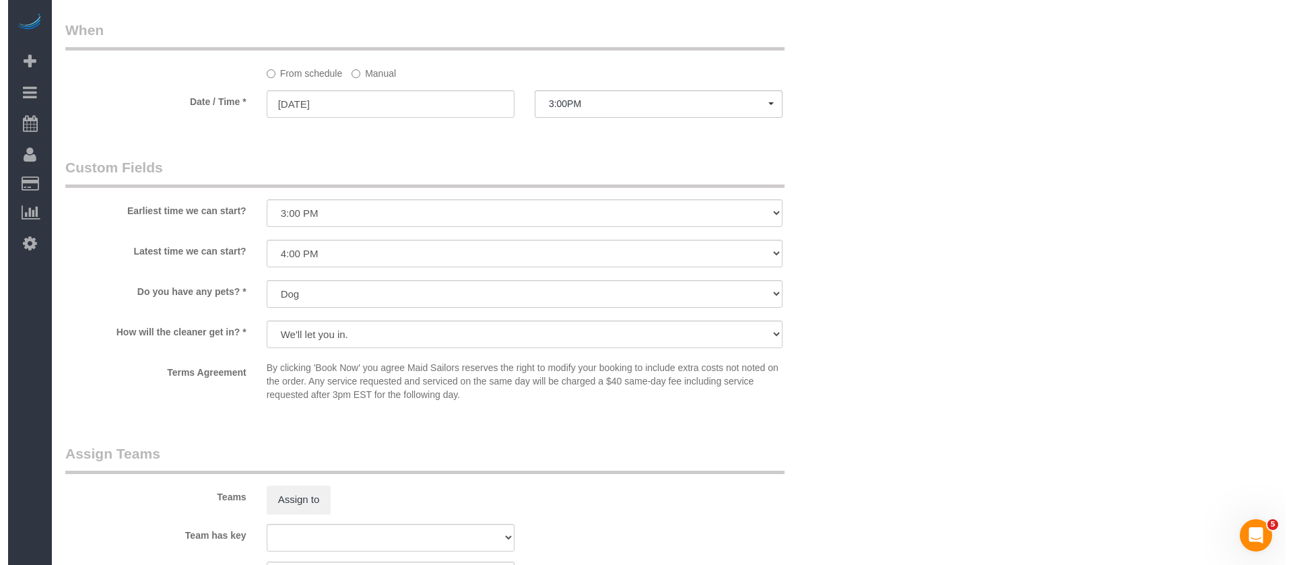
scroll to position [1516, 0]
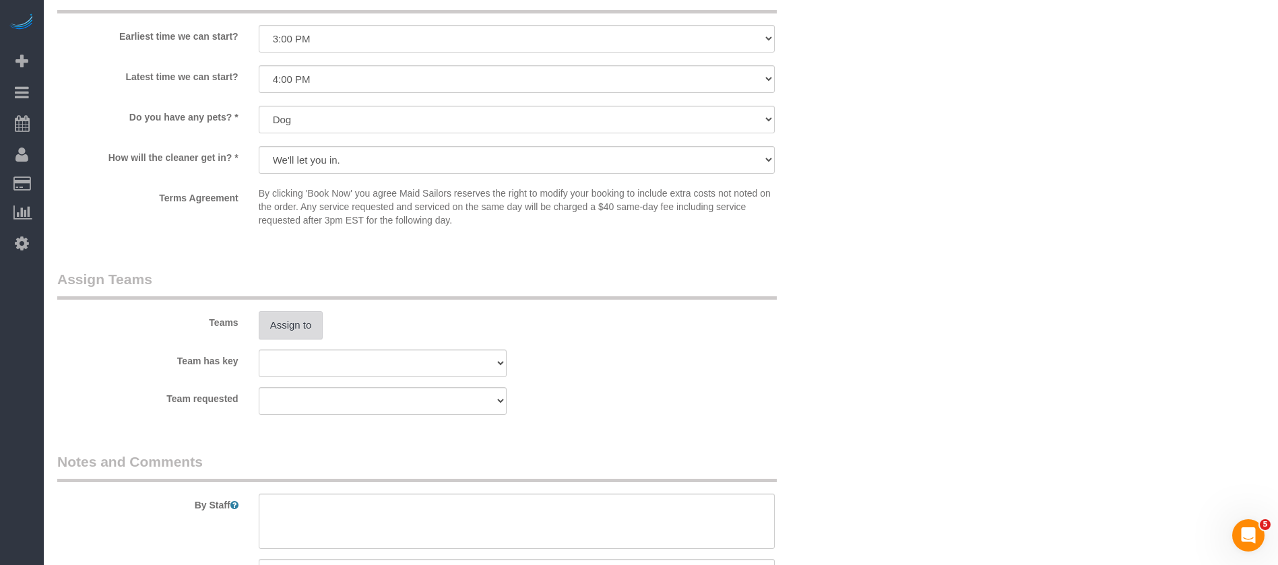
click at [315, 331] on button "Assign to" at bounding box center [291, 325] width 65 height 28
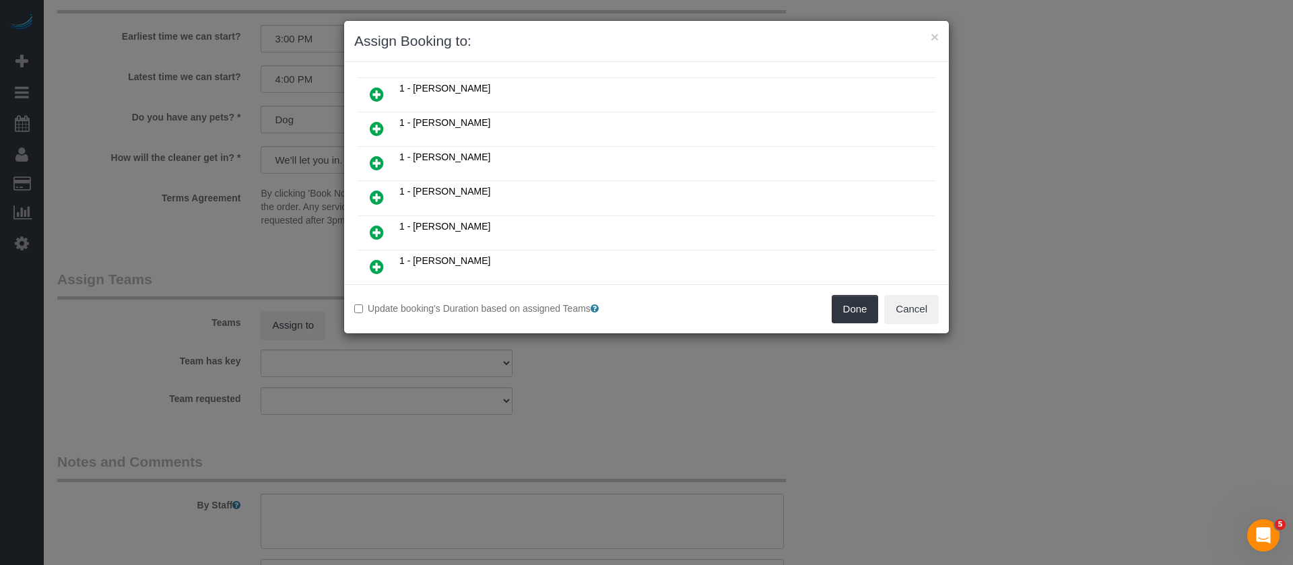
scroll to position [303, 0]
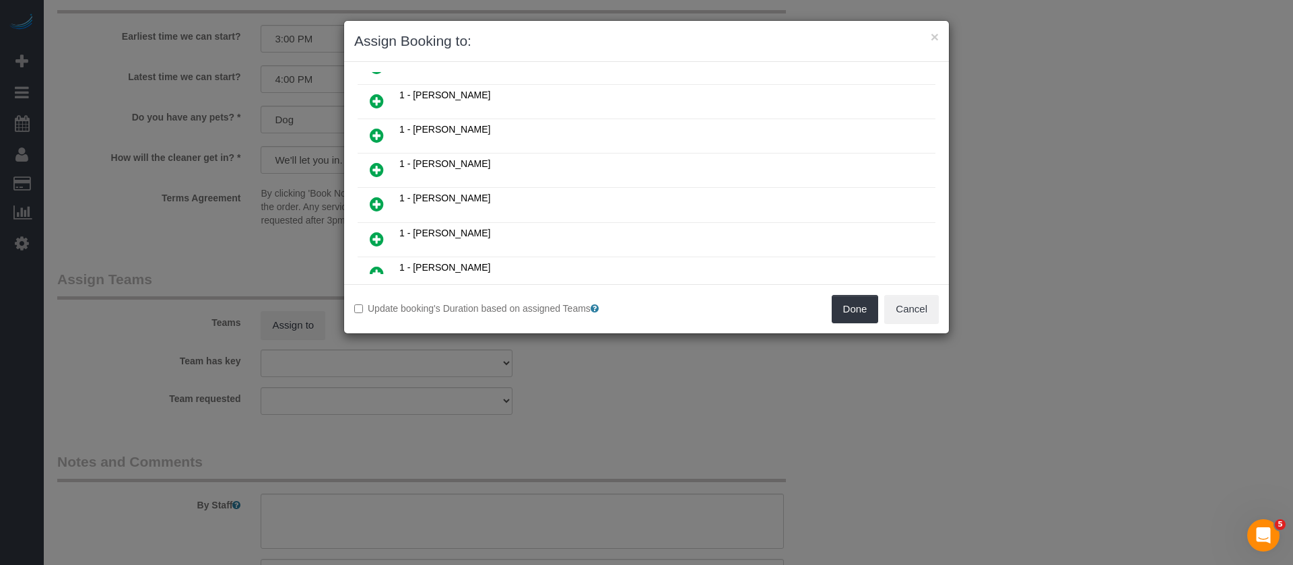
click at [381, 243] on icon at bounding box center [377, 239] width 14 height 16
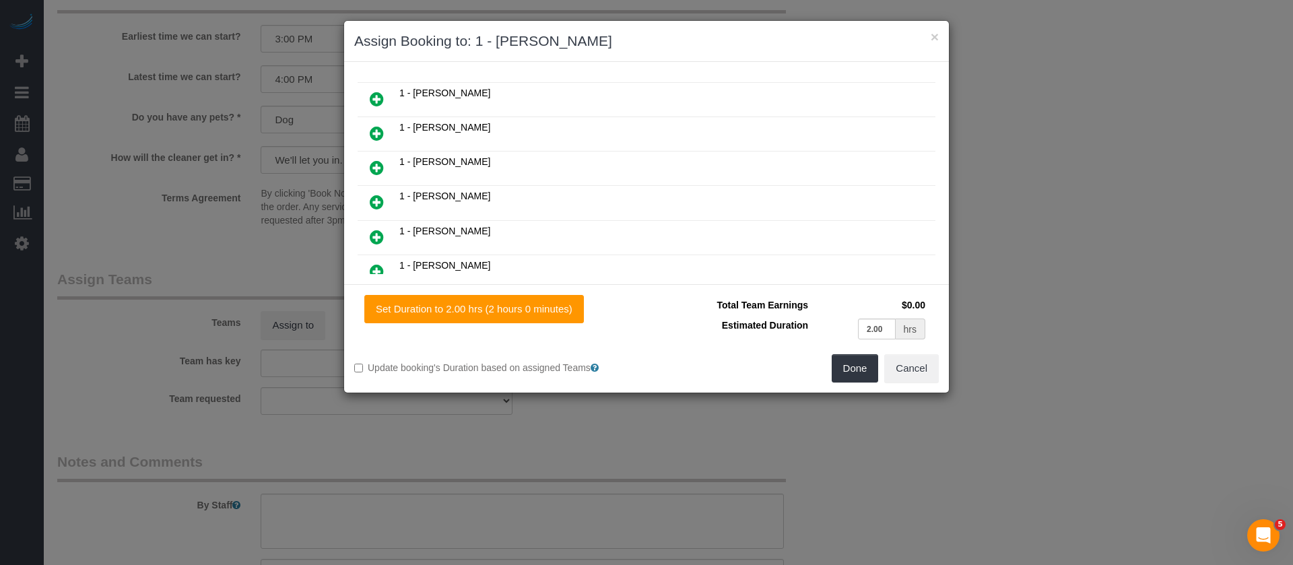
scroll to position [335, 0]
click at [852, 358] on button "Done" at bounding box center [855, 368] width 47 height 28
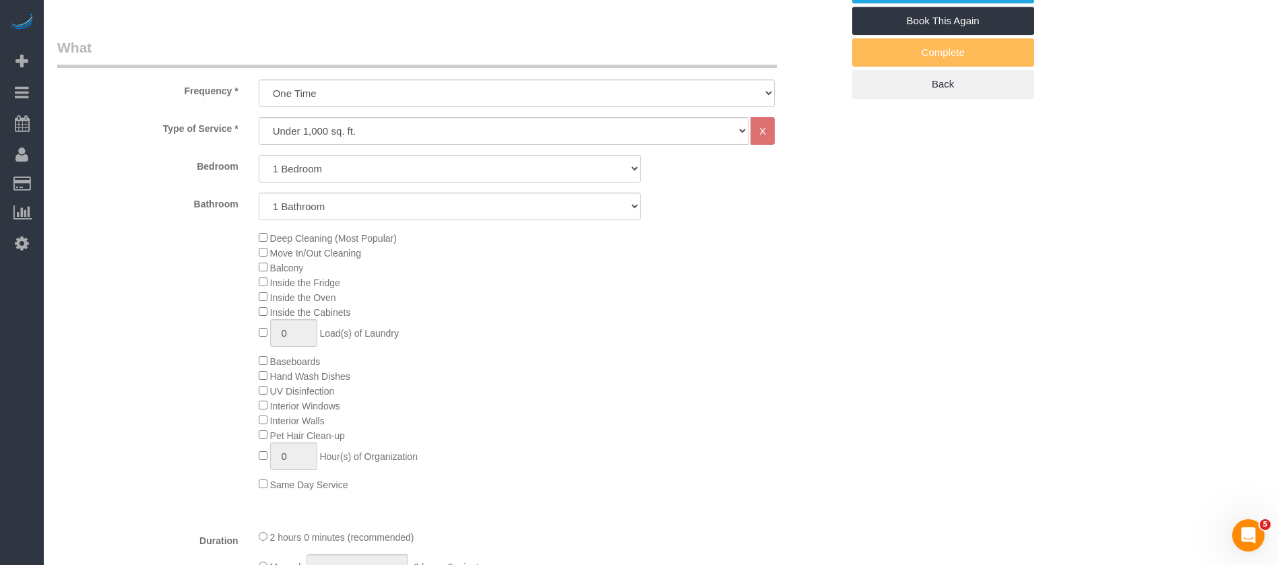
scroll to position [303, 0]
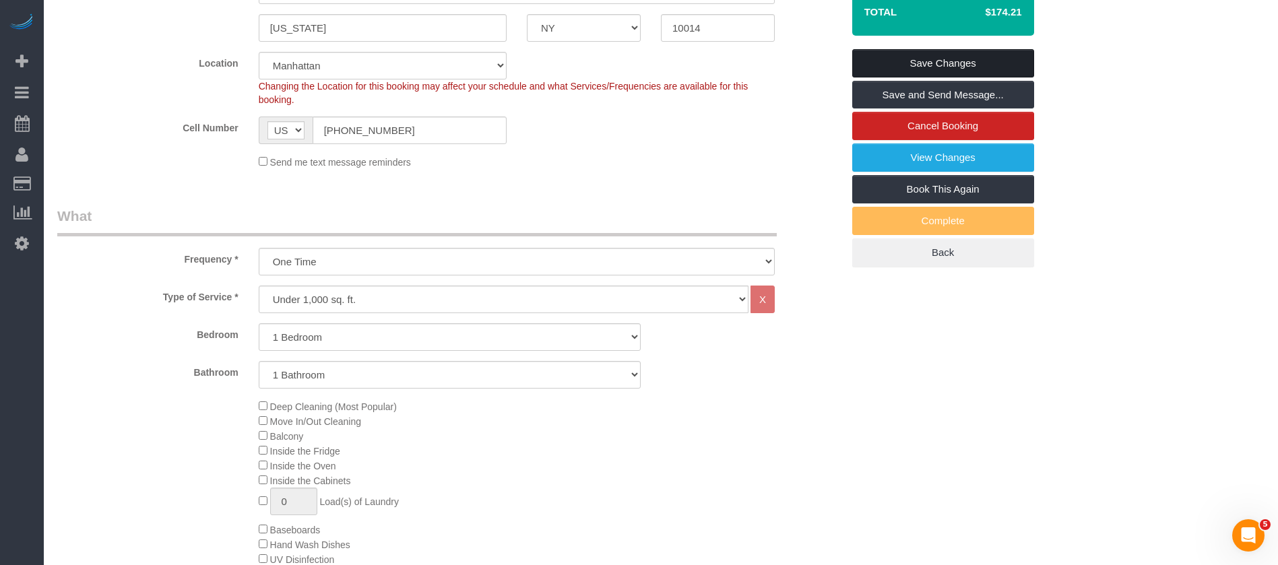
click at [957, 55] on link "Save Changes" at bounding box center [943, 63] width 182 height 28
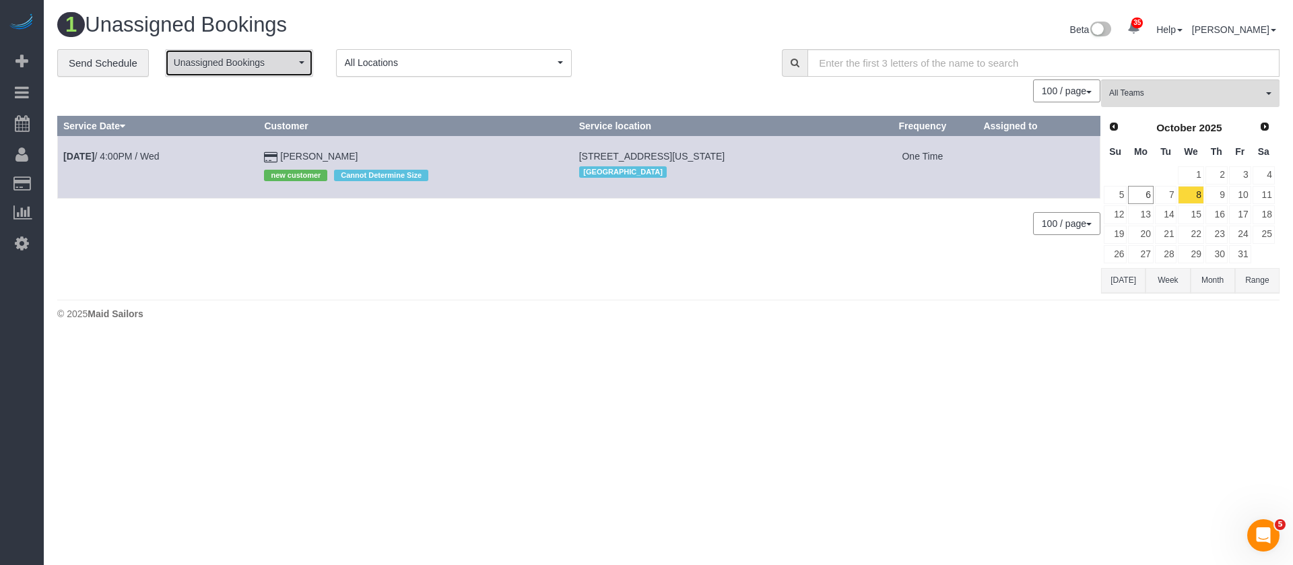
click at [274, 64] on span "Unassigned Bookings" at bounding box center [235, 62] width 122 height 13
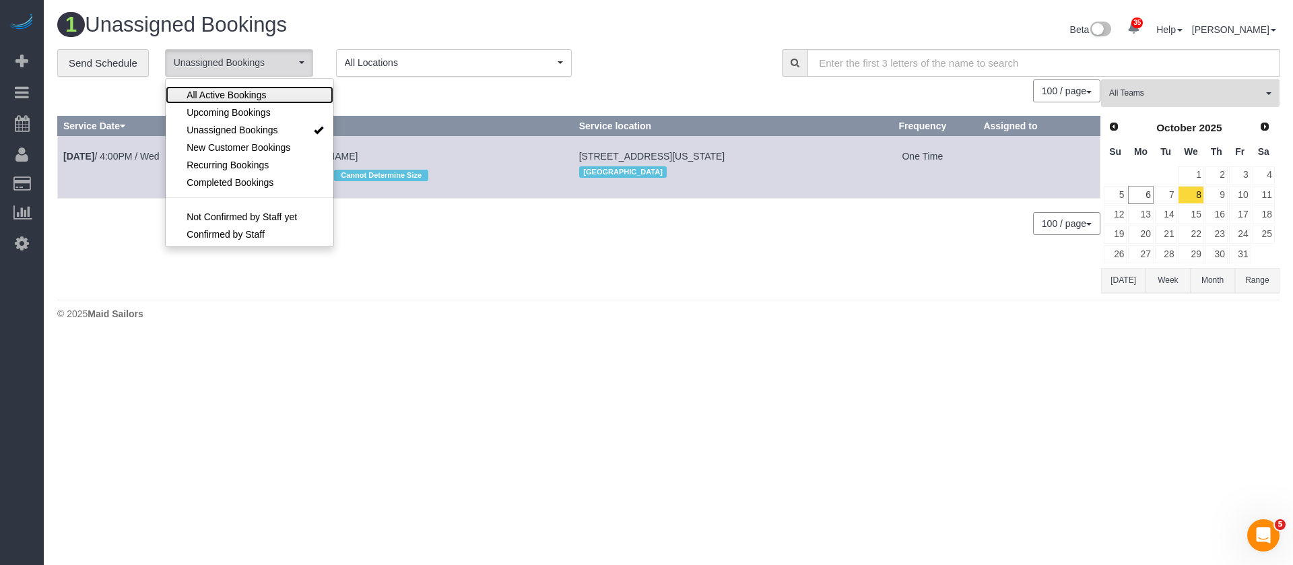
click at [266, 86] on link "All Active Bookings" at bounding box center [250, 95] width 168 height 18
select select "***"
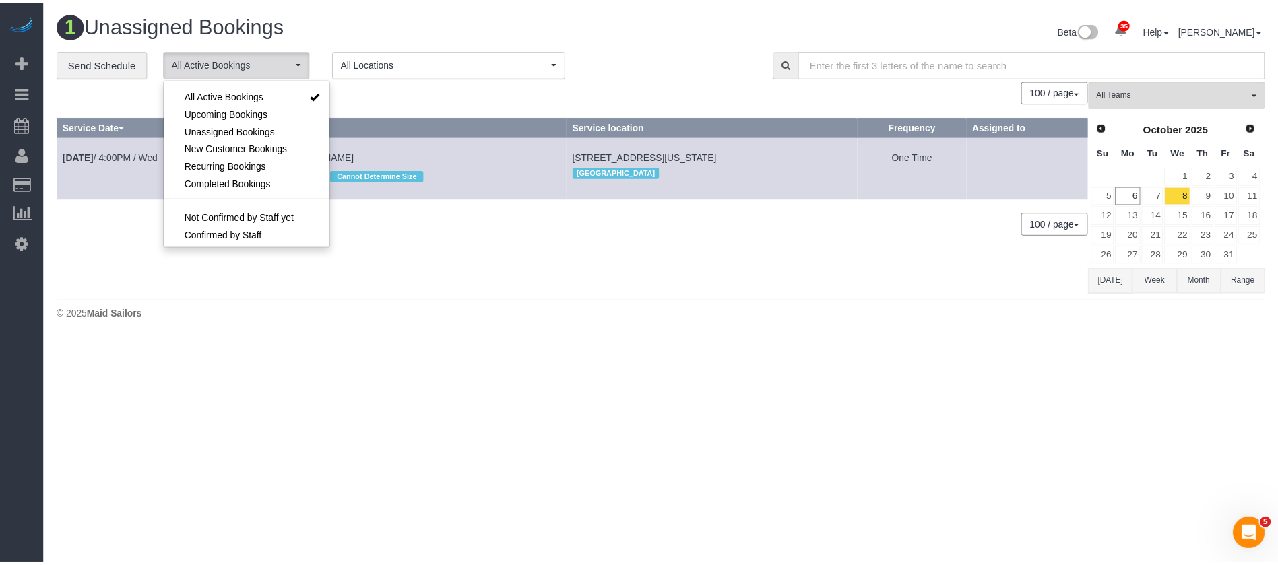
scroll to position [19, 0]
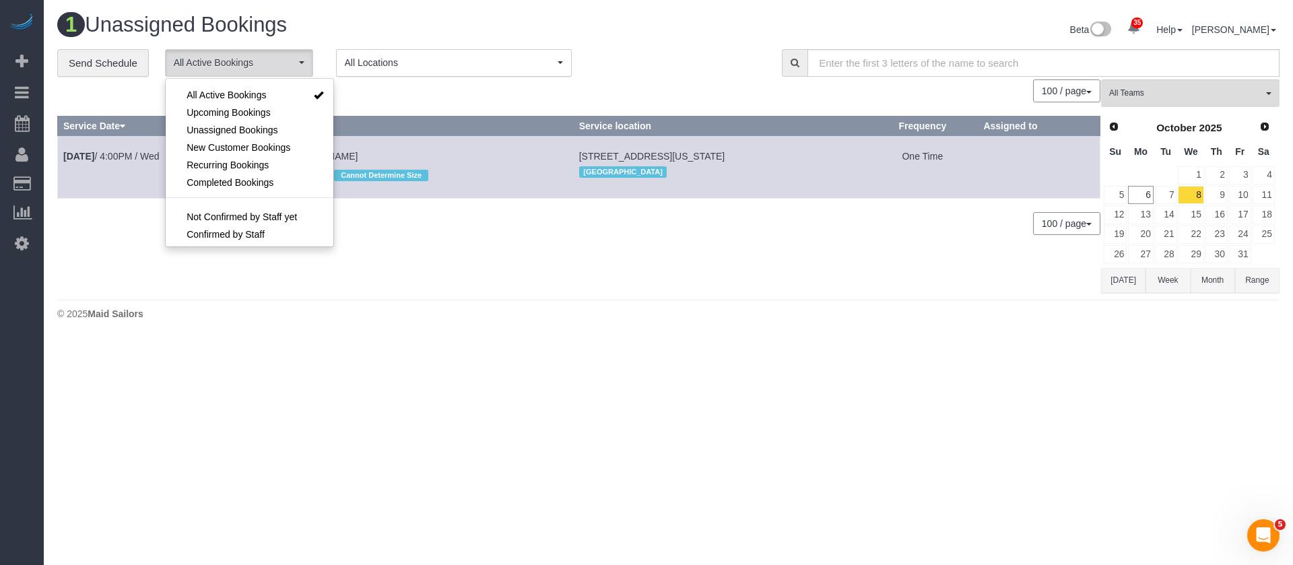
click at [432, 26] on h1 "1 Unassigned Bookings" at bounding box center [358, 24] width 602 height 23
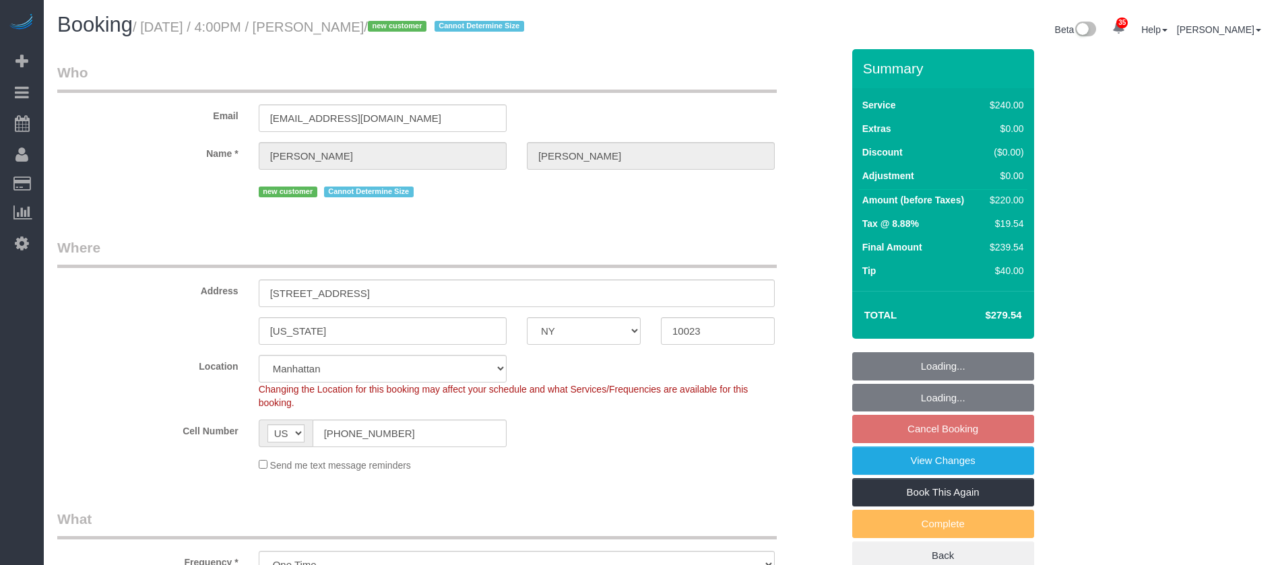
select select "NY"
select select "180"
select select "spot69"
select select "number:64"
select select "number:77"
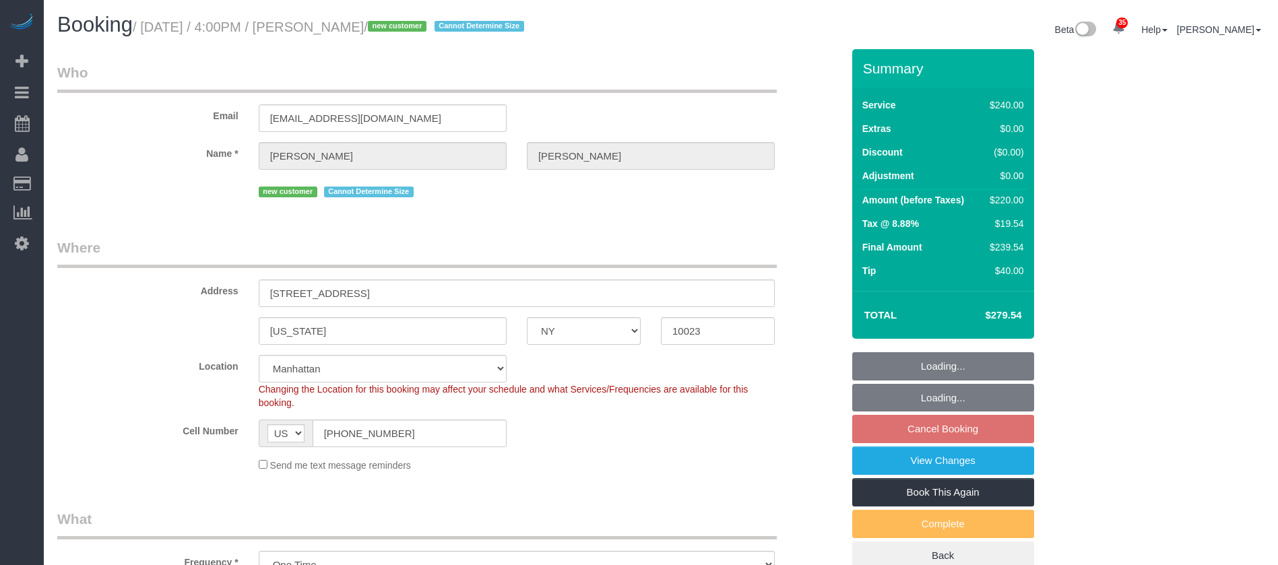
select select "number:15"
select select "number:5"
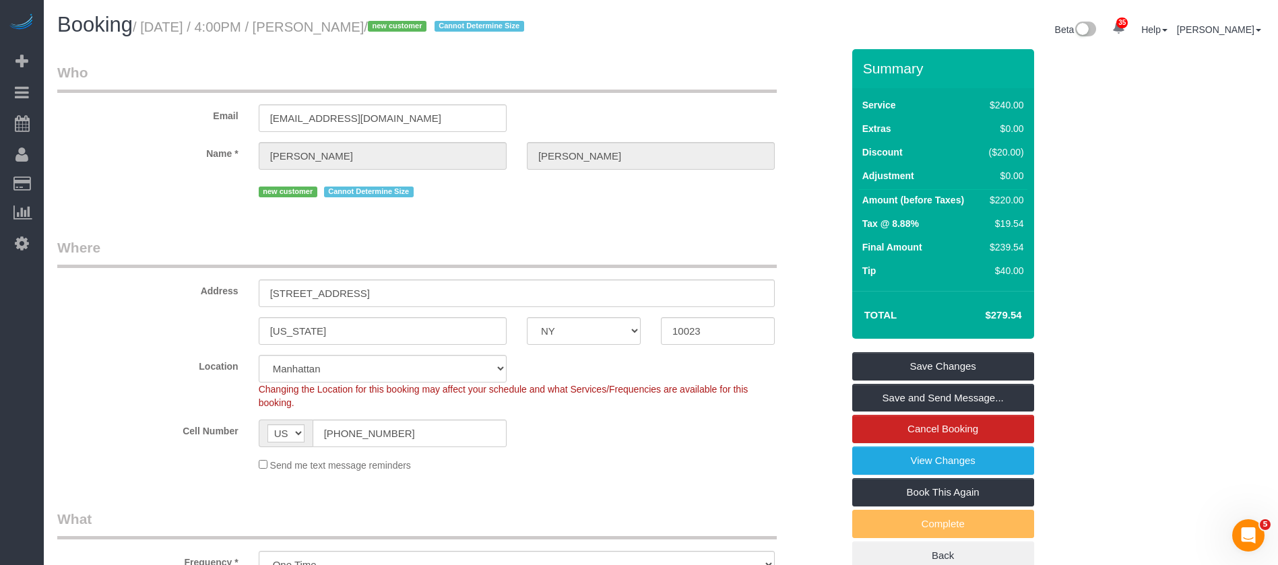
drag, startPoint x: 147, startPoint y: 26, endPoint x: 434, endPoint y: 39, distance: 287.3
click at [421, 18] on h1 "Booking / October 08, 2025 / 4:00PM / Emily Coulombe / new customer Cannot Dete…" at bounding box center [353, 24] width 593 height 23
copy small "October 08, 2025 / 4:00PM / Emily Coulombe"
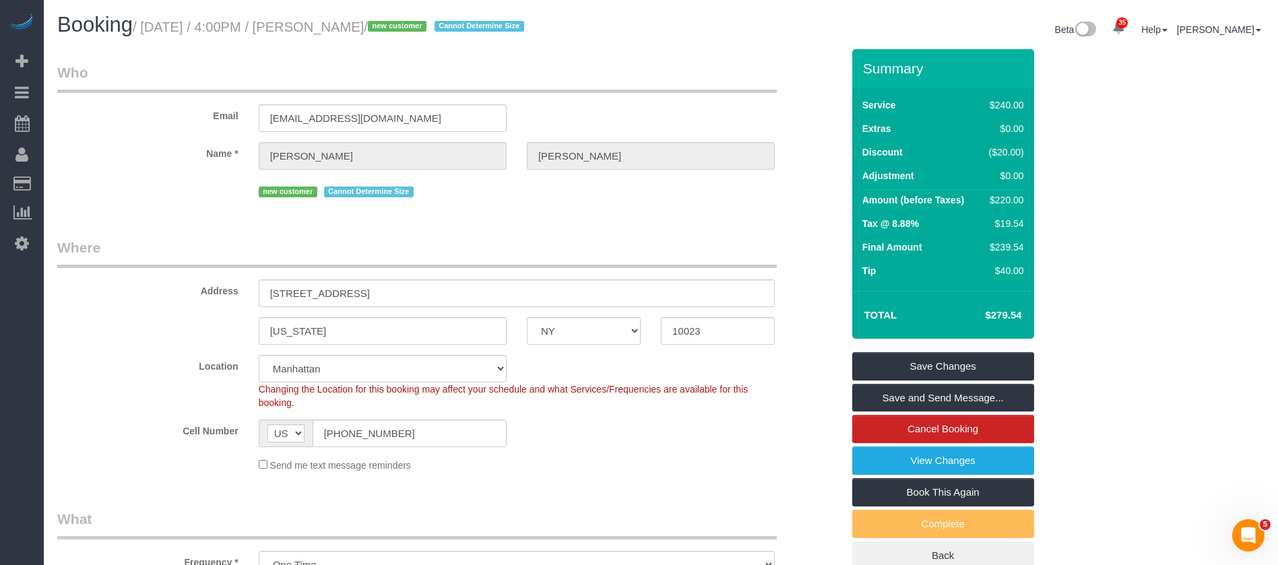
copy small "October 08, 2025 / 4:00PM / Emily Coulombe"
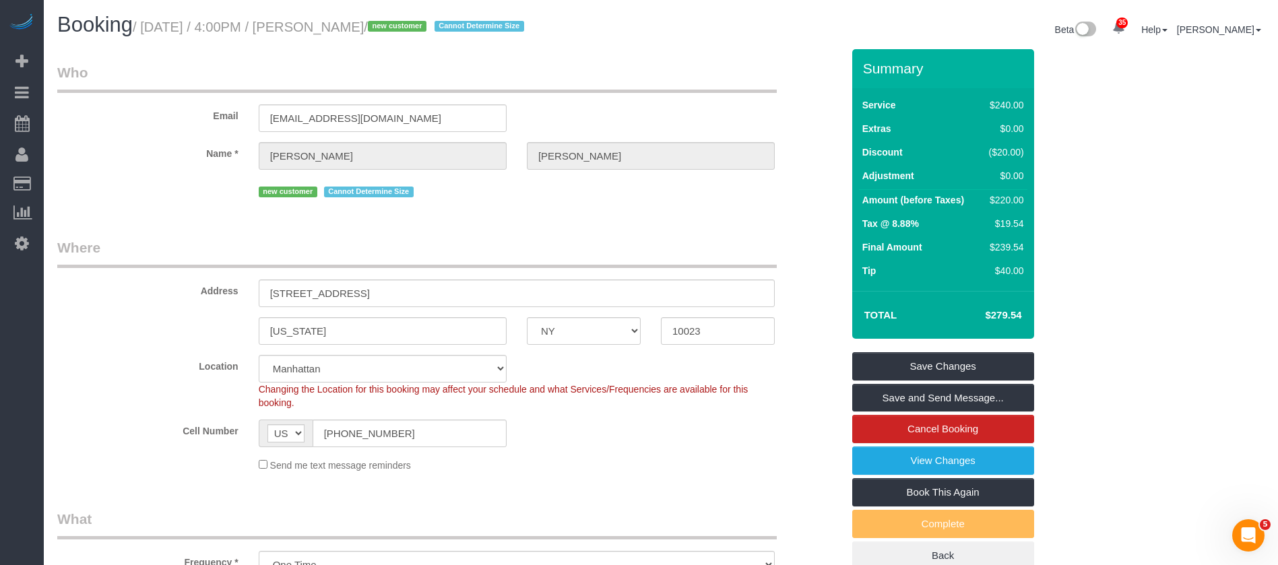
copy small "October 08, 2025 / 4:00PM / Emily Coulombe"
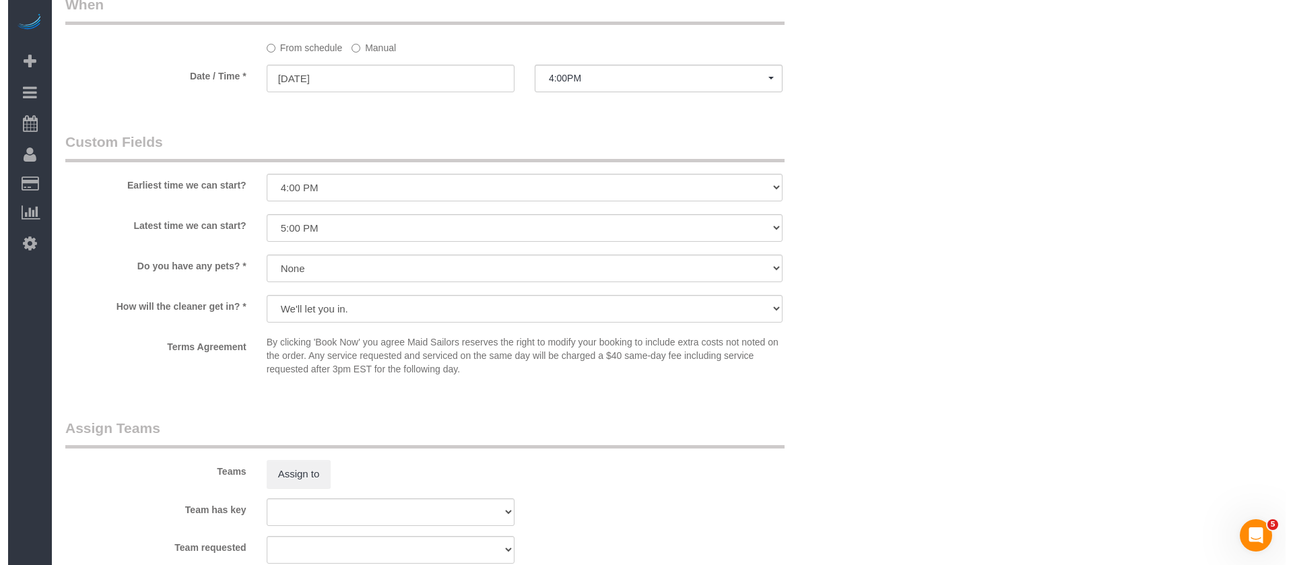
scroll to position [1415, 0]
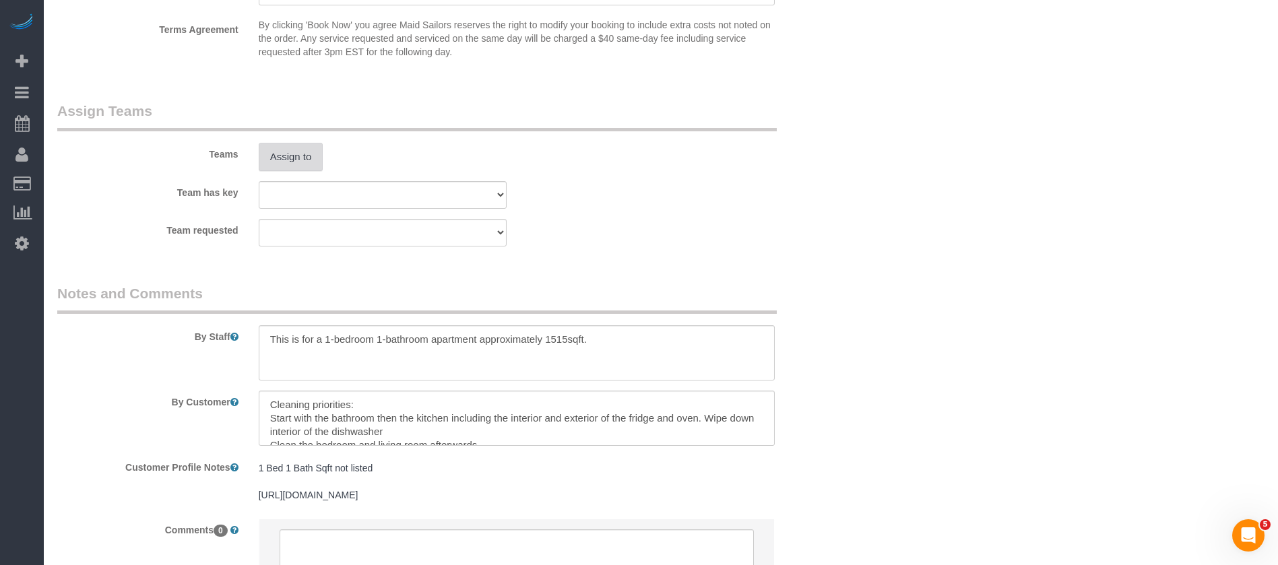
click at [303, 164] on button "Assign to" at bounding box center [291, 157] width 65 height 28
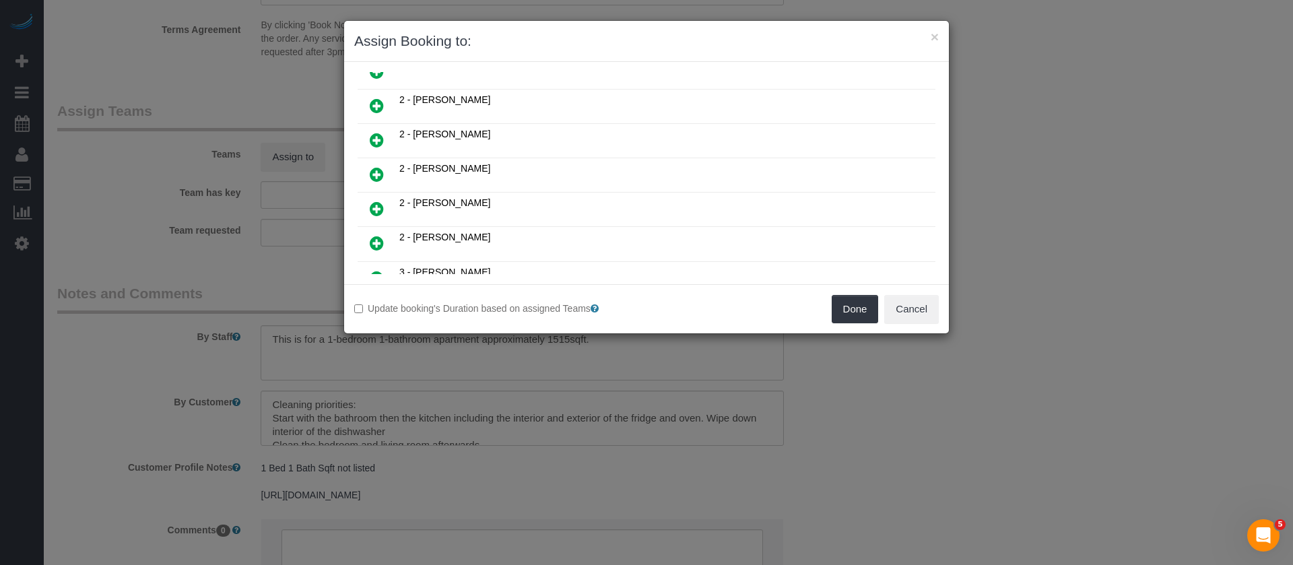
scroll to position [606, 0]
click at [376, 210] on icon at bounding box center [377, 211] width 14 height 16
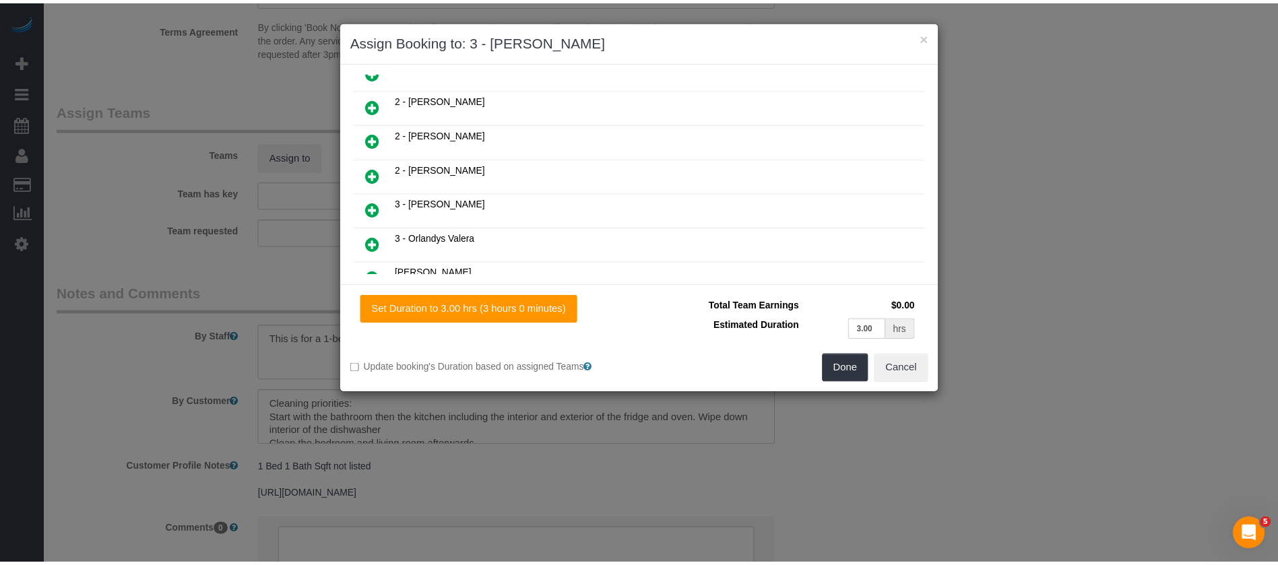
scroll to position [639, 0]
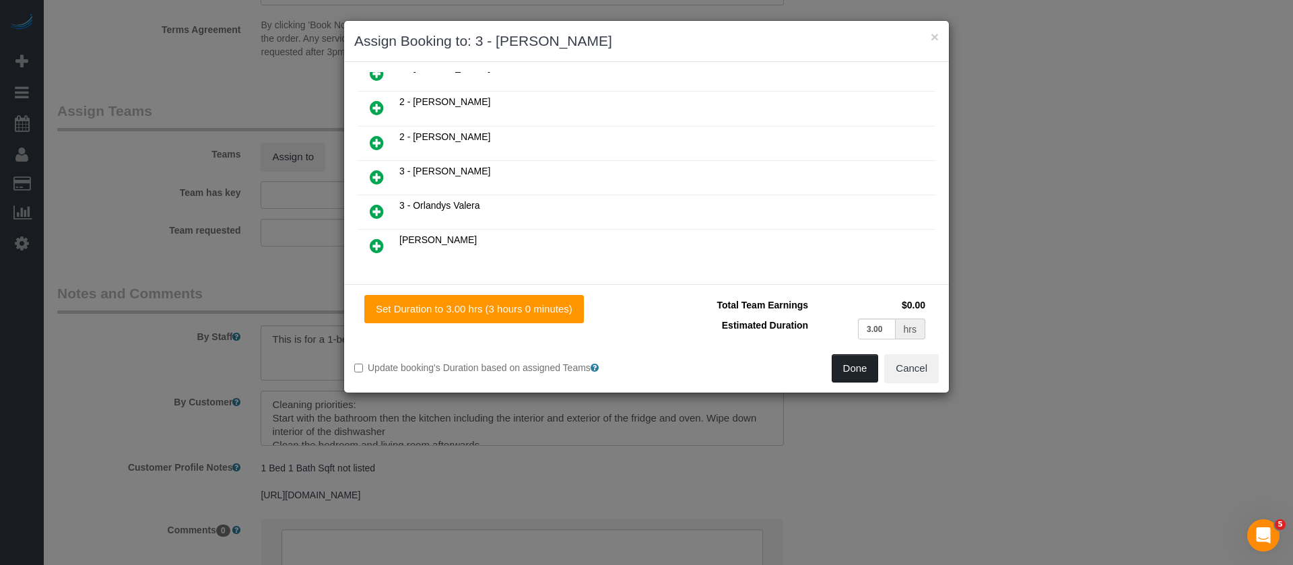
click at [854, 370] on button "Done" at bounding box center [855, 368] width 47 height 28
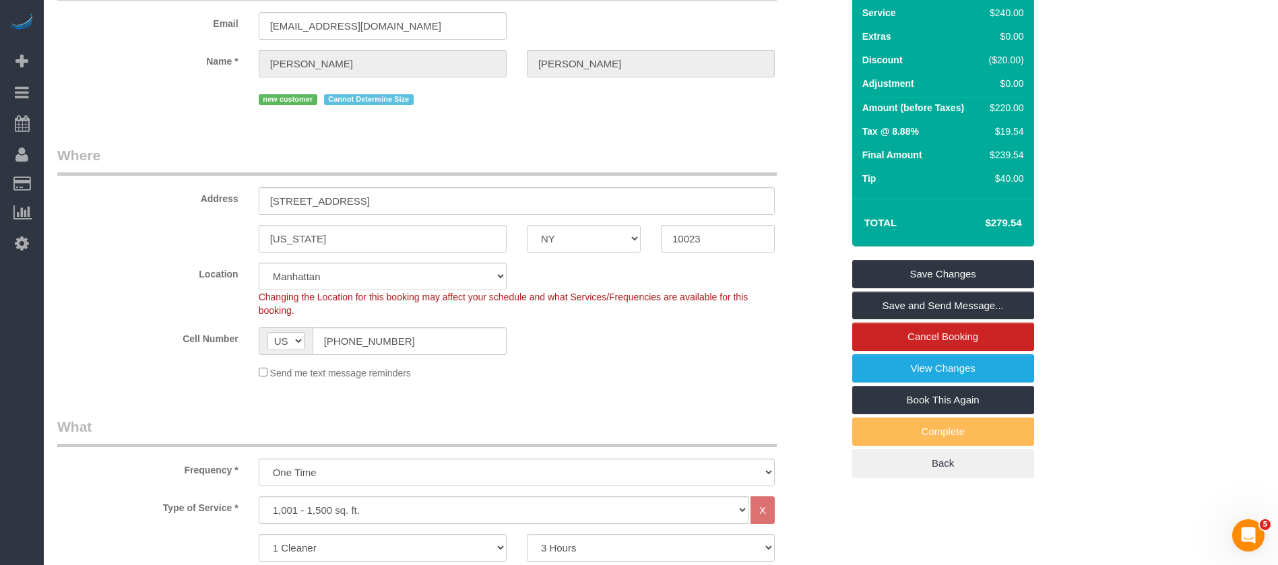
scroll to position [0, 0]
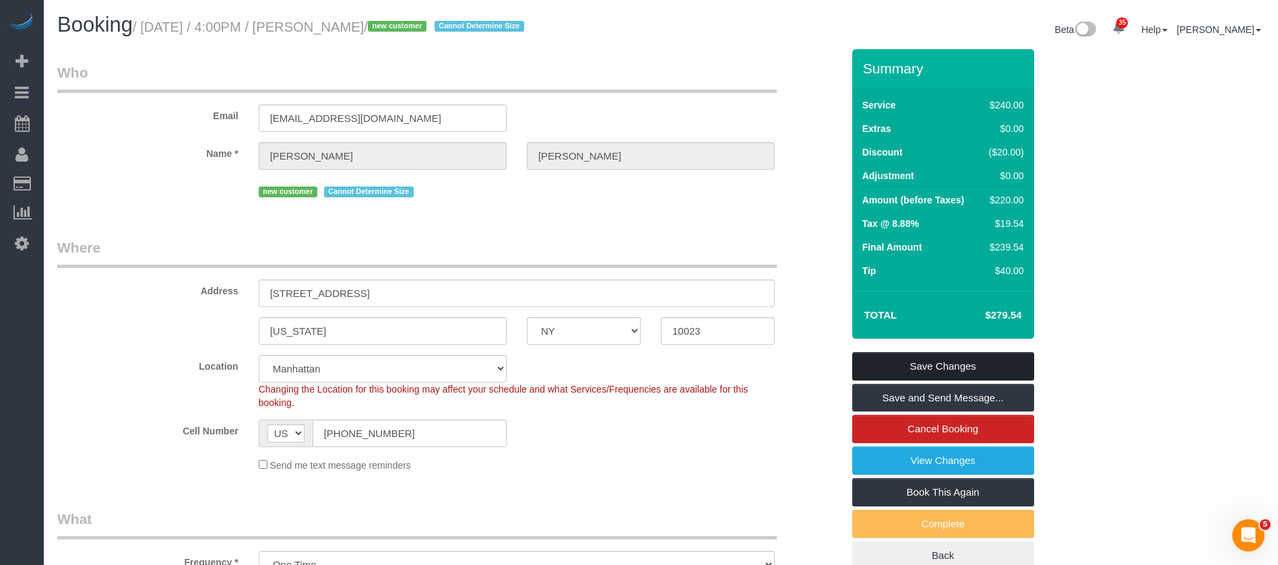
click at [969, 368] on link "Save Changes" at bounding box center [943, 366] width 182 height 28
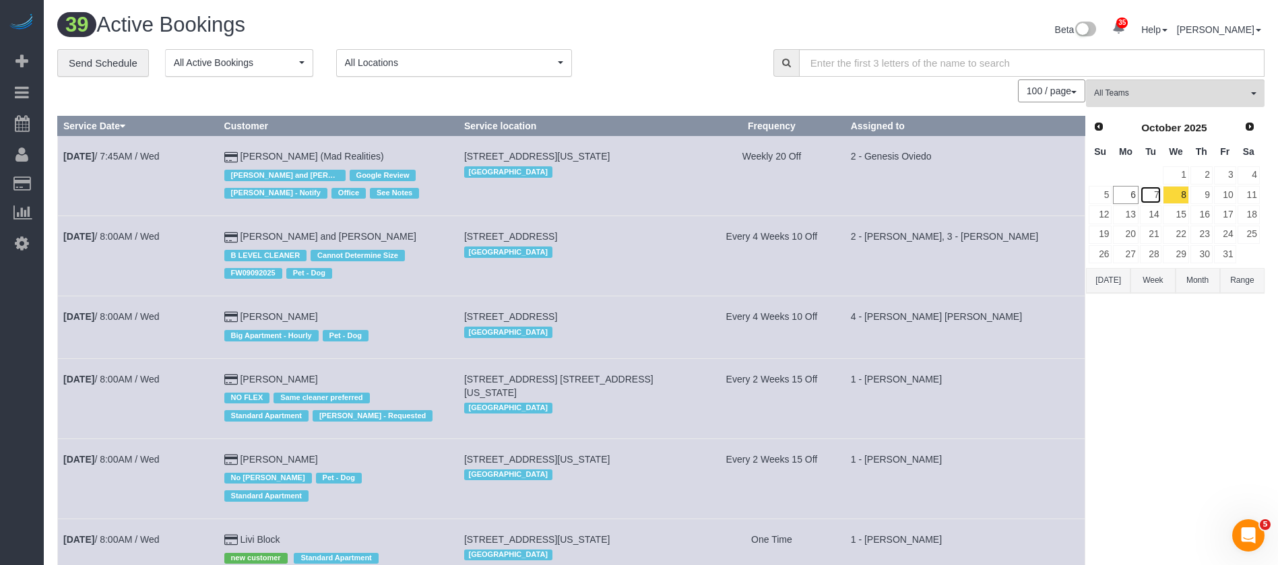
click at [1163, 197] on tr "5 6 7 8 9 10 11" at bounding box center [1174, 195] width 172 height 20
click at [1163, 197] on link "8" at bounding box center [1176, 195] width 26 height 18
click at [1153, 193] on link "7" at bounding box center [1151, 195] width 22 height 18
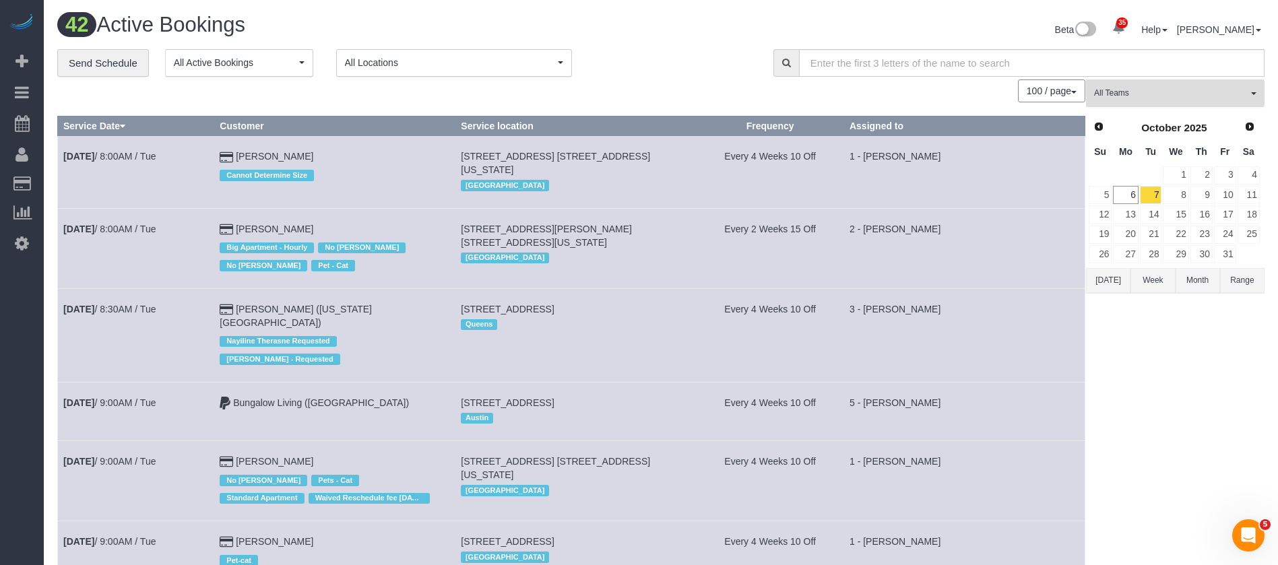
click at [1248, 100] on button "All Teams" at bounding box center [1175, 93] width 179 height 28
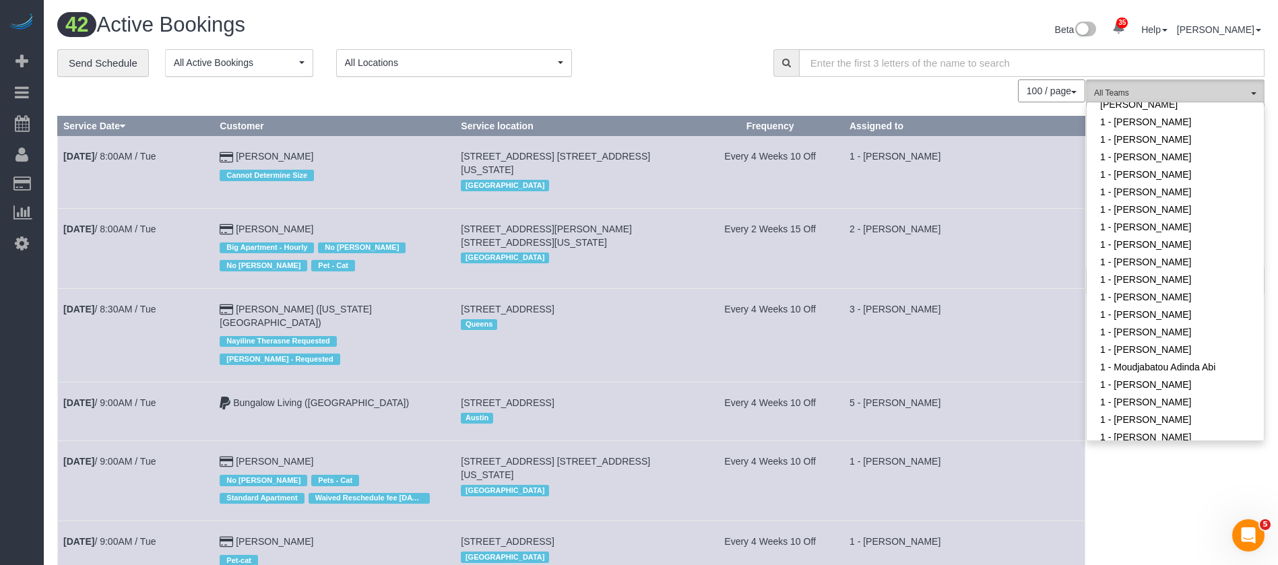
scroll to position [505, 0]
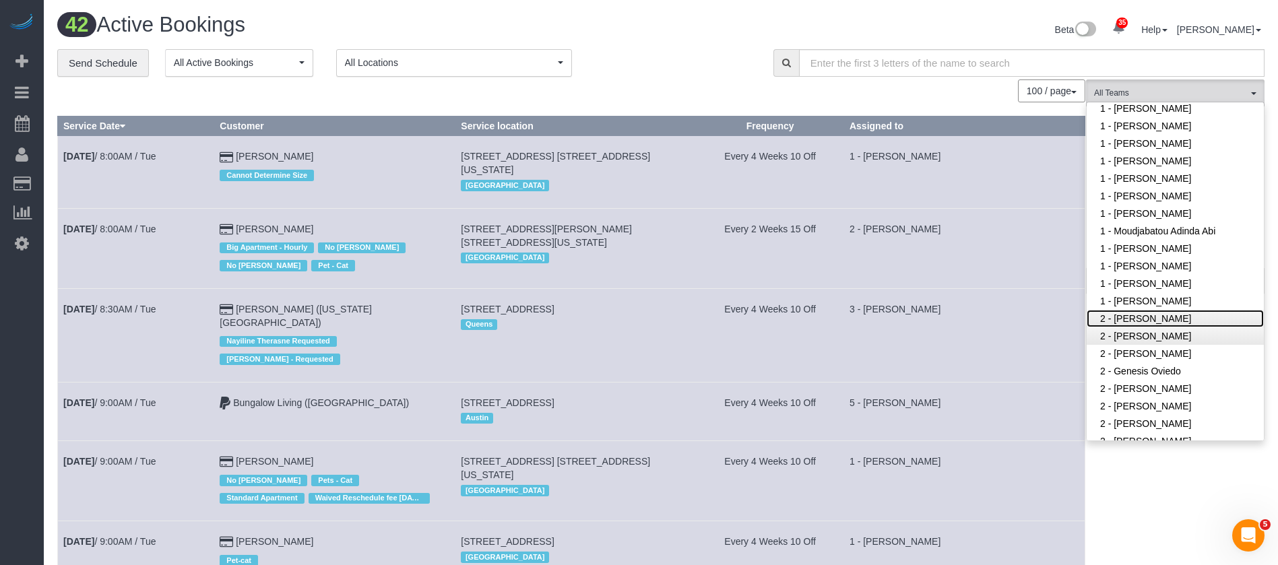
click at [1171, 312] on link "2 - [PERSON_NAME]" at bounding box center [1175, 319] width 177 height 18
drag, startPoint x: 1180, startPoint y: 298, endPoint x: 1180, endPoint y: 306, distance: 7.4
click at [1181, 310] on link "2 - [PERSON_NAME]" at bounding box center [1175, 319] width 177 height 18
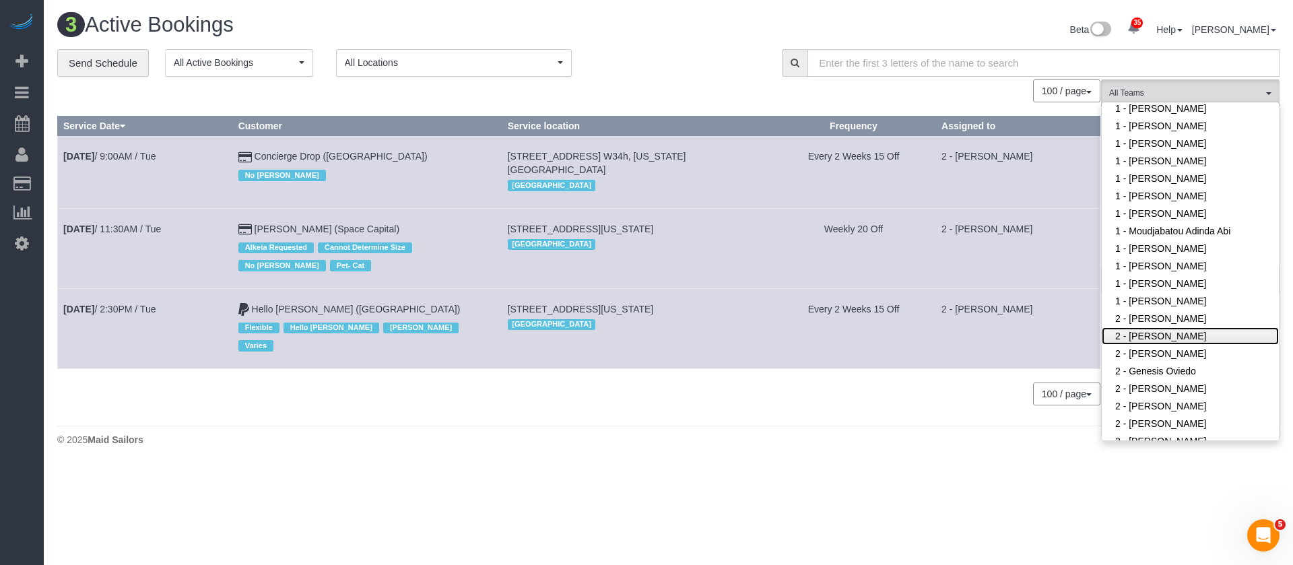
click at [1181, 327] on link "2 - [PERSON_NAME]" at bounding box center [1190, 336] width 177 height 18
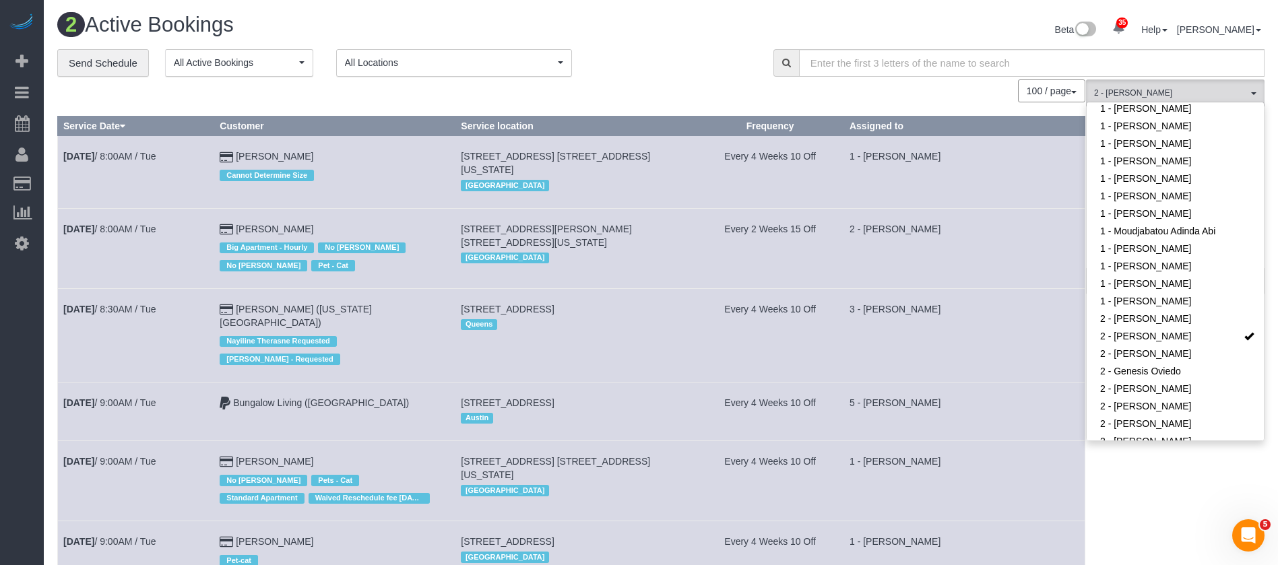
click at [976, 300] on td "3 - [PERSON_NAME]" at bounding box center [963, 335] width 241 height 94
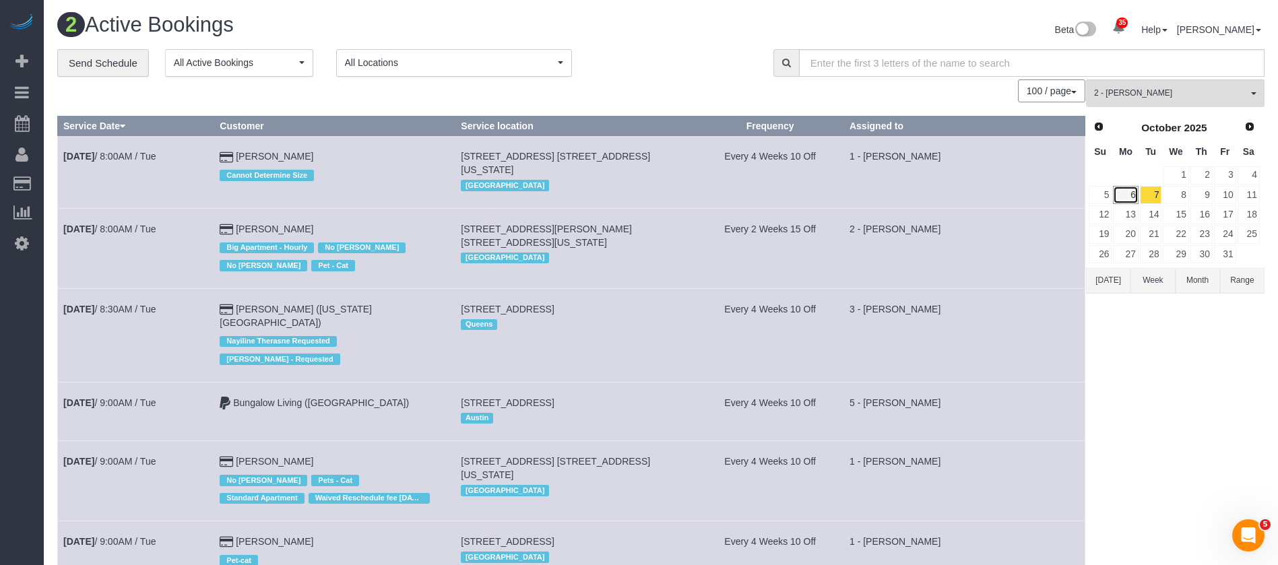
click at [1131, 197] on link "6" at bounding box center [1125, 195] width 25 height 18
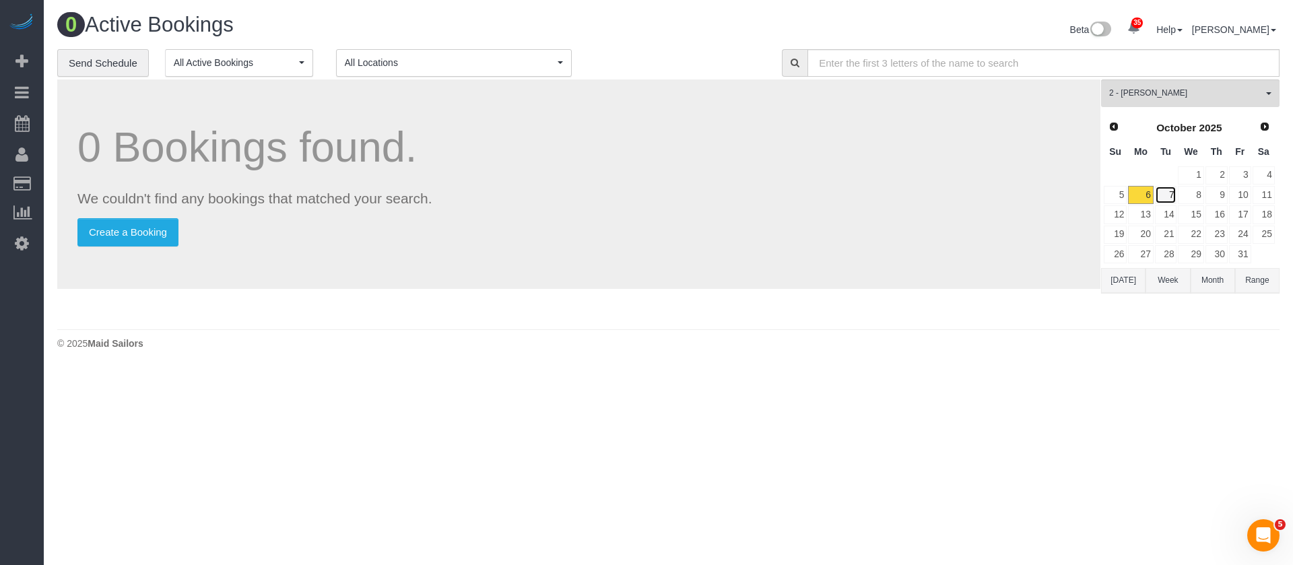
click at [1166, 189] on link "7" at bounding box center [1166, 195] width 22 height 18
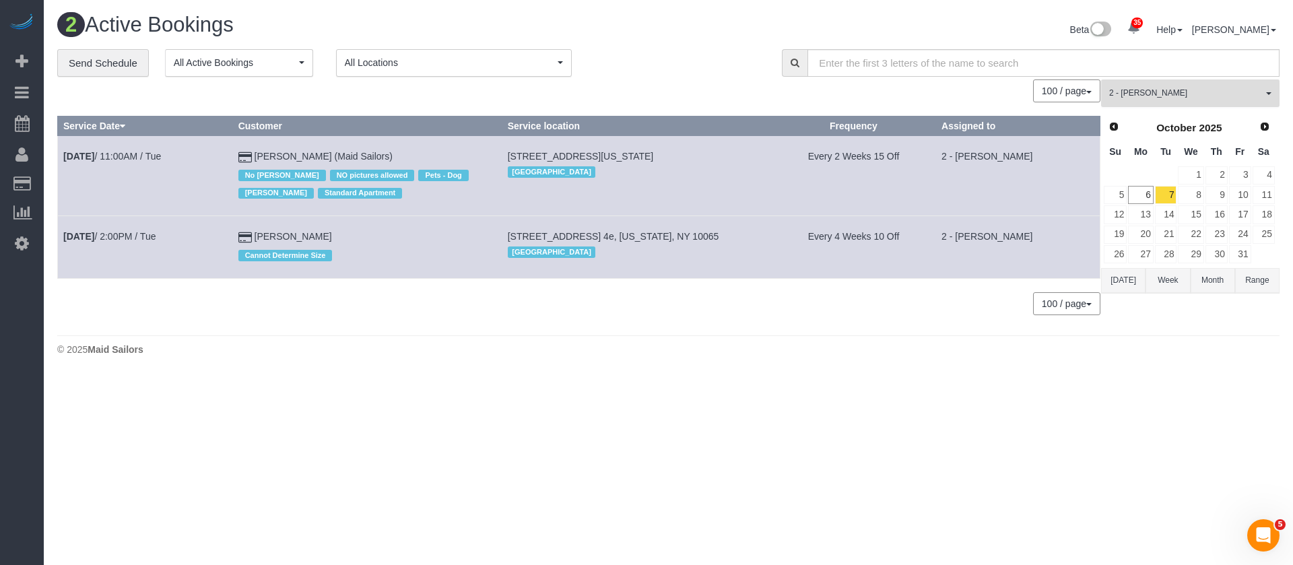
click at [1219, 100] on button "2 - Alton Jasper All Teams" at bounding box center [1190, 93] width 179 height 28
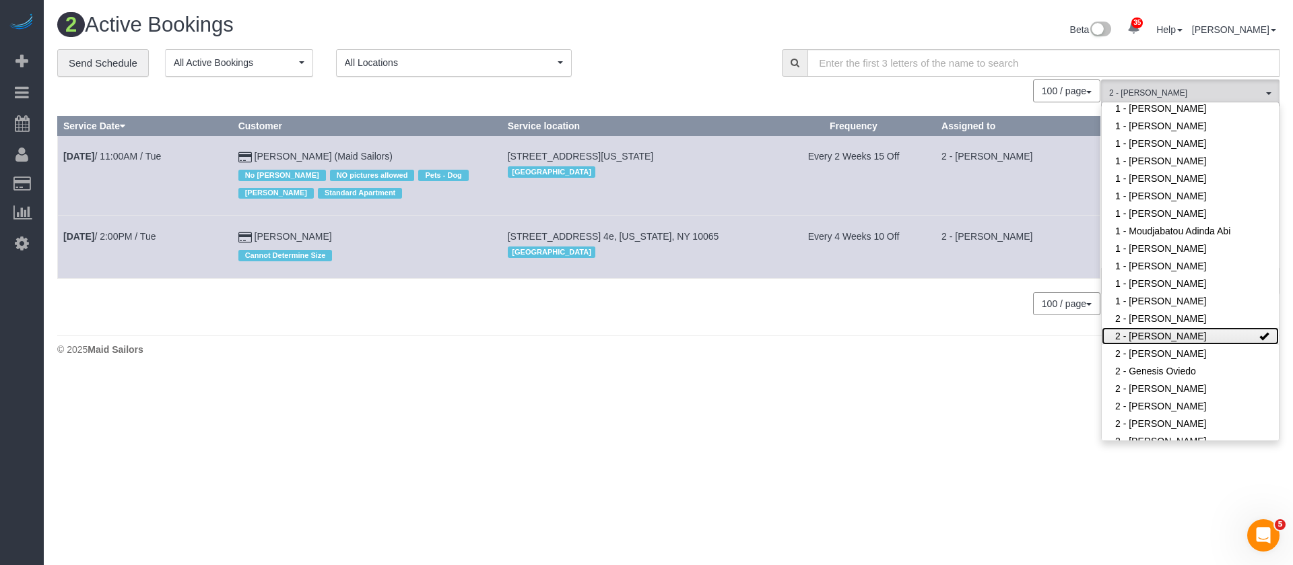
click at [1212, 327] on link "2 - [PERSON_NAME]" at bounding box center [1190, 336] width 177 height 18
click at [956, 327] on div "0 Bookings found. We couldn't find any bookings that matched your search. Creat…" at bounding box center [579, 203] width 1044 height 249
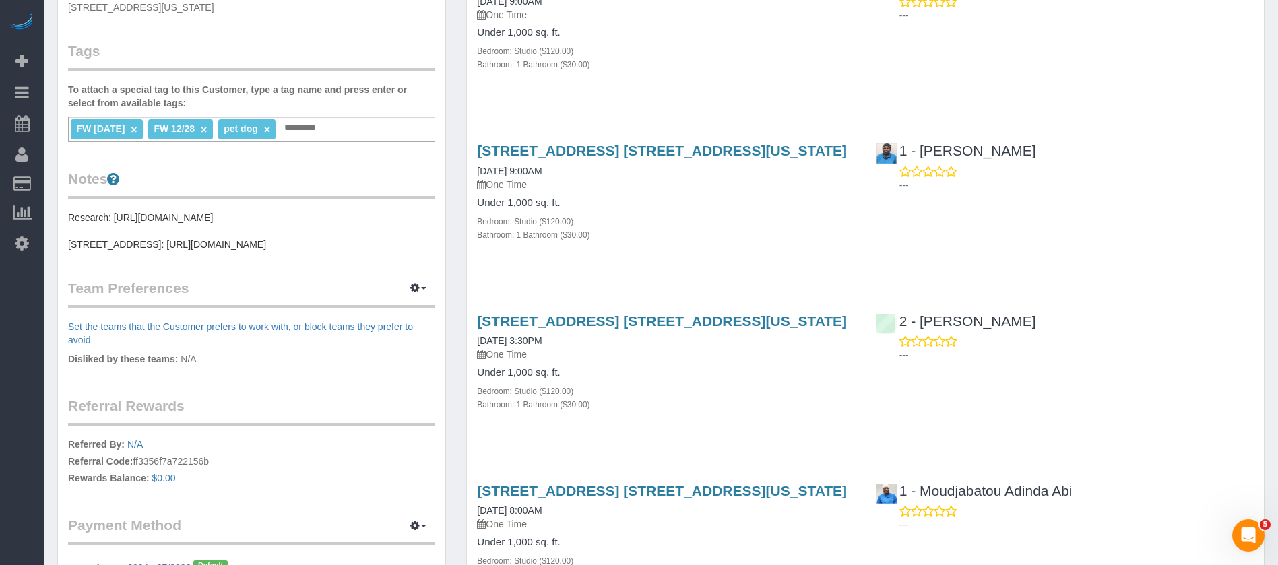
scroll to position [404, 0]
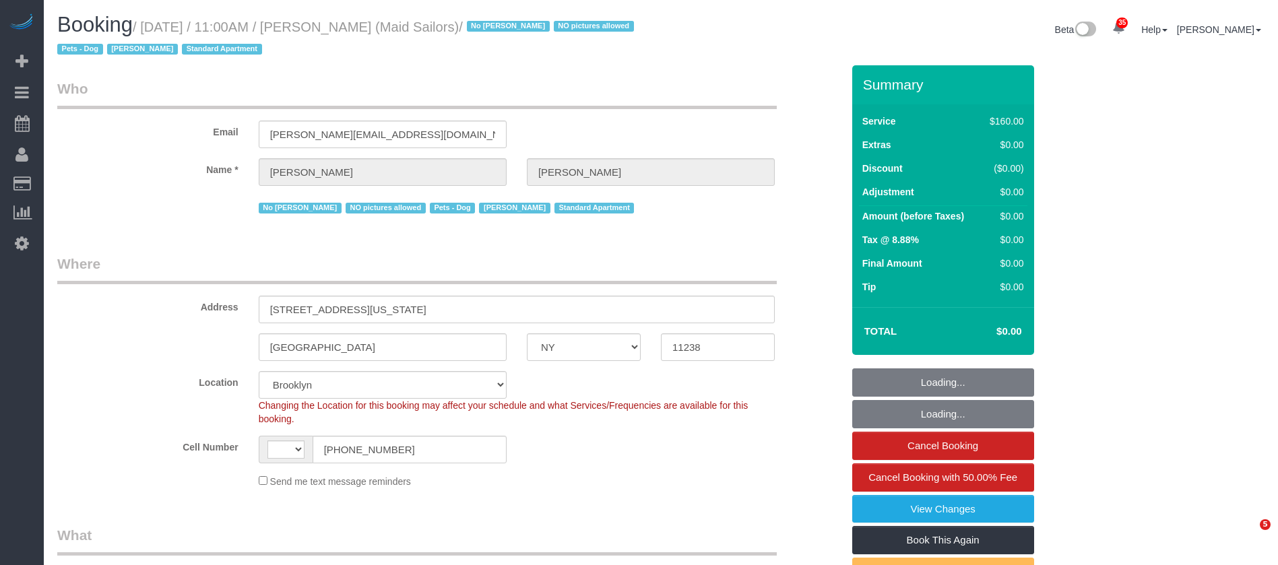
select select "NY"
select select "string:[GEOGRAPHIC_DATA]"
select select "string:stripe-pm_1HYyxo4VGloSiKo7NdbNV4bg"
select select "object:841"
select select "number:89"
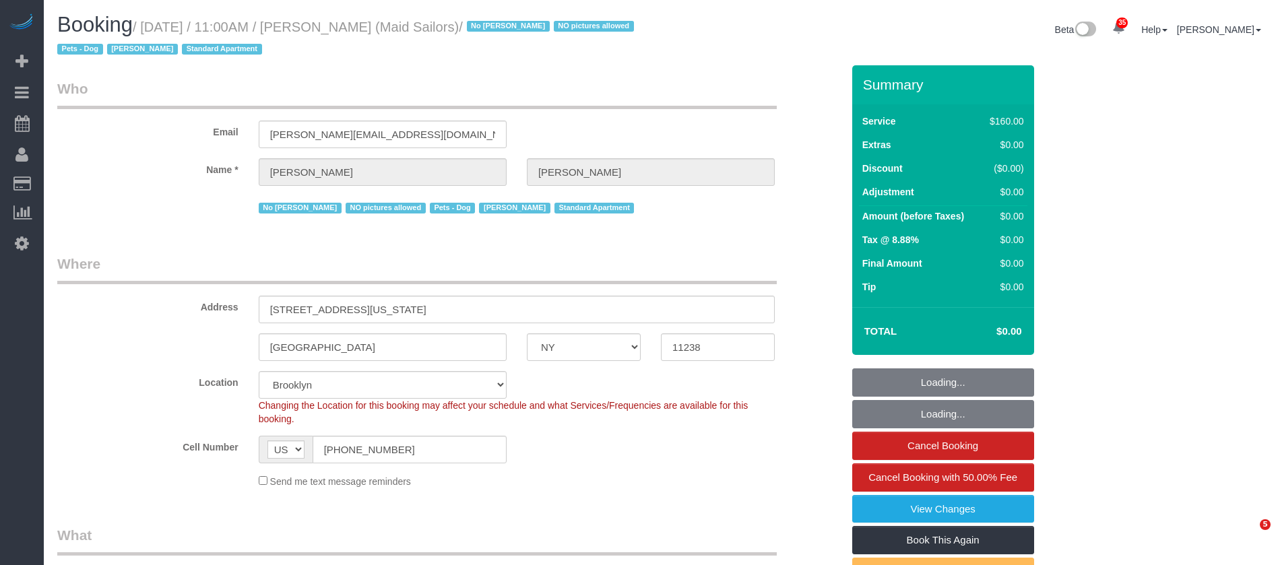
select select "number:90"
select select "number:13"
select select "number:5"
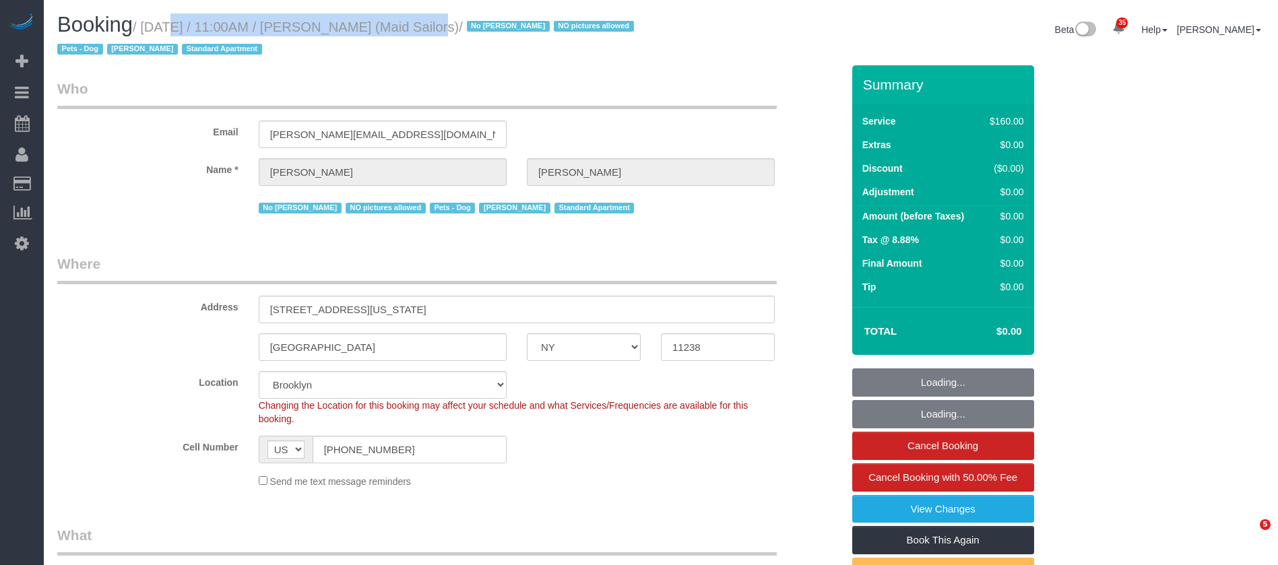
select select "spot1"
drag, startPoint x: 0, startPoint y: 0, endPoint x: 416, endPoint y: 26, distance: 417.1
click at [416, 26] on small "/ [DATE] / 11:00AM / [PERSON_NAME] (Maid Sailors) / No [PERSON_NAME] NO picture…" at bounding box center [347, 39] width 581 height 38
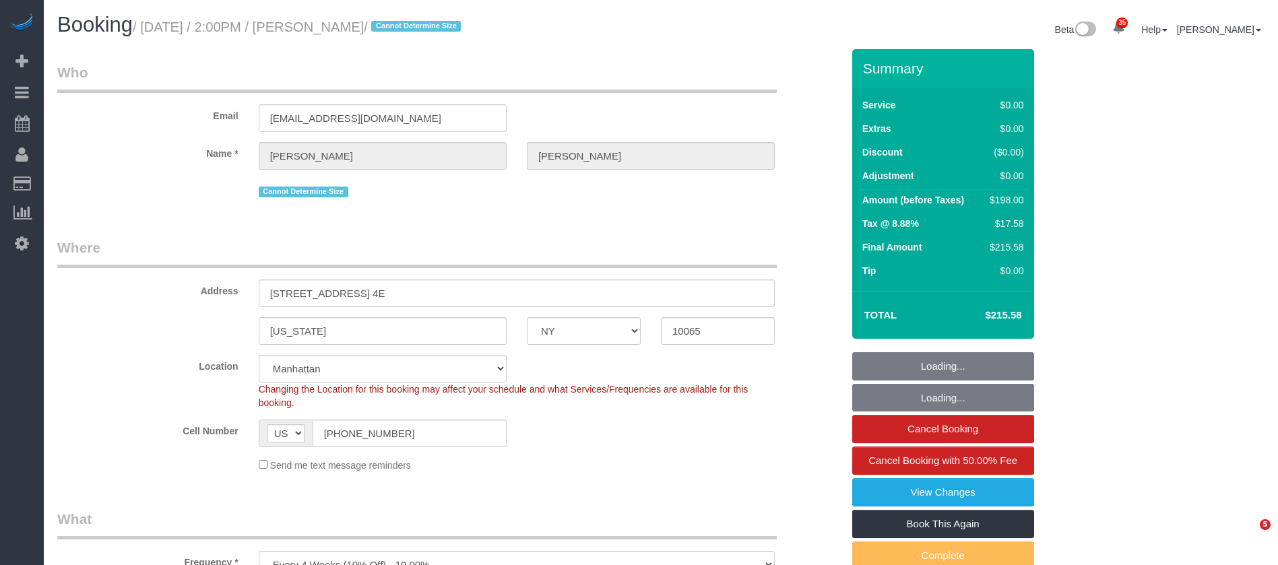
select select "NY"
select select "2"
select select "string:stripe-pm_1QpLAW4VGloSiKo7vCGtIfaz"
select select "spot1"
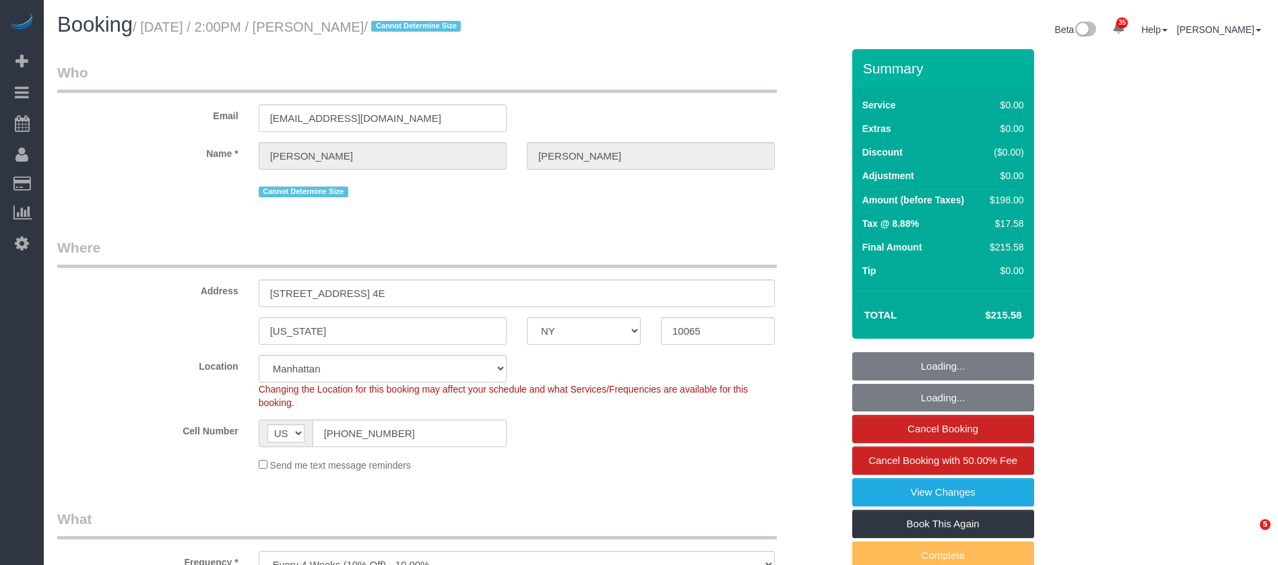
select select "number:58"
select select "number:76"
select select "number:15"
select select "number:5"
